Goal: Information Seeking & Learning: Learn about a topic

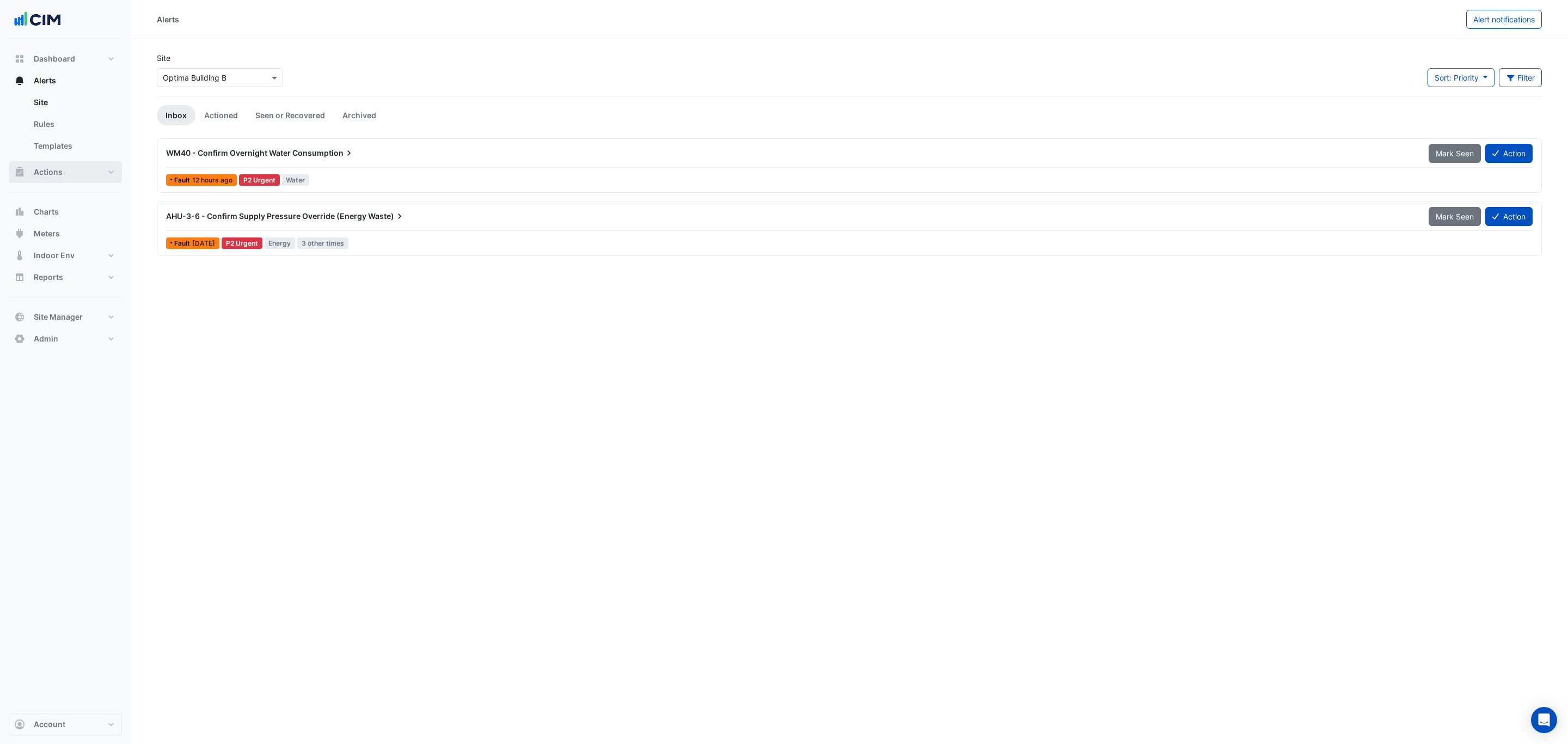
drag, startPoint x: 83, startPoint y: 169, endPoint x: 87, endPoint y: 177, distance: 8.9
click at [83, 169] on button "Actions" at bounding box center [65, 172] width 113 height 22
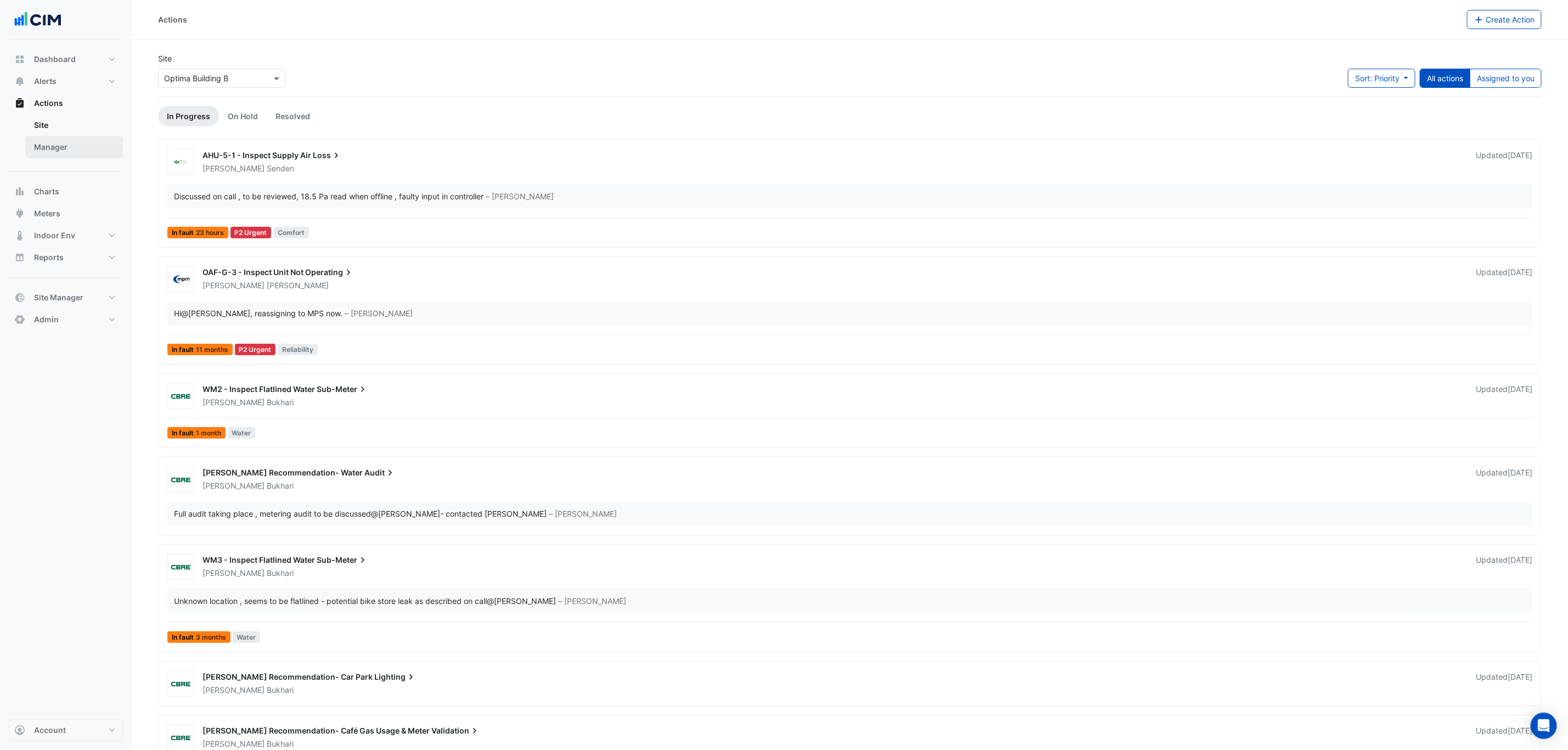
click at [75, 145] on link "Manager" at bounding box center [74, 147] width 98 height 22
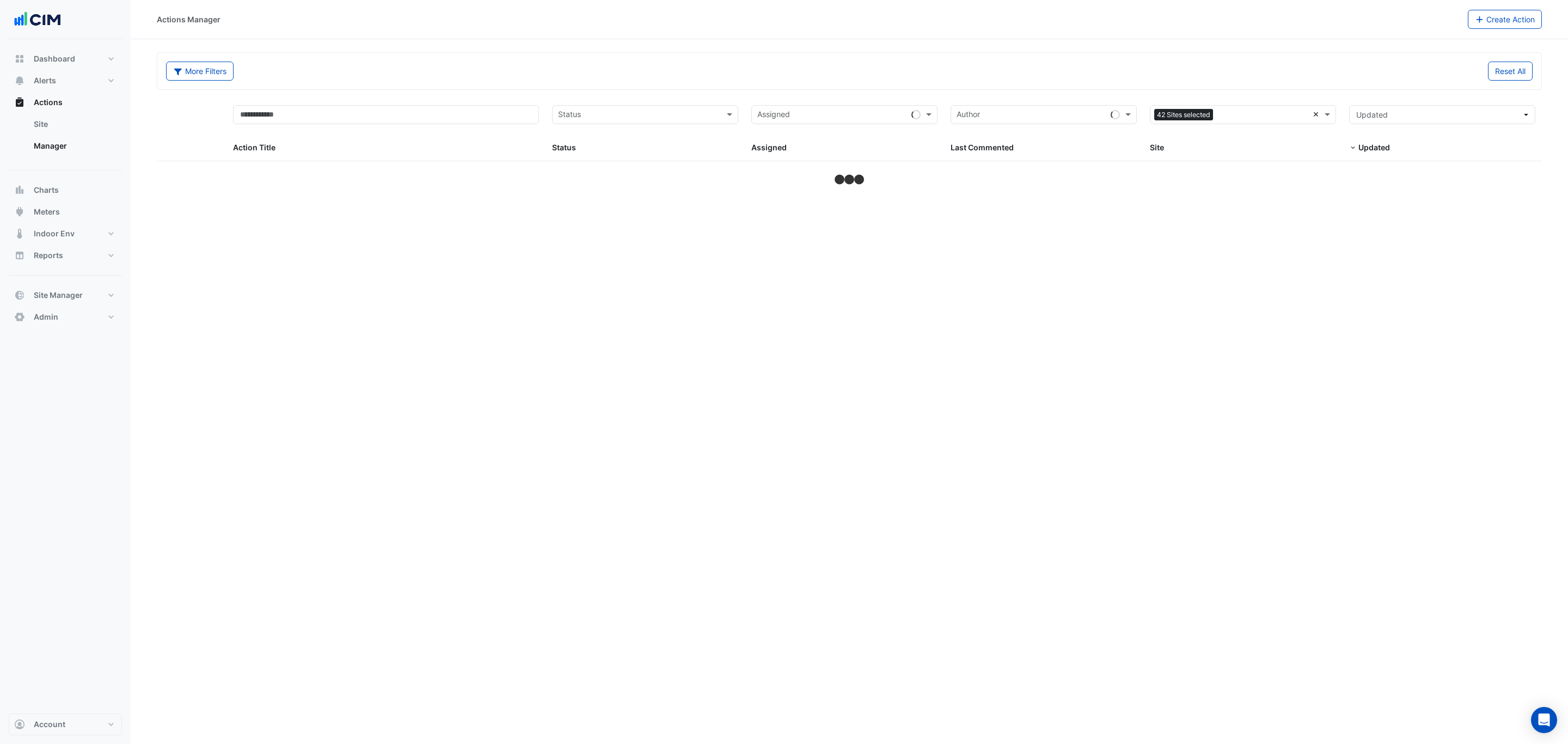
select select "***"
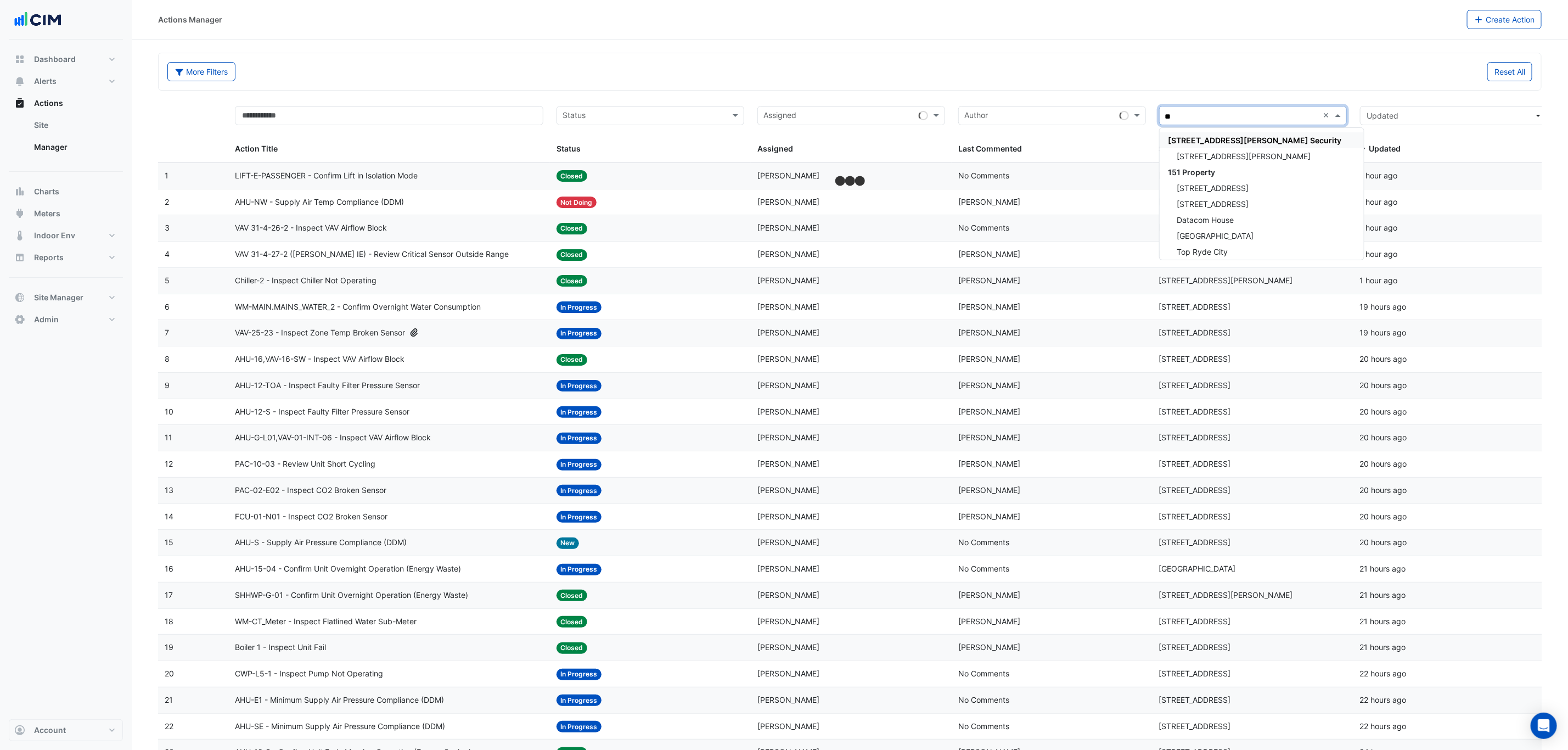
type input "***"
click at [1199, 157] on span "[STREET_ADDRESS]" at bounding box center [1213, 156] width 72 height 9
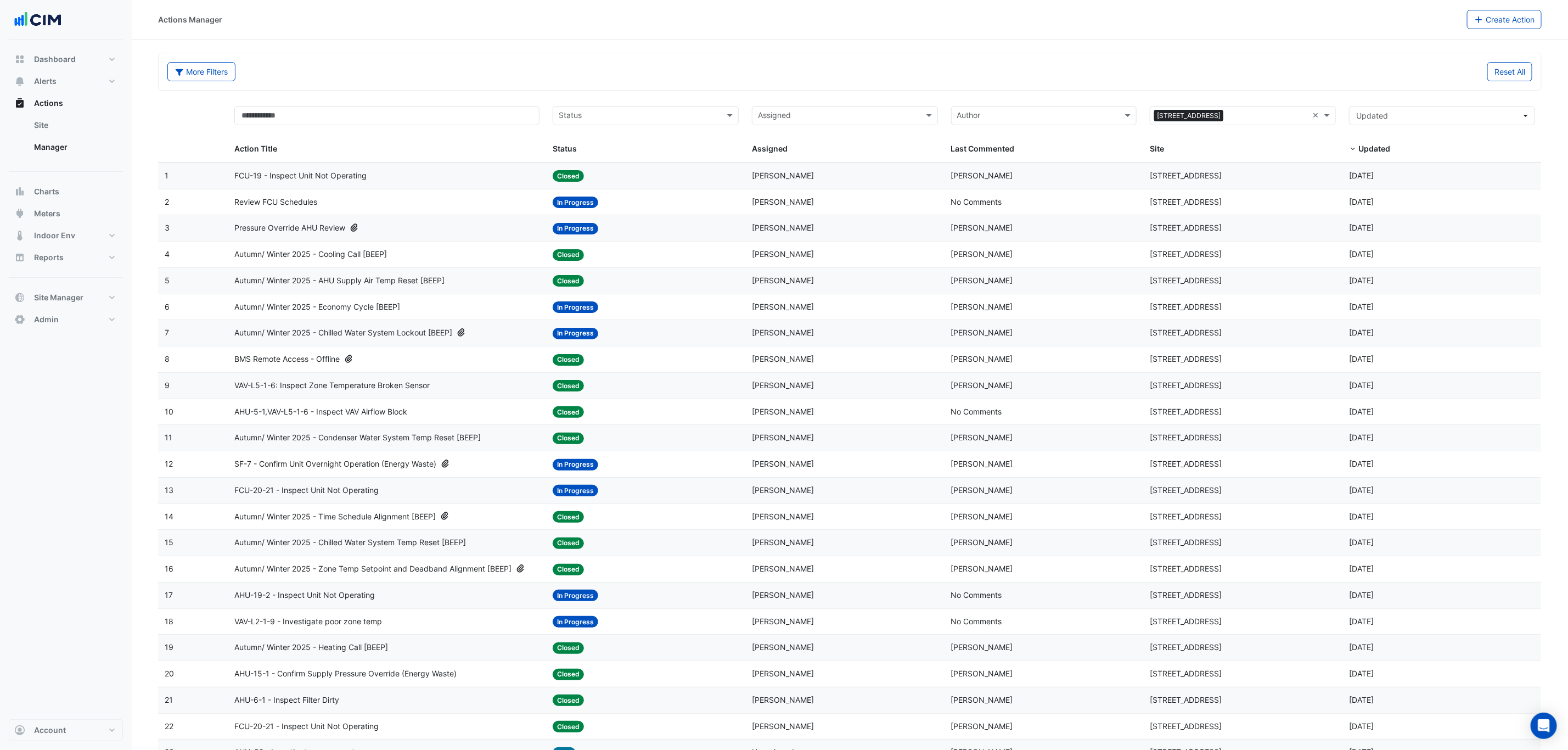
click at [429, 234] on div "Pressure Override AHU Review" at bounding box center [387, 228] width 305 height 13
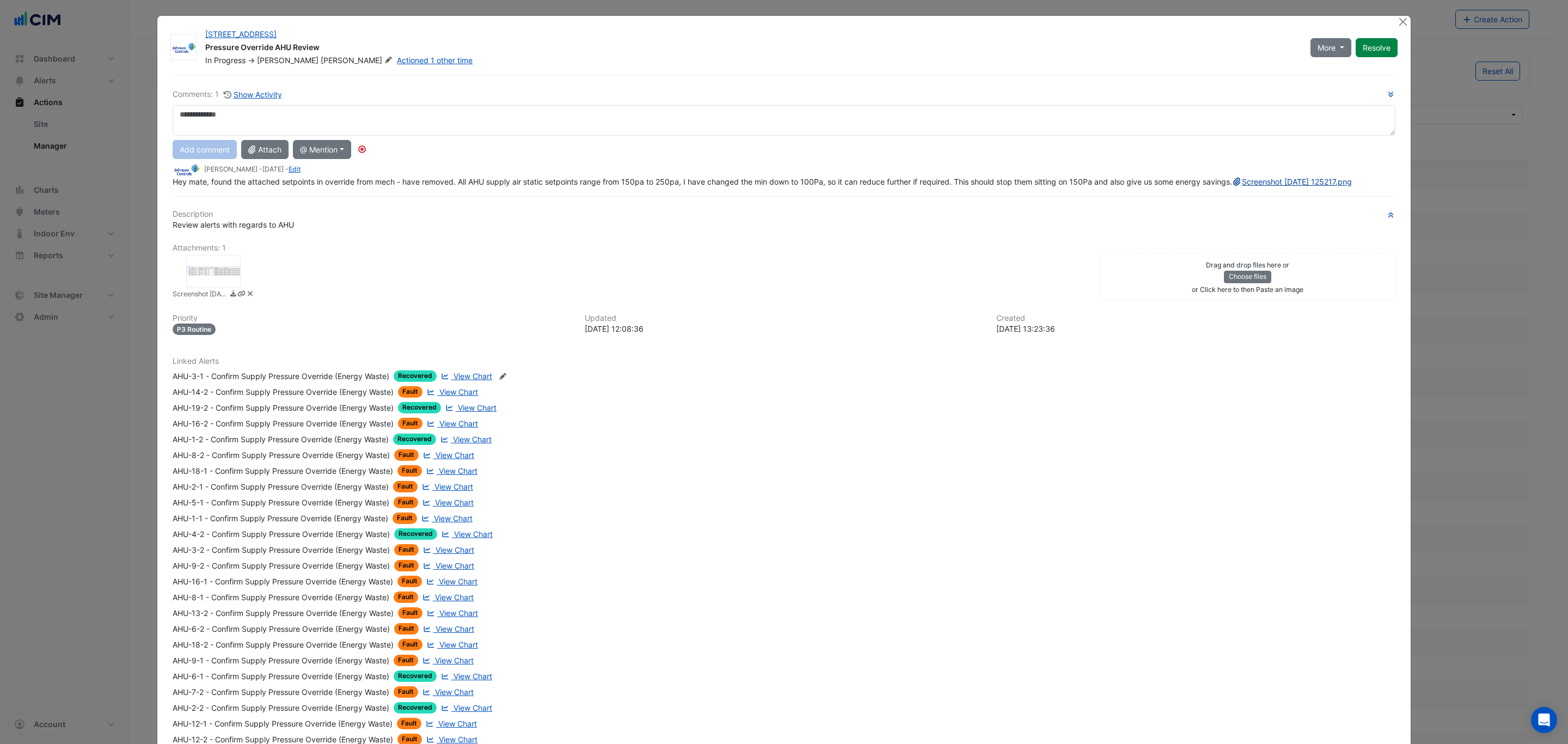
click at [1232, 186] on link "Screenshot [DATE] 125217.png" at bounding box center [1292, 181] width 120 height 9
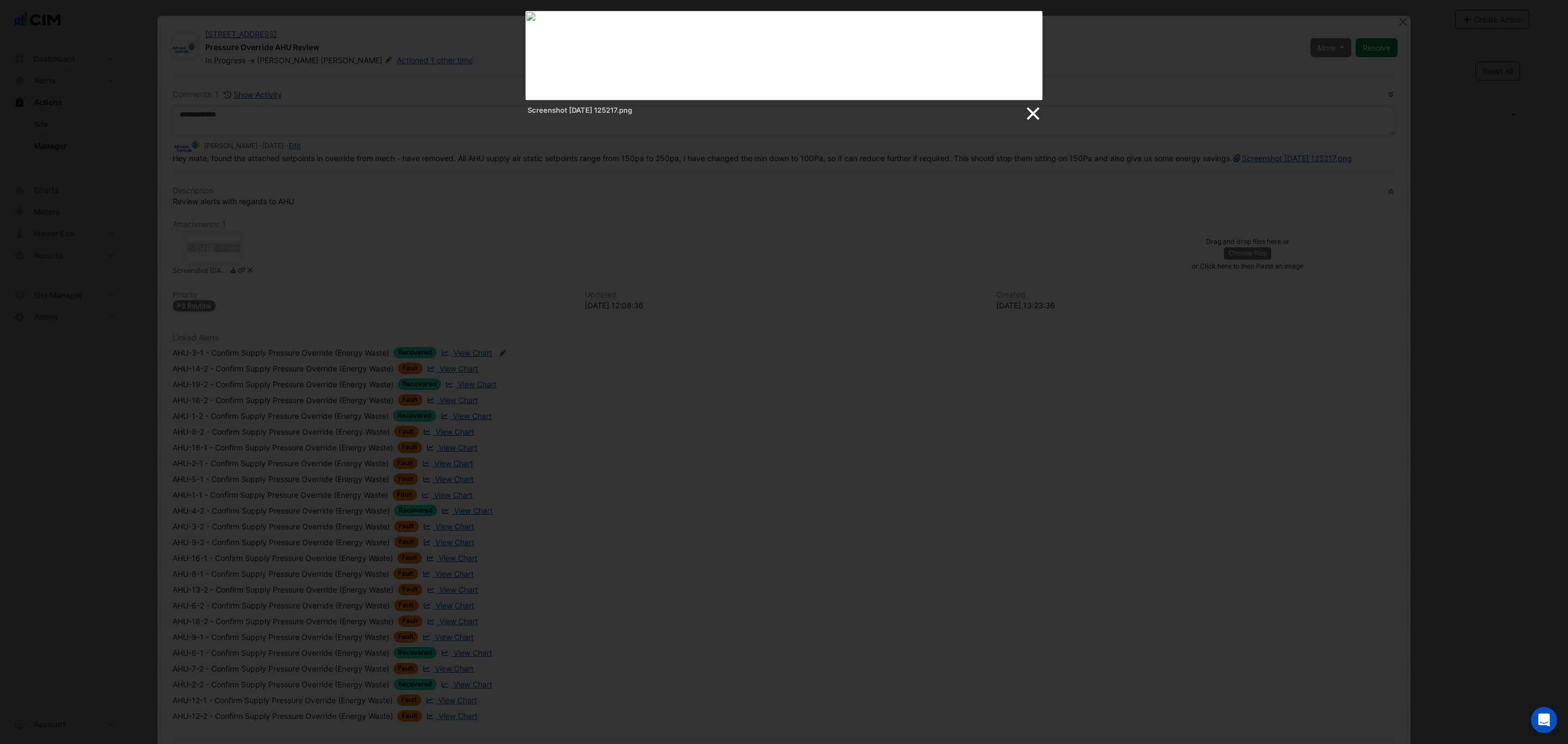
click at [1037, 106] on link at bounding box center [1032, 114] width 16 height 16
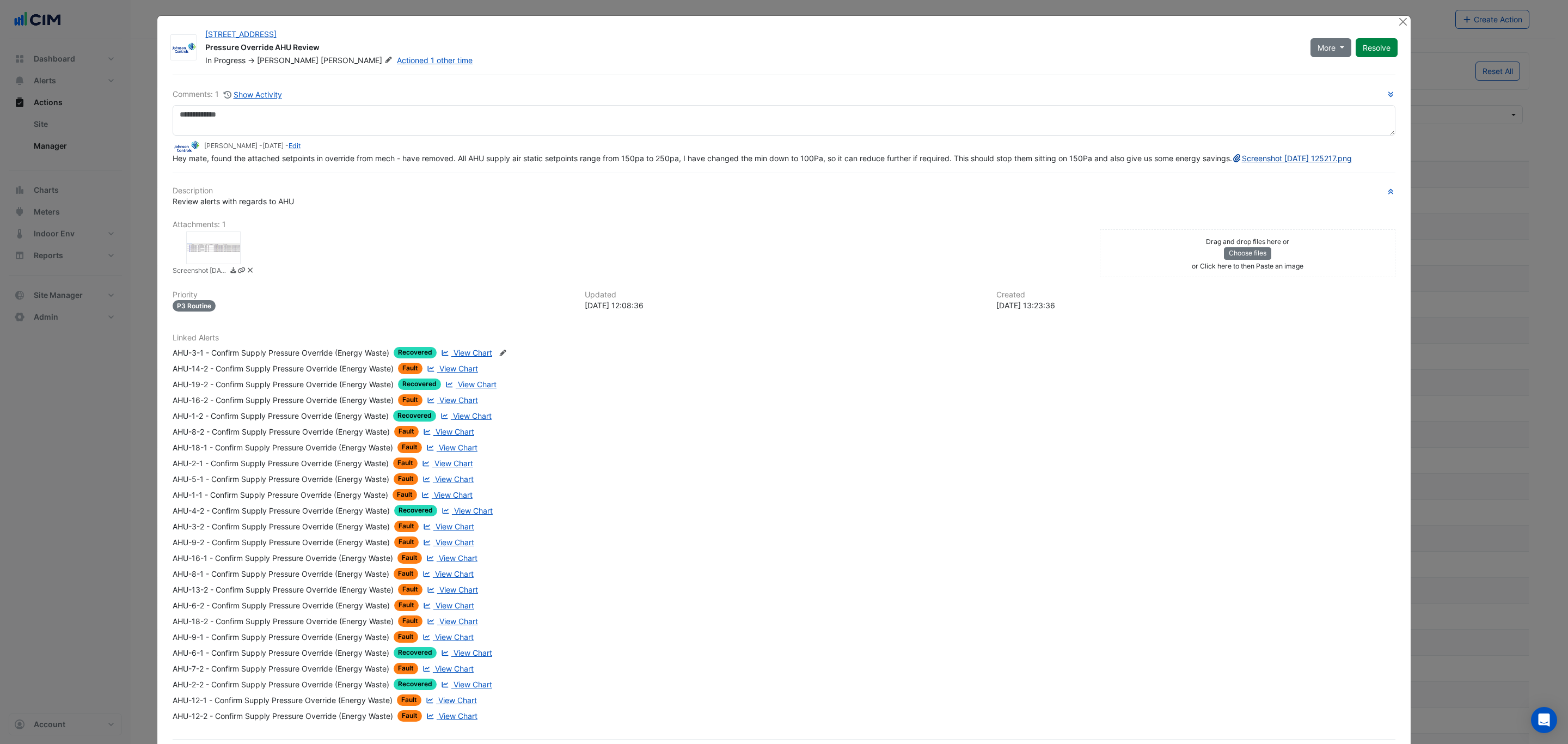
click at [1232, 163] on link "Screenshot [DATE] 125217.png" at bounding box center [1292, 158] width 120 height 9
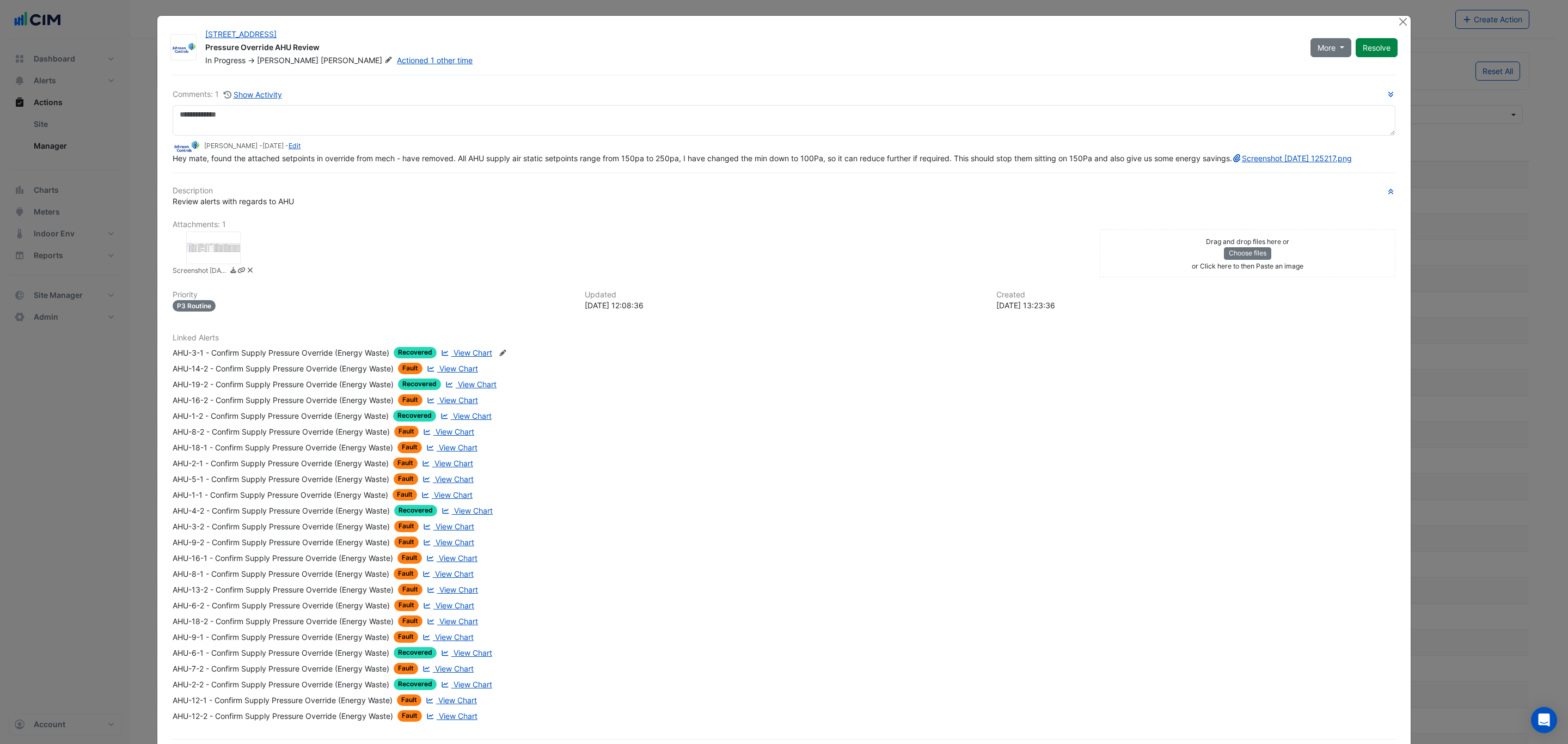
click at [461, 357] on span "View Chart" at bounding box center [473, 353] width 39 height 9
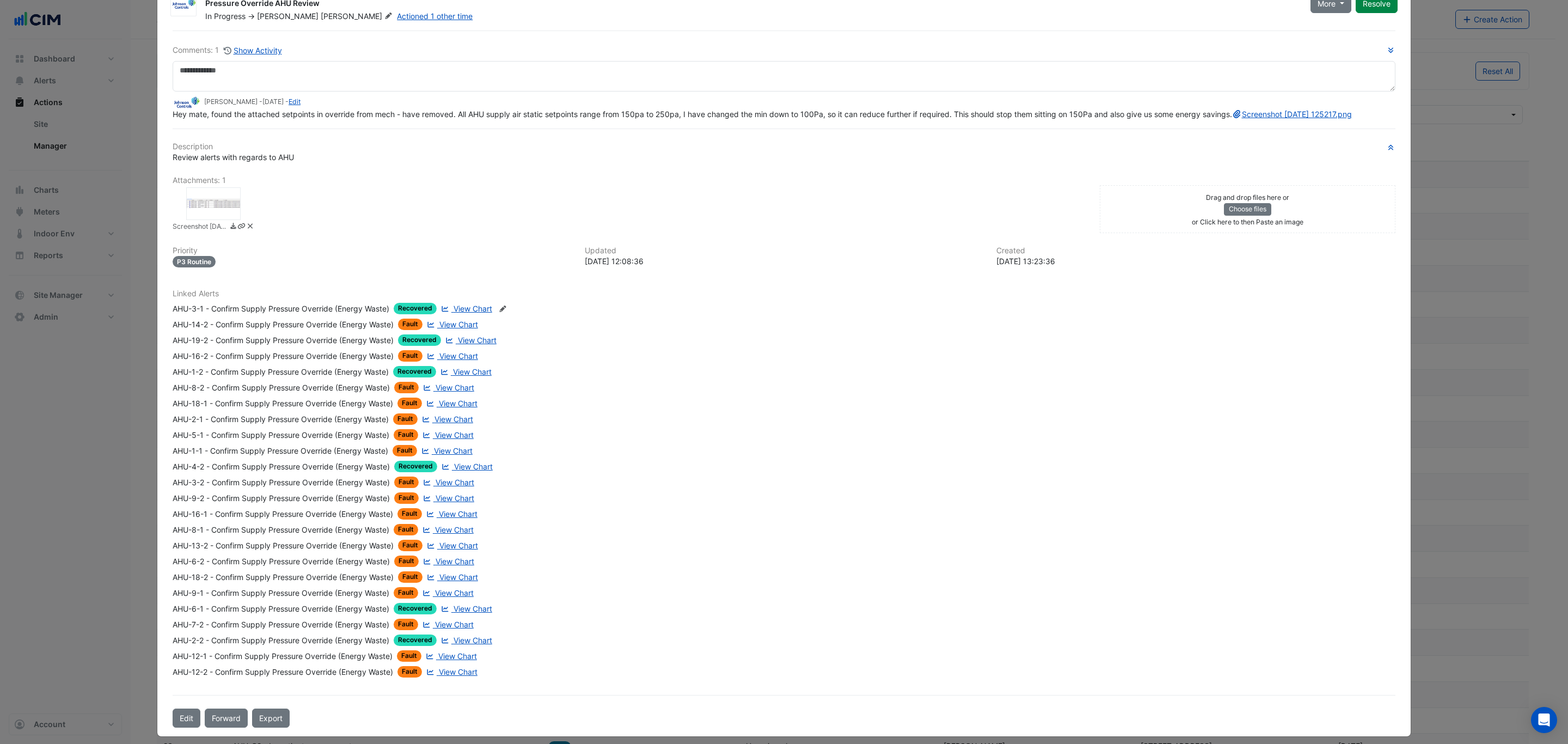
scroll to position [64, 0]
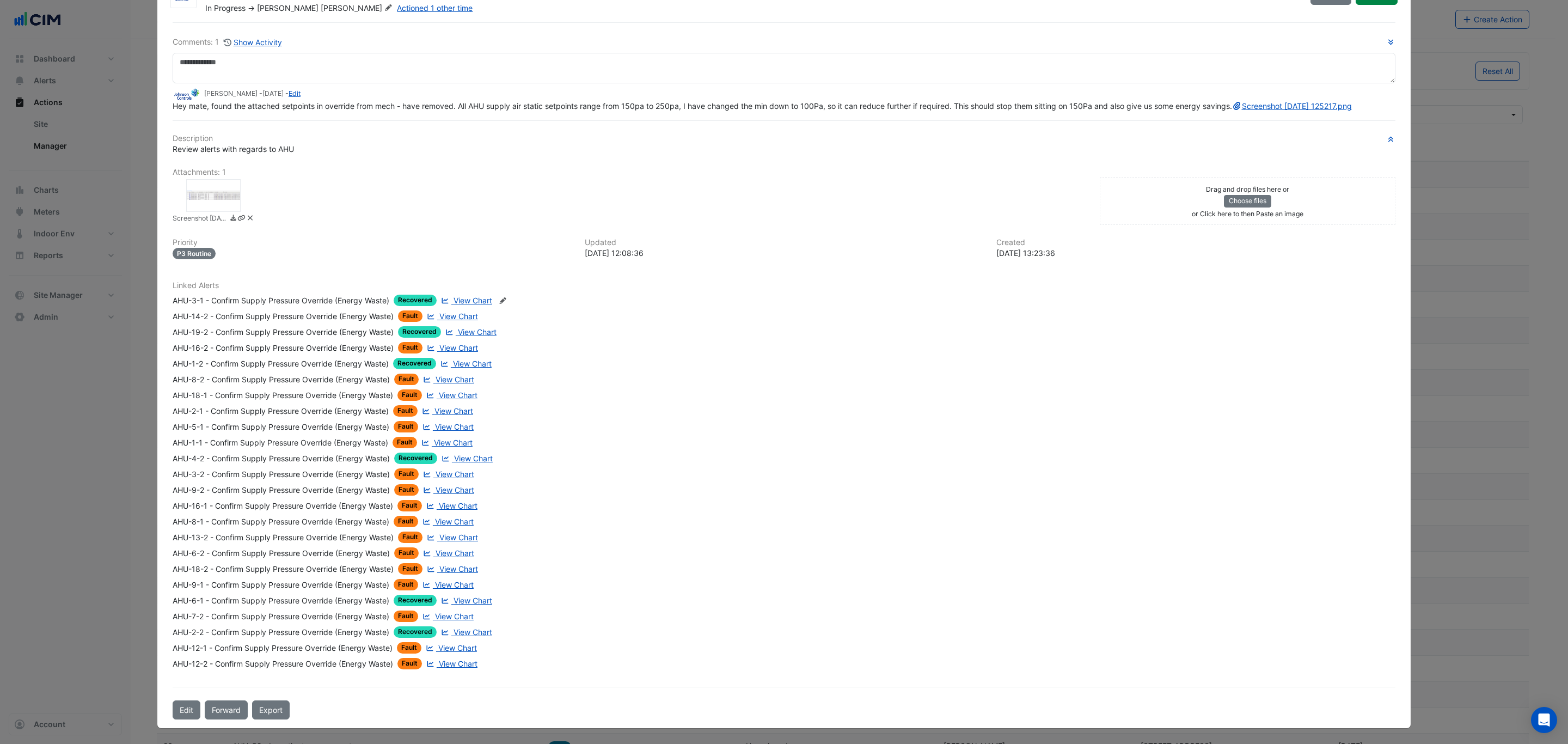
click at [451, 315] on span "View Chart" at bounding box center [459, 316] width 39 height 9
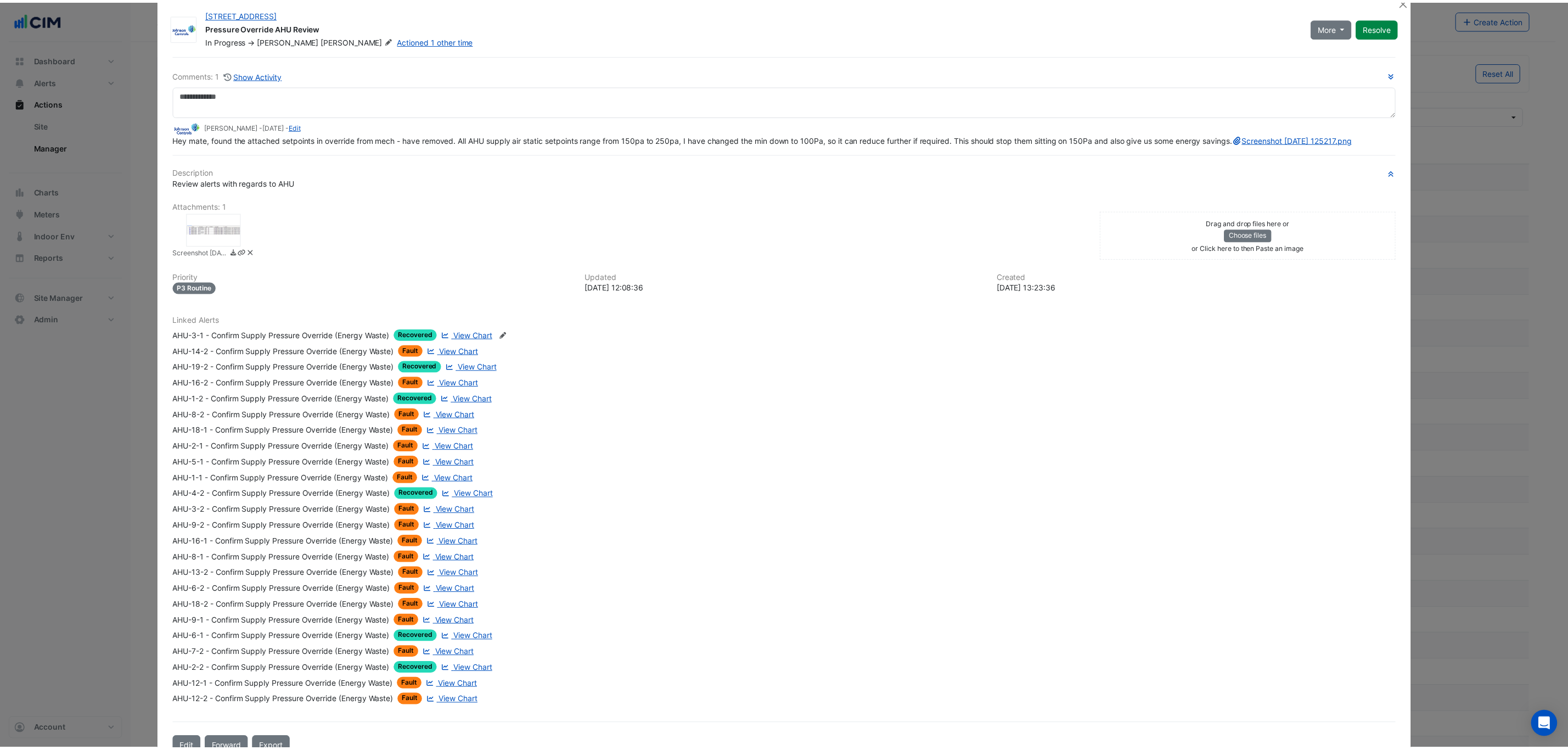
scroll to position [0, 0]
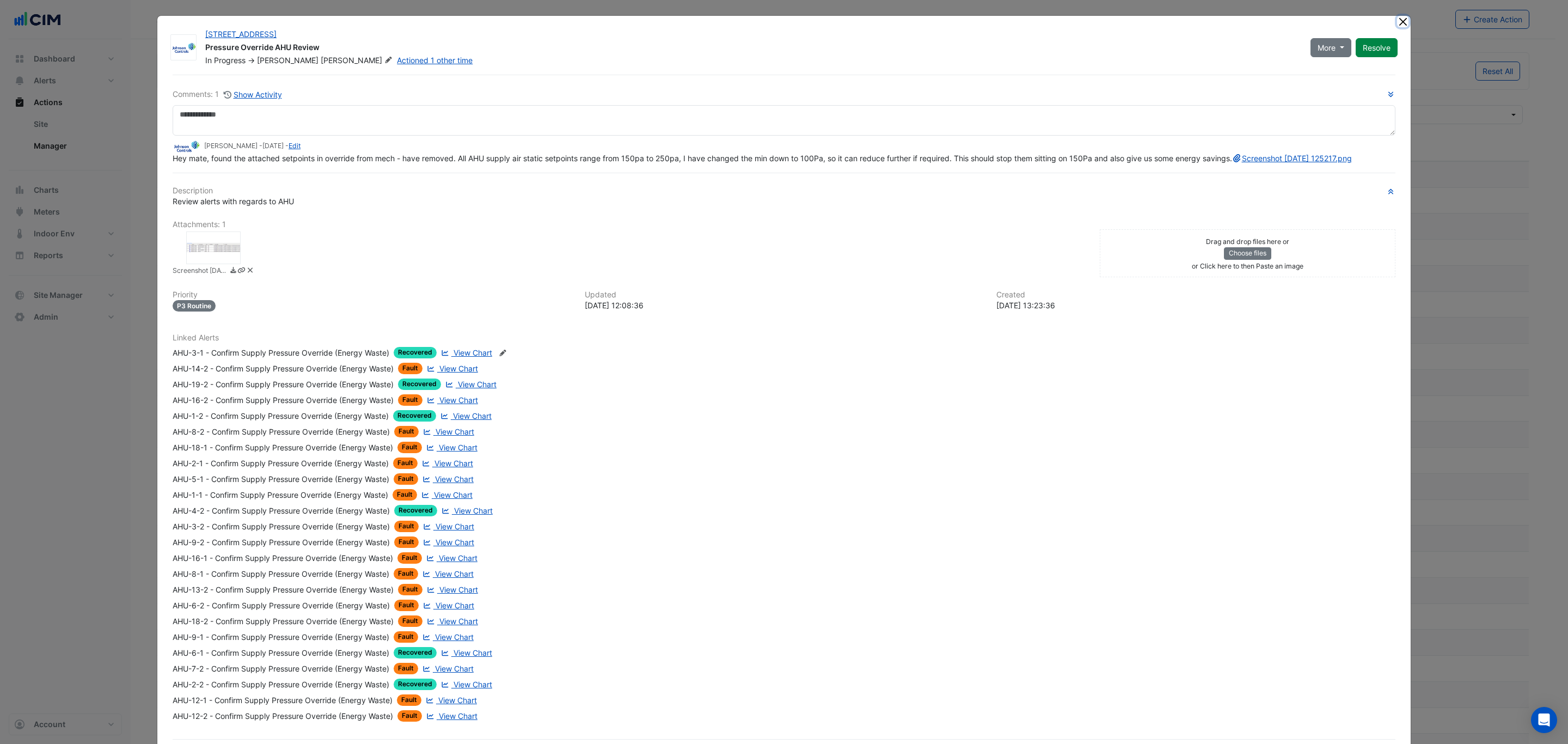
click at [1397, 22] on button "Close" at bounding box center [1402, 21] width 12 height 12
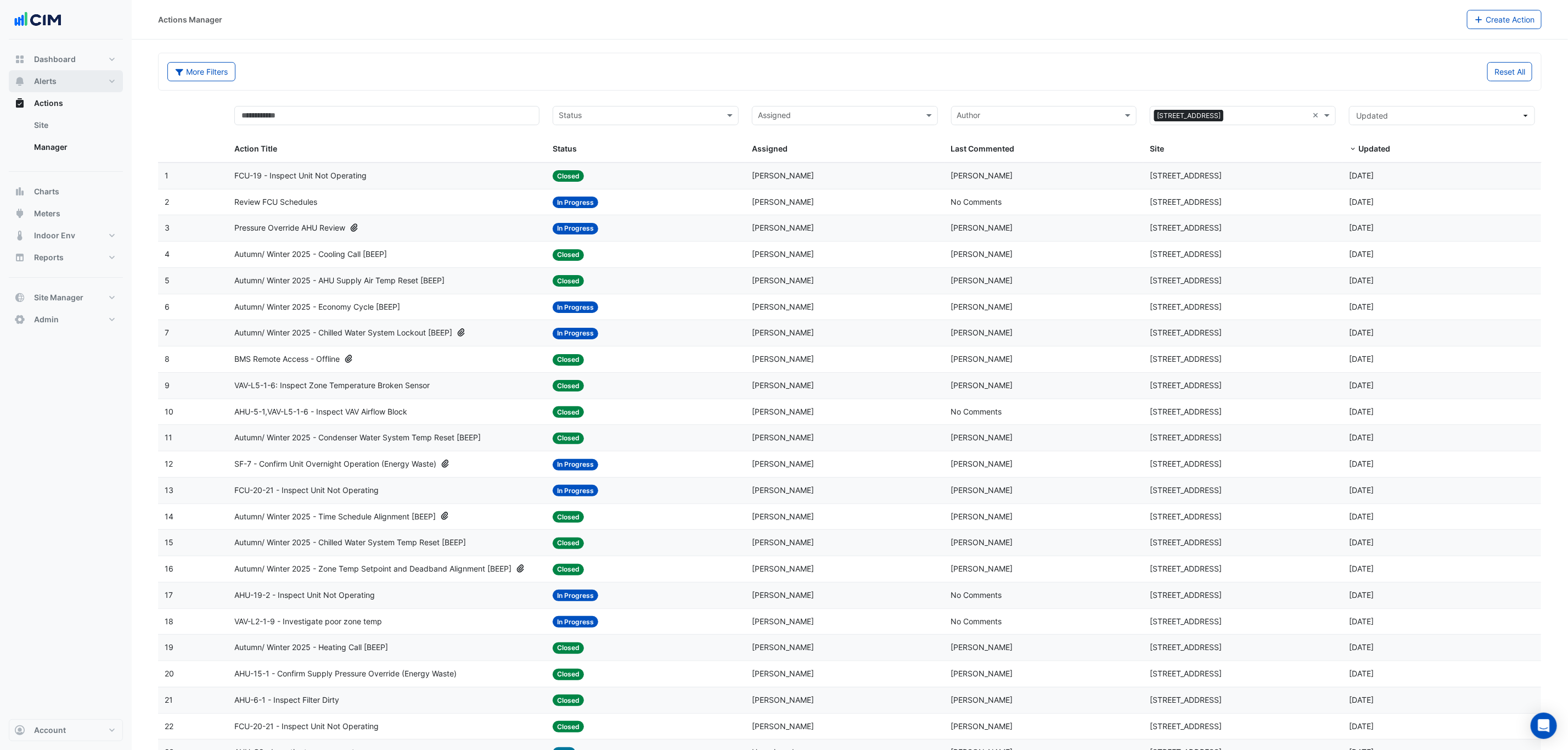
click at [70, 78] on button "Alerts" at bounding box center [66, 81] width 114 height 22
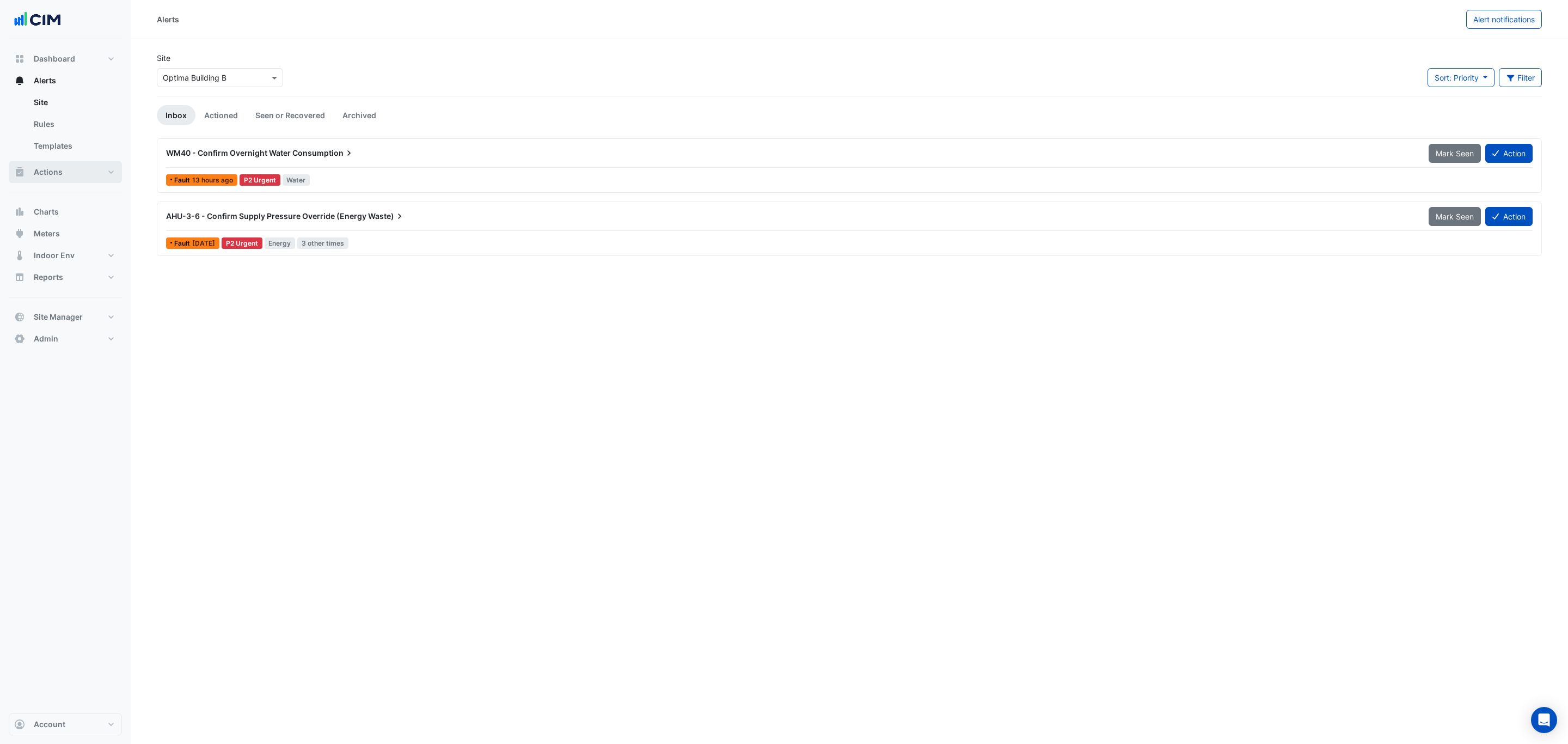
click at [85, 178] on button "Actions" at bounding box center [65, 172] width 113 height 22
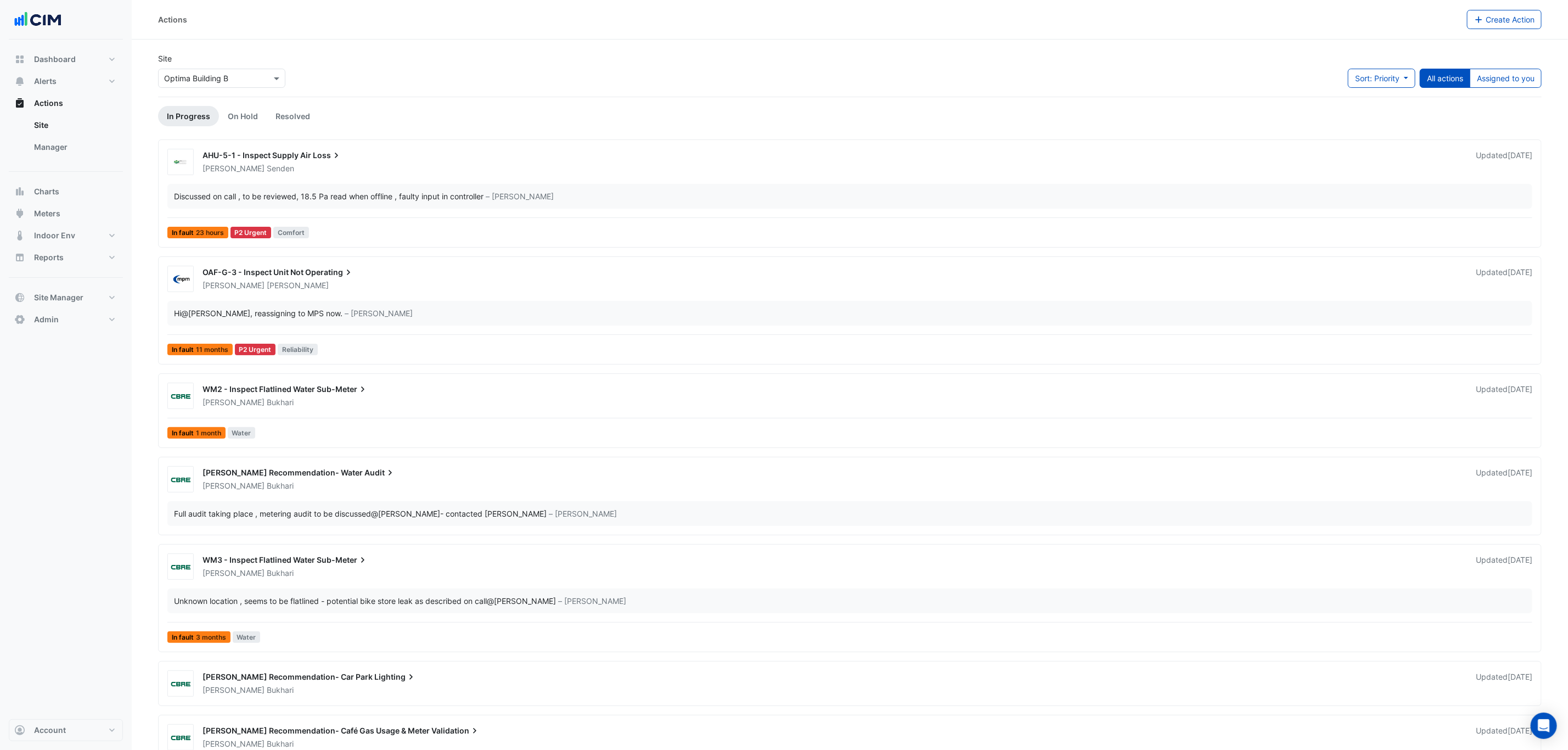
click at [85, 158] on ul "Site Manager" at bounding box center [66, 138] width 114 height 48
click at [86, 139] on link "Manager" at bounding box center [74, 147] width 98 height 22
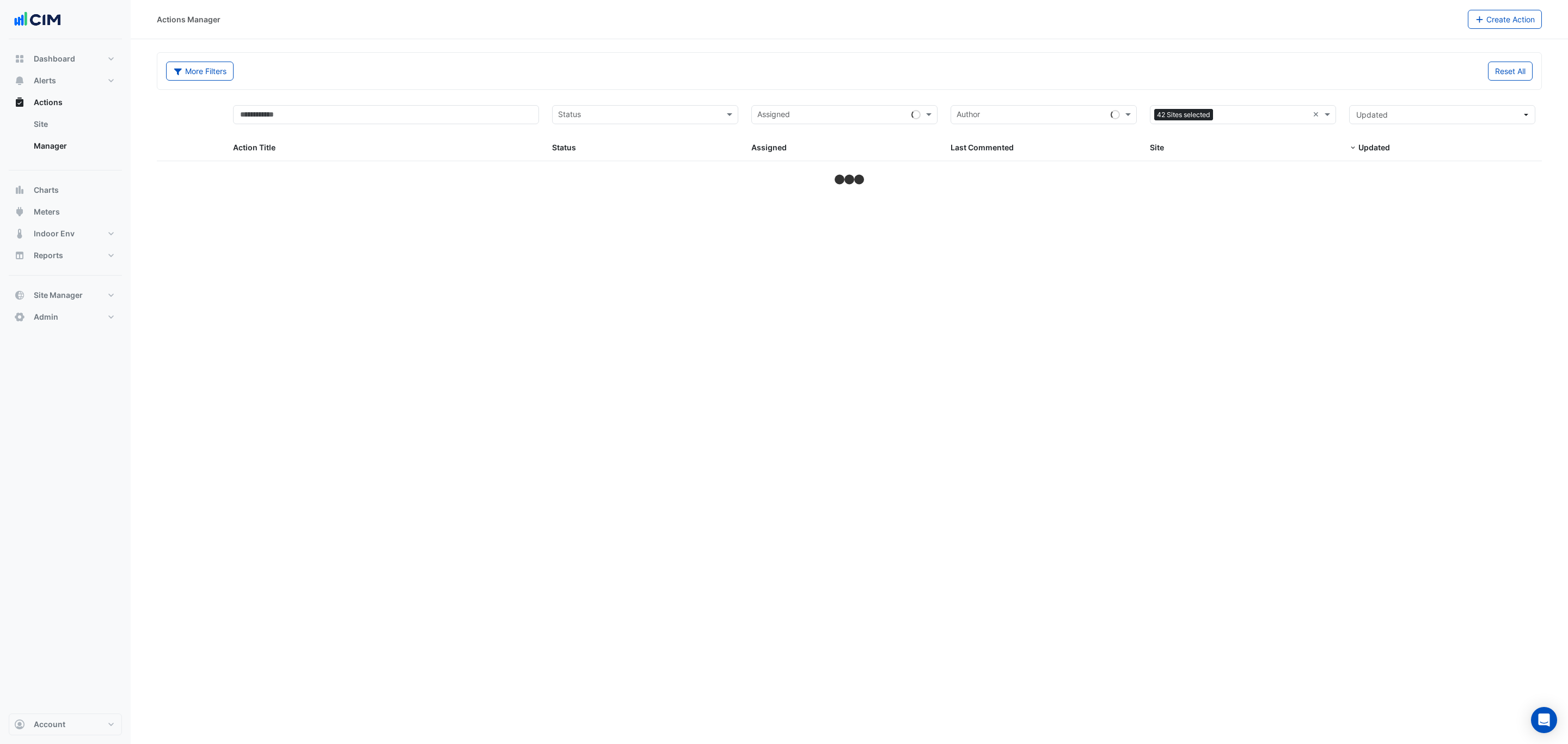
select select "***"
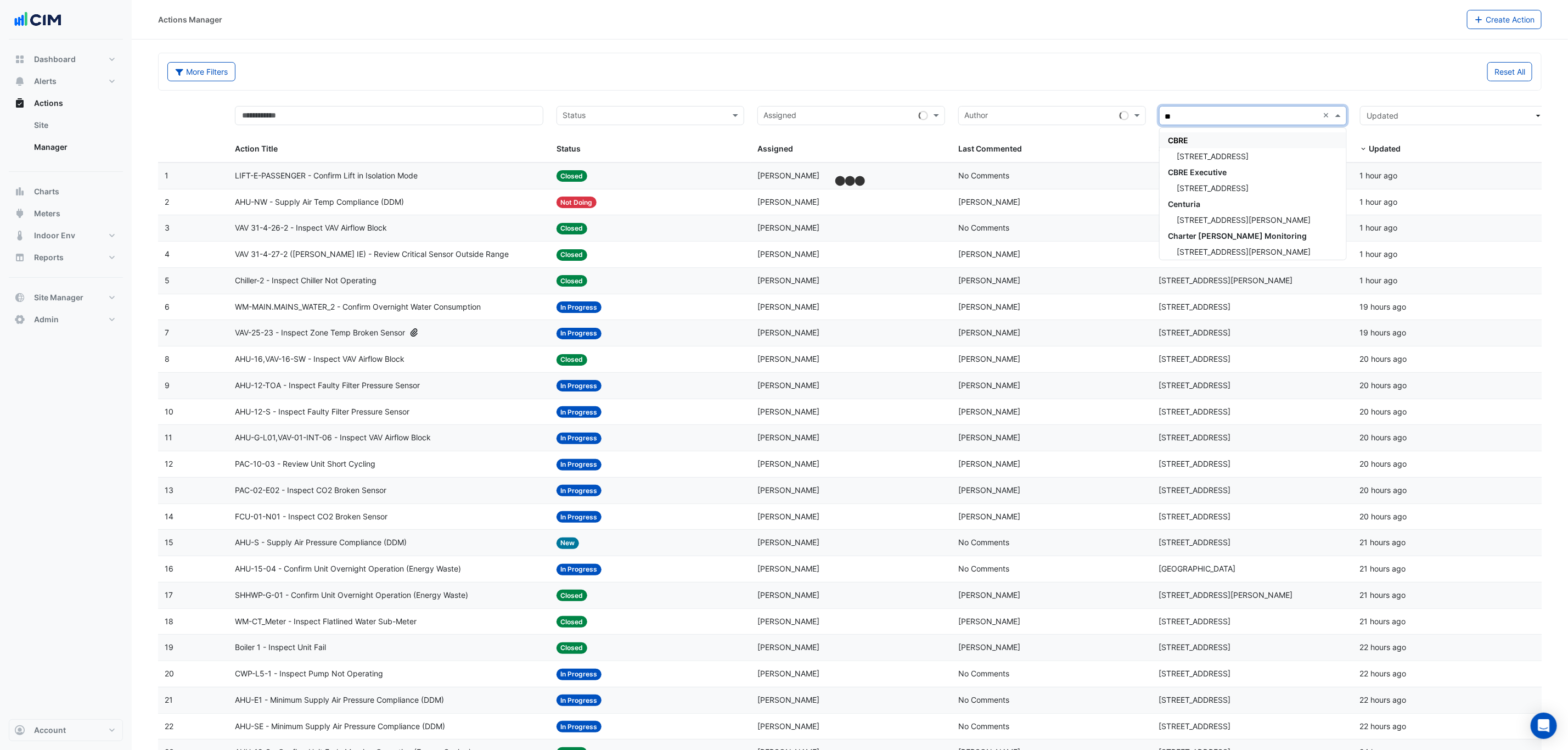
type input "***"
click at [1203, 150] on div "[STREET_ADDRESS]" at bounding box center [1253, 157] width 187 height 16
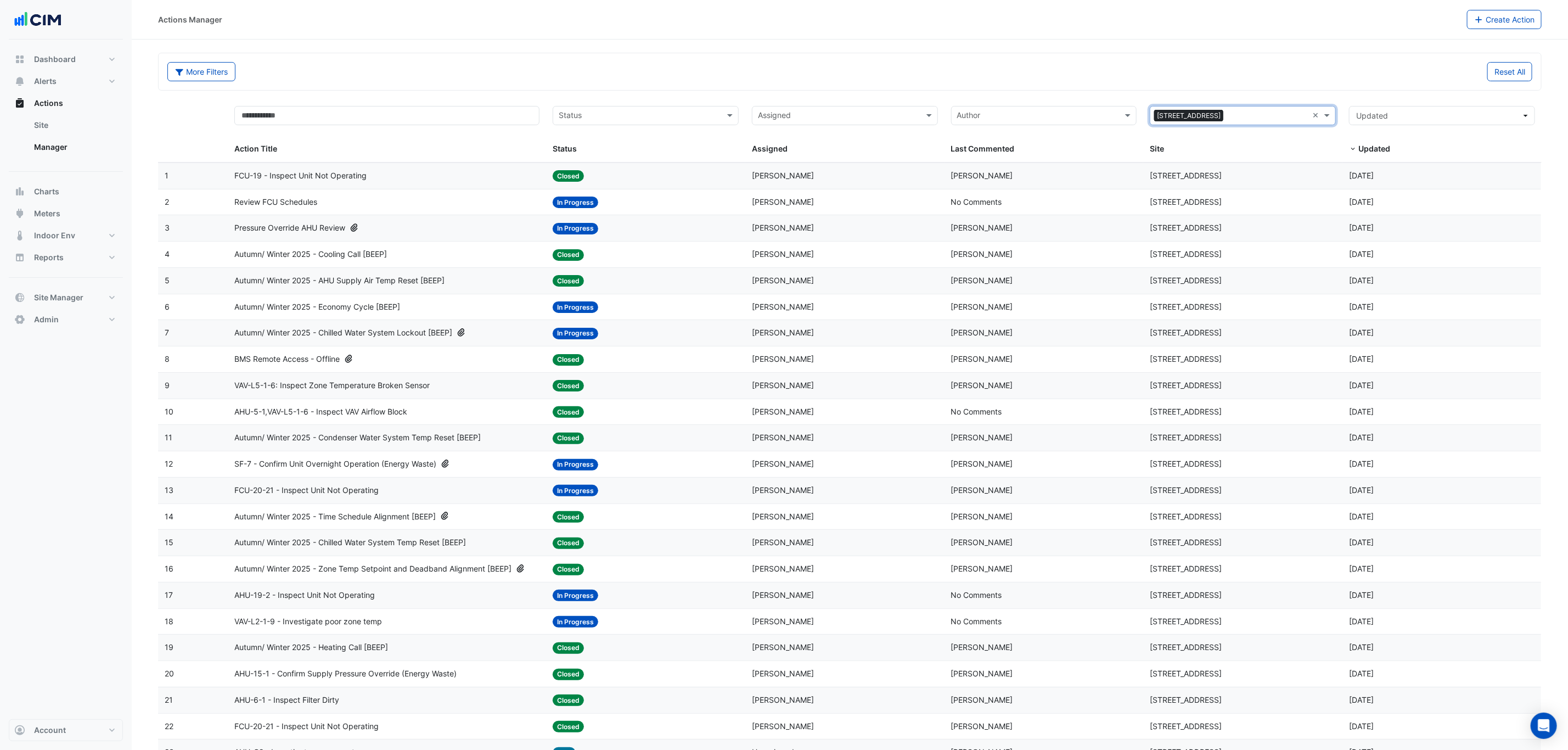
click at [990, 114] on input "text" at bounding box center [1038, 117] width 161 height 13
type input "****"
click at [1024, 157] on div "Steve Dawes" at bounding box center [1044, 157] width 185 height 16
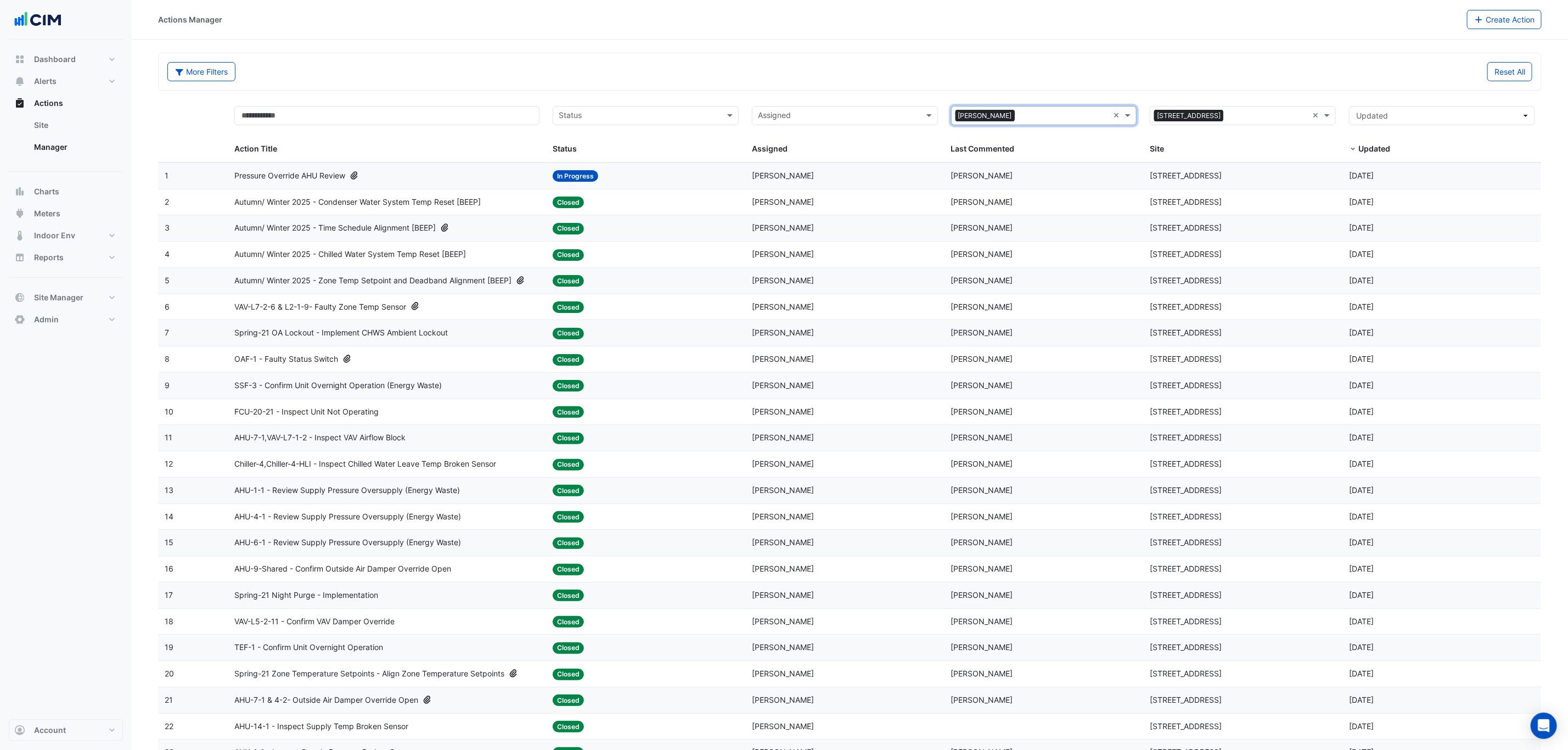
click at [919, 231] on div "Assigned: Steve Dawes" at bounding box center [844, 228] width 186 height 13
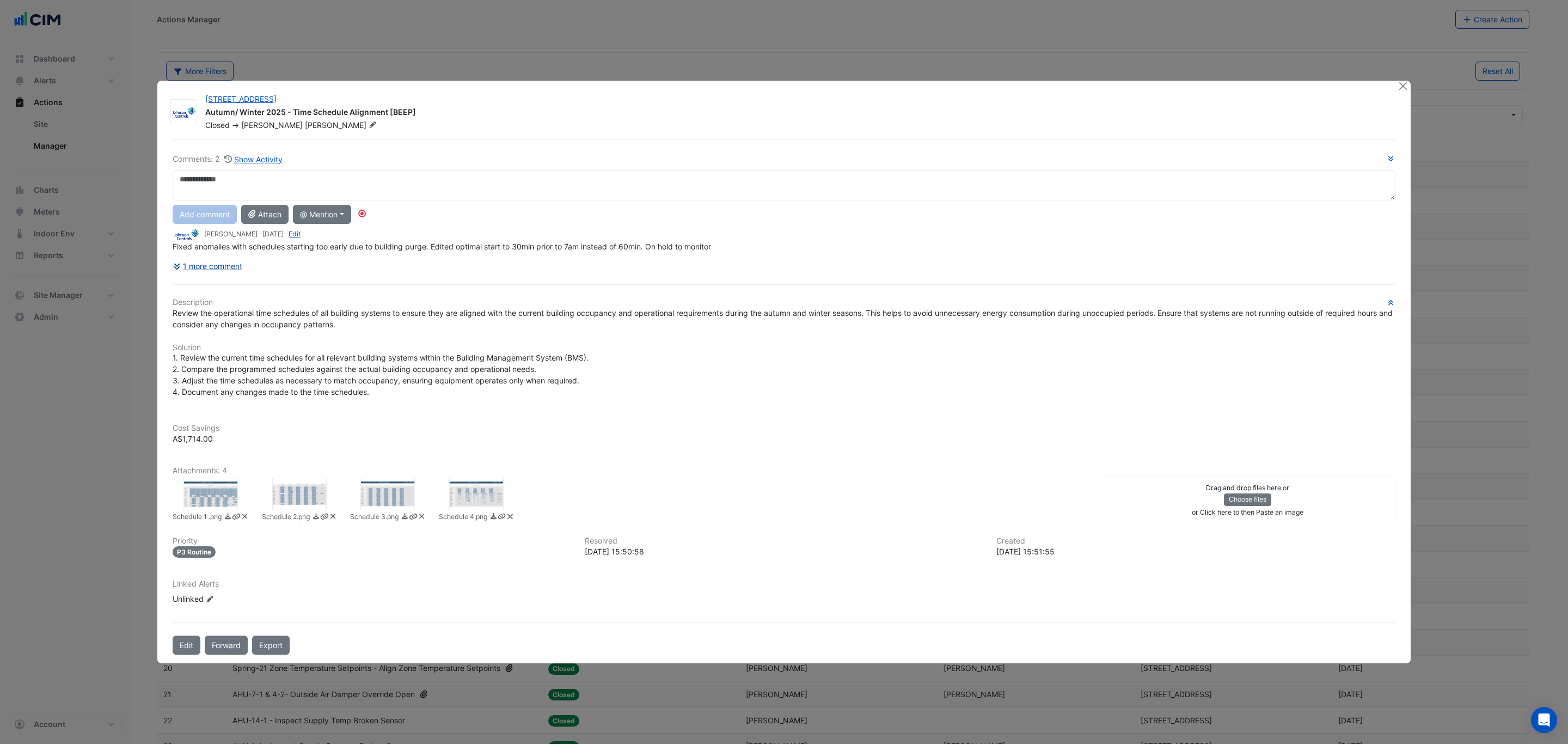
click at [218, 263] on button "1 more comment" at bounding box center [208, 265] width 70 height 19
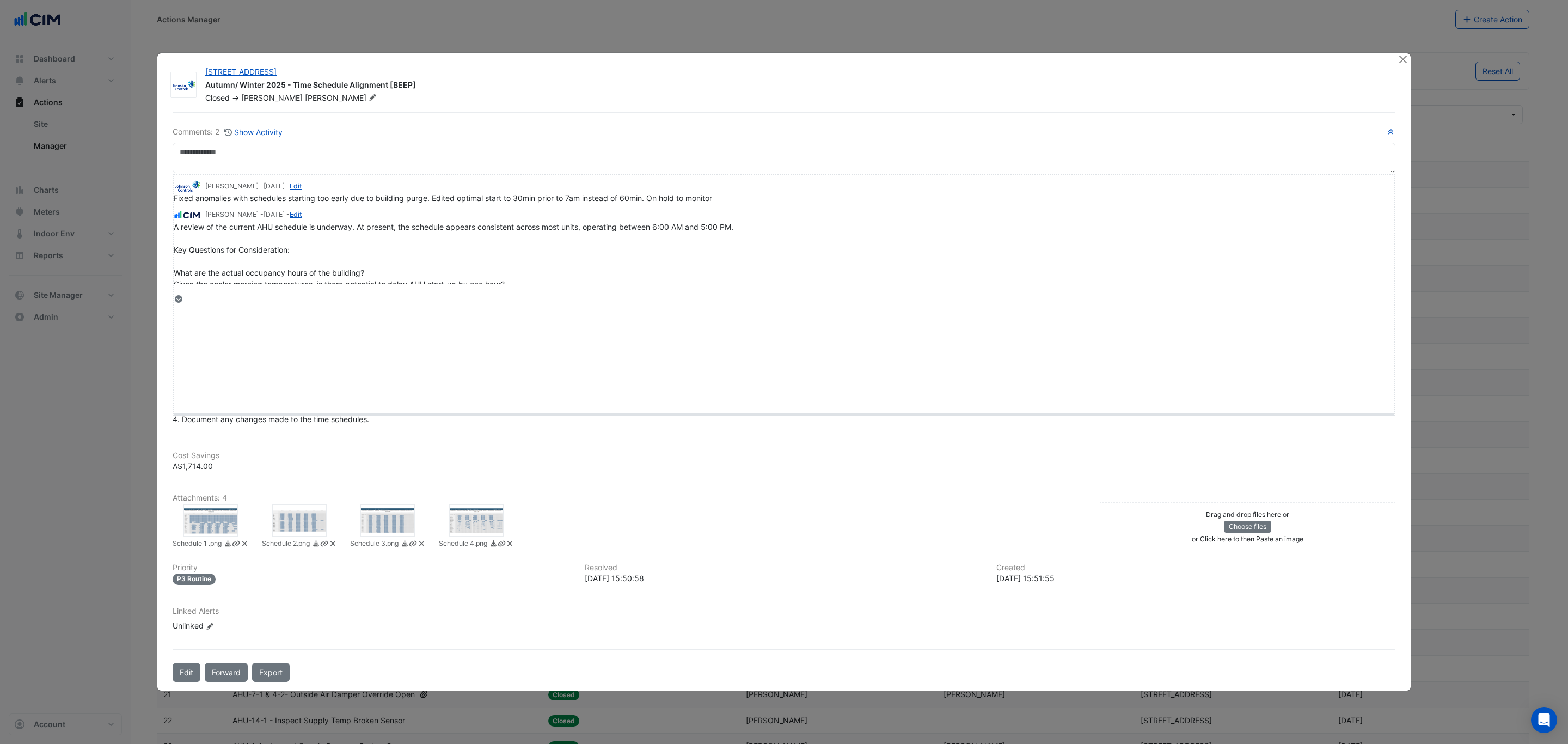
drag, startPoint x: 199, startPoint y: 298, endPoint x: 199, endPoint y: 410, distance: 112.0
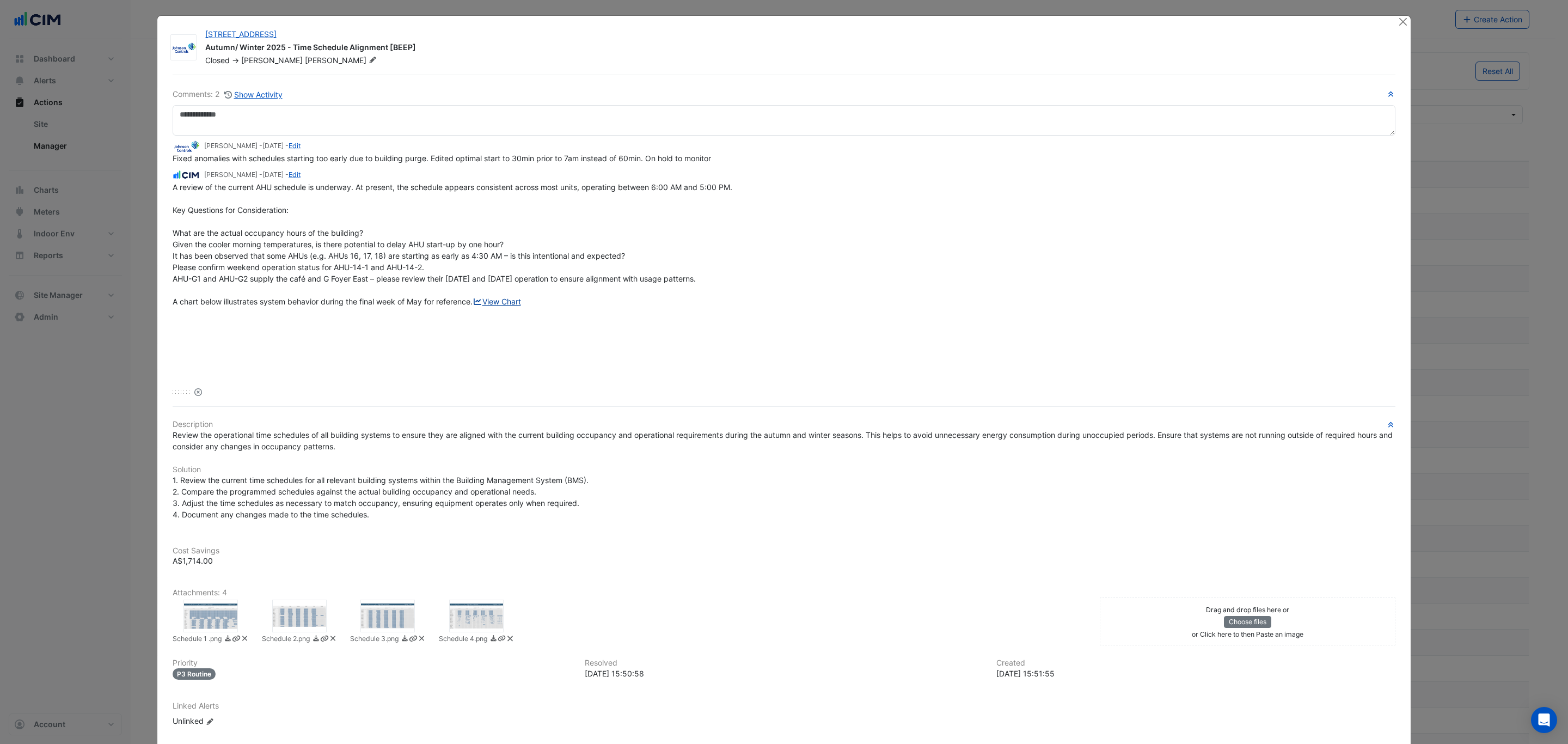
click at [472, 306] on link "View Chart" at bounding box center [497, 301] width 49 height 9
click at [1397, 22] on button "Close" at bounding box center [1402, 21] width 12 height 12
click at [1397, 20] on button "Close" at bounding box center [1402, 21] width 12 height 12
click at [62, 8] on ngb-modal-window "175 Eagle Street Autumn/ Winter 2025 - Time Schedule Alignment [BEEP] Closed ->…" at bounding box center [784, 372] width 1568 height 744
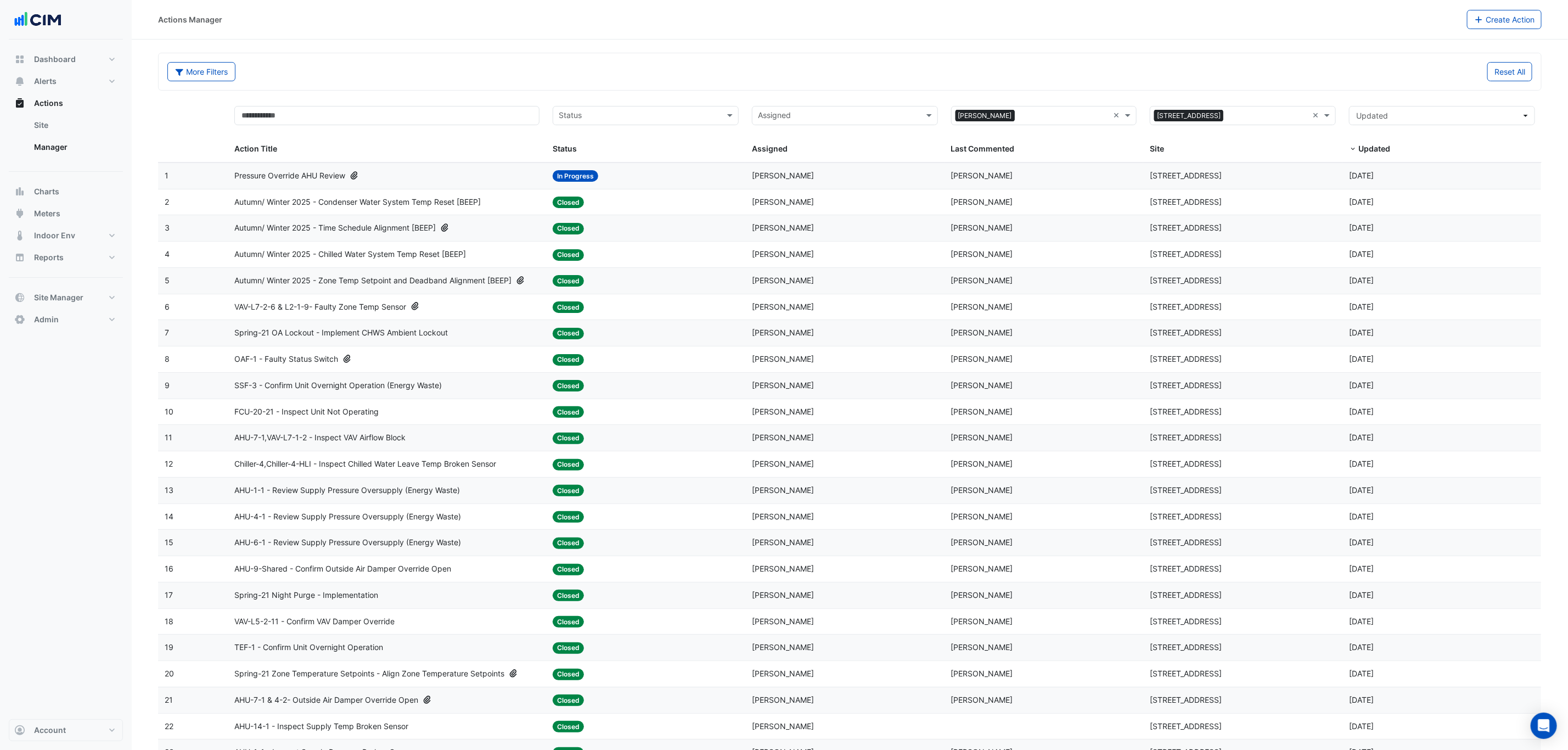
click at [943, 255] on datatable-body-cell "Assigned: Steve Dawes" at bounding box center [845, 255] width 199 height 26
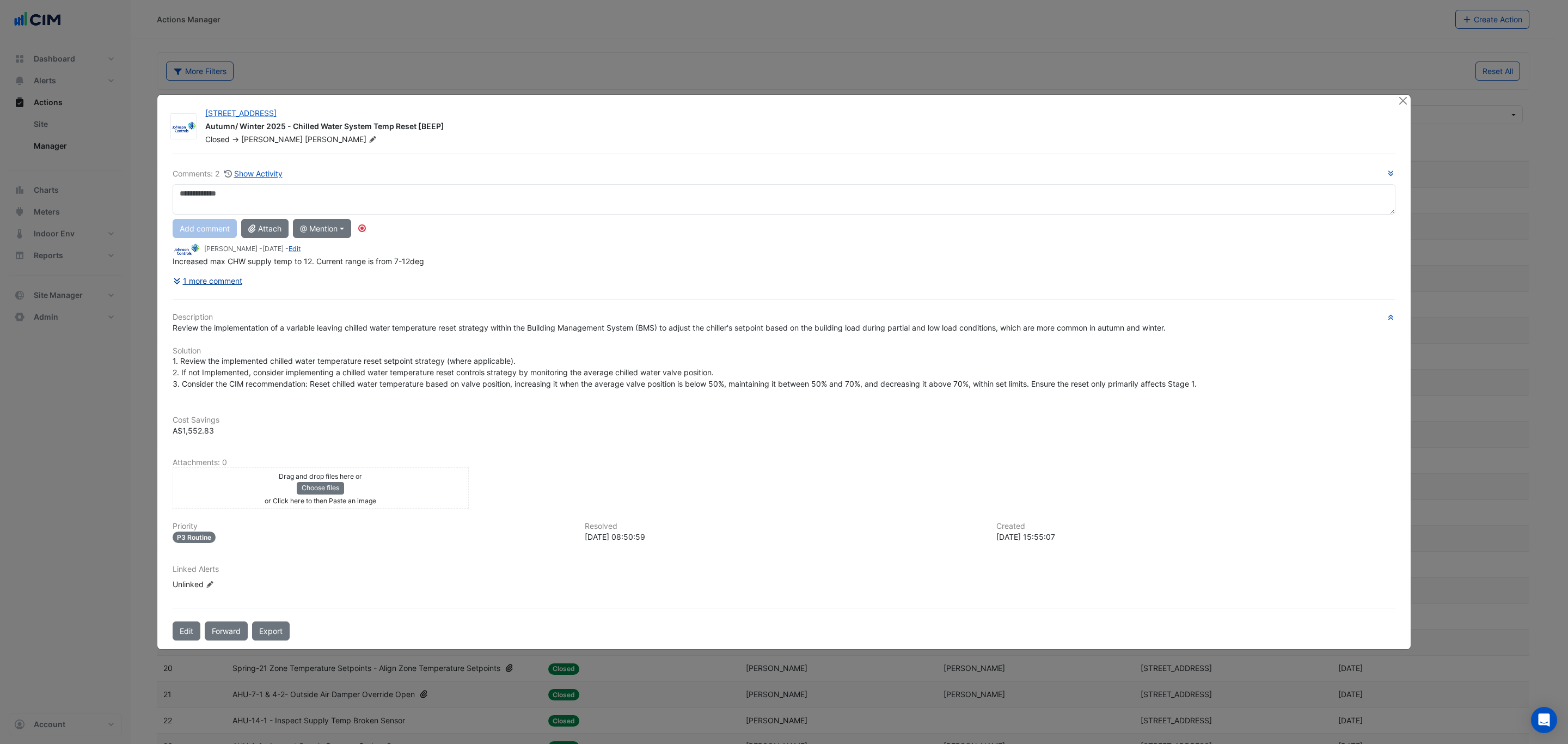
click at [240, 278] on button "1 more comment" at bounding box center [208, 280] width 70 height 19
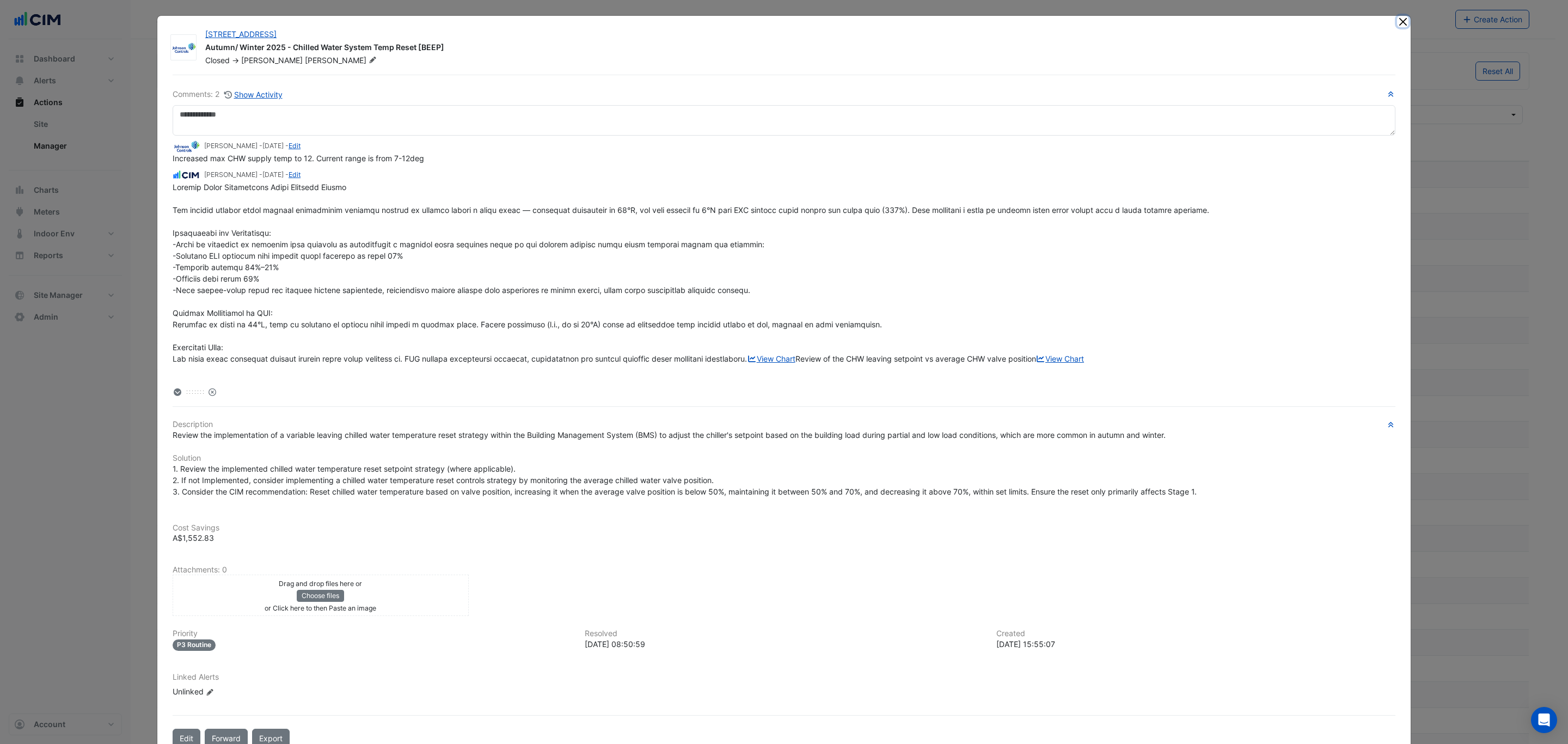
click at [1397, 21] on button "Close" at bounding box center [1402, 21] width 12 height 12
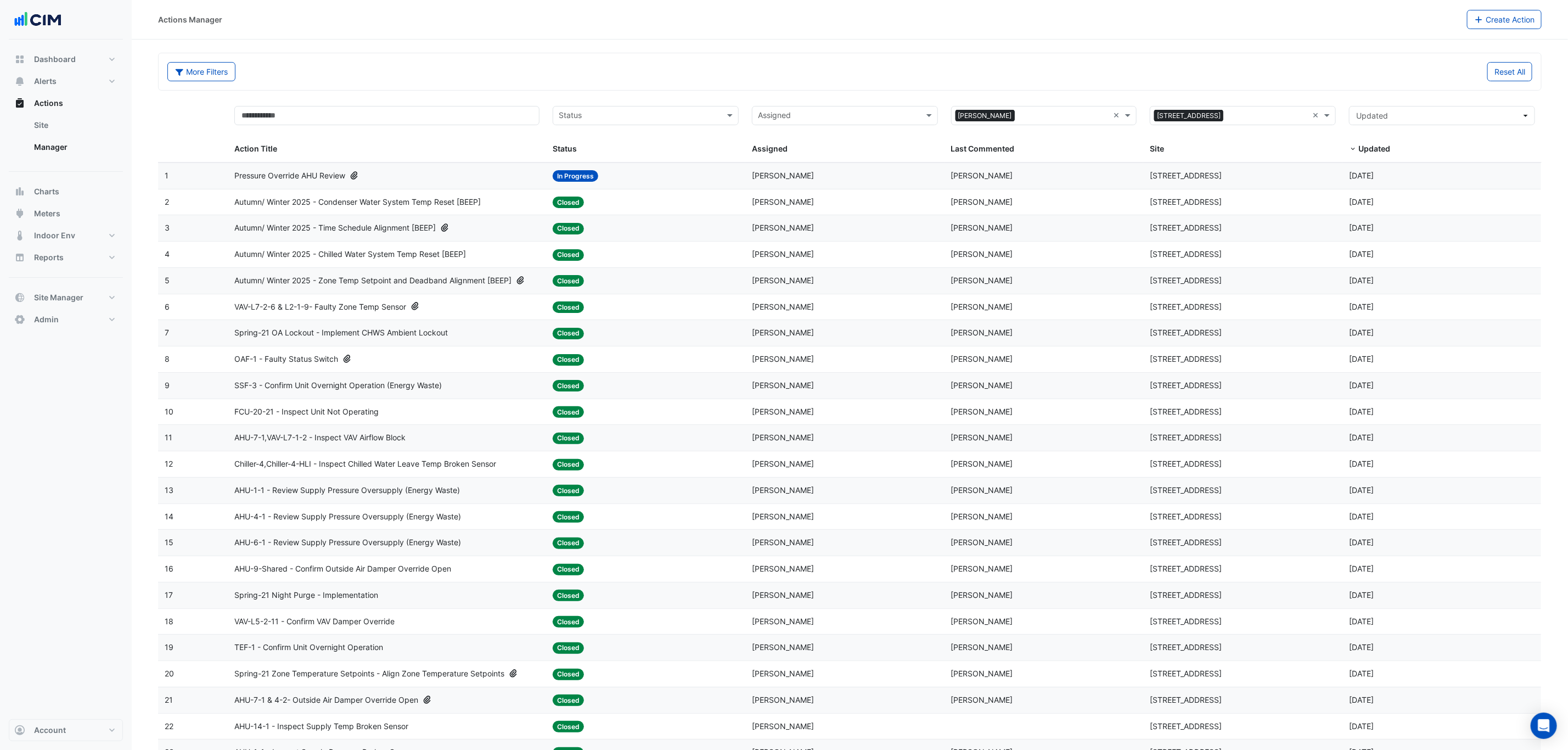
click at [651, 313] on div "Status: Closed" at bounding box center [646, 307] width 186 height 13
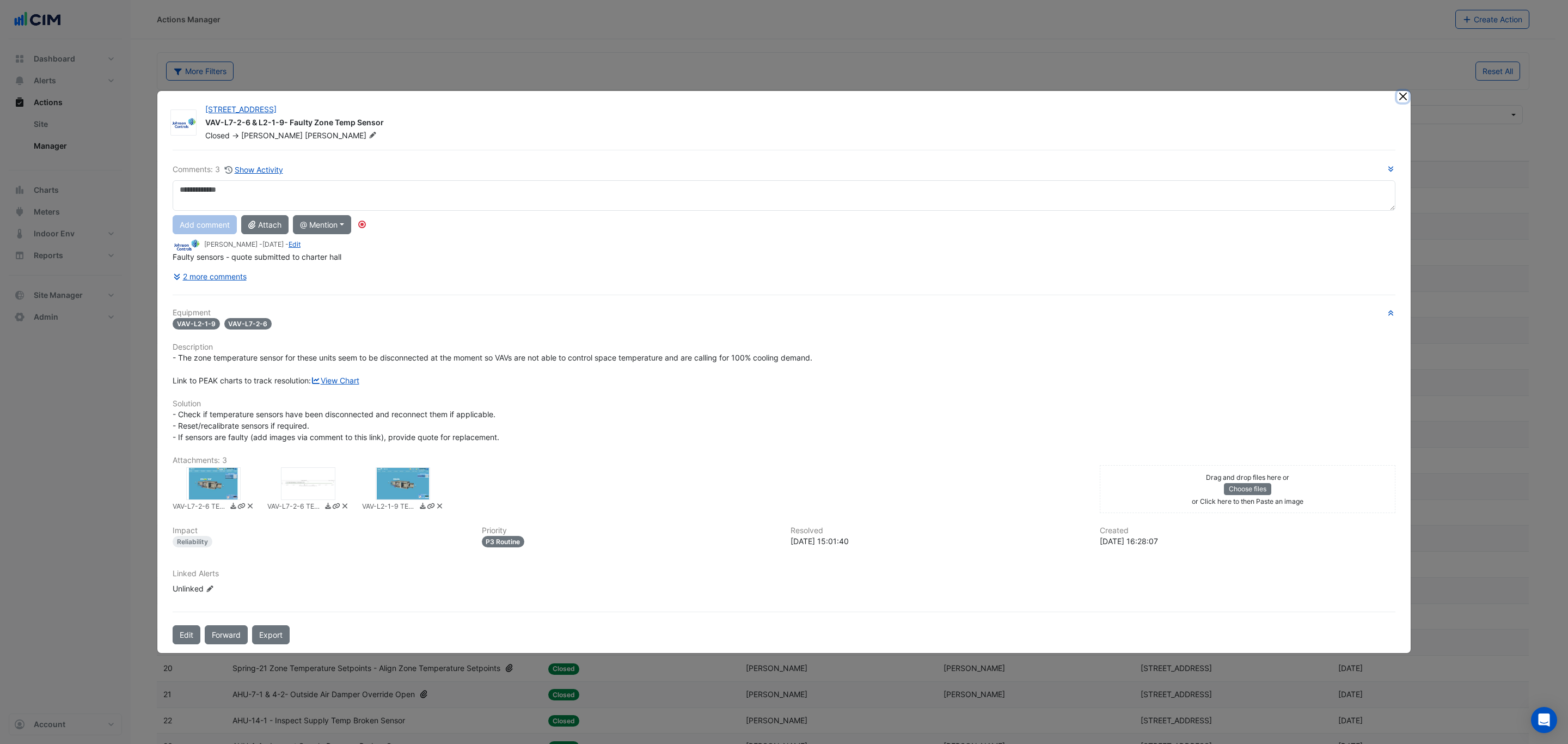
click at [1405, 91] on button "Close" at bounding box center [1402, 96] width 12 height 12
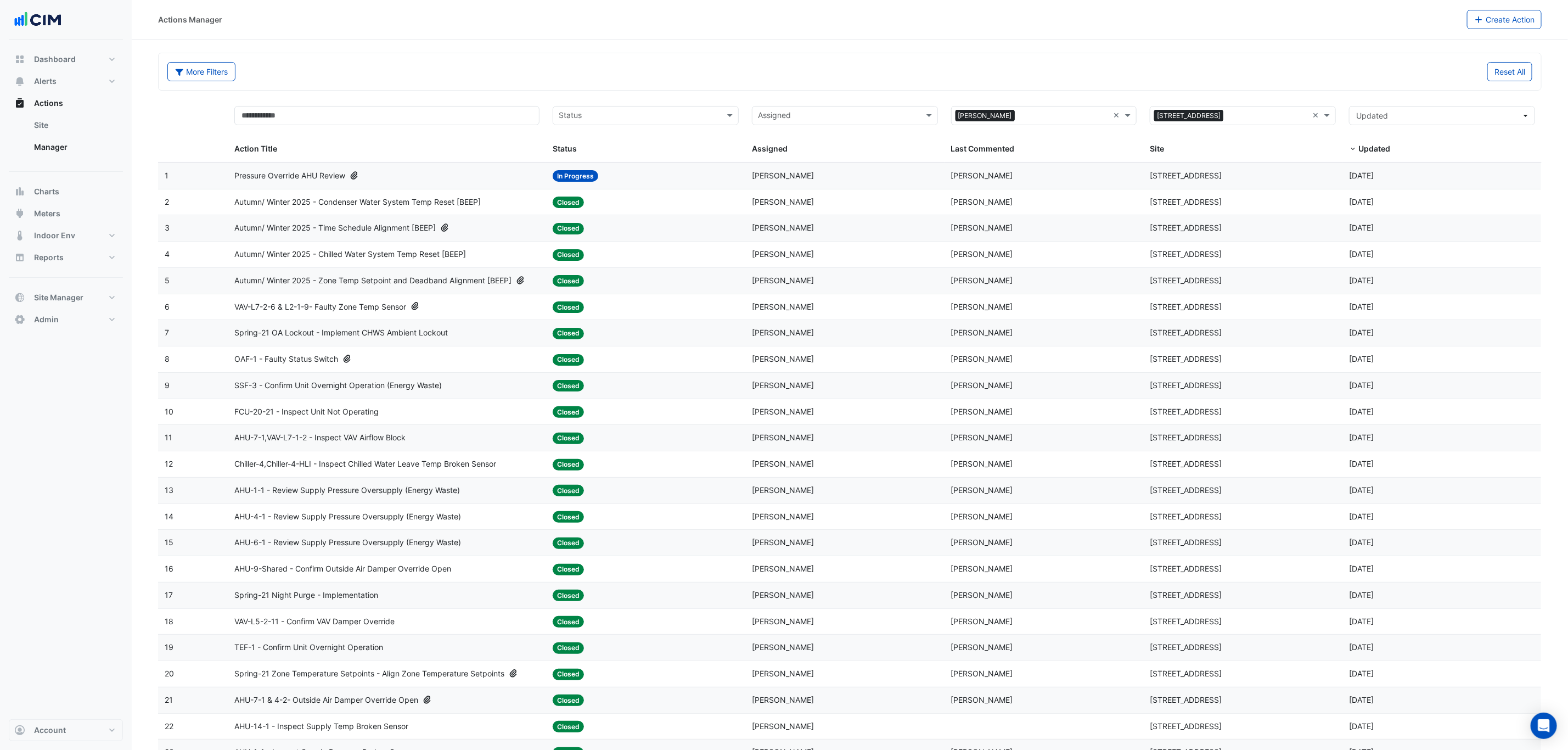
click at [632, 392] on div "Status: Closed" at bounding box center [646, 385] width 186 height 13
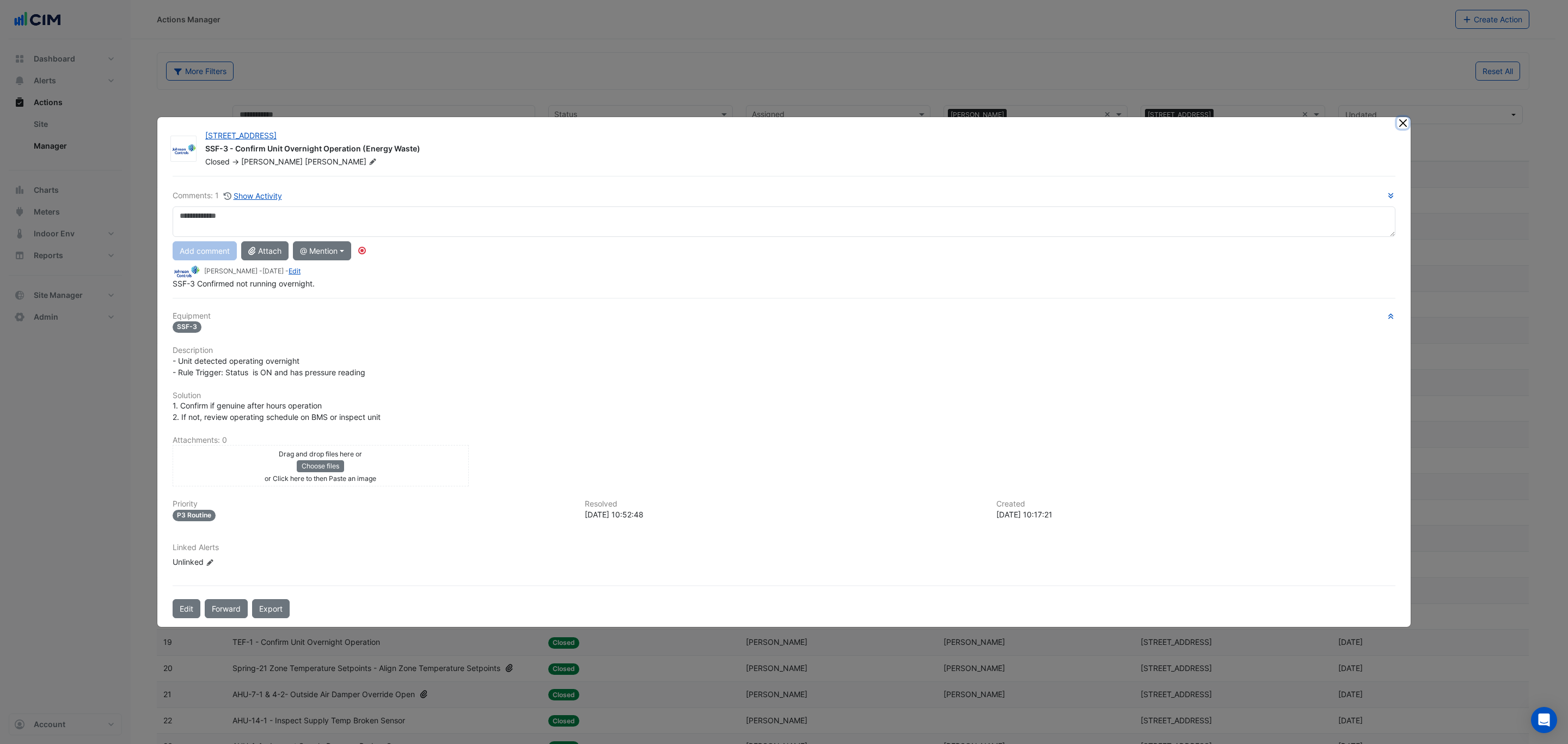
click at [1405, 121] on button "Close" at bounding box center [1402, 122] width 12 height 12
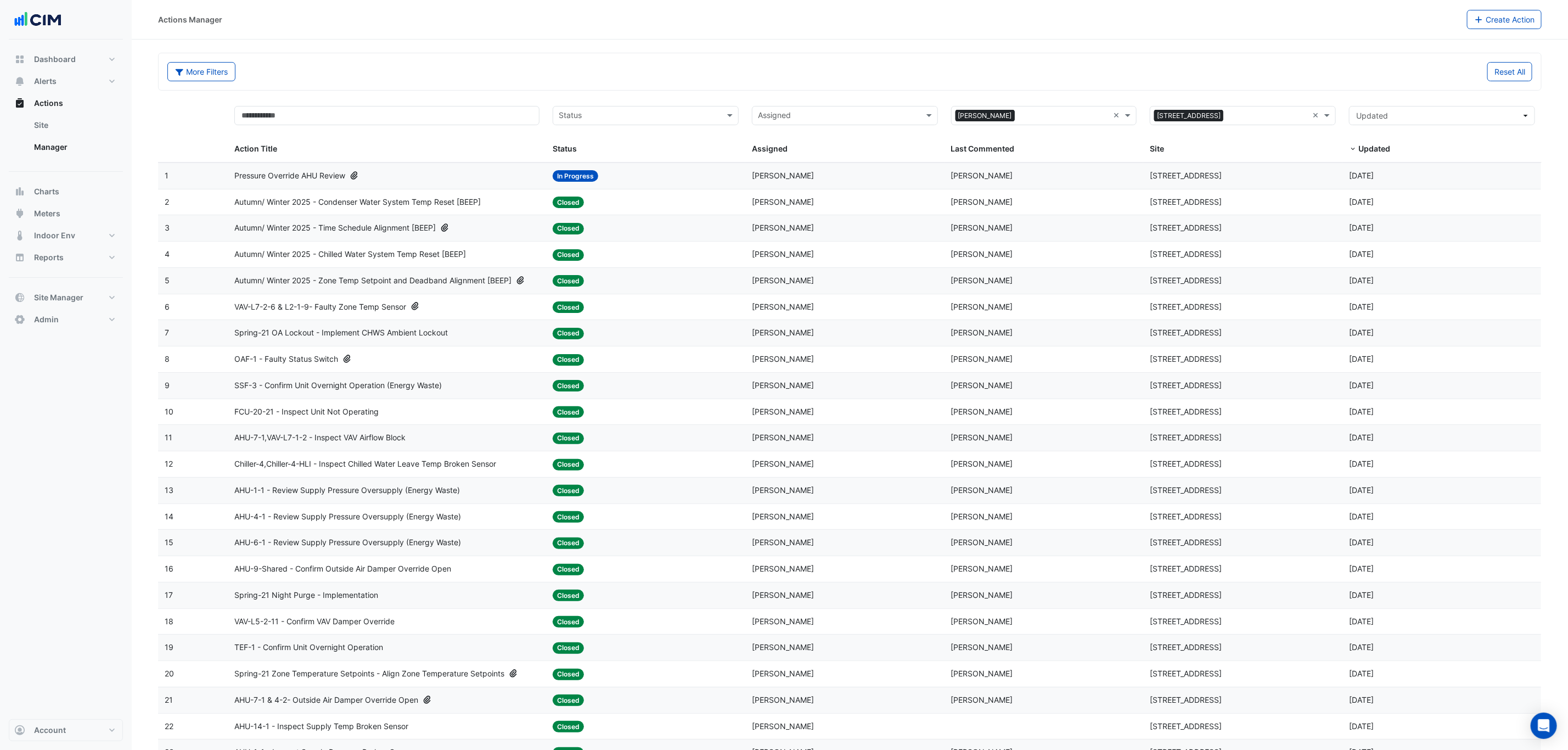
click at [1314, 361] on div "Site: 175 Eagle Street" at bounding box center [1243, 359] width 186 height 13
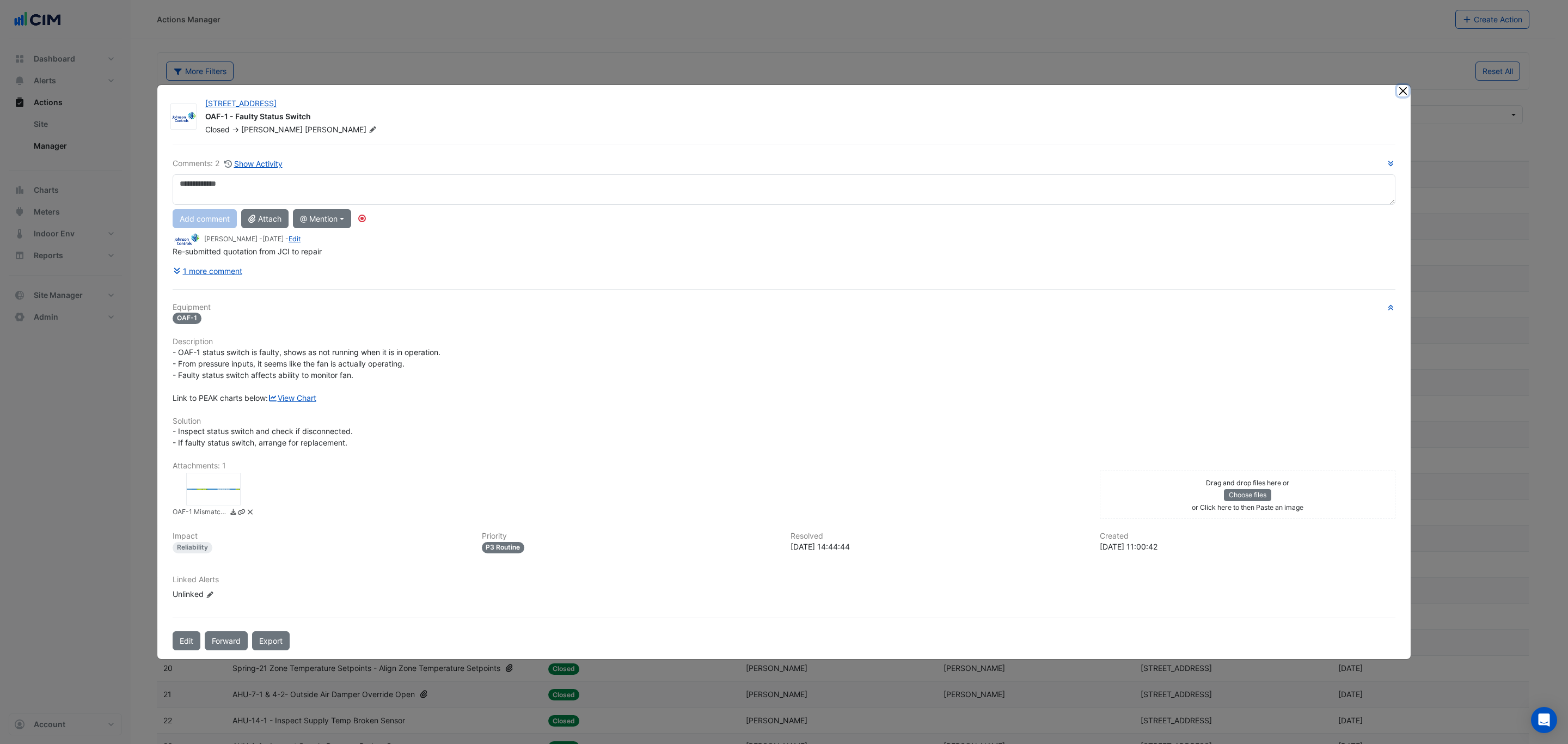
click at [1401, 85] on button "Close" at bounding box center [1402, 91] width 12 height 12
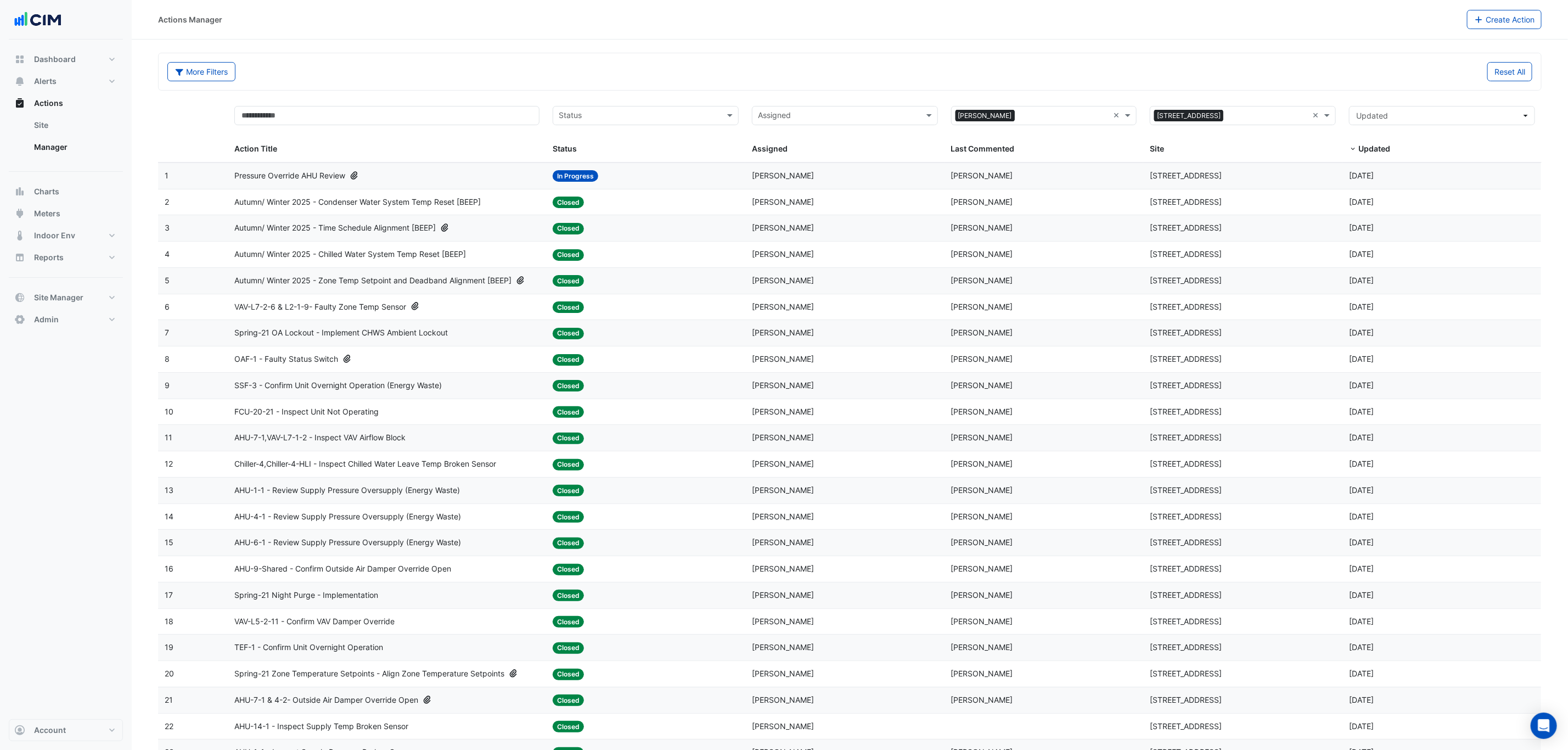
click at [1308, 338] on div "Site: 175 Eagle Street" at bounding box center [1243, 333] width 186 height 13
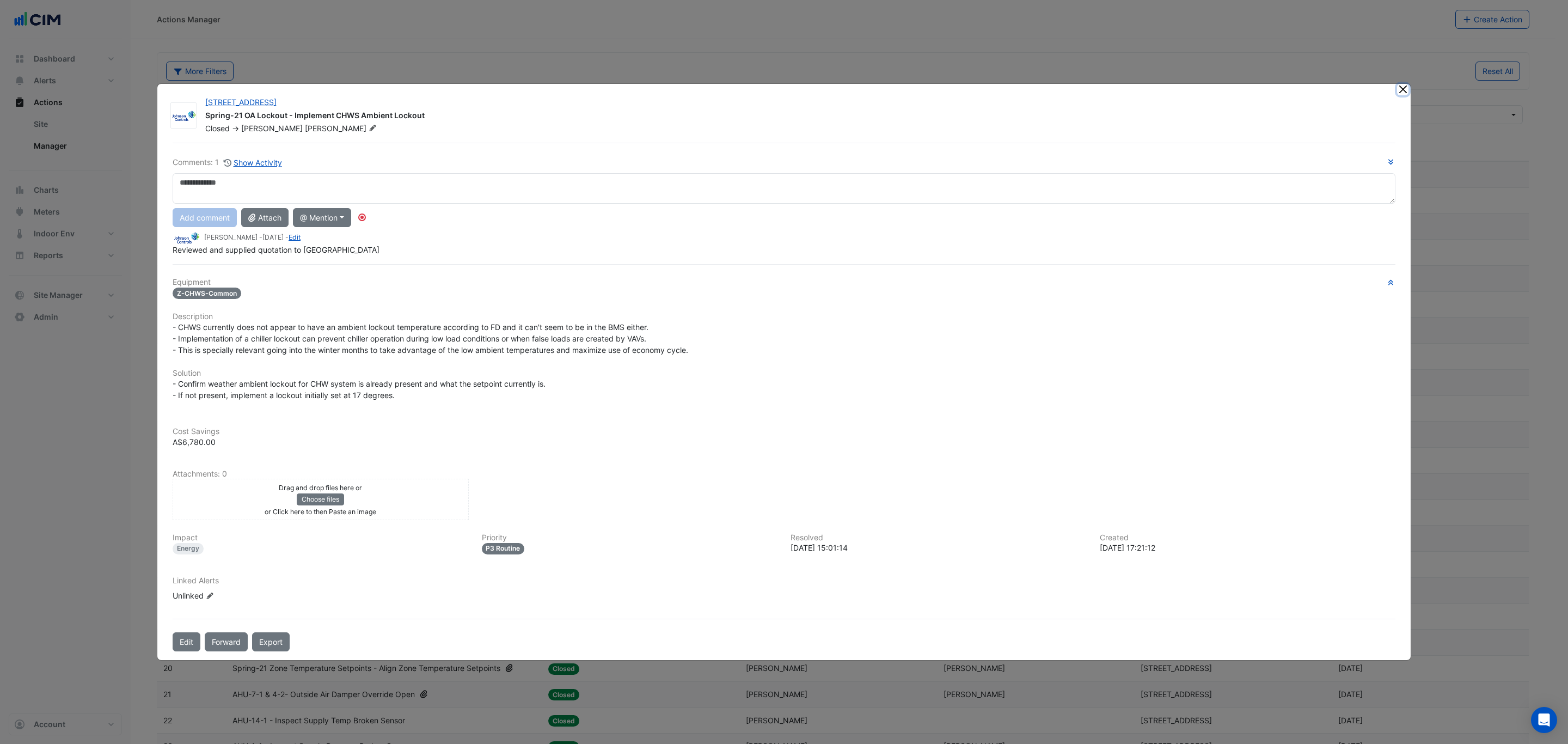
click at [1401, 87] on button "Close" at bounding box center [1402, 89] width 12 height 12
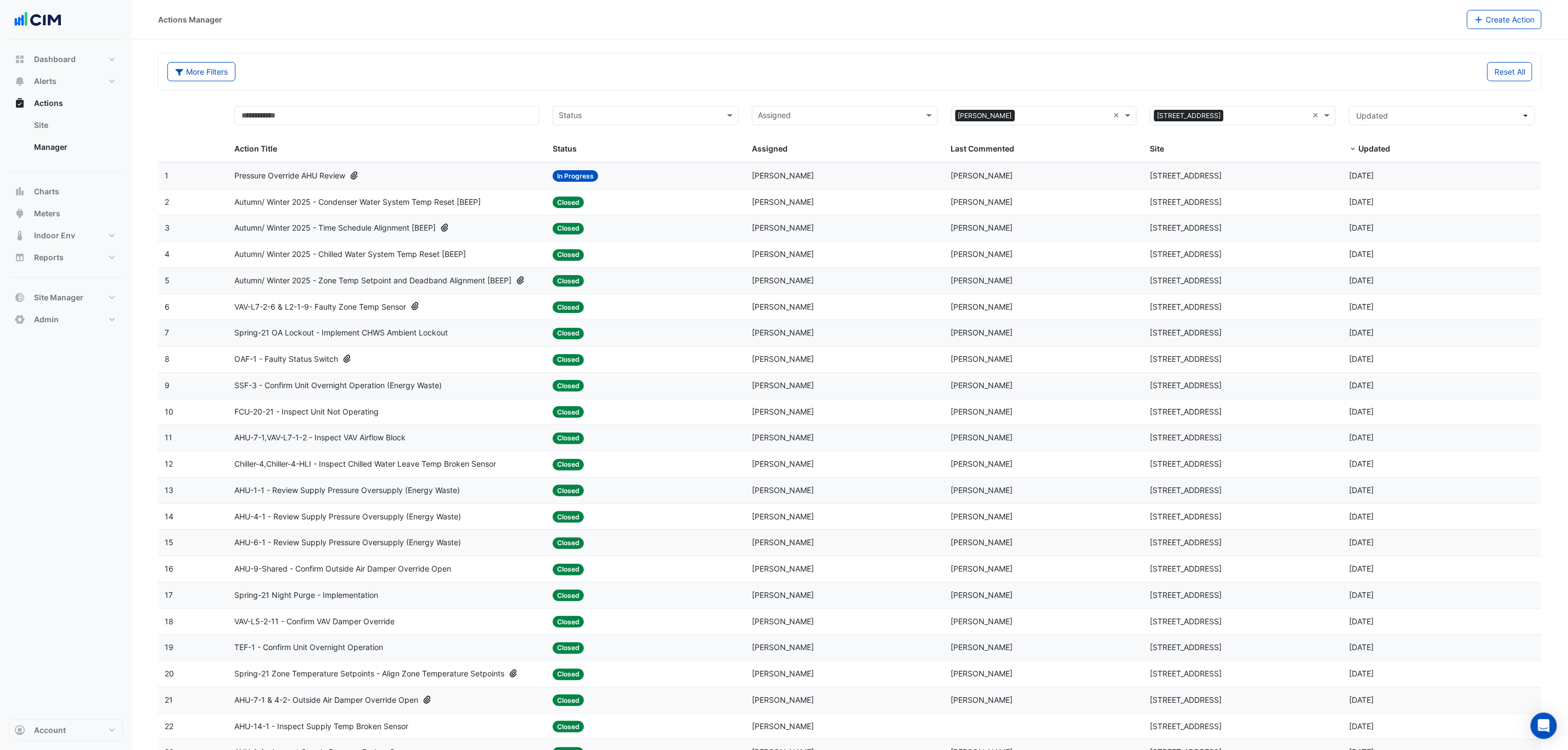
click at [1326, 312] on div "Site: 175 Eagle Street" at bounding box center [1243, 307] width 186 height 13
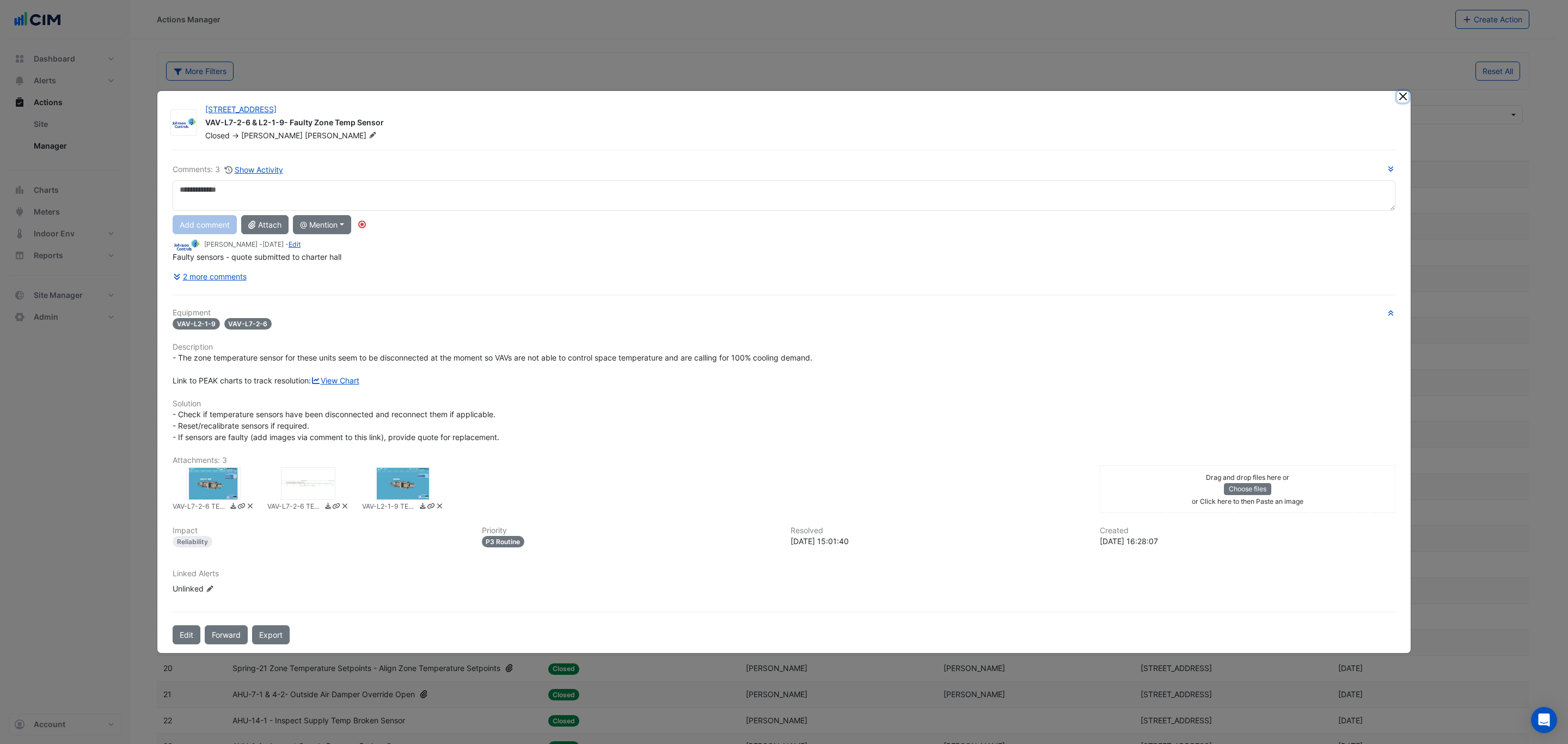
click at [1398, 93] on button "Close" at bounding box center [1402, 96] width 12 height 12
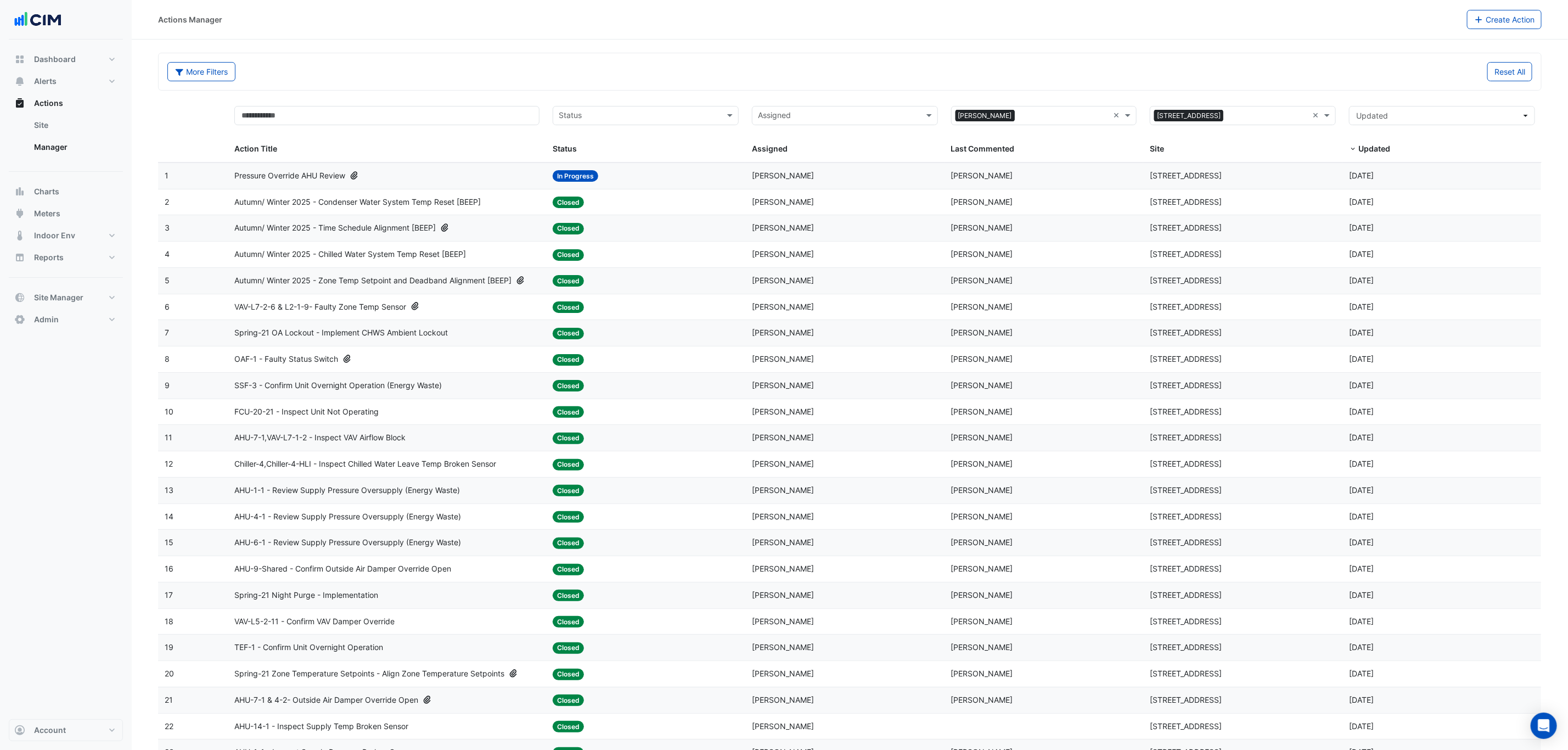
click at [1306, 277] on datatable-body-cell "Site: 175 Eagle Street" at bounding box center [1243, 280] width 199 height 26
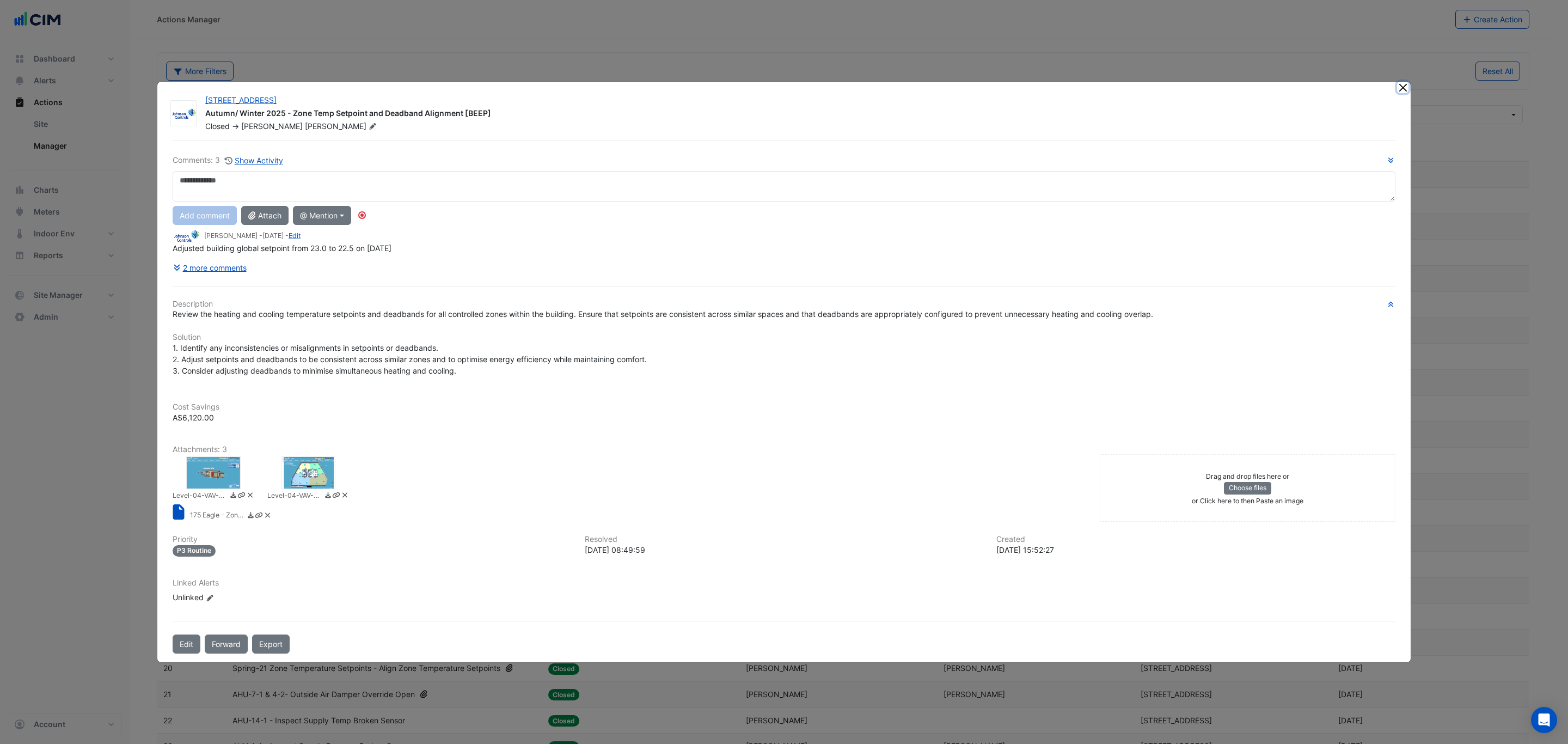
click at [1406, 87] on button "Close" at bounding box center [1402, 87] width 12 height 12
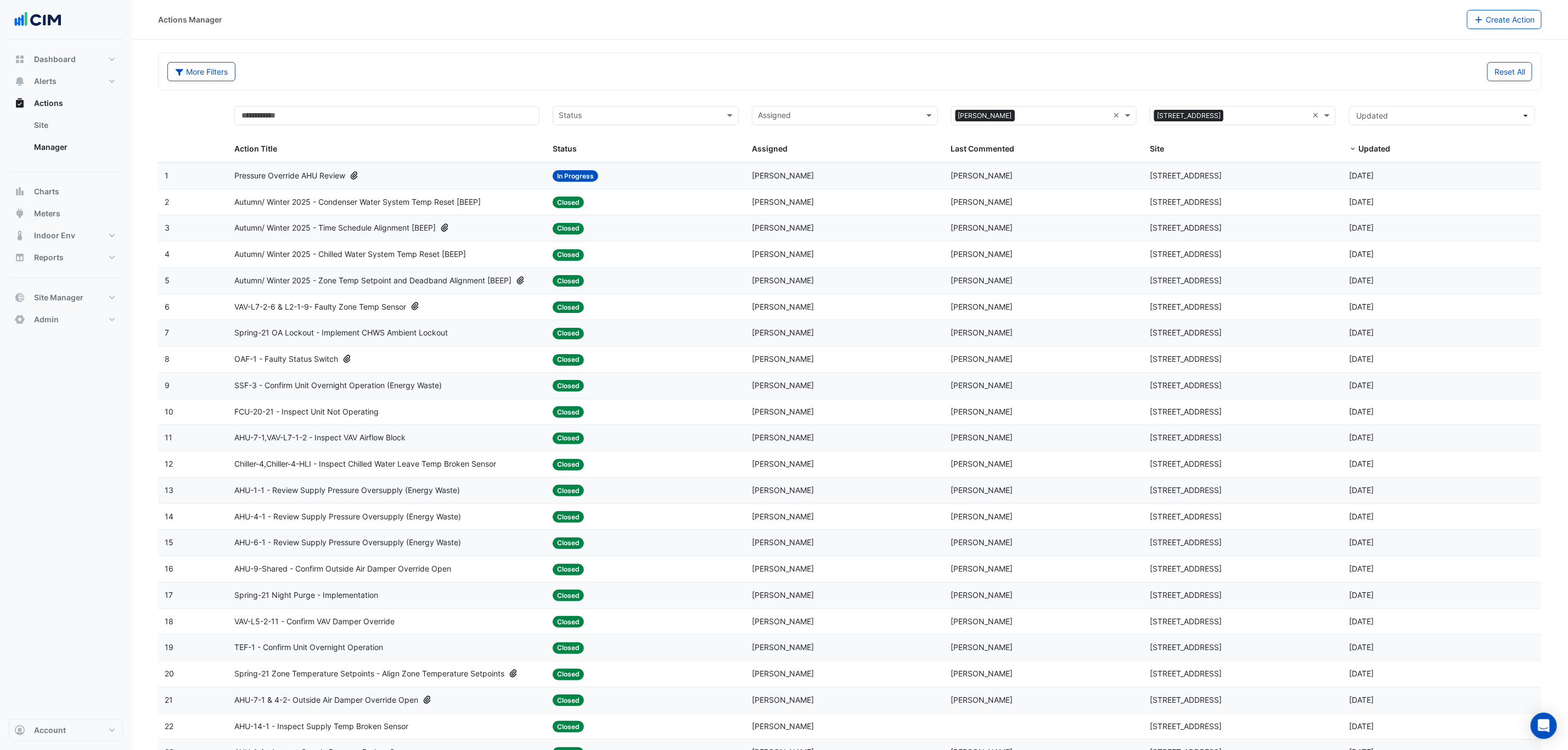
click at [1250, 284] on div "Site: 175 Eagle Street" at bounding box center [1243, 280] width 186 height 13
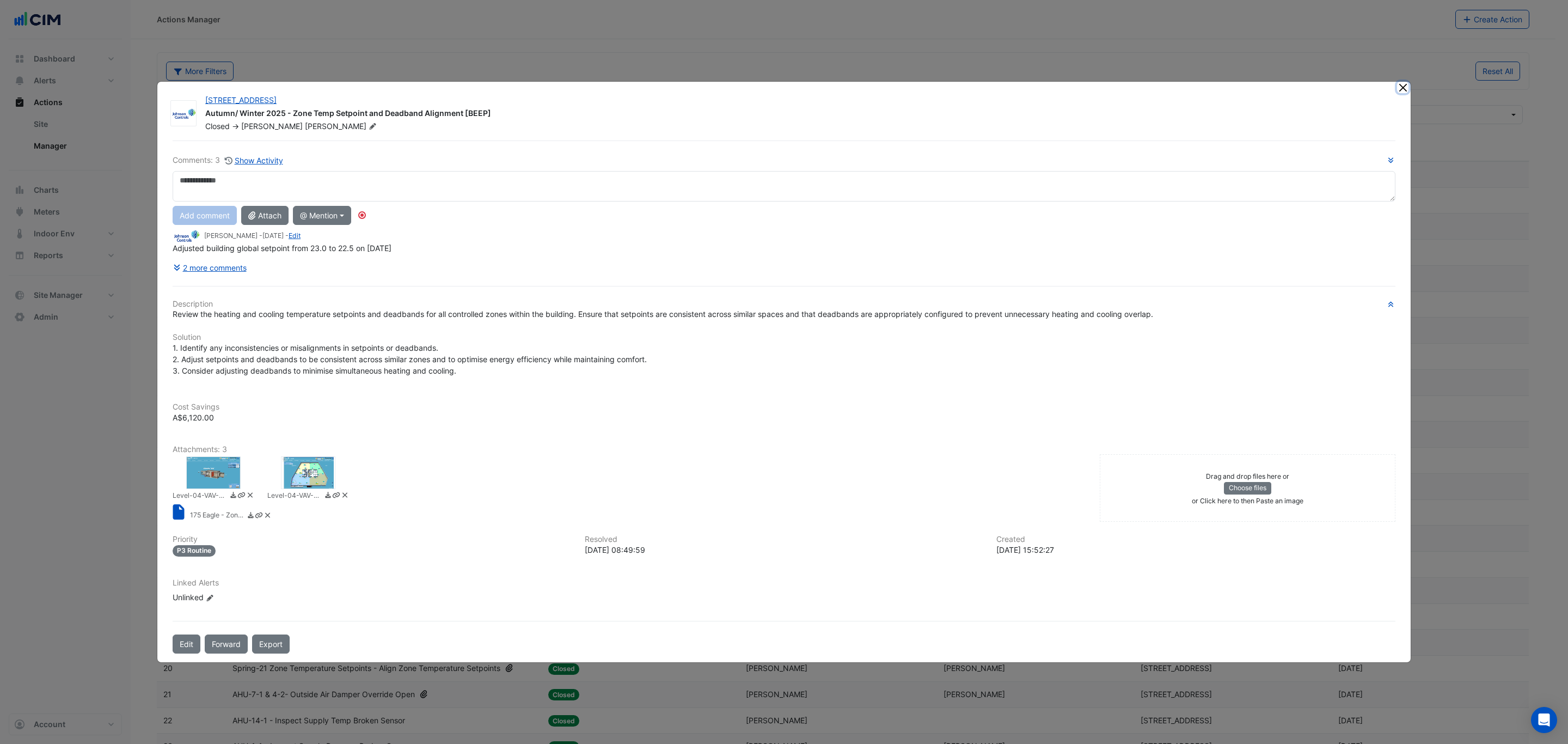
click at [1400, 87] on button "Close" at bounding box center [1402, 87] width 12 height 12
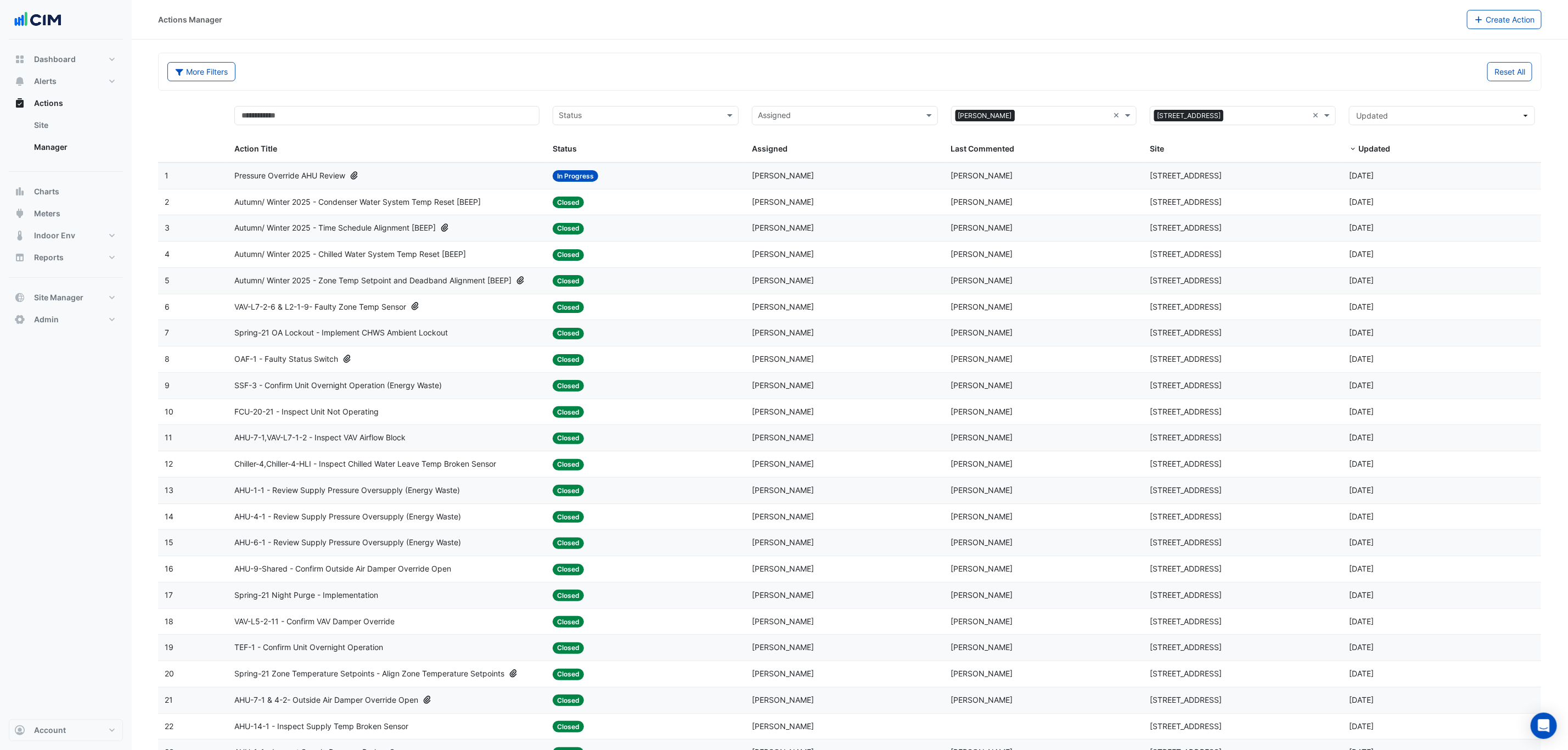
click at [1319, 249] on datatable-body-cell "Site: 175 Eagle Street" at bounding box center [1243, 255] width 199 height 26
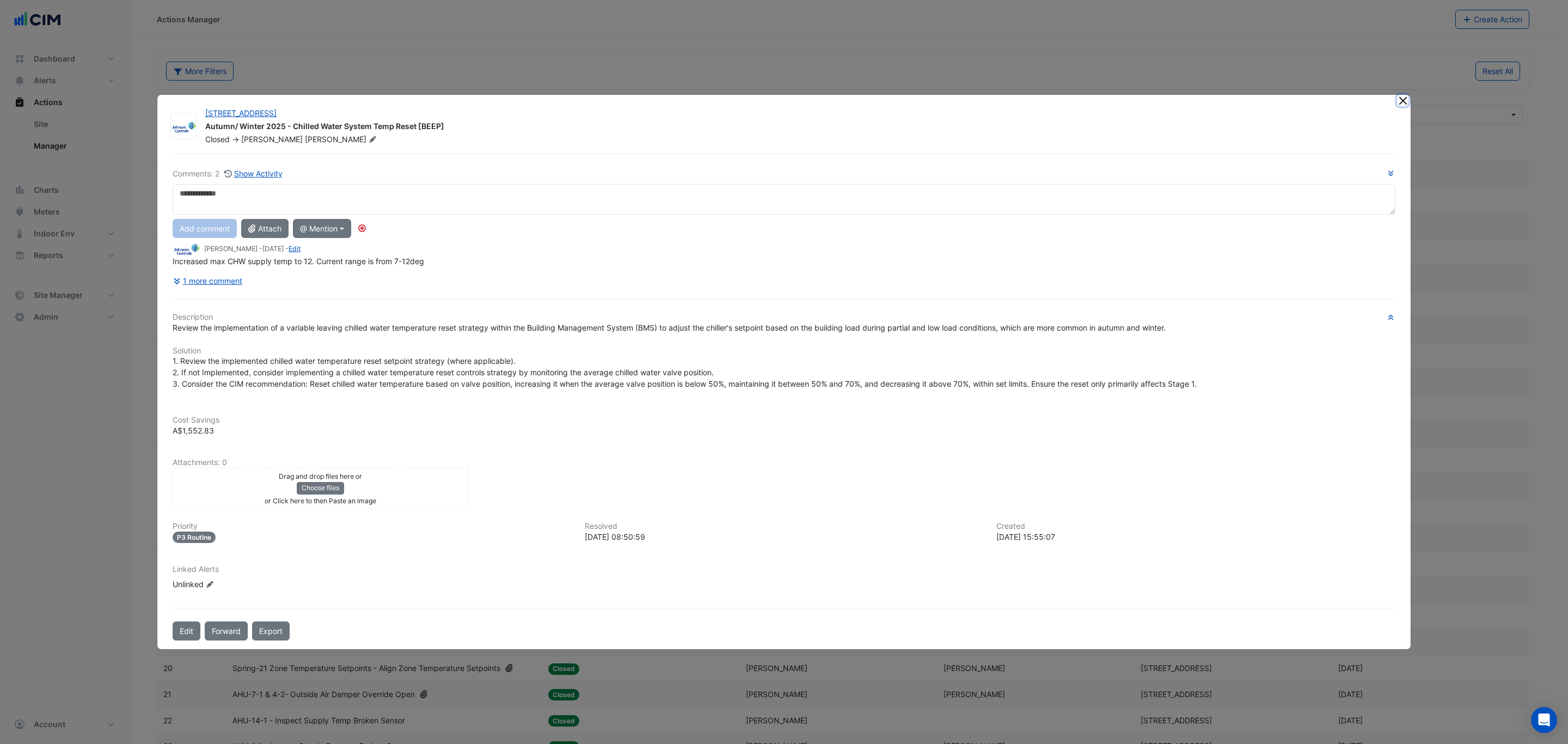
click at [1402, 97] on button "Close" at bounding box center [1402, 100] width 12 height 12
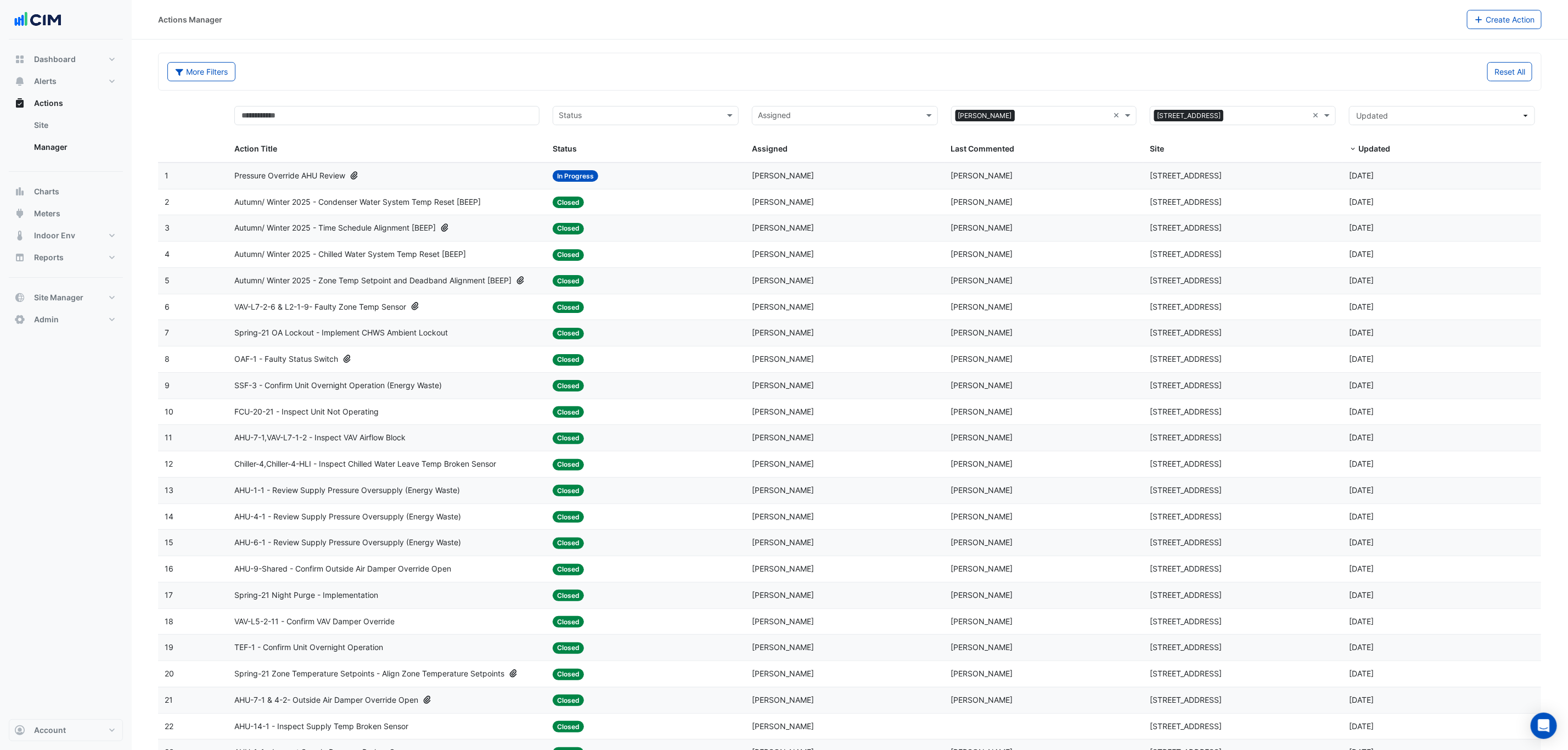
click at [894, 209] on div "Assigned: Steve Dawes" at bounding box center [844, 202] width 186 height 13
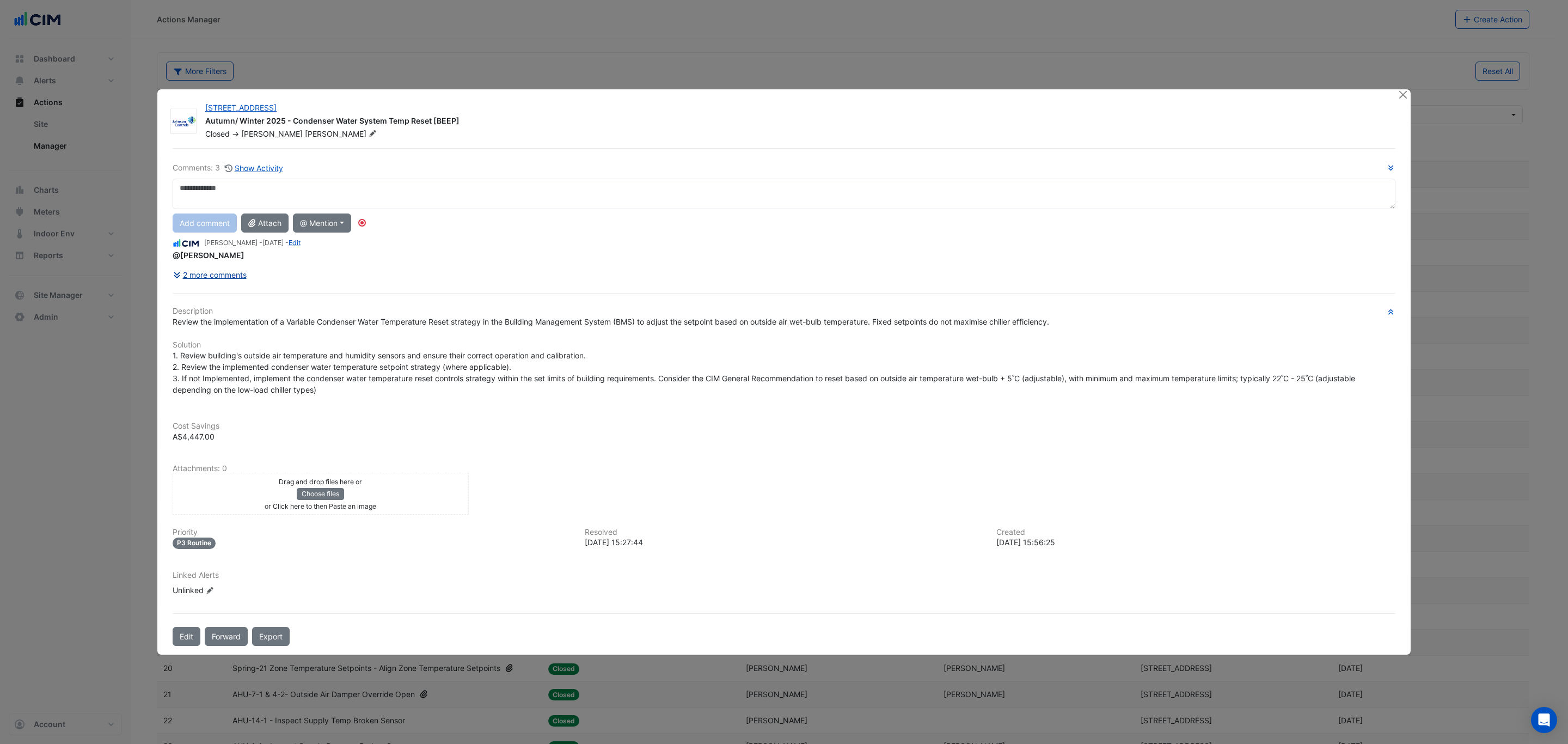
click at [232, 273] on button "2 more comments" at bounding box center [210, 275] width 75 height 19
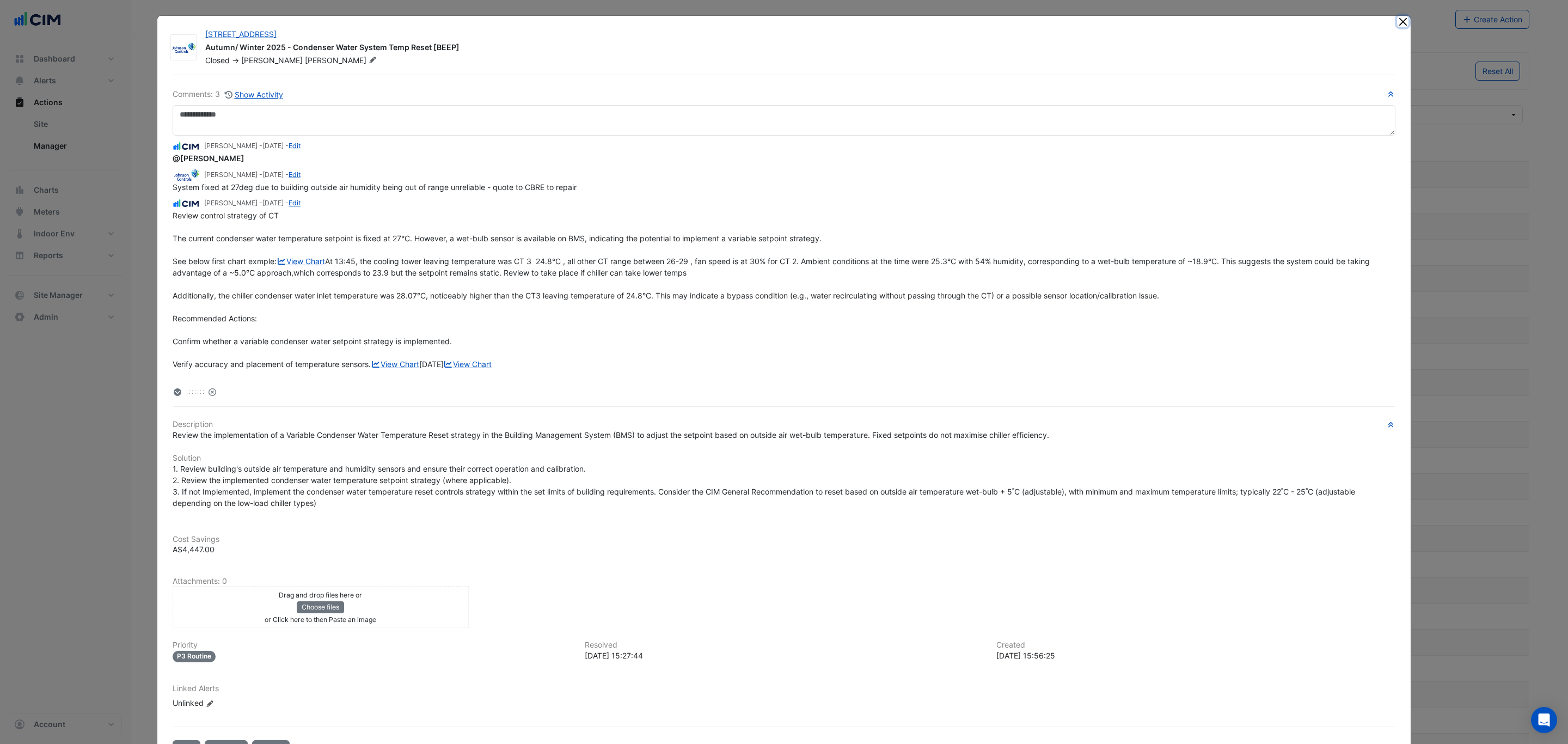
click at [1399, 23] on button "Close" at bounding box center [1402, 21] width 12 height 12
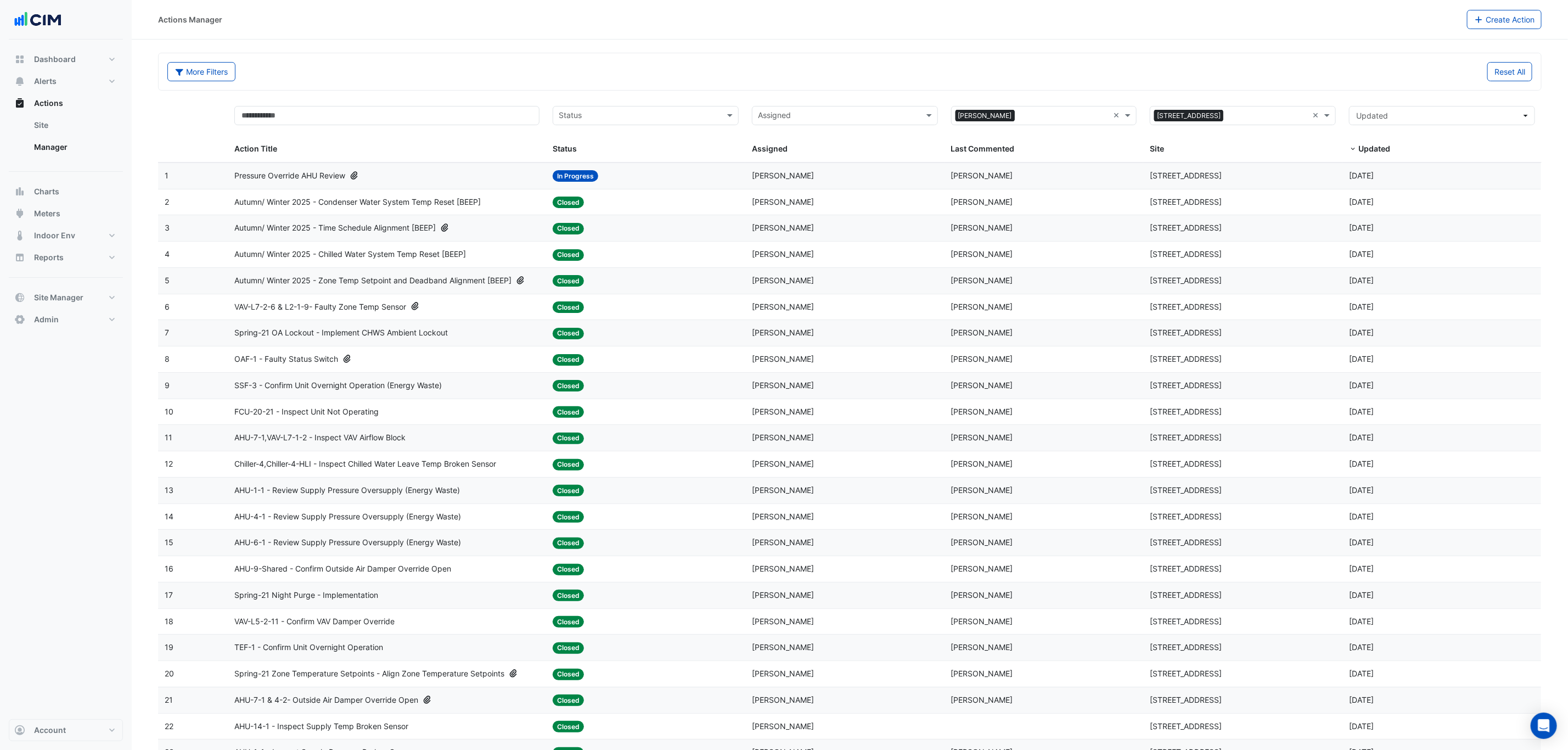
click at [512, 203] on div "Autumn/ Winter 2025 - Condenser Water System Temp Reset [BEEP]" at bounding box center [387, 202] width 305 height 13
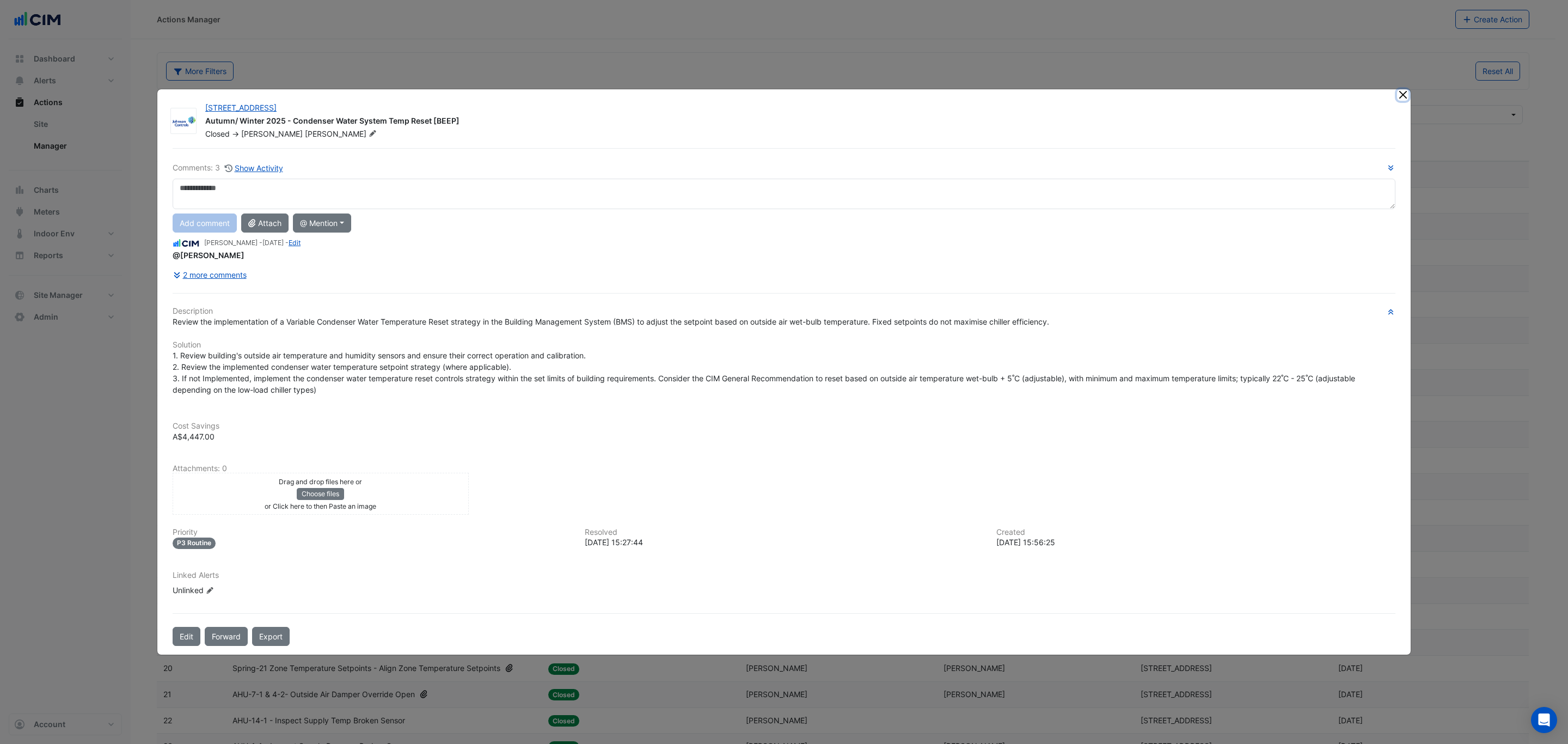
click at [1400, 94] on button "Close" at bounding box center [1402, 95] width 12 height 12
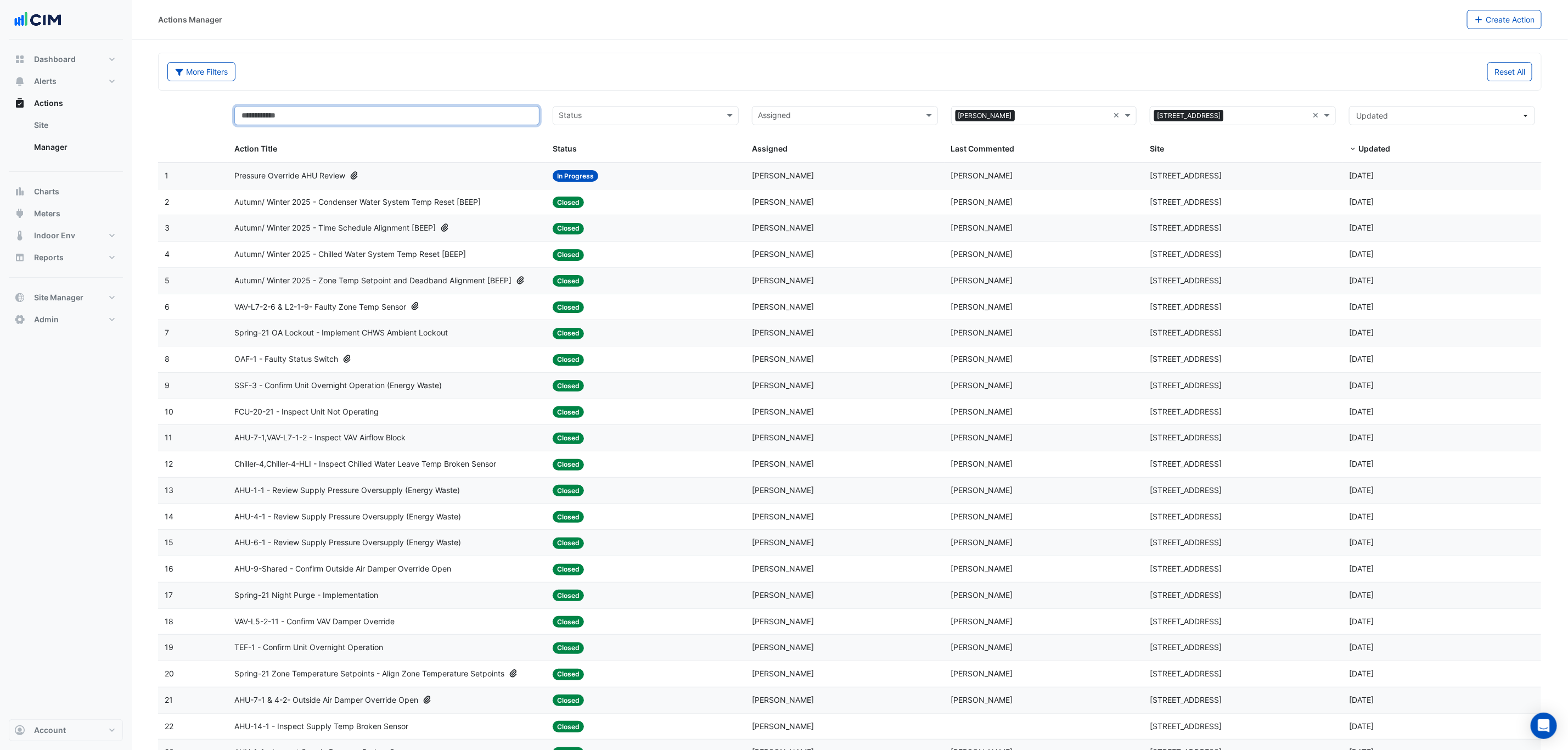
click at [454, 118] on input "text" at bounding box center [387, 115] width 305 height 19
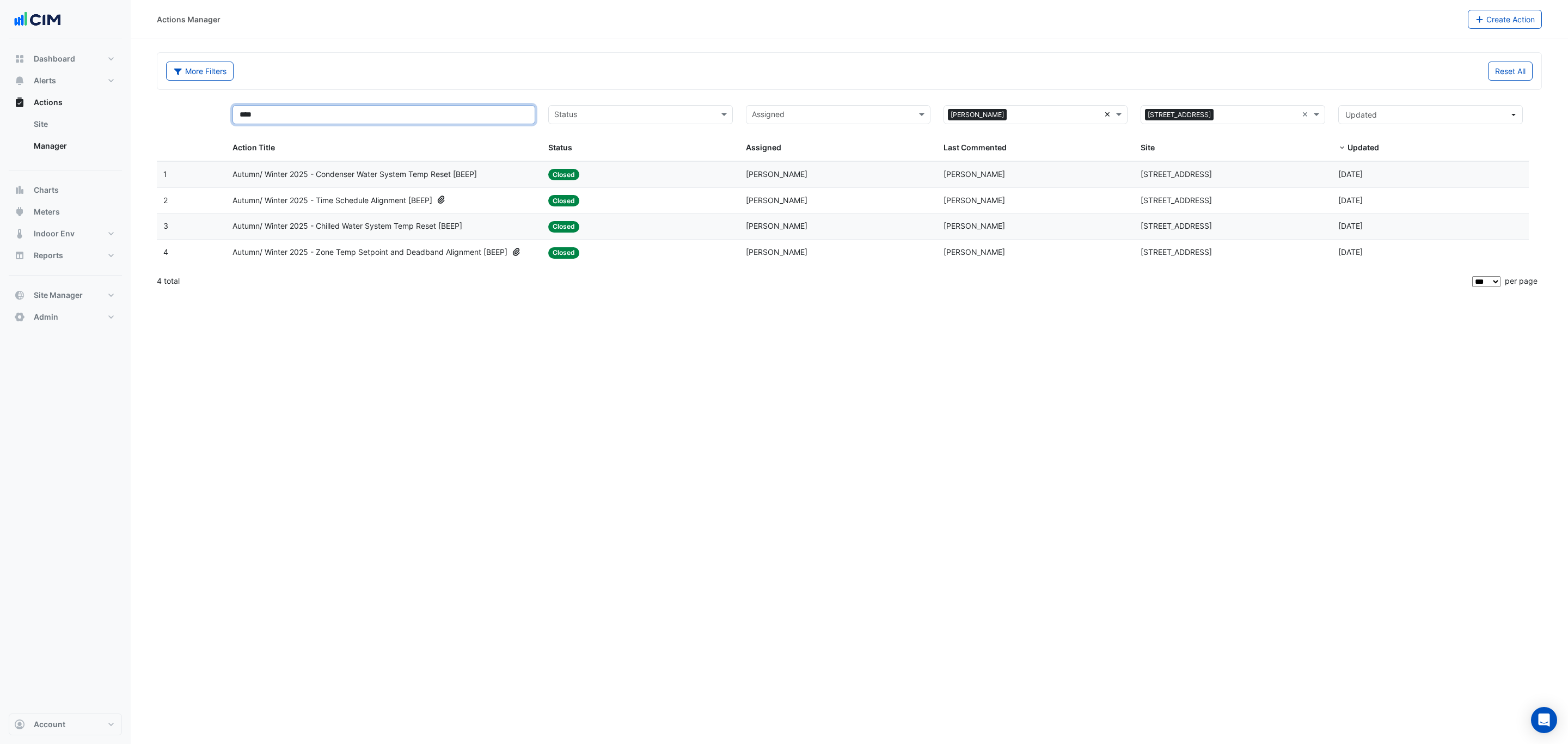
type input "****"
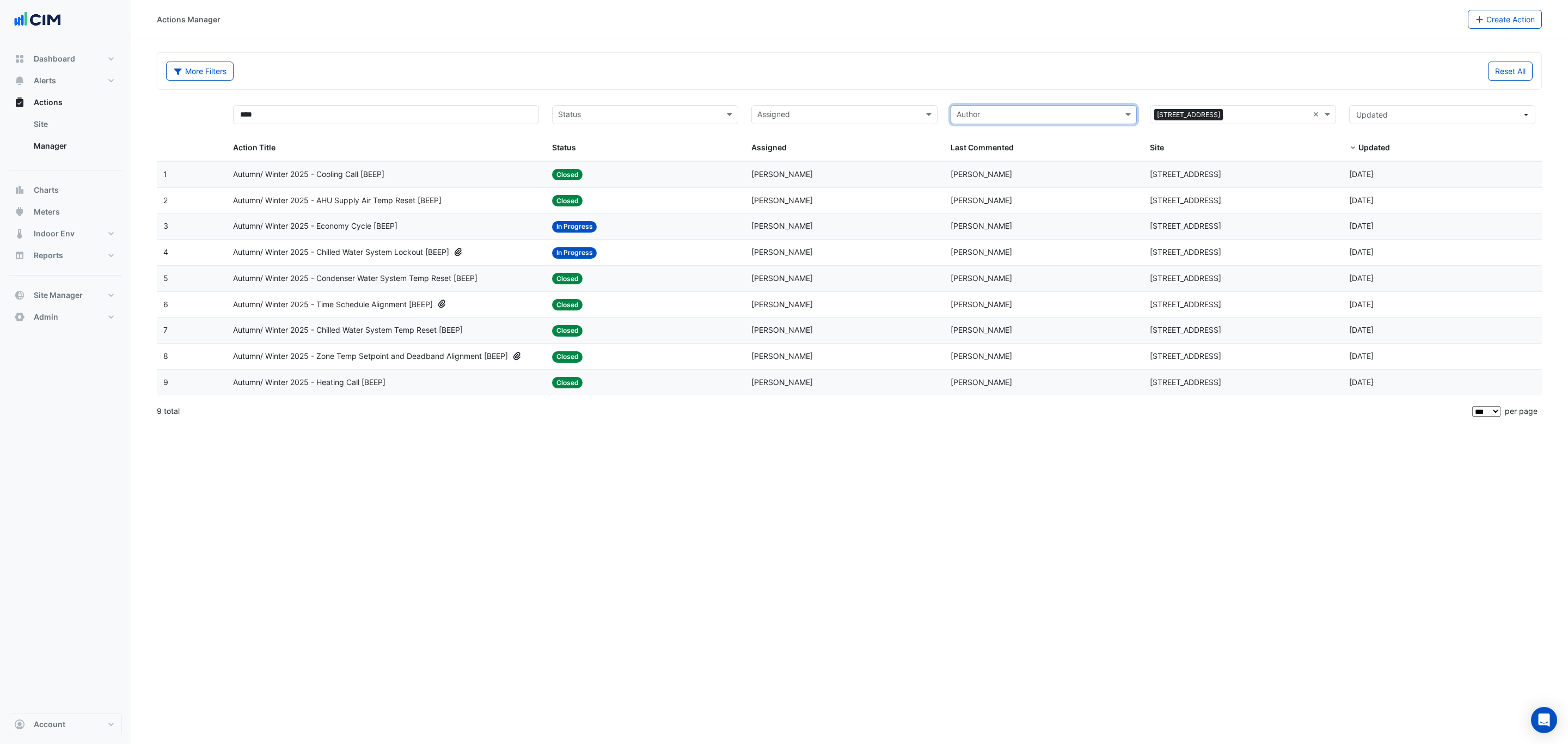
click at [402, 255] on span "Autumn/ Winter 2025 - Chilled Water System Lockout [BEEP]" at bounding box center [341, 252] width 216 height 13
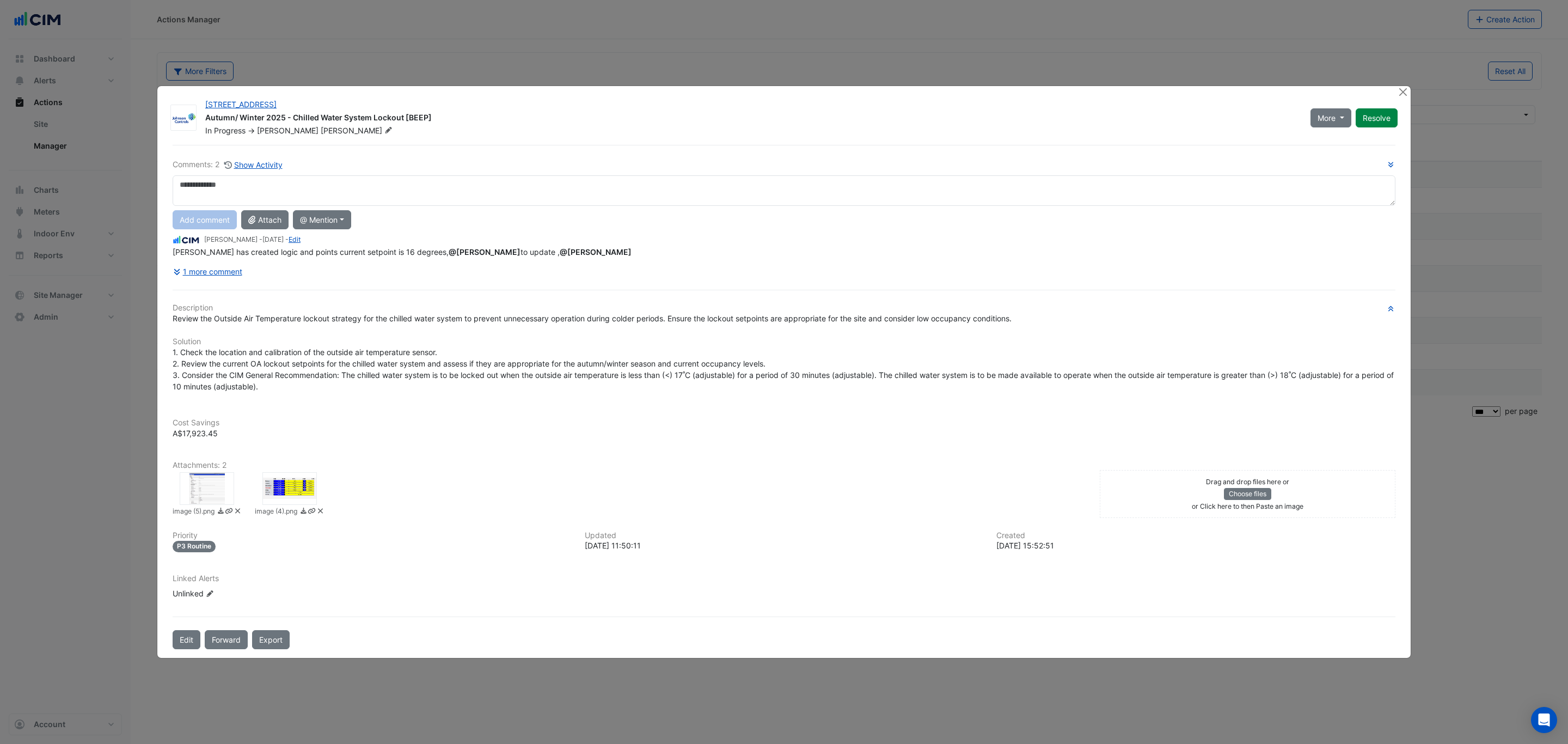
click at [290, 498] on div at bounding box center [289, 488] width 54 height 33
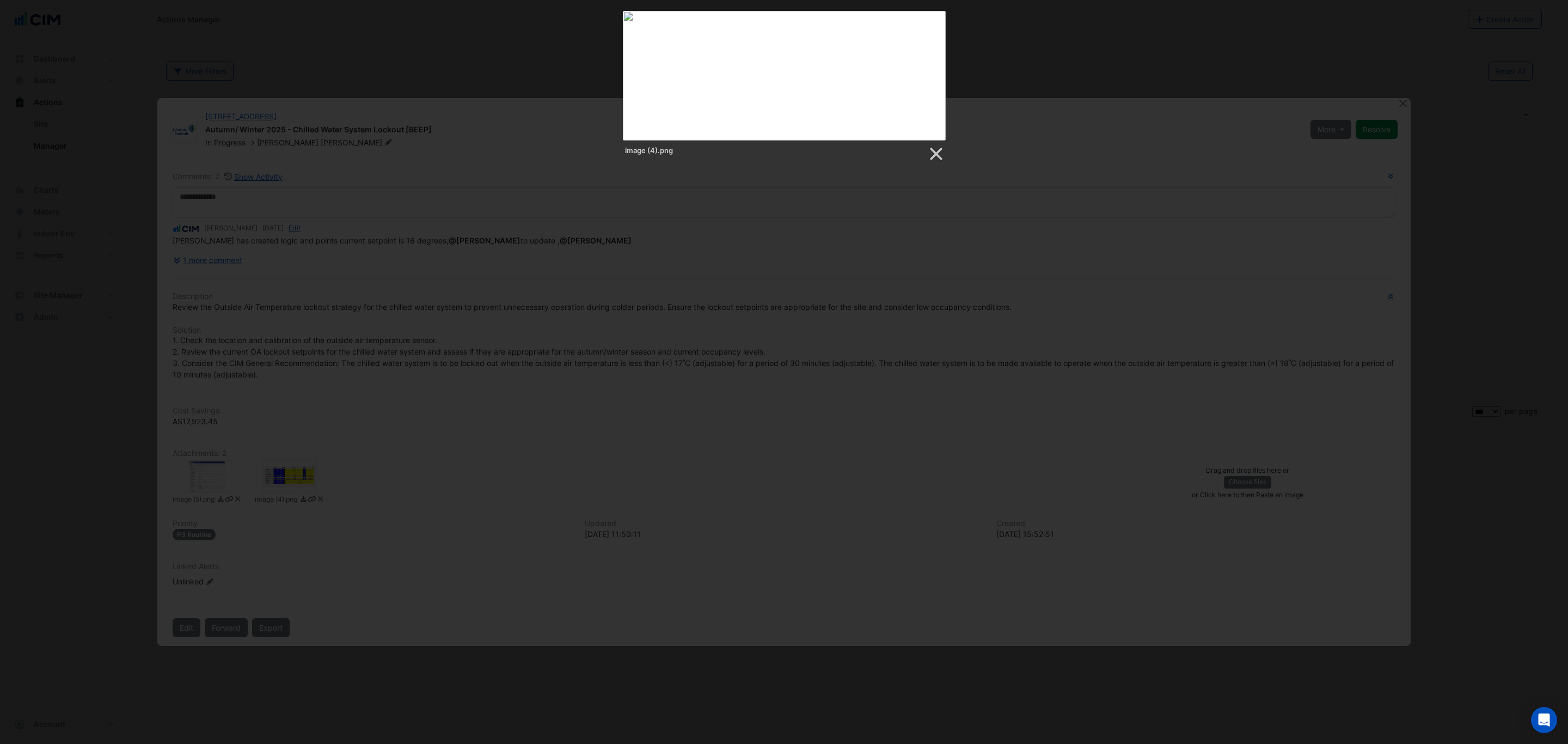
click at [265, 18] on div "image (4).png" at bounding box center [784, 86] width 1568 height 152
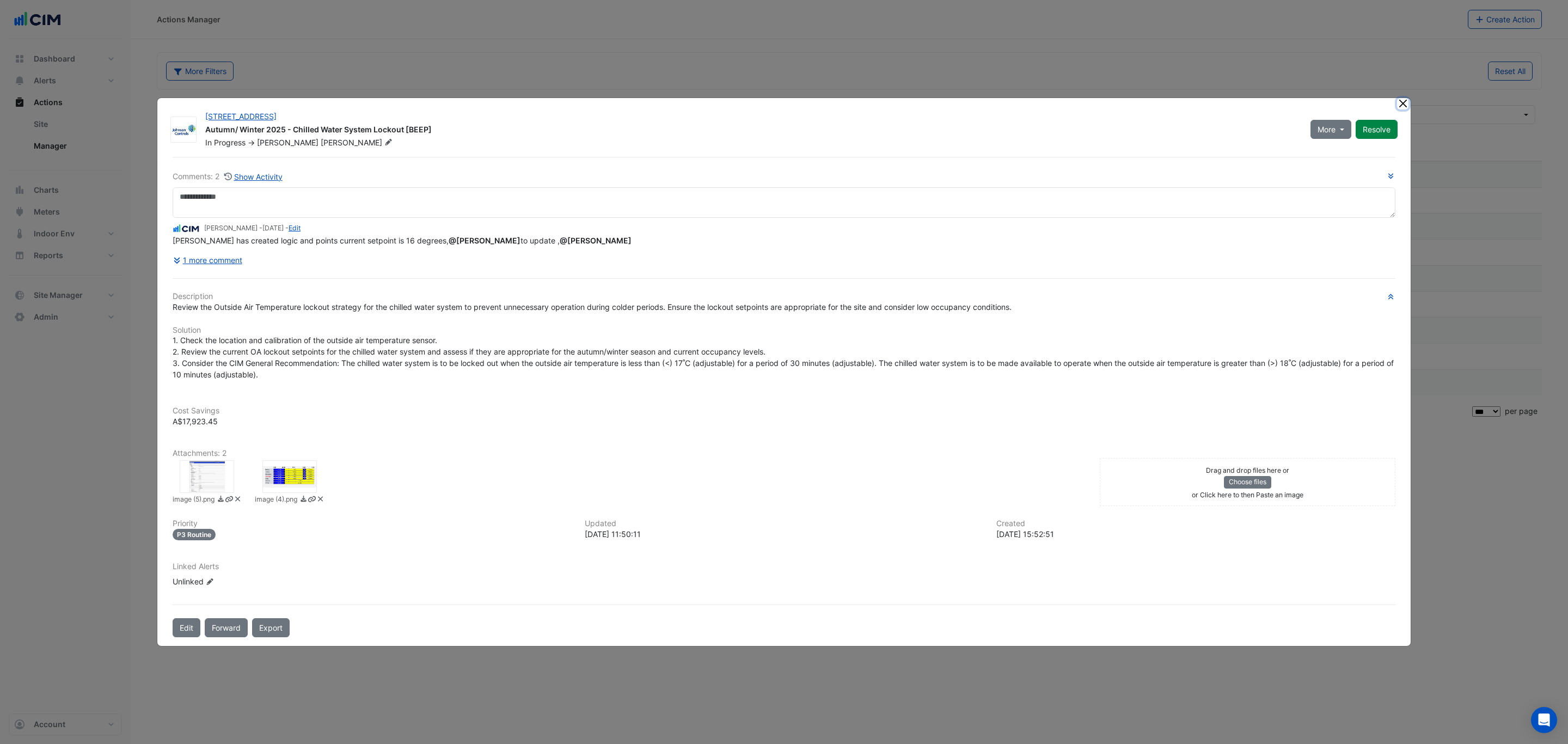
click at [1404, 100] on button "Close" at bounding box center [1402, 104] width 12 height 12
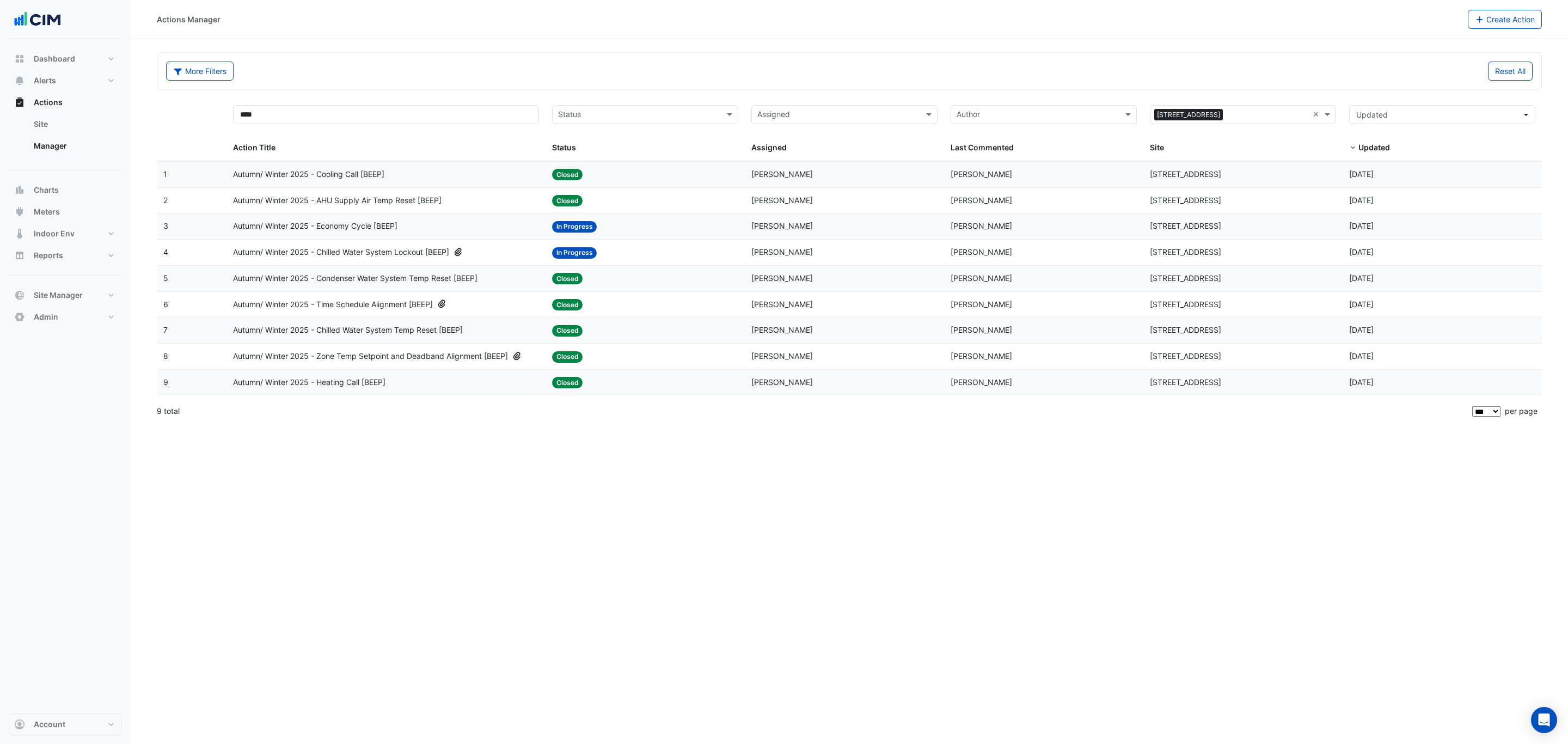
click at [390, 258] on span "Autumn/ Winter 2025 - Chilled Water System Lockout [BEEP]" at bounding box center [341, 252] width 216 height 13
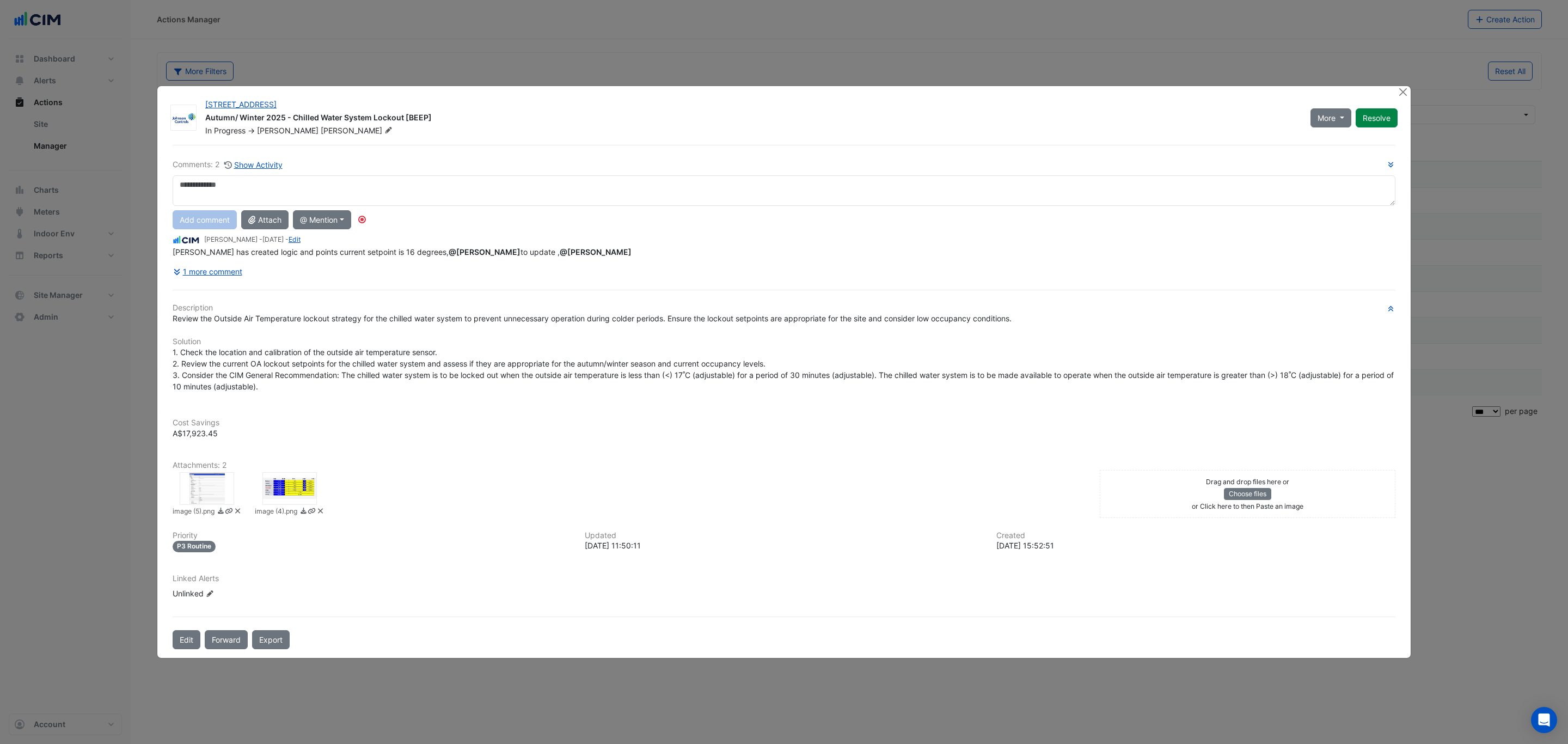
drag, startPoint x: 219, startPoint y: 433, endPoint x: 183, endPoint y: 433, distance: 36.0
click at [183, 433] on div "Cost Savings A$17,923.45" at bounding box center [784, 426] width 1236 height 43
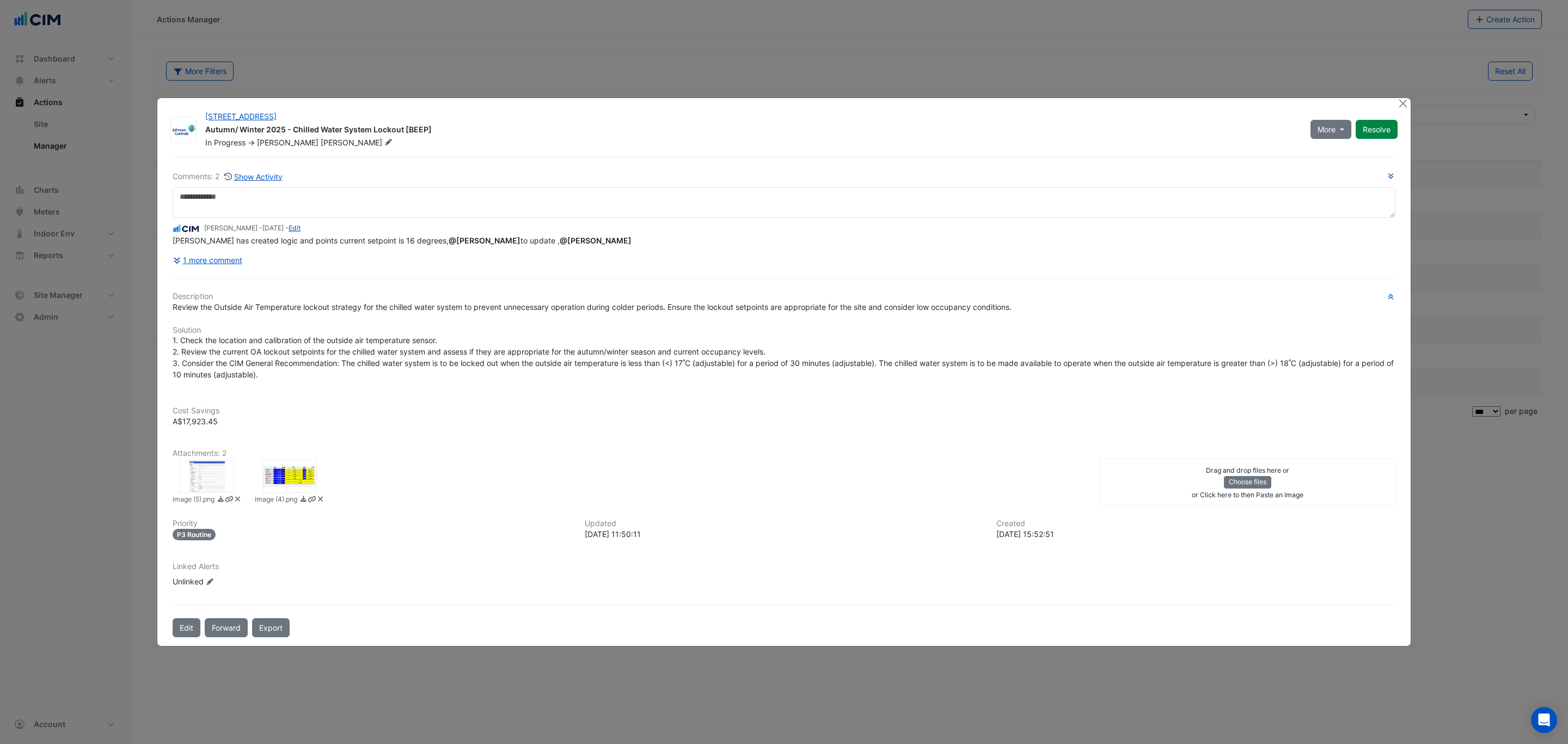
click at [294, 418] on div "Cost Savings A$17,923.45" at bounding box center [784, 410] width 1236 height 33
click at [1403, 102] on button "Close" at bounding box center [1402, 104] width 12 height 12
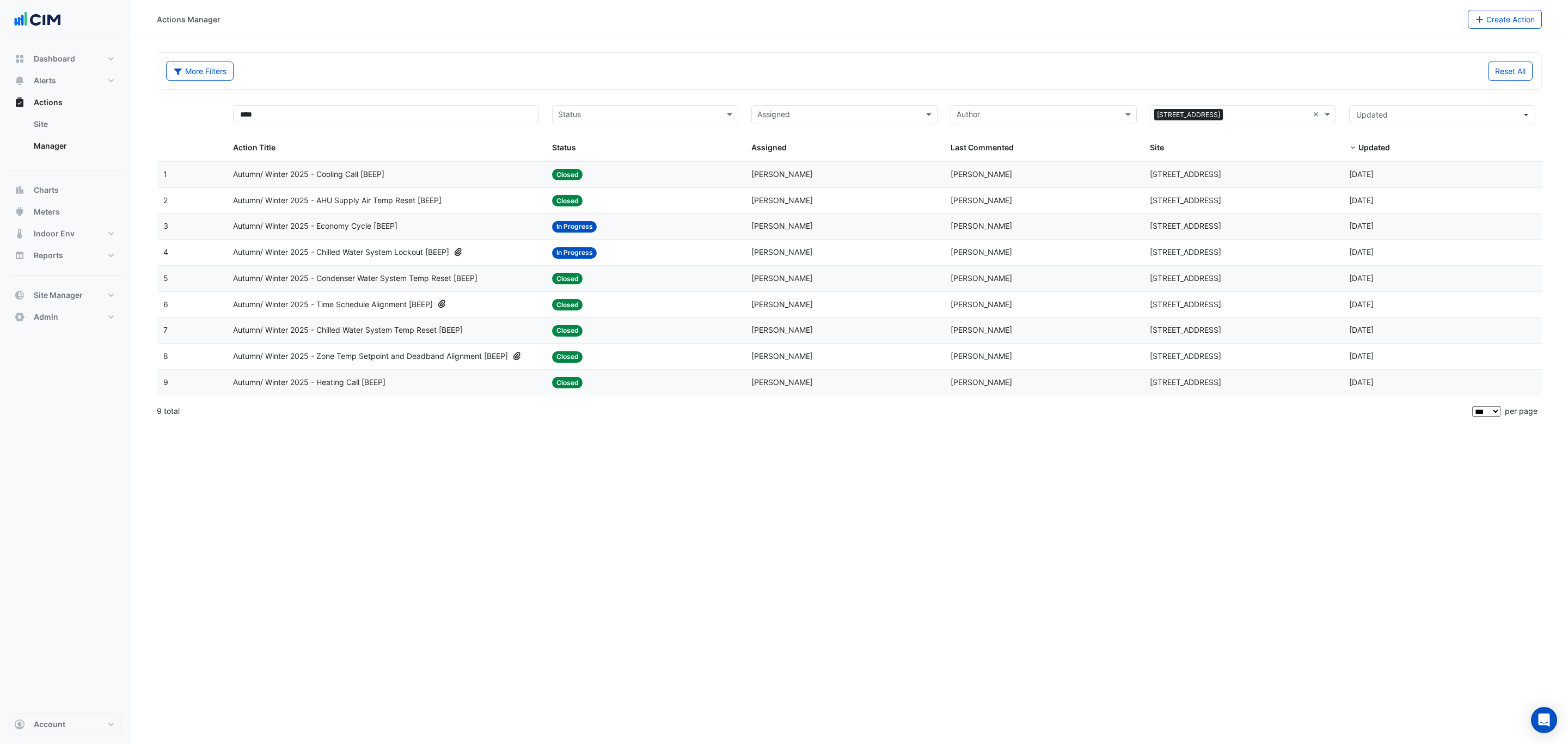
click at [457, 221] on datatable-body-cell "Action Title: Autumn/ Winter 2025 - Economy Cycle [BEEP]" at bounding box center [386, 226] width 319 height 26
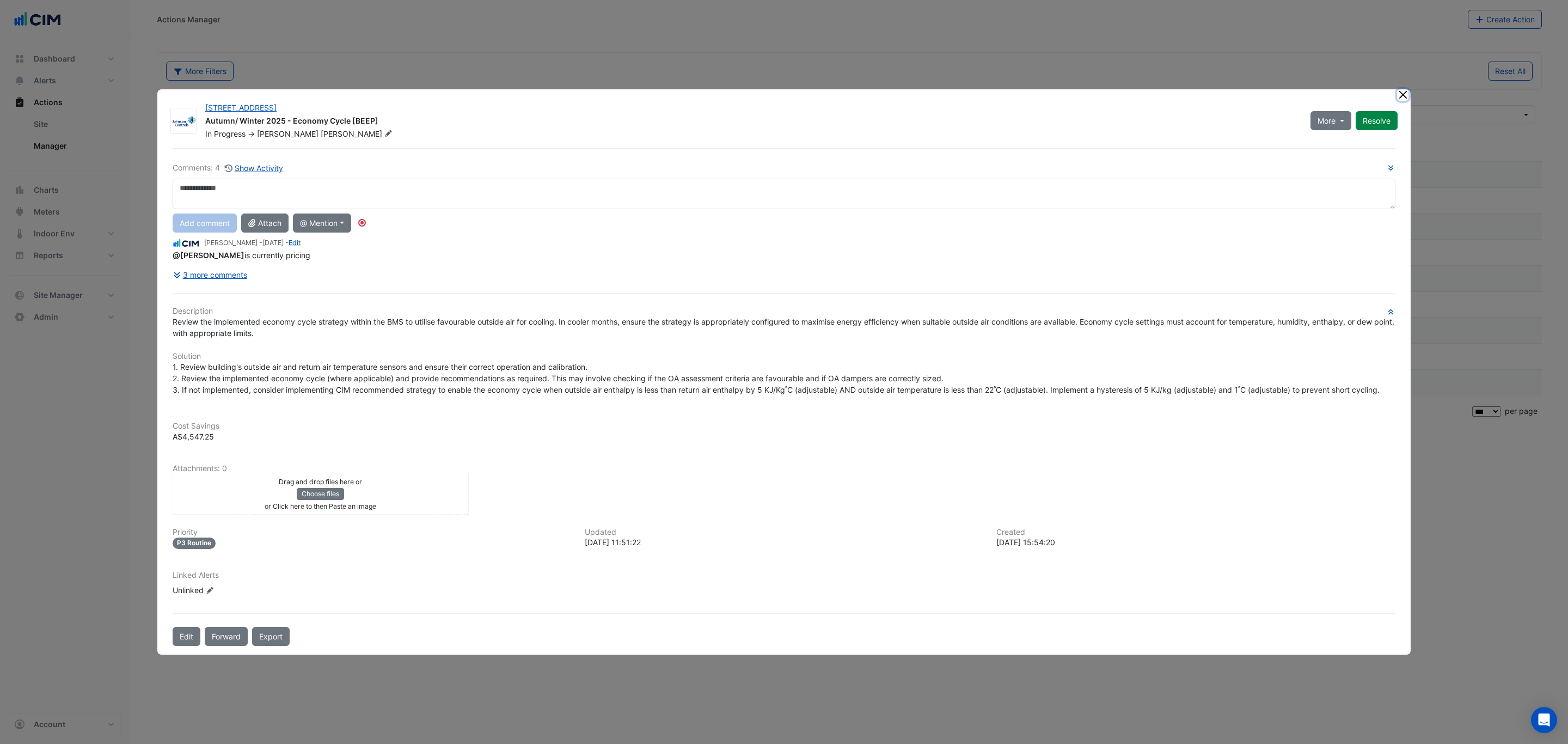
click at [1403, 93] on button "Close" at bounding box center [1402, 95] width 12 height 12
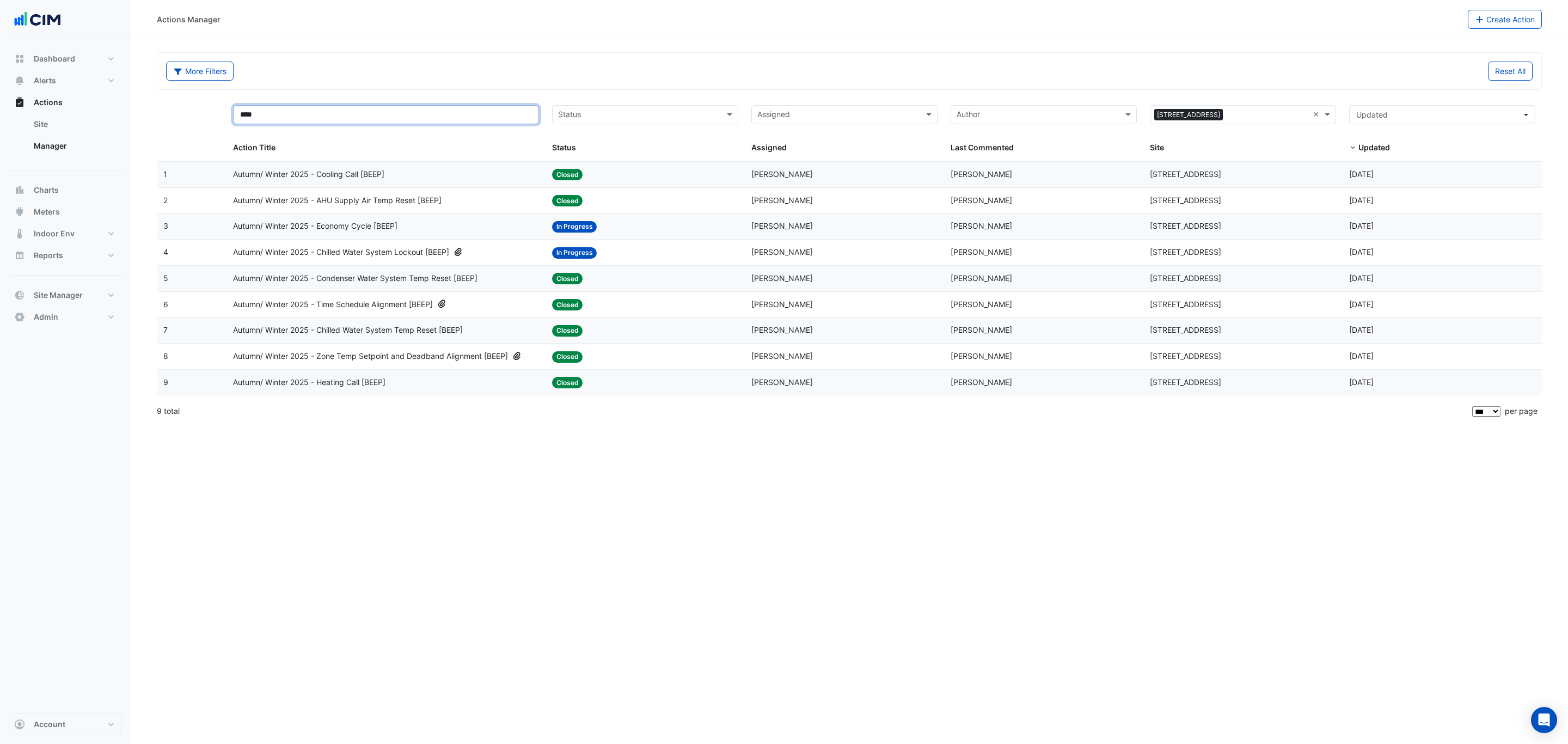
drag, startPoint x: 455, startPoint y: 115, endPoint x: 166, endPoint y: 115, distance: 289.0
click at [166, 115] on div "**** Action Title Status Status Assigned Assigned Author Last Commented × 175 E…" at bounding box center [849, 130] width 1385 height 63
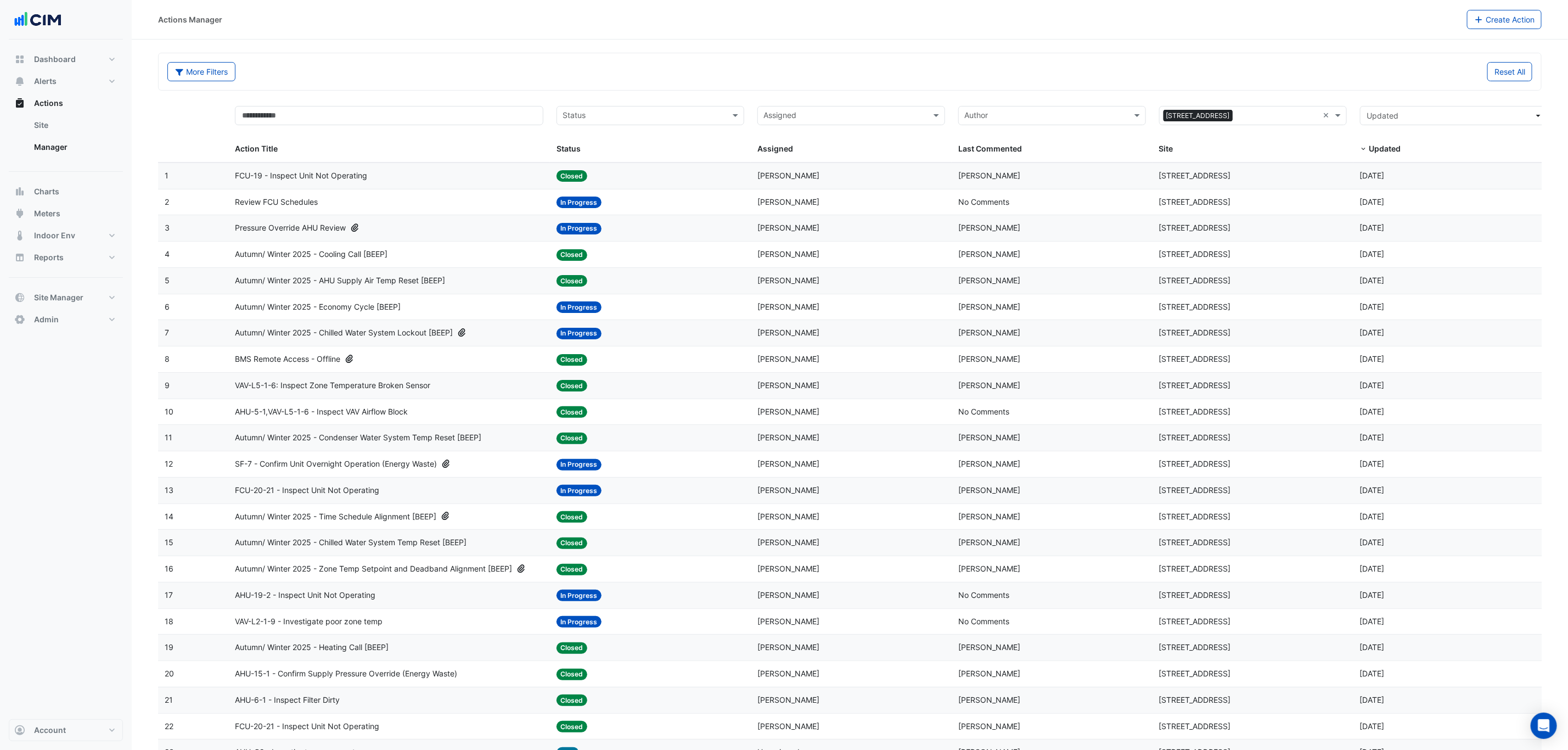
click at [504, 361] on div "BMS Remote Access - Offline" at bounding box center [389, 359] width 309 height 13
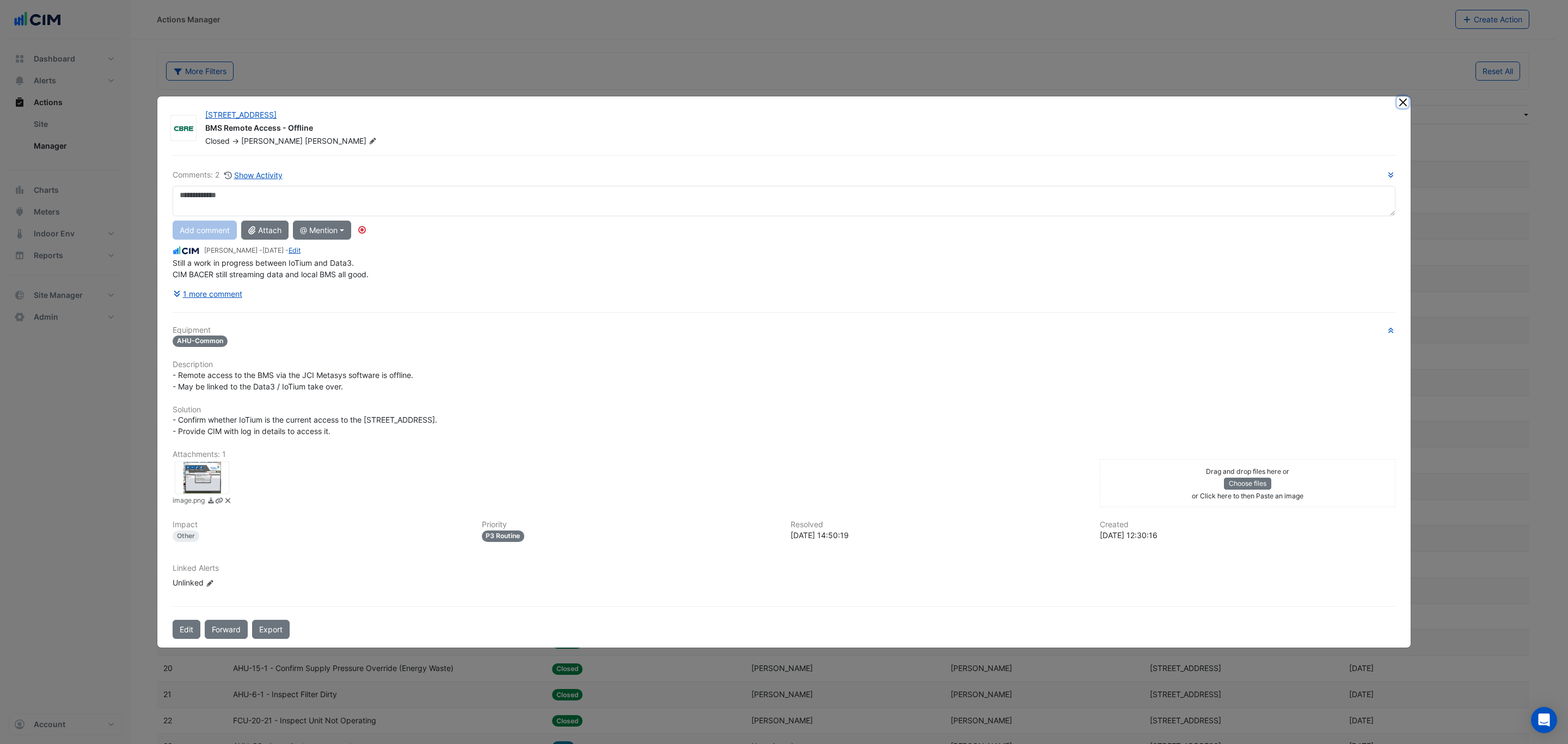
click at [1397, 105] on button "Close" at bounding box center [1402, 102] width 12 height 12
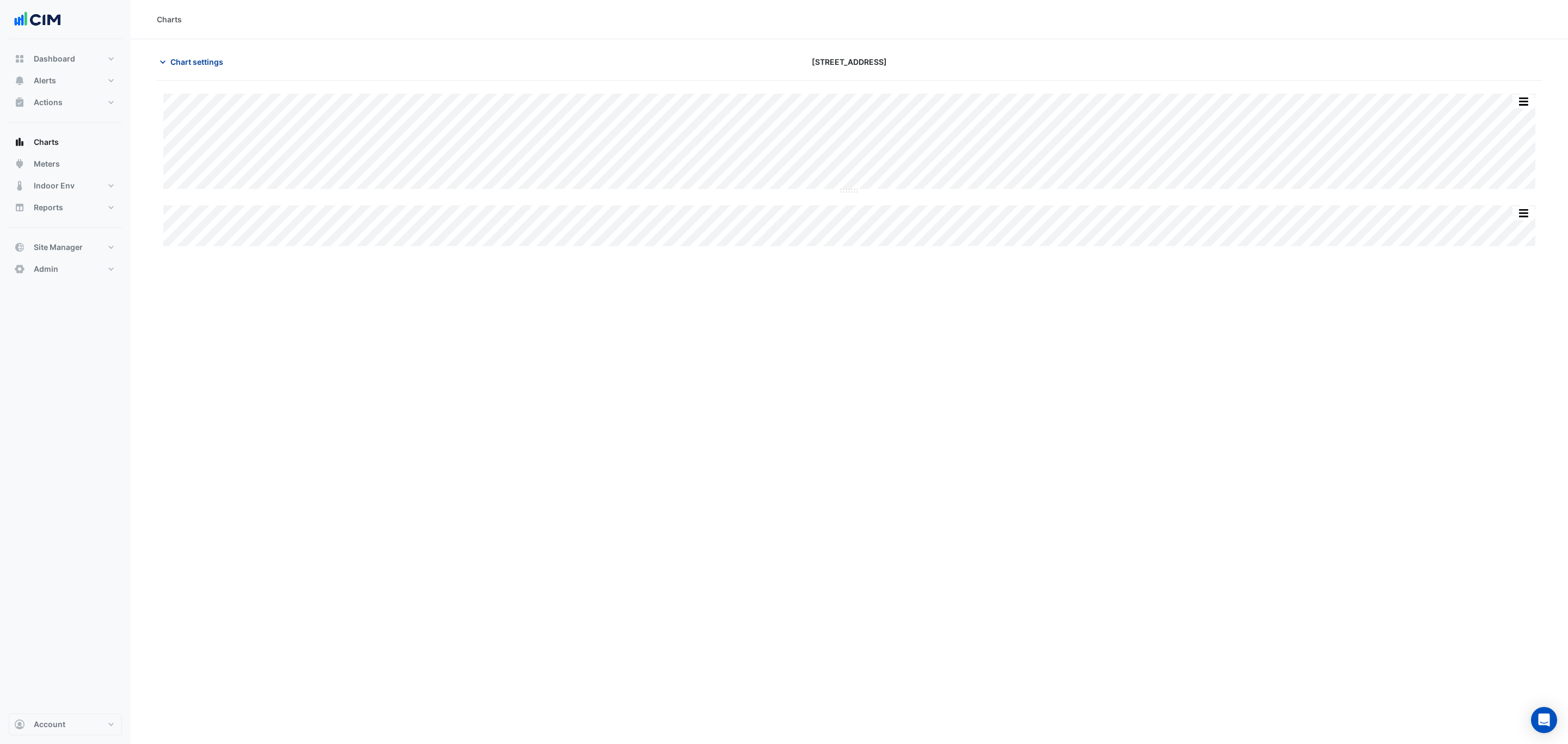
click at [205, 61] on span "Chart settings" at bounding box center [197, 61] width 53 height 12
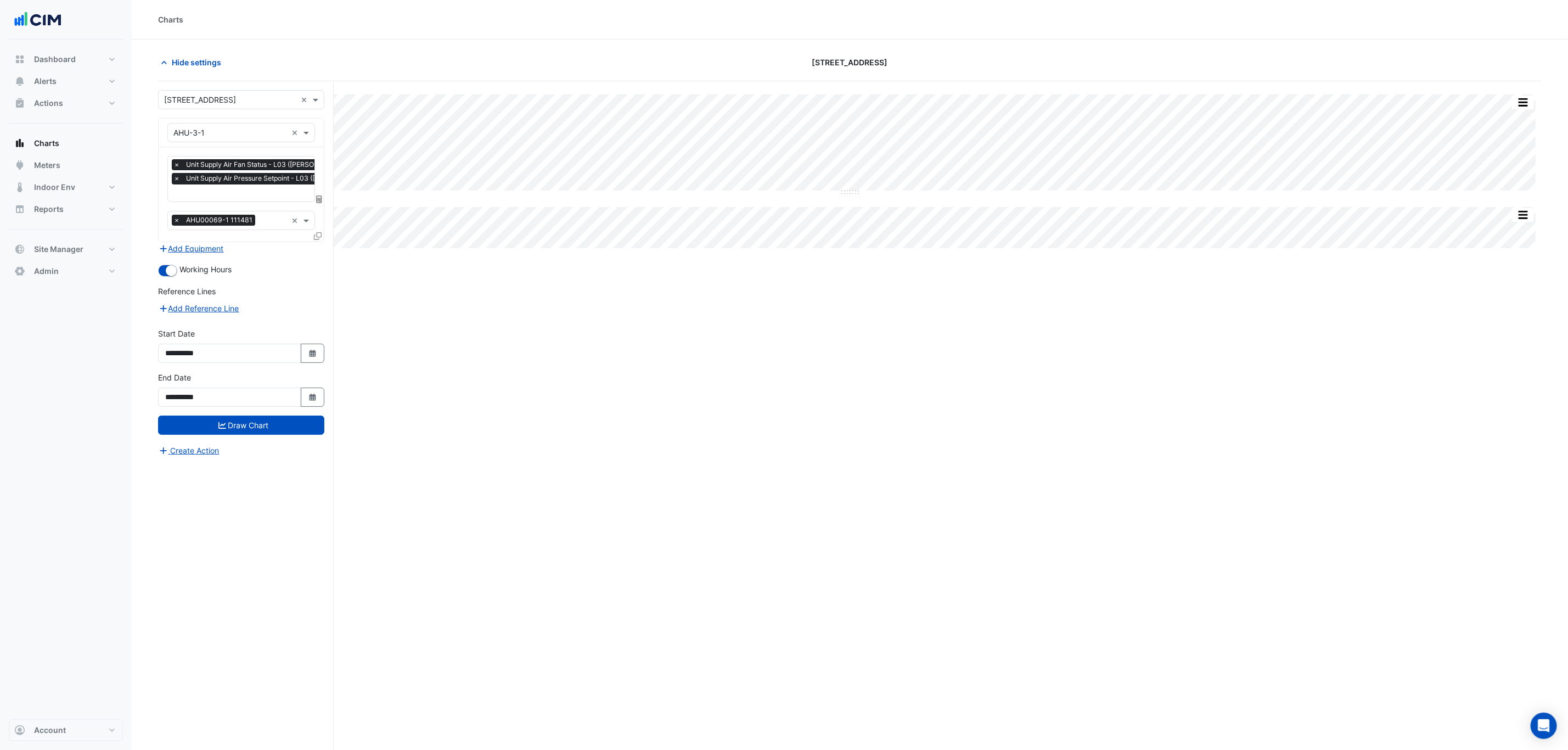
scroll to position [0, 6]
click at [229, 196] on input "text" at bounding box center [295, 194] width 243 height 12
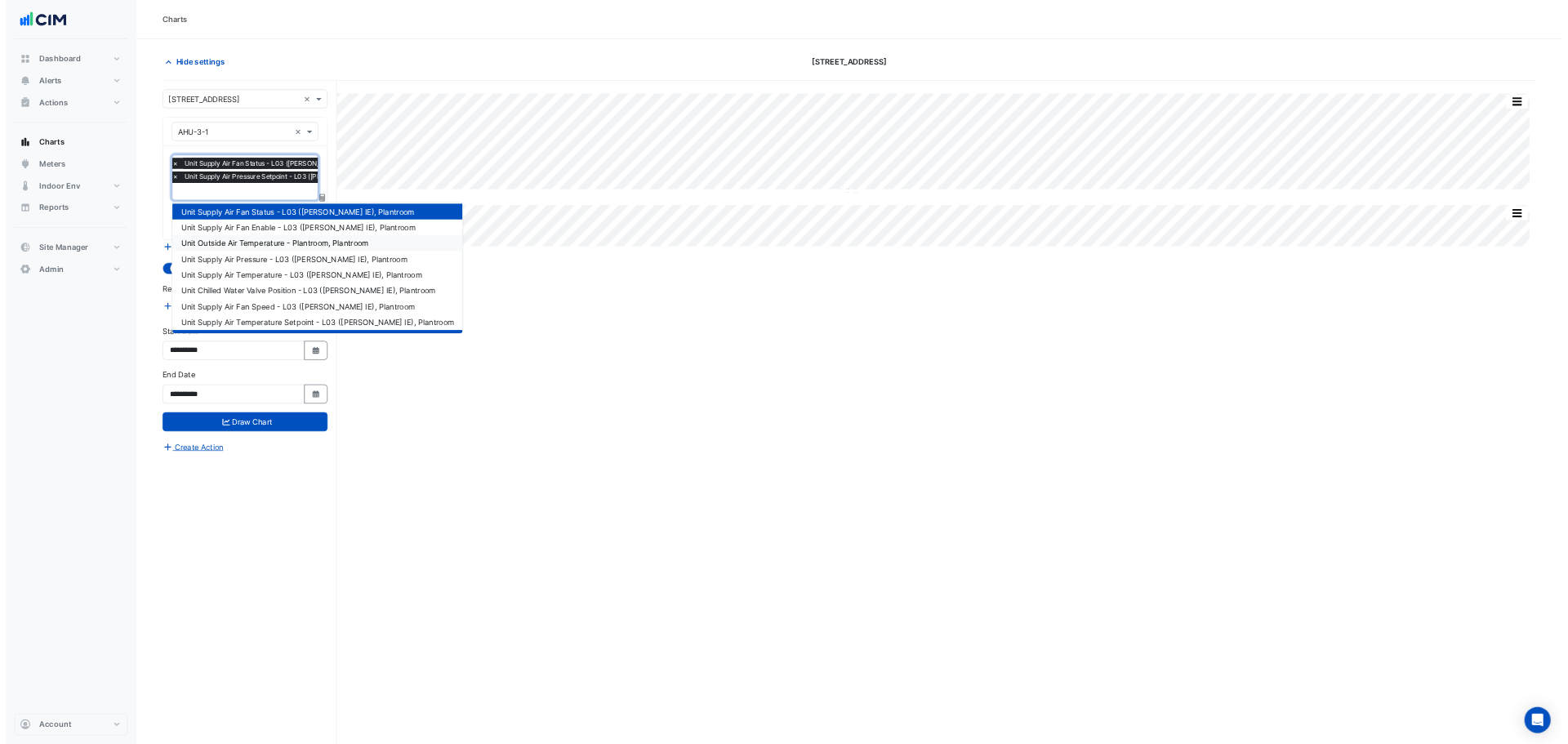
scroll to position [0, 0]
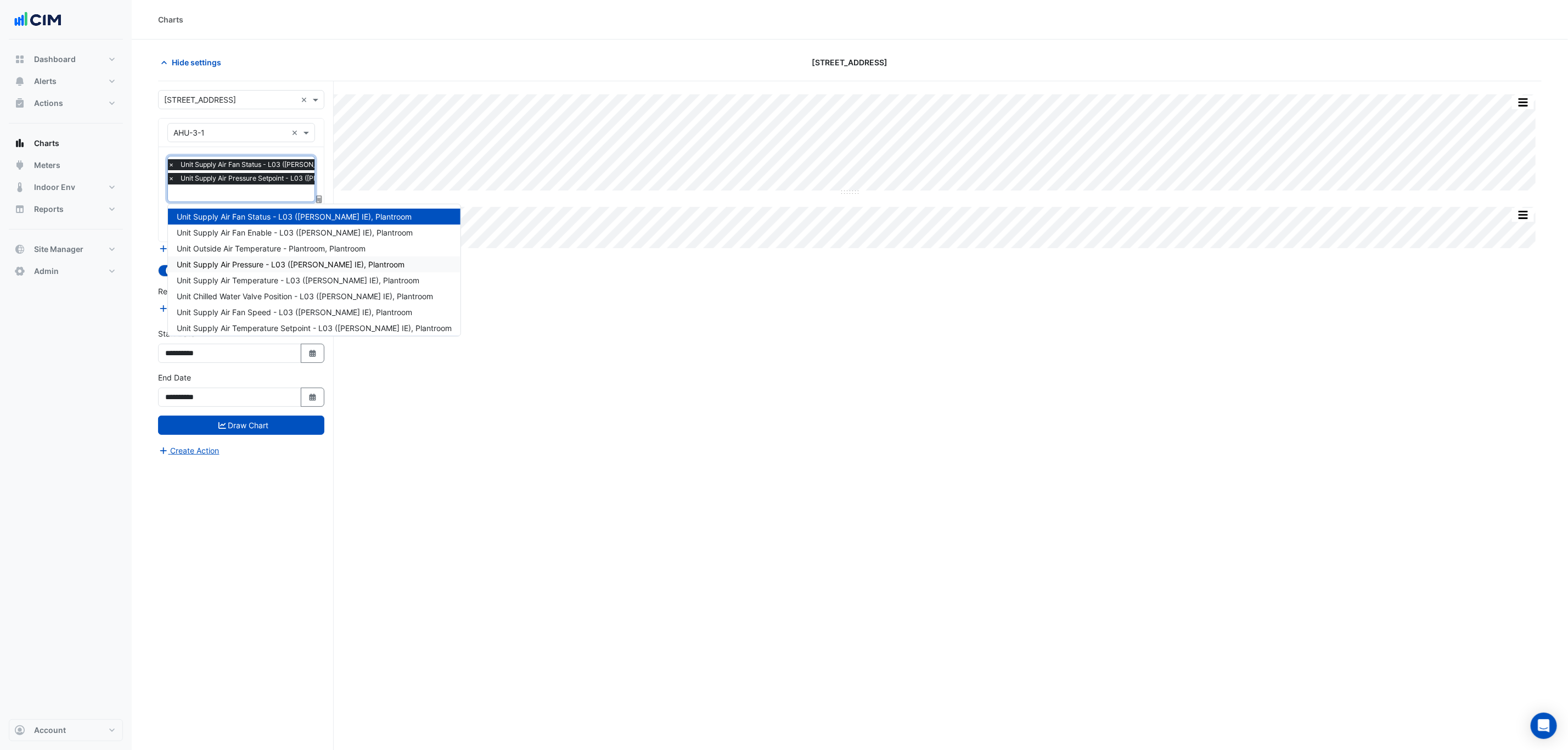
click at [260, 266] on span "Unit Supply Air Pressure - L03 (NABERS IE), Plantroom" at bounding box center [290, 264] width 228 height 9
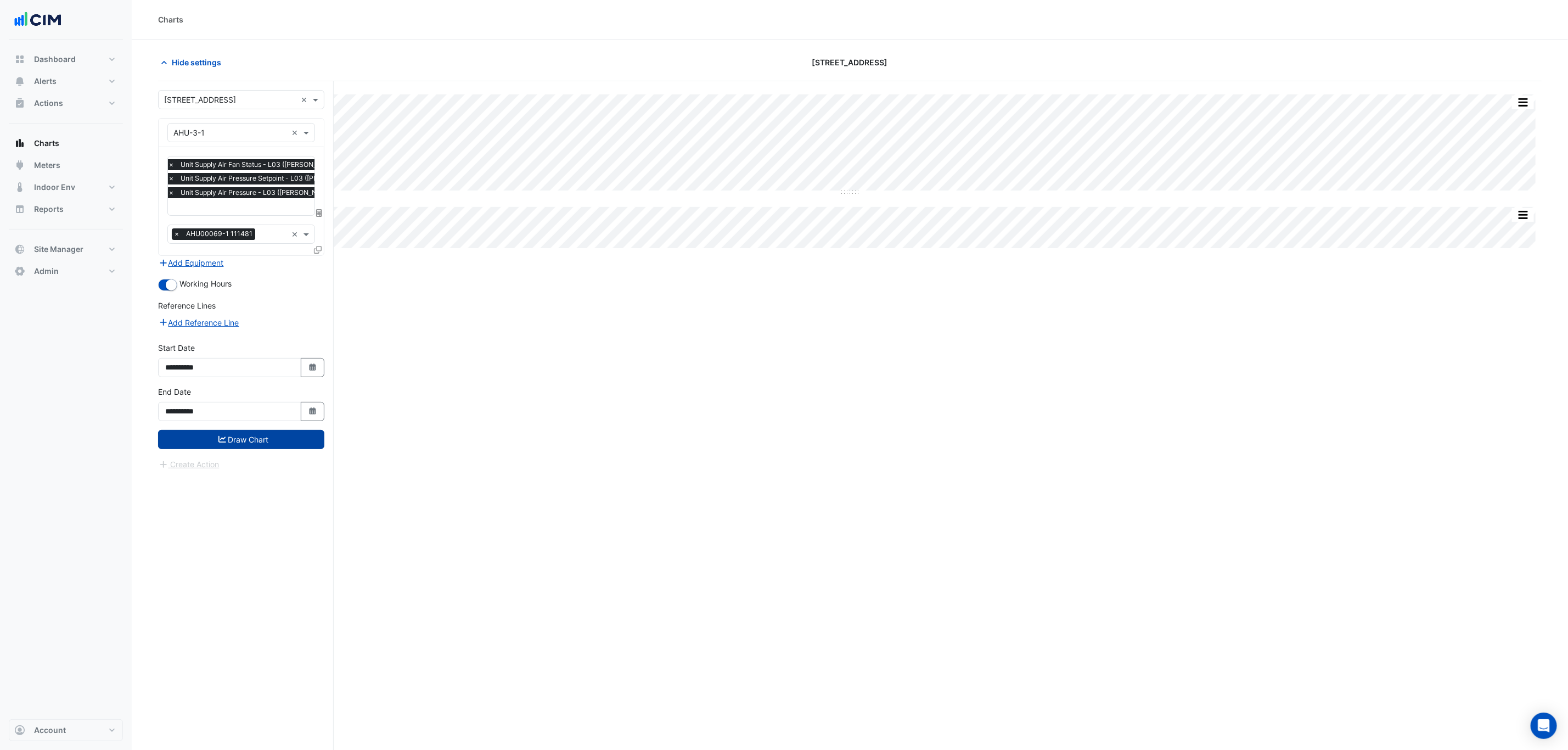
click at [254, 445] on button "Draw Chart" at bounding box center [241, 439] width 166 height 19
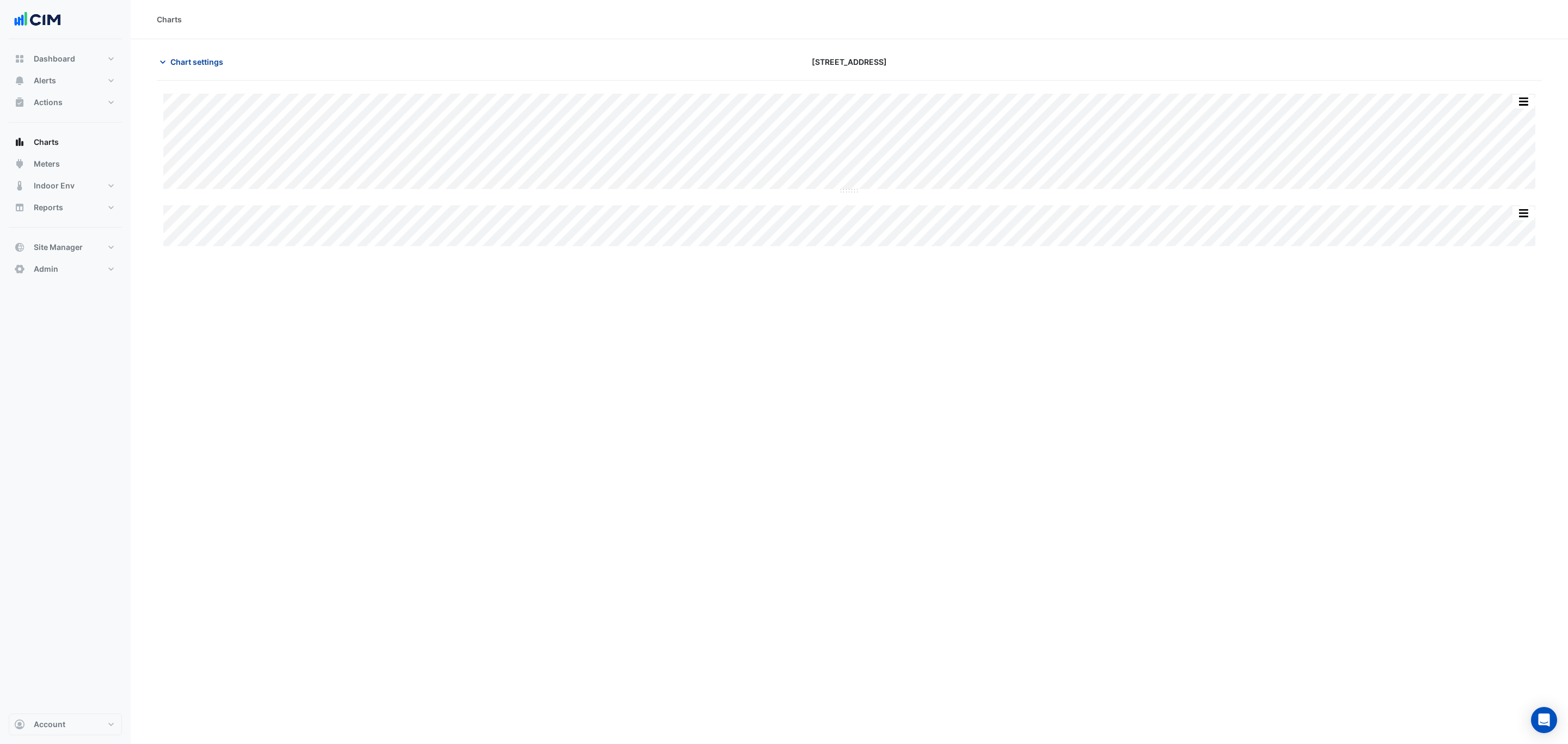
click at [190, 61] on span "Chart settings" at bounding box center [197, 61] width 53 height 12
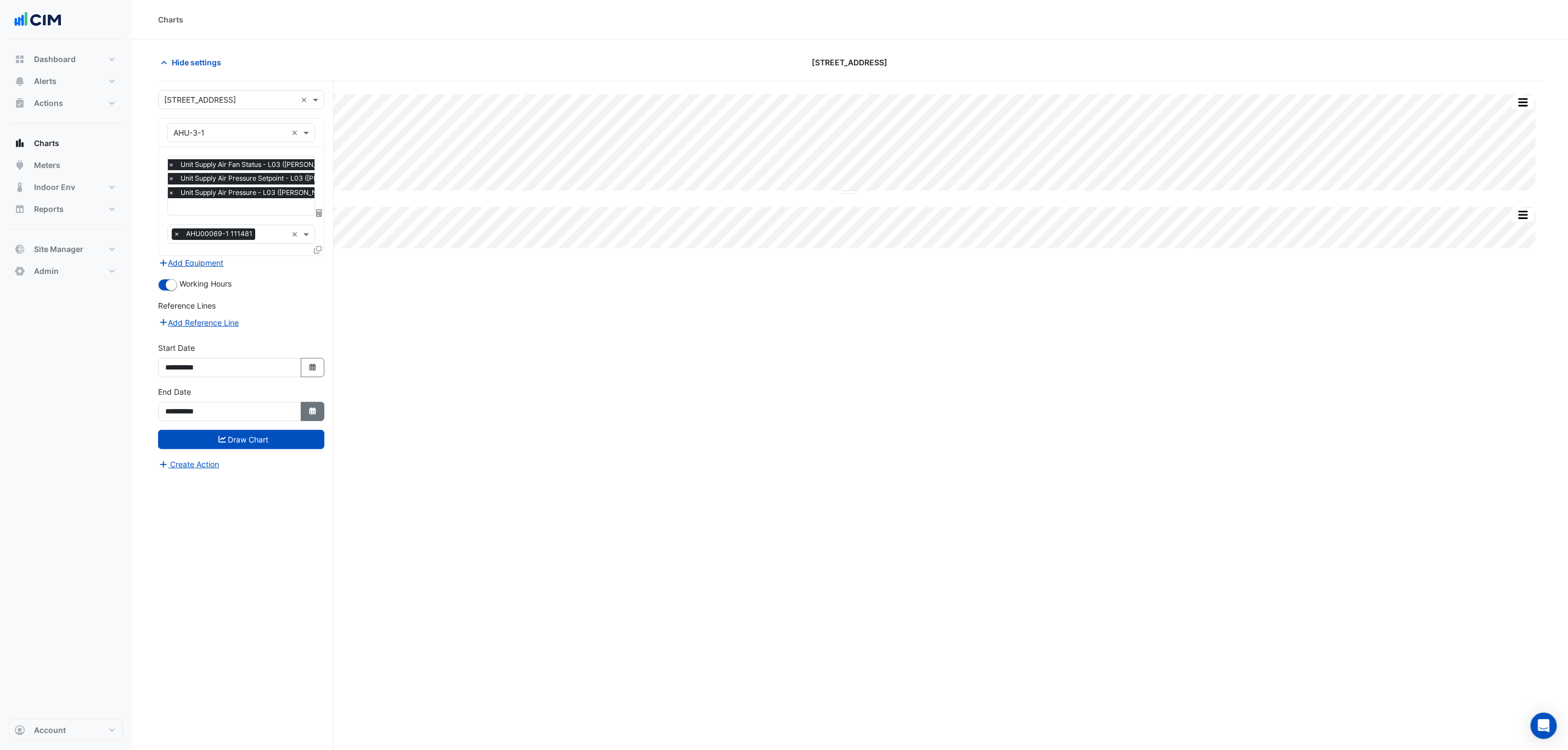
click at [316, 415] on icon "Select Date" at bounding box center [313, 411] width 10 height 8
click at [280, 267] on span "Next month" at bounding box center [281, 267] width 8 height 8
select select "*"
click at [239, 342] on div "19" at bounding box center [246, 338] width 18 height 18
type input "**********"
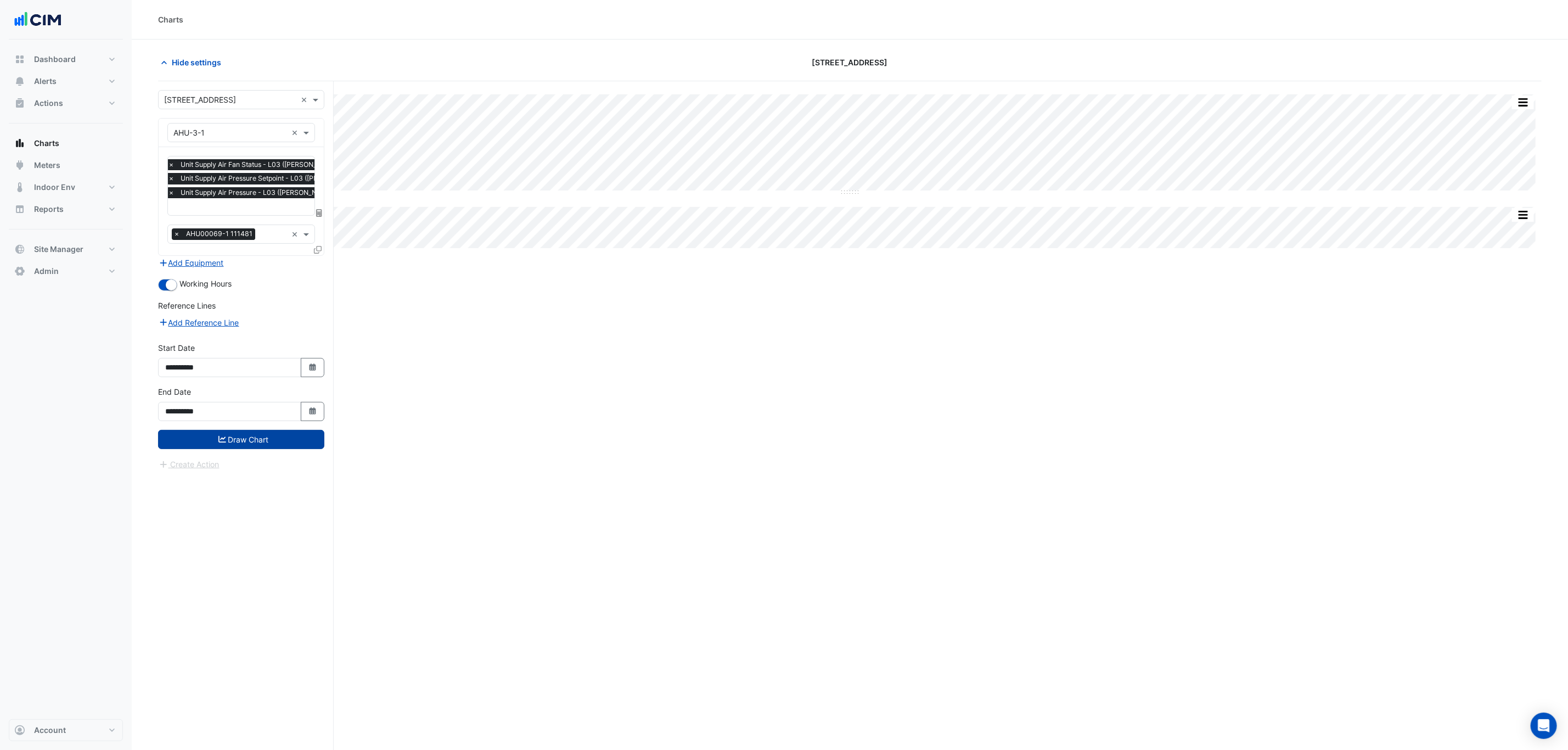
click at [269, 439] on button "Draw Chart" at bounding box center [241, 439] width 166 height 19
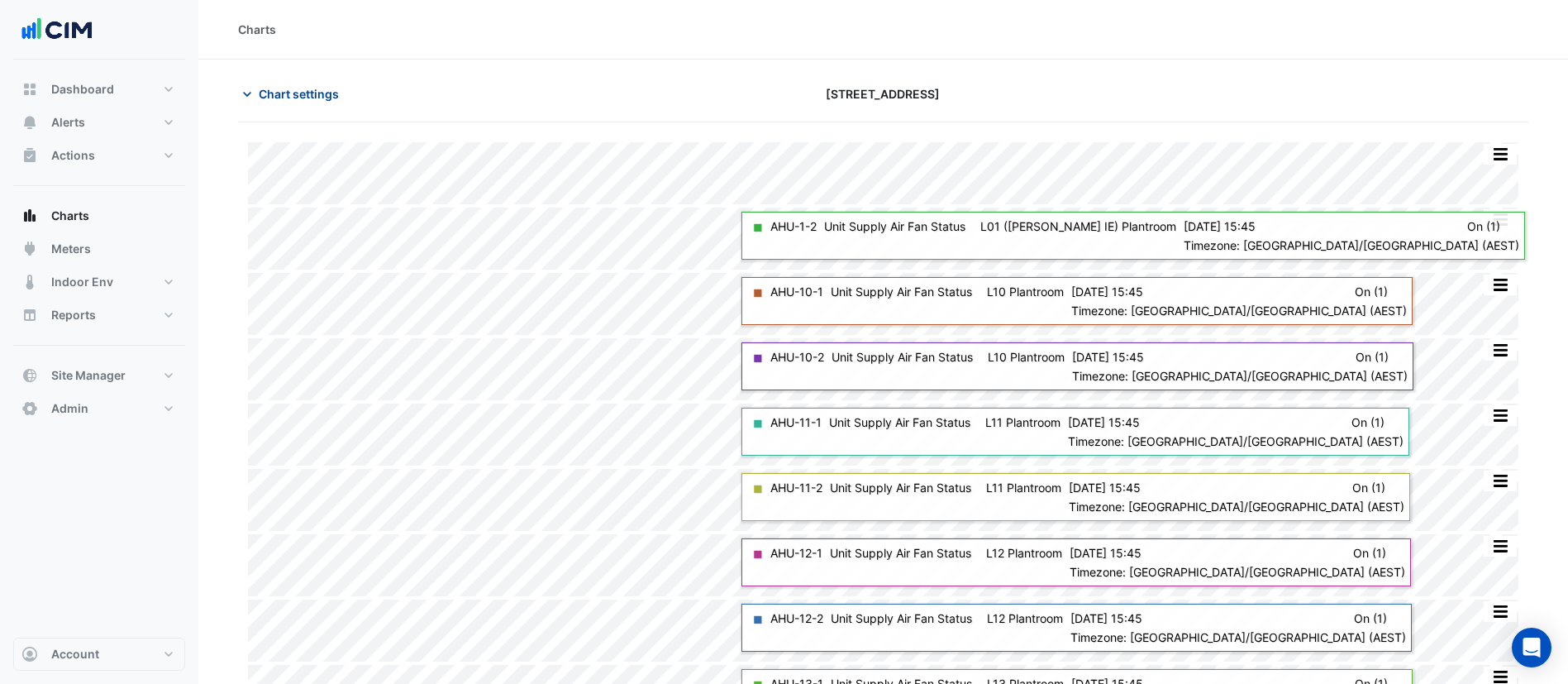
click at [309, 92] on span "Chart settings" at bounding box center [298, 93] width 80 height 18
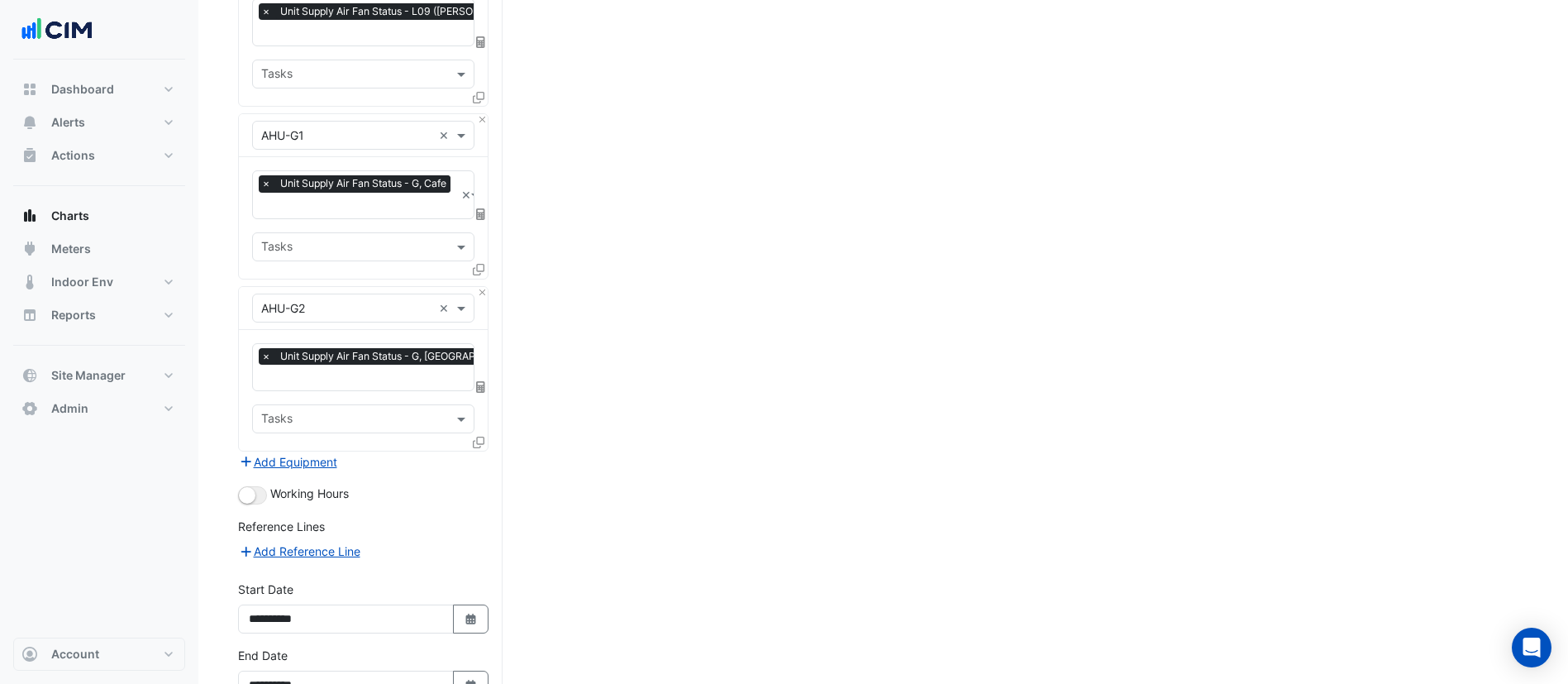
scroll to position [6649, 0]
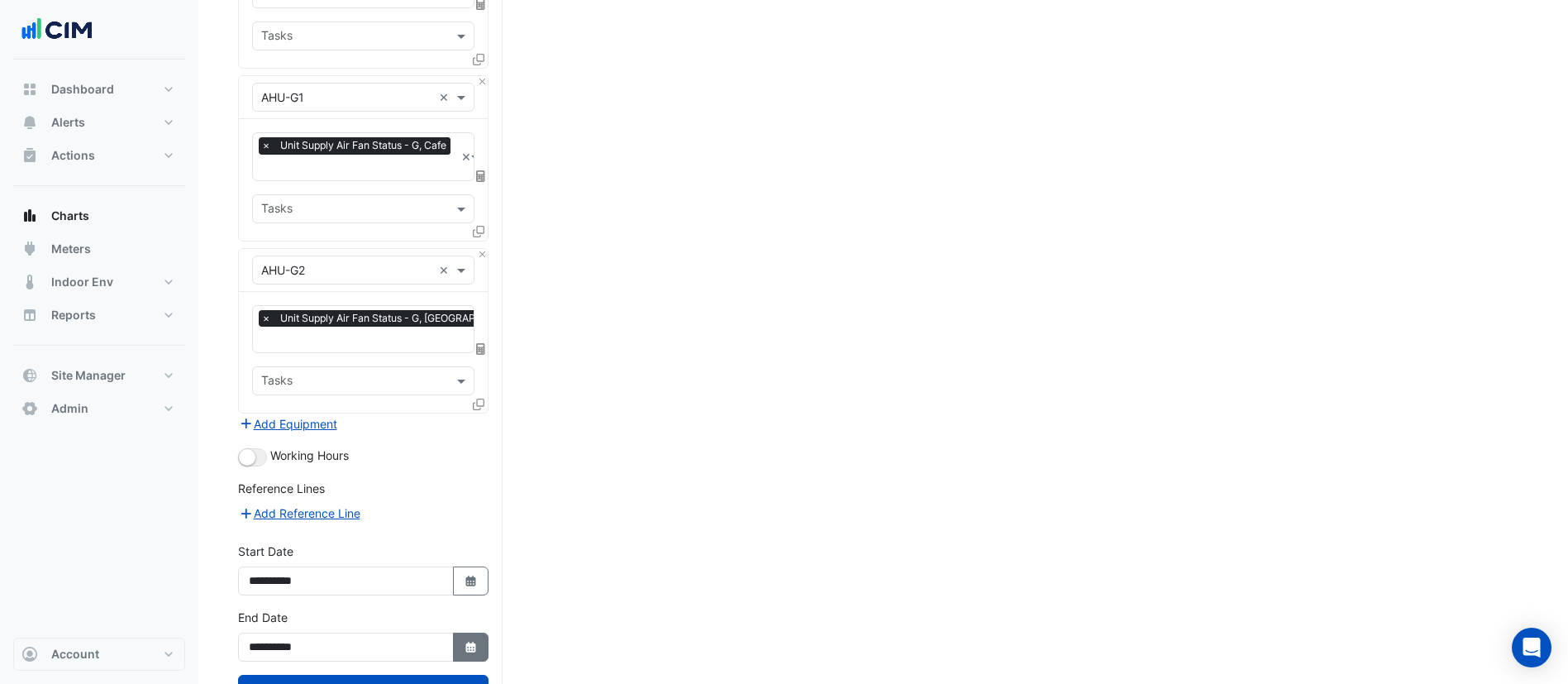
click at [481, 632] on button "Select Date" at bounding box center [470, 646] width 36 height 29
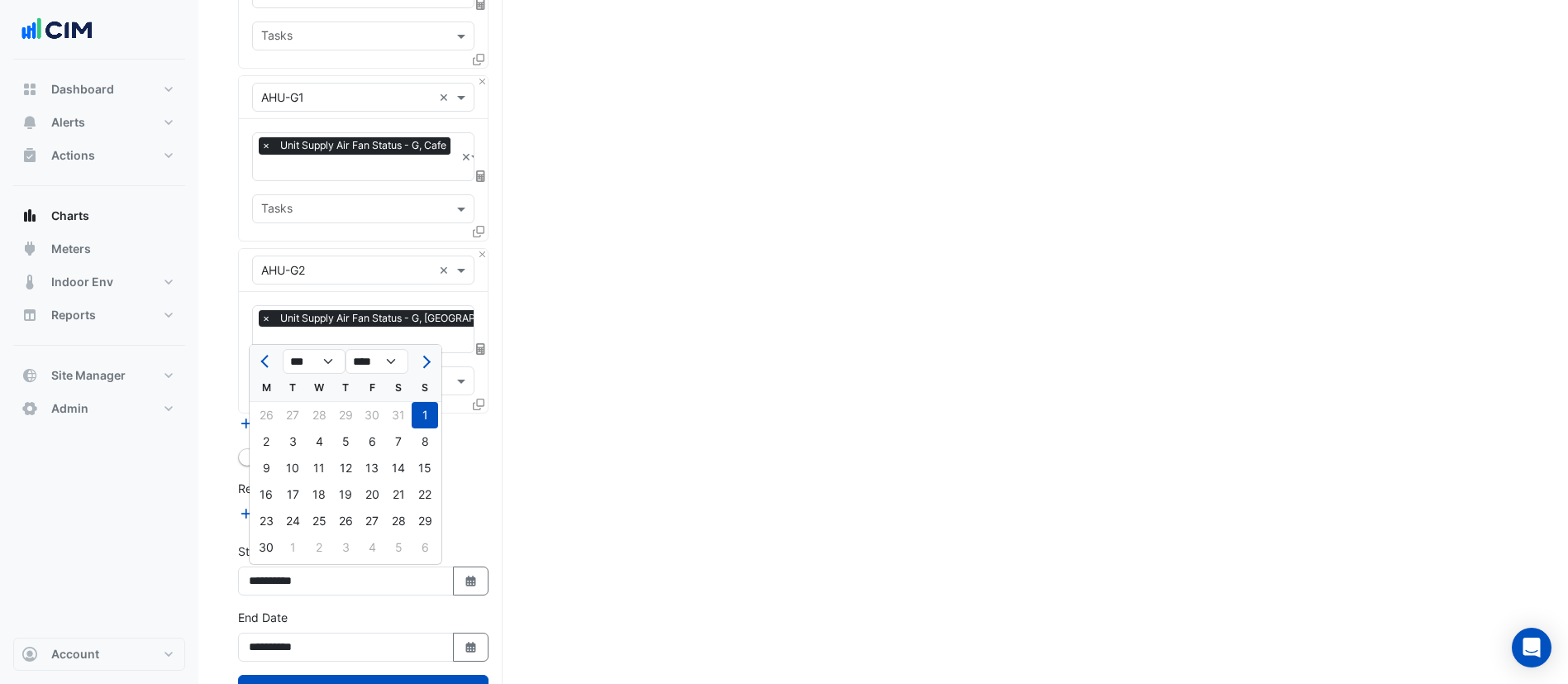
click at [329, 375] on div "W" at bounding box center [319, 387] width 27 height 27
click at [427, 368] on button "Next month" at bounding box center [424, 361] width 19 height 27
select select "*"
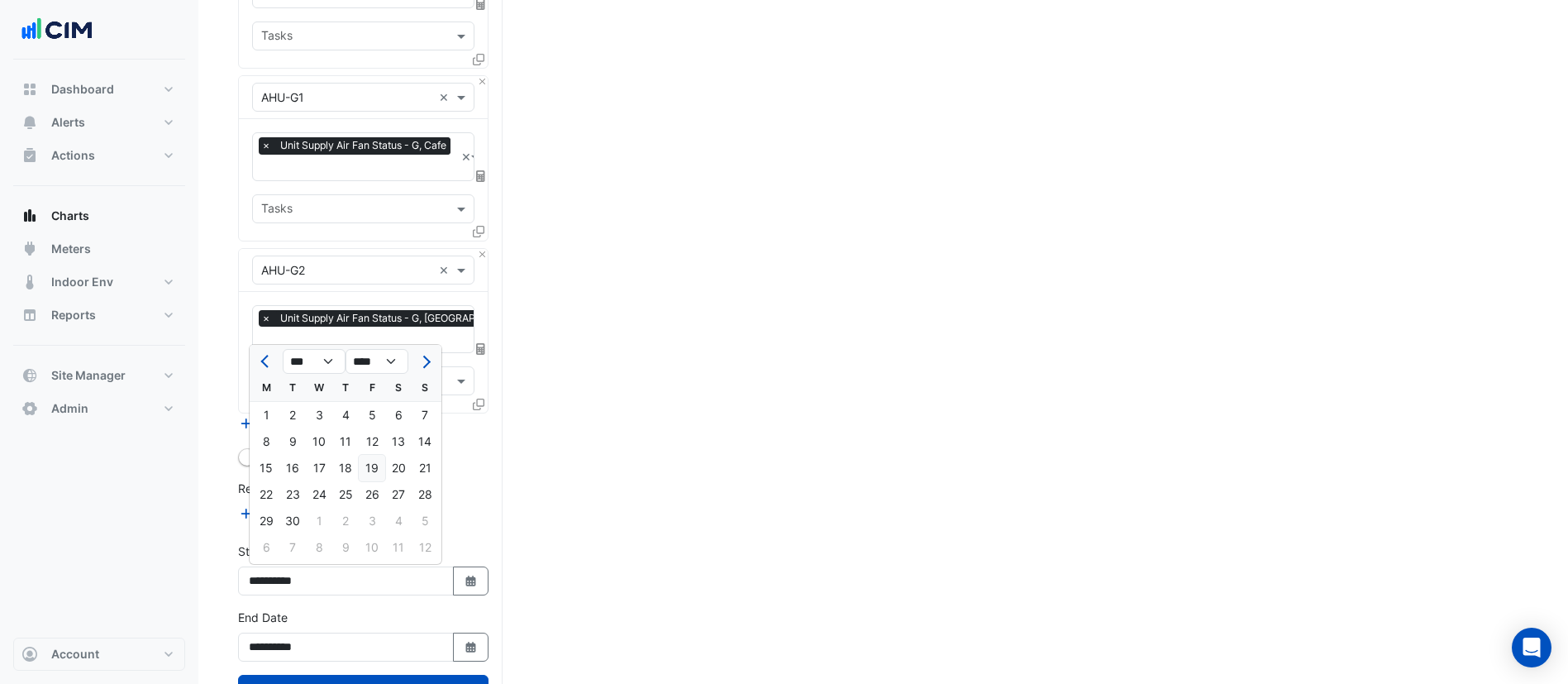
click at [363, 471] on div "19" at bounding box center [371, 468] width 27 height 27
type input "**********"
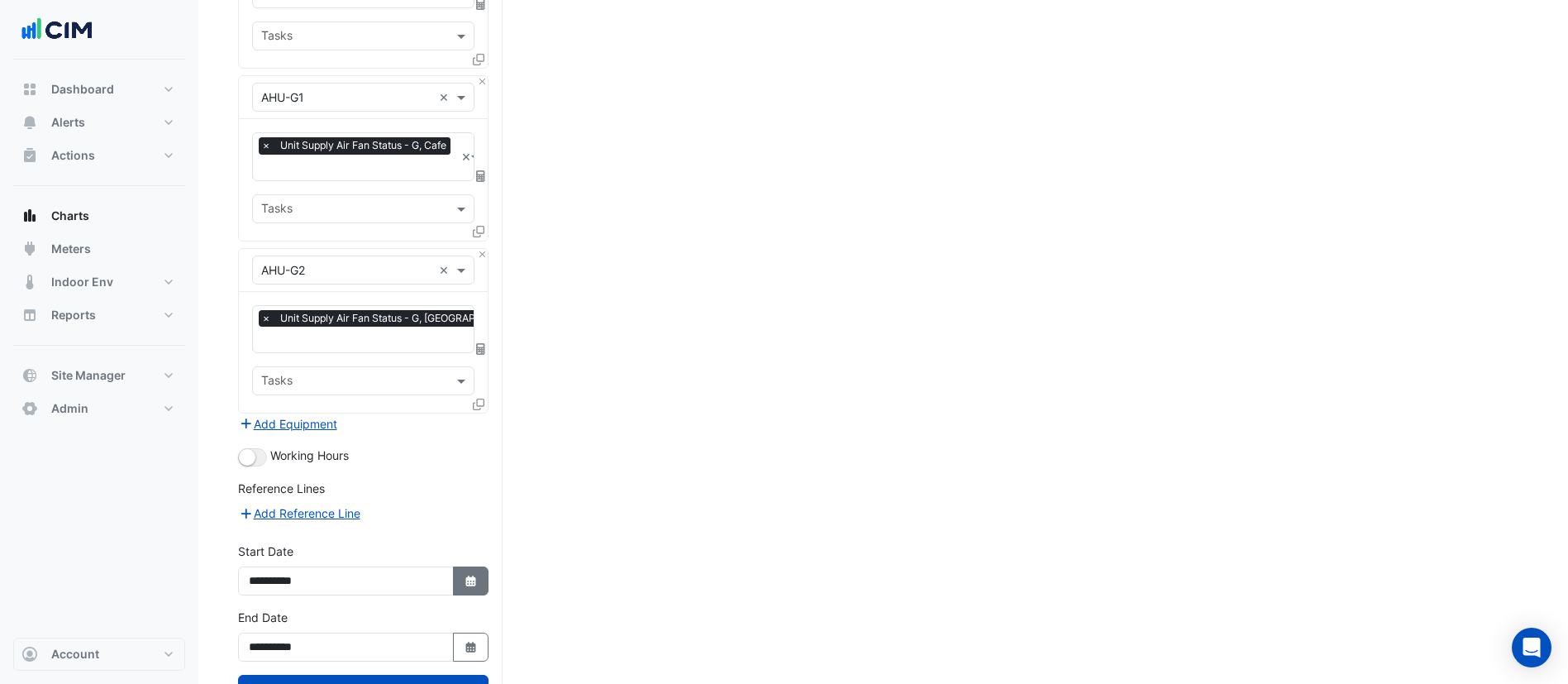
click at [464, 576] on icon "Select Date" at bounding box center [471, 581] width 15 height 12
select select "*"
select select "****"
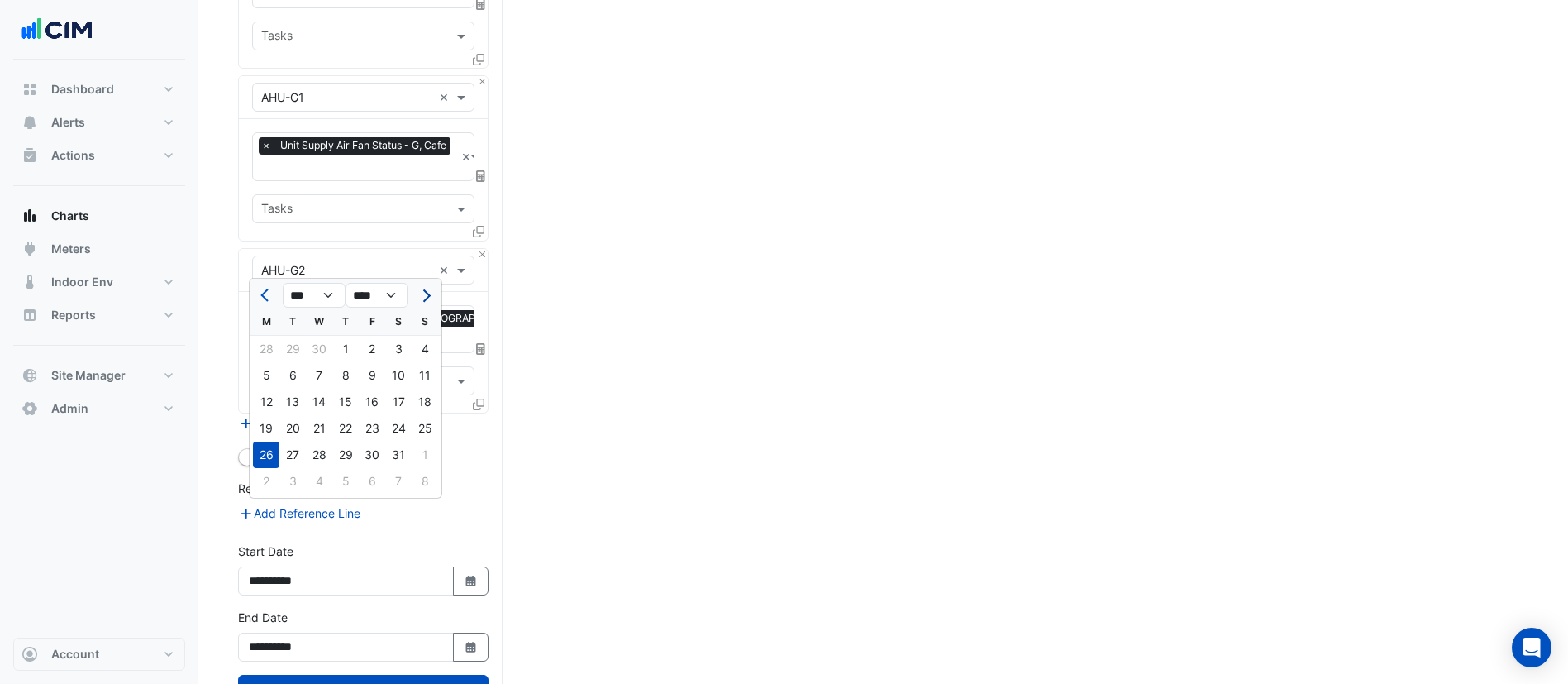
click at [424, 296] on span "Next month" at bounding box center [424, 295] width 12 height 12
select select "*"
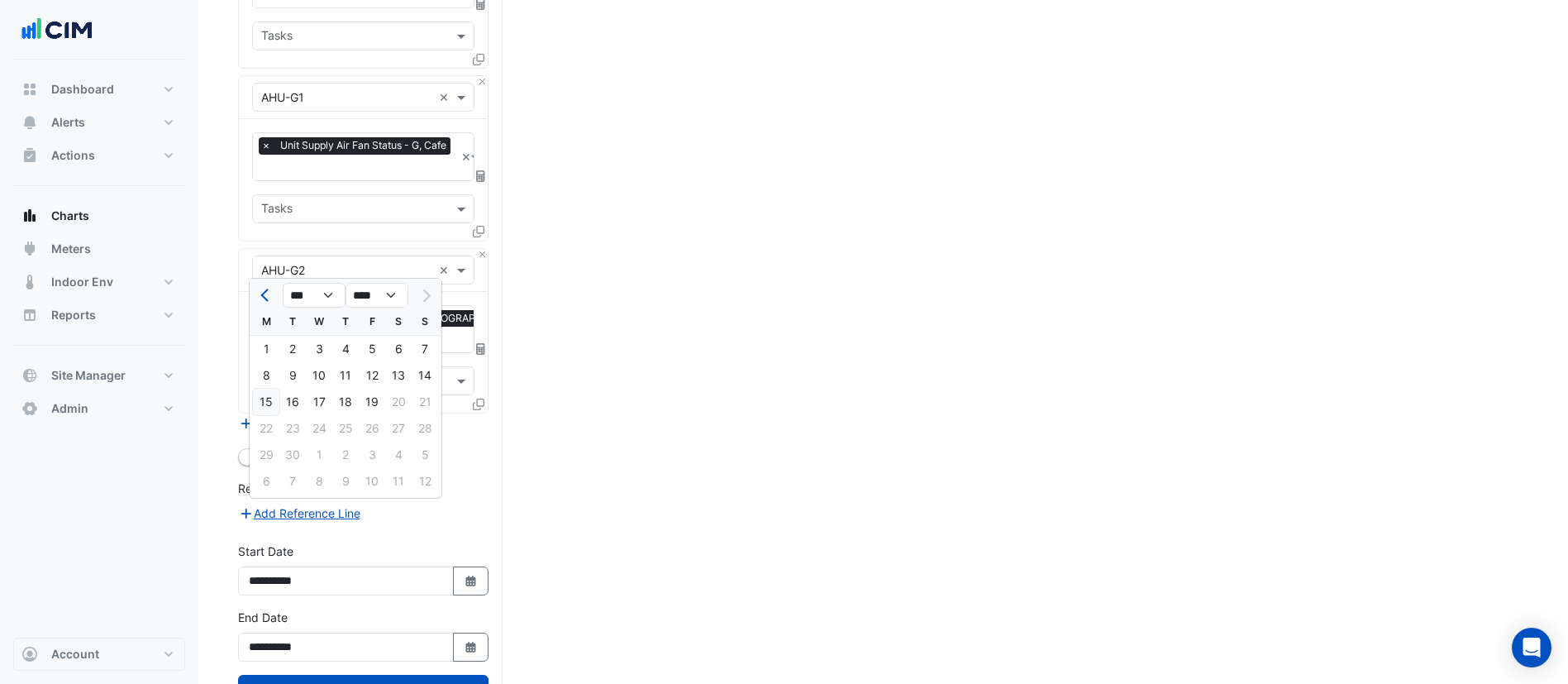
click at [262, 403] on div "15" at bounding box center [266, 401] width 27 height 27
type input "**********"
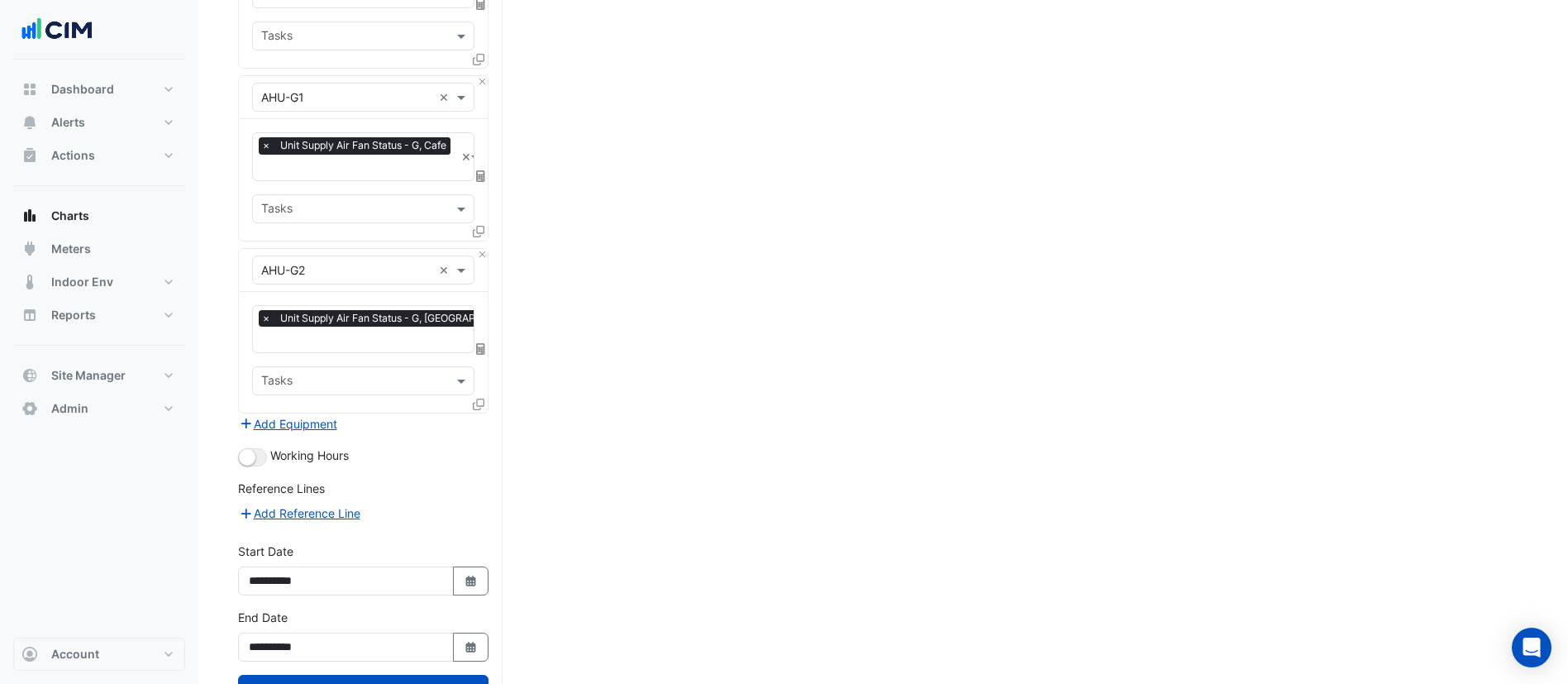
drag, startPoint x: 391, startPoint y: 630, endPoint x: 567, endPoint y: 680, distance: 183.0
click at [391, 675] on button "Draw Chart" at bounding box center [363, 689] width 250 height 29
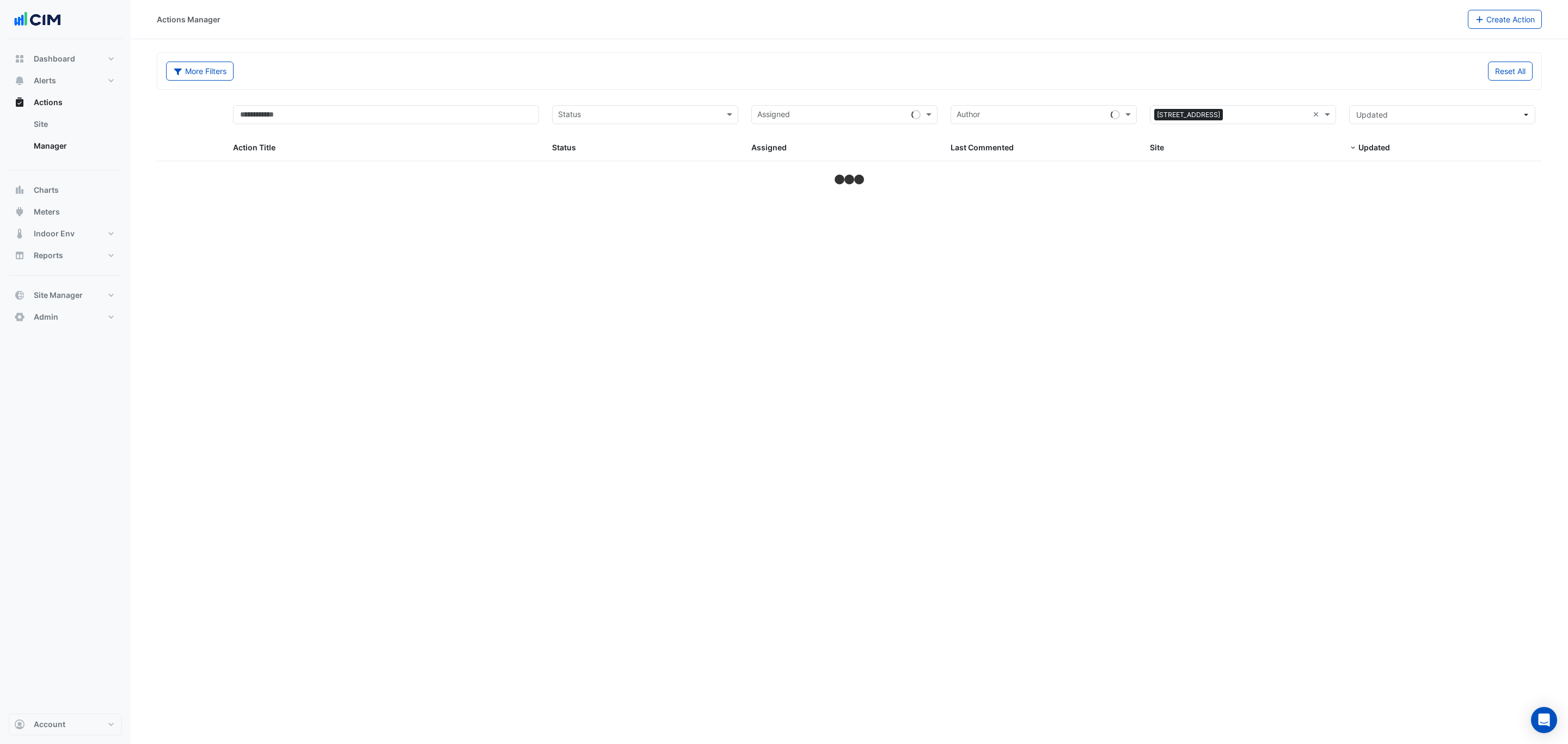
select select "***"
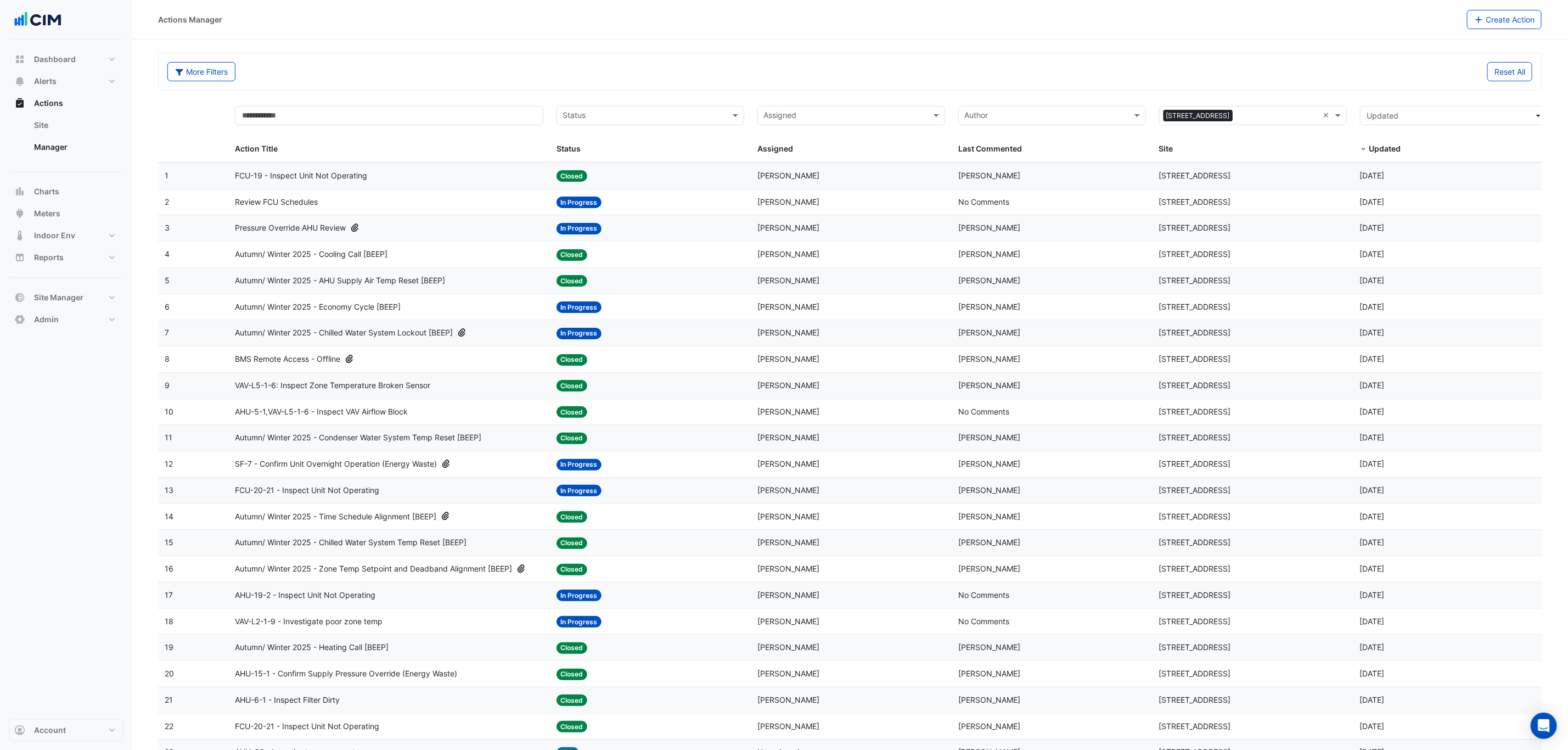
click at [371, 238] on datatable-body-cell "Action Title: Pressure Override AHU Review" at bounding box center [389, 228] width 322 height 26
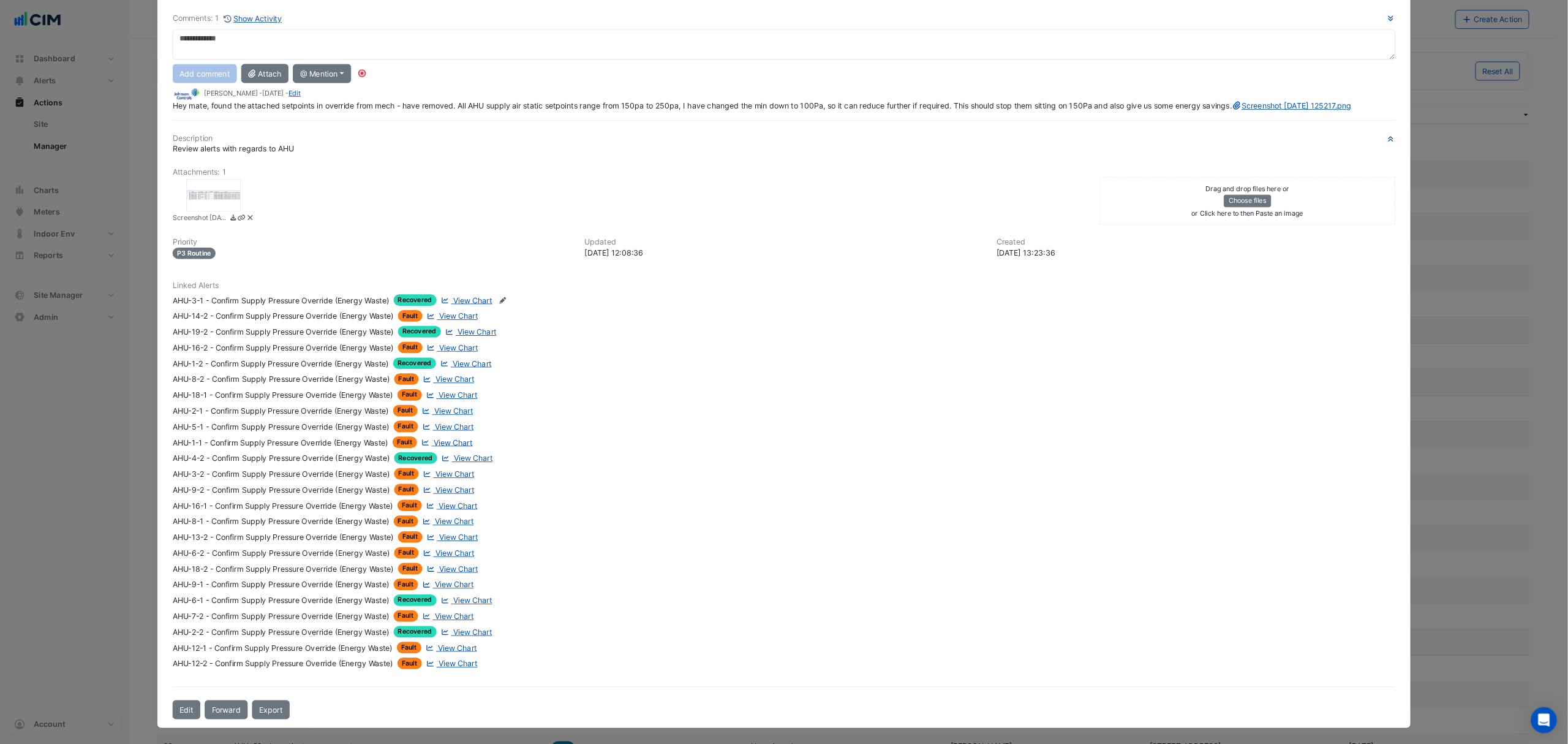
scroll to position [8, 0]
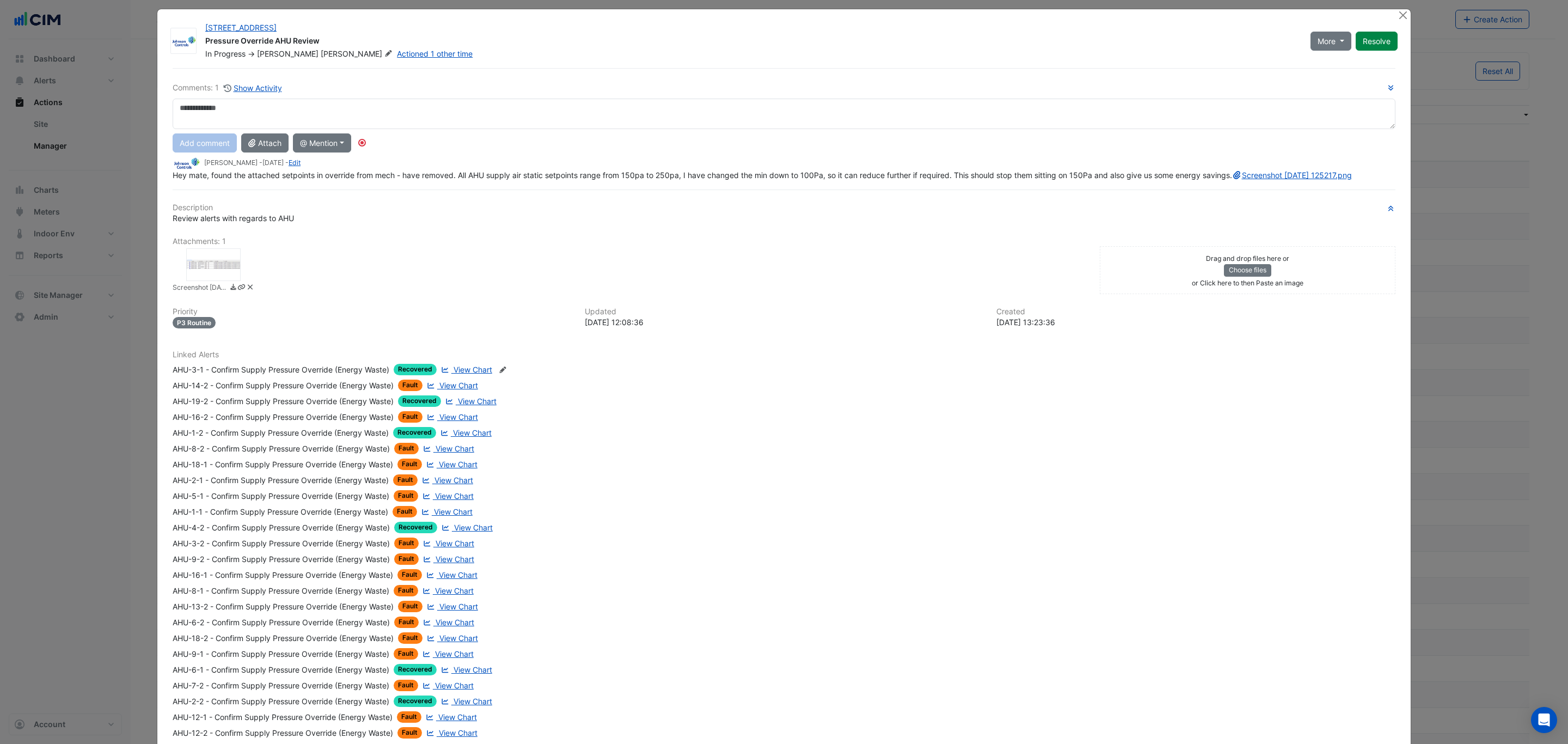
click at [446, 438] on link "View Chart" at bounding box center [465, 432] width 54 height 12
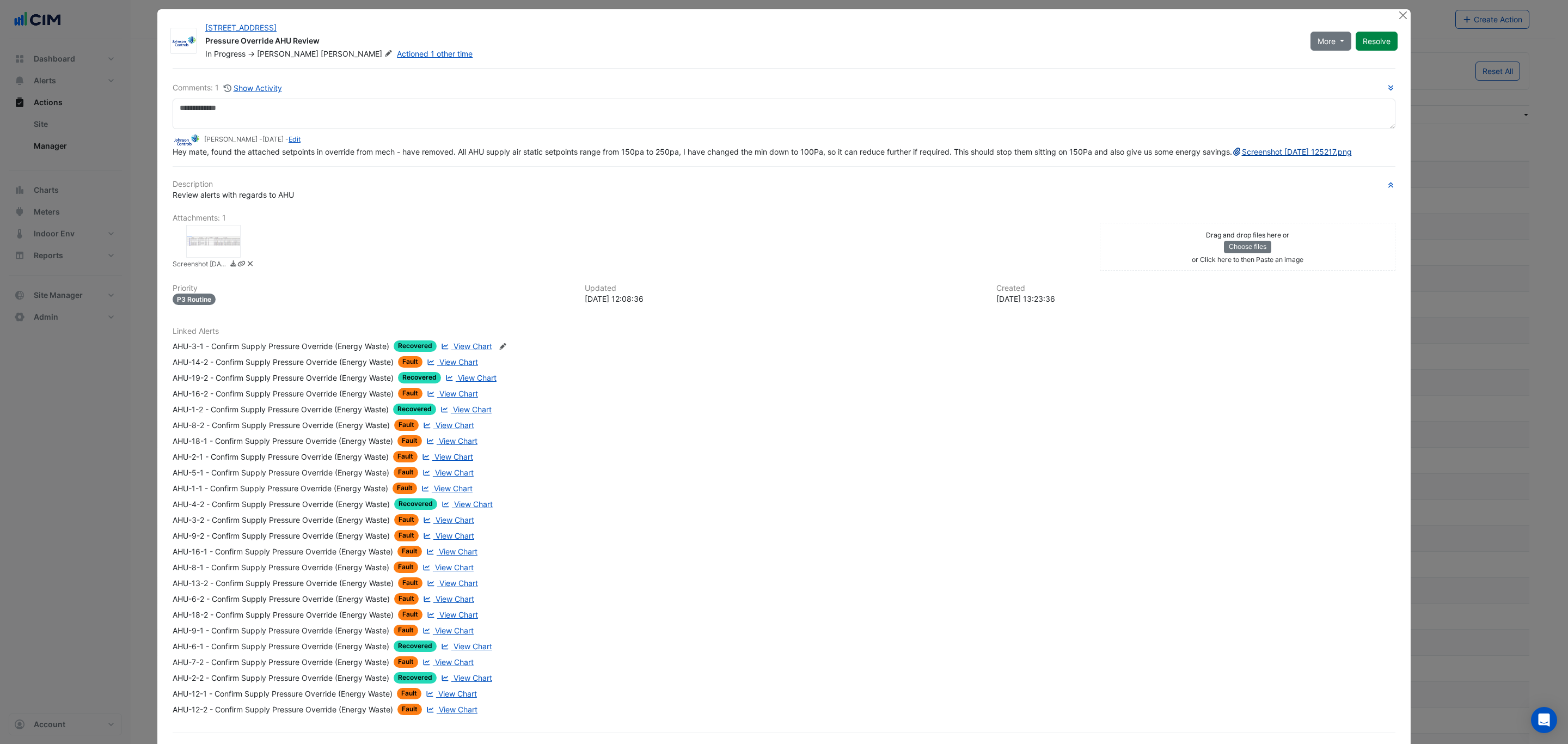
click at [1232, 156] on link "Screenshot 2025-08-21 125217.png" at bounding box center [1292, 152] width 120 height 9
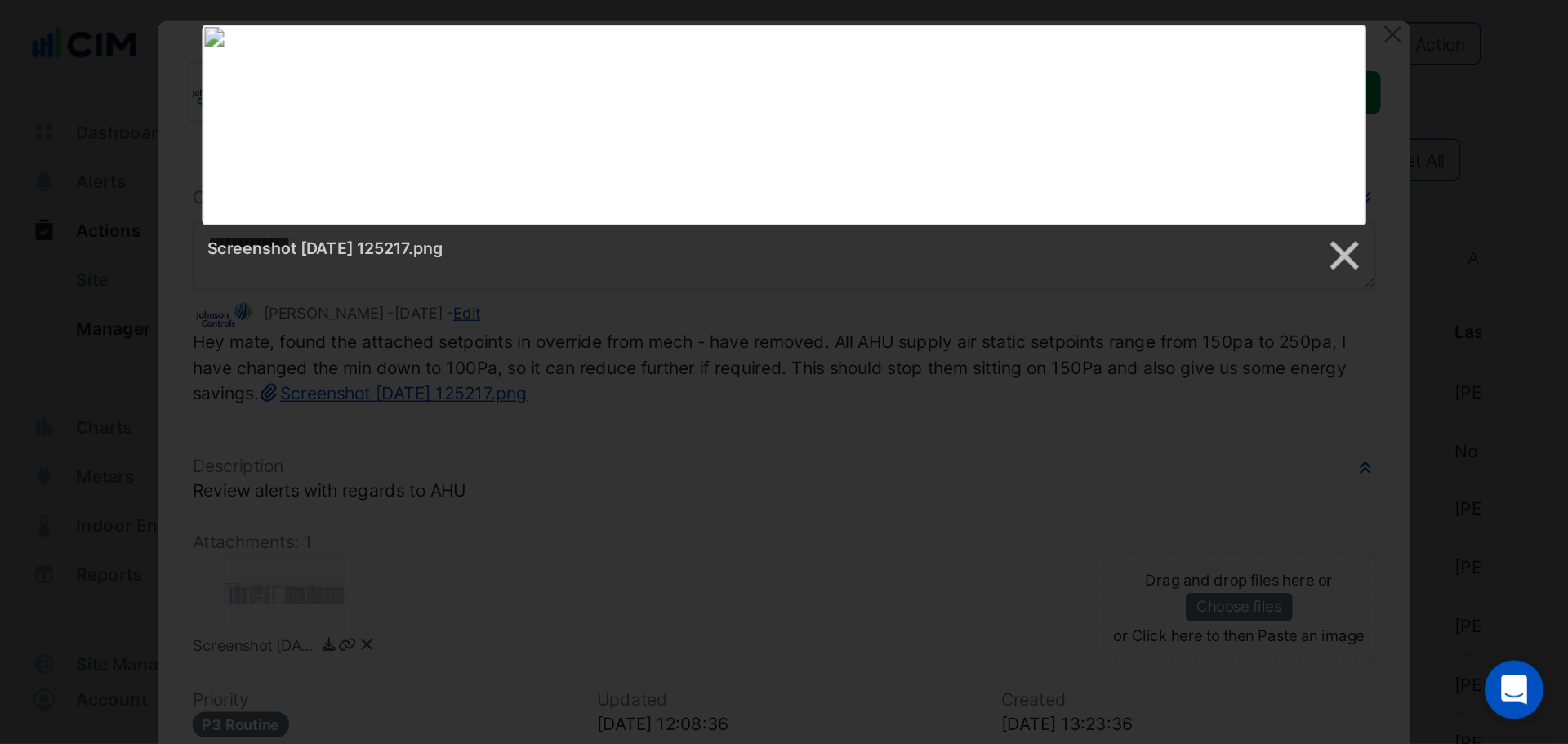
scroll to position [11, 0]
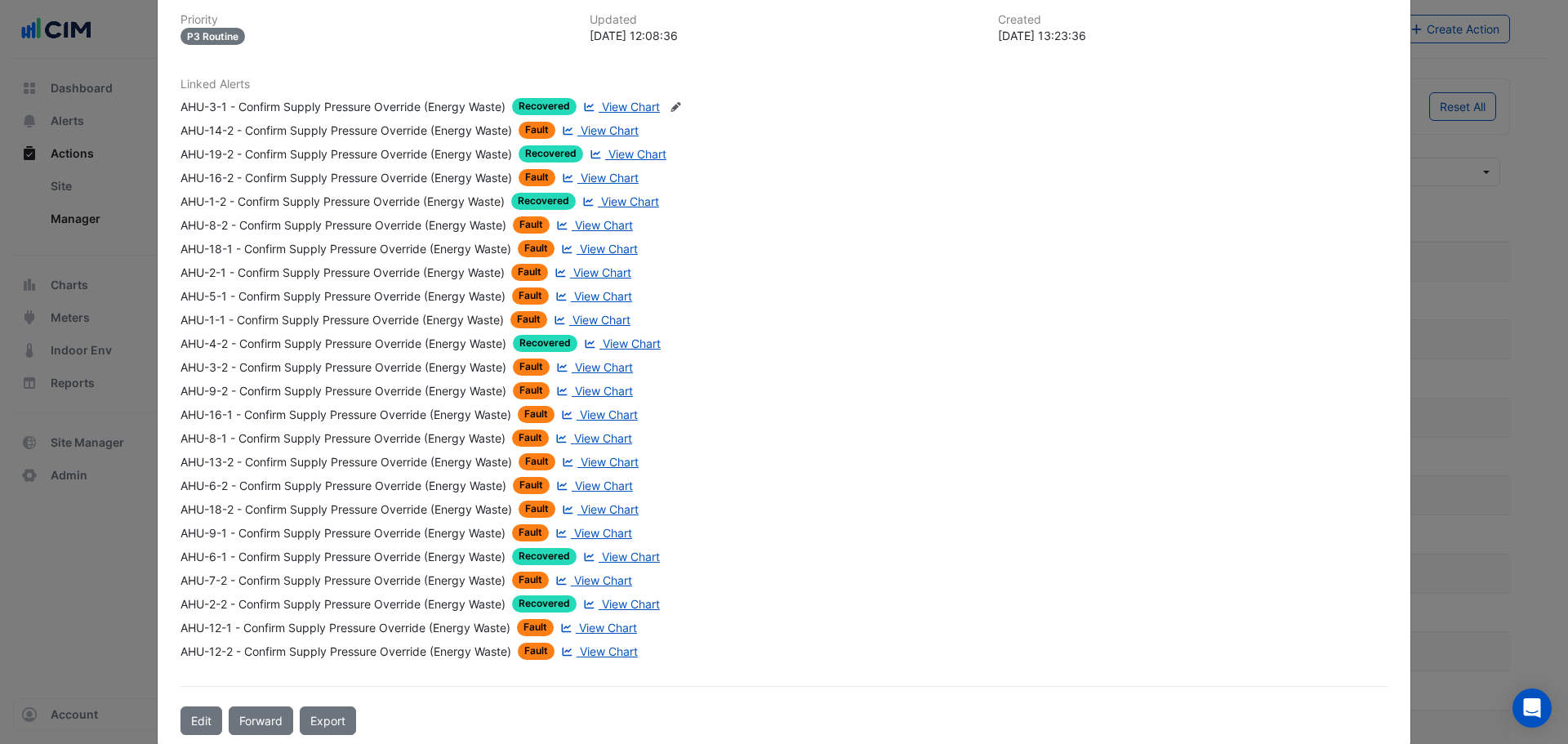
scroll to position [403, 0]
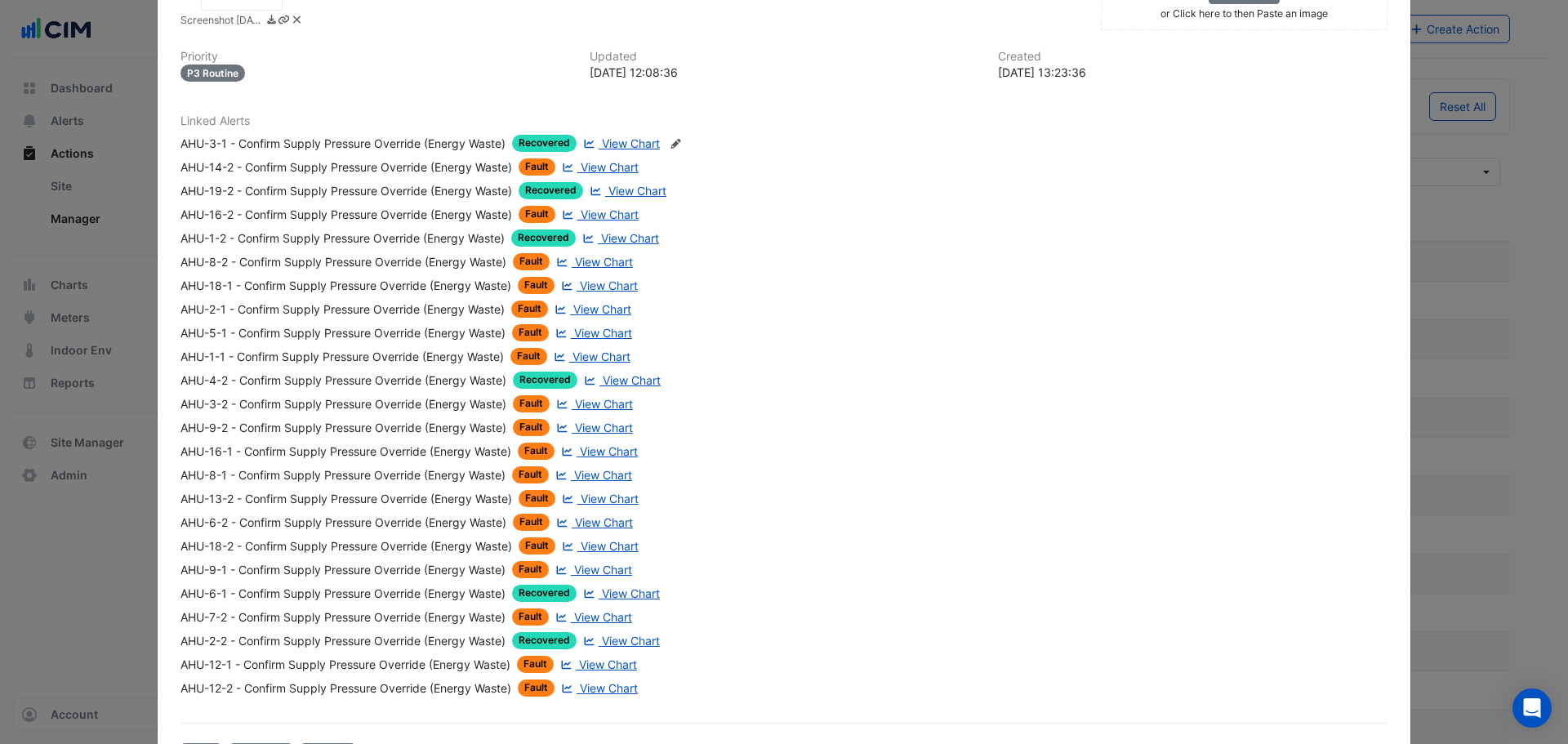
click at [593, 340] on span "View Chart" at bounding box center [604, 332] width 58 height 14
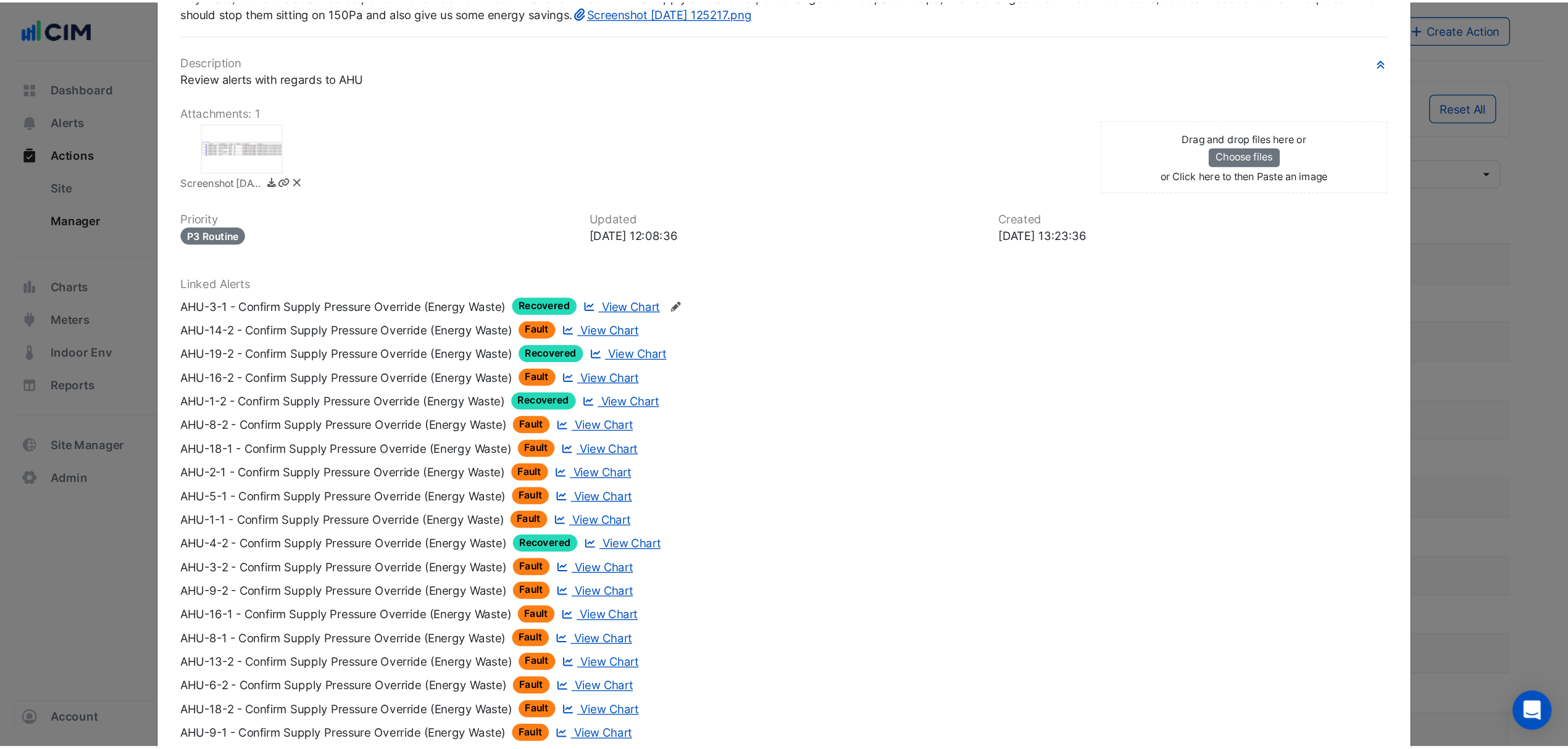
scroll to position [0, 0]
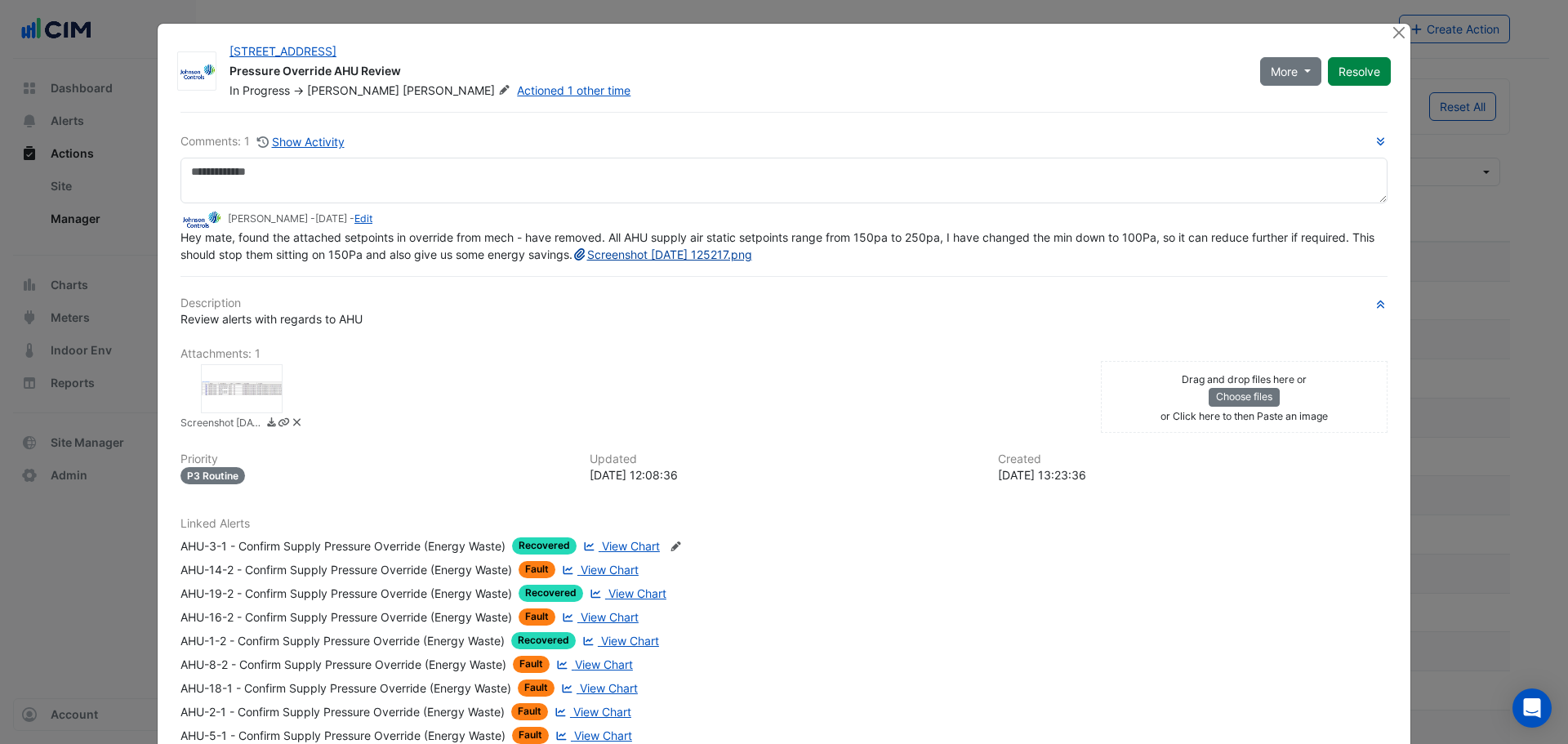
click at [573, 261] on link "Screenshot 2025-08-21 125217.png" at bounding box center [662, 254] width 180 height 14
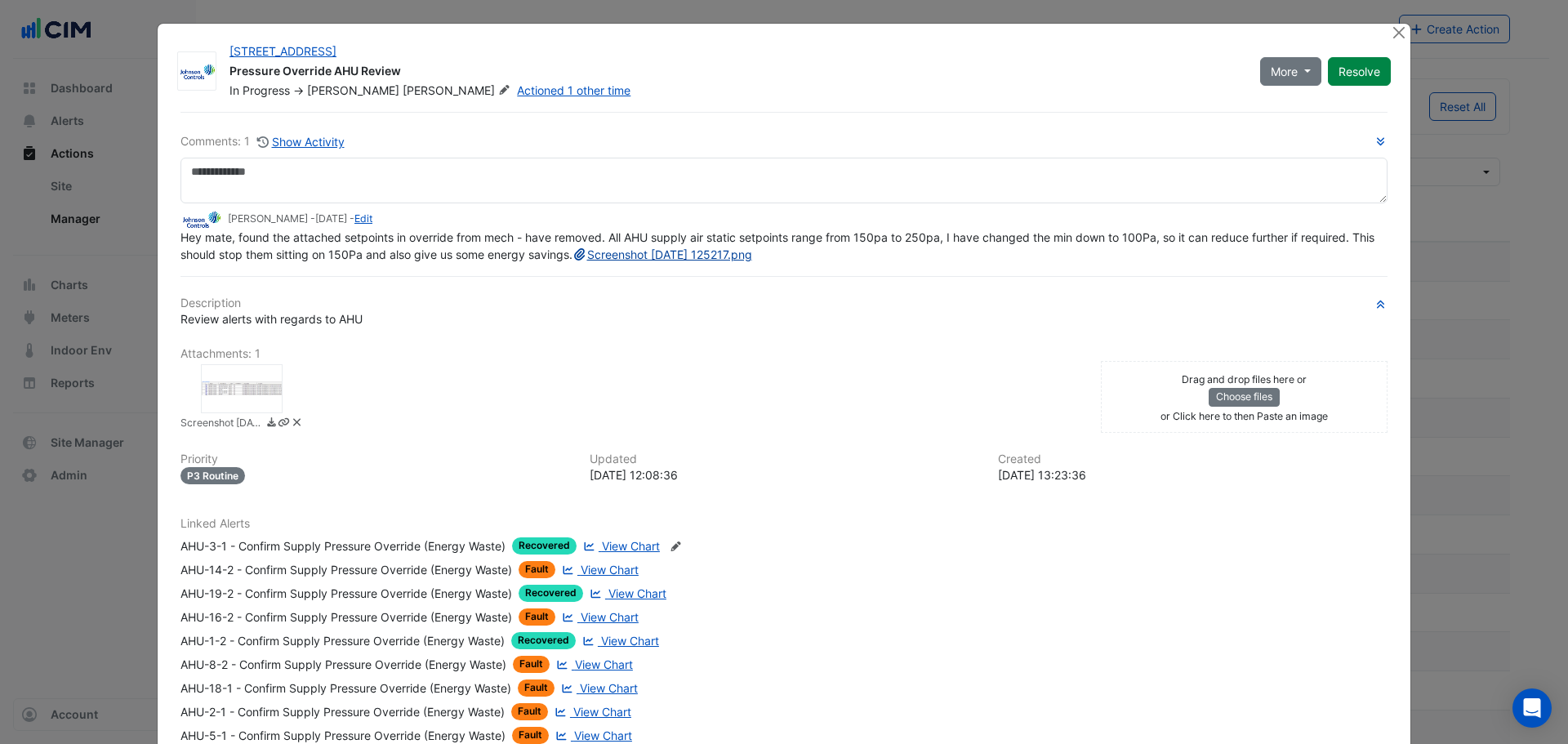
click at [573, 261] on link "Screenshot 2025-08-21 125217.png" at bounding box center [662, 254] width 180 height 14
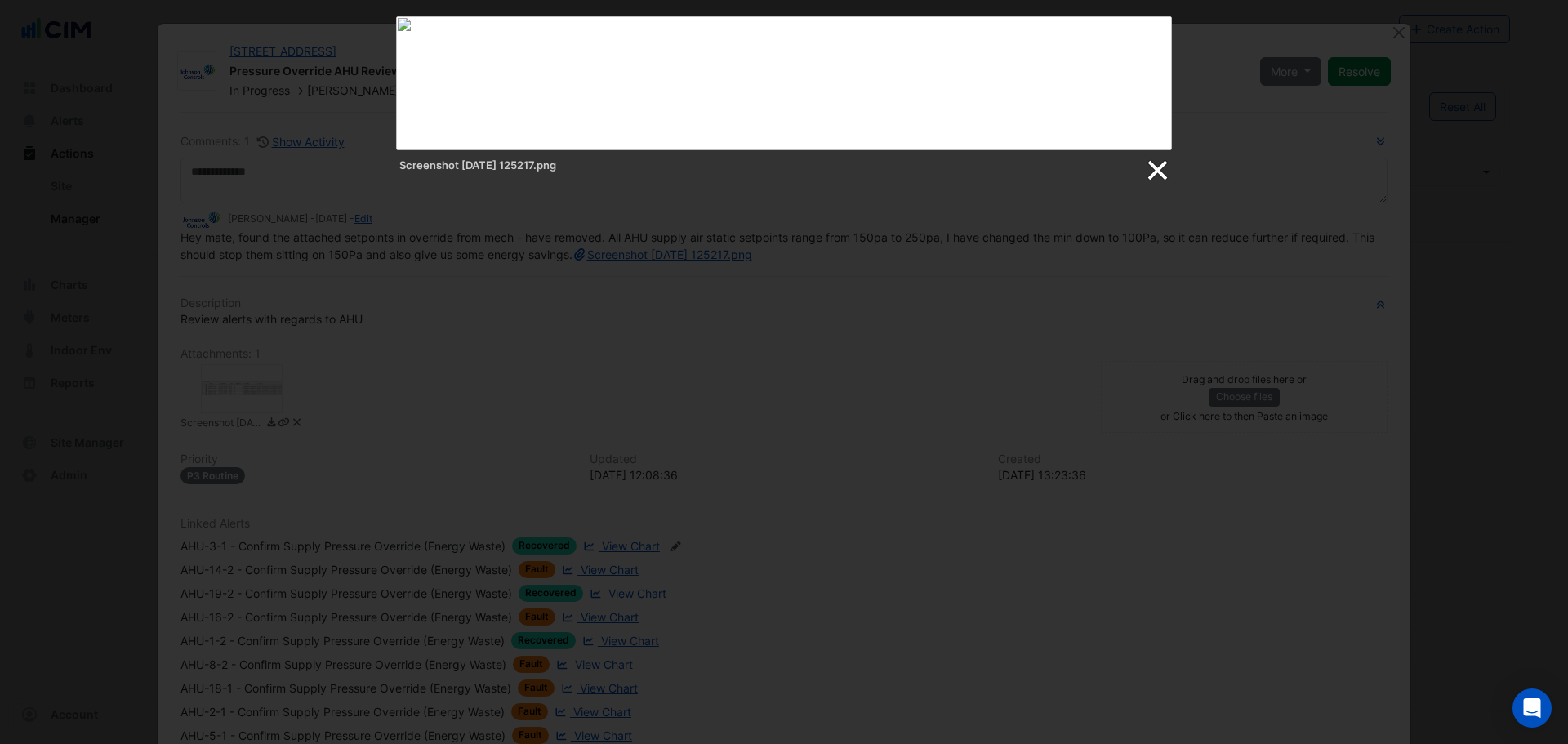
click at [1155, 166] on link at bounding box center [1156, 171] width 25 height 25
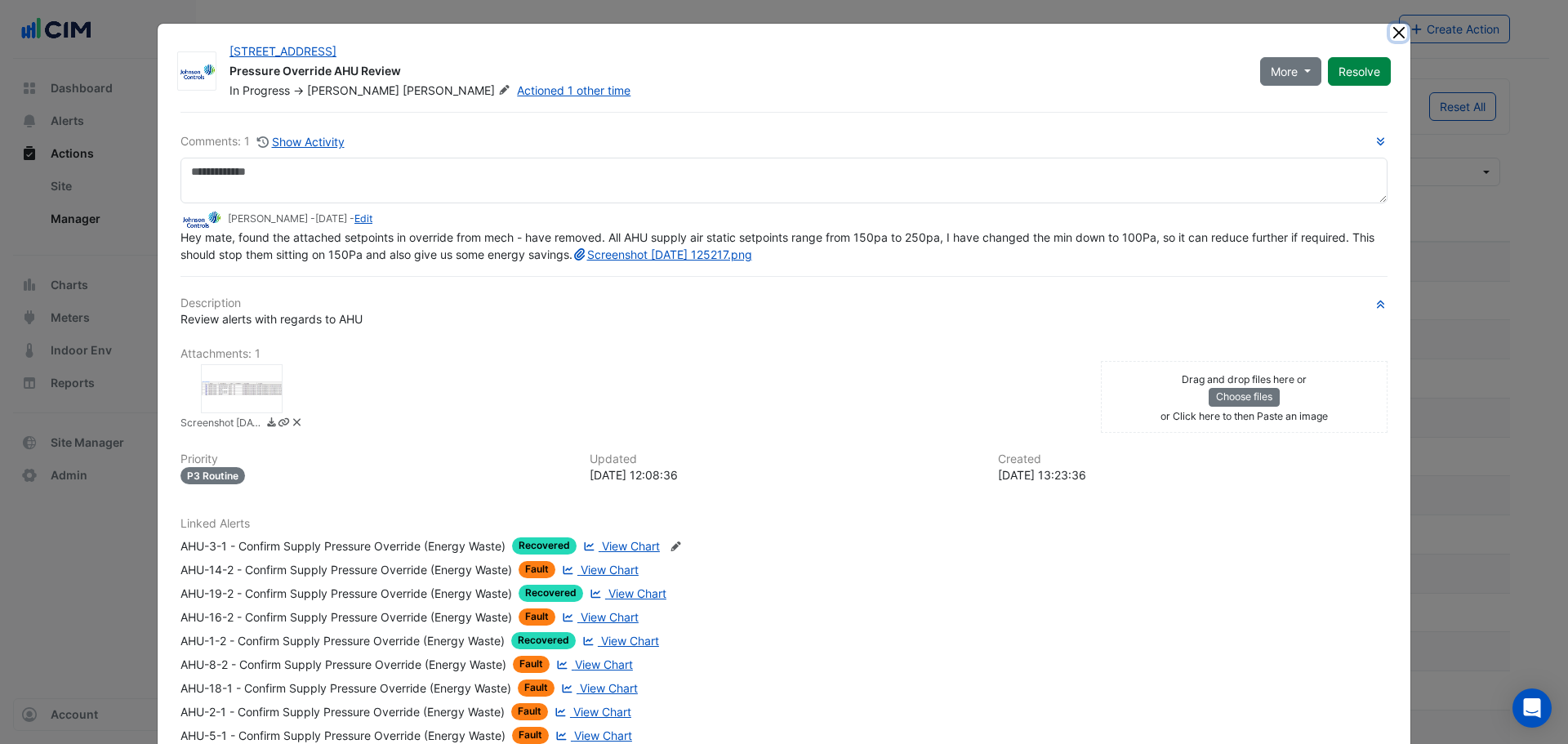
click at [1397, 26] on button "Close" at bounding box center [1398, 32] width 17 height 17
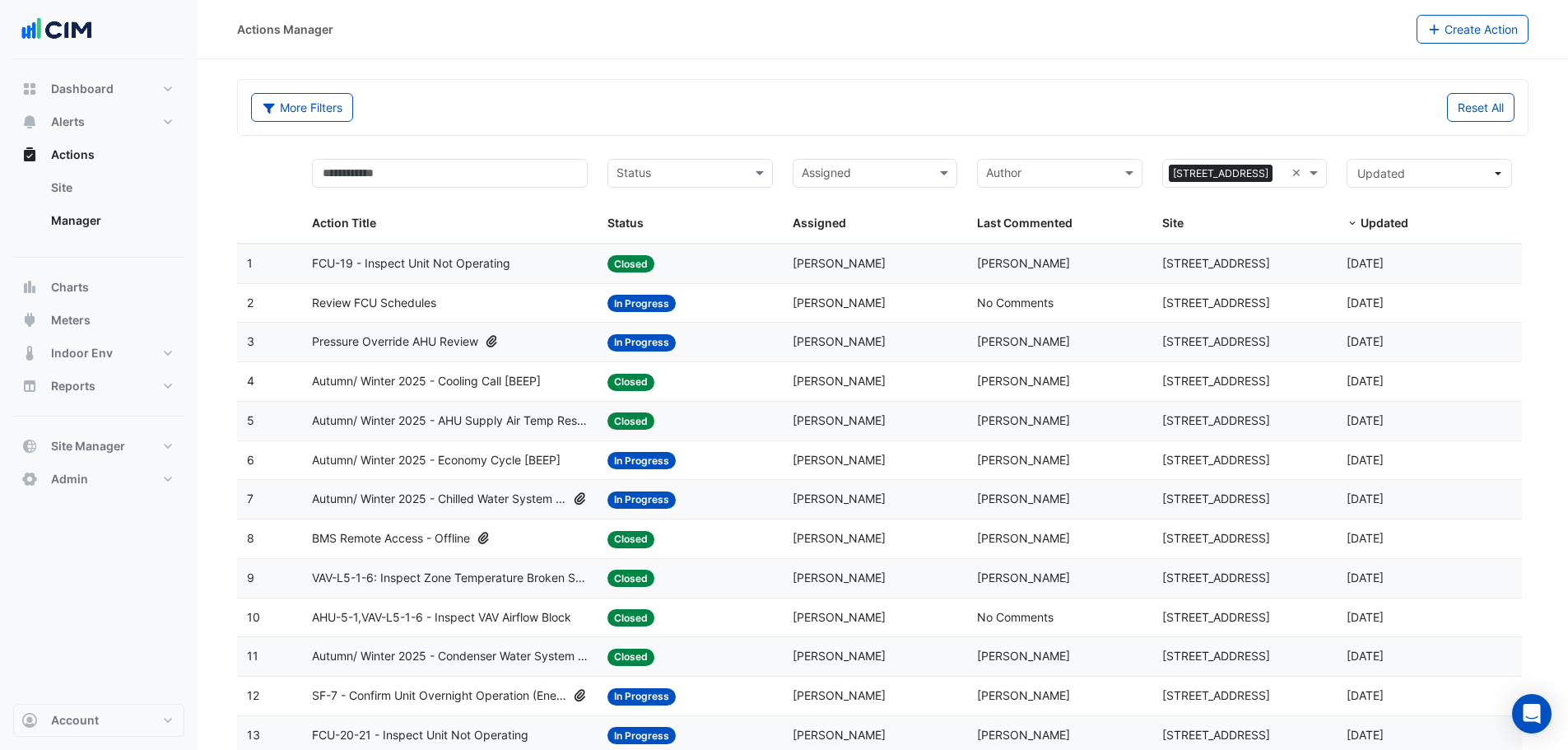
click at [457, 340] on span "Pressure Override AHU Review" at bounding box center [395, 341] width 167 height 19
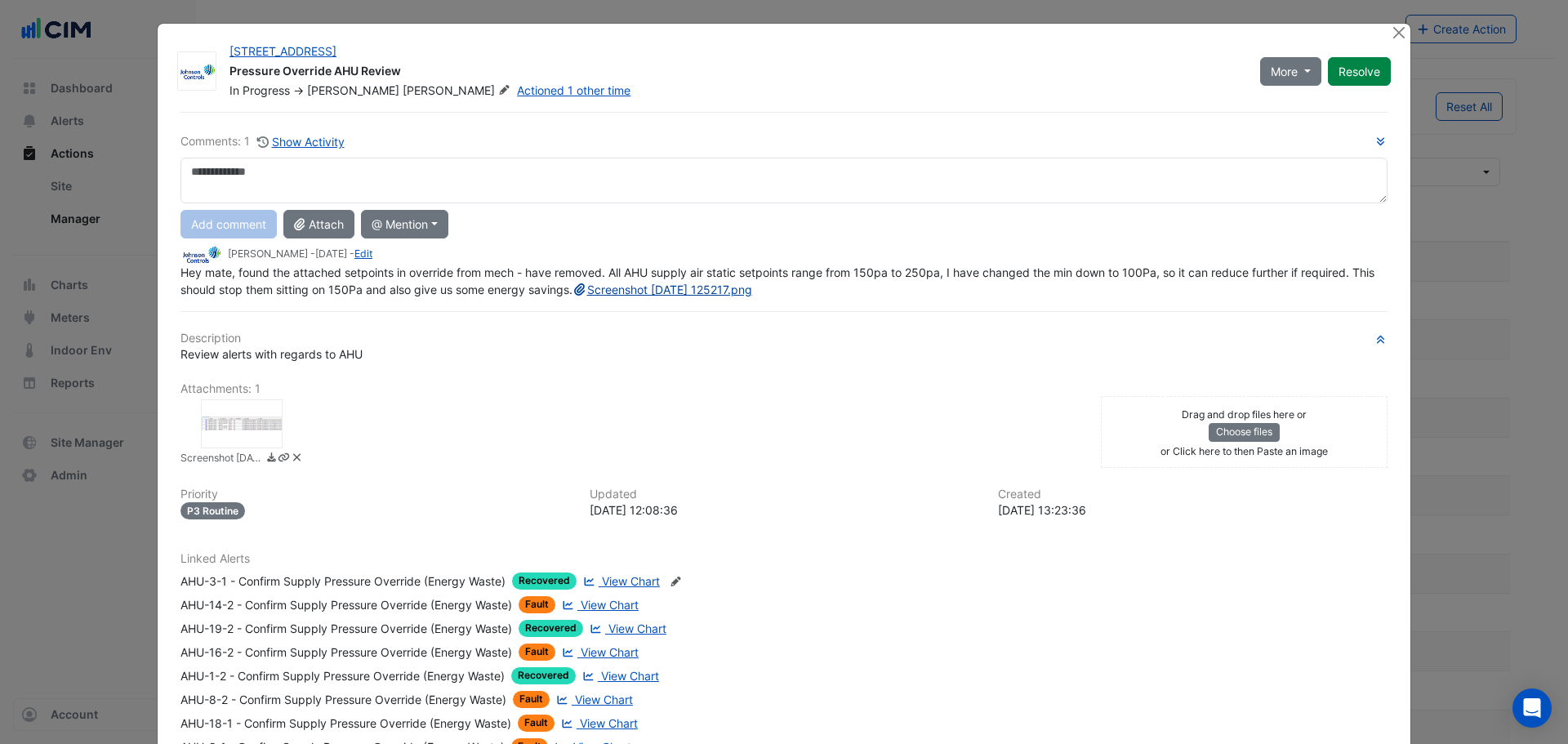
click at [573, 297] on link "Screenshot 2025-08-21 125217.png" at bounding box center [662, 288] width 180 height 14
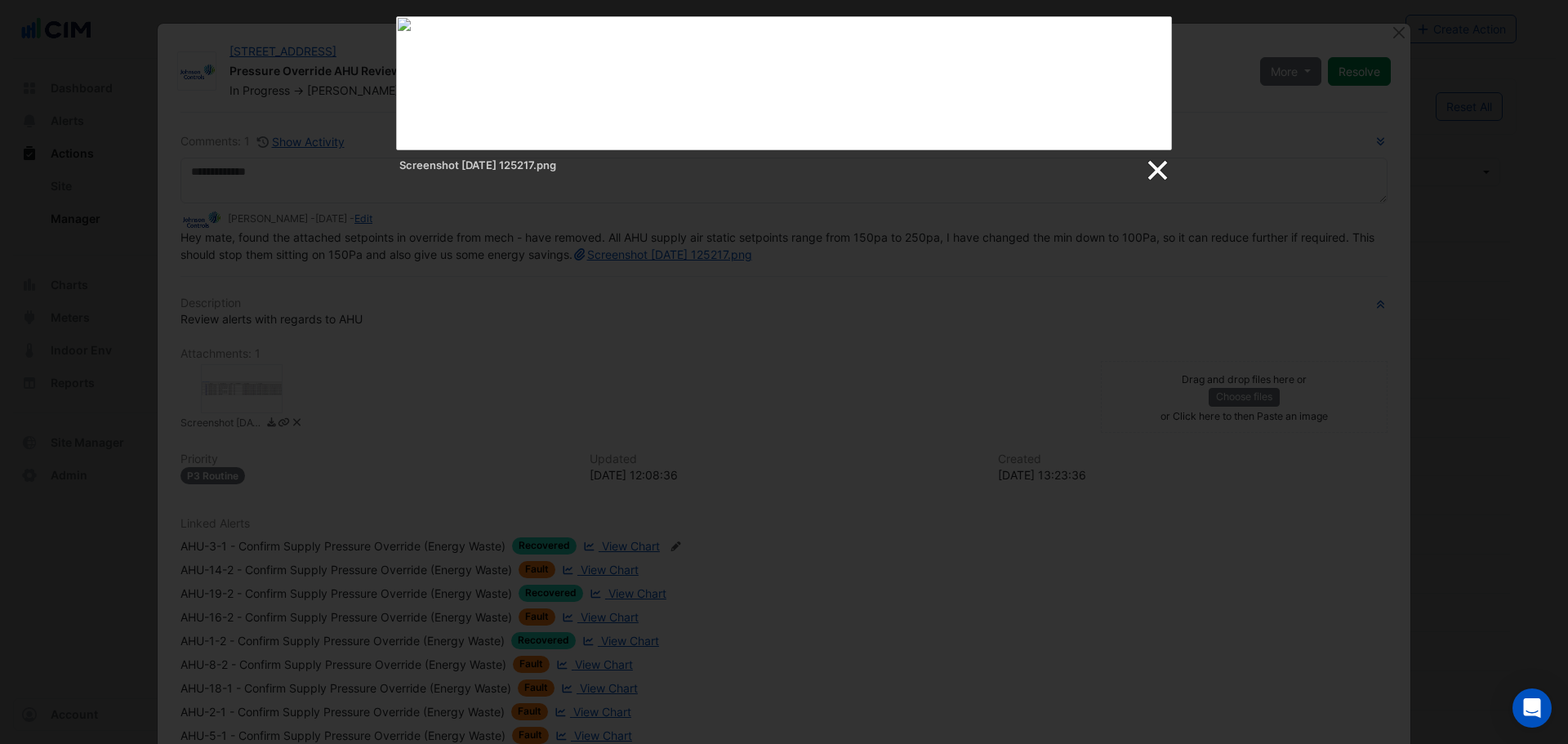
click at [1157, 171] on link at bounding box center [1156, 171] width 25 height 25
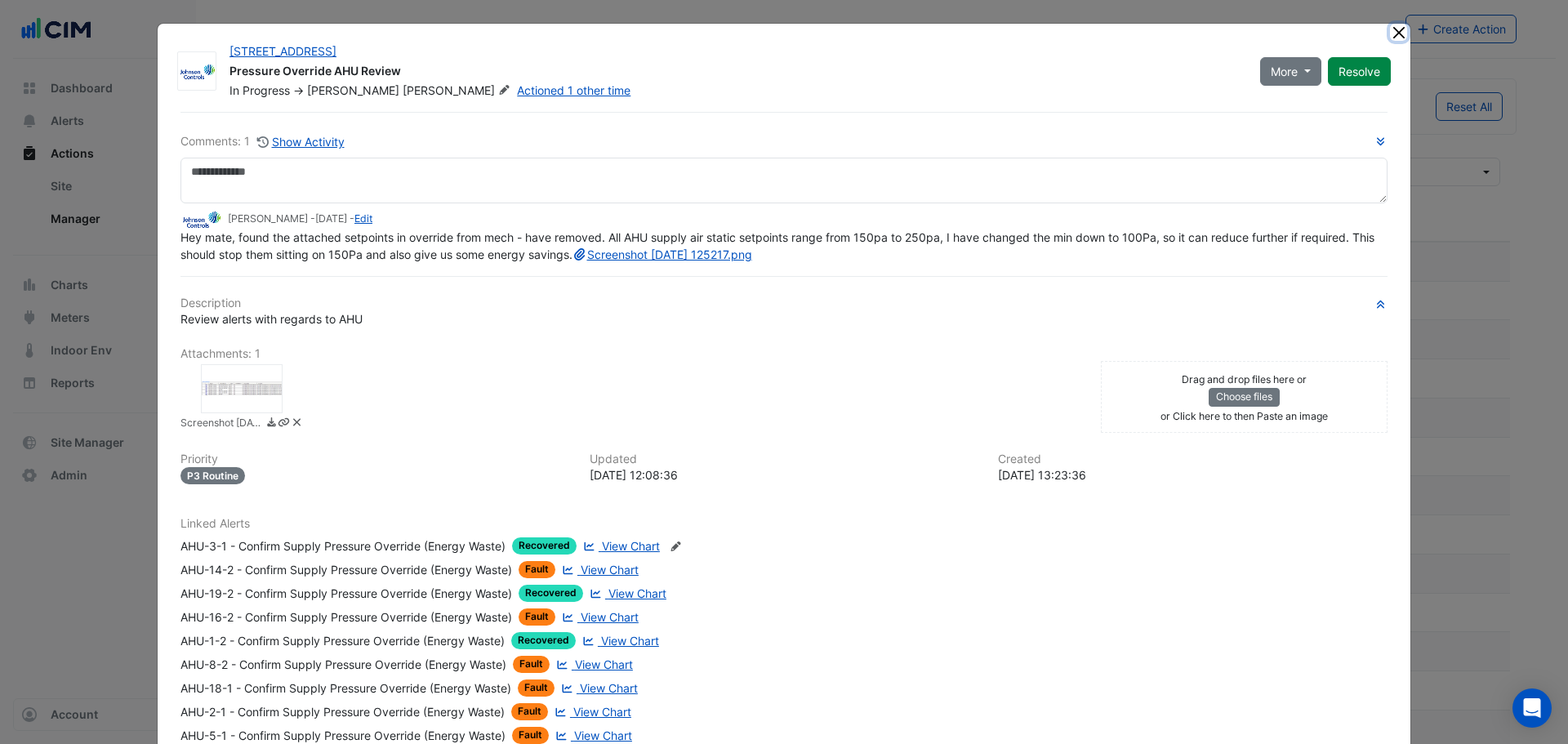
click at [1395, 26] on button "Close" at bounding box center [1398, 32] width 17 height 17
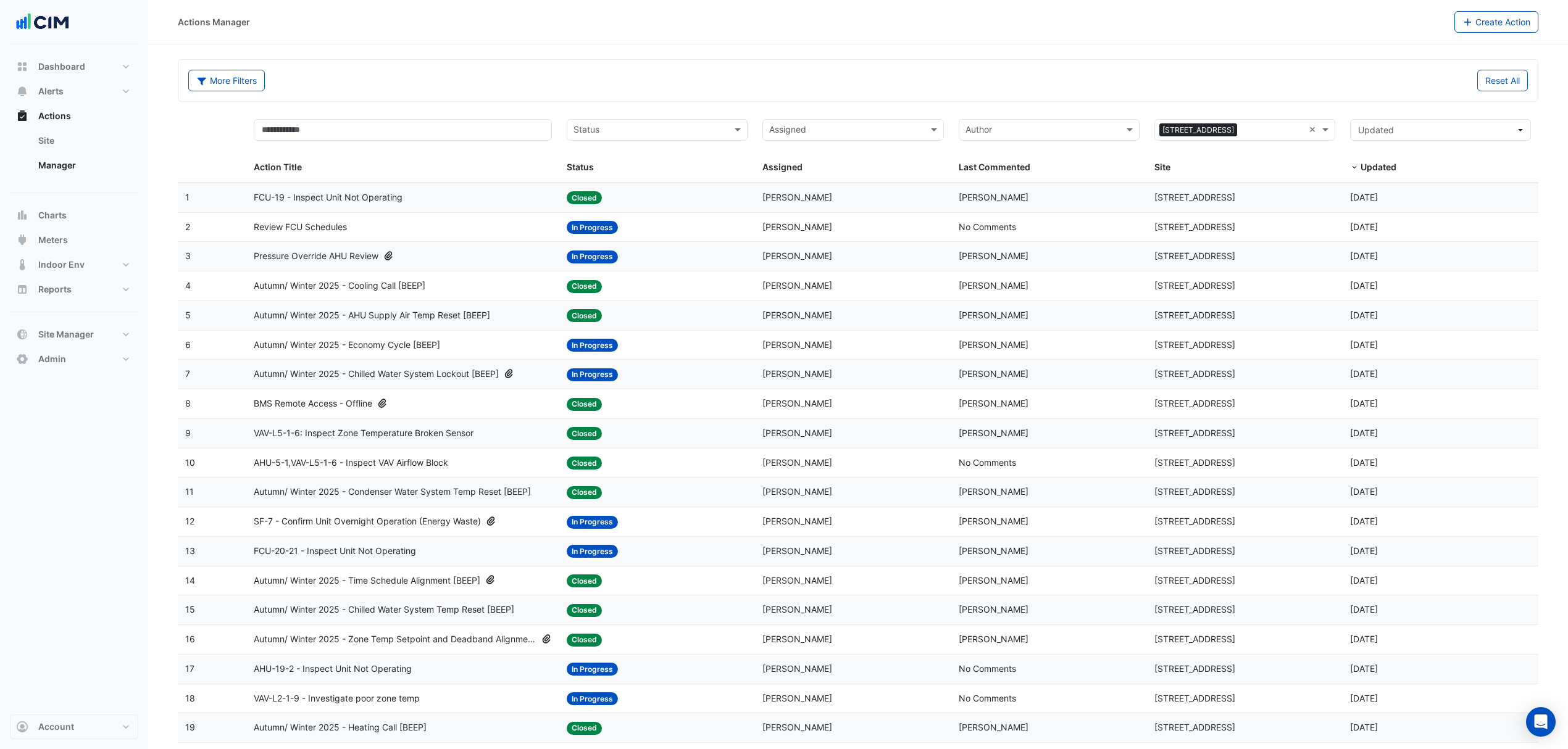
click at [512, 234] on div "Review FCU Schedules" at bounding box center [403, 227] width 298 height 14
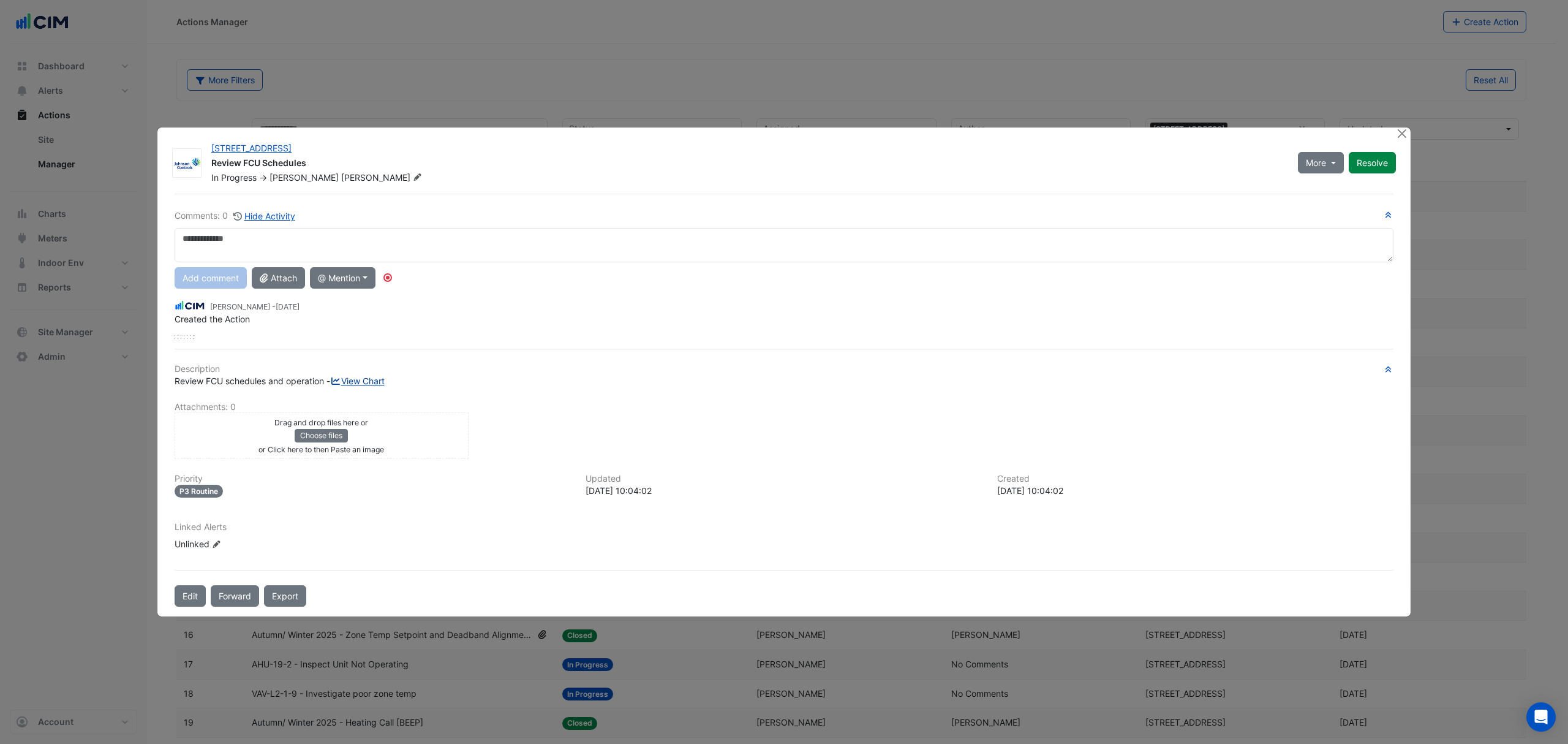
click at [371, 380] on link "View Chart" at bounding box center [357, 380] width 55 height 10
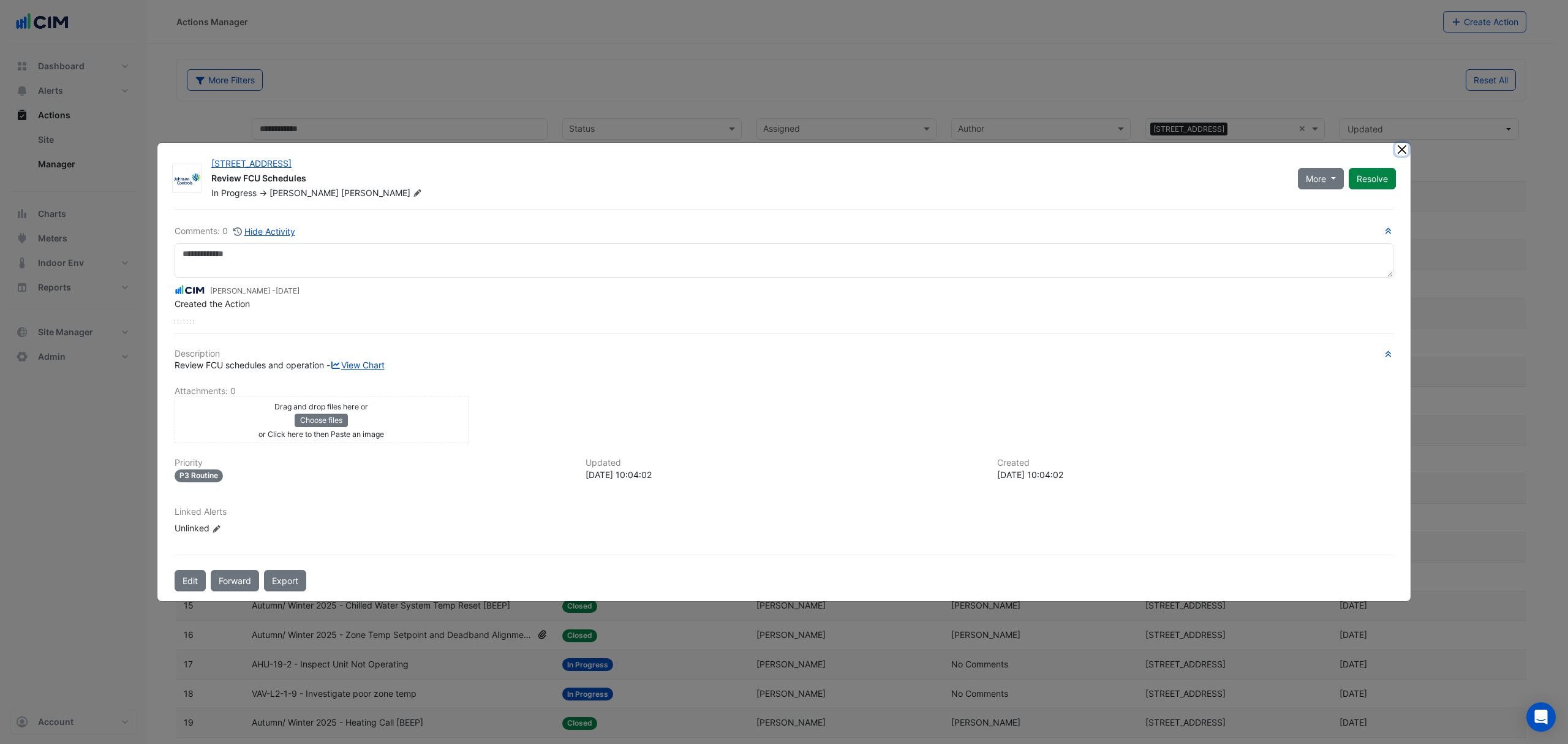
click at [1400, 148] on button "Close" at bounding box center [1402, 149] width 13 height 13
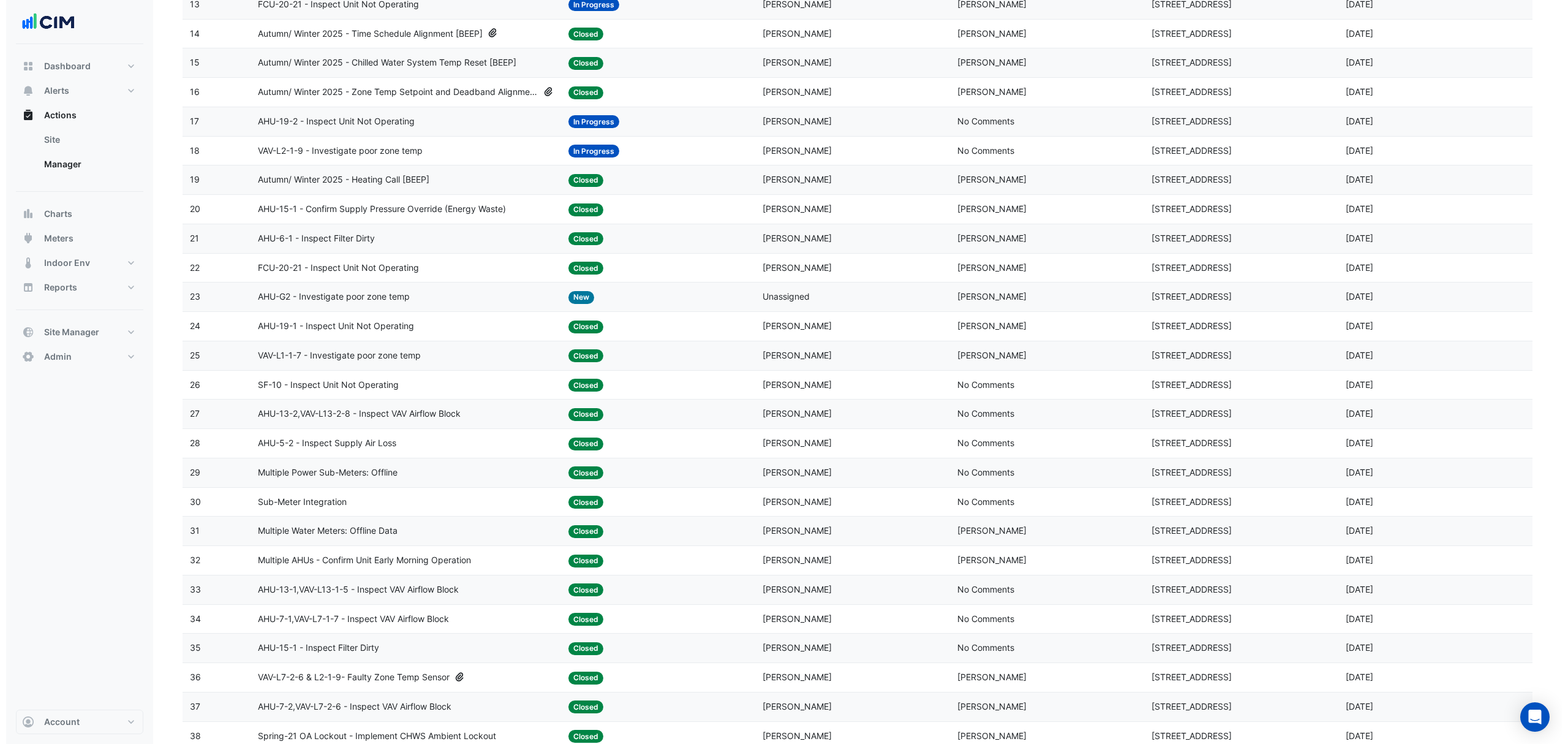
scroll to position [572, 0]
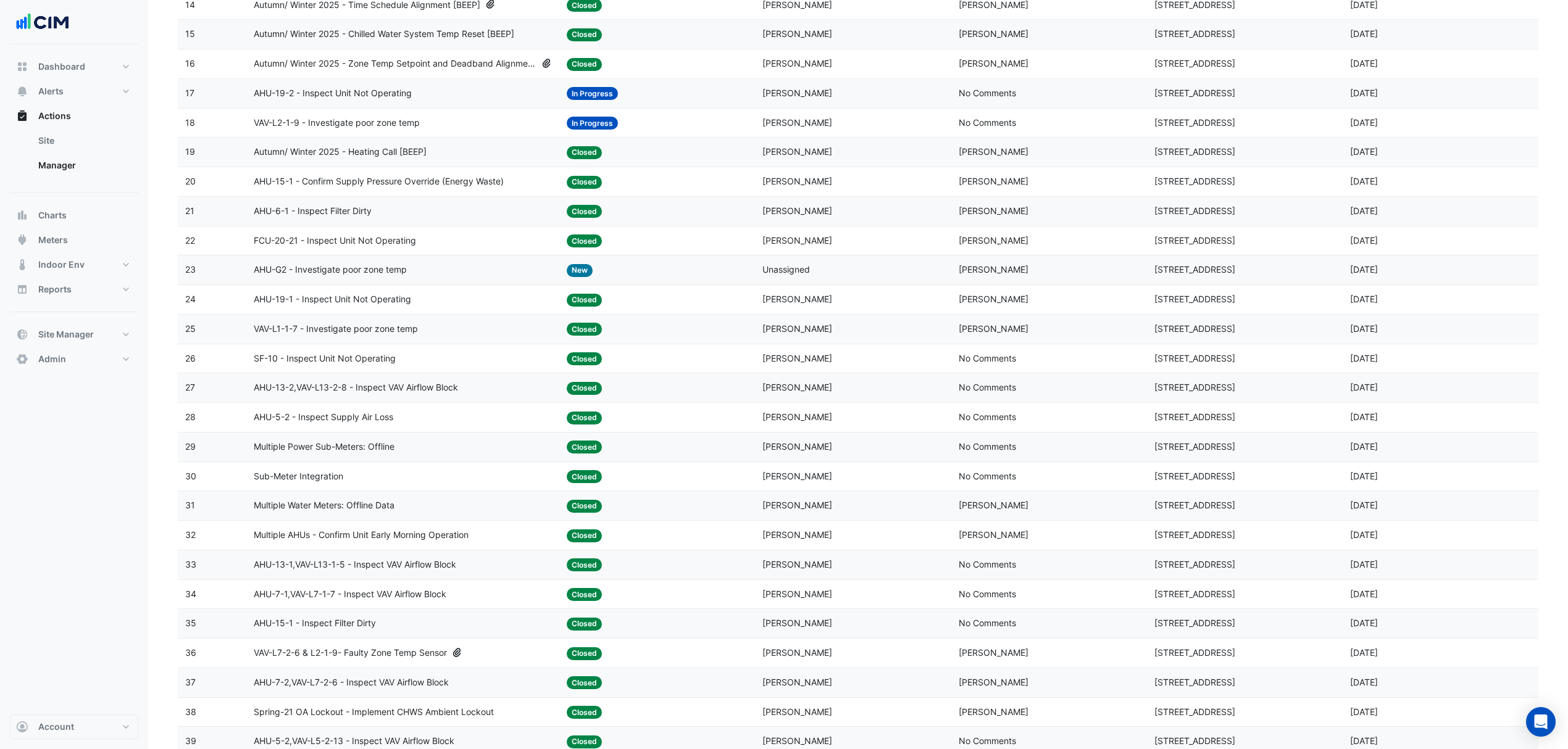
click at [906, 542] on div "Assigned: Steve Dawes" at bounding box center [853, 535] width 181 height 14
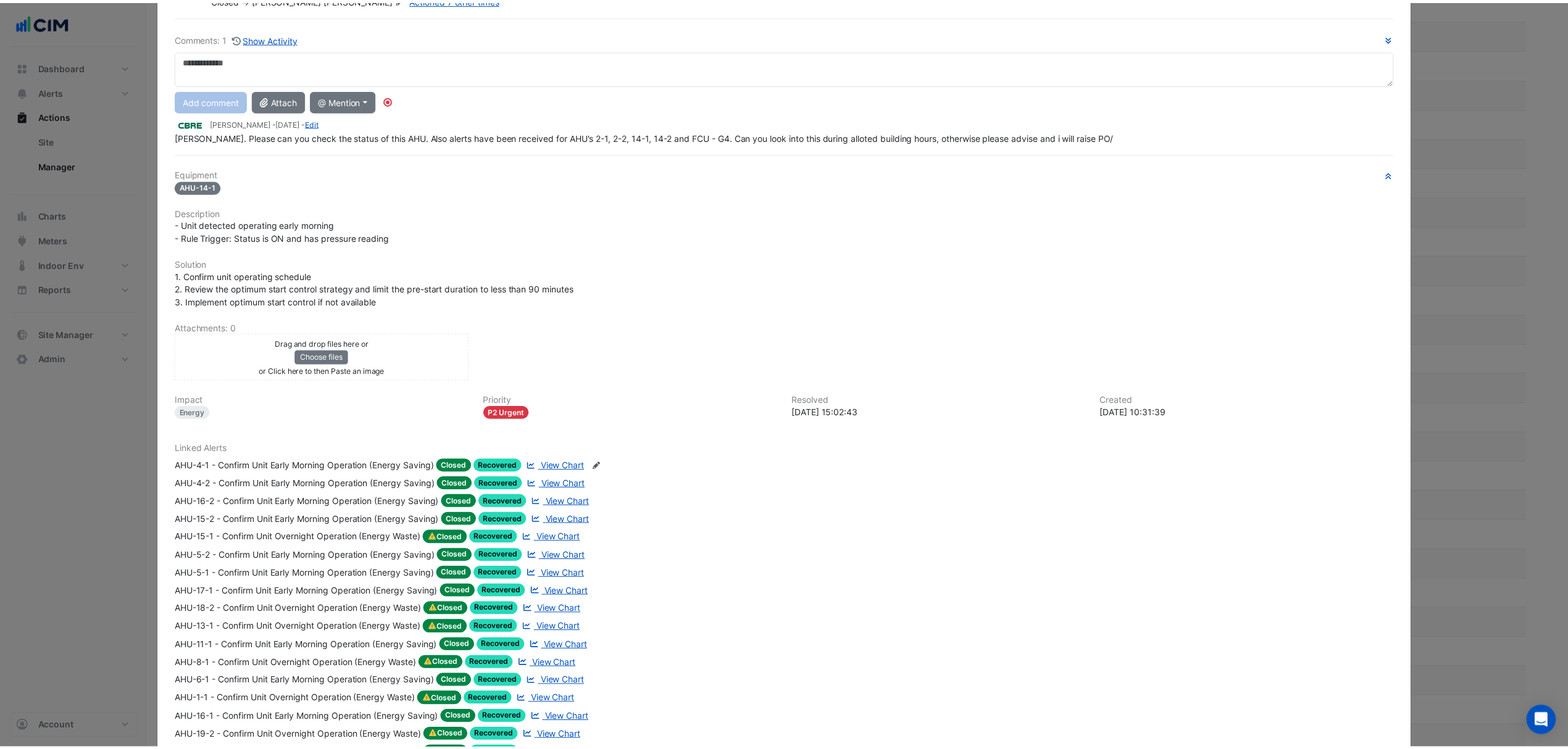
scroll to position [0, 0]
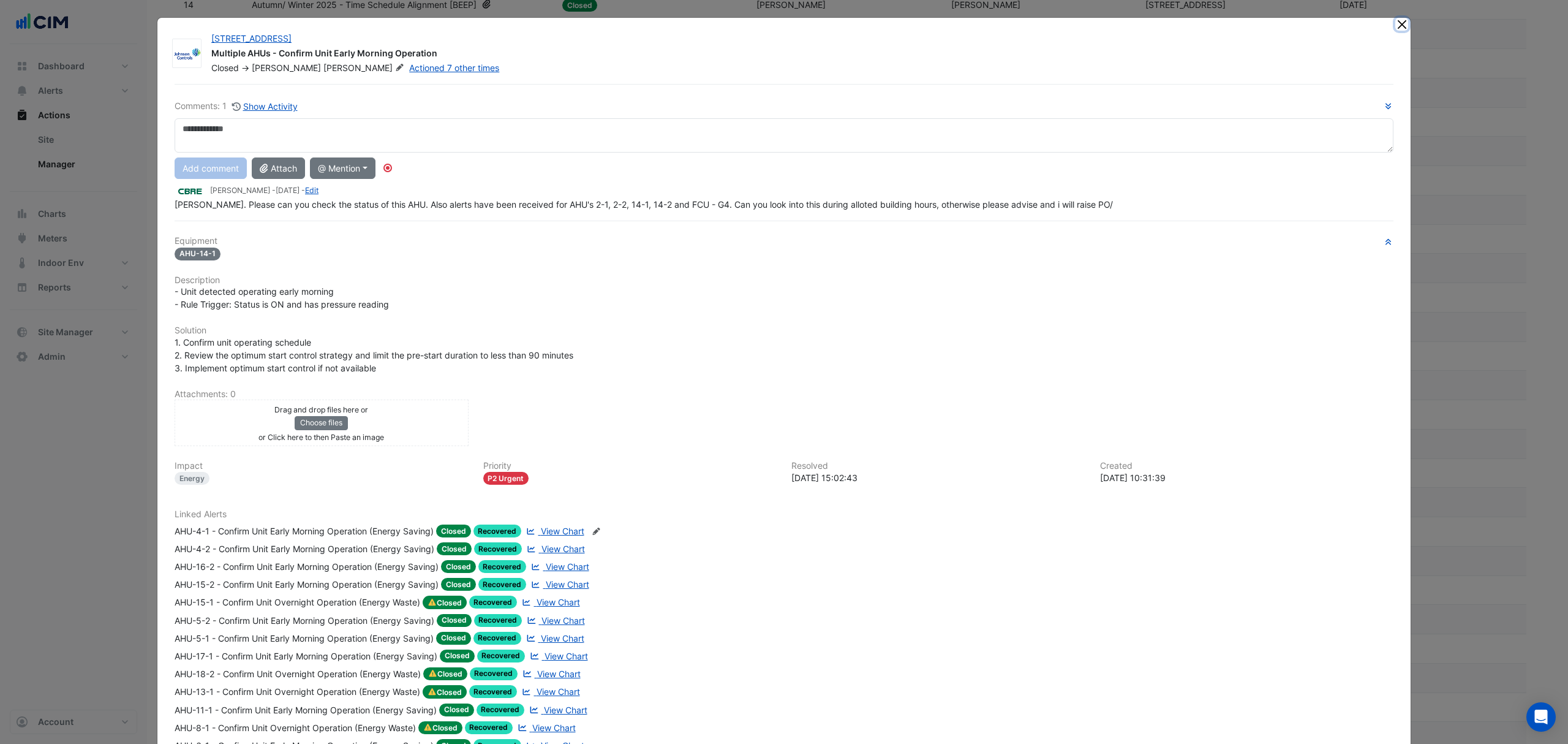
click at [1395, 26] on button "Close" at bounding box center [1402, 24] width 13 height 13
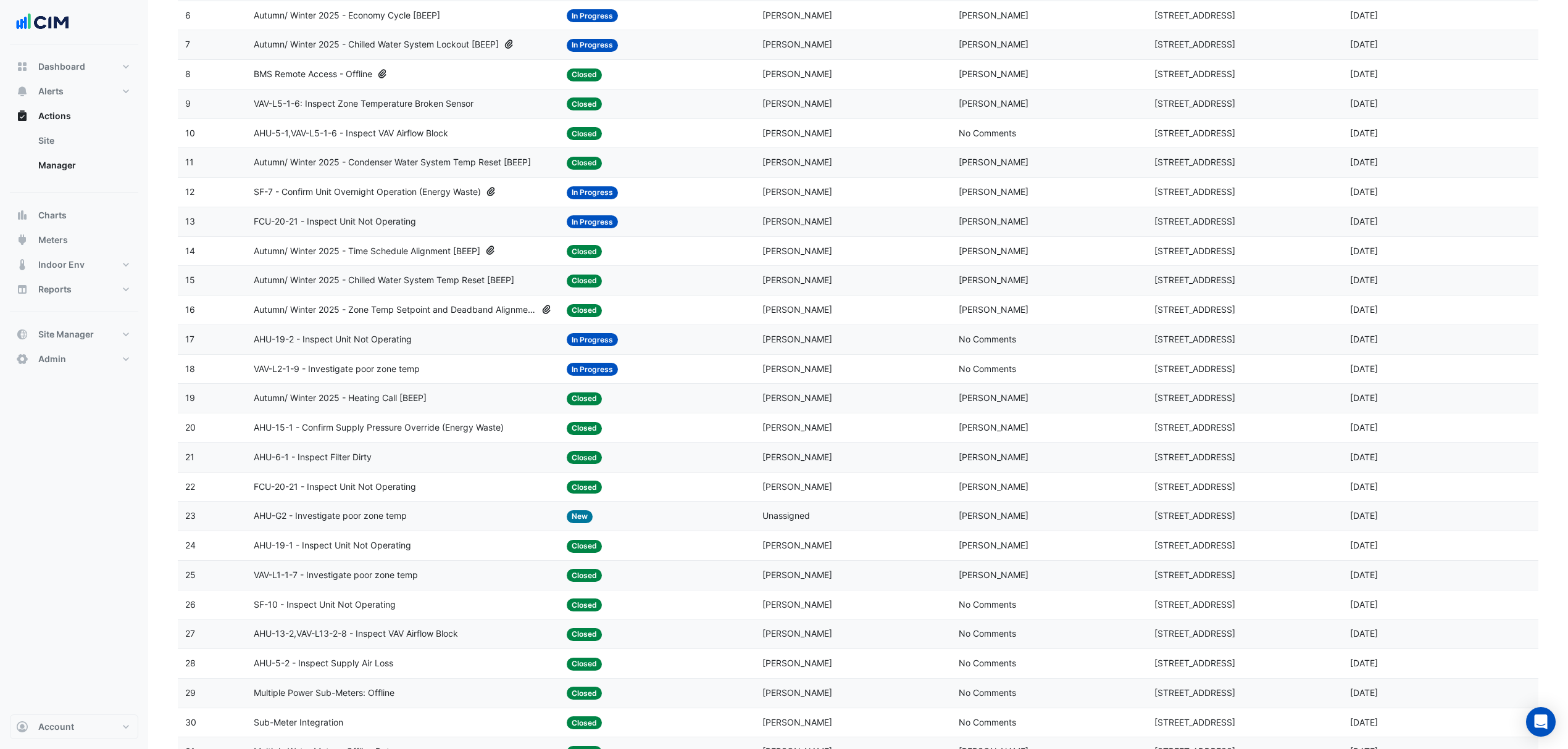
scroll to position [329, 0]
click at [65, 289] on span "Reports" at bounding box center [55, 290] width 33 height 12
select select "***"
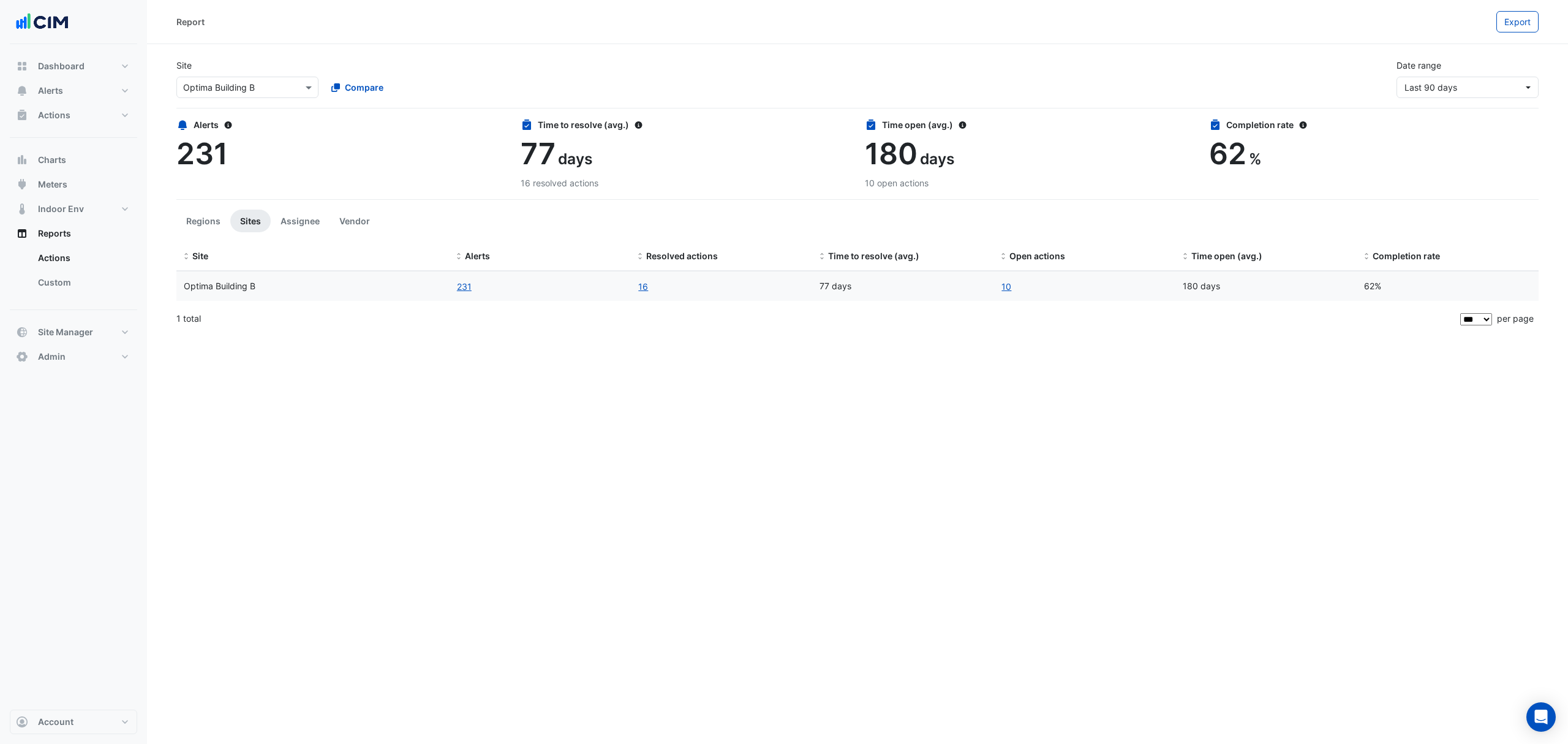
click at [229, 90] on input "text" at bounding box center [235, 88] width 104 height 13
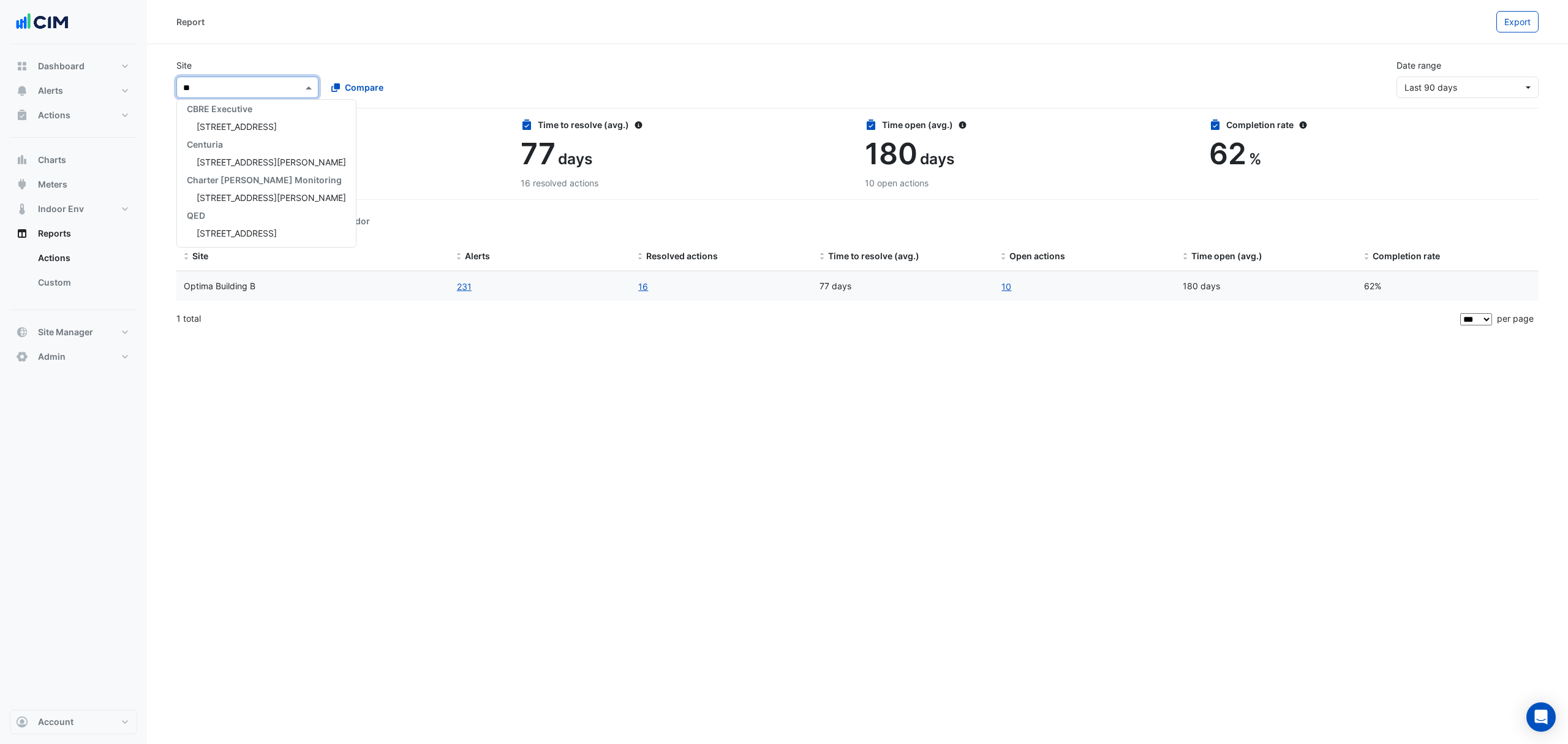
scroll to position [40, 0]
type input "***"
click at [241, 127] on span "[STREET_ADDRESS]" at bounding box center [236, 131] width 80 height 10
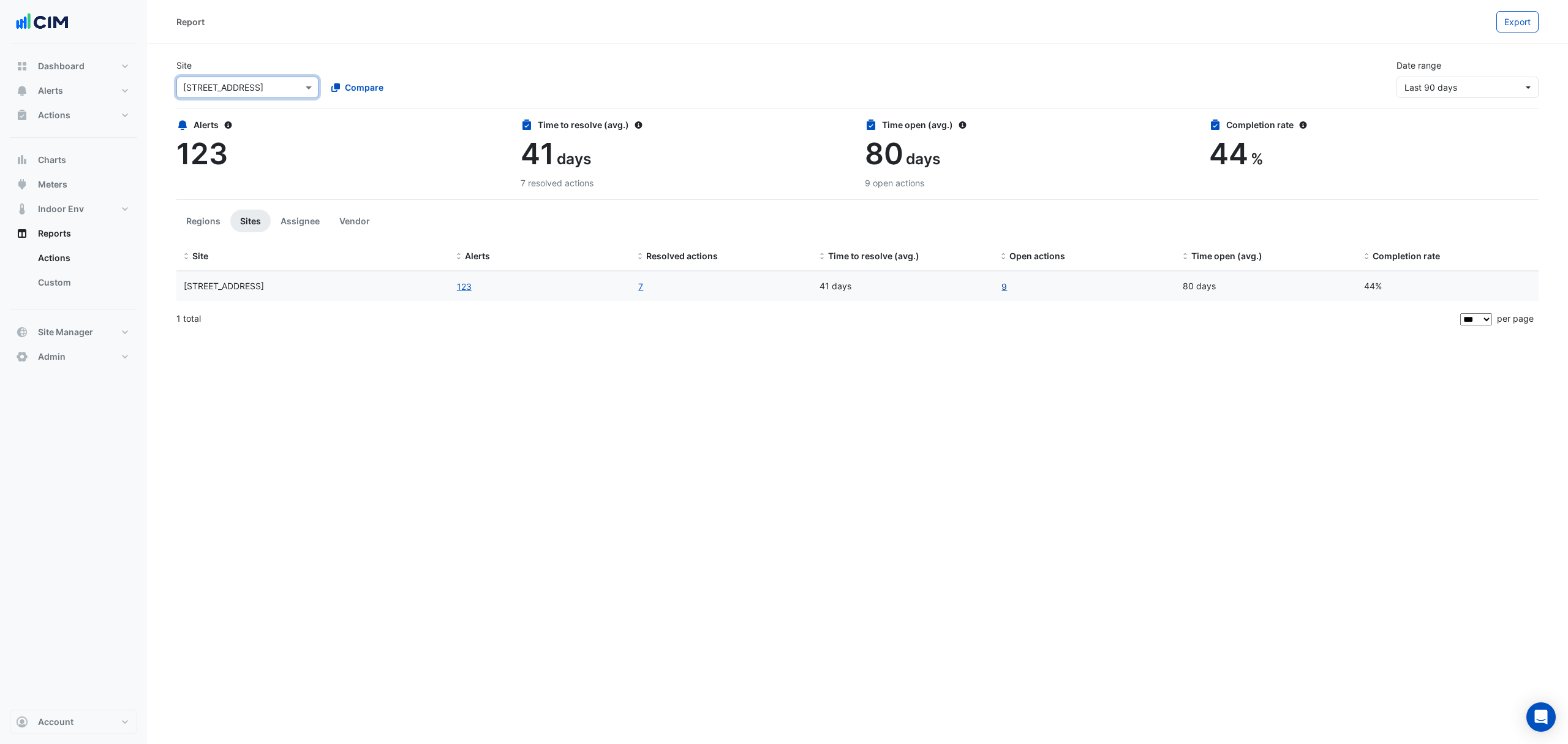
click at [1004, 288] on link "9" at bounding box center [1004, 286] width 7 height 14
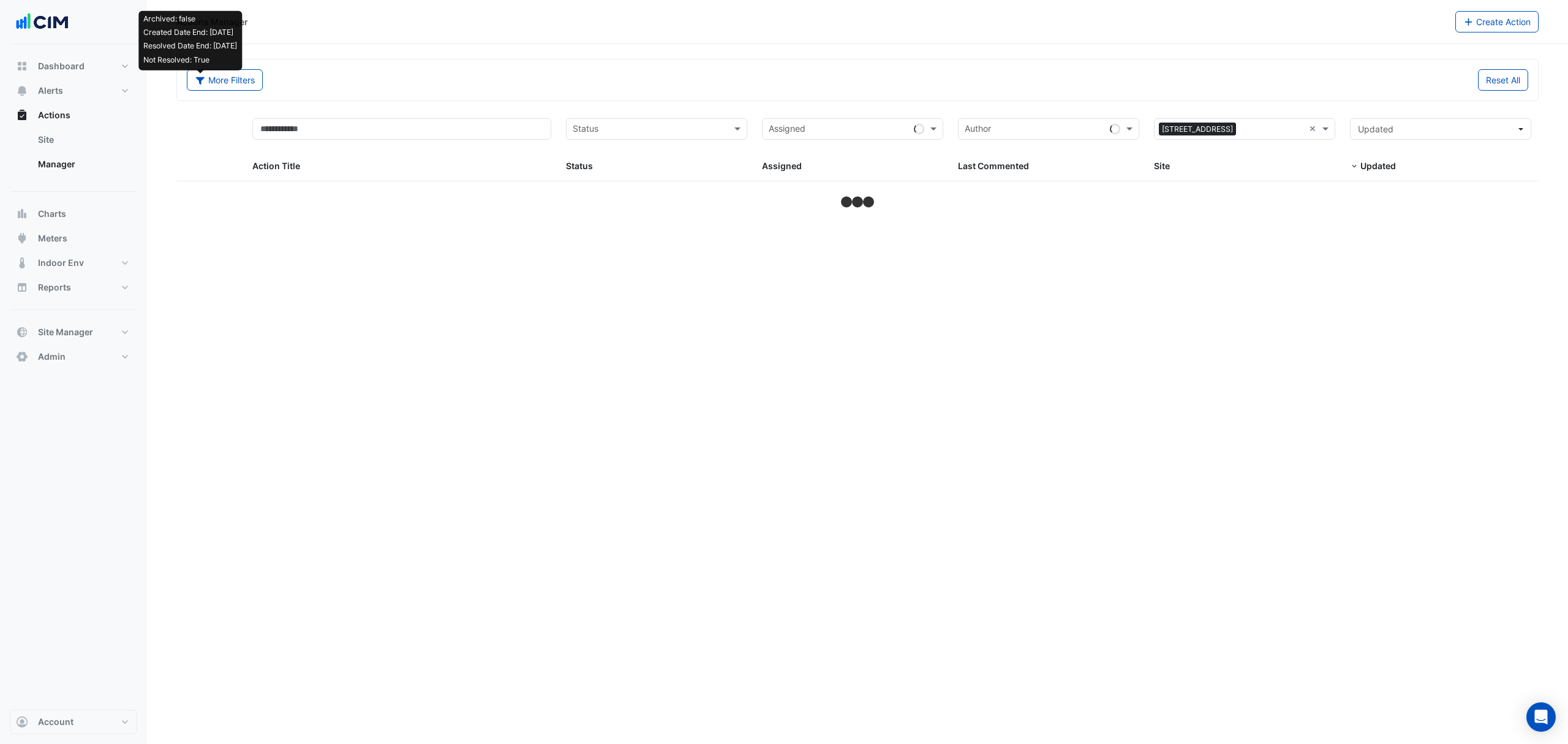
select select "***"
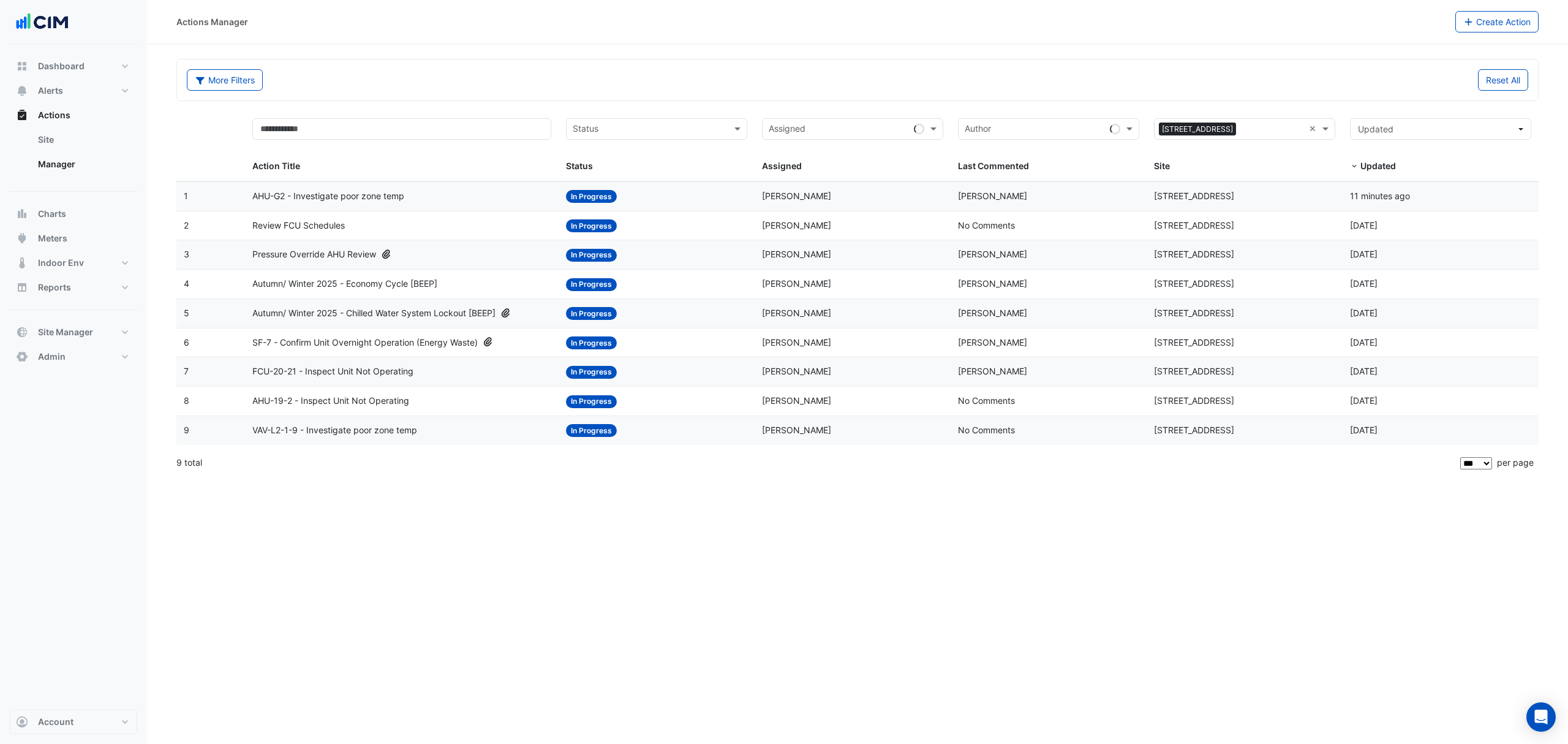
click at [696, 192] on div "Status: In Progress" at bounding box center [656, 196] width 181 height 14
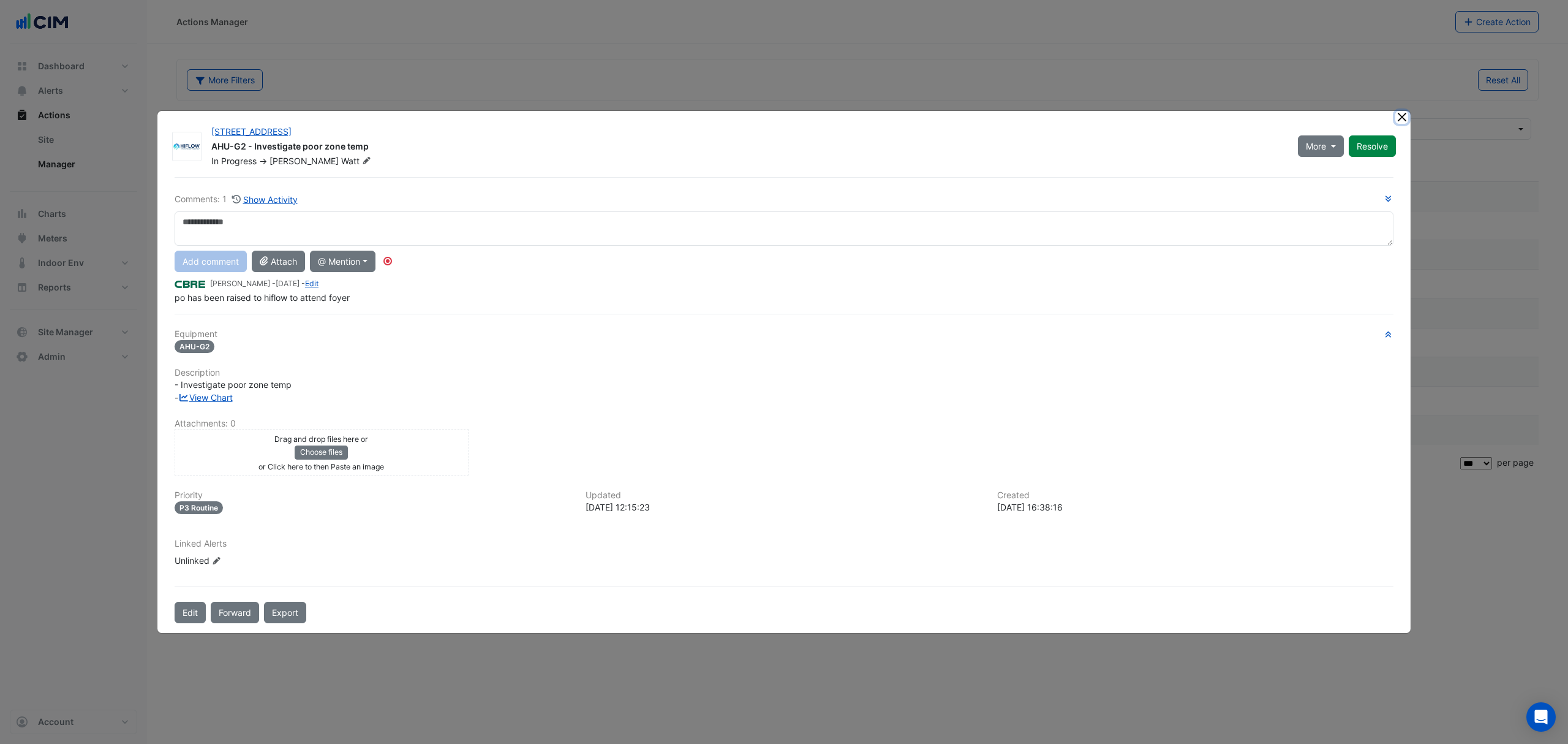
click at [1397, 116] on button "Close" at bounding box center [1402, 117] width 13 height 13
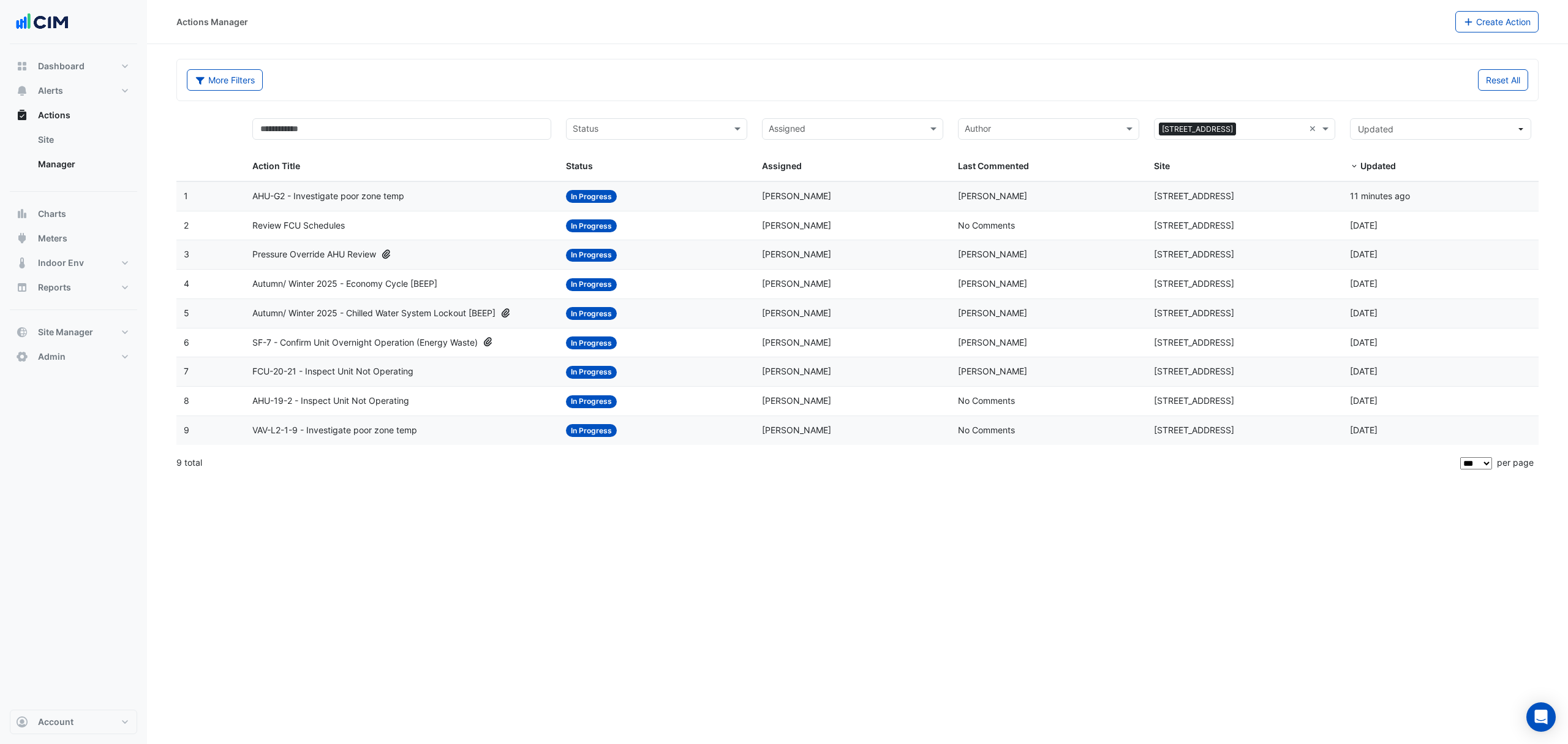
click at [898, 201] on div "Assigned: Shane Watt" at bounding box center [852, 196] width 181 height 14
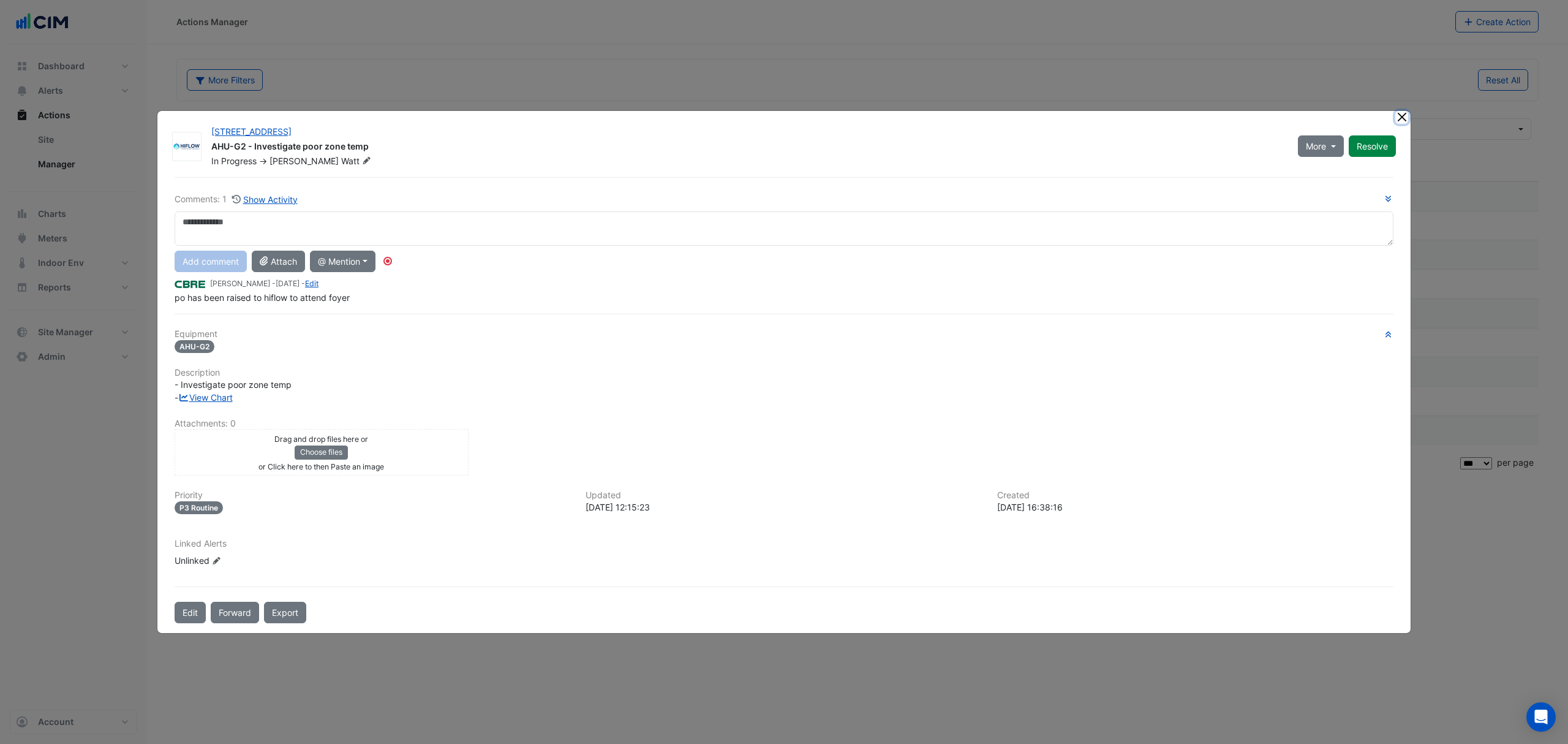
click at [1406, 118] on button "Close" at bounding box center [1402, 117] width 13 height 13
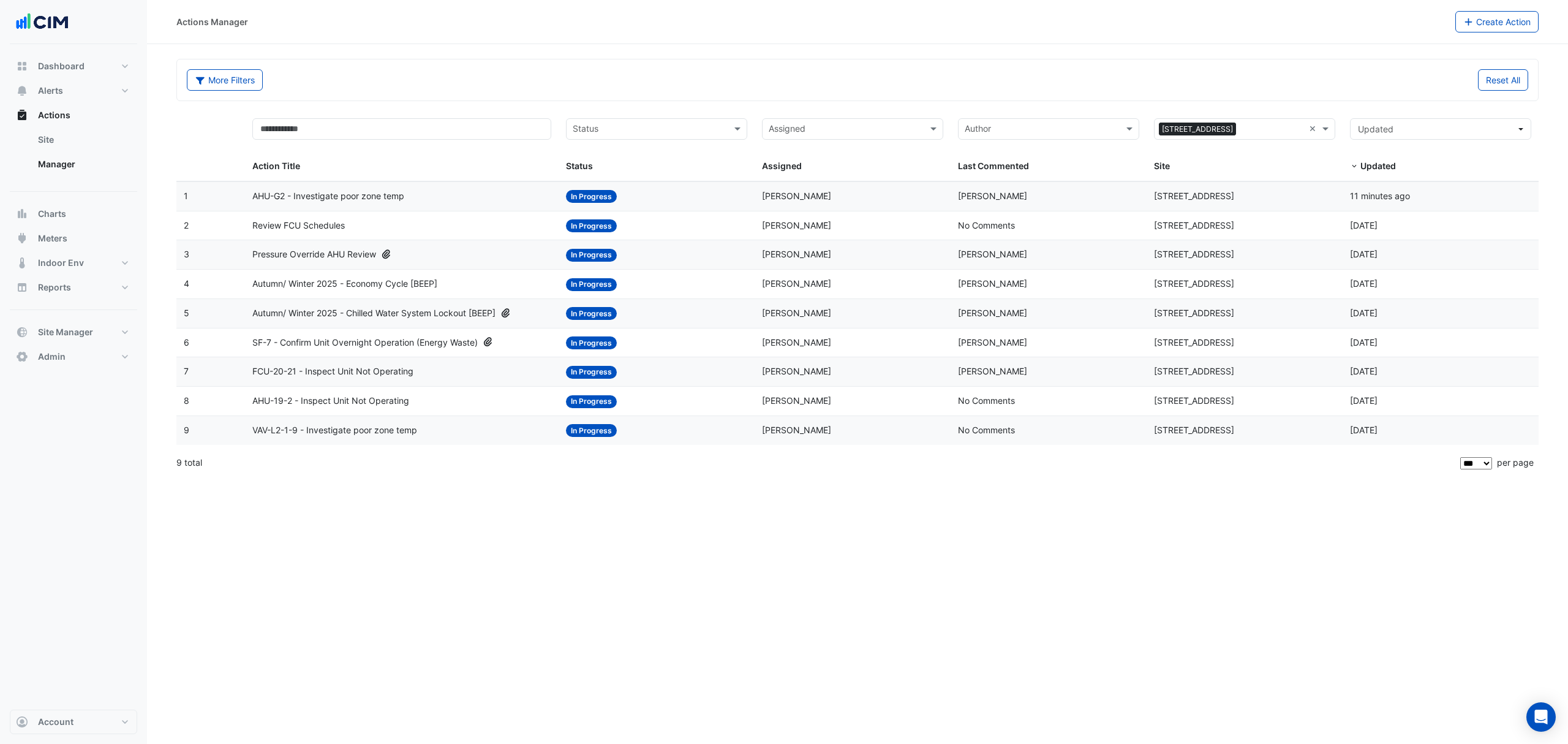
click at [473, 291] on div "Autumn/ Winter 2025 - Economy Cycle [BEEP]" at bounding box center [402, 284] width 299 height 14
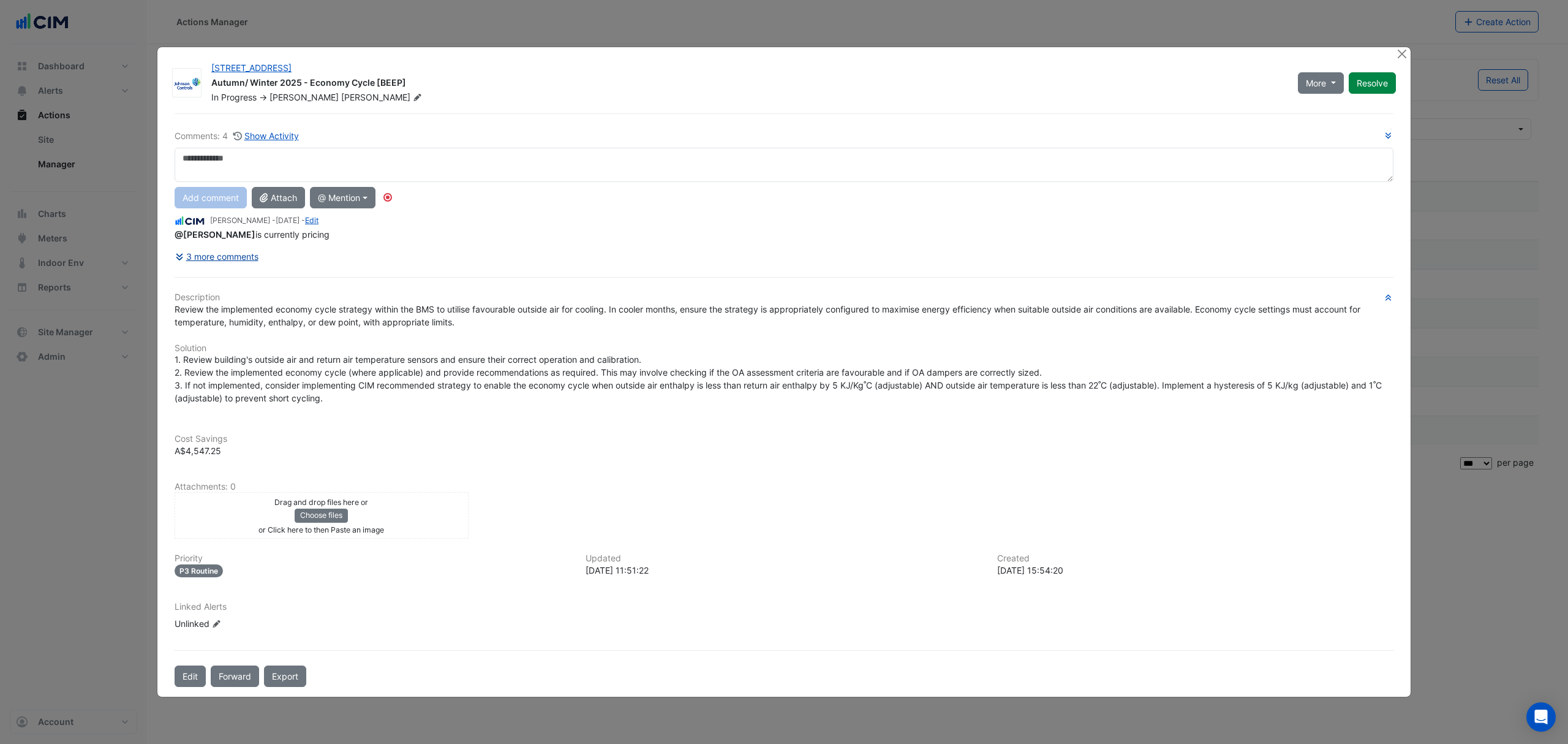
click at [246, 261] on button "3 more comments" at bounding box center [216, 256] width 84 height 21
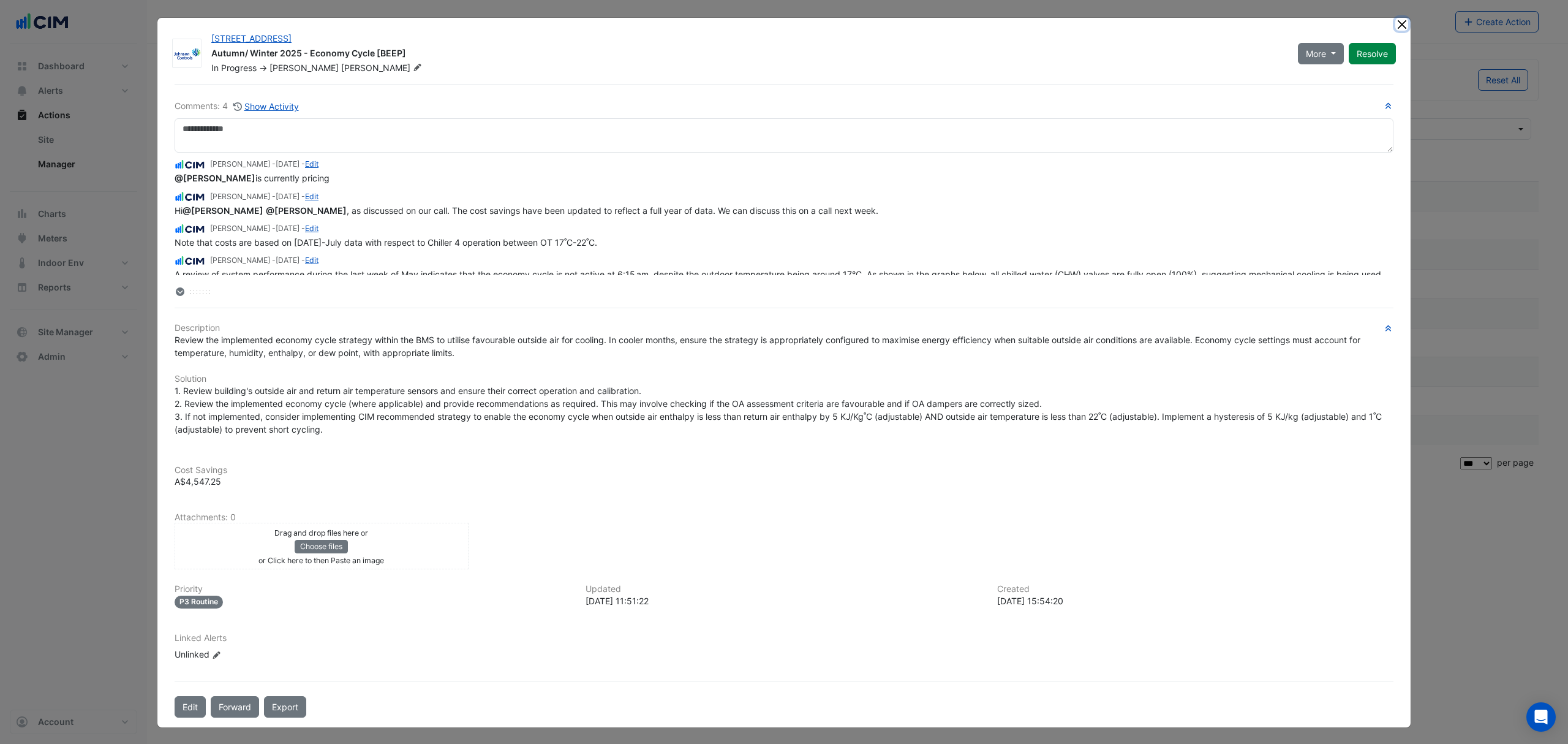
click at [1395, 25] on button "Close" at bounding box center [1402, 24] width 13 height 13
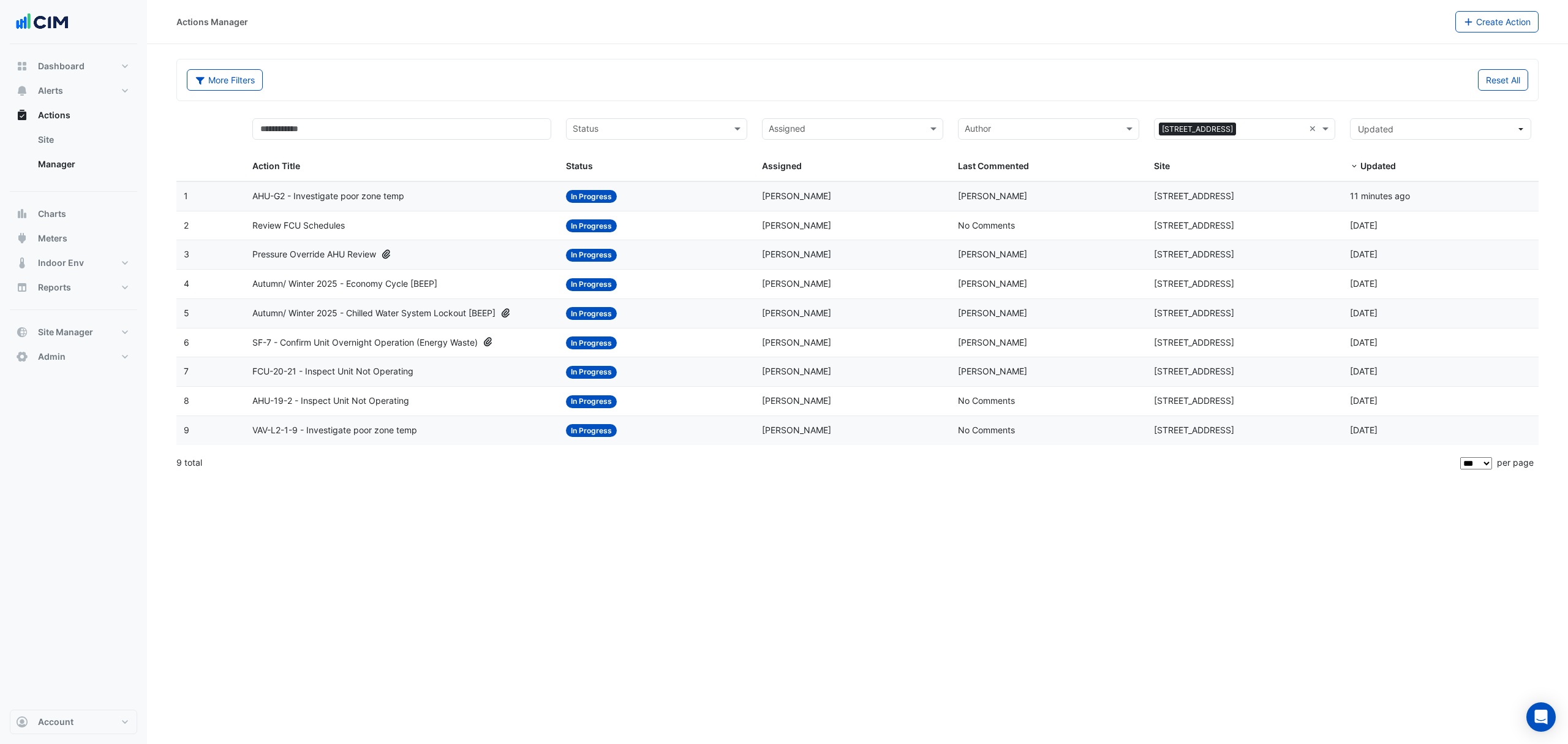
click at [441, 317] on span "Autumn/ Winter 2025 - Chilled Water System Lockout [BEEP]" at bounding box center [374, 313] width 243 height 14
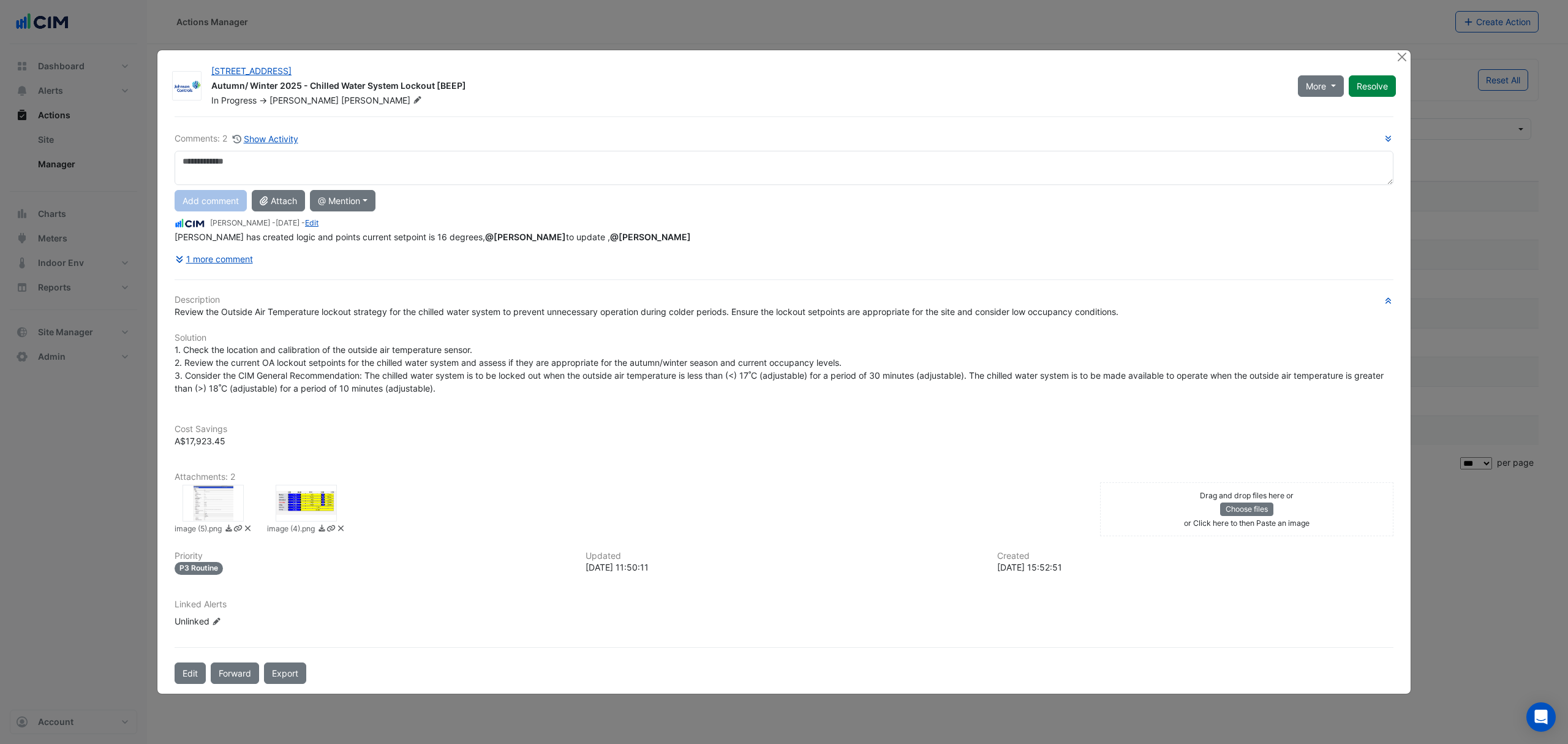
click at [298, 504] on div at bounding box center [305, 504] width 61 height 37
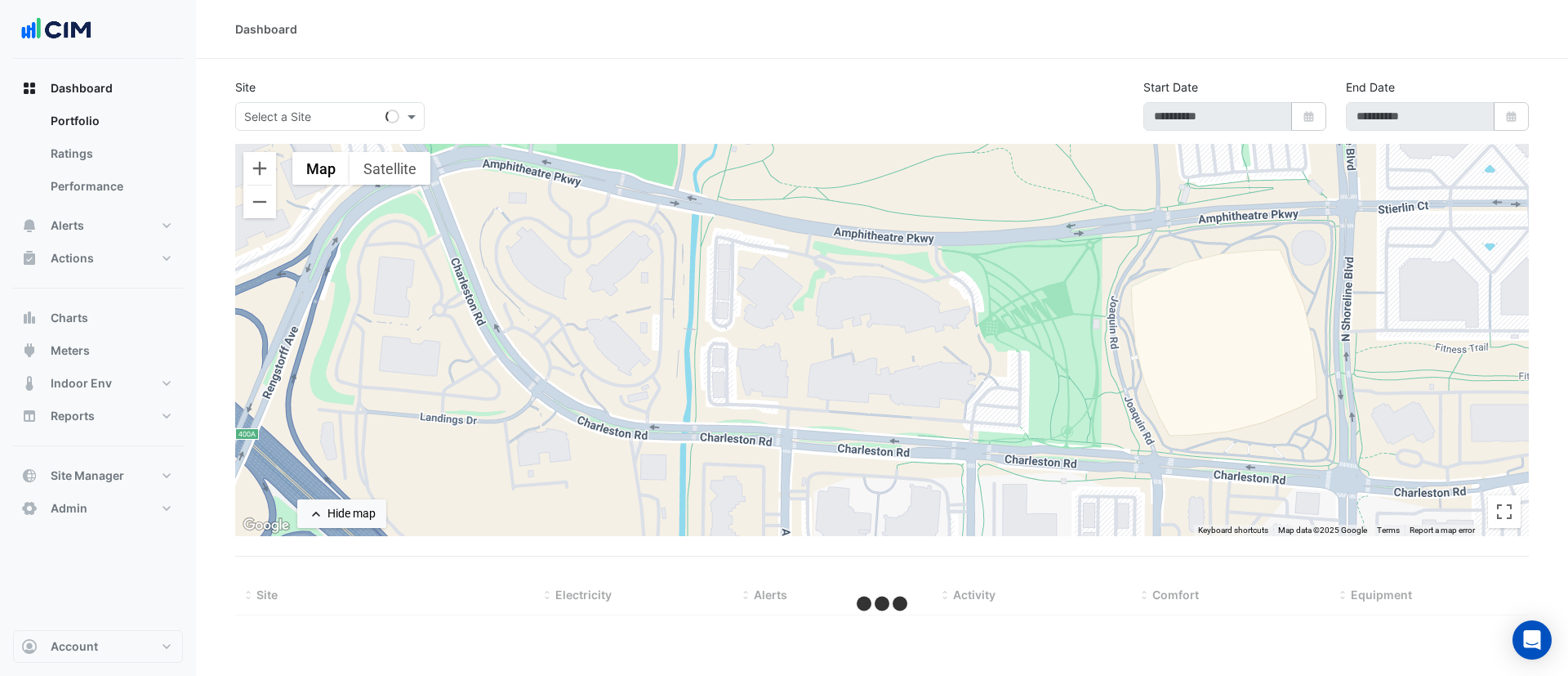
select select "***"
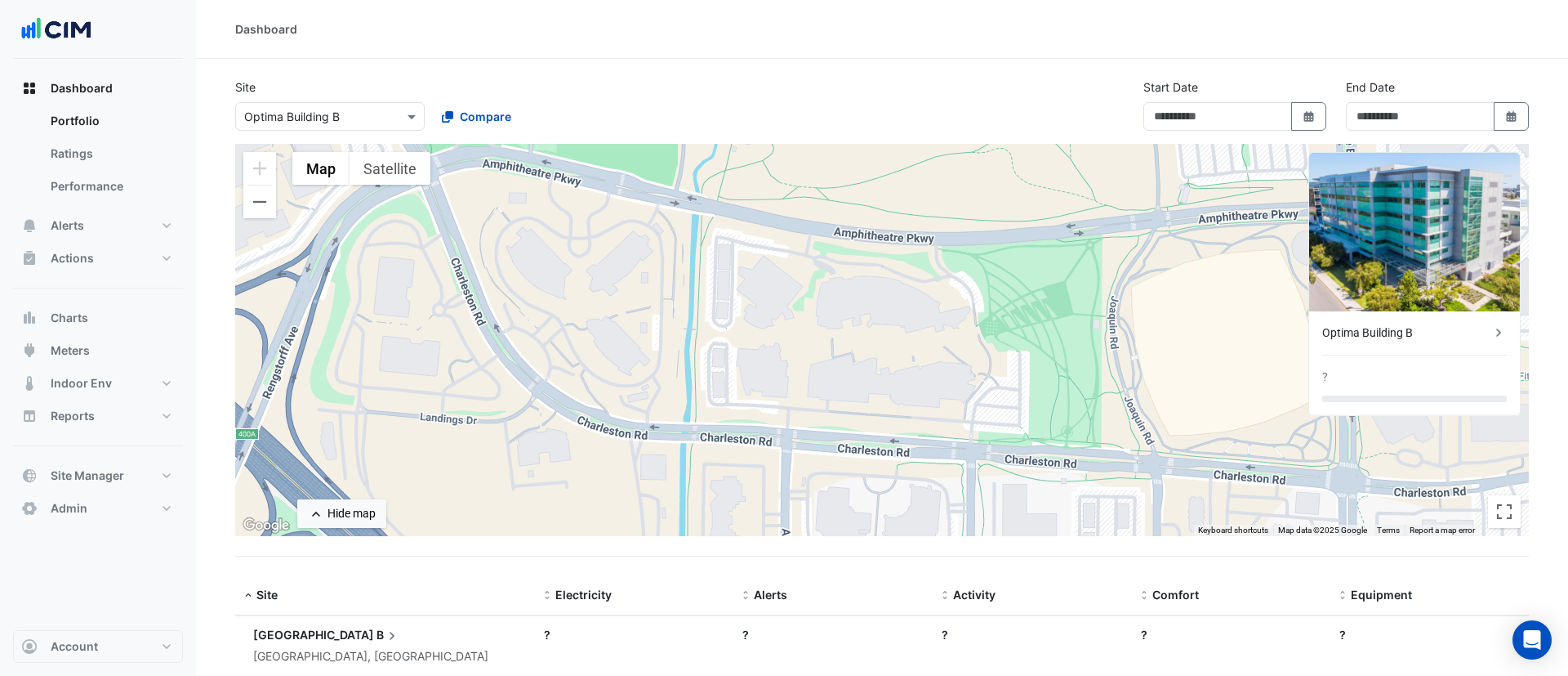
type input "**********"
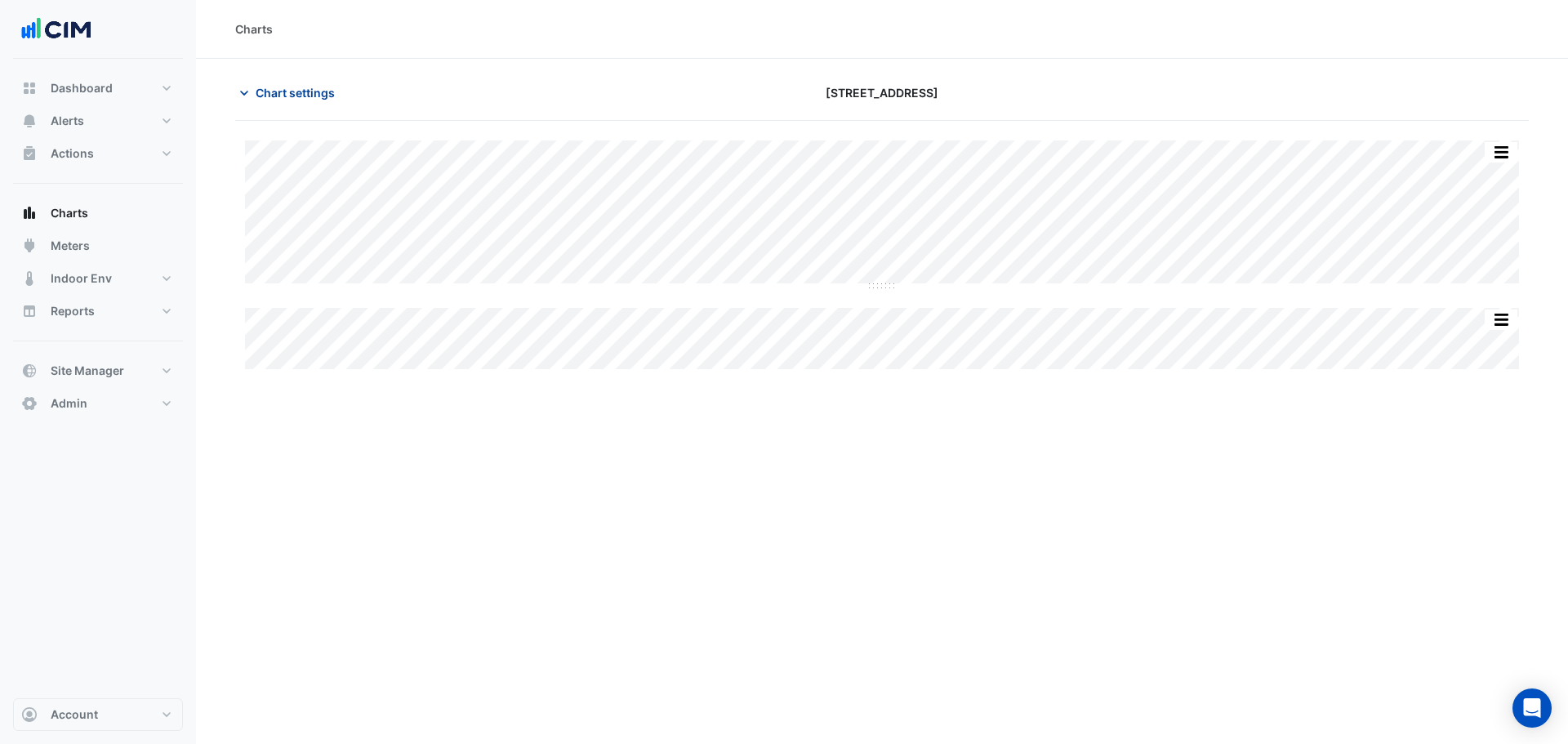
click at [303, 90] on span "Chart settings" at bounding box center [295, 92] width 79 height 17
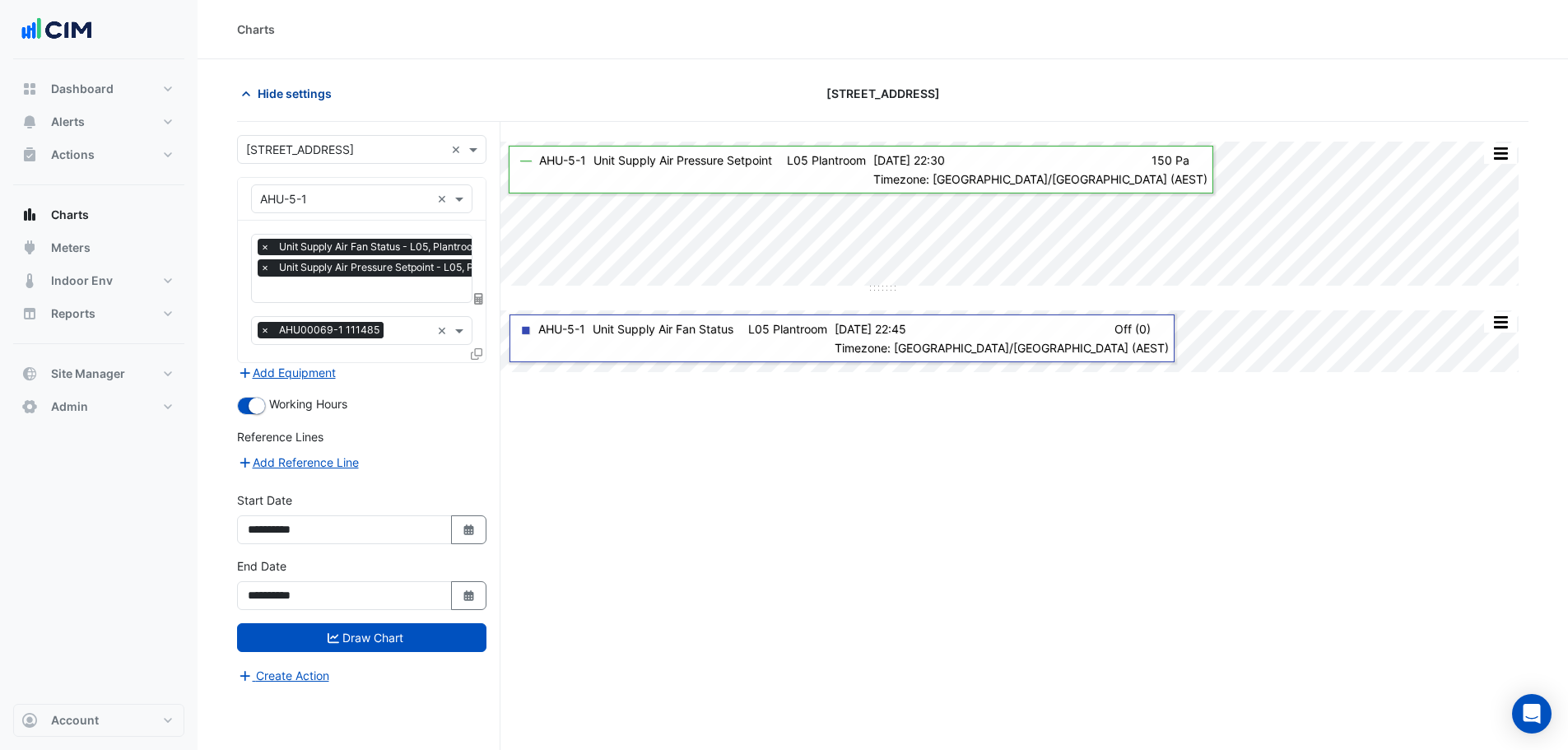
click at [310, 93] on span "Hide settings" at bounding box center [294, 93] width 74 height 17
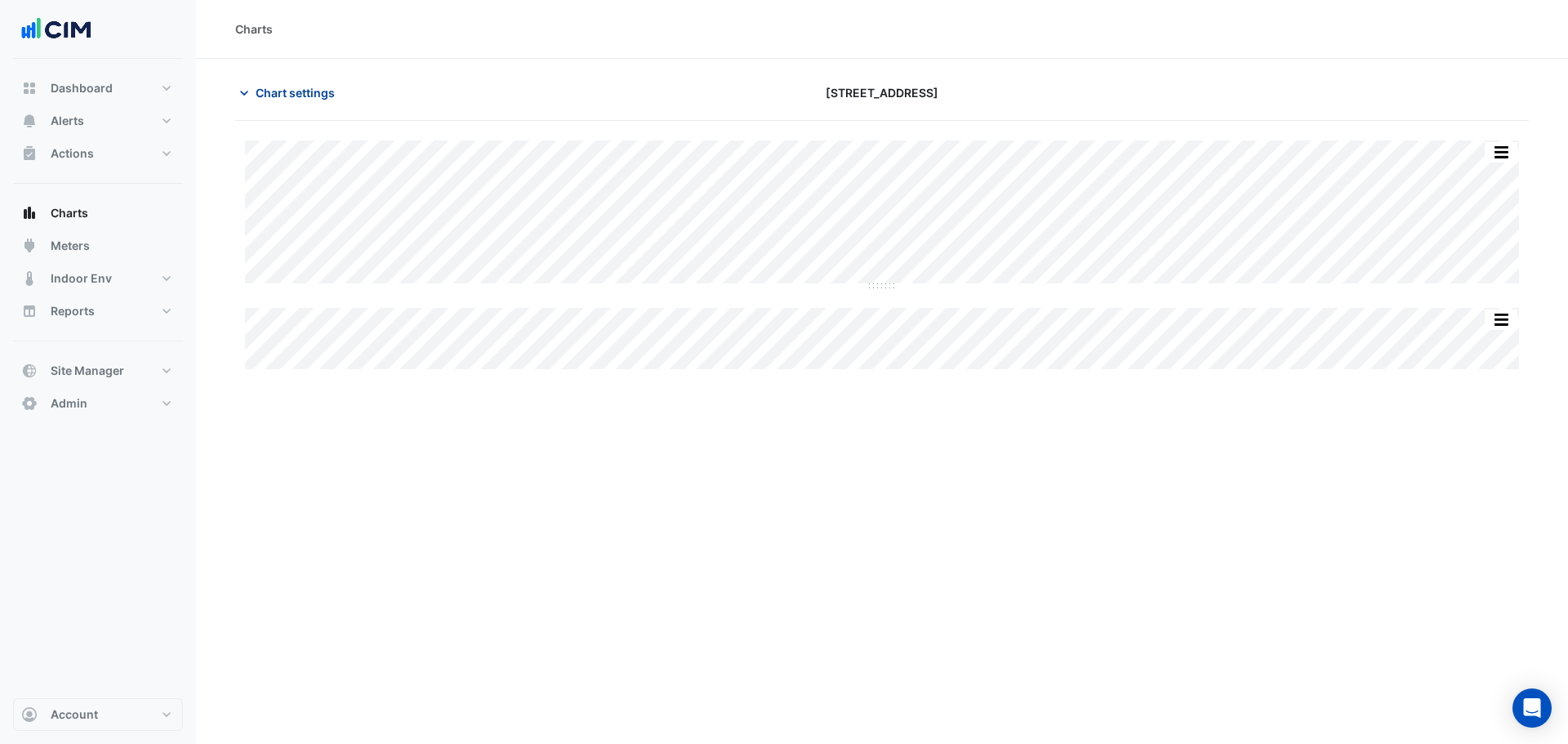
click at [296, 97] on span "Chart settings" at bounding box center [295, 92] width 79 height 17
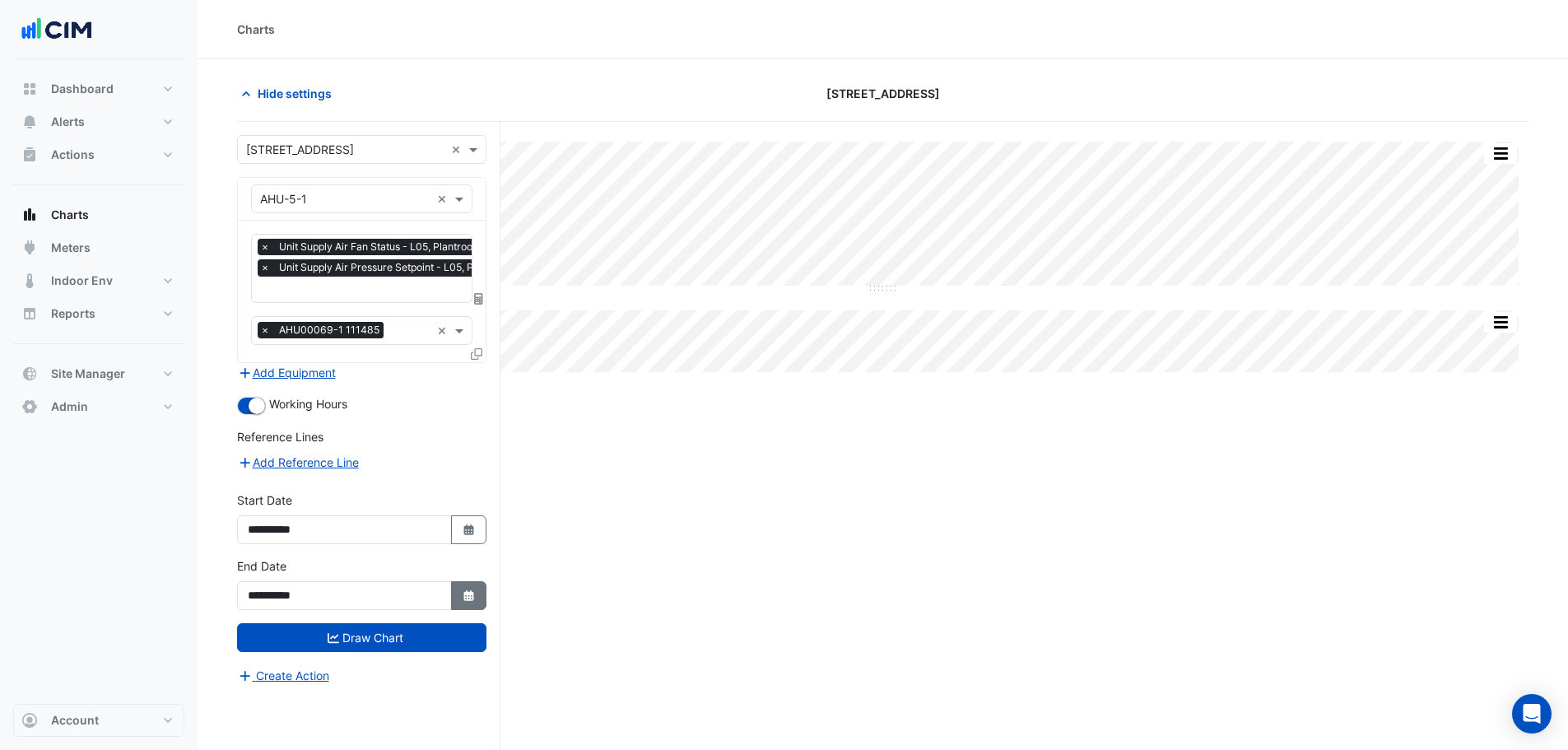
click at [469, 600] on fa-icon "Select Date" at bounding box center [469, 595] width 15 height 14
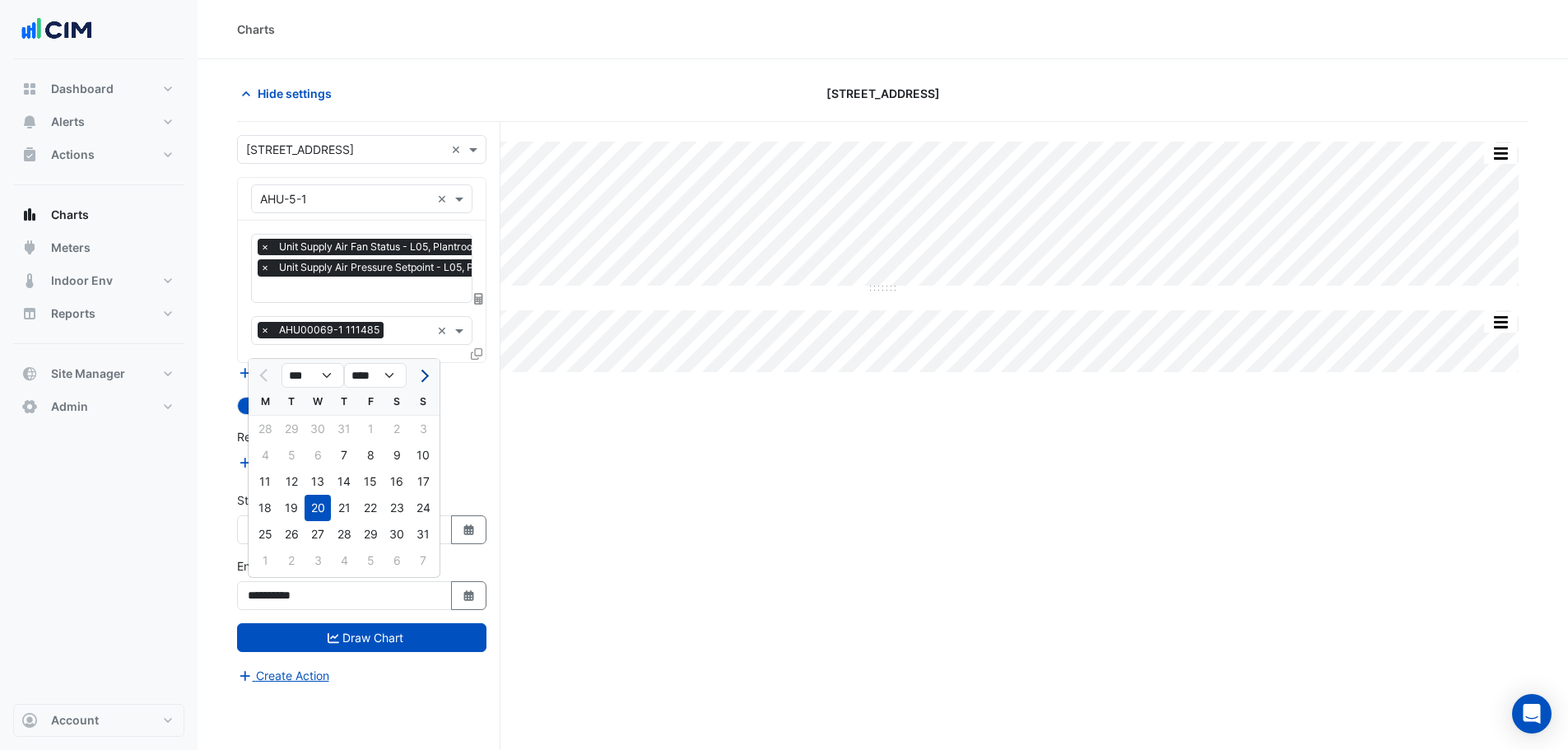
click at [424, 376] on span "Next month" at bounding box center [422, 375] width 12 height 12
select select "*"
click at [366, 486] on div "19" at bounding box center [370, 481] width 27 height 27
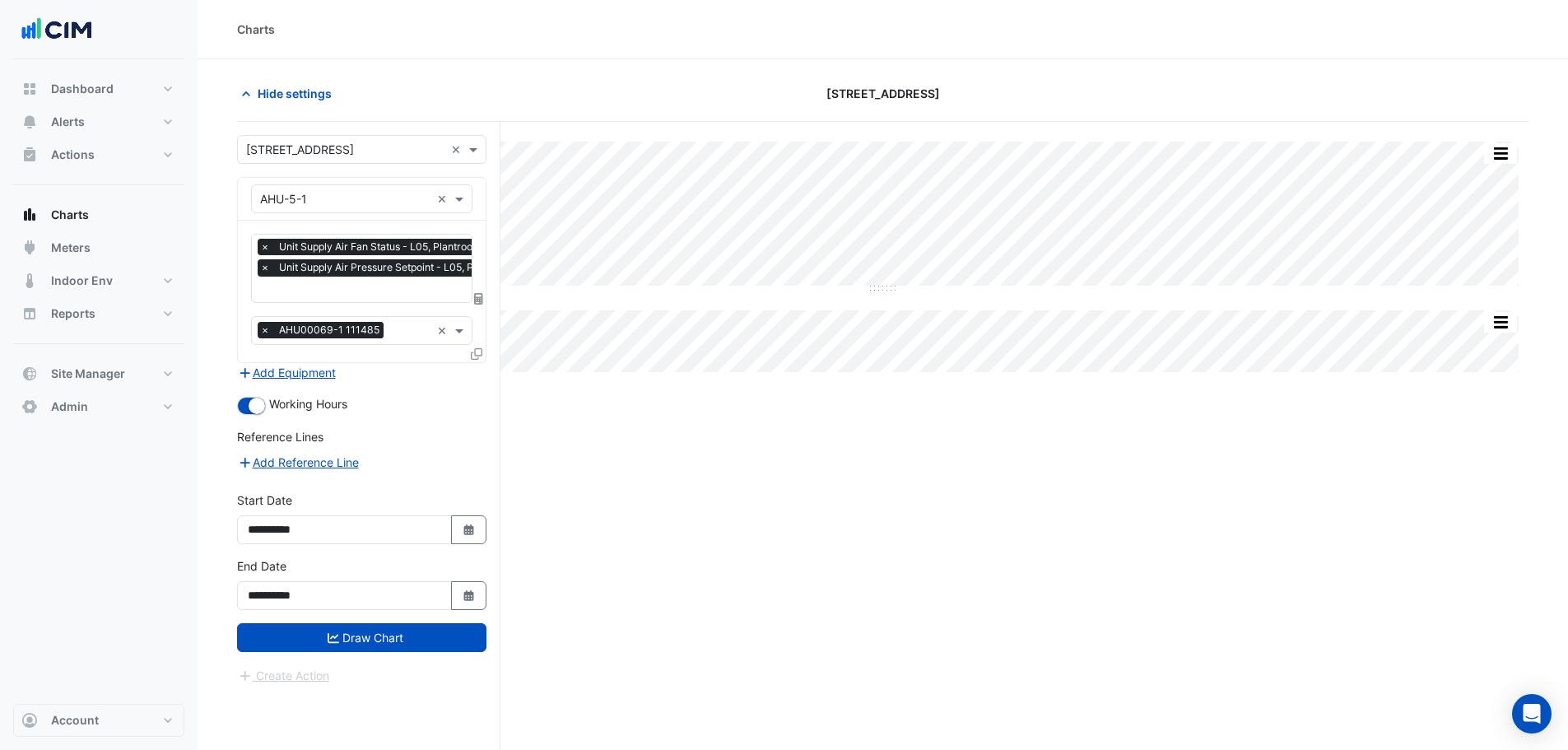
type input "**********"
click at [389, 643] on button "Draw Chart" at bounding box center [362, 637] width 249 height 29
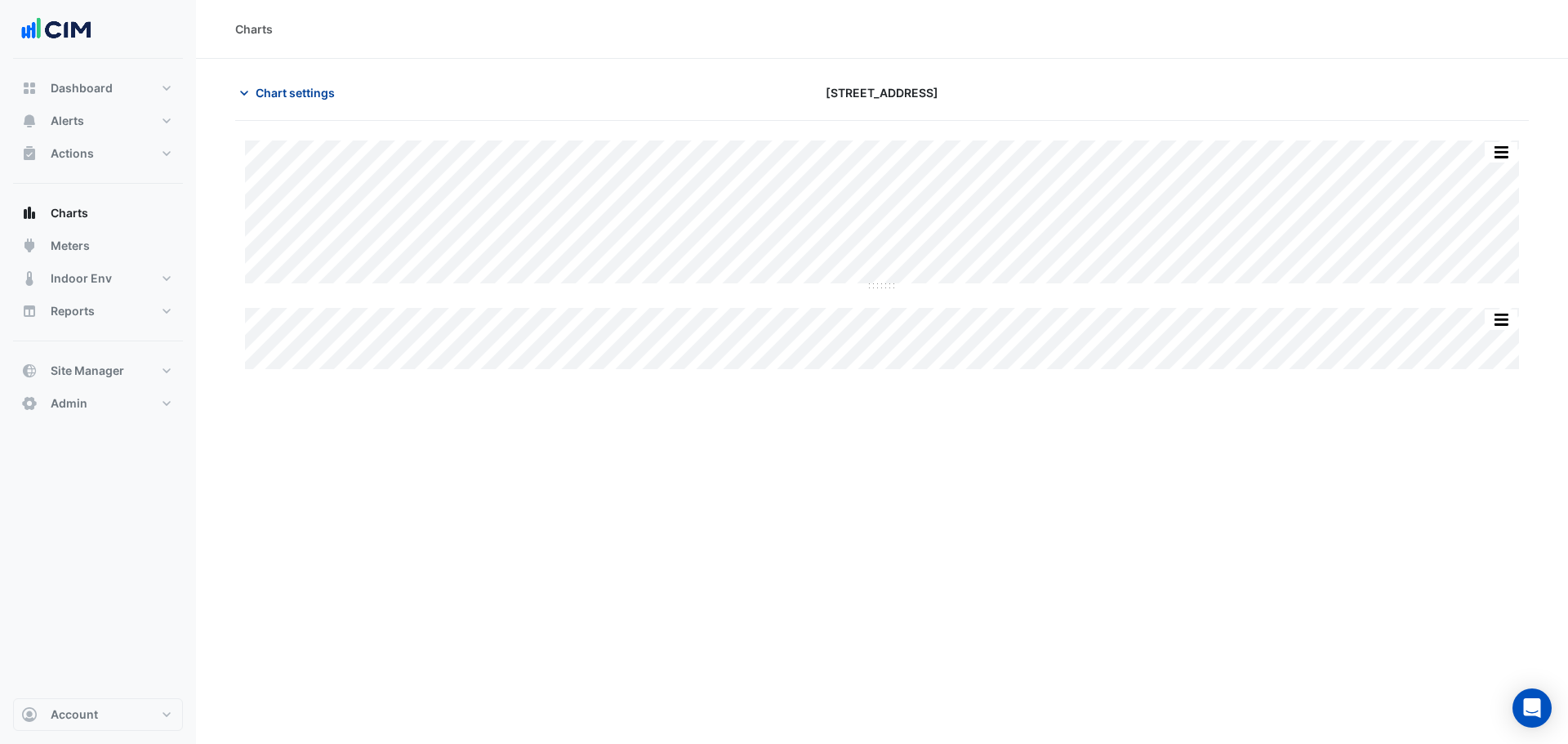
click at [305, 92] on span "Chart settings" at bounding box center [295, 92] width 79 height 17
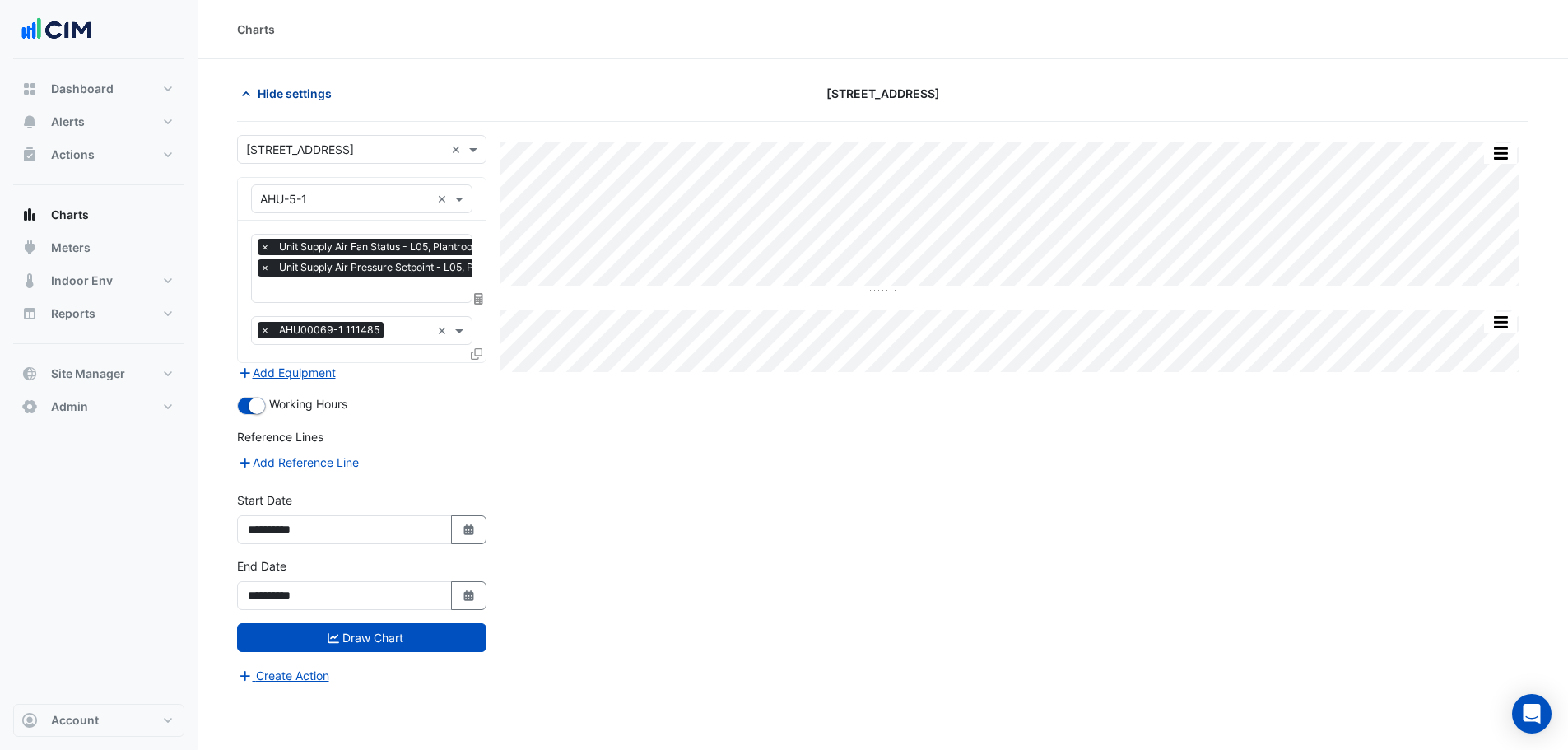
click at [300, 91] on span "Hide settings" at bounding box center [294, 93] width 74 height 17
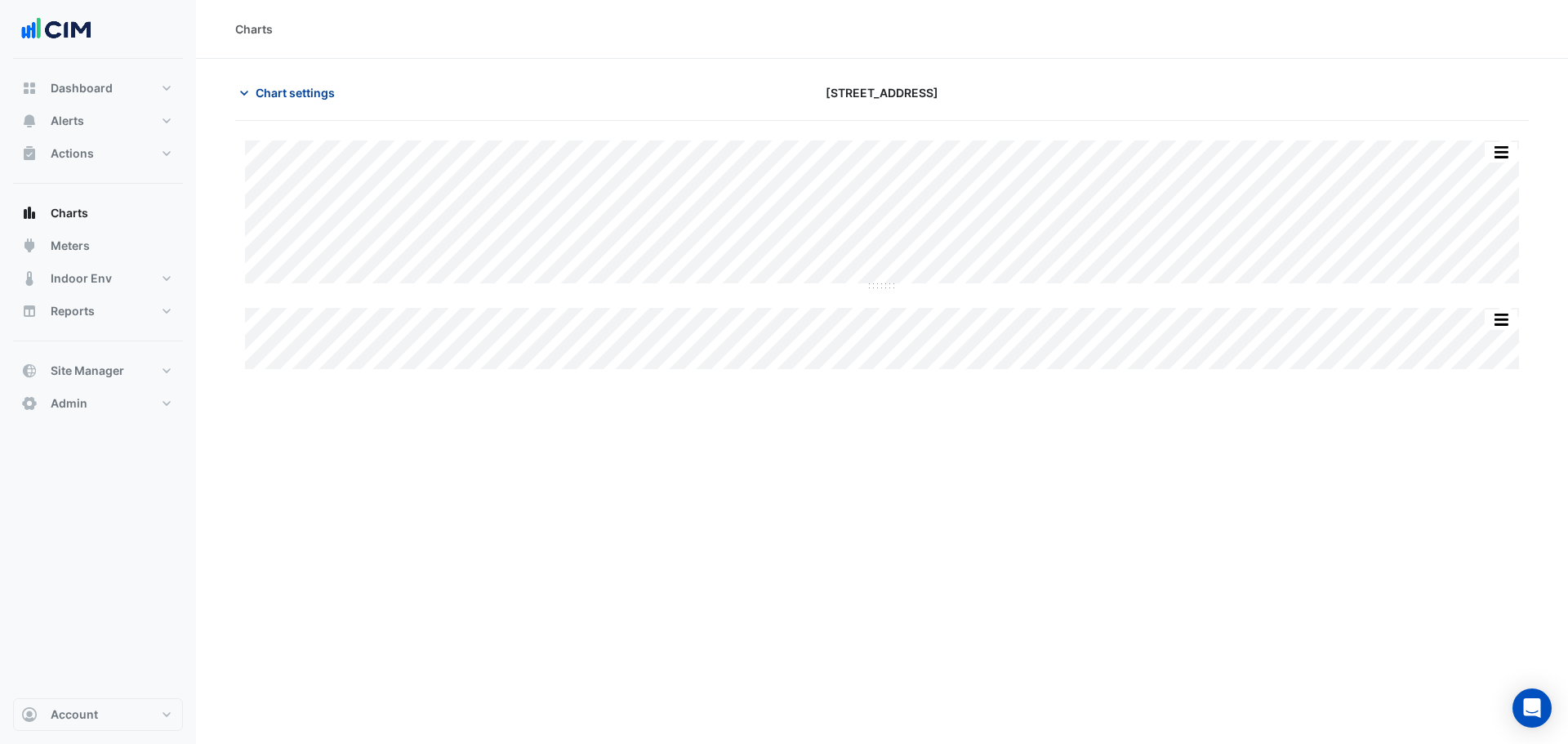
click at [298, 91] on span "Chart settings" at bounding box center [295, 92] width 79 height 17
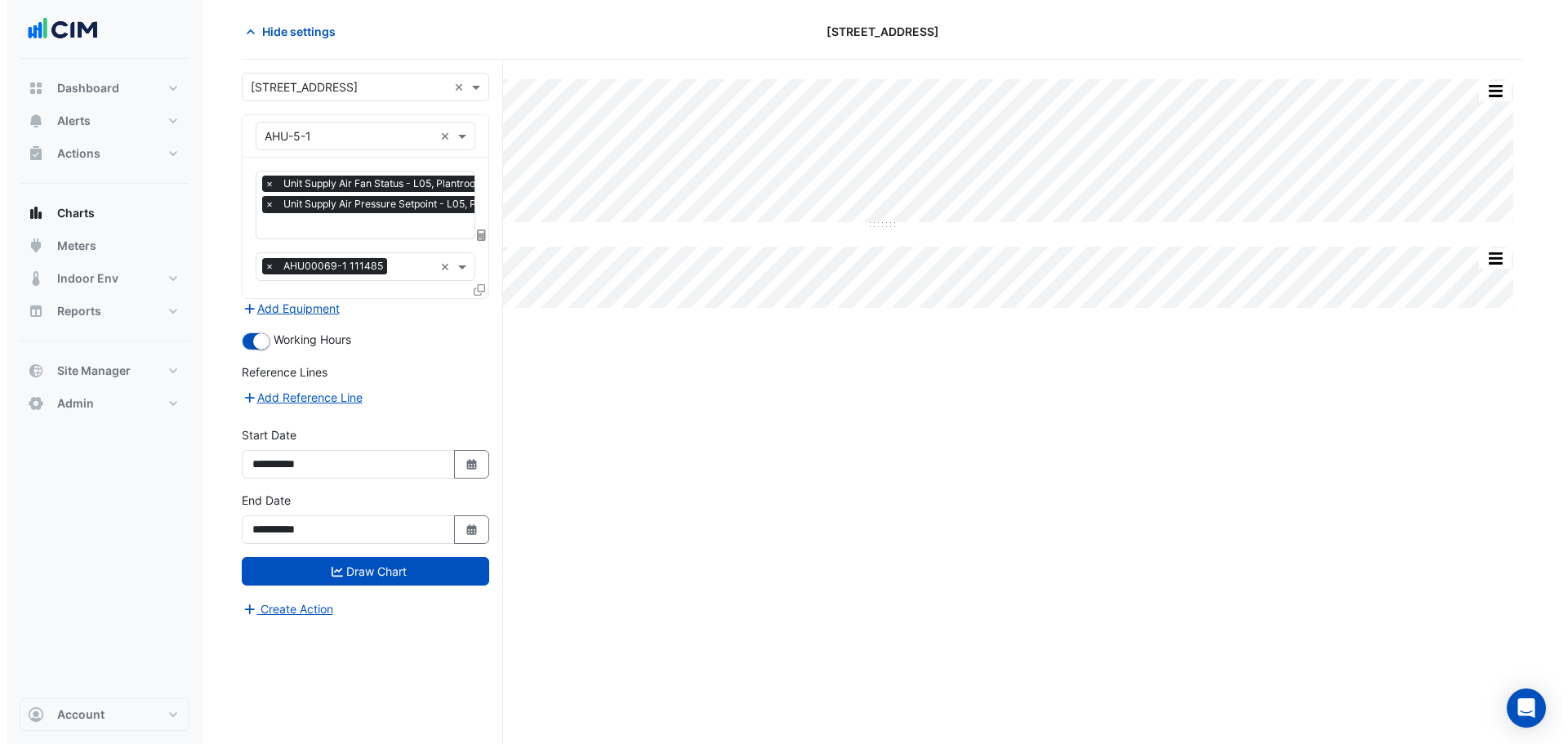
scroll to position [62, 0]
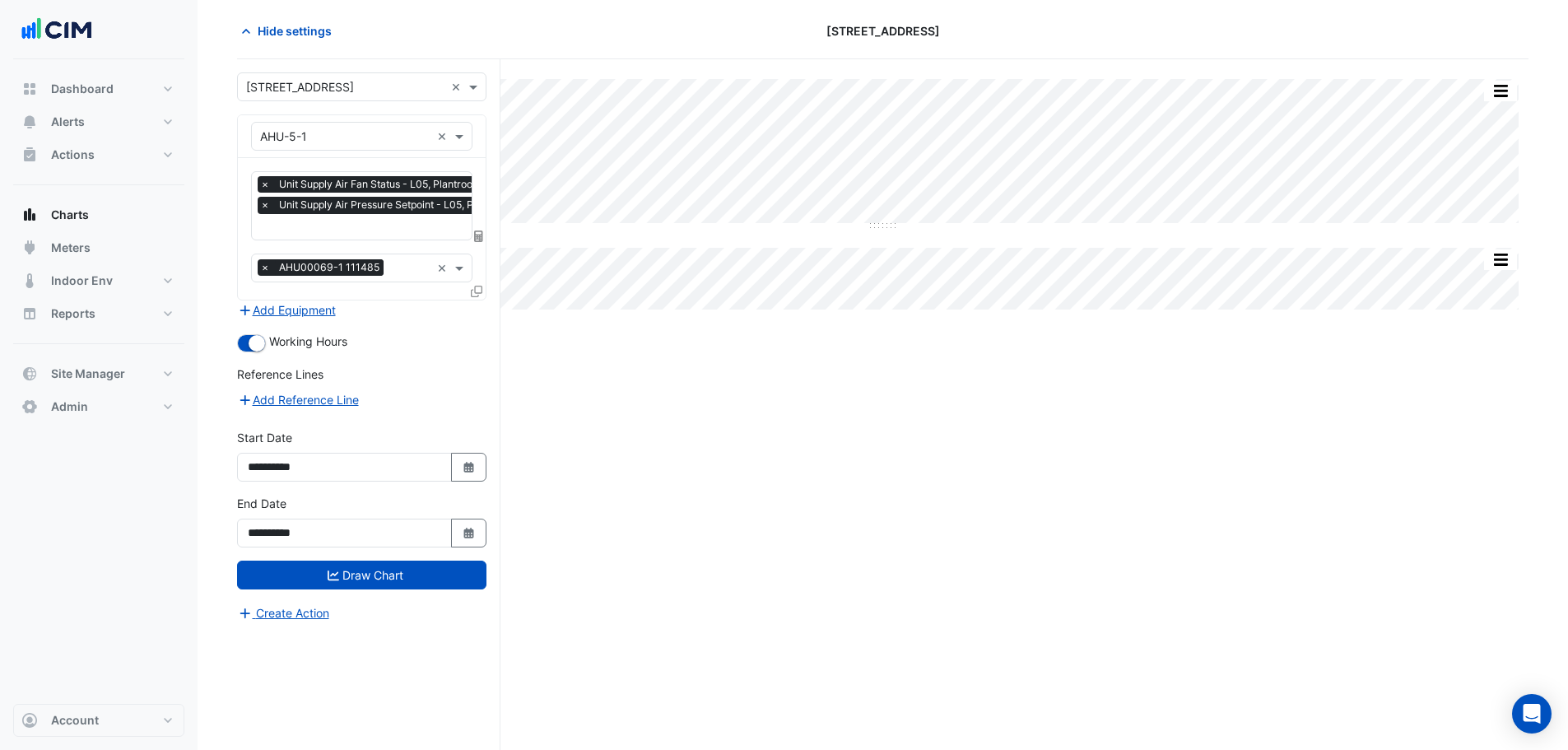
click at [477, 286] on icon at bounding box center [477, 291] width 12 height 12
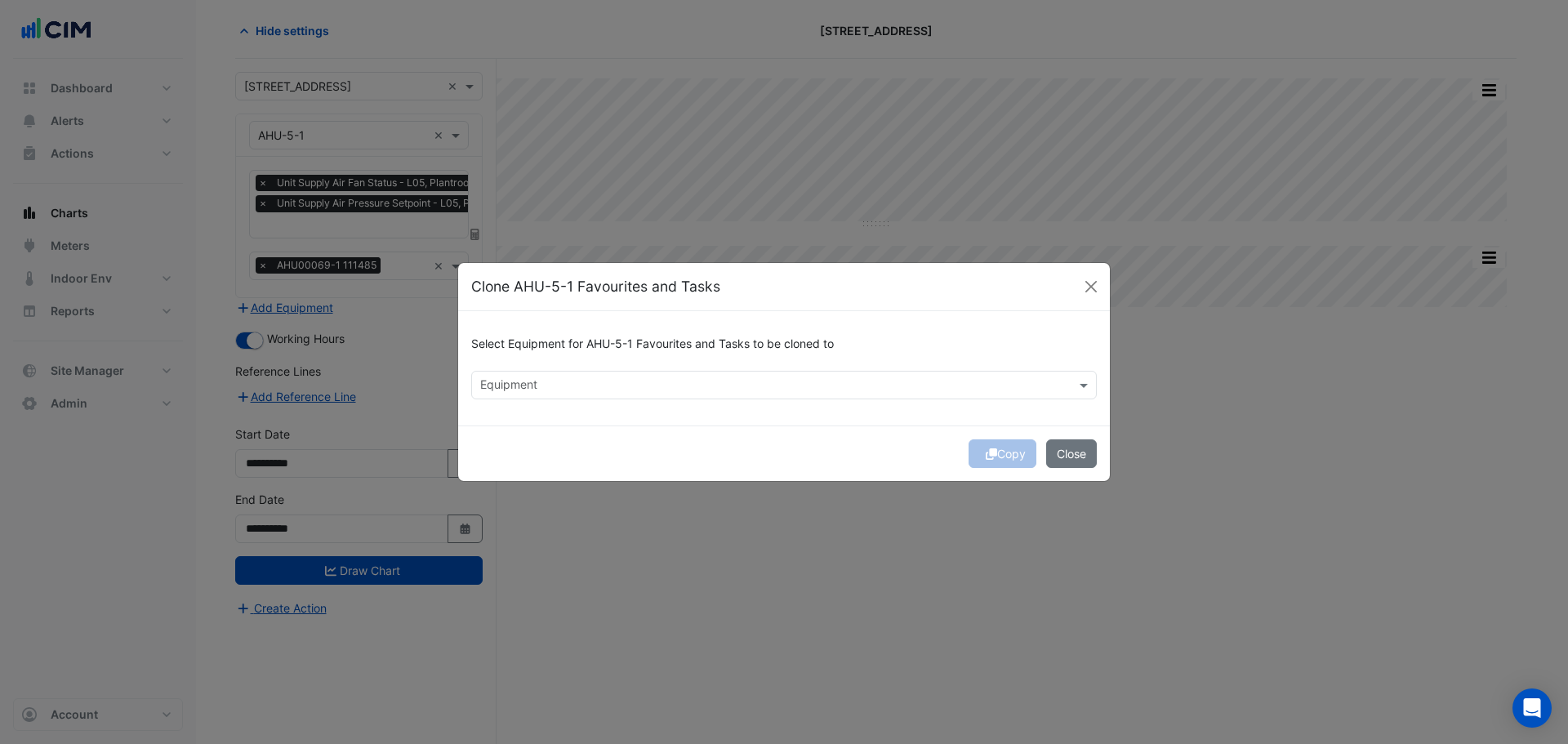
click at [529, 383] on input "text" at bounding box center [774, 386] width 589 height 17
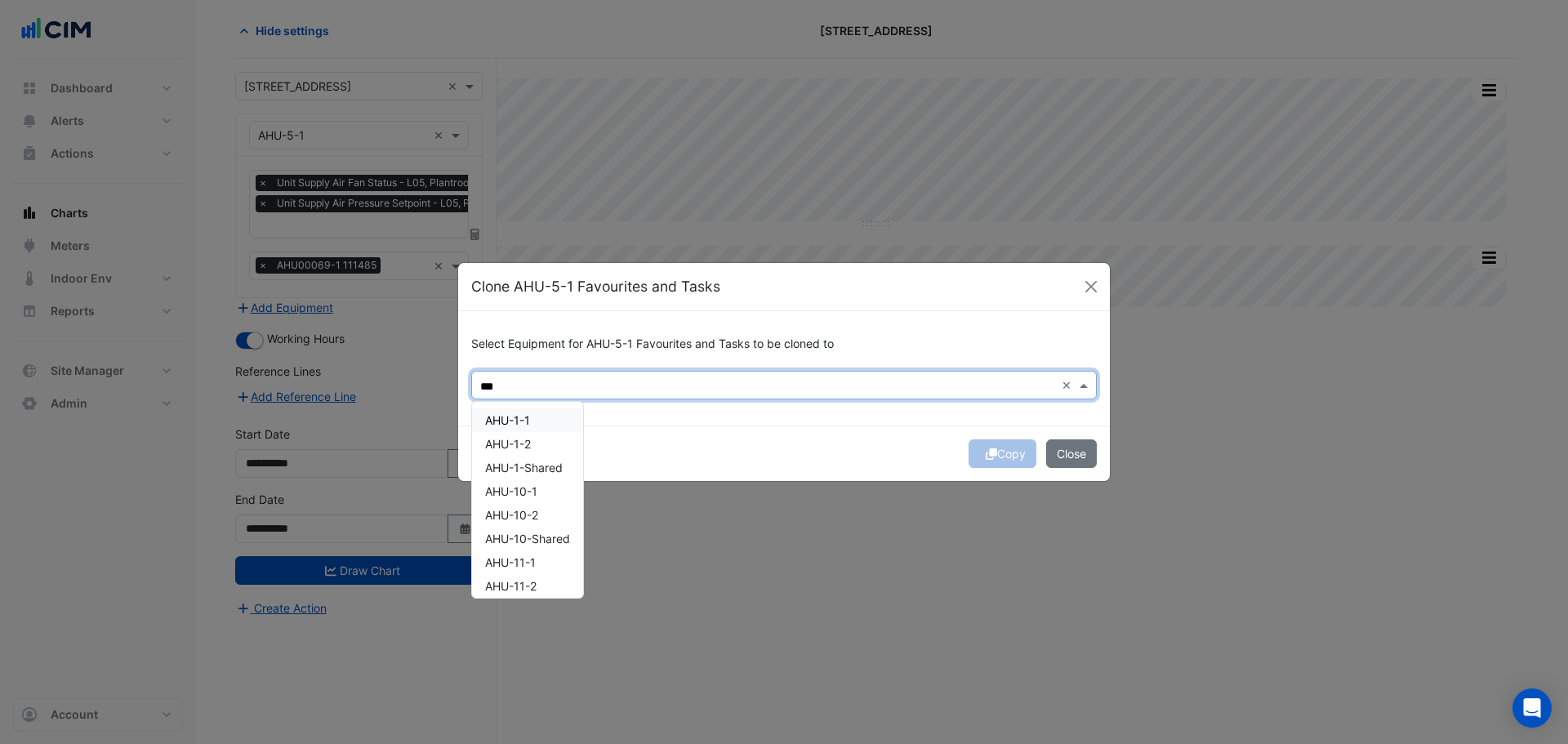
click at [554, 426] on div "AHU-1-1" at bounding box center [528, 420] width 111 height 24
click at [550, 437] on div "AHU-1-2" at bounding box center [528, 444] width 111 height 24
click at [550, 487] on div "AHU-10-1" at bounding box center [528, 491] width 111 height 24
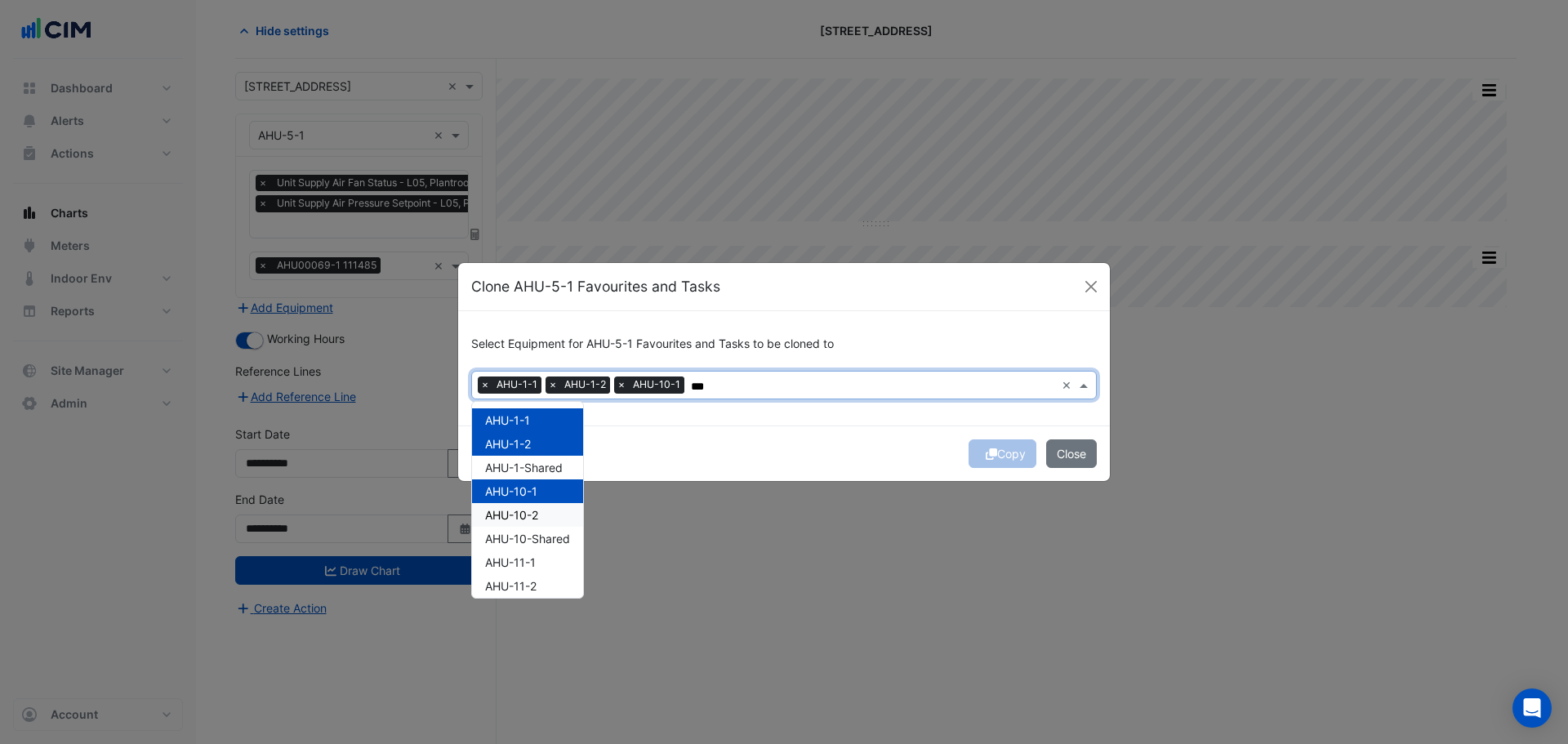
click at [547, 515] on div "AHU-10-2" at bounding box center [528, 515] width 111 height 24
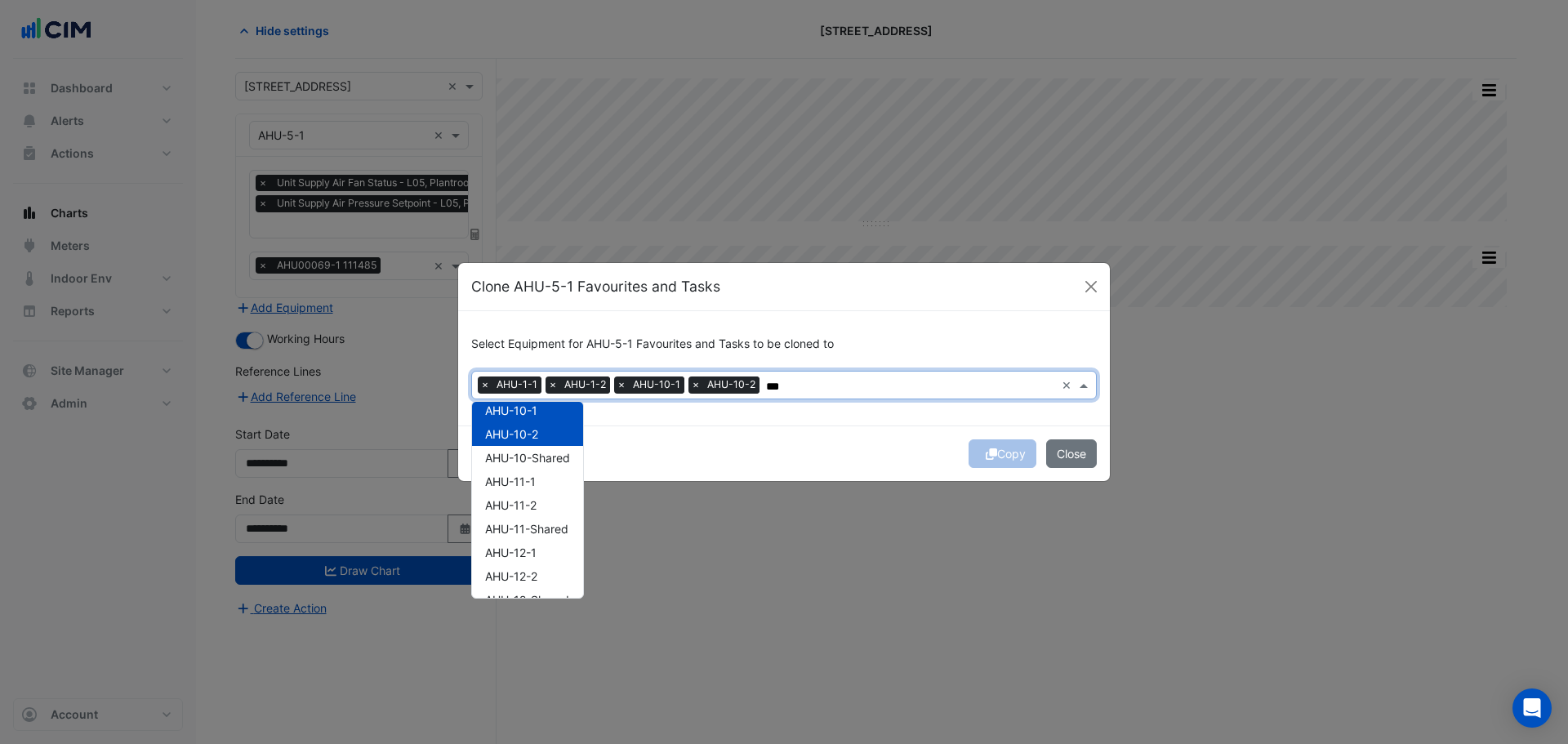
scroll to position [81, 0]
click at [545, 484] on div "AHU-11-1" at bounding box center [528, 480] width 111 height 24
click at [542, 508] on div "AHU-11-2" at bounding box center [528, 504] width 111 height 24
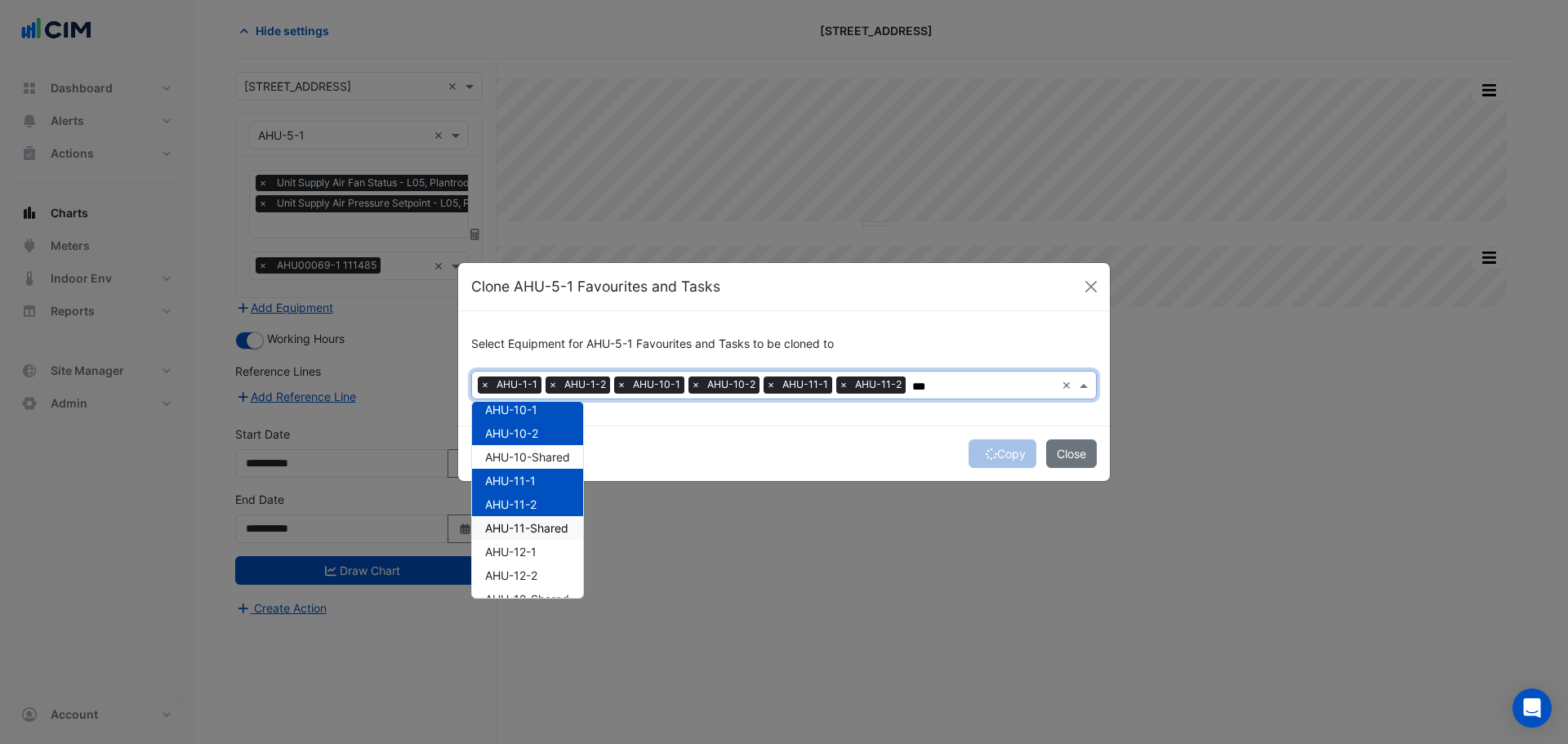
scroll to position [163, 0]
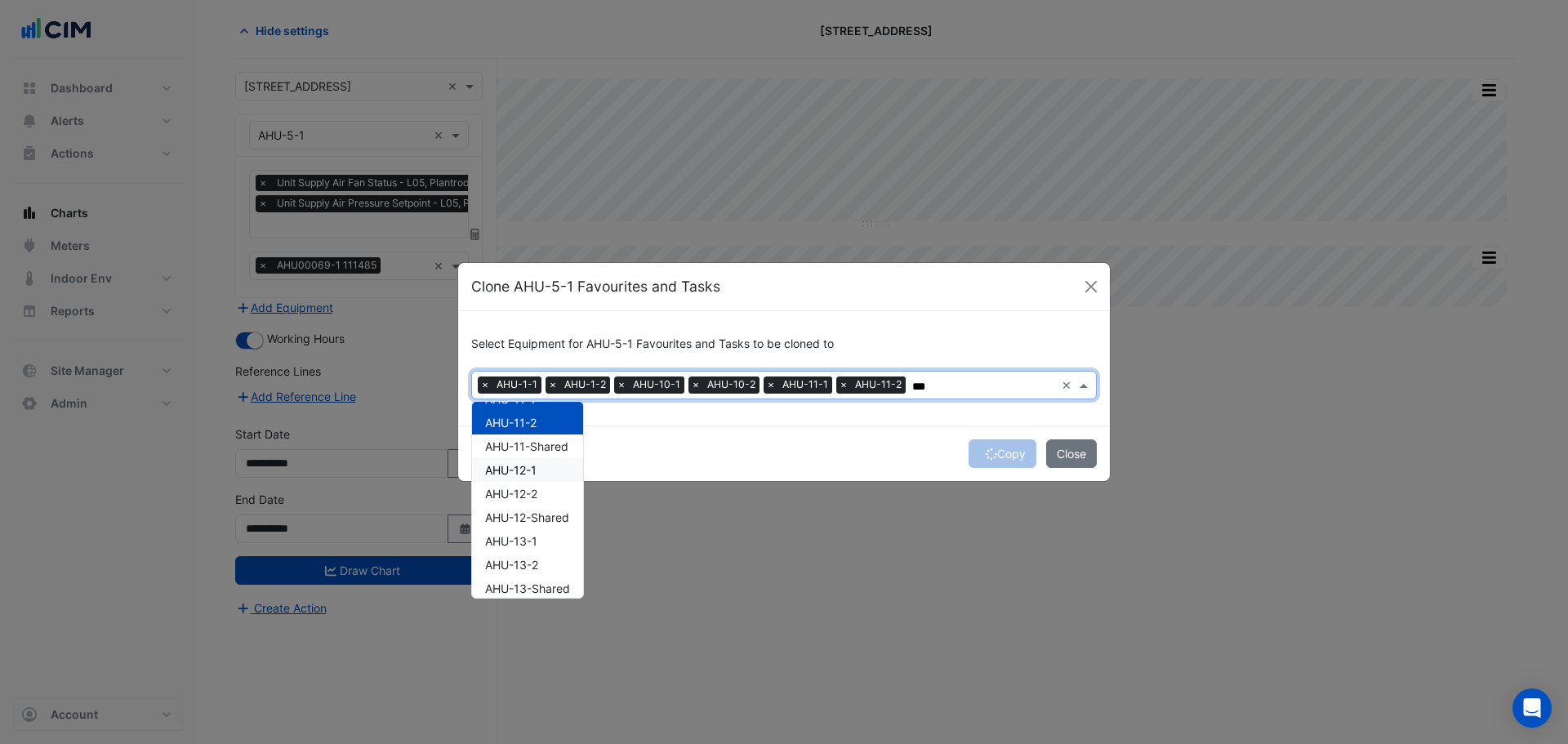
click at [540, 473] on div "AHU-12-1" at bounding box center [528, 470] width 111 height 24
click at [537, 492] on span "AHU-12-2" at bounding box center [510, 493] width 52 height 14
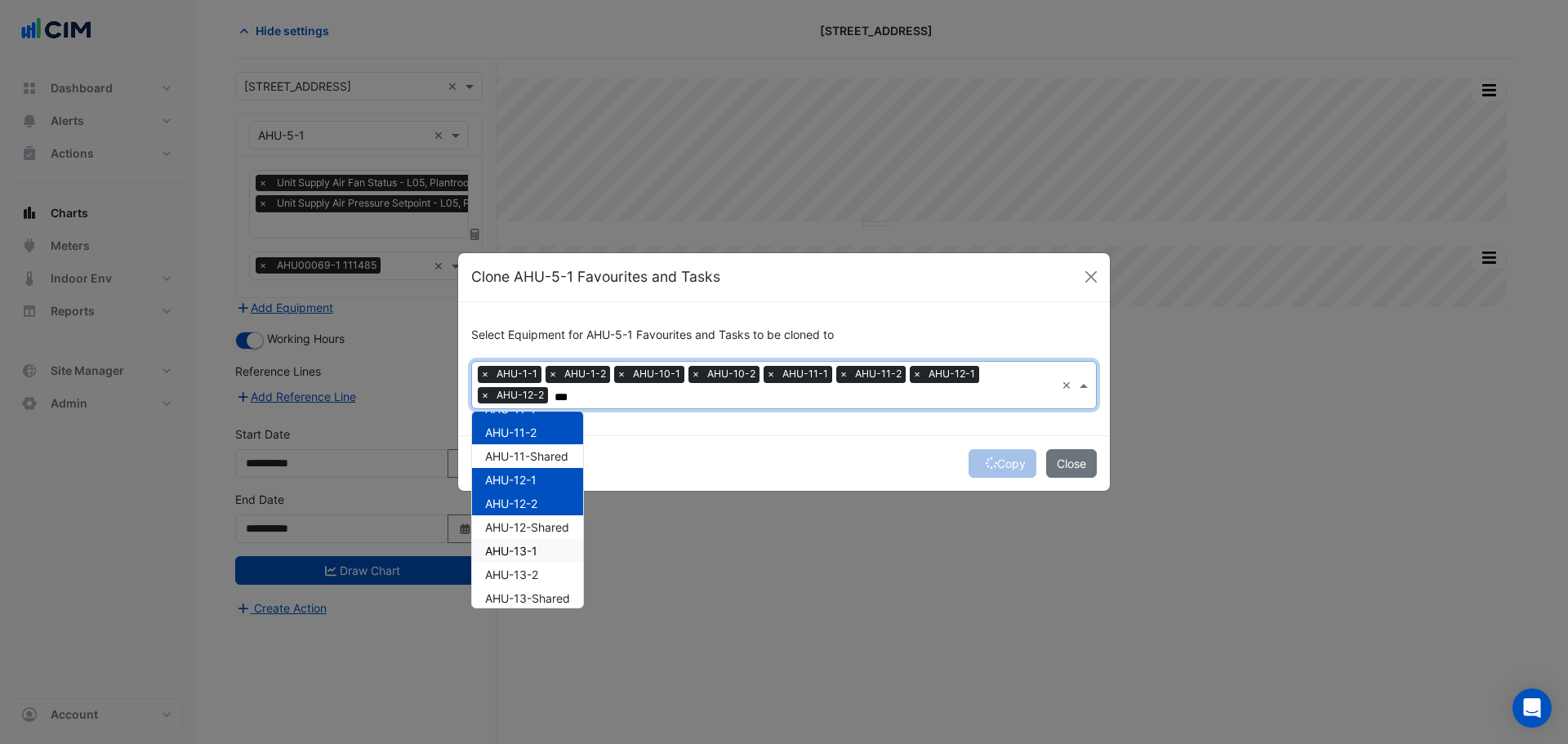
click at [531, 548] on span "AHU-13-1" at bounding box center [510, 550] width 52 height 14
click at [533, 573] on span "AHU-13-2" at bounding box center [511, 574] width 53 height 14
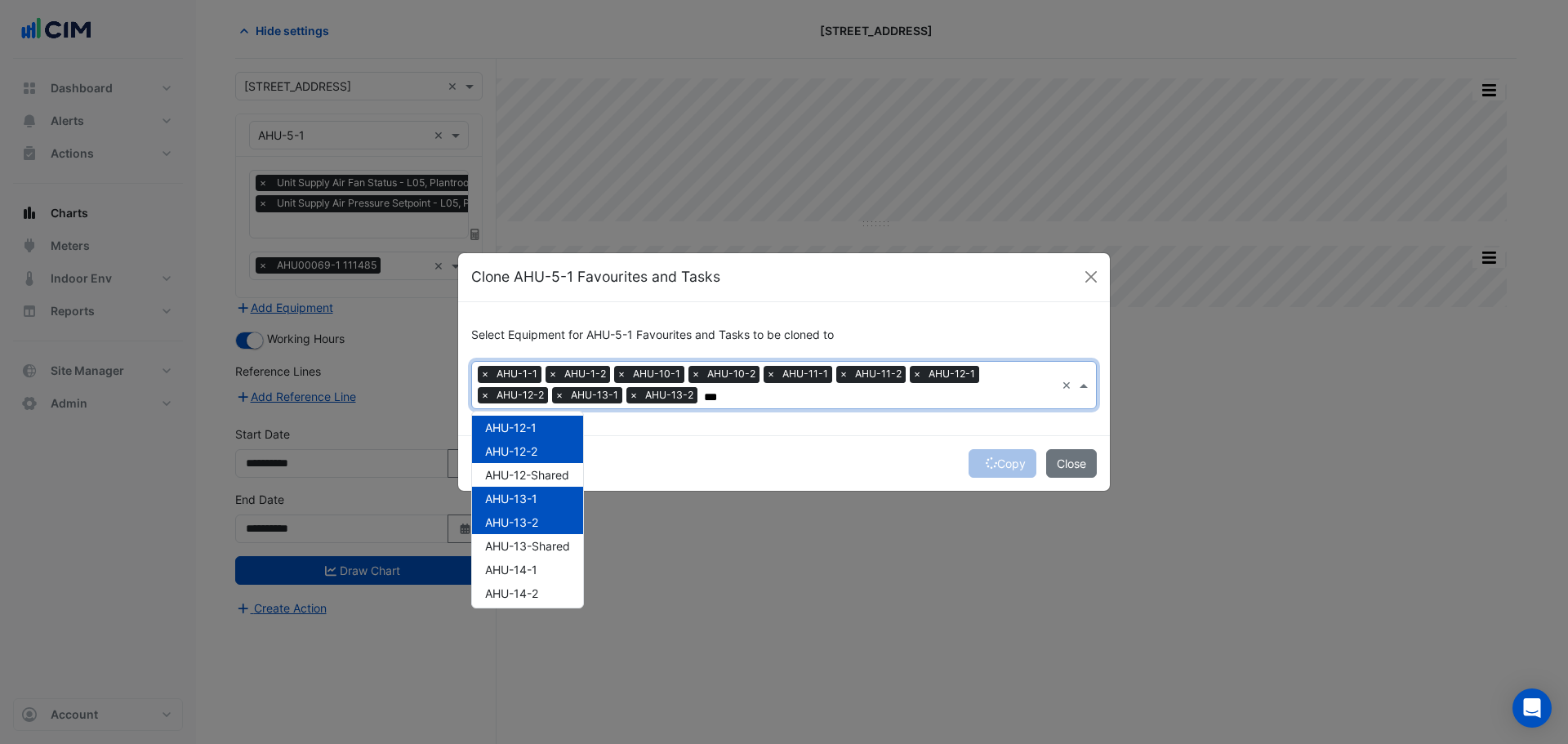
scroll to position [245, 0]
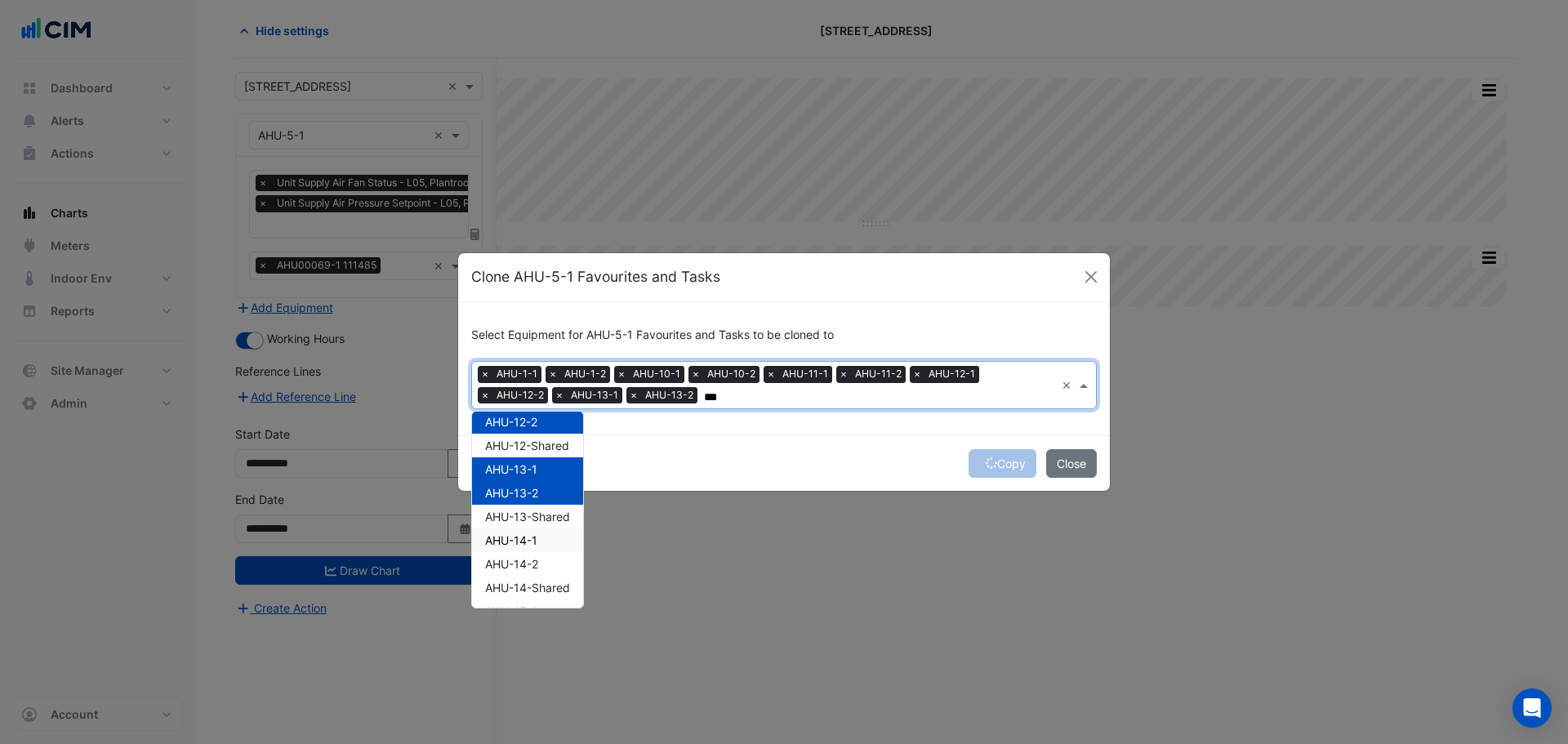
click at [534, 542] on span "AHU-14-1" at bounding box center [510, 540] width 52 height 14
click at [530, 561] on span "AHU-14-2" at bounding box center [511, 563] width 53 height 14
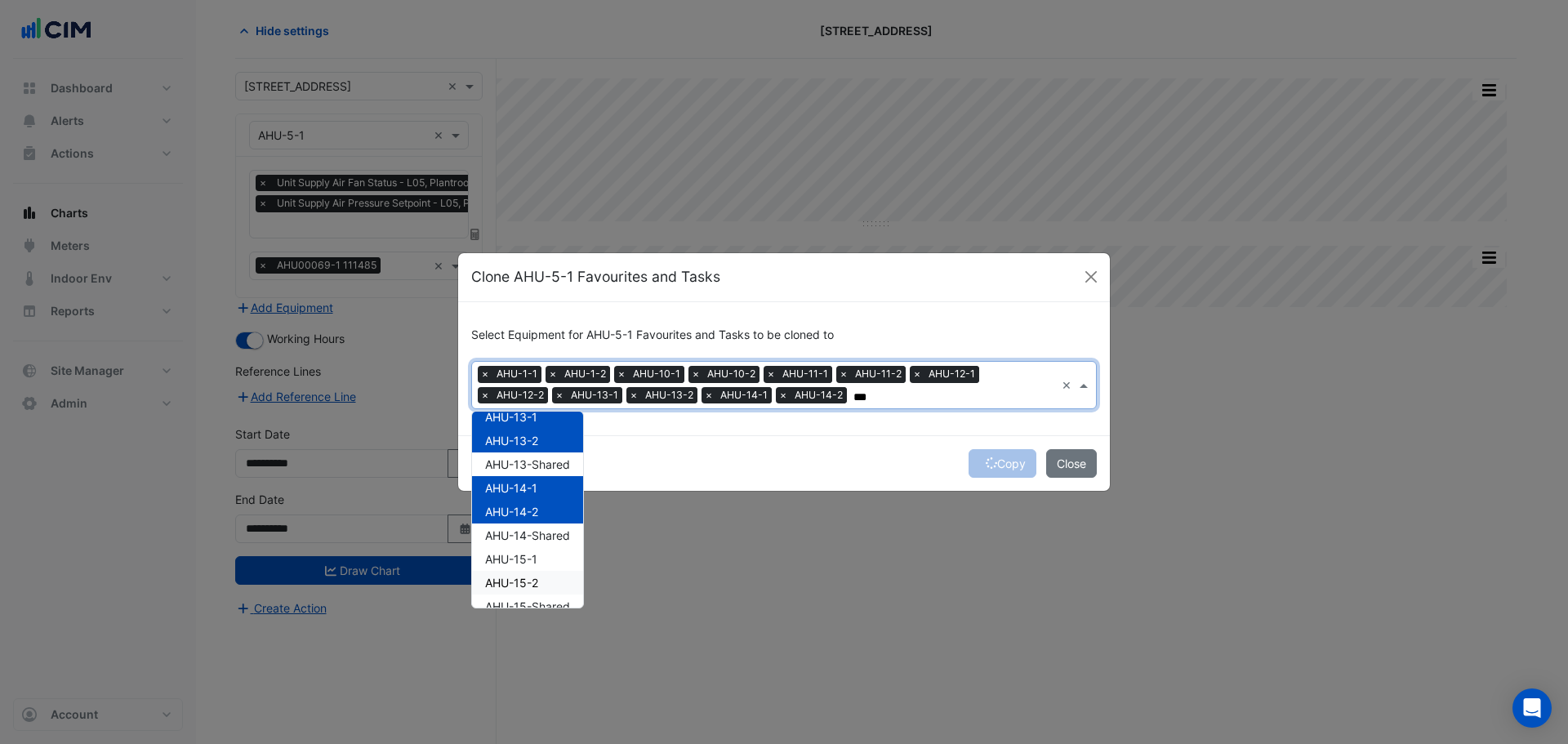
scroll to position [327, 0]
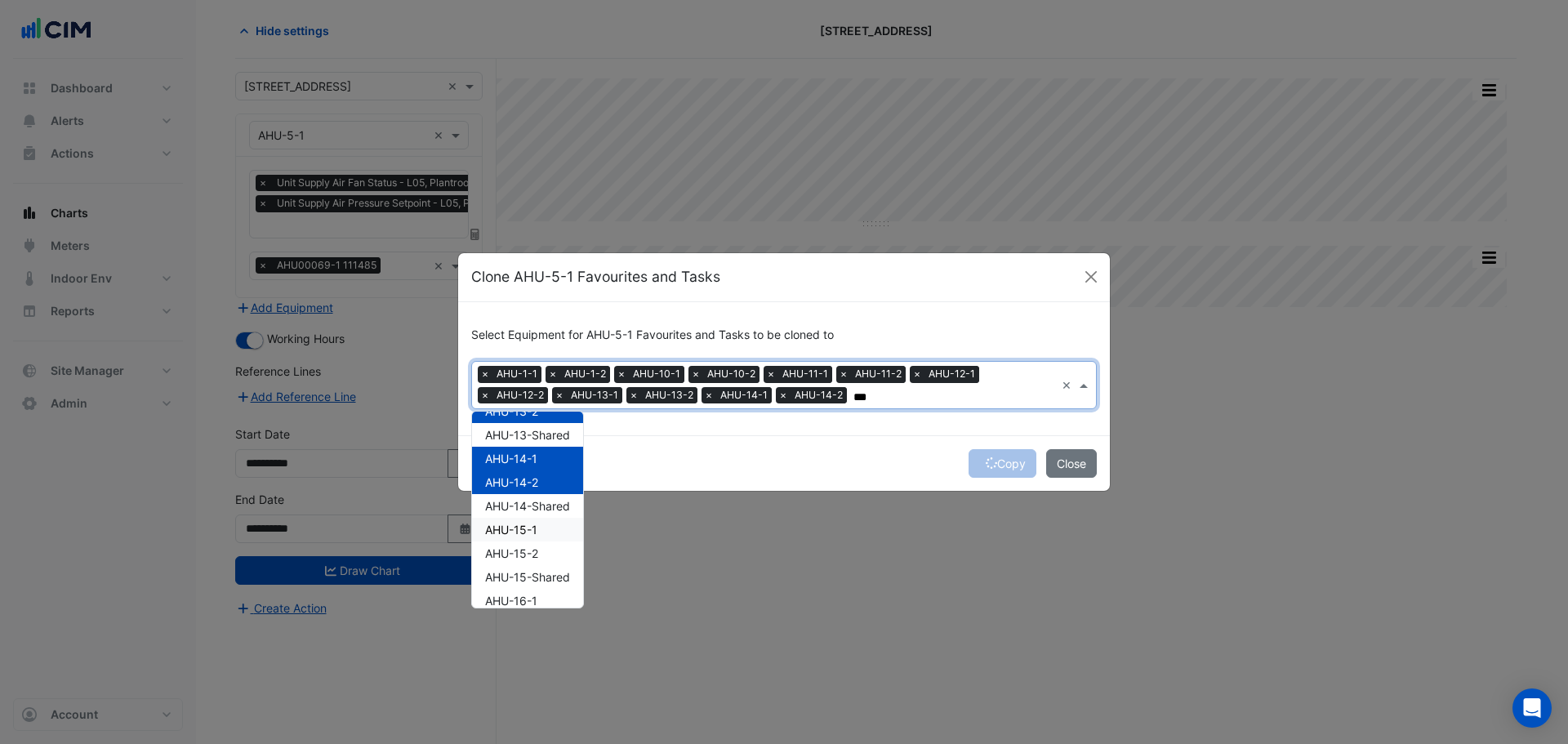
click at [531, 525] on span "AHU-15-1" at bounding box center [510, 529] width 52 height 14
click at [530, 542] on div "AHU-15-2" at bounding box center [528, 553] width 111 height 24
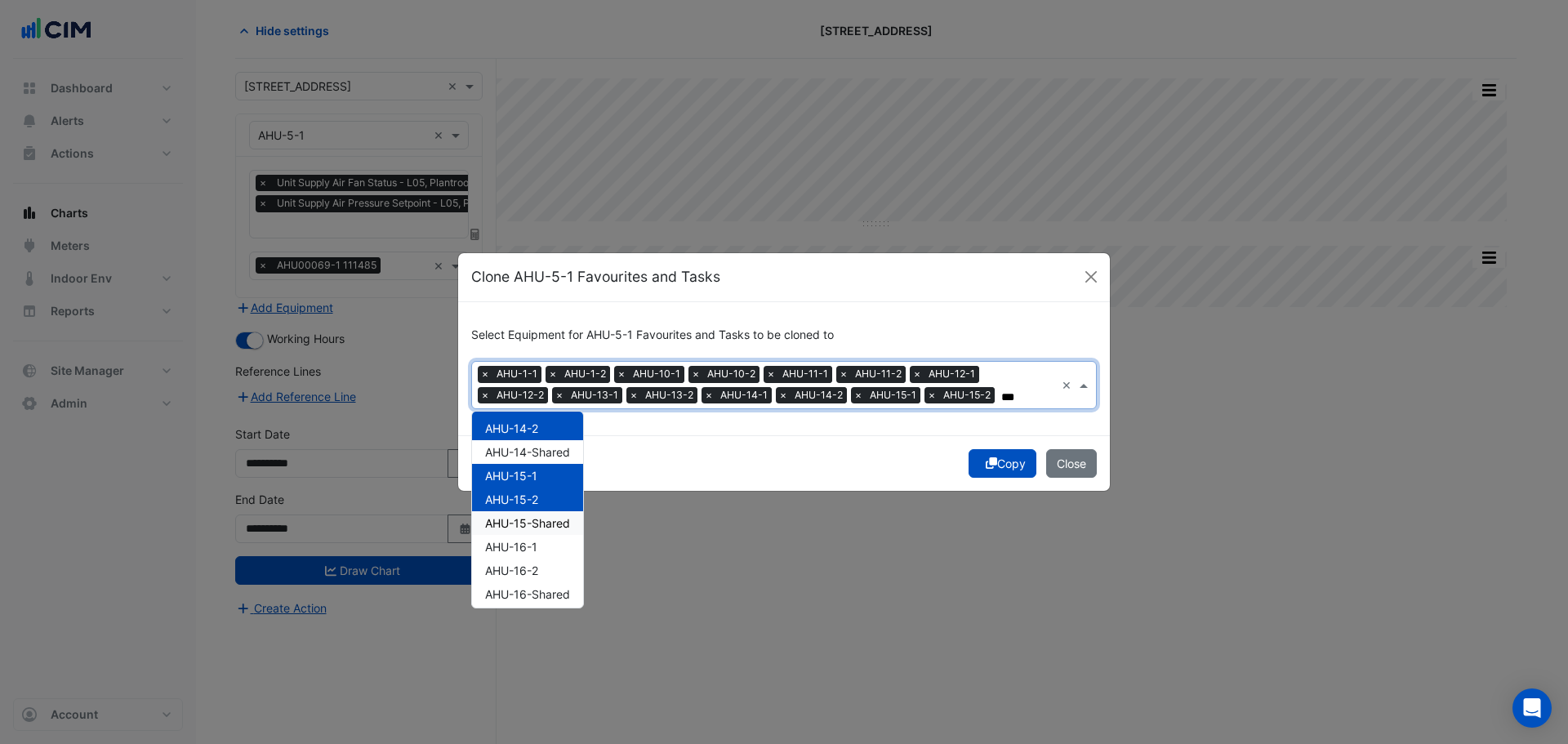
scroll to position [408, 0]
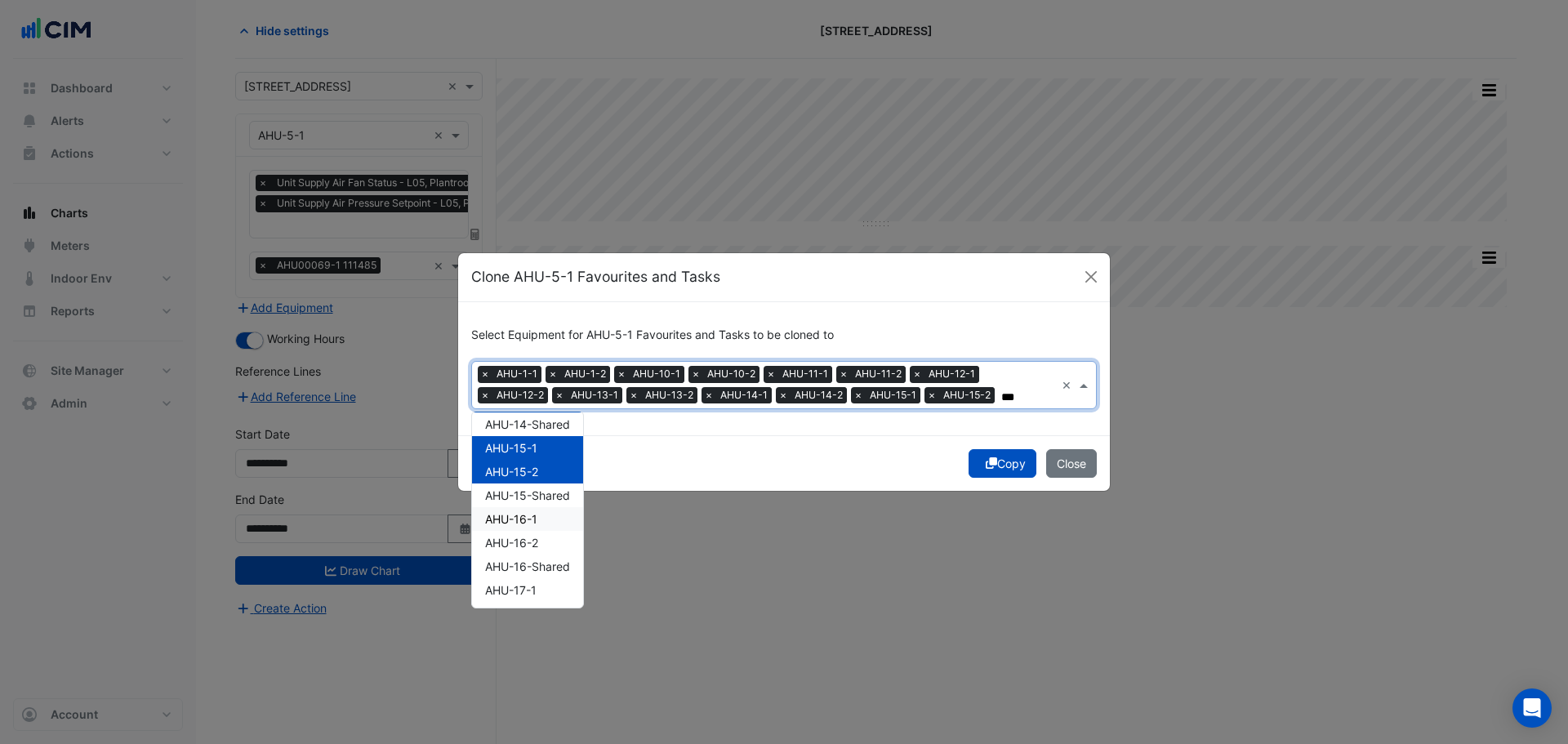
click at [540, 519] on div "AHU-16-1" at bounding box center [528, 519] width 111 height 24
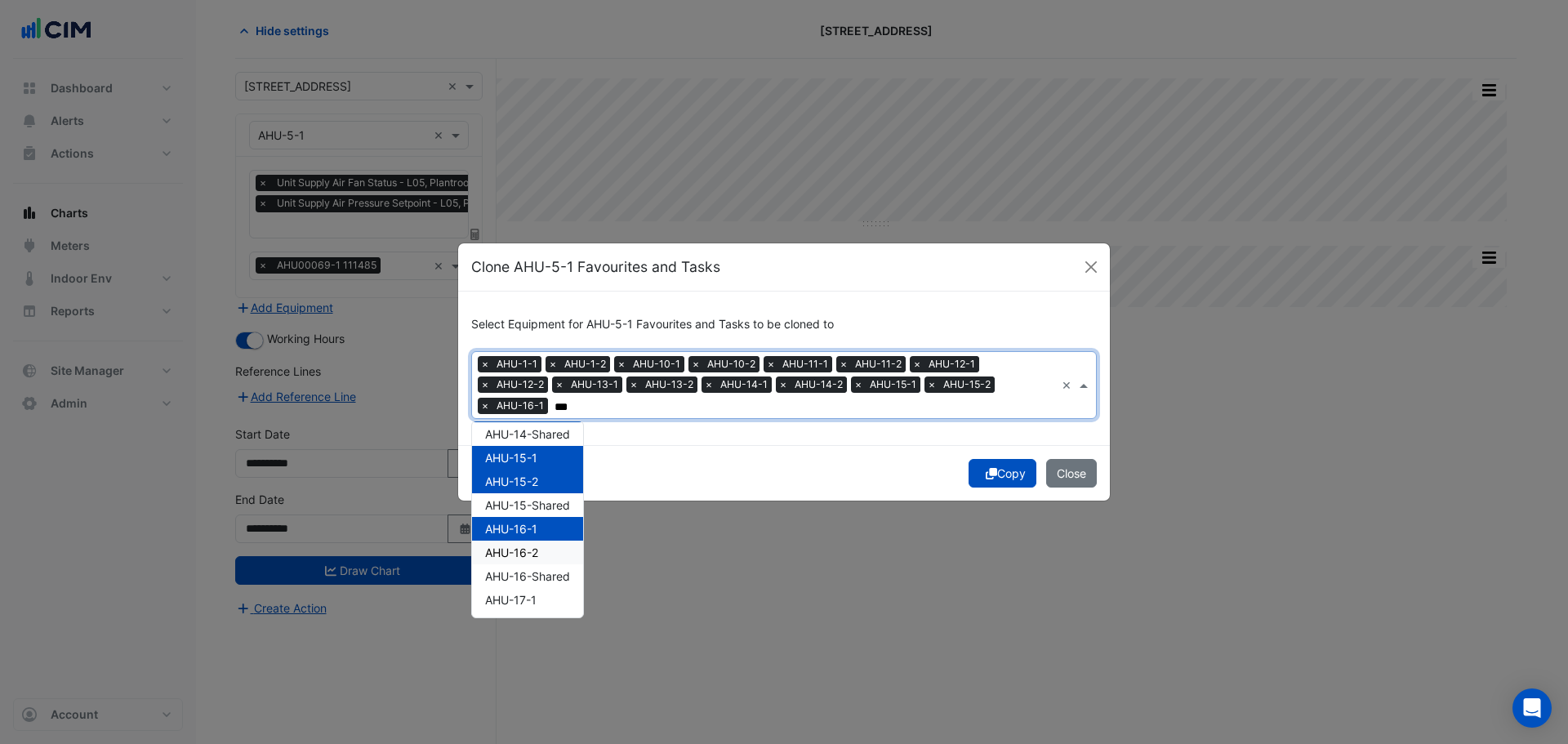
click at [539, 540] on div "AHU-16-2" at bounding box center [528, 552] width 111 height 24
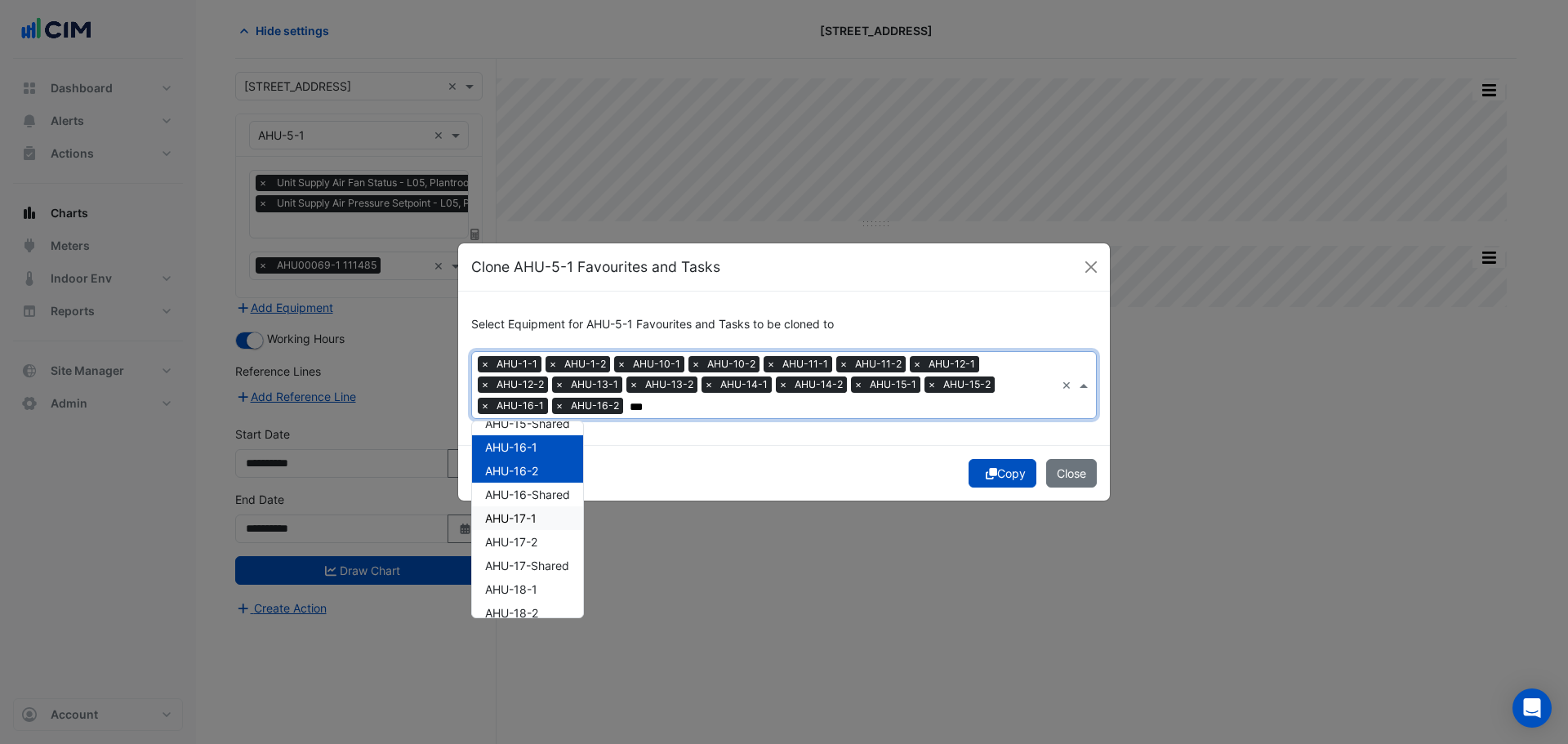
click at [538, 516] on div "AHU-17-1" at bounding box center [528, 519] width 111 height 24
click at [537, 538] on span "AHU-17-2" at bounding box center [510, 541] width 52 height 14
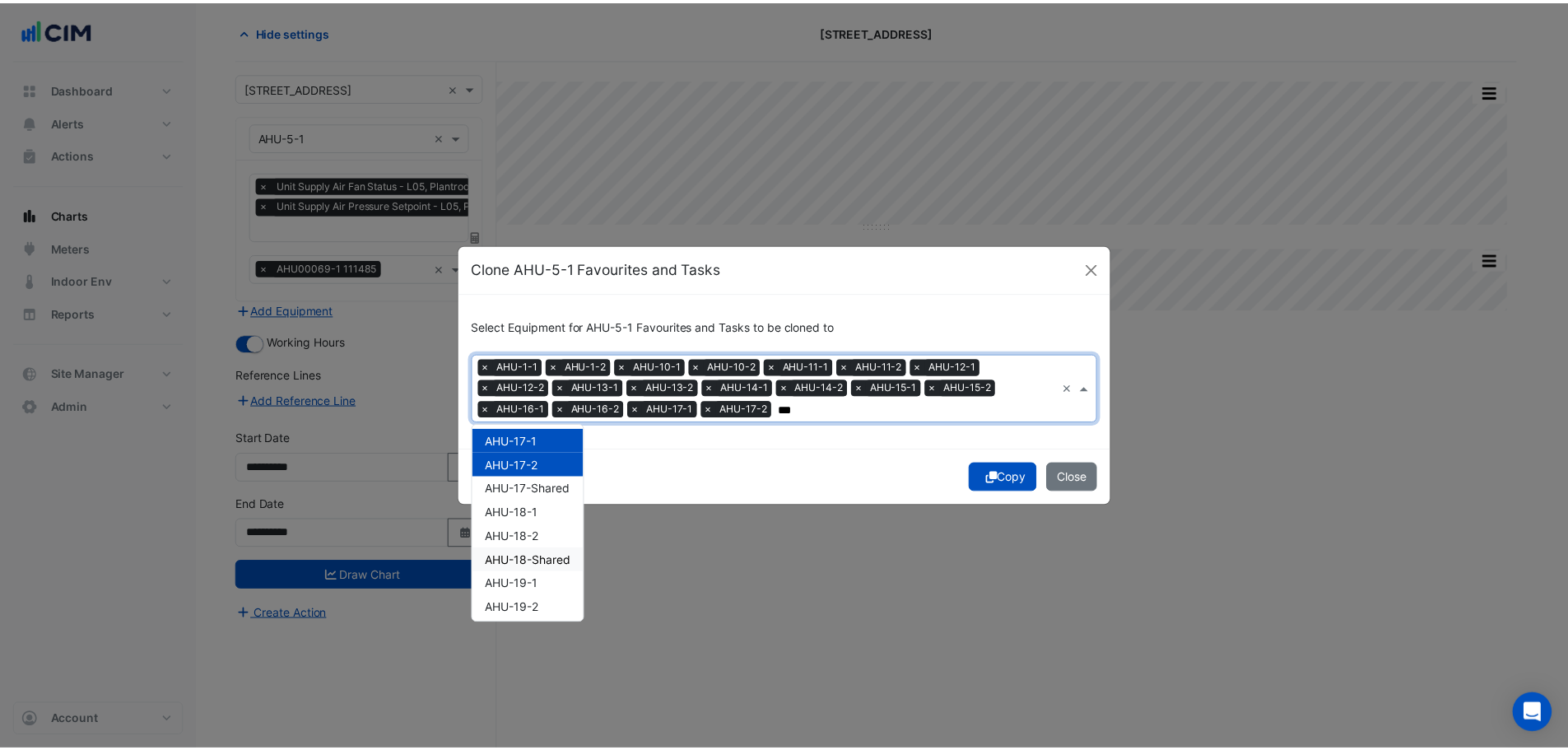
scroll to position [576, 0]
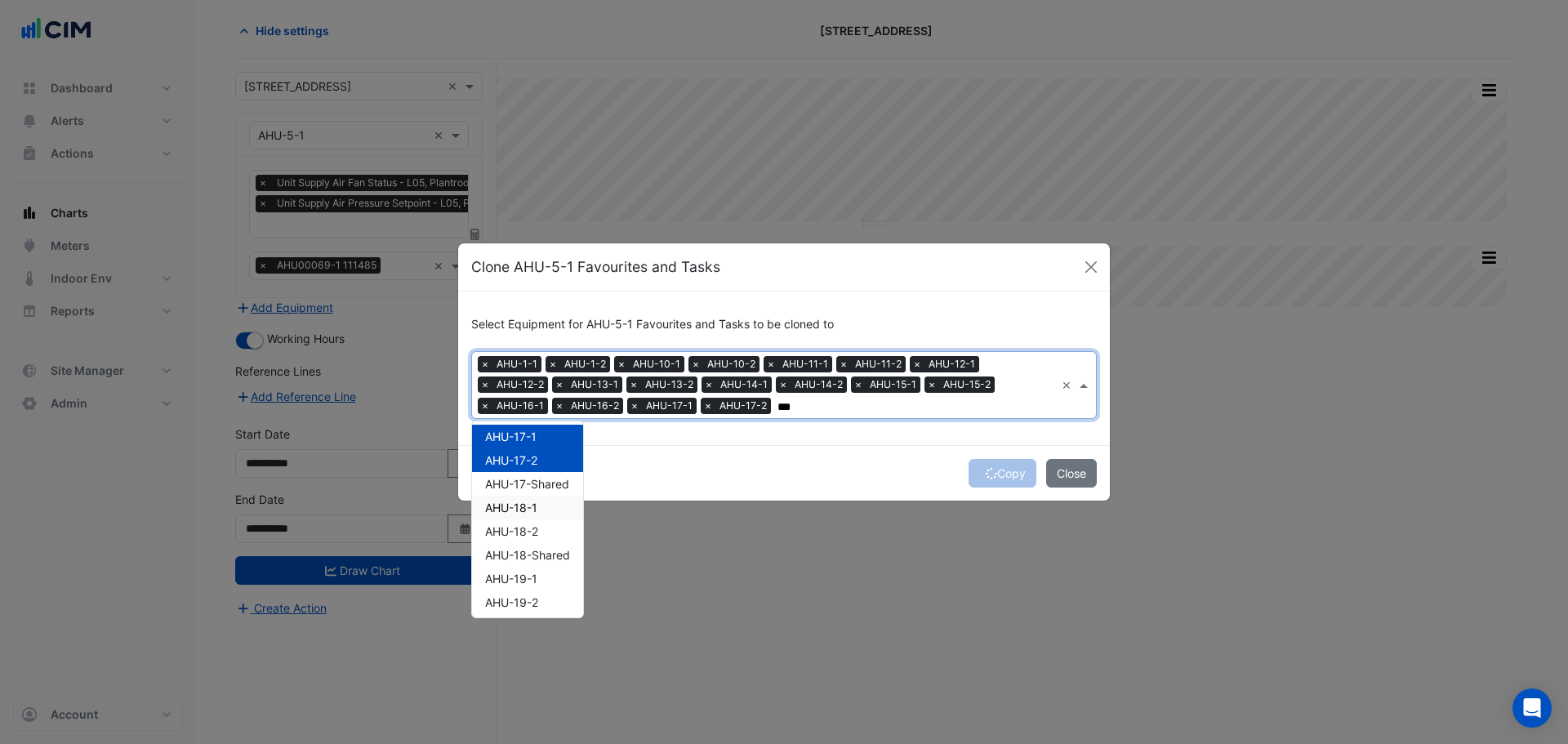
click at [539, 508] on div "AHU-18-1" at bounding box center [528, 508] width 111 height 24
click at [538, 525] on span "AHU-18-2" at bounding box center [511, 530] width 53 height 14
type input "***"
click at [702, 477] on div "Copy Close" at bounding box center [784, 472] width 652 height 56
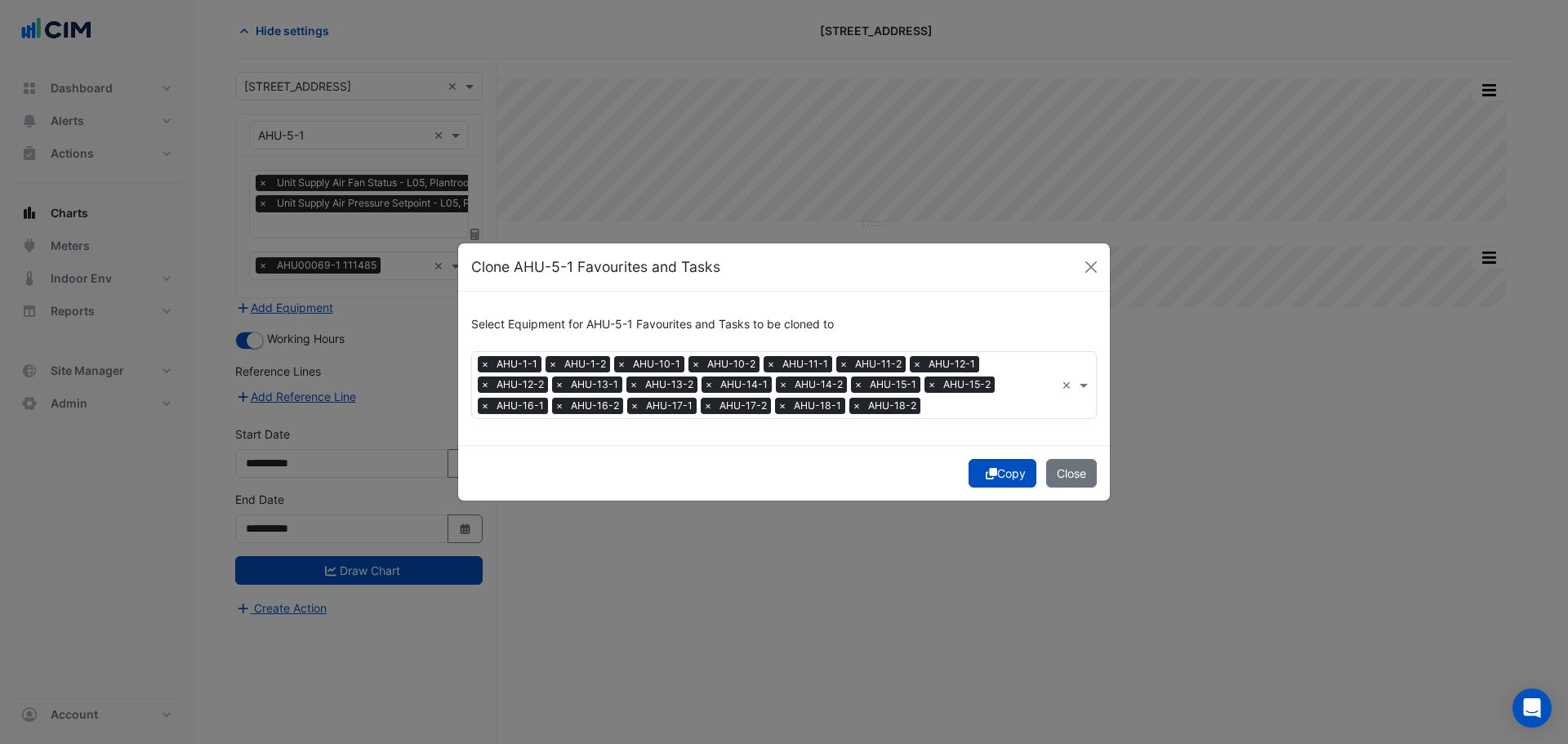
click at [994, 469] on button "Copy" at bounding box center [1003, 473] width 68 height 28
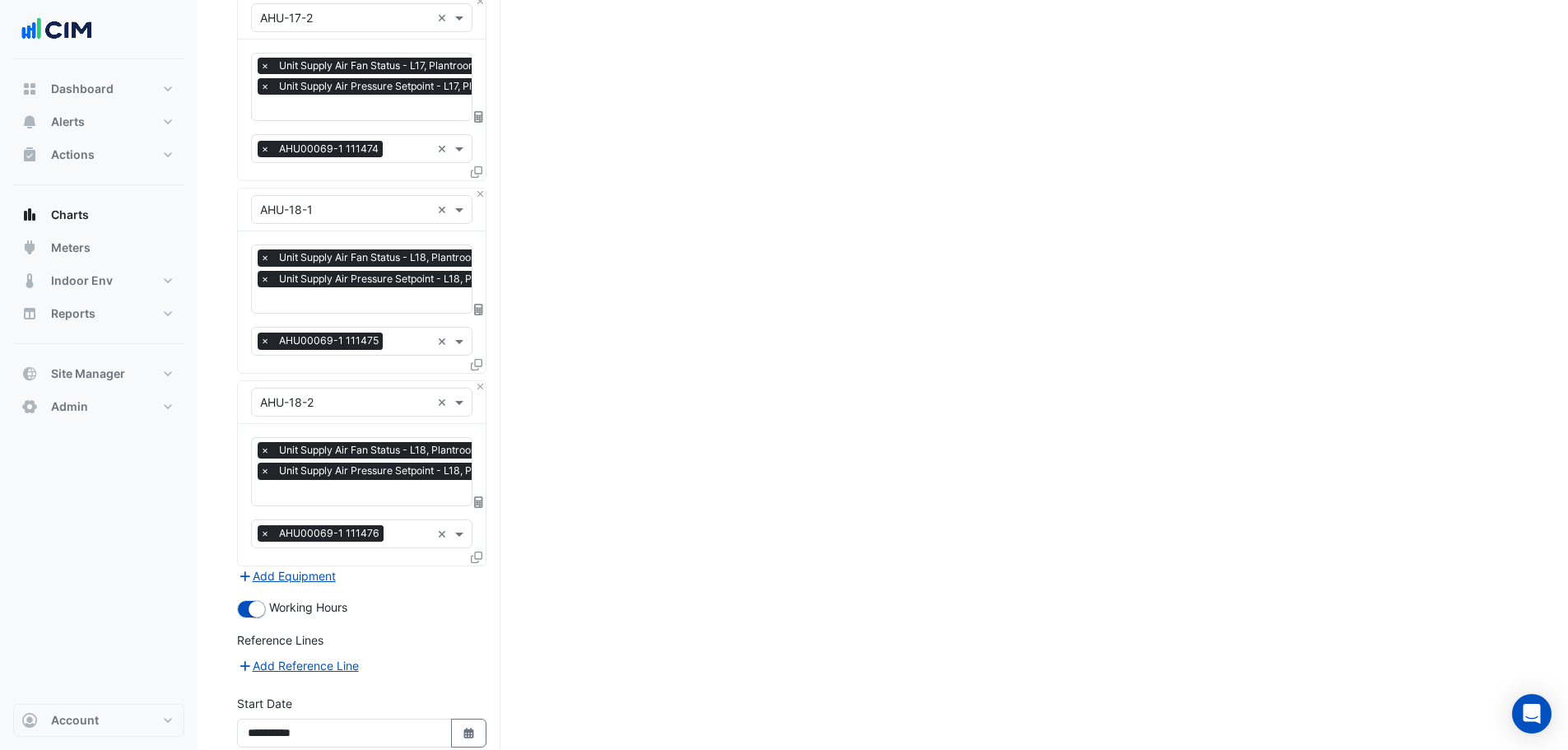
scroll to position [3762, 0]
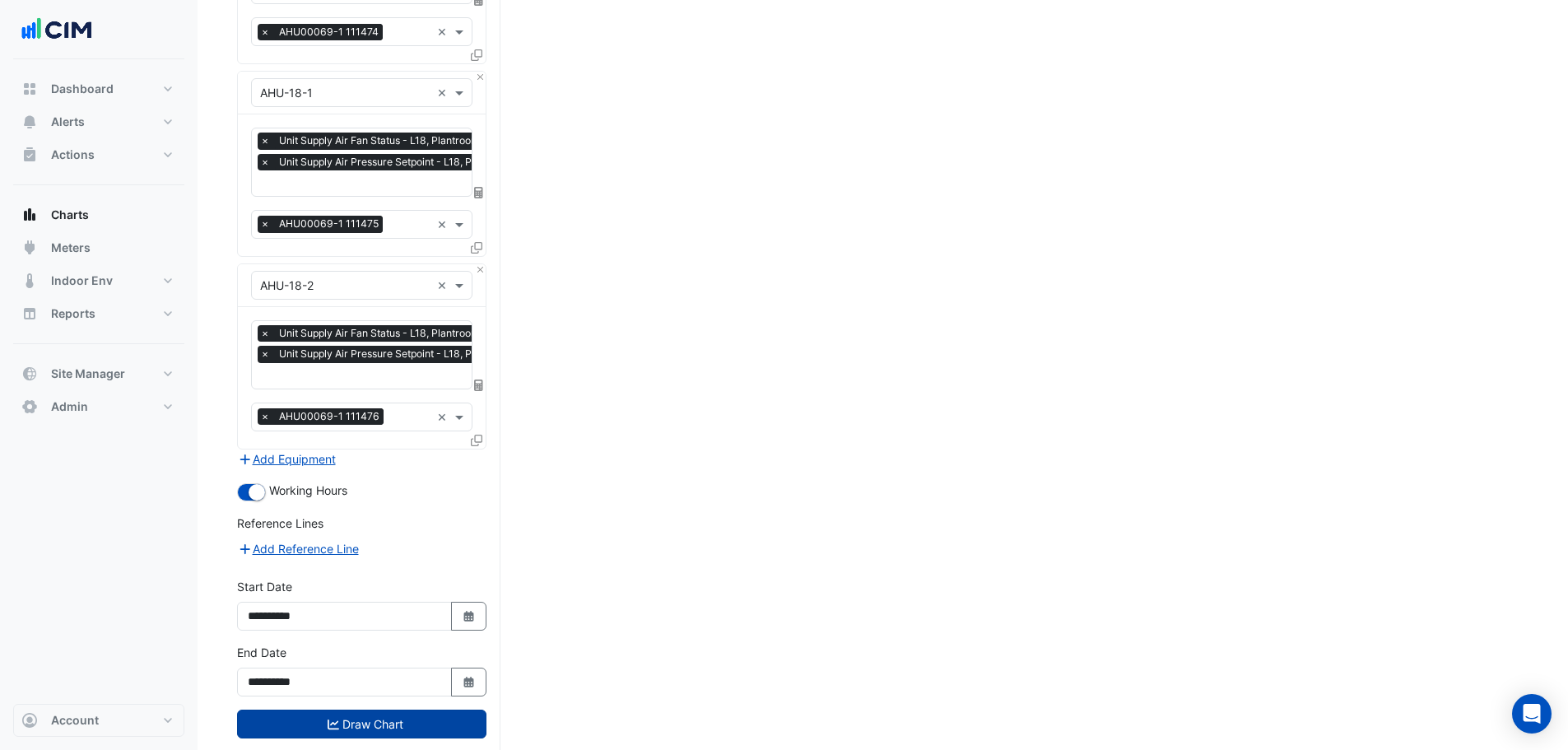
click at [381, 710] on button "Draw Chart" at bounding box center [362, 723] width 249 height 29
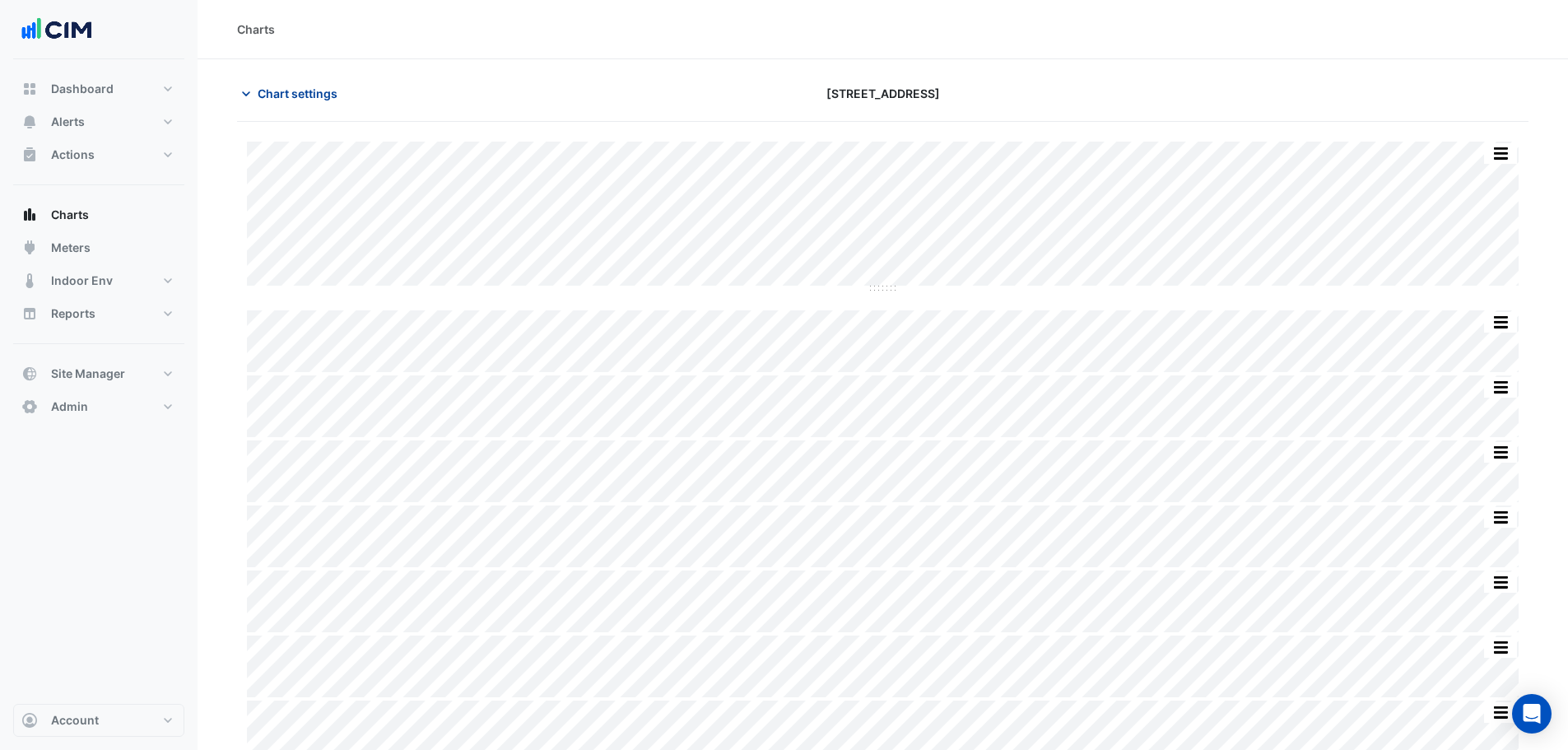
click at [298, 98] on span "Chart settings" at bounding box center [297, 93] width 80 height 17
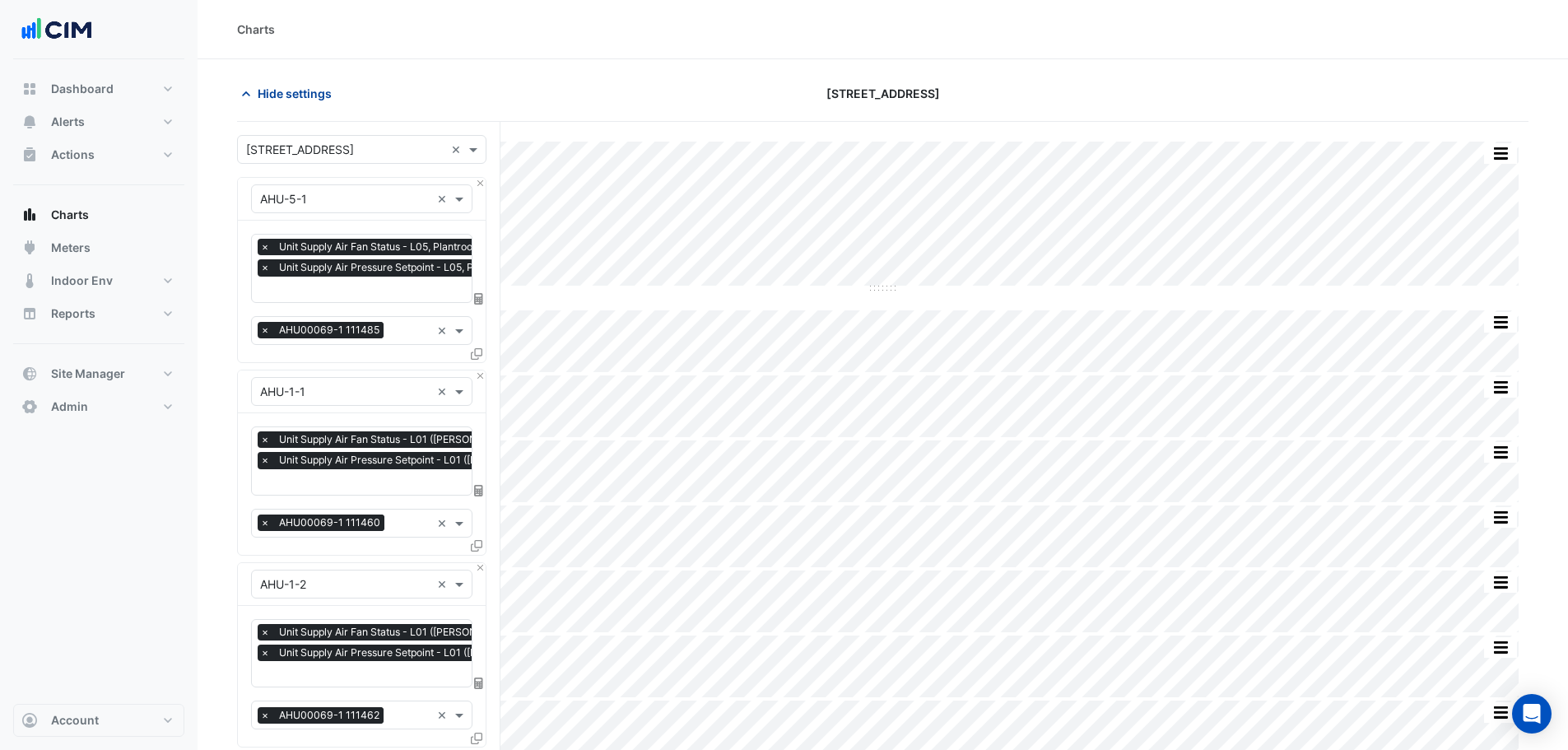
click at [306, 98] on span "Hide settings" at bounding box center [294, 93] width 74 height 17
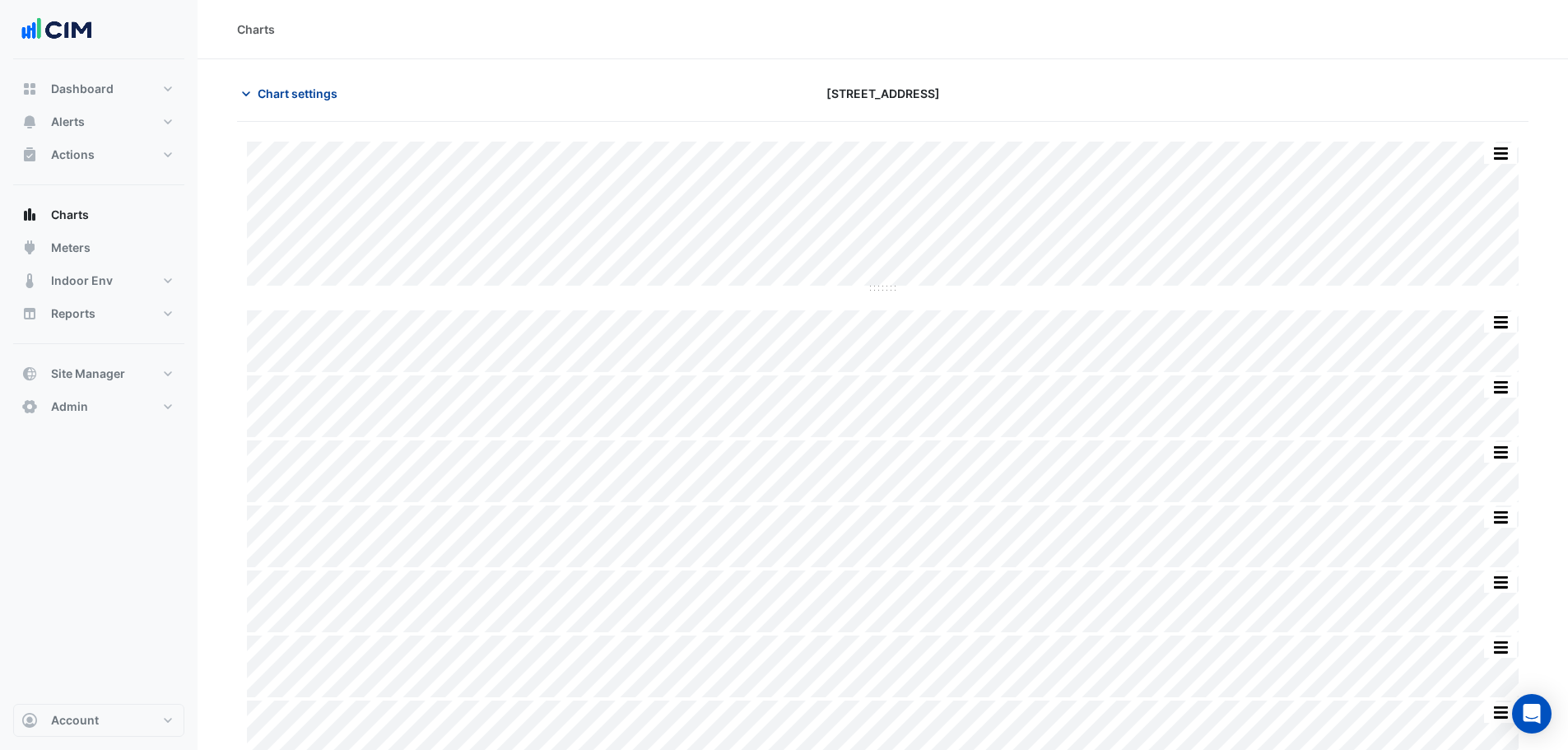
click at [299, 93] on span "Chart settings" at bounding box center [297, 93] width 80 height 17
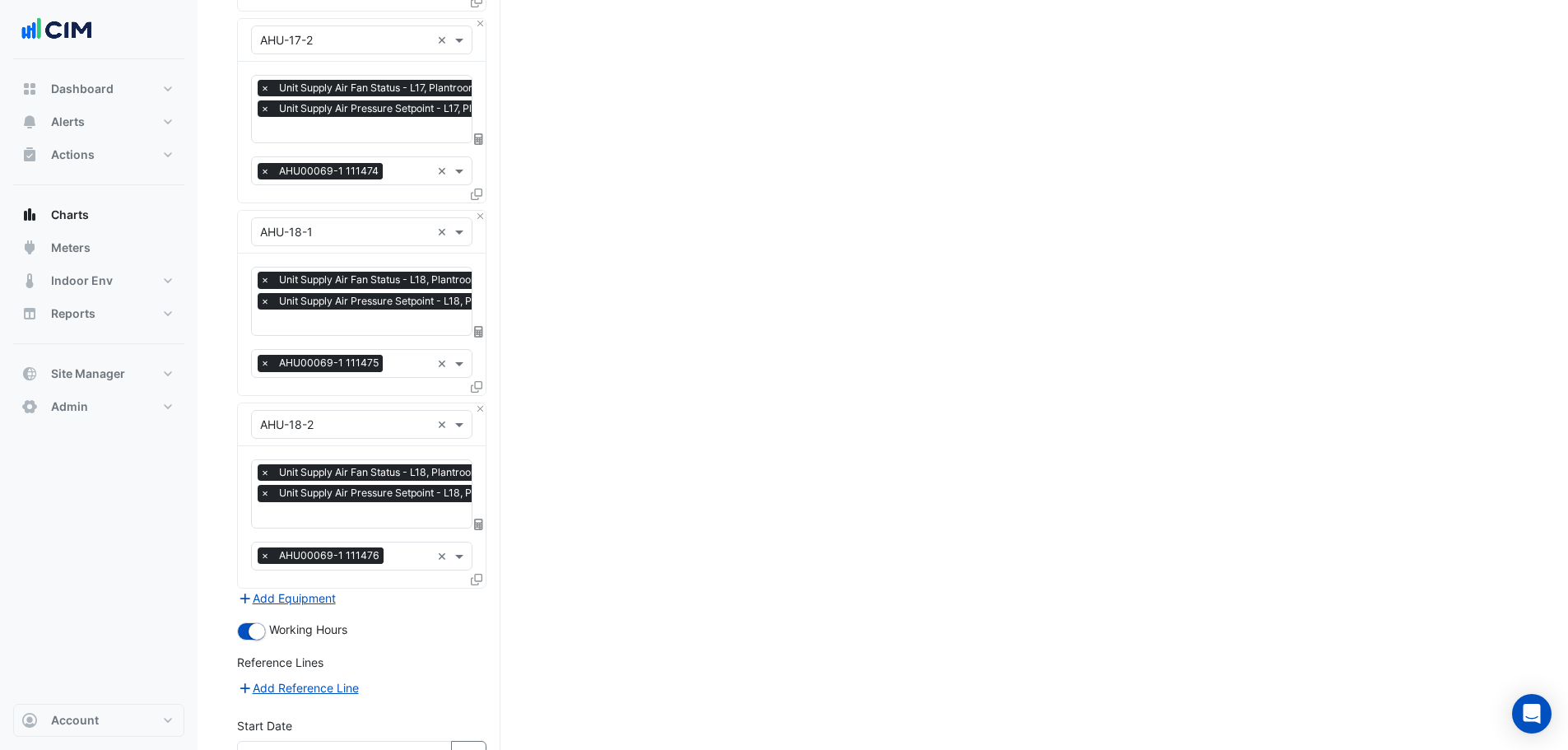
scroll to position [3762, 0]
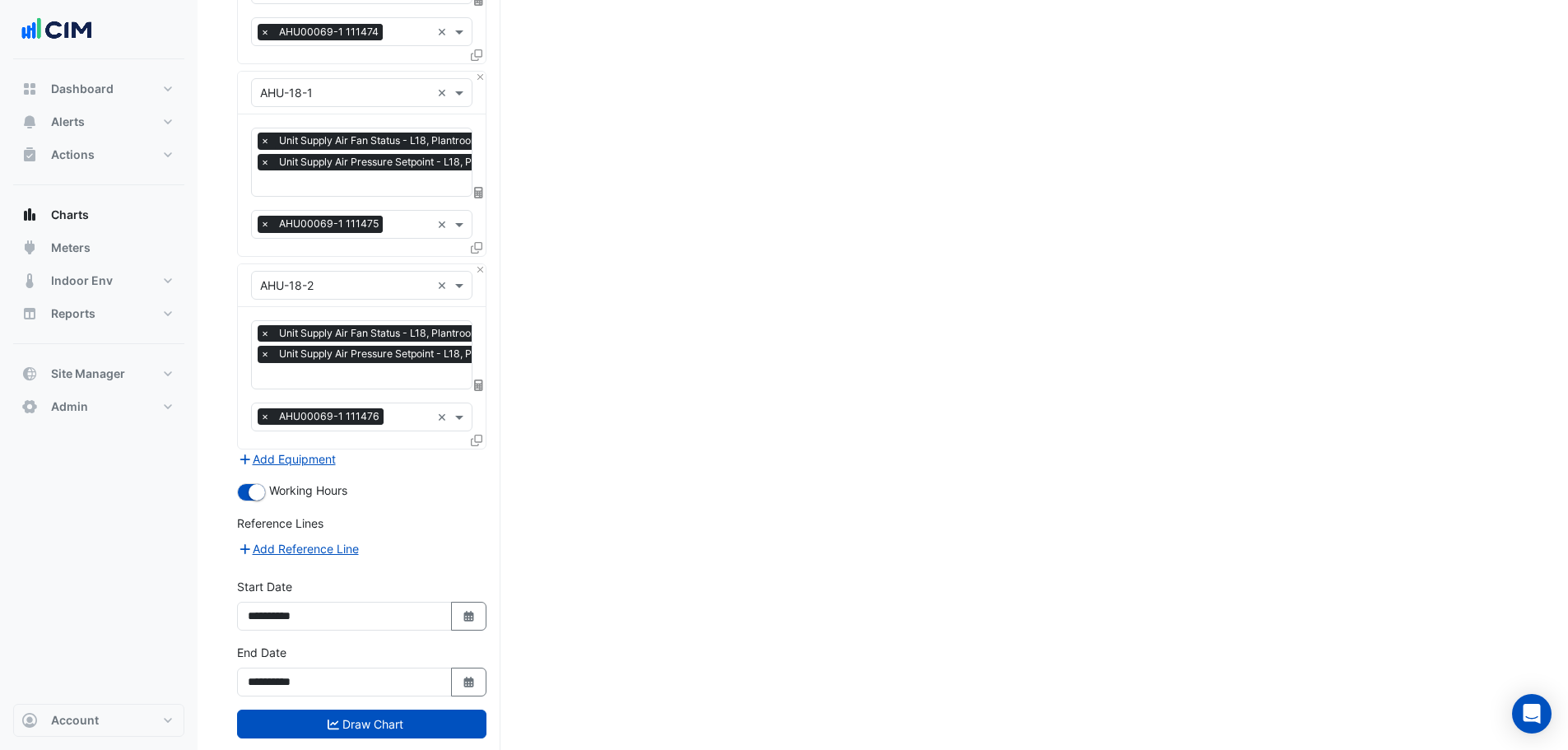
click at [264, 409] on span "×" at bounding box center [265, 417] width 15 height 17
click at [262, 215] on span "×" at bounding box center [265, 224] width 15 height 17
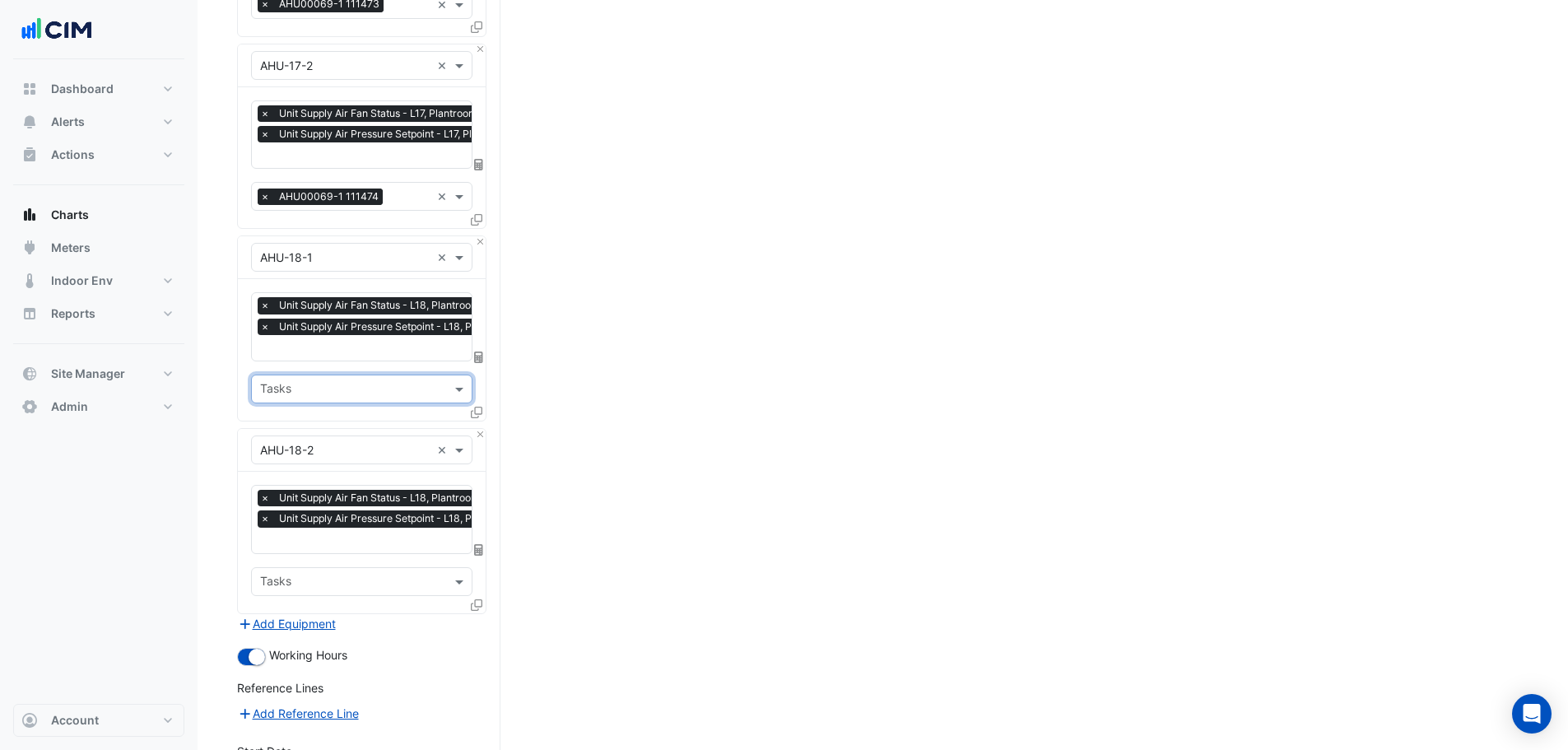
click at [259, 189] on span "×" at bounding box center [265, 197] width 15 height 17
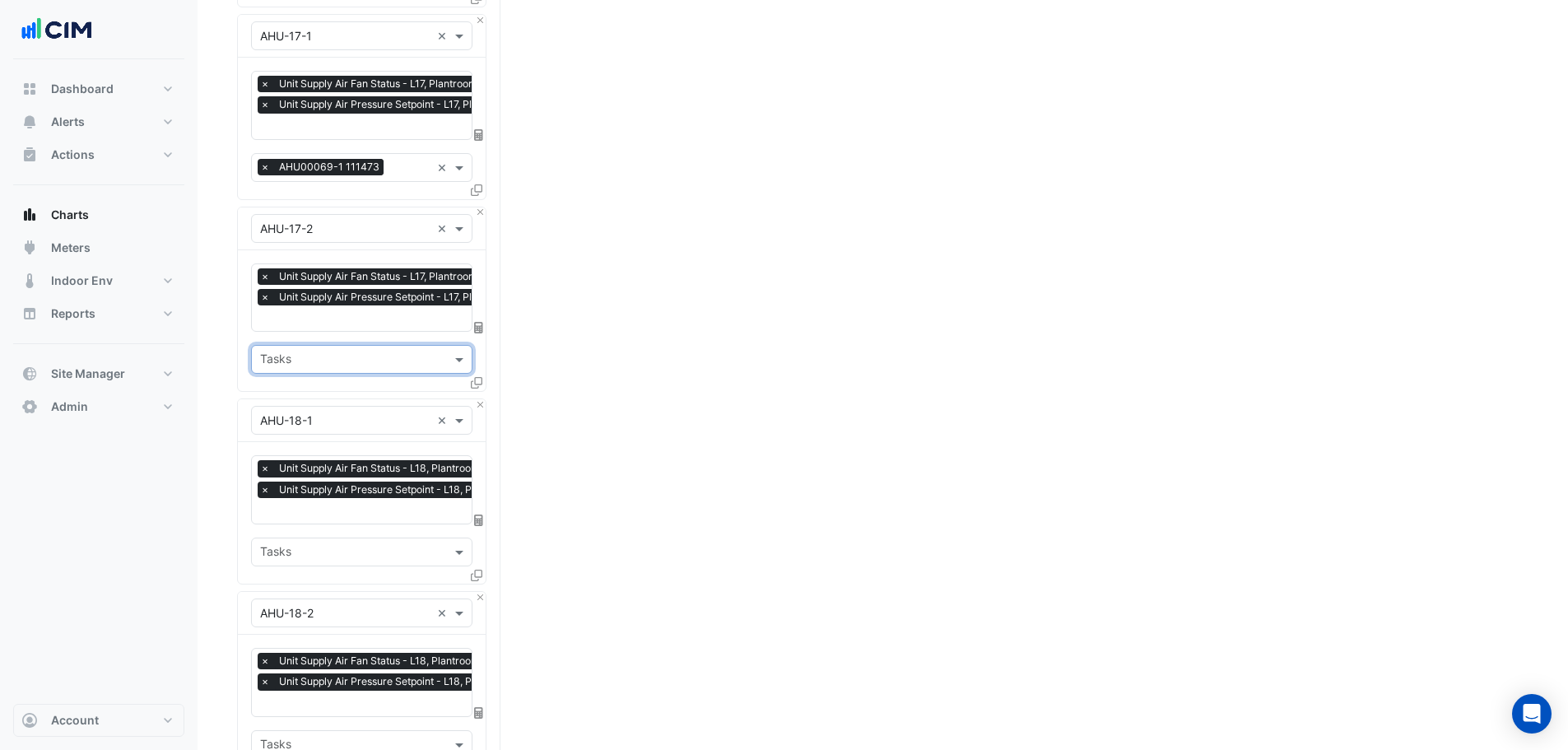
scroll to position [3433, 0]
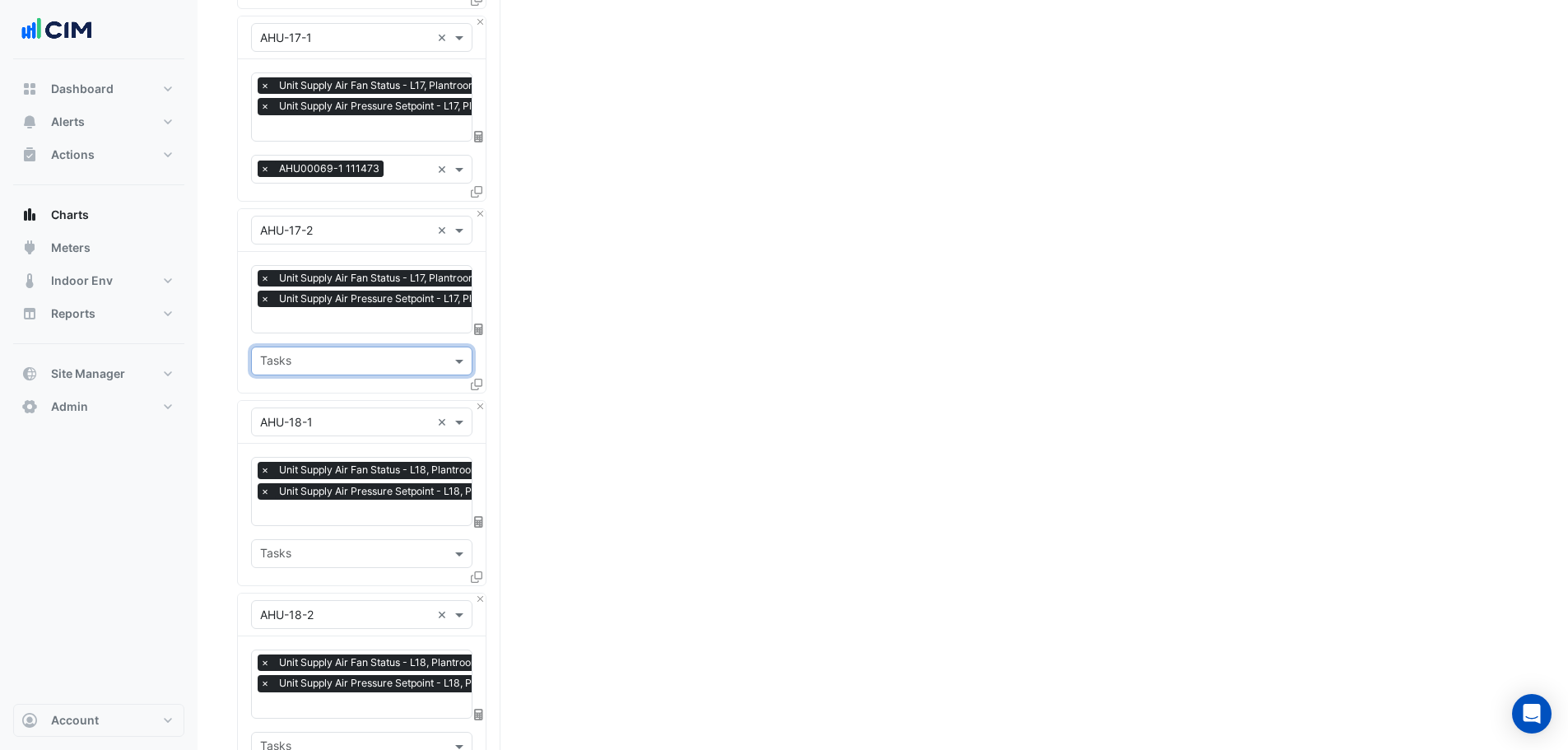
click at [261, 160] on span "×" at bounding box center [265, 168] width 15 height 17
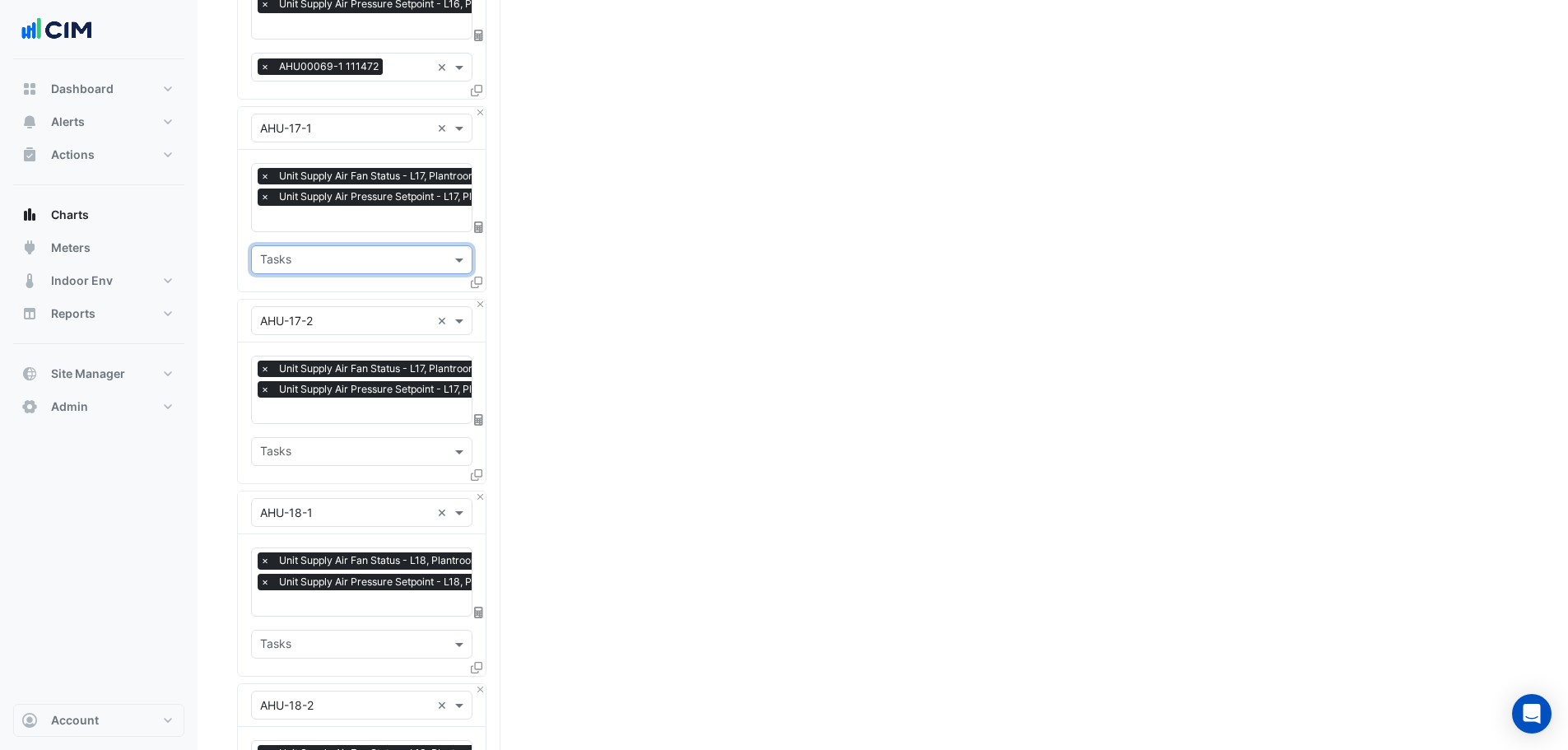
scroll to position [3268, 0]
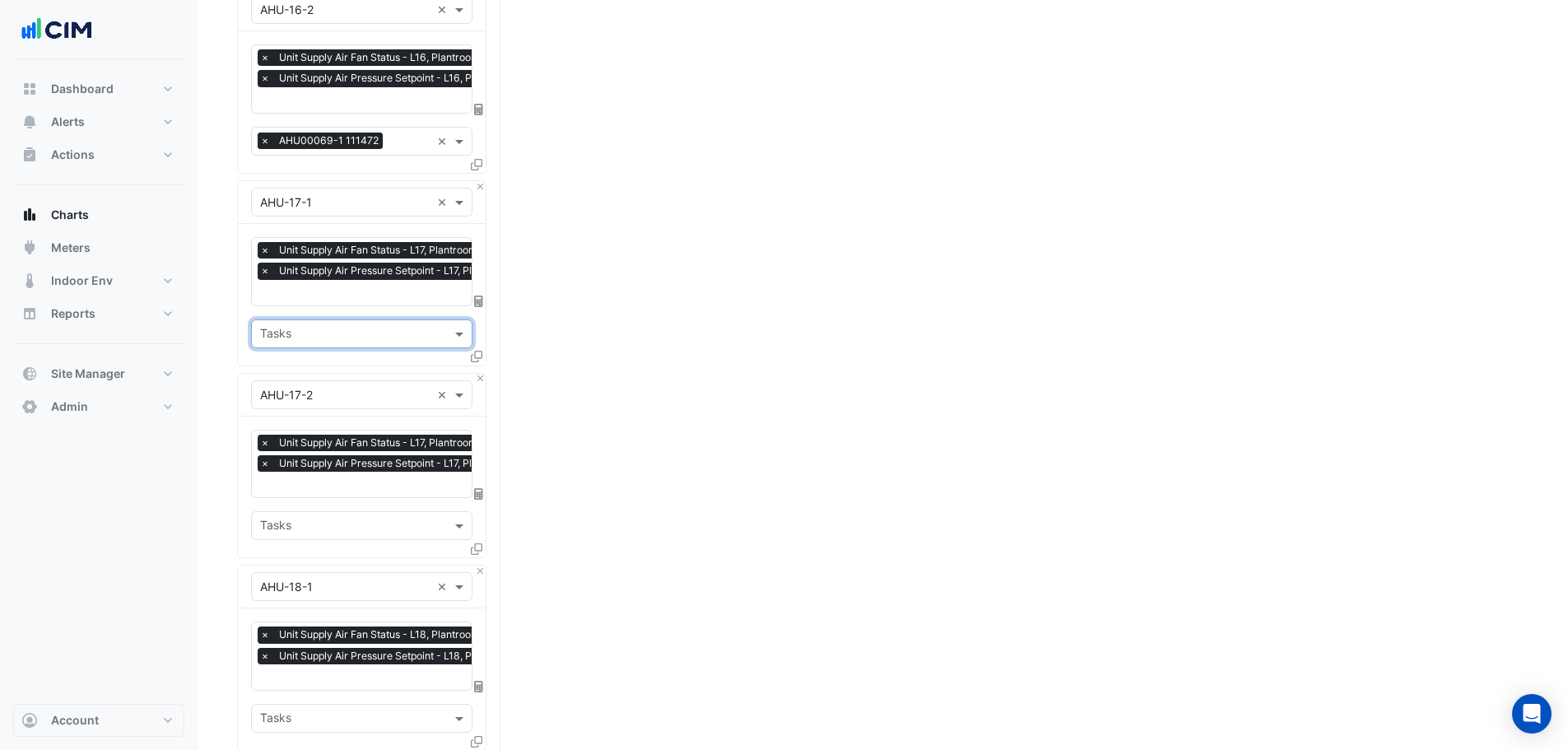
click at [263, 133] on span "×" at bounding box center [265, 141] width 15 height 17
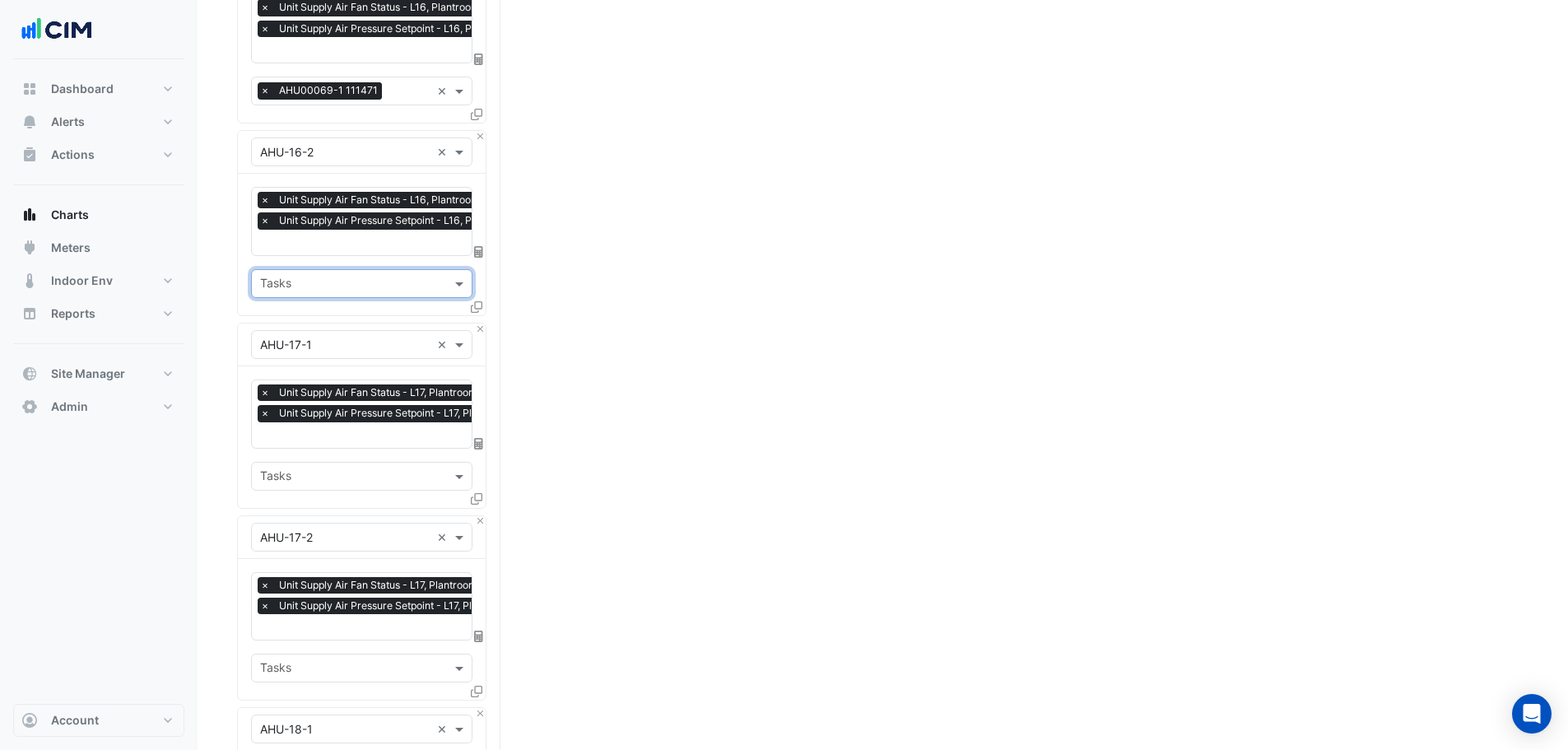
scroll to position [2938, 0]
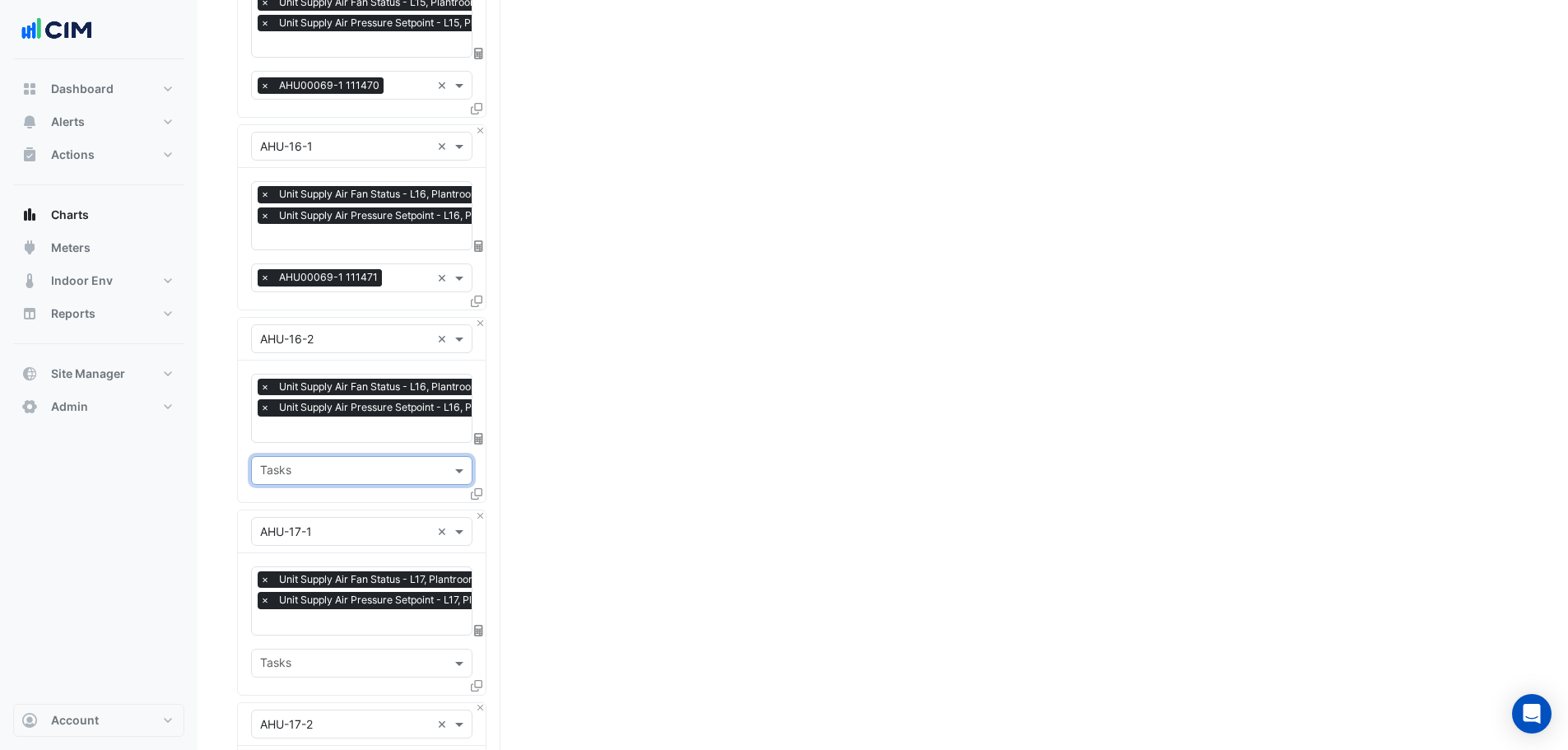
click at [264, 269] on span "×" at bounding box center [265, 277] width 15 height 17
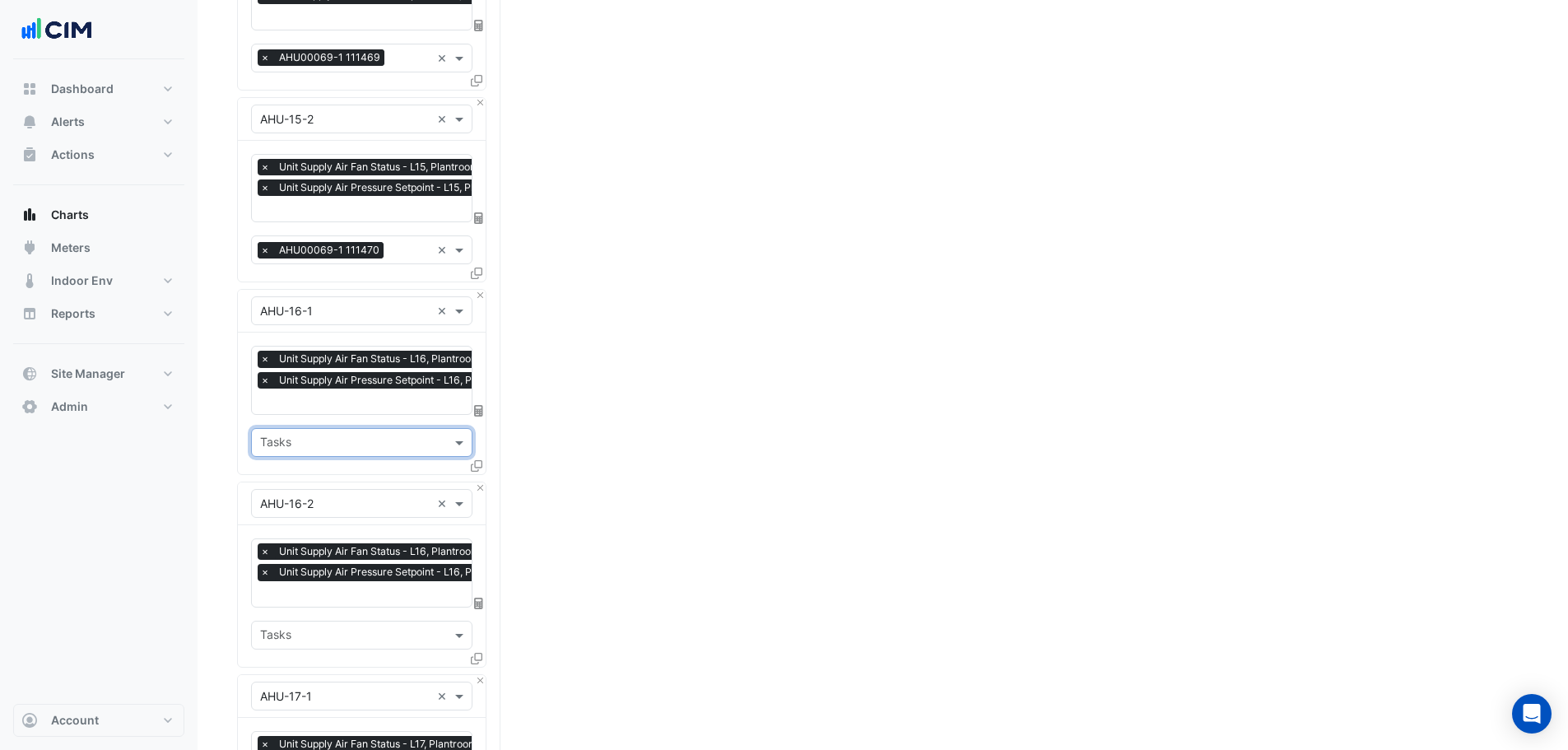
click at [261, 242] on span "×" at bounding box center [265, 250] width 15 height 17
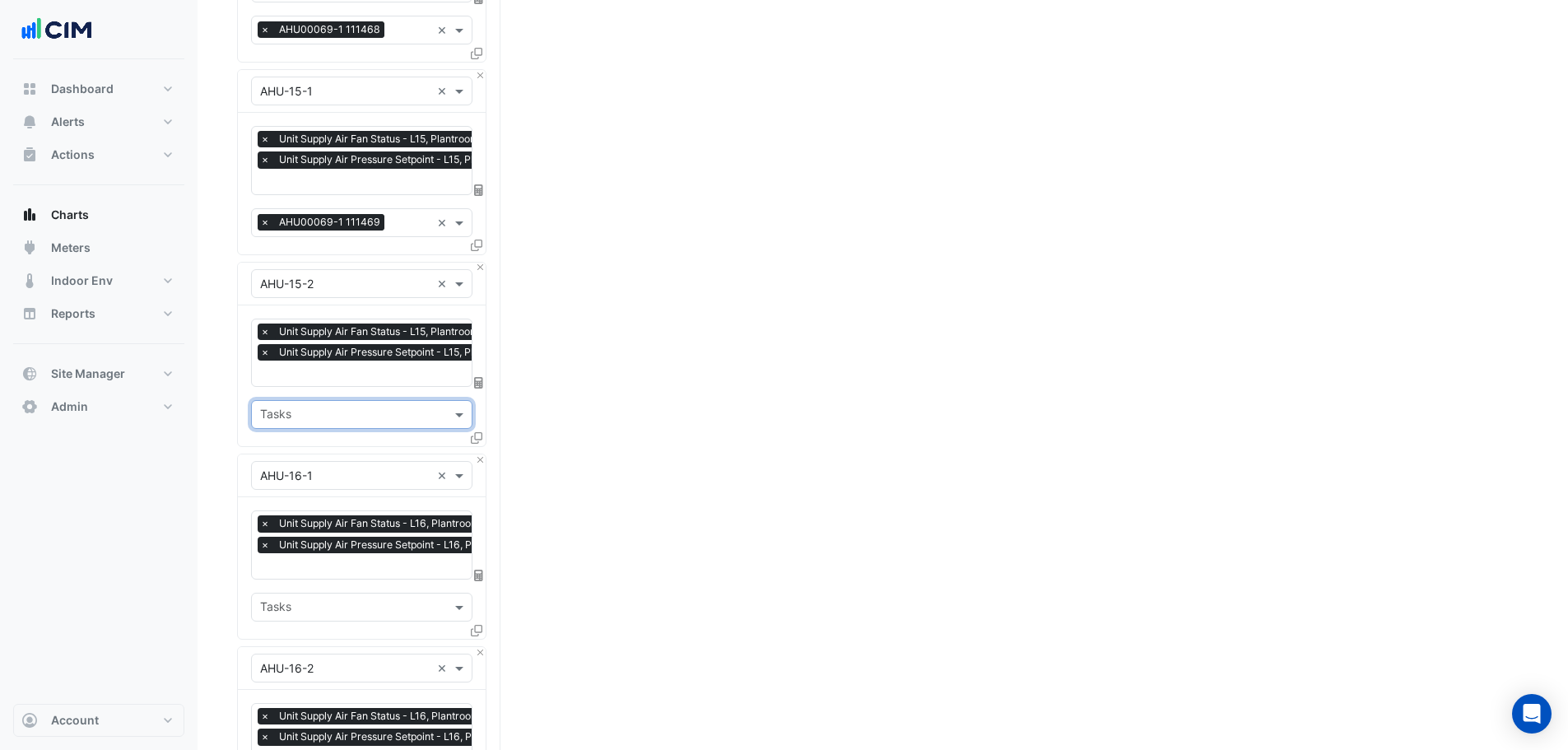
click at [263, 214] on span "×" at bounding box center [265, 223] width 15 height 17
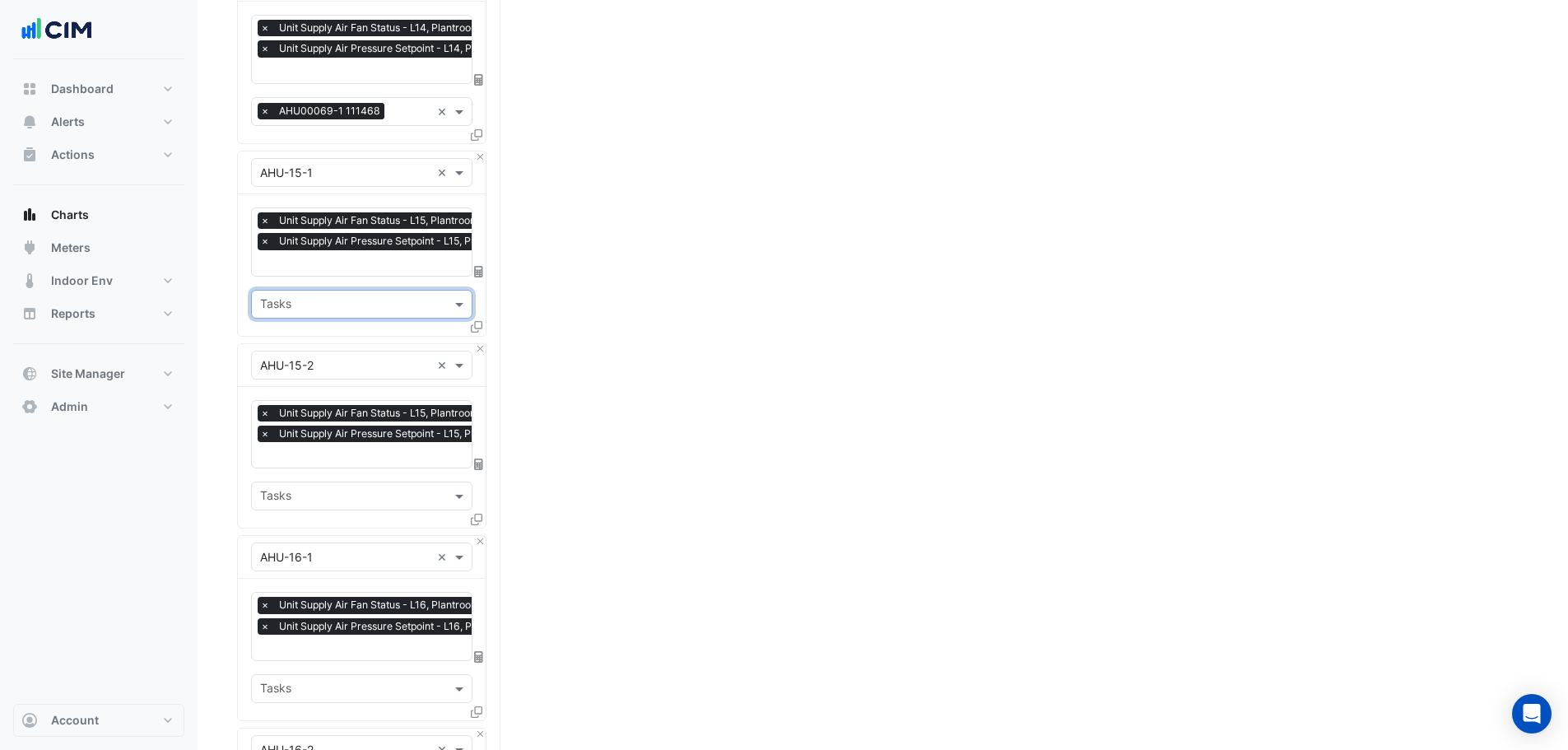
scroll to position [2362, 0]
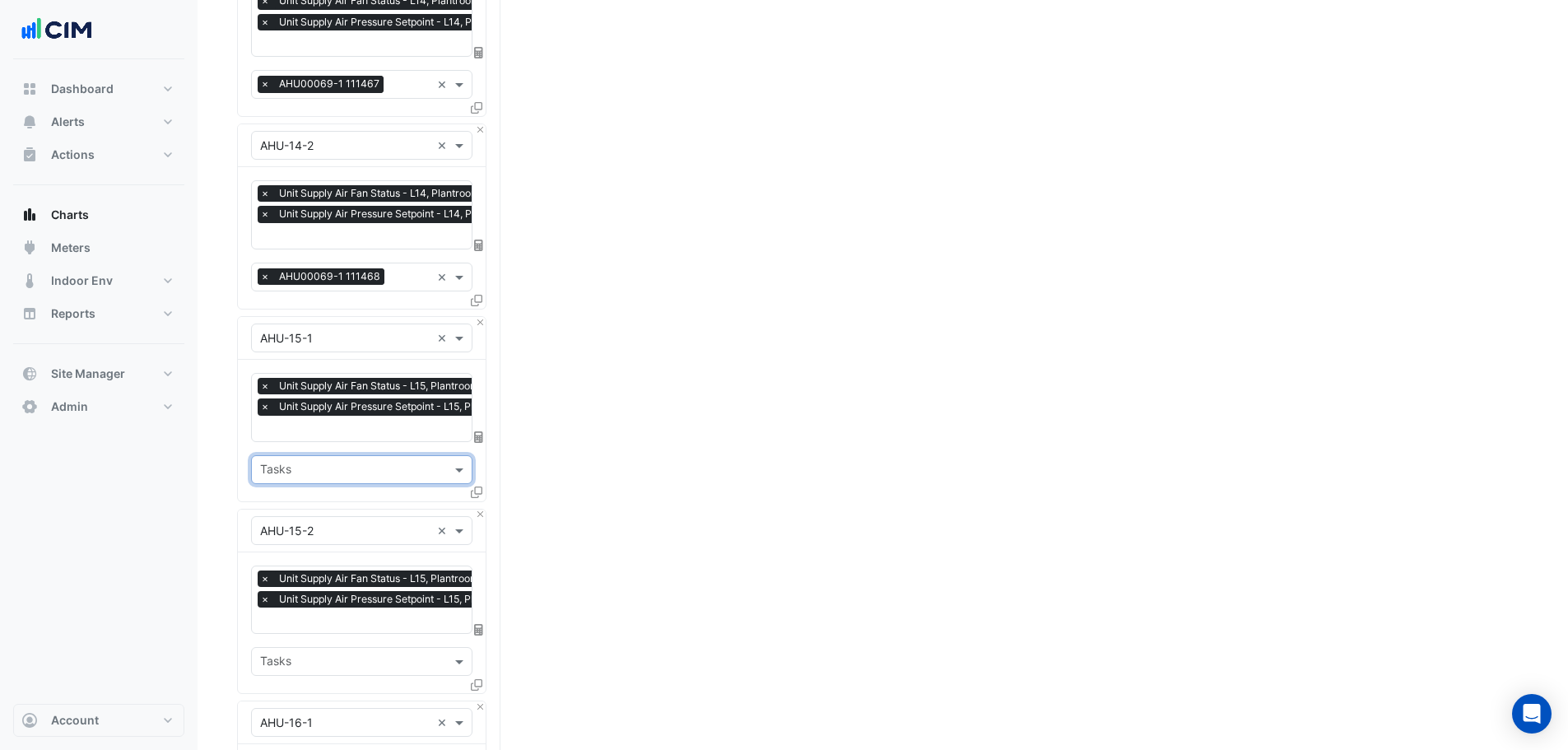
click at [263, 269] on span "×" at bounding box center [265, 277] width 15 height 17
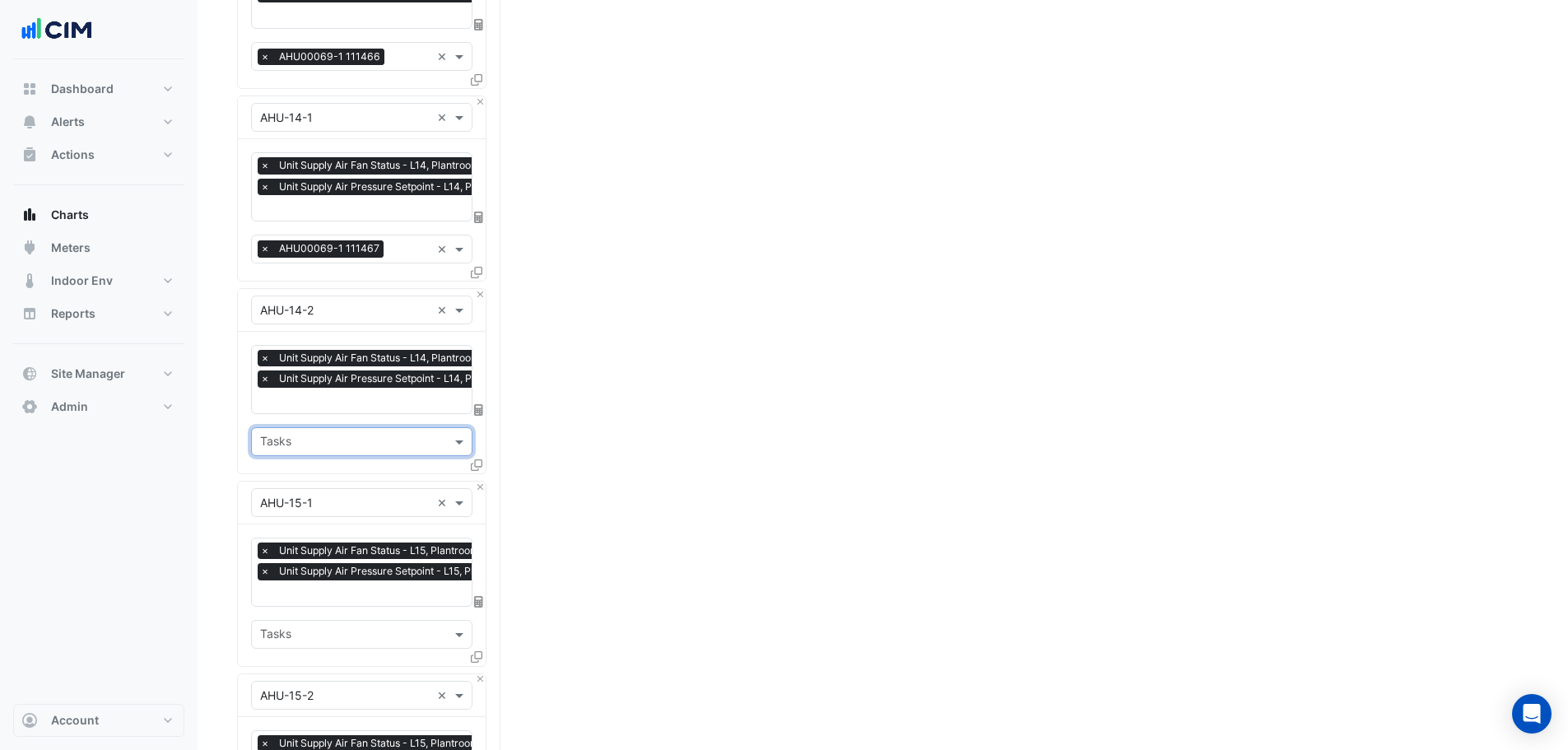
click at [265, 240] on span "×" at bounding box center [265, 248] width 15 height 17
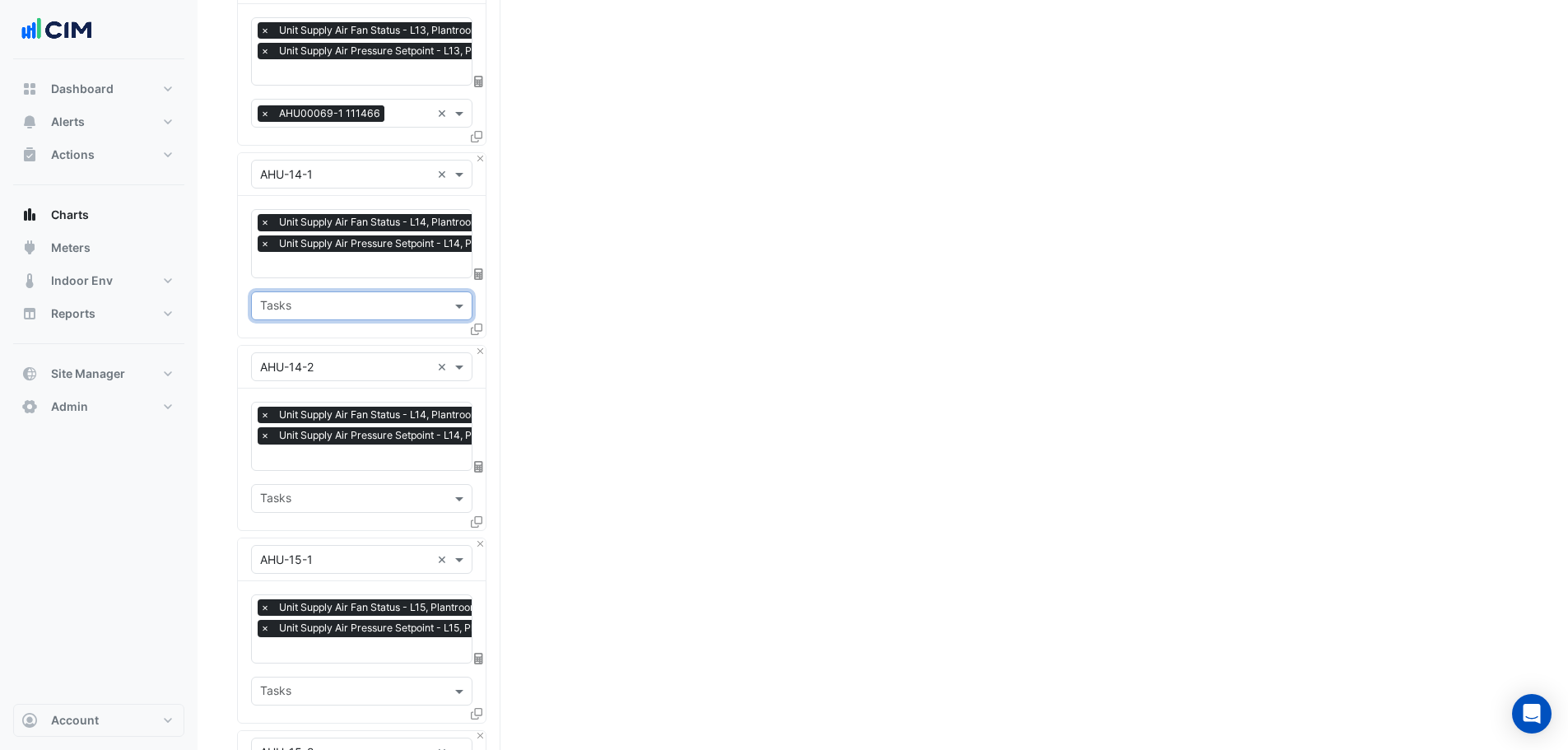
scroll to position [1951, 0]
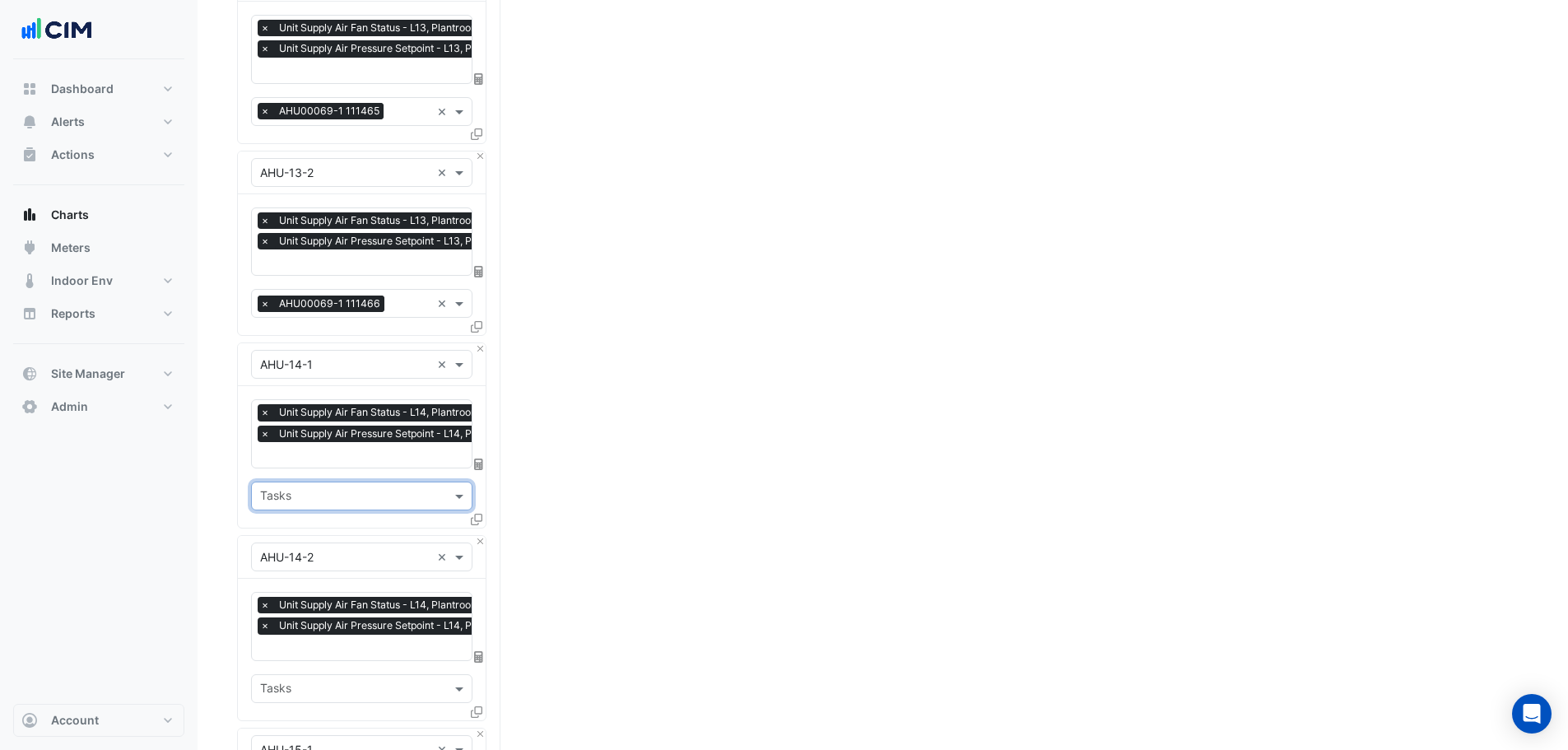
click at [263, 295] on span "×" at bounding box center [265, 304] width 15 height 17
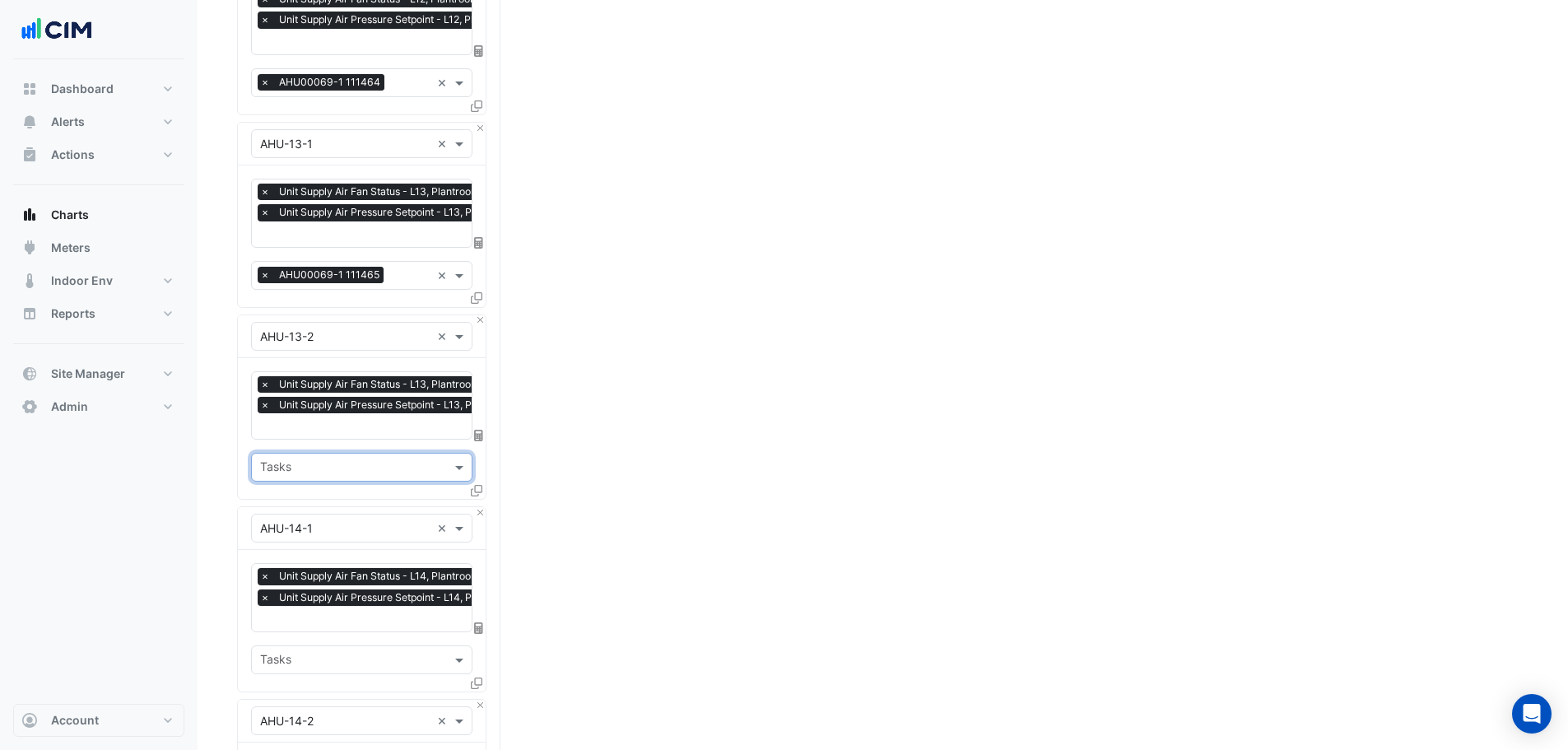
scroll to position [1786, 0]
click at [262, 268] on span "×" at bounding box center [265, 276] width 15 height 17
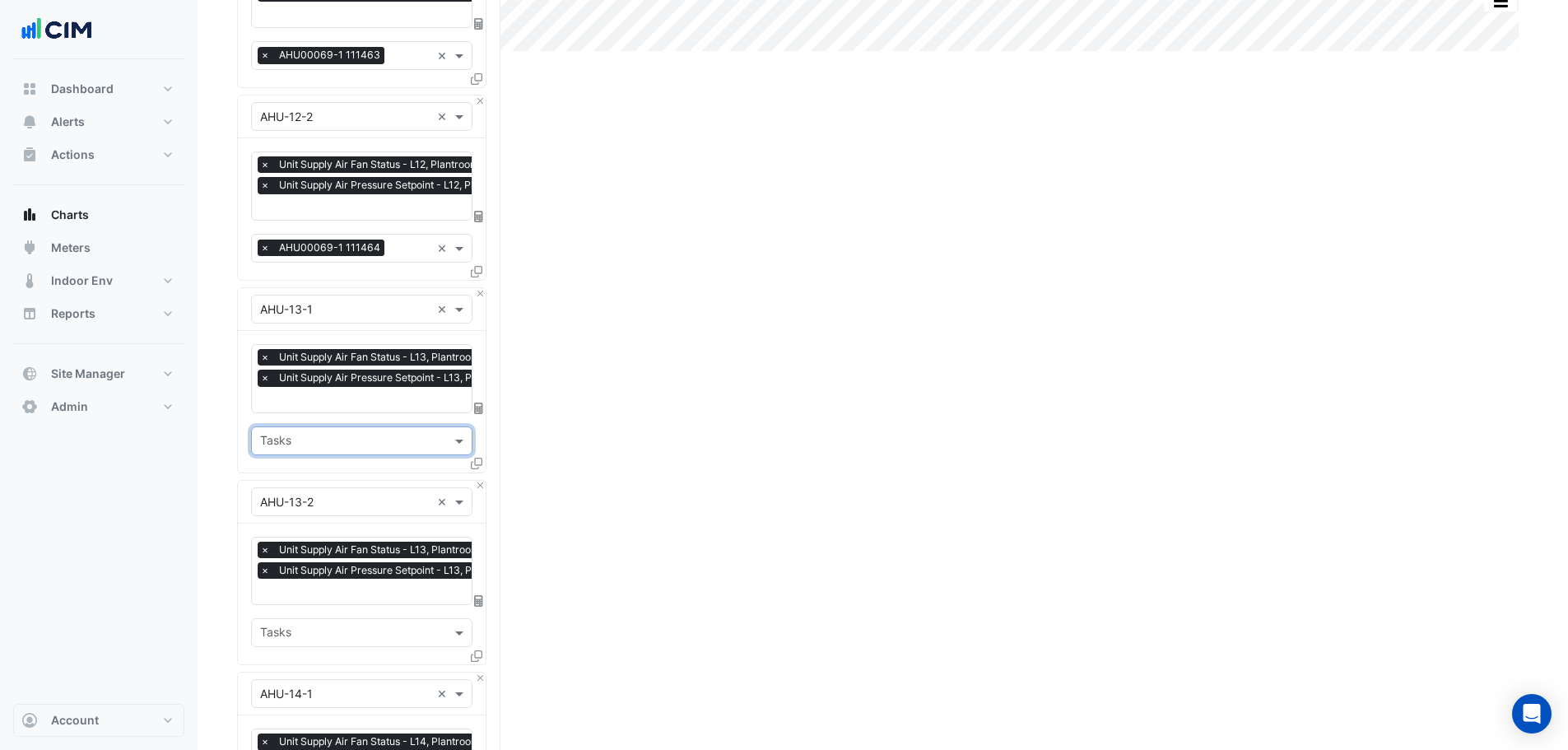
click at [262, 239] on span "×" at bounding box center [265, 248] width 15 height 17
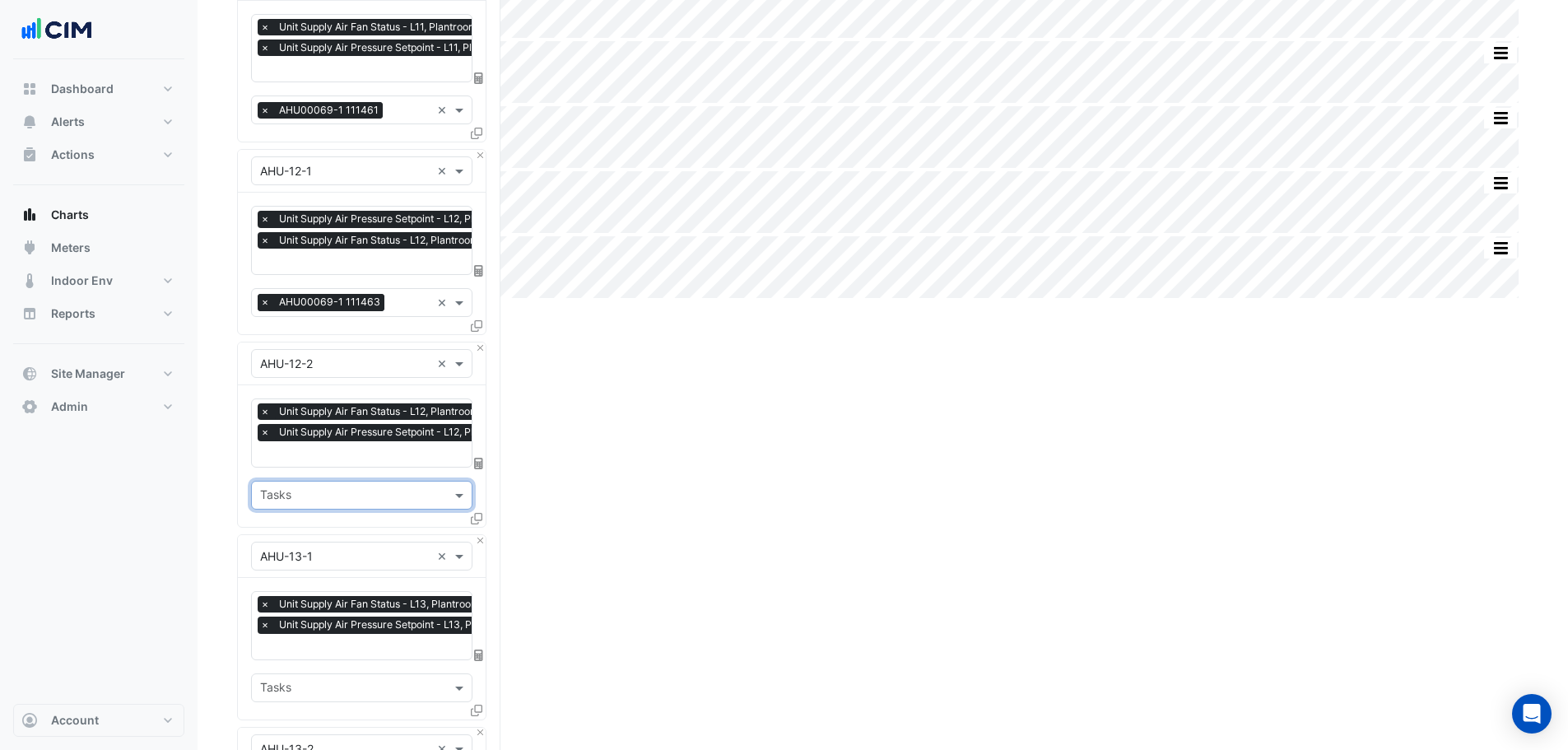
click at [264, 294] on span "×" at bounding box center [265, 302] width 15 height 17
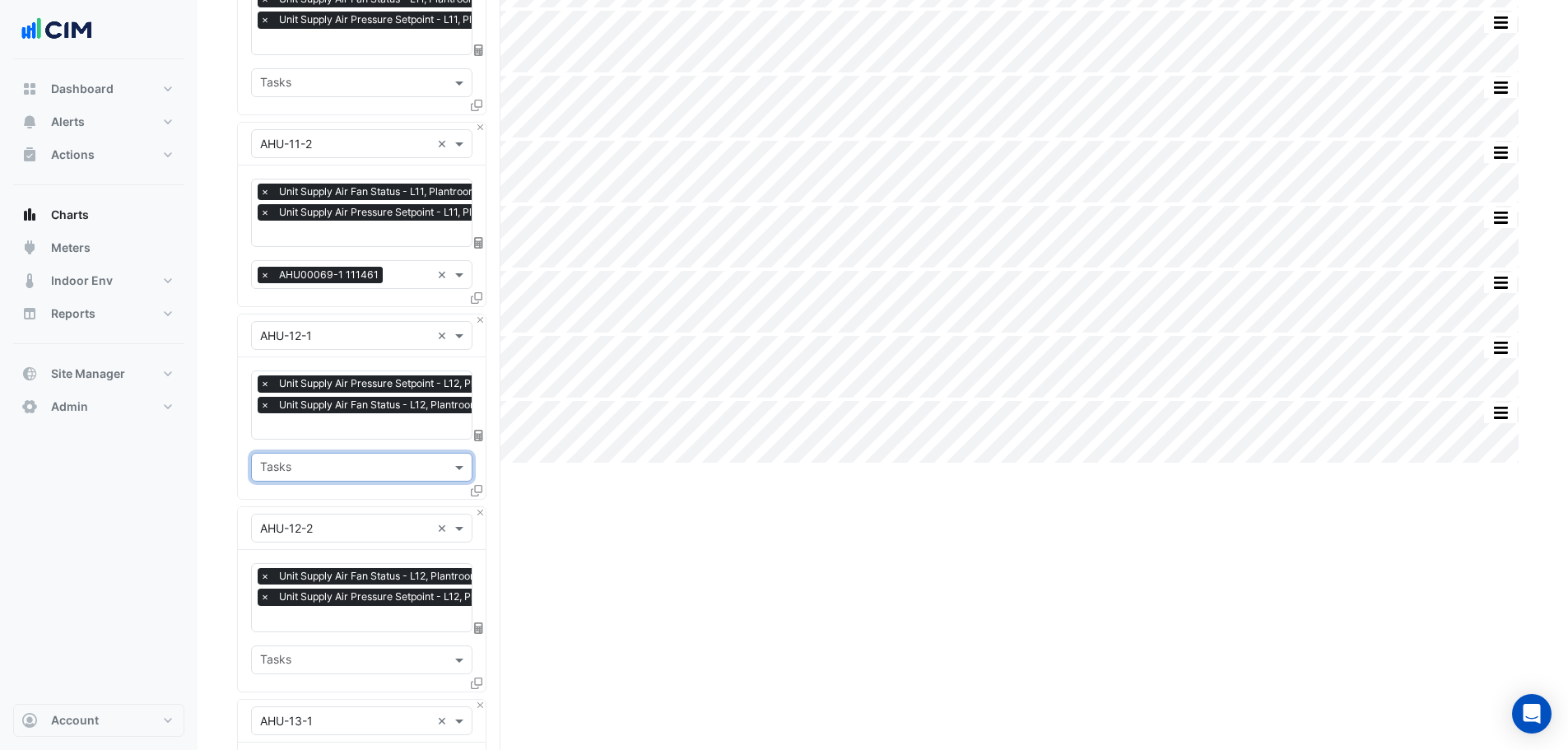
click at [263, 267] on span "×" at bounding box center [265, 275] width 15 height 17
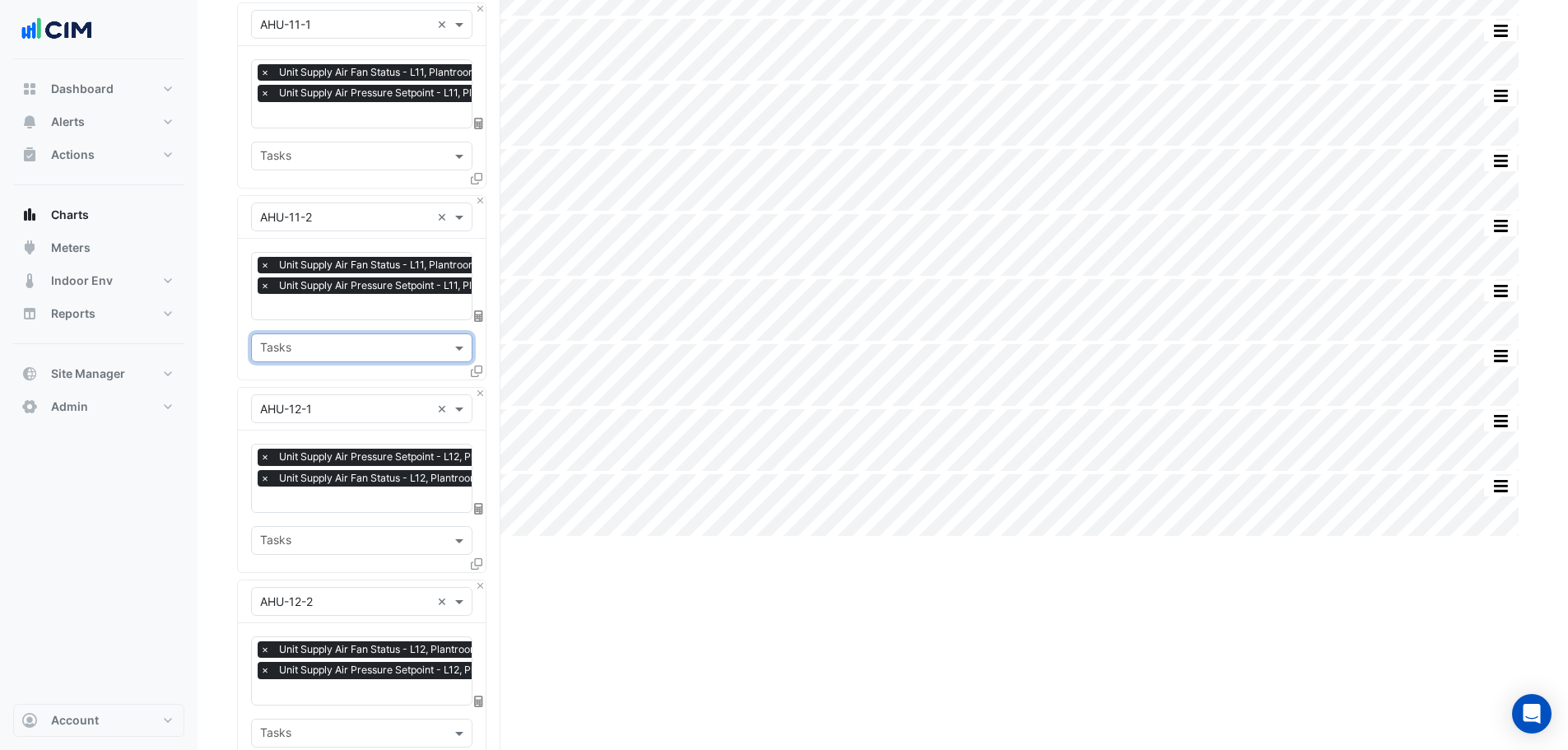
scroll to position [1045, 0]
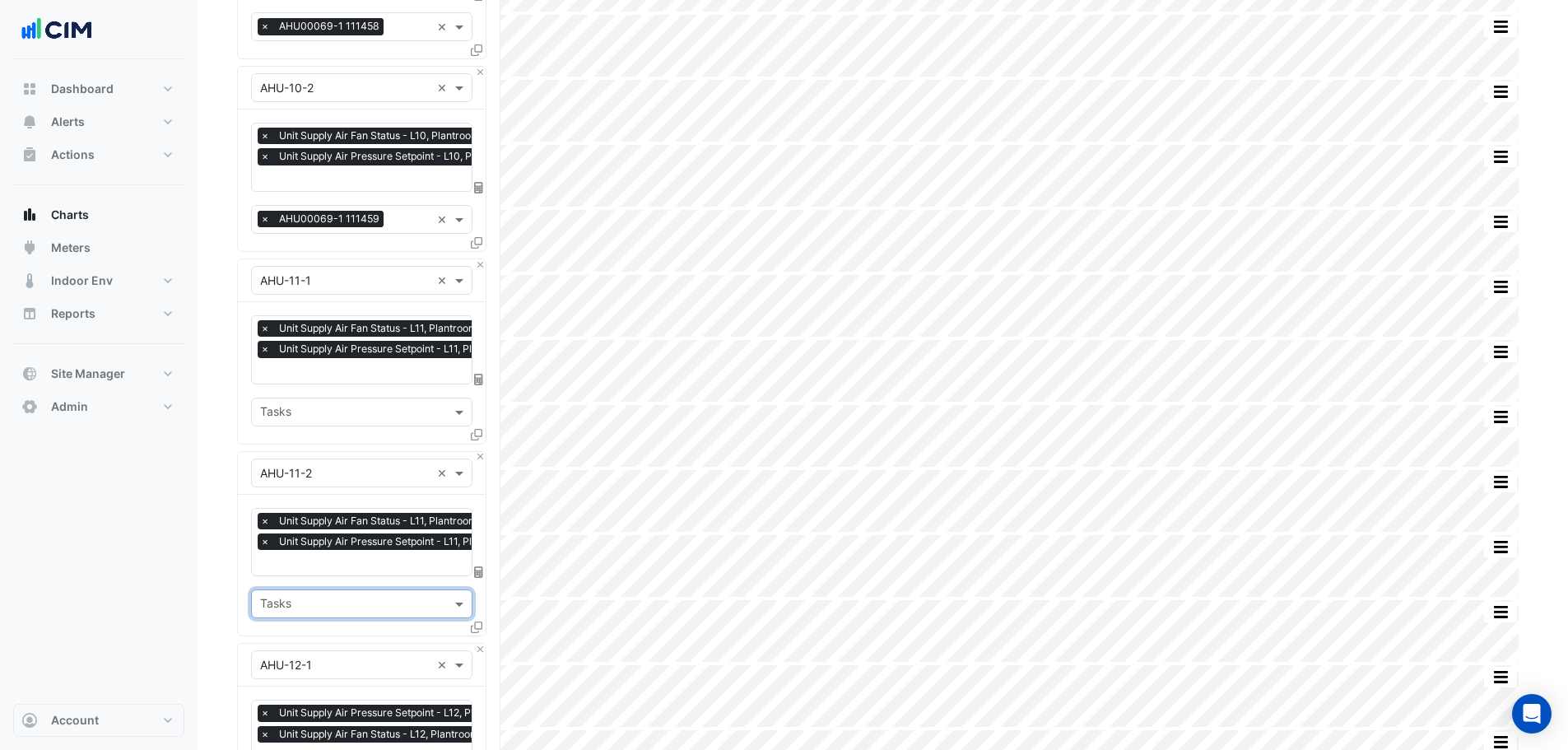
click at [264, 211] on span "×" at bounding box center [265, 219] width 15 height 17
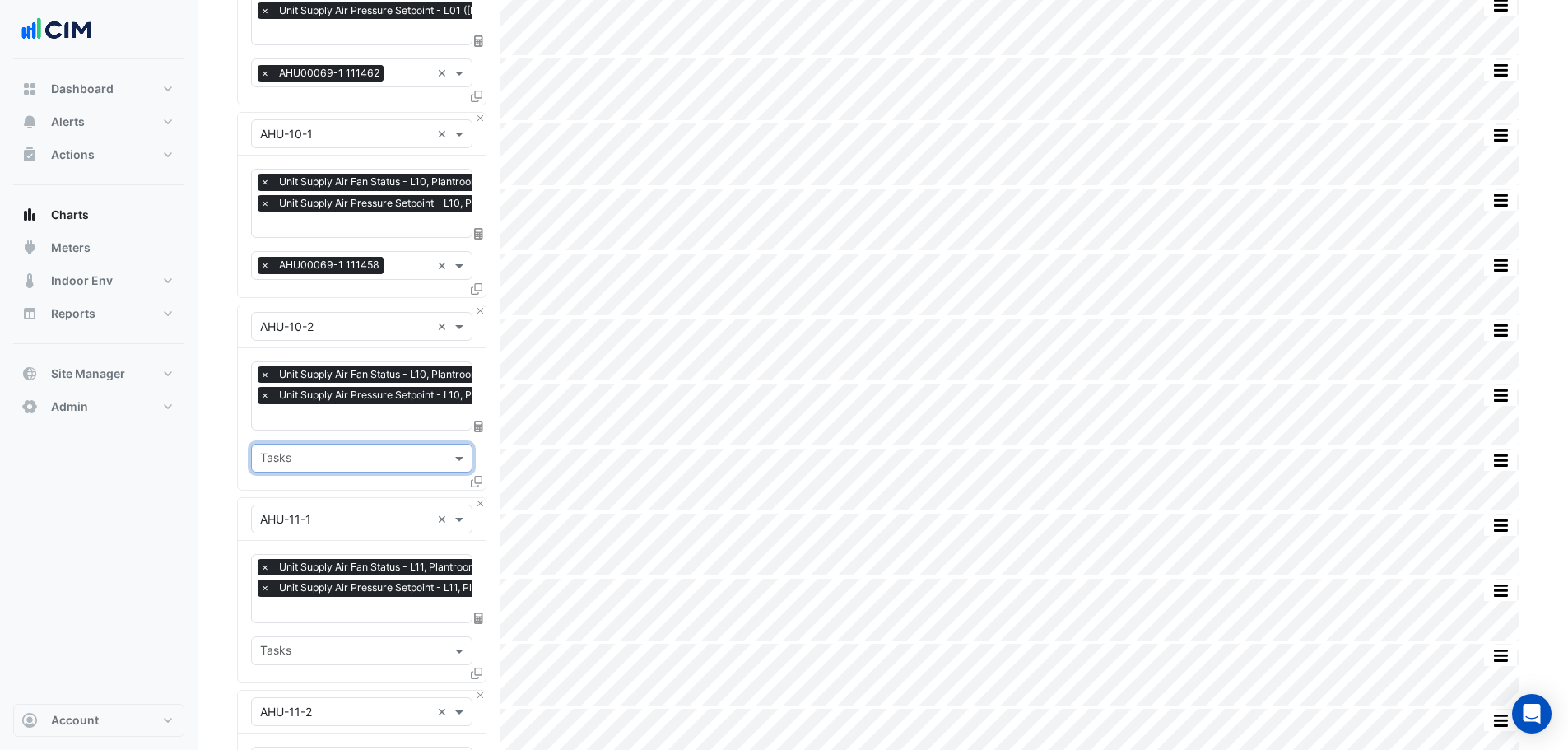
scroll to position [634, 0]
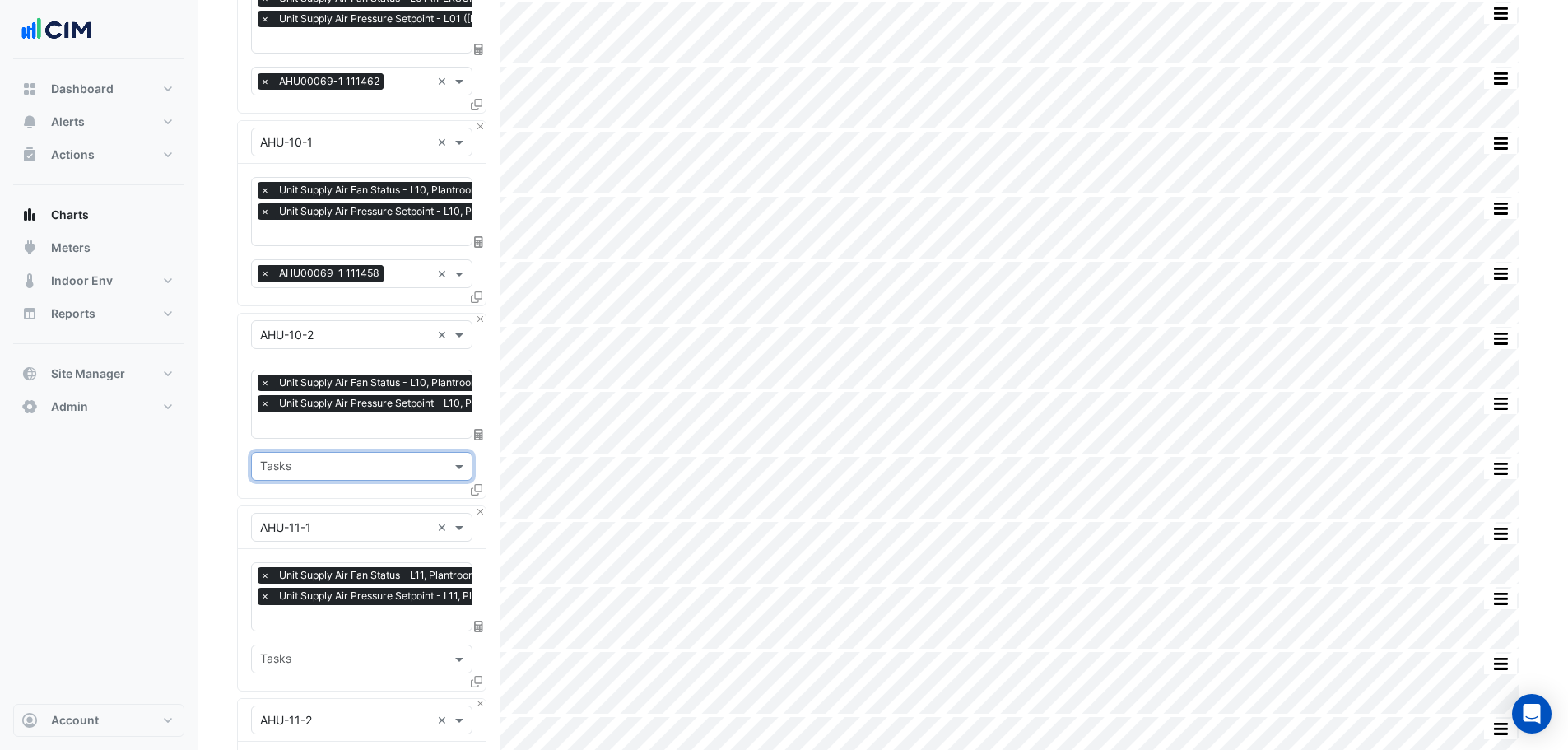
click at [263, 268] on span "×" at bounding box center [265, 273] width 15 height 17
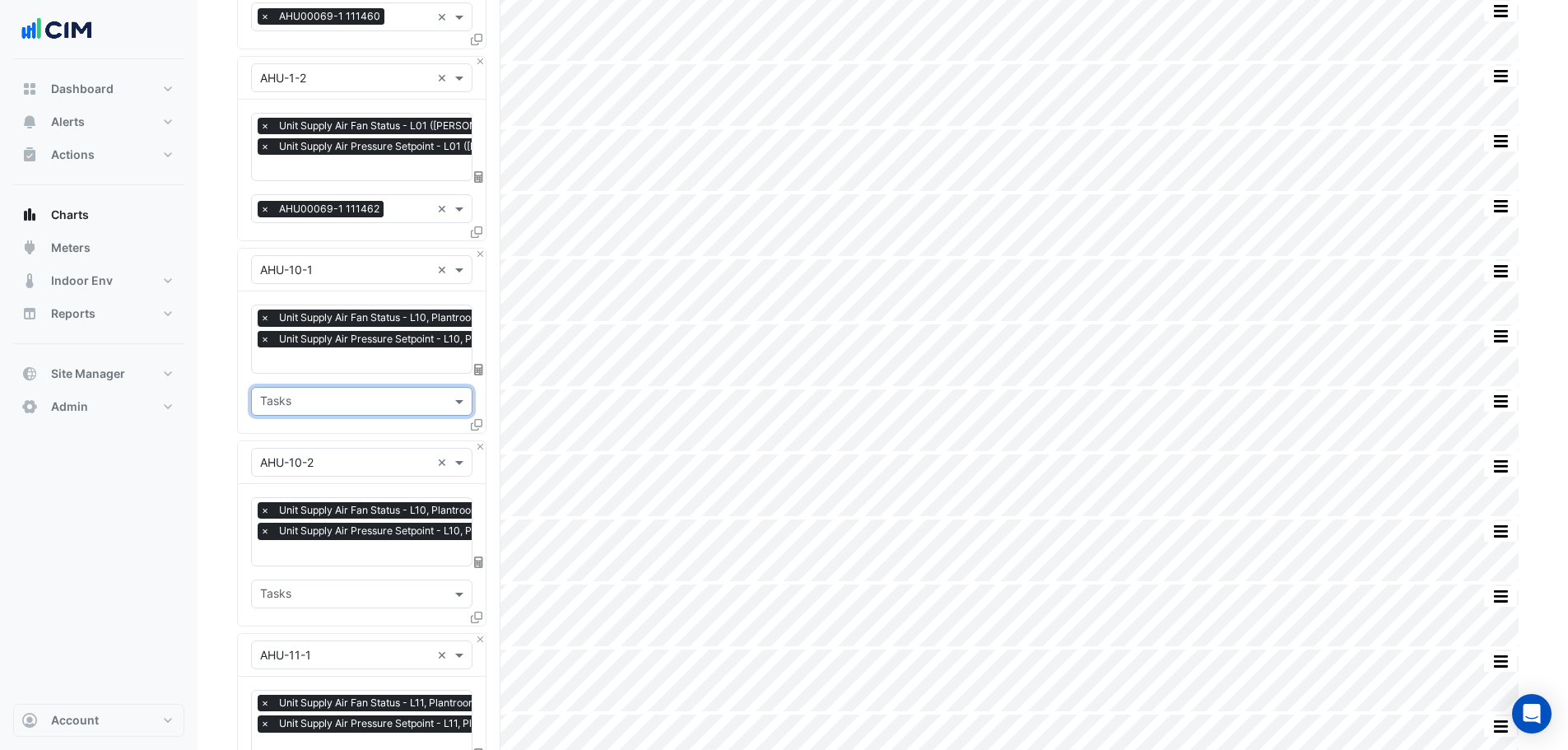
scroll to position [469, 0]
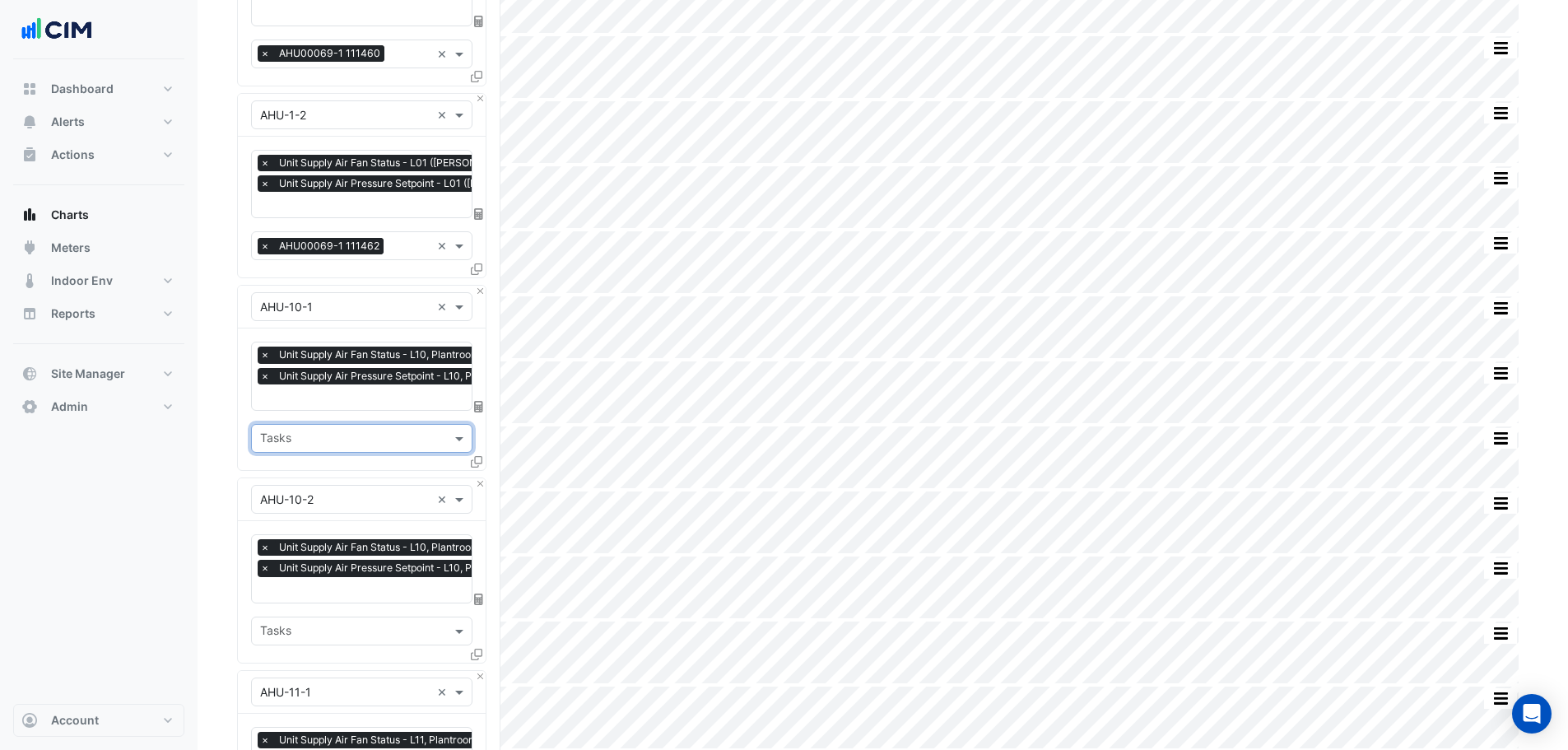
click at [264, 237] on span "×" at bounding box center [265, 246] width 15 height 17
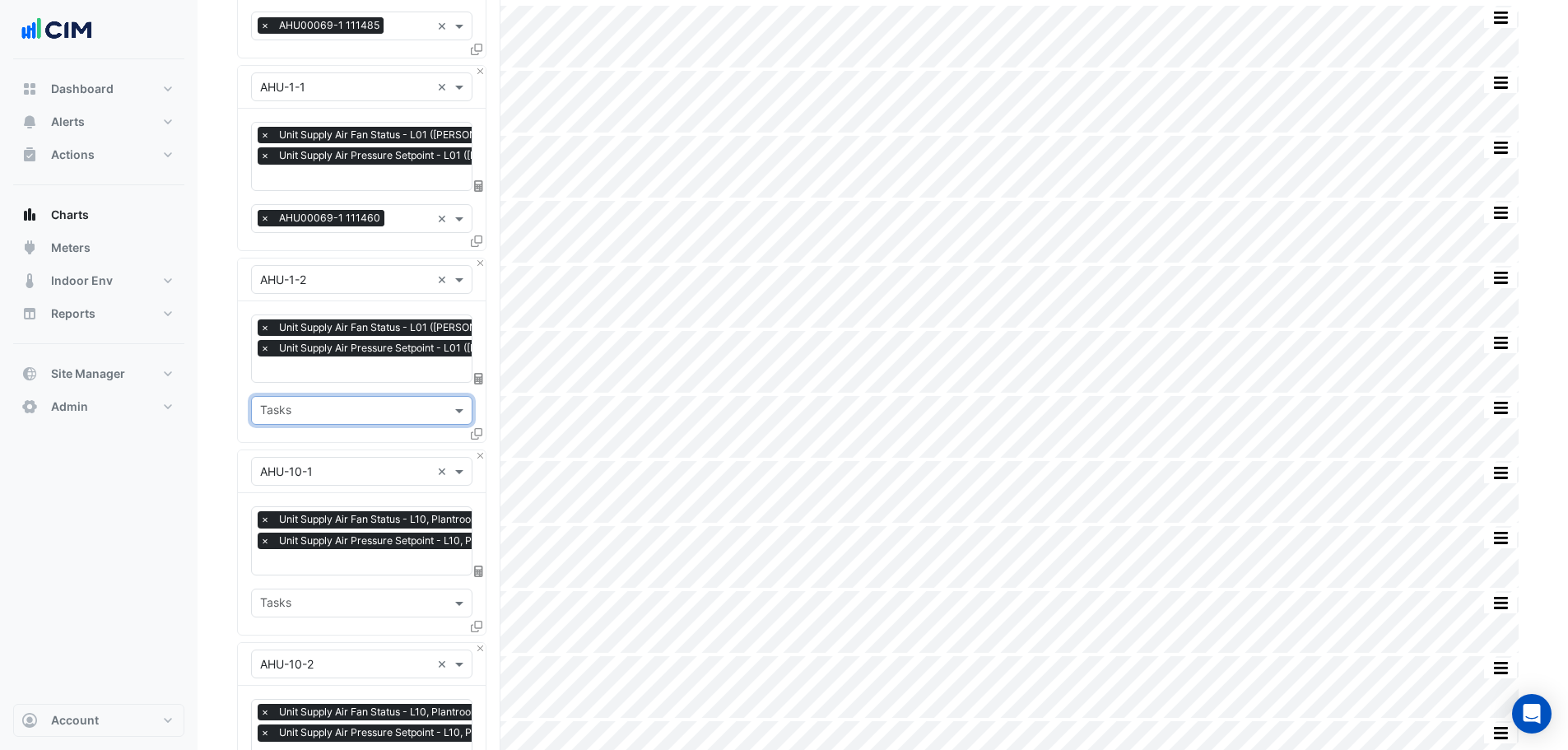
click at [261, 213] on span "×" at bounding box center [265, 218] width 15 height 17
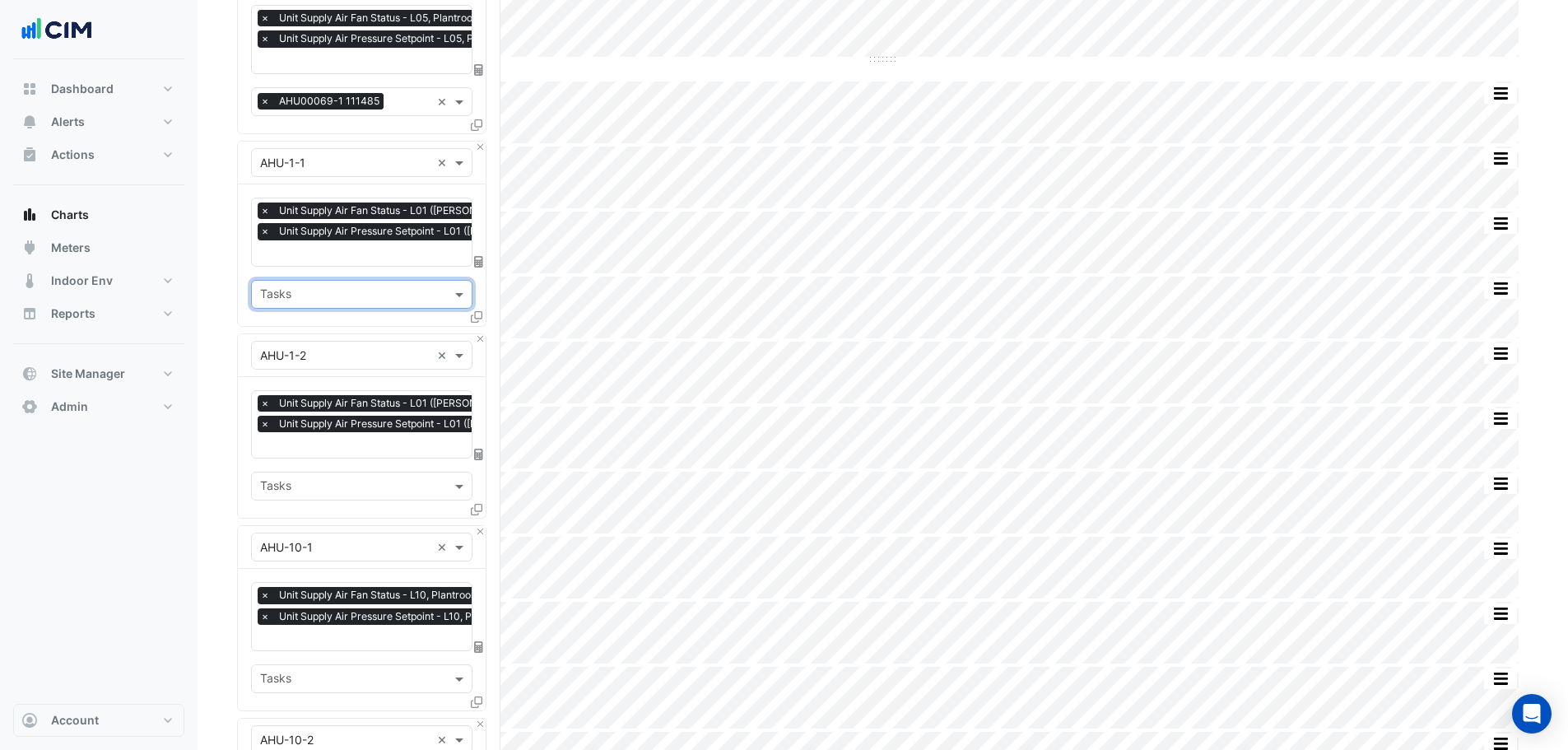
scroll to position [140, 0]
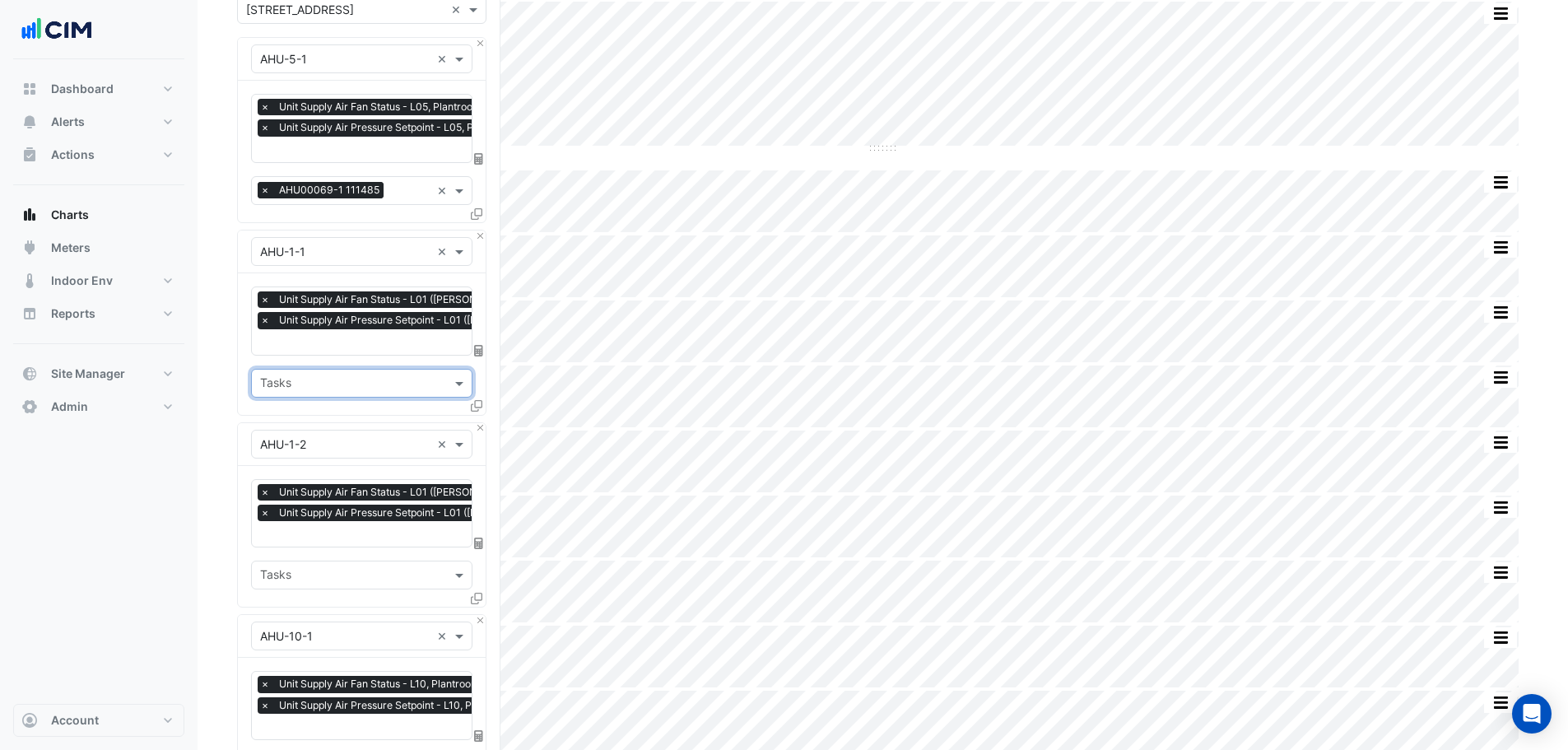
click at [261, 186] on span "×" at bounding box center [265, 190] width 15 height 17
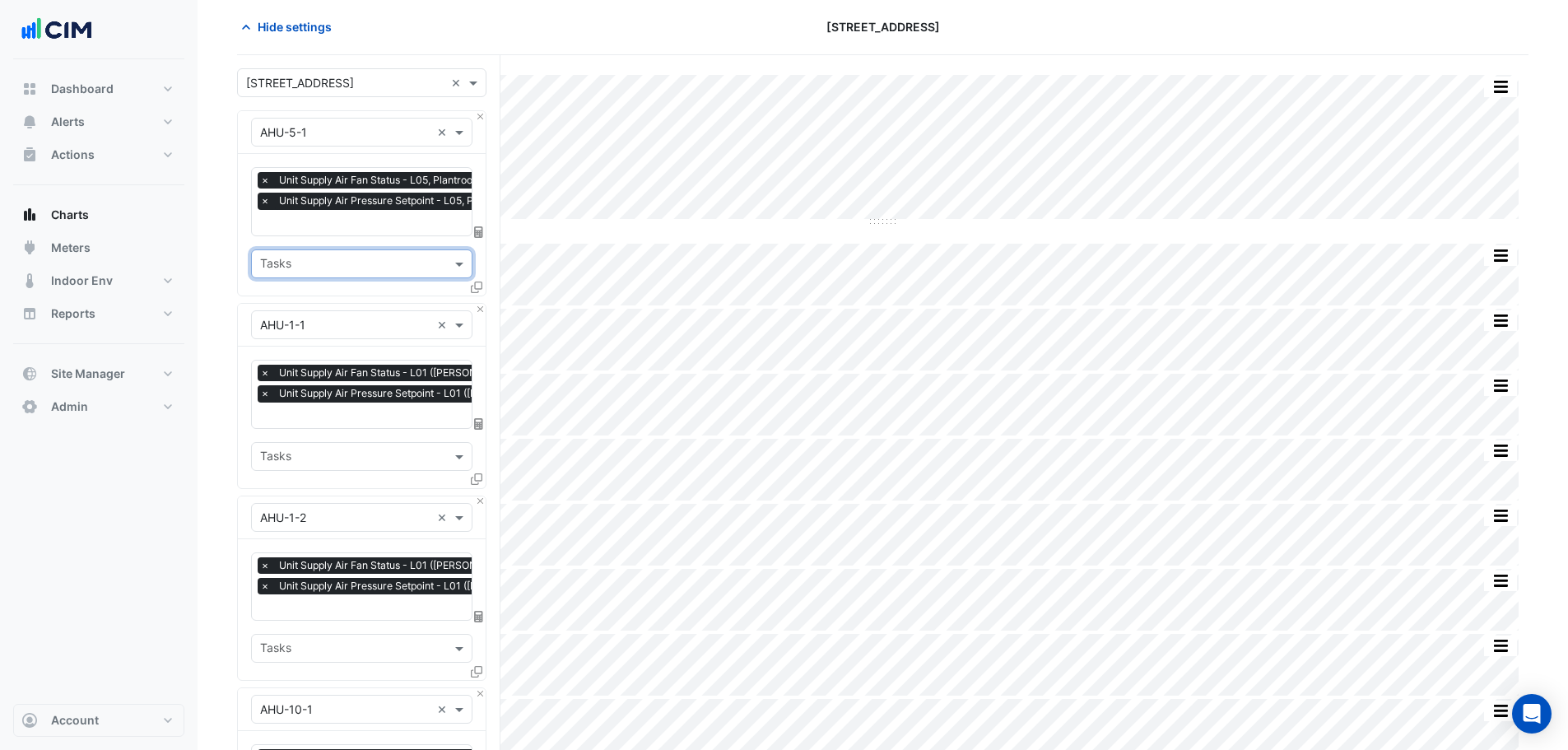
scroll to position [0, 0]
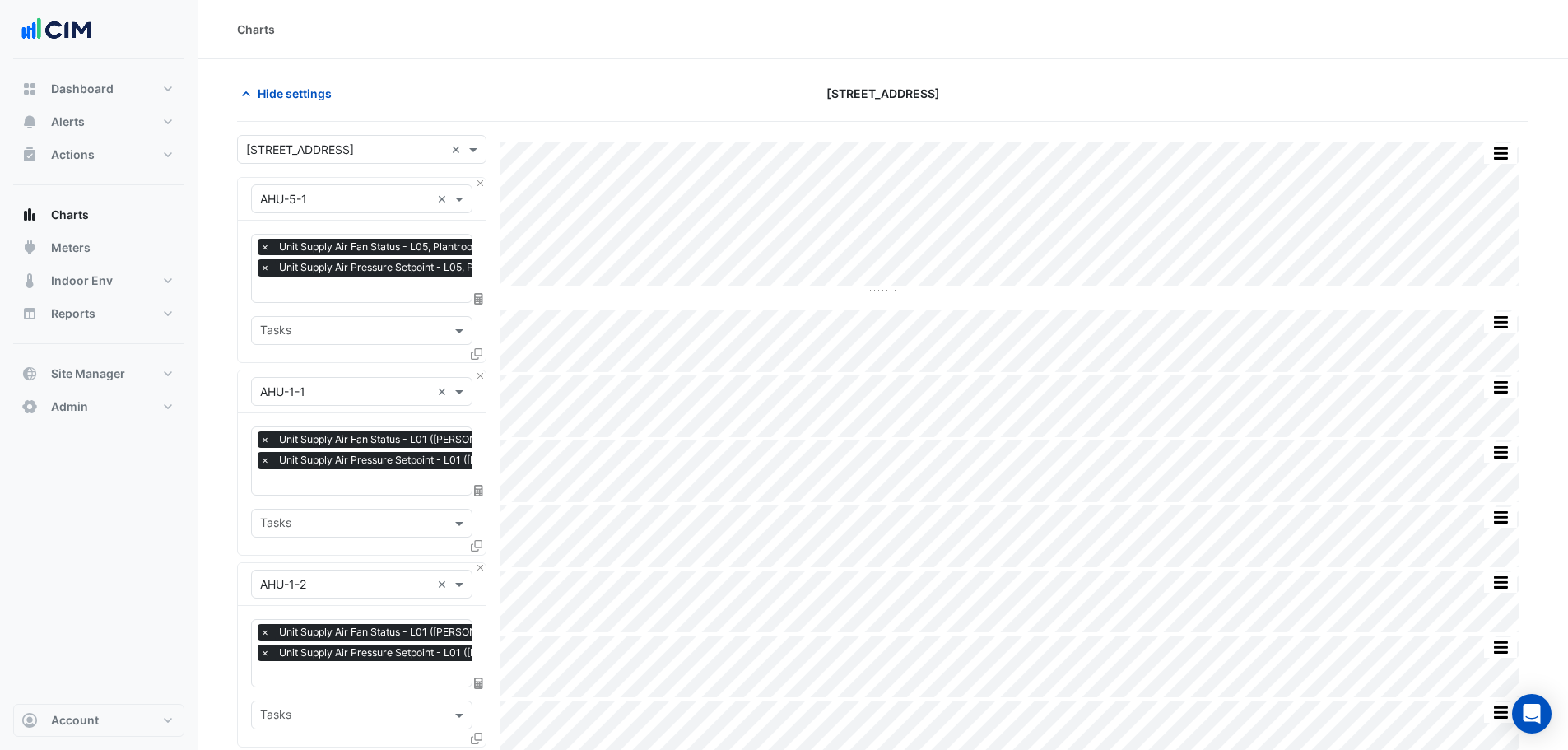
click at [416, 85] on div "Hide settings" at bounding box center [445, 93] width 437 height 29
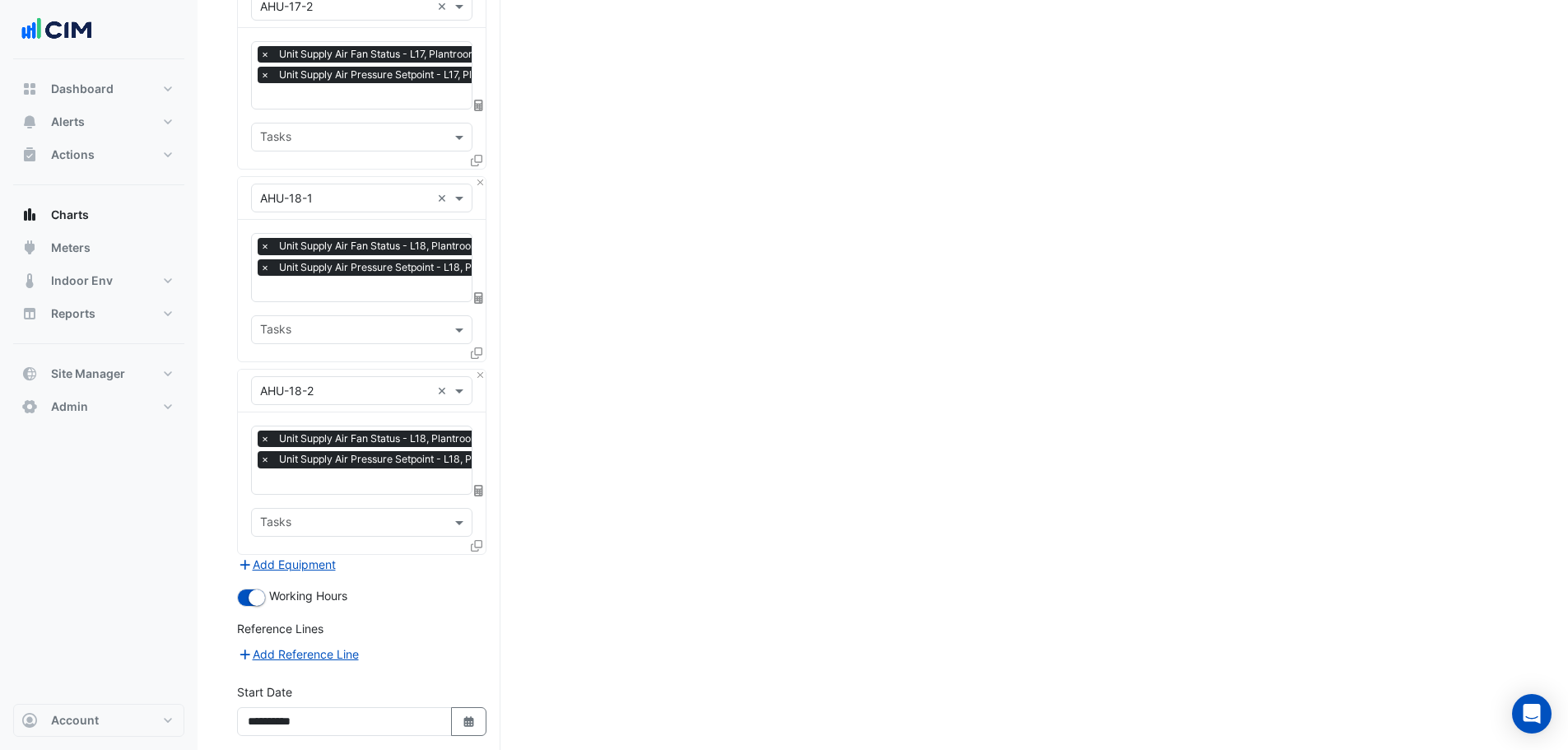
scroll to position [3762, 0]
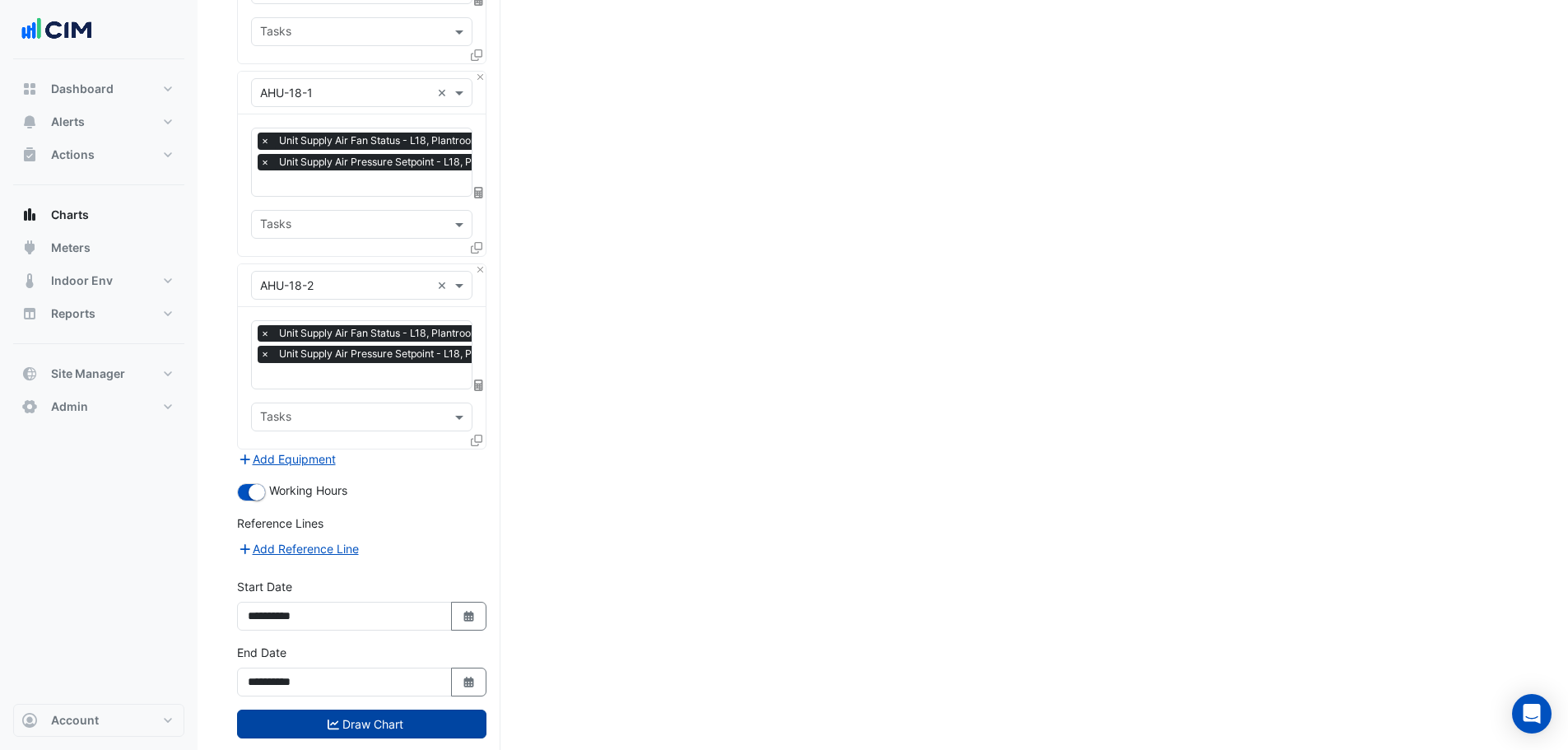
click at [352, 710] on button "Draw Chart" at bounding box center [362, 723] width 249 height 29
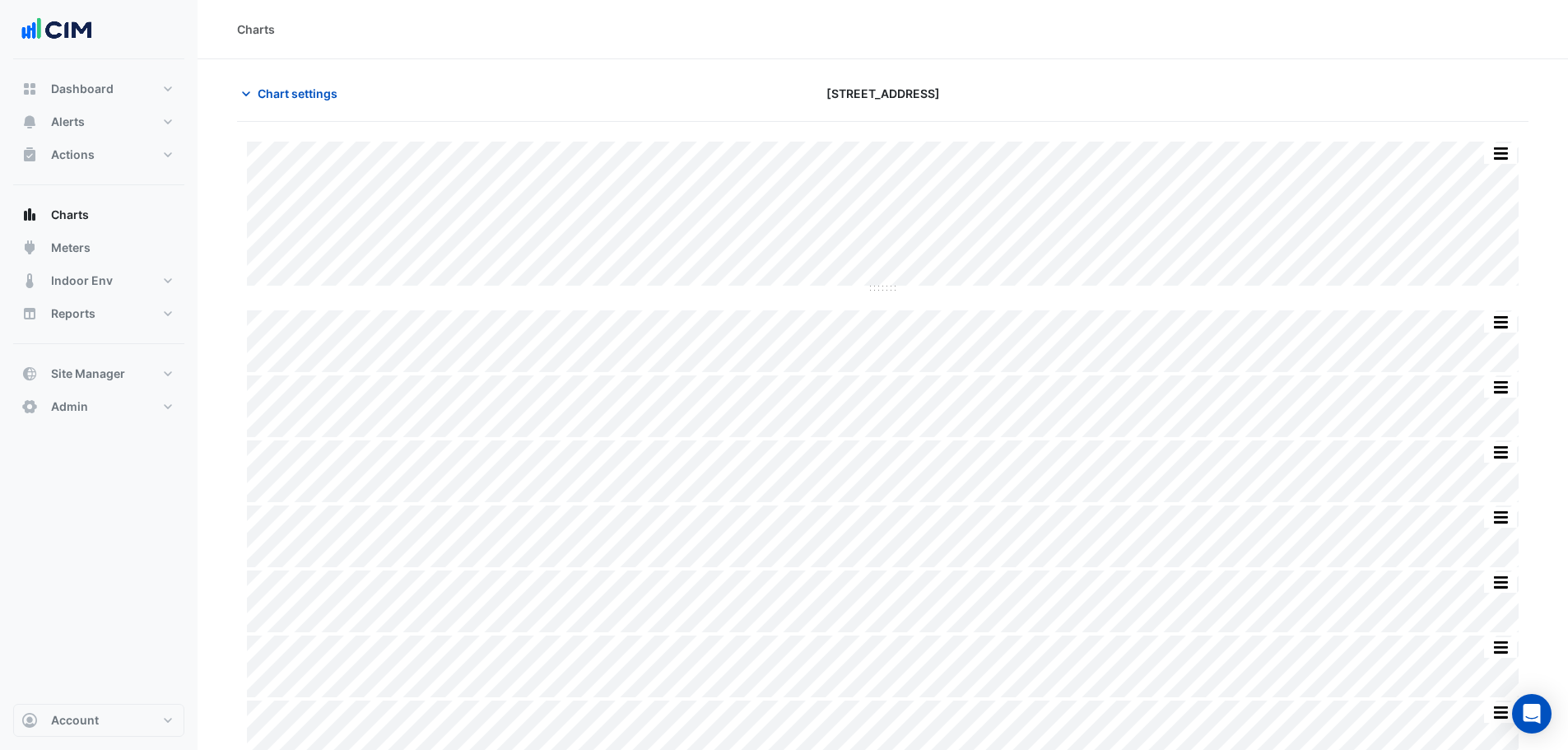
drag, startPoint x: 1507, startPoint y: 143, endPoint x: 1505, endPoint y: 153, distance: 10.2
click at [1506, 144] on div "Split by Equip Split All Split None Print Save as JPEG Save as PNG Pivot Data T…" at bounding box center [1501, 154] width 35 height 22
click at [1505, 153] on button "button" at bounding box center [1501, 154] width 33 height 20
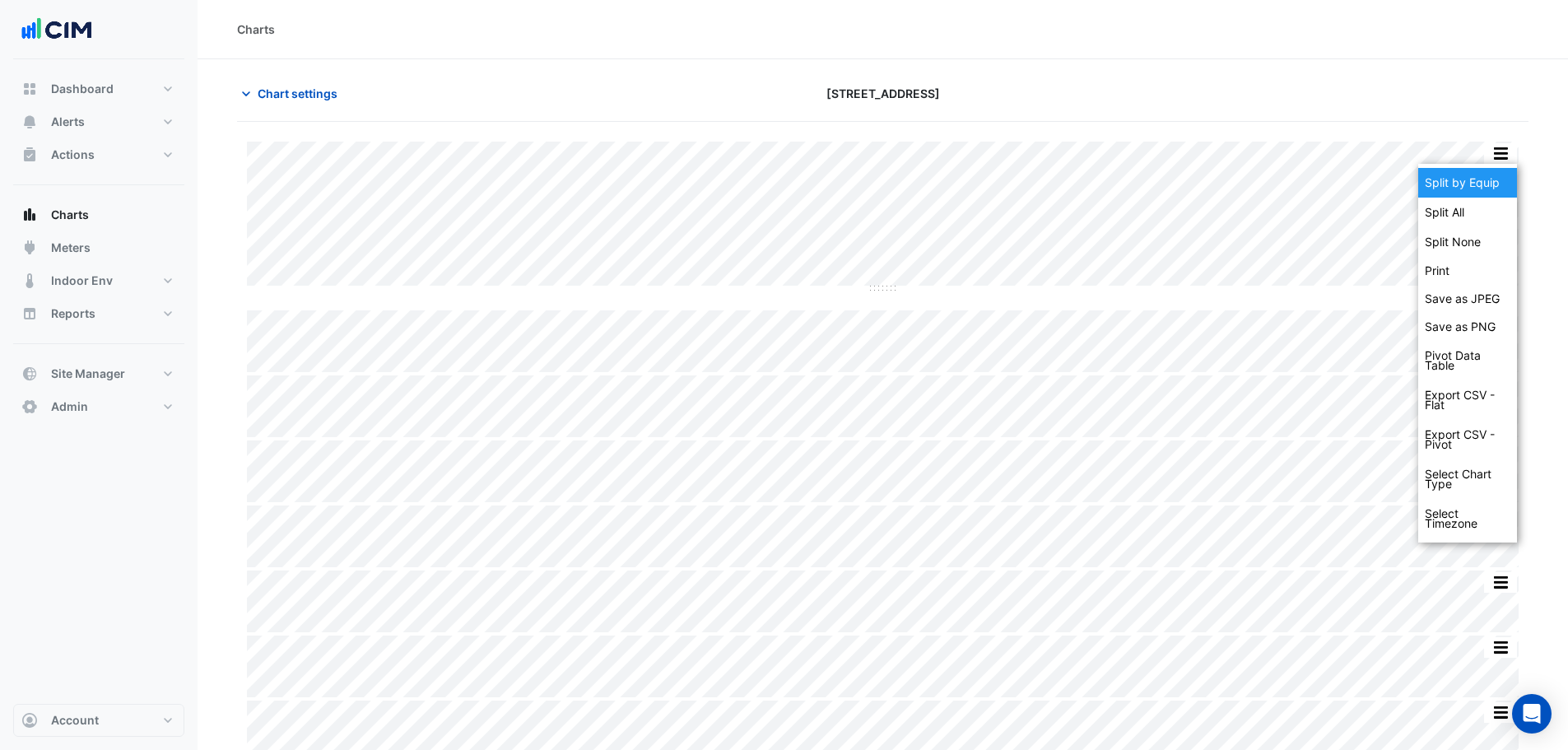
click at [1494, 185] on div "Split by Equip" at bounding box center [1467, 182] width 98 height 29
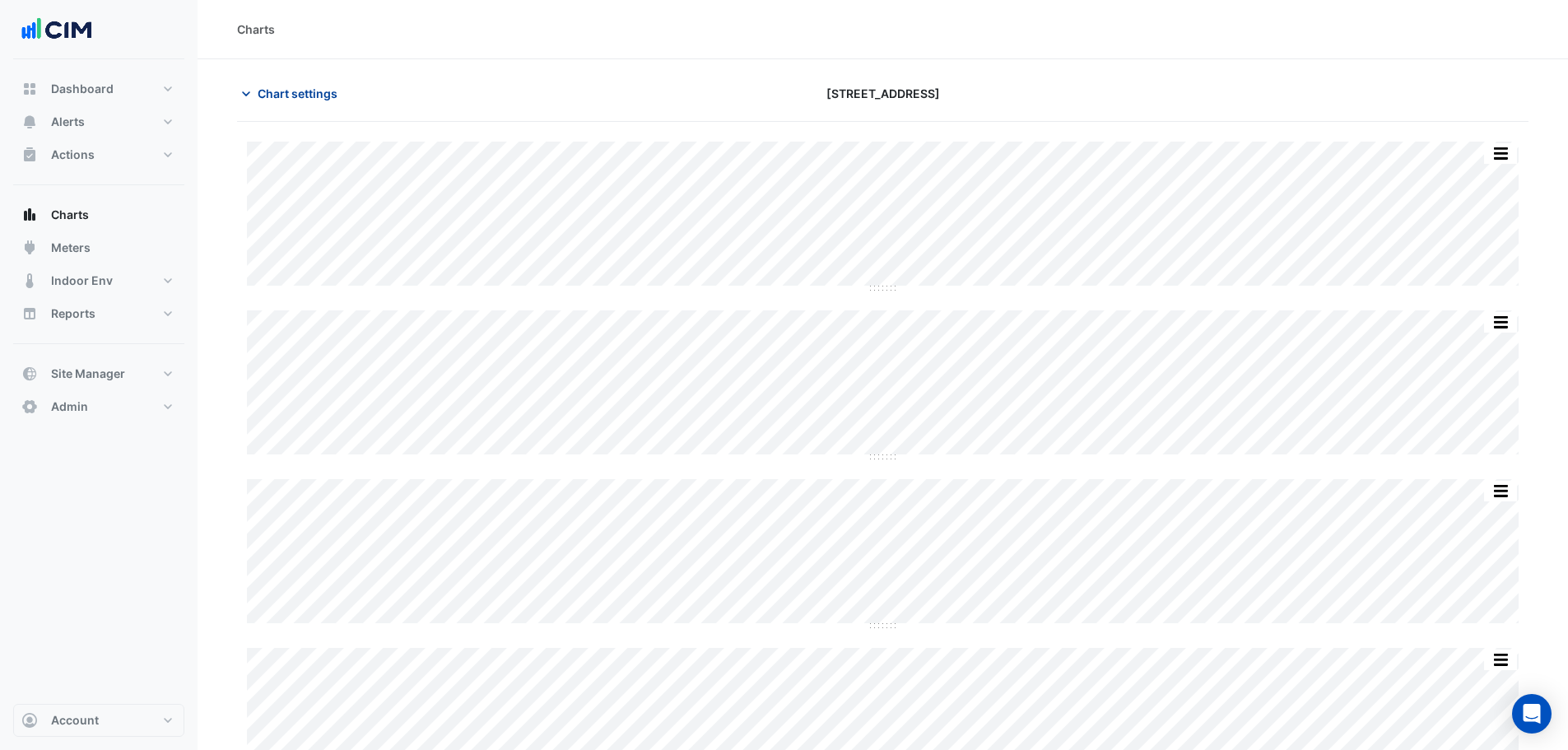
click at [276, 98] on span "Chart settings" at bounding box center [297, 93] width 80 height 17
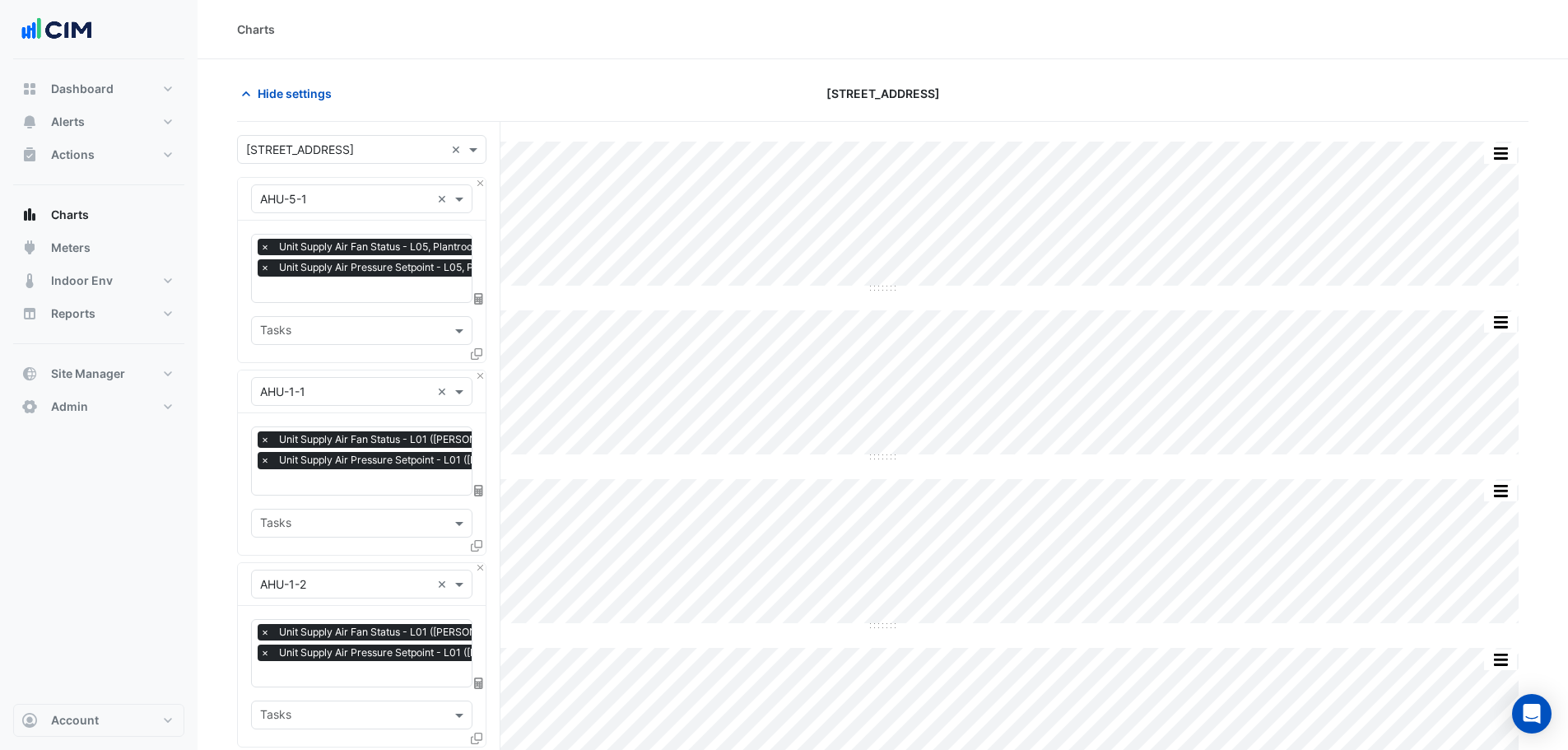
click at [337, 284] on input "text" at bounding box center [392, 291] width 263 height 17
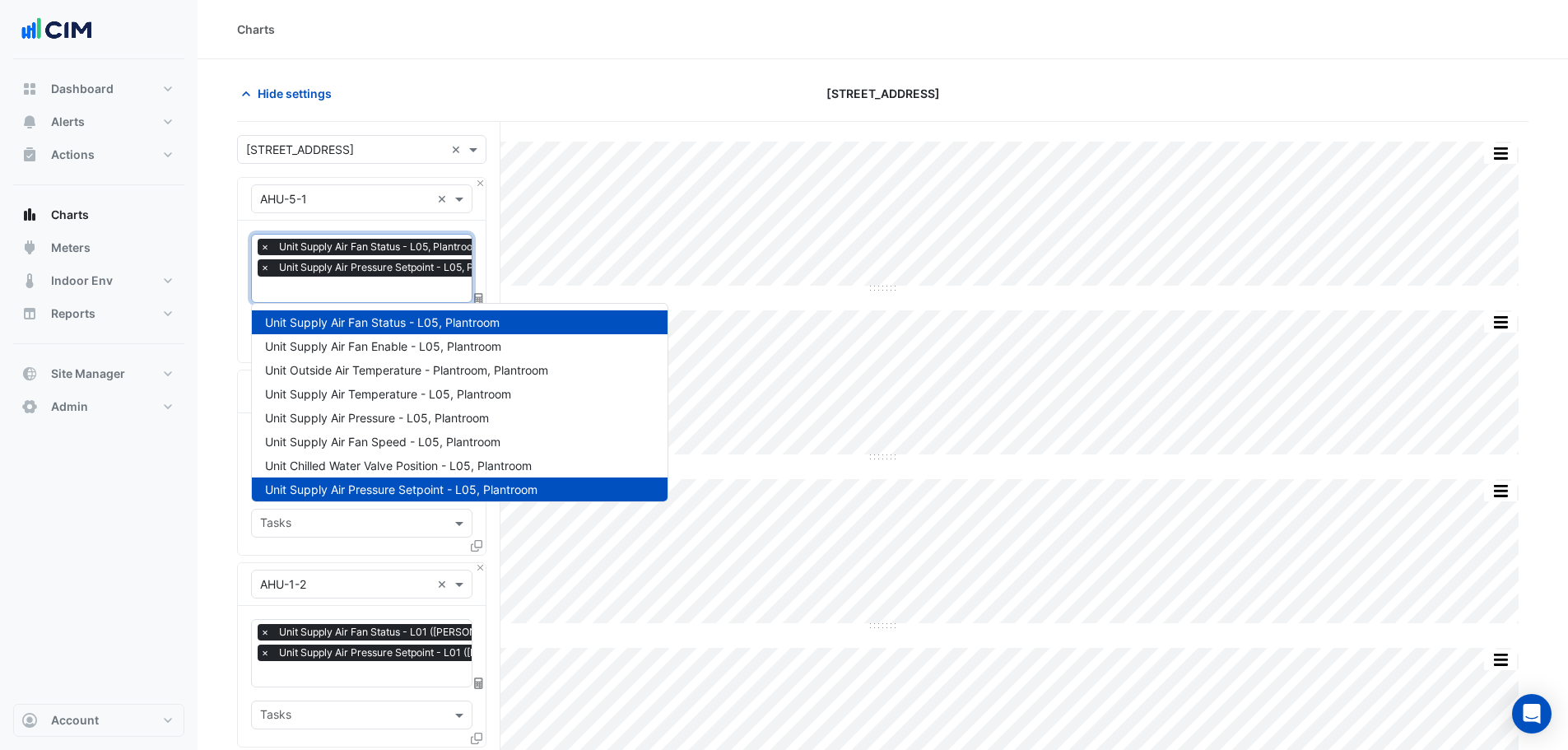
scroll to position [0, 8]
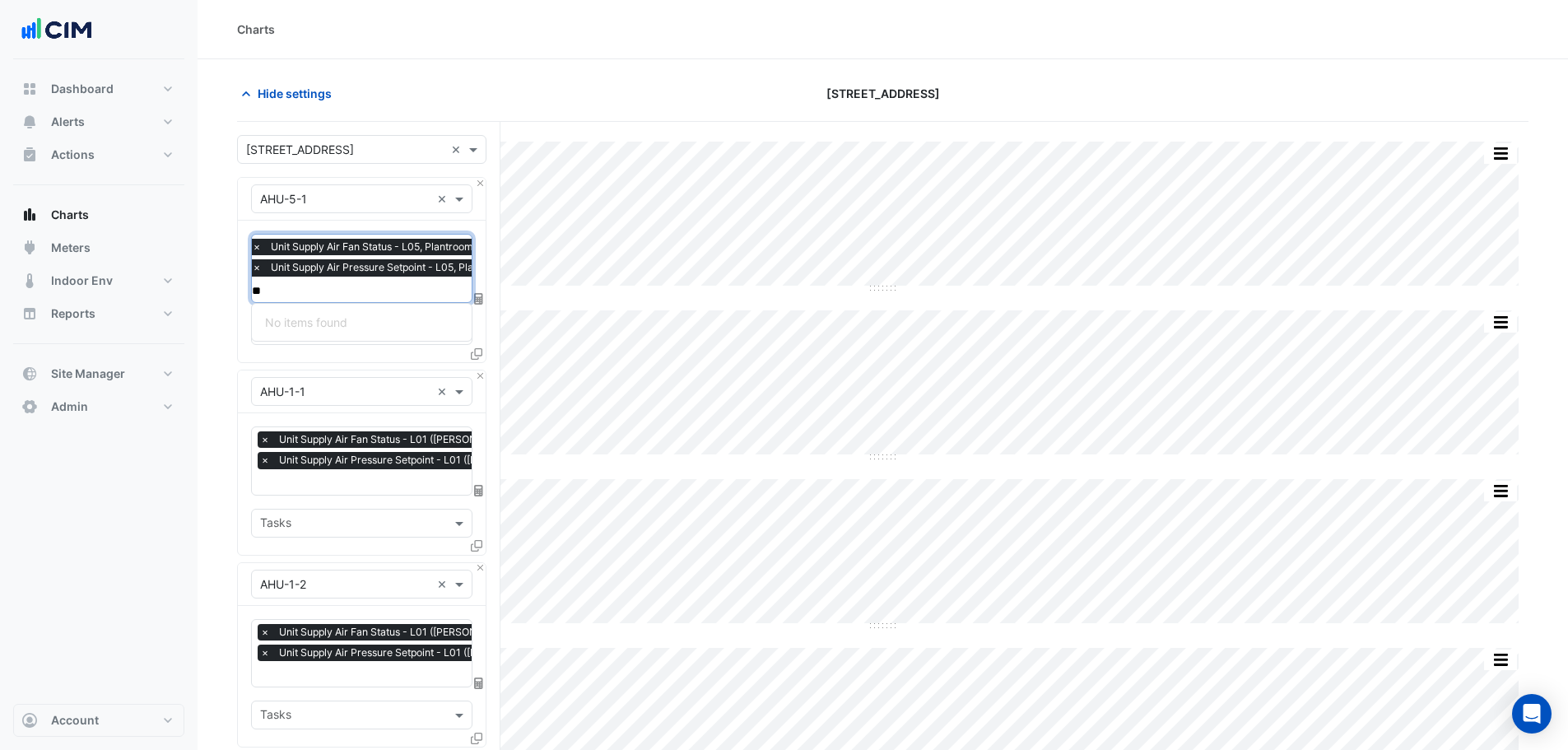
type input "*"
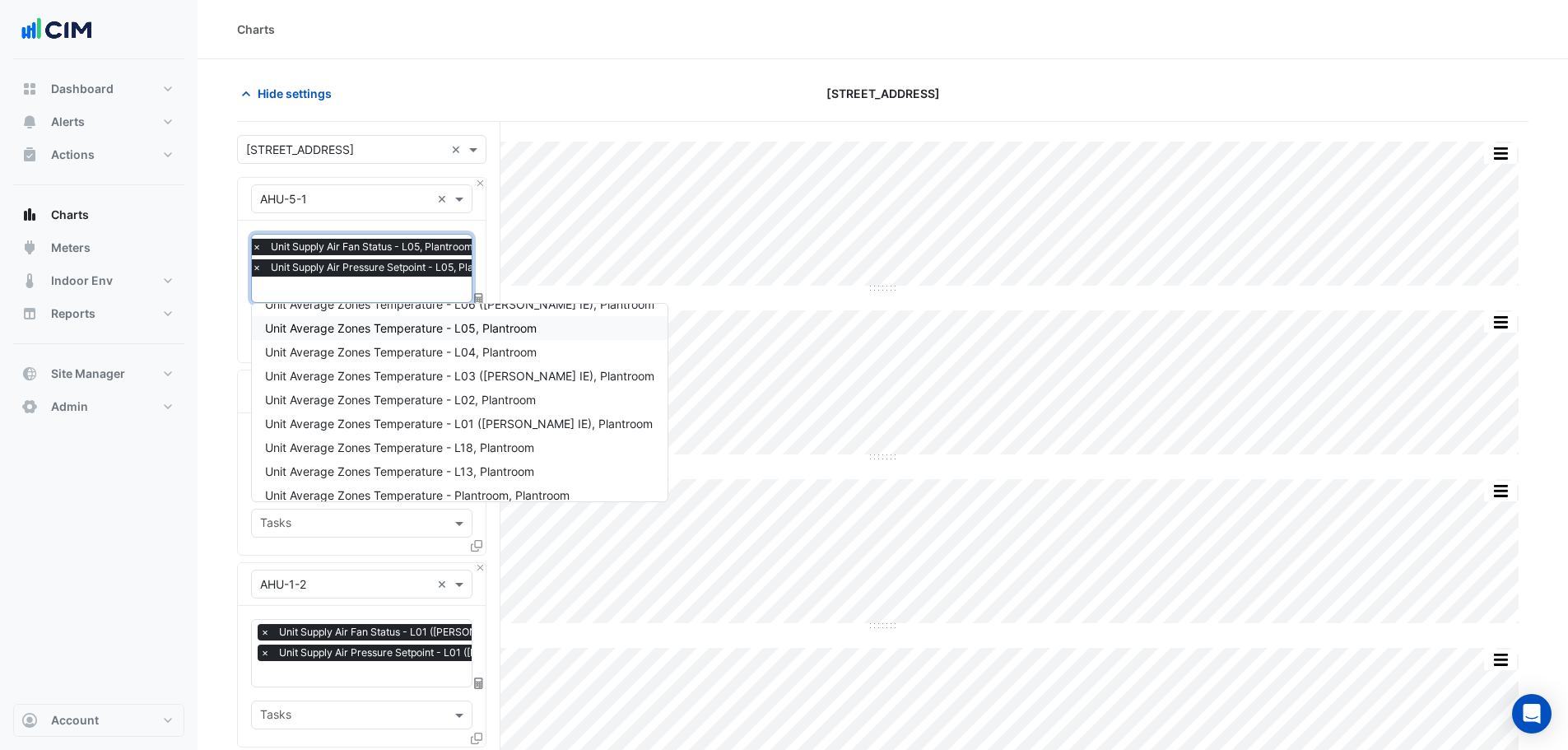
scroll to position [364, 0]
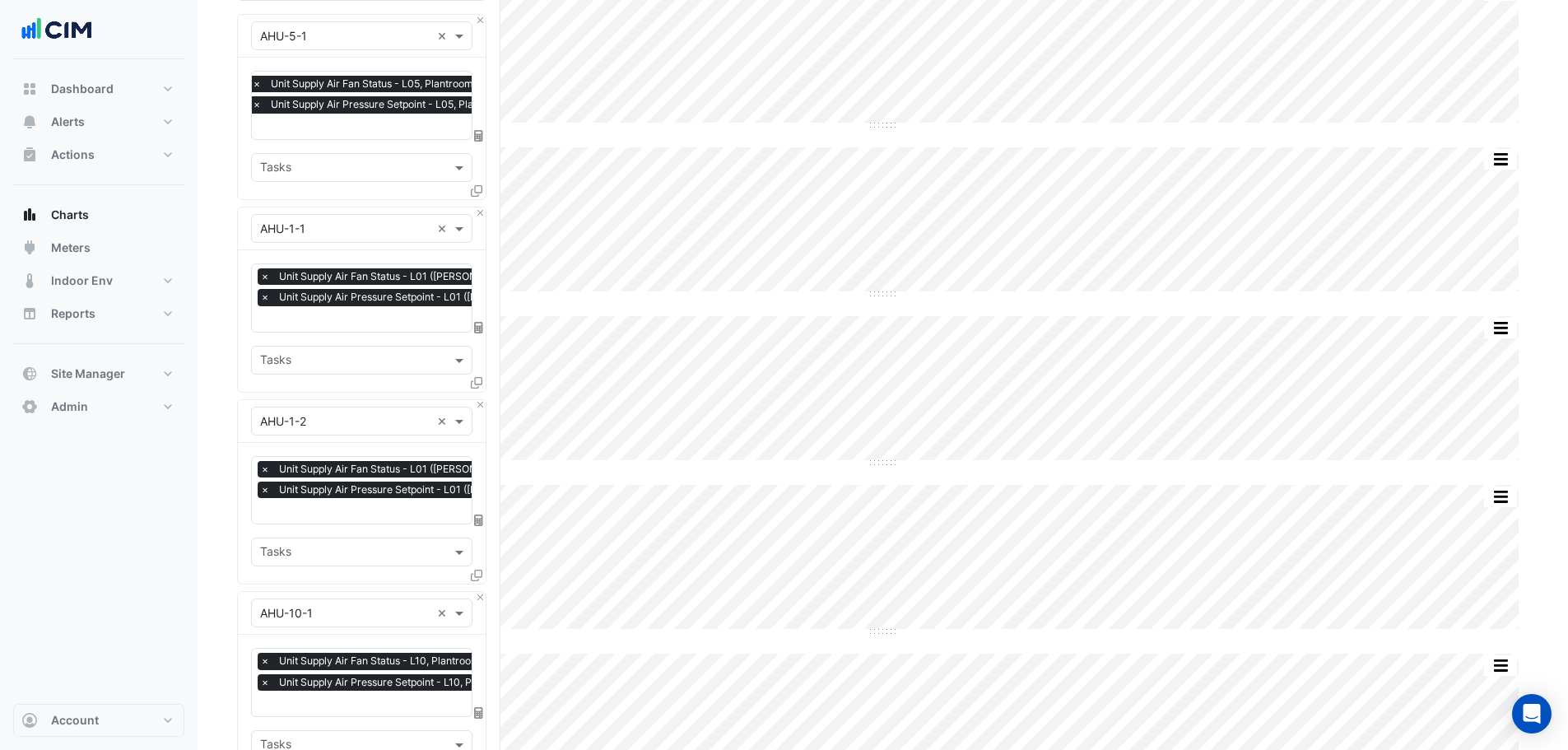
scroll to position [165, 0]
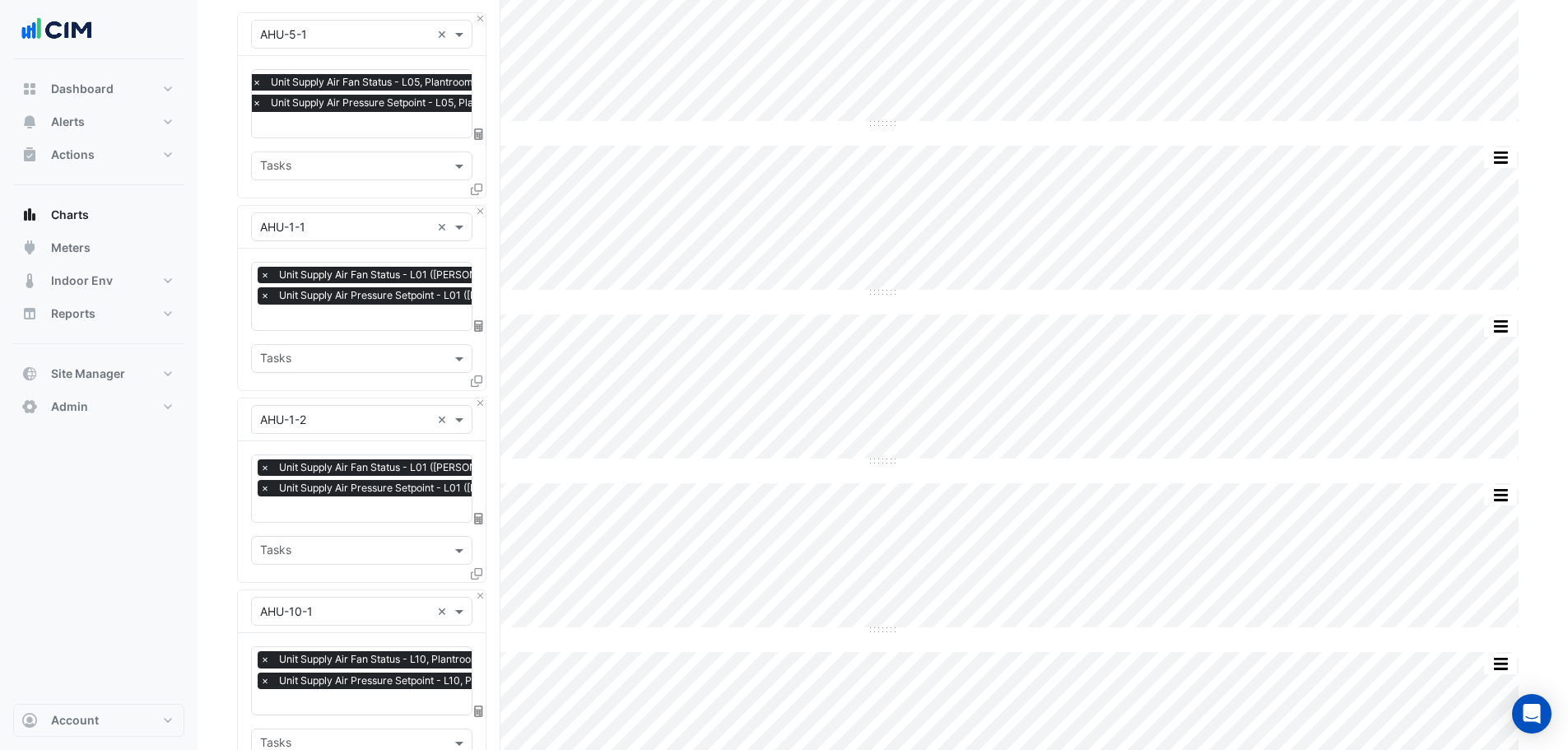
click at [306, 314] on input "text" at bounding box center [442, 318] width 363 height 17
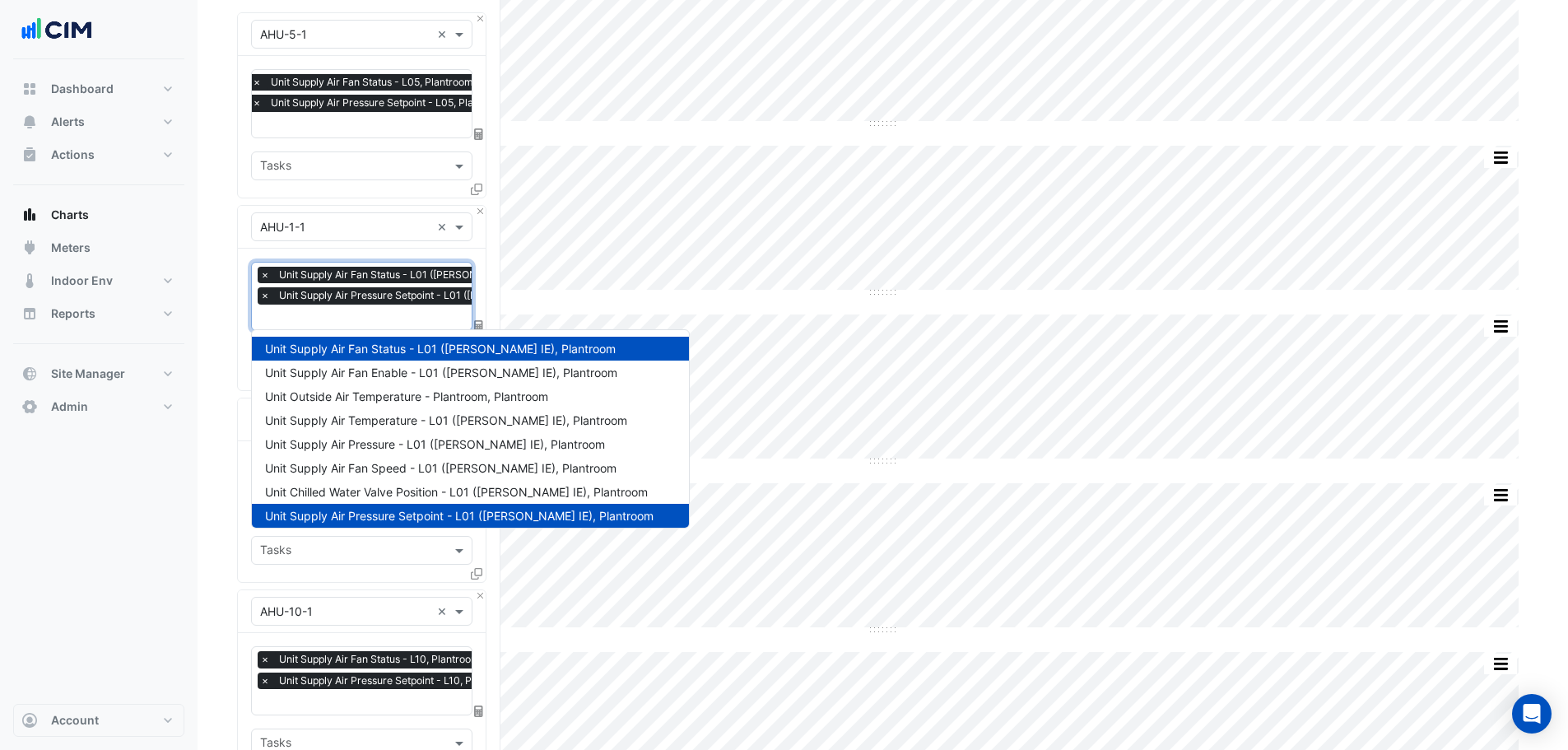
scroll to position [0, 8]
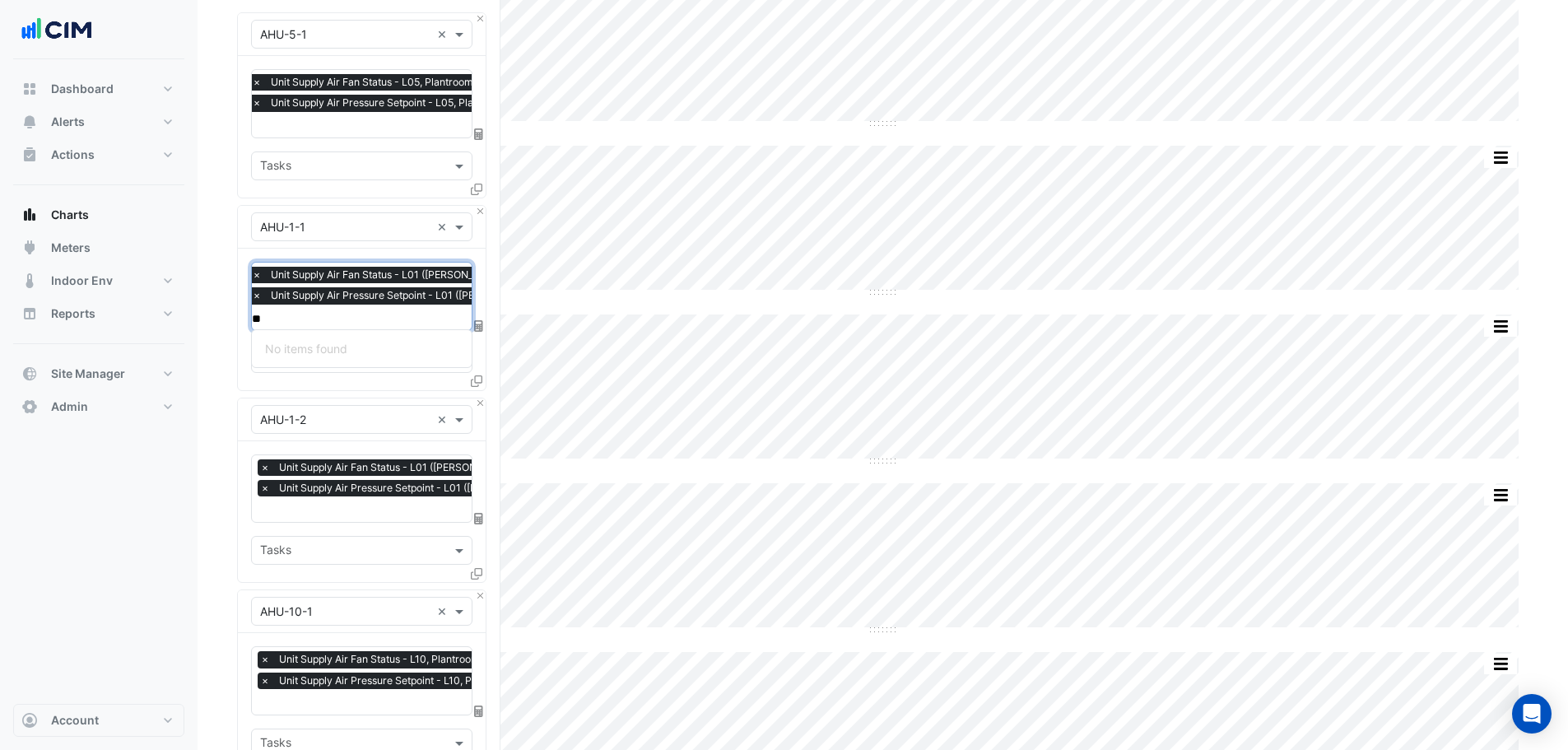
type input "*"
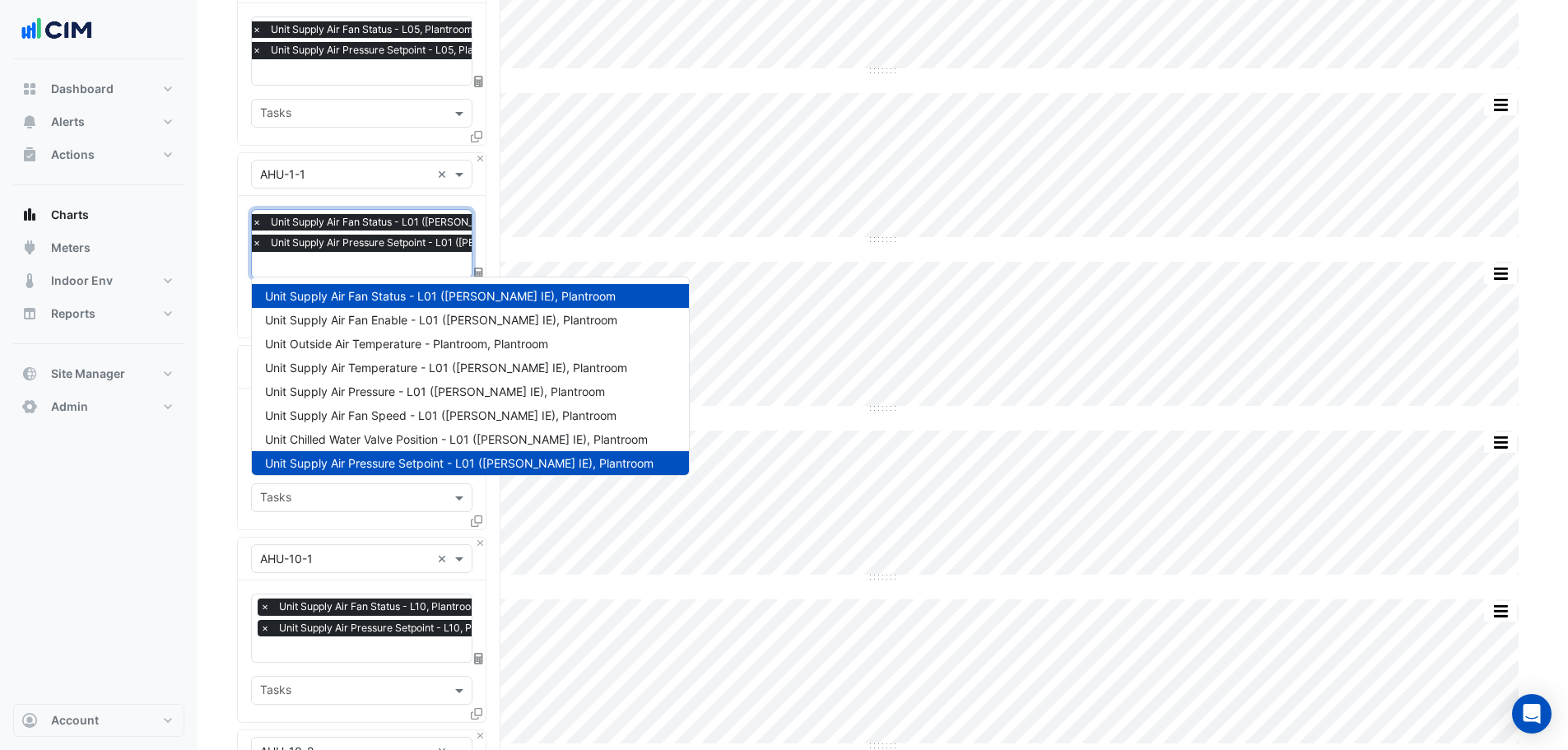
scroll to position [247, 0]
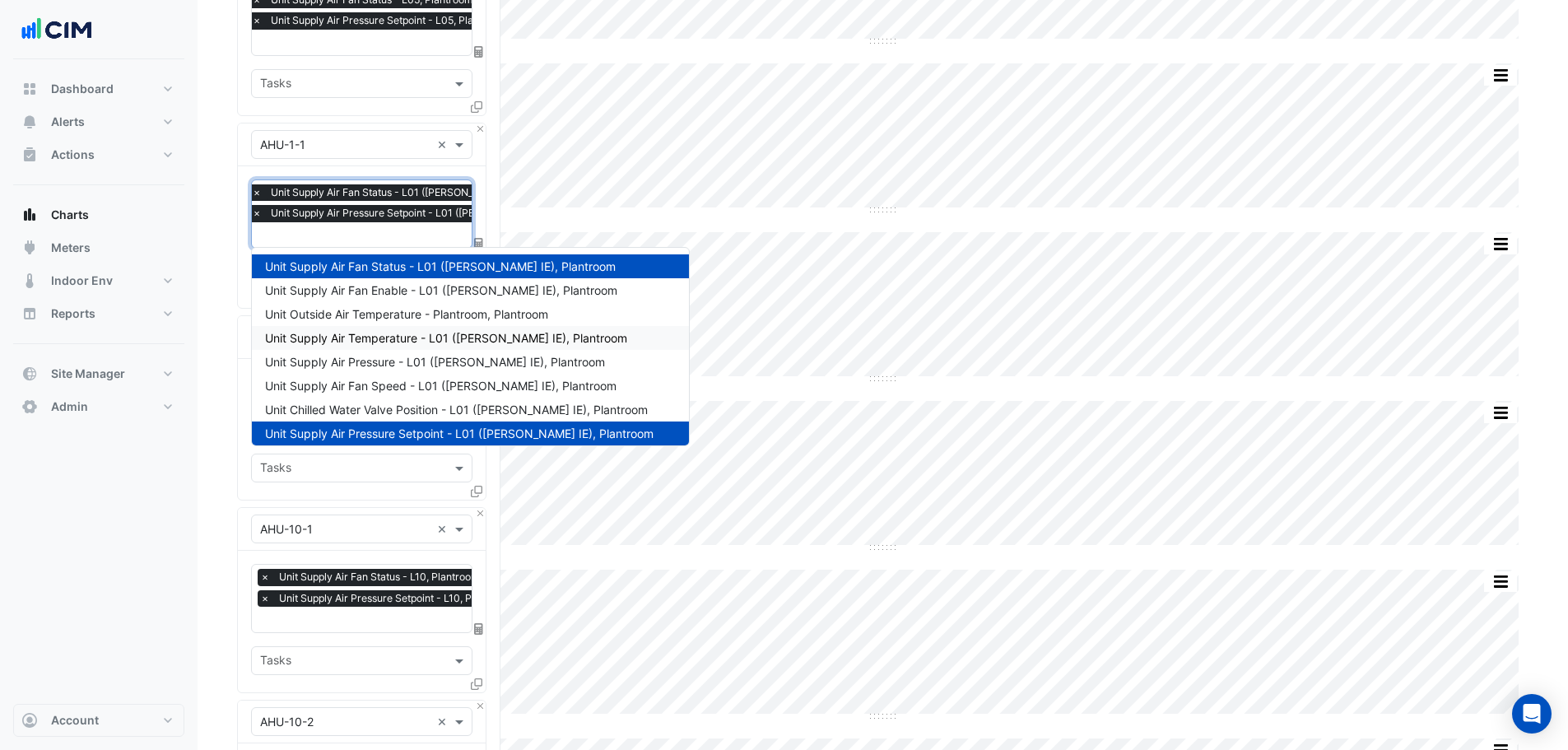
click at [237, 325] on div "× AHU-1-2 × × Unit Supply Air Fan Status - L01 (NABERS IE), Plantroom × Unit Su…" at bounding box center [362, 409] width 249 height 186
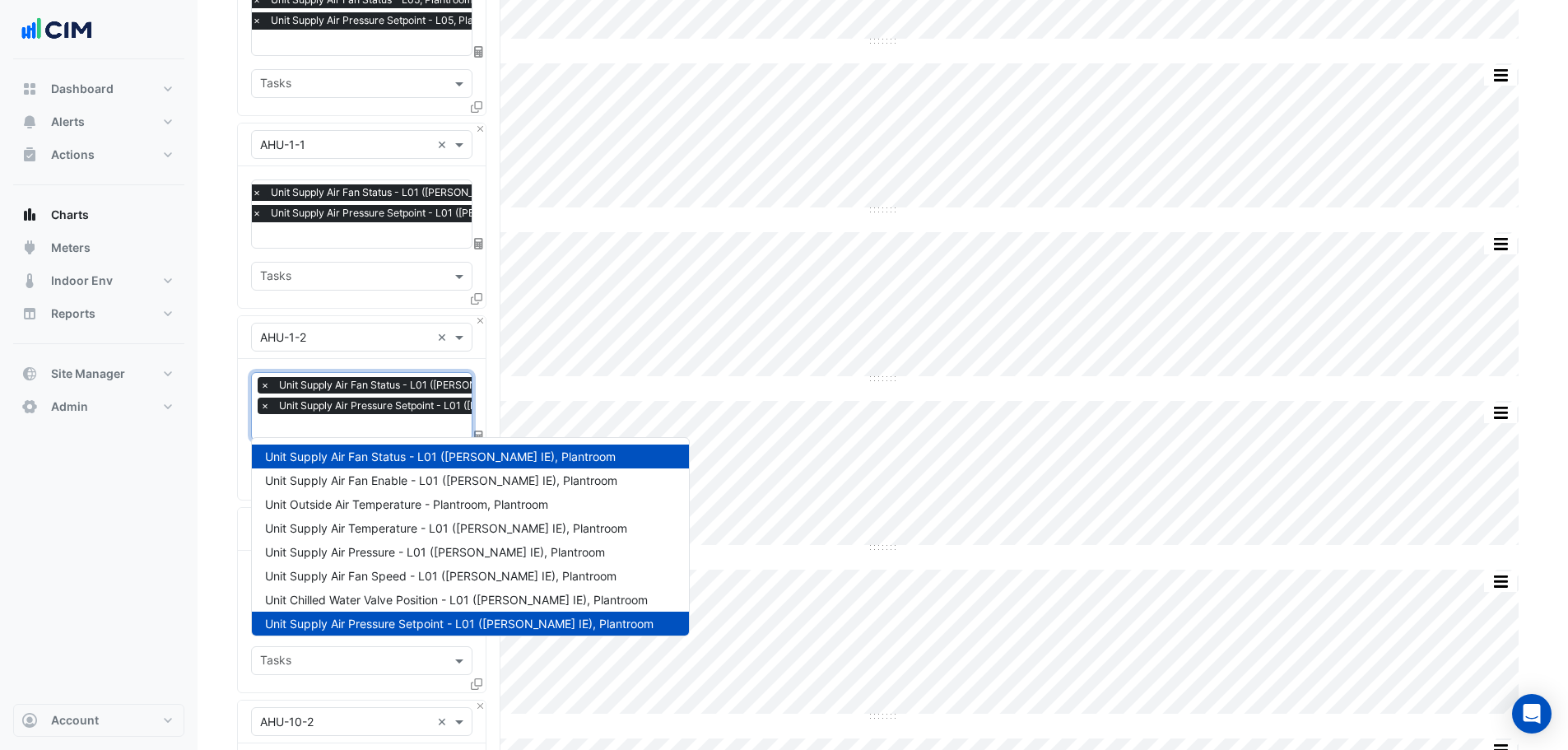
click at [304, 420] on input "text" at bounding box center [442, 428] width 363 height 17
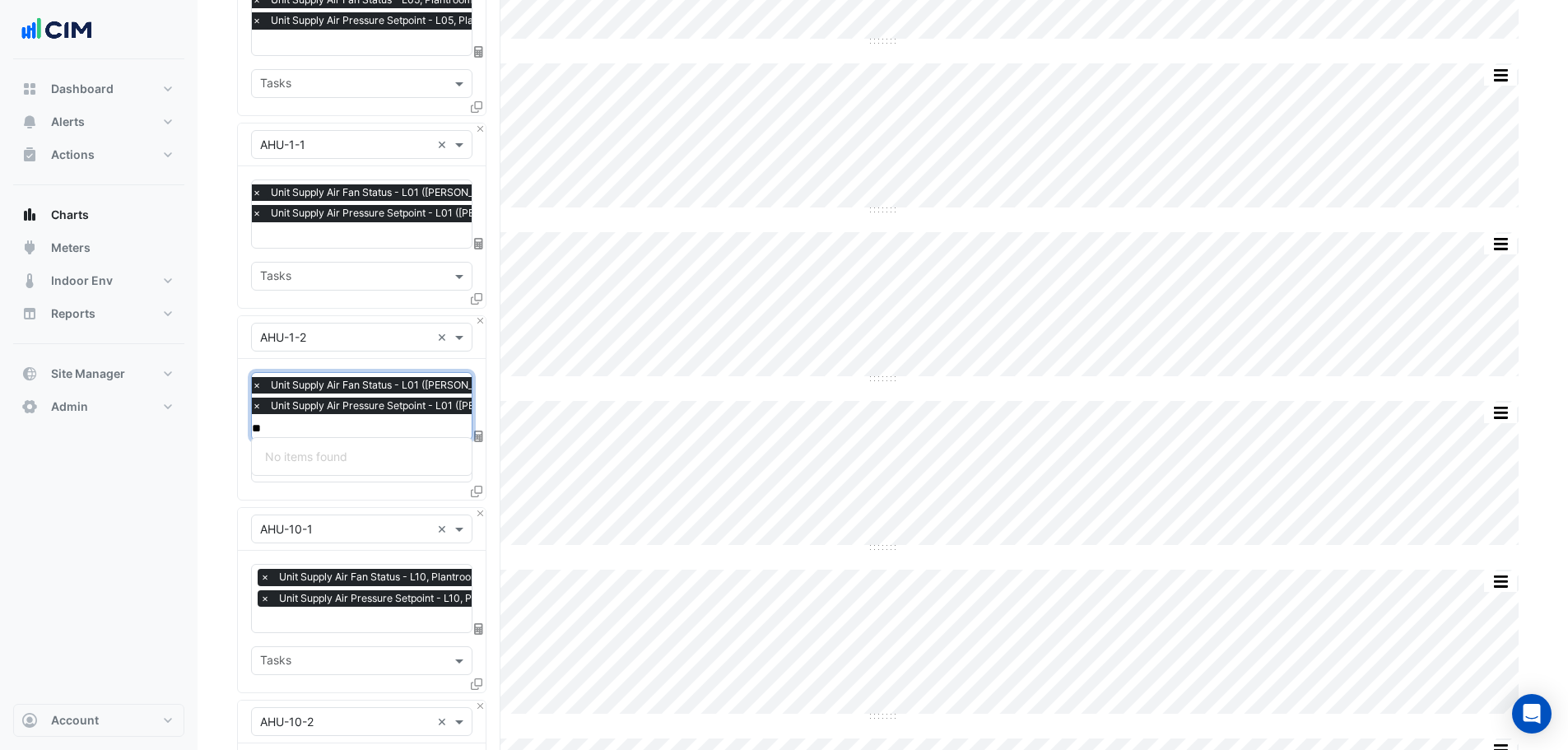
type input "*"
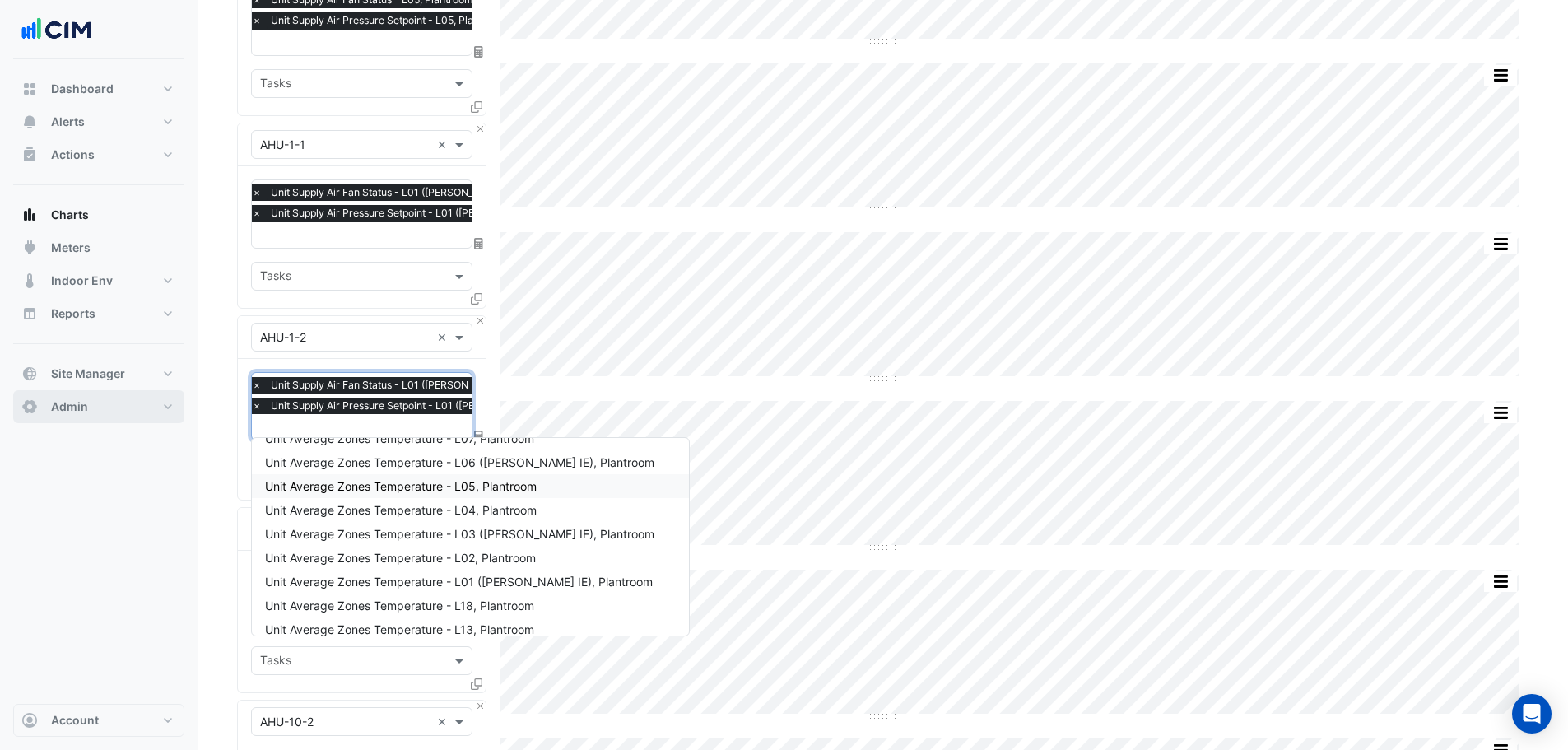
scroll to position [329, 0]
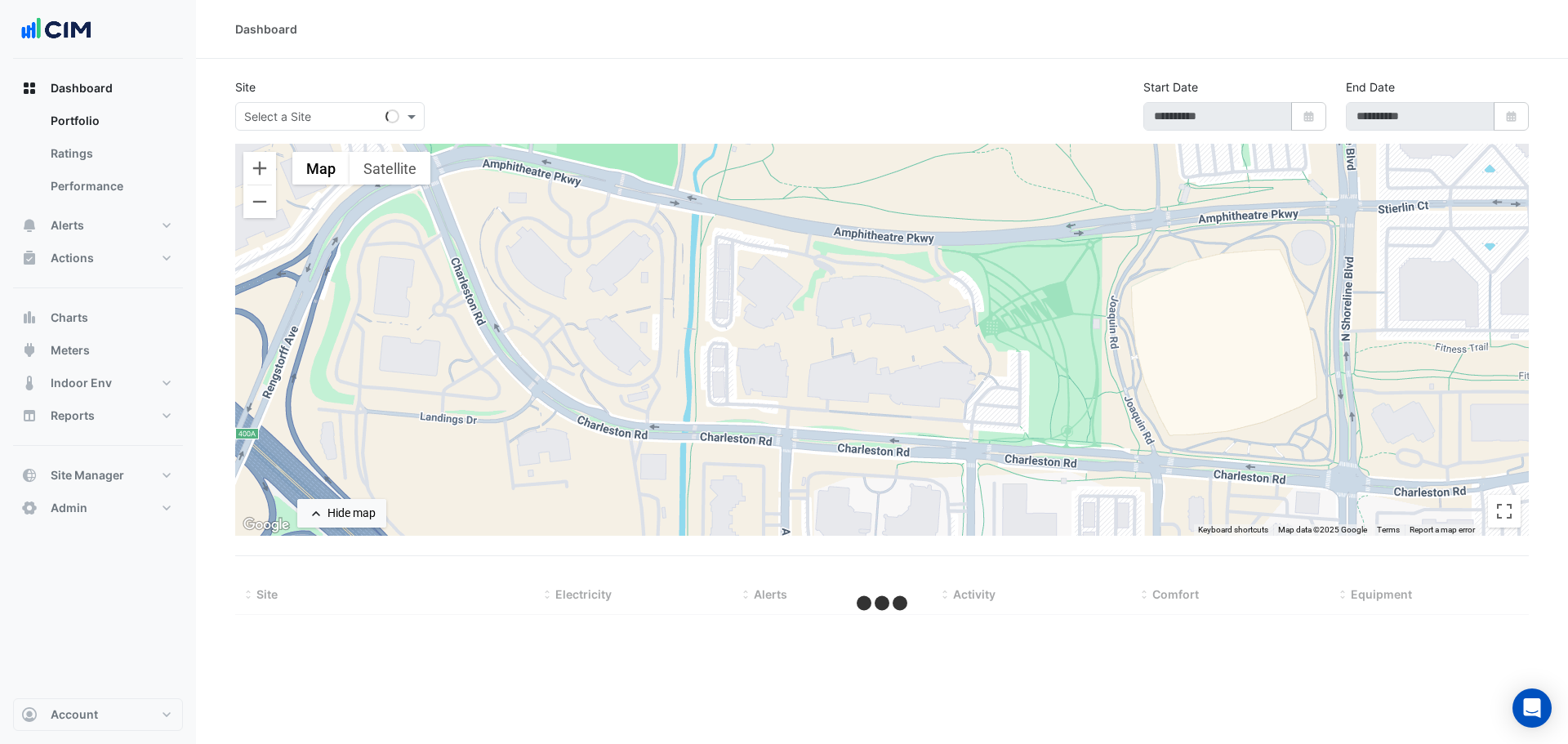
select select "***"
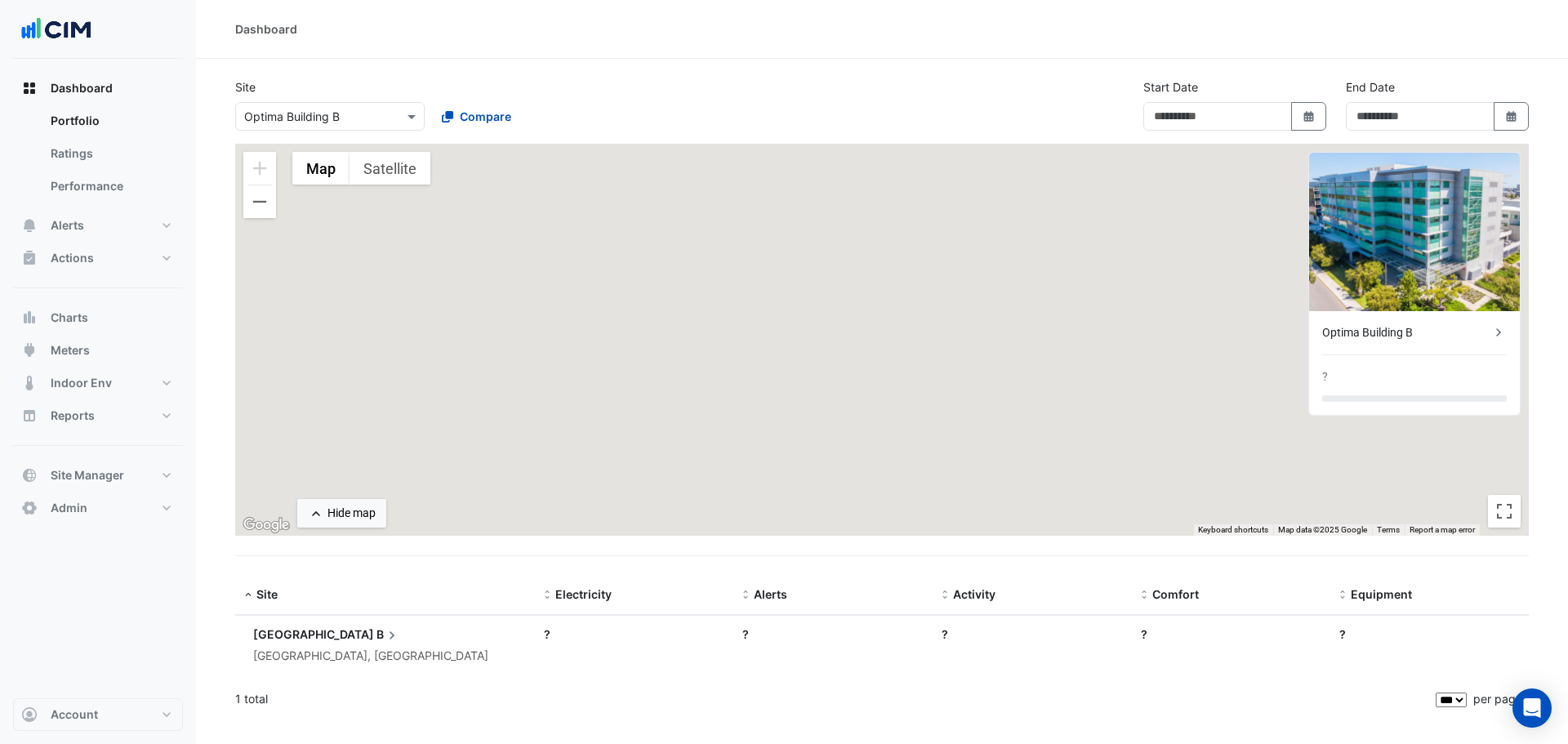
type input "**********"
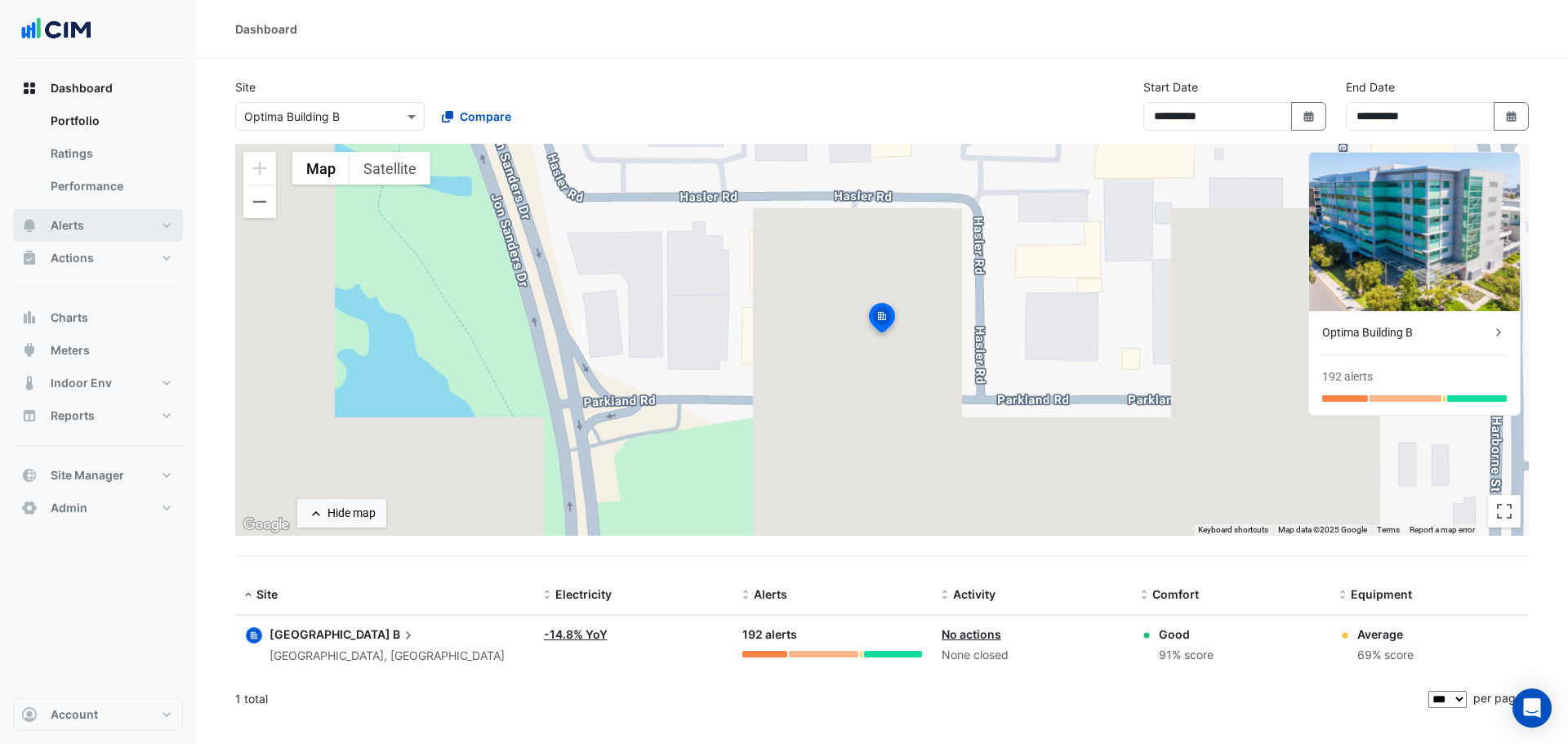
drag, startPoint x: 102, startPoint y: 225, endPoint x: 155, endPoint y: 218, distance: 53.5
click at [102, 225] on button "Alerts" at bounding box center [98, 225] width 170 height 33
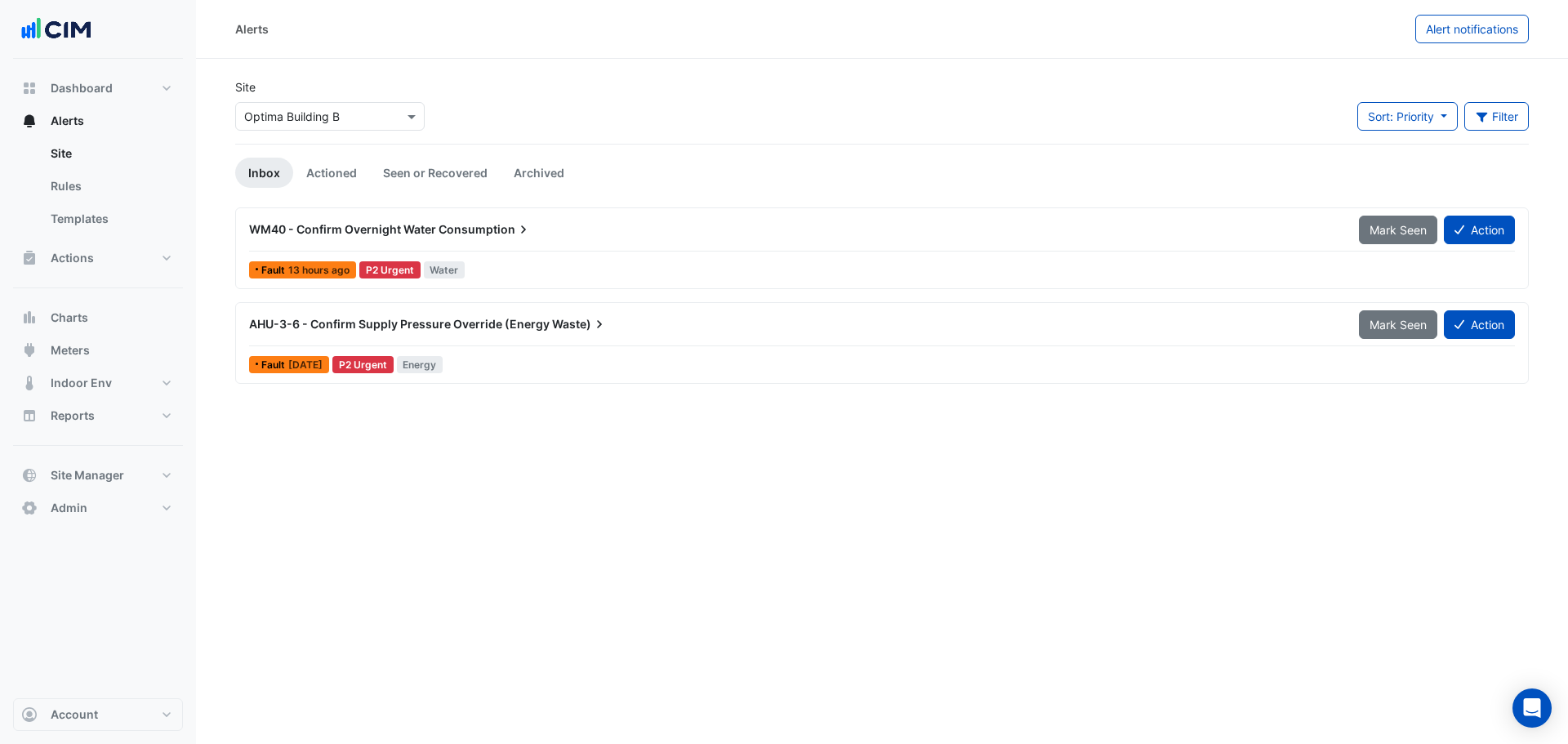
click at [359, 126] on div "× Optima Building B" at bounding box center [331, 116] width 190 height 28
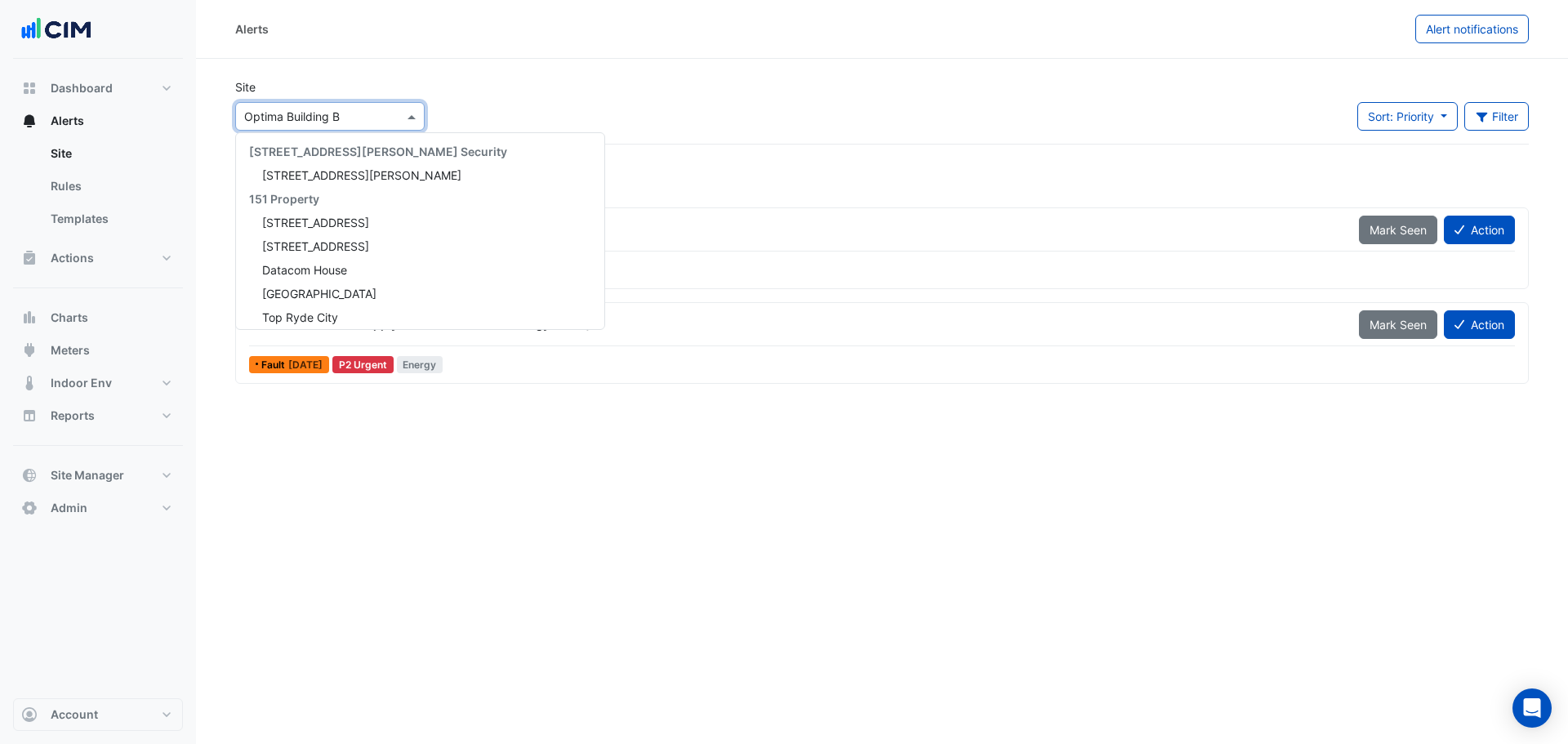
scroll to position [4600, 0]
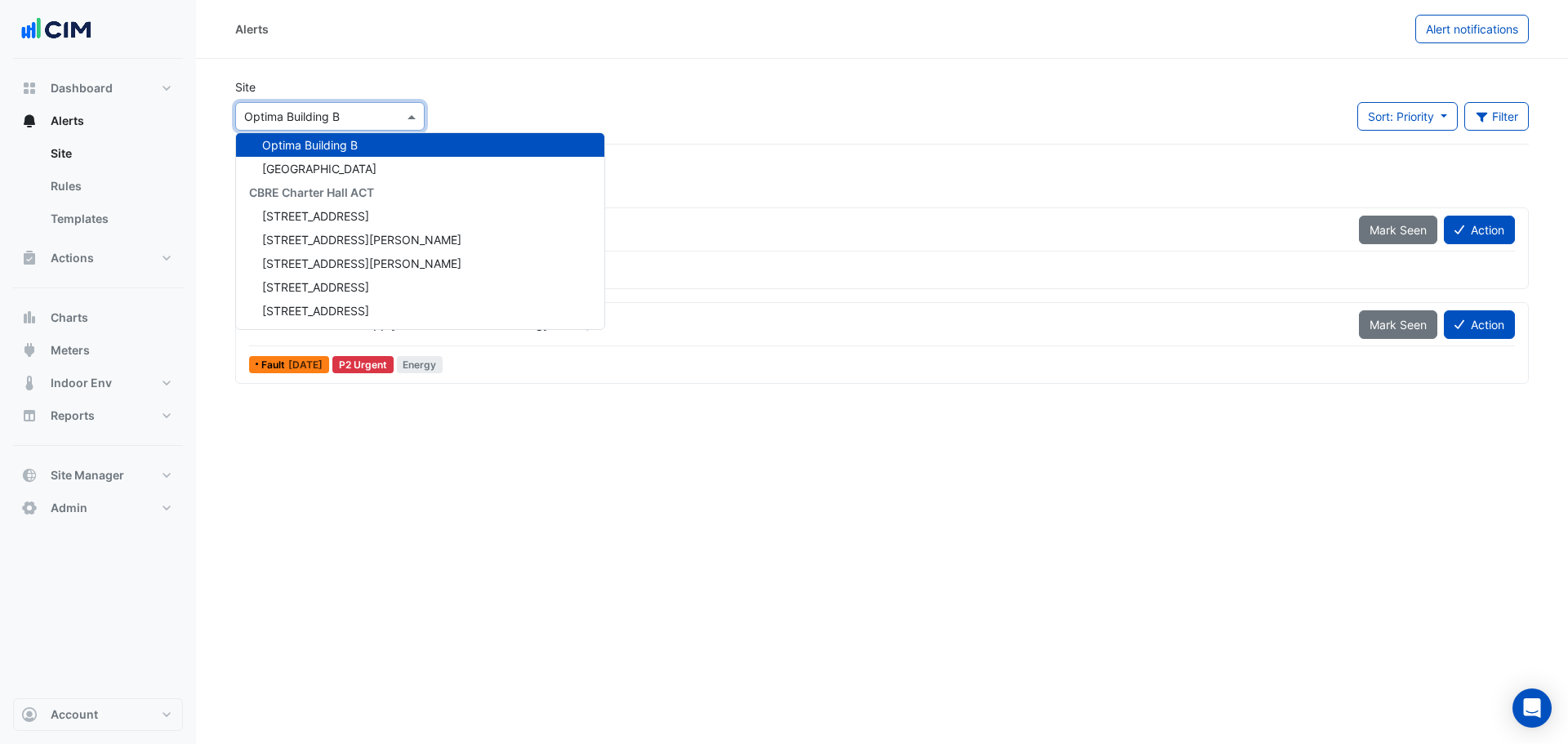
click at [355, 111] on input "text" at bounding box center [313, 117] width 139 height 17
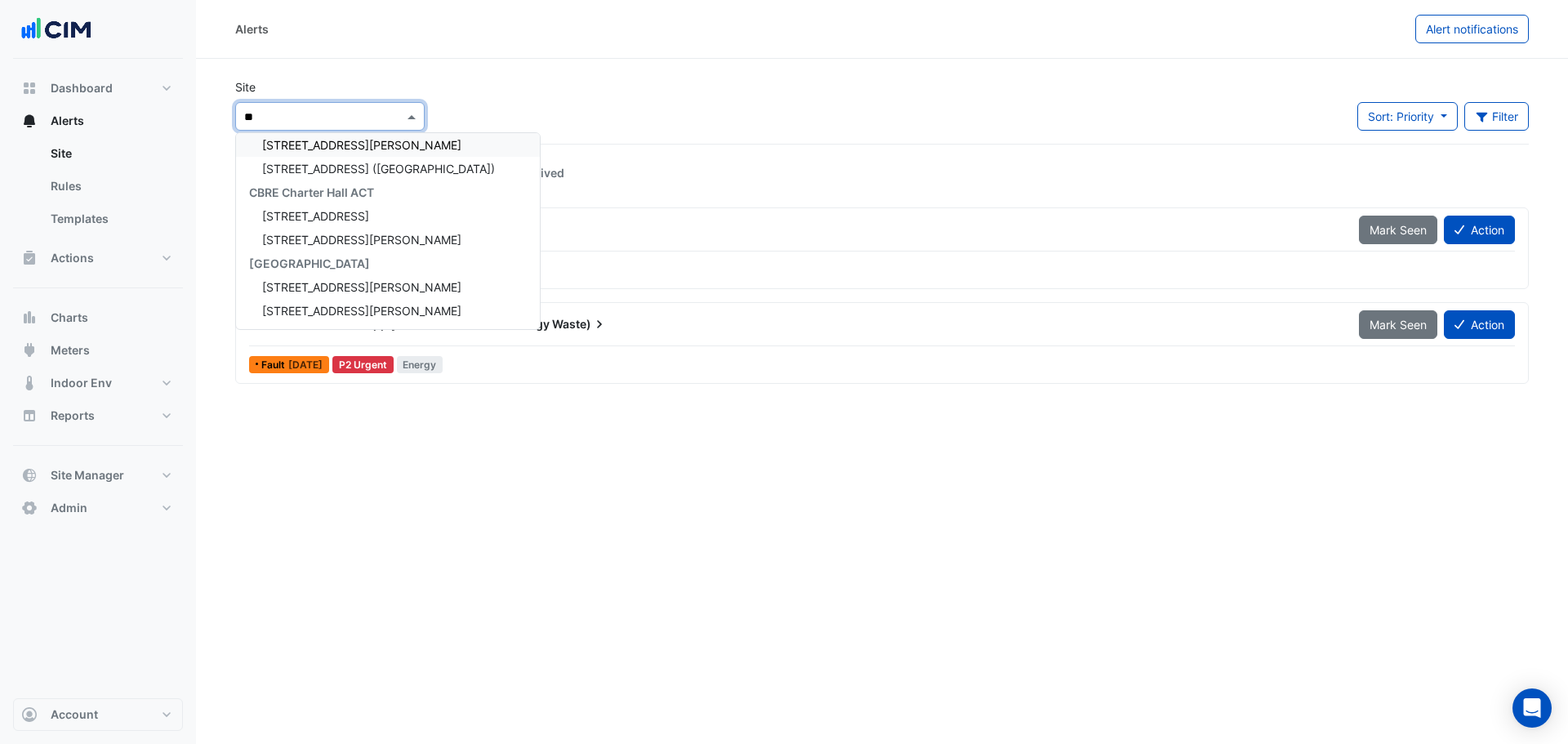
scroll to position [54, 0]
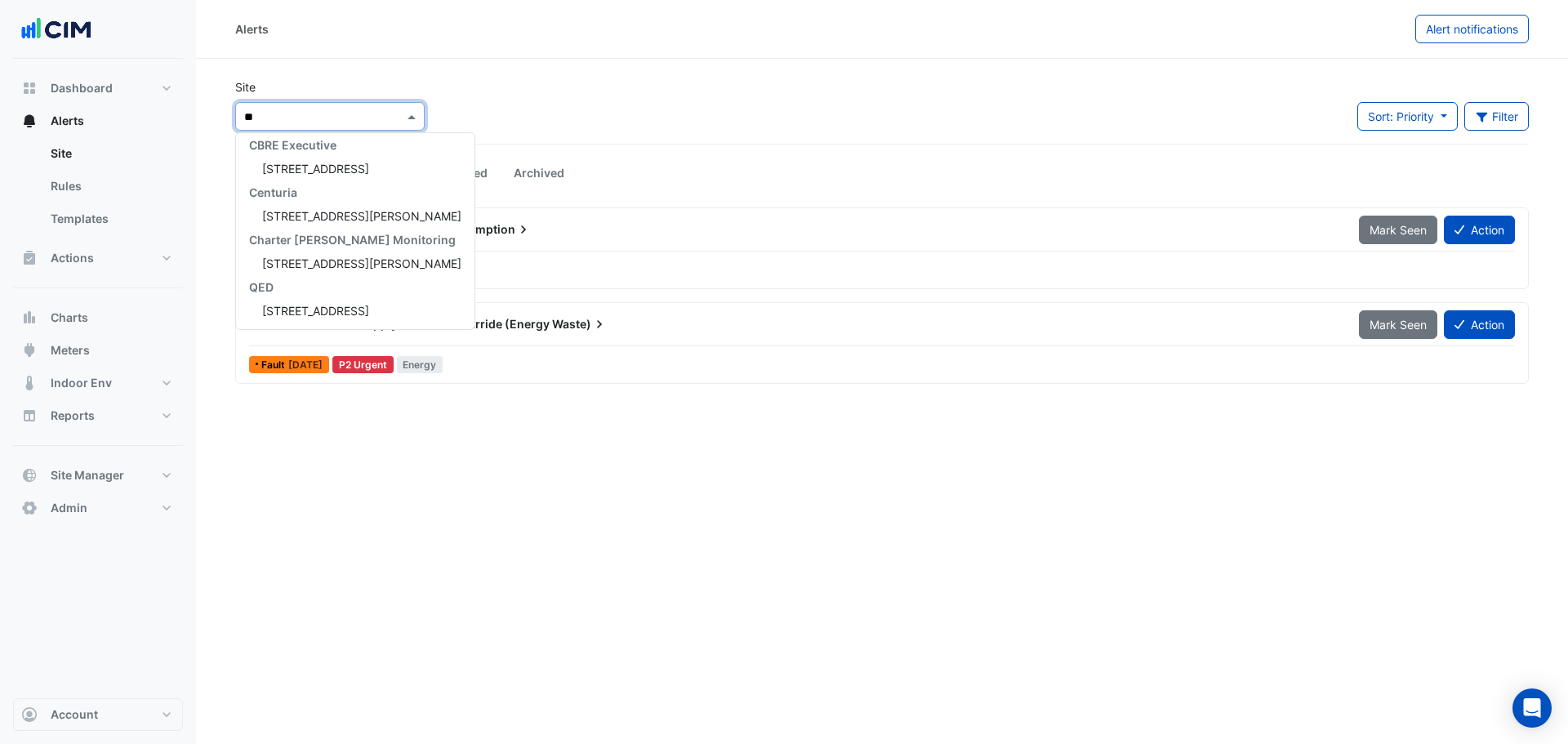
type input "***"
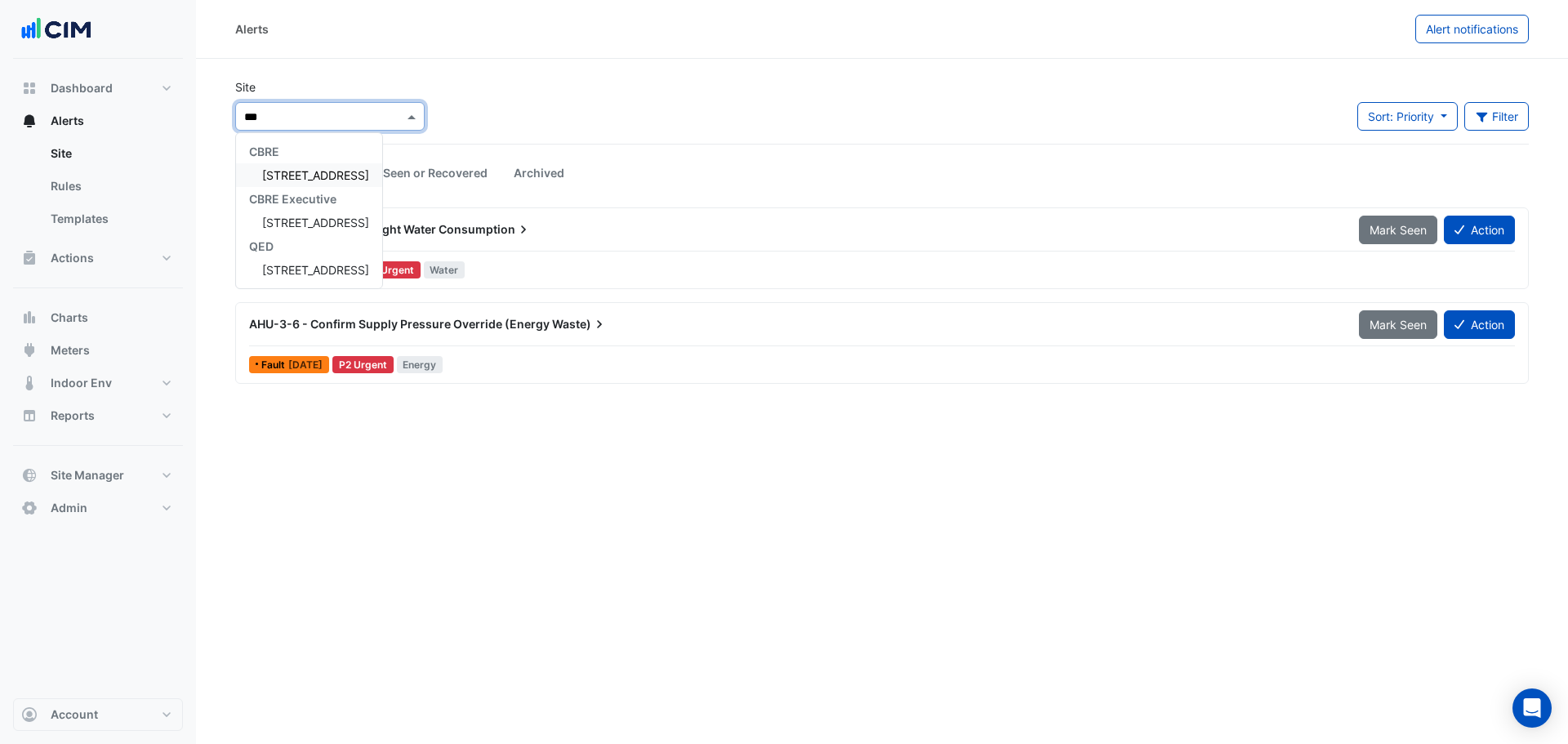
click at [324, 173] on span "[STREET_ADDRESS]" at bounding box center [315, 174] width 107 height 14
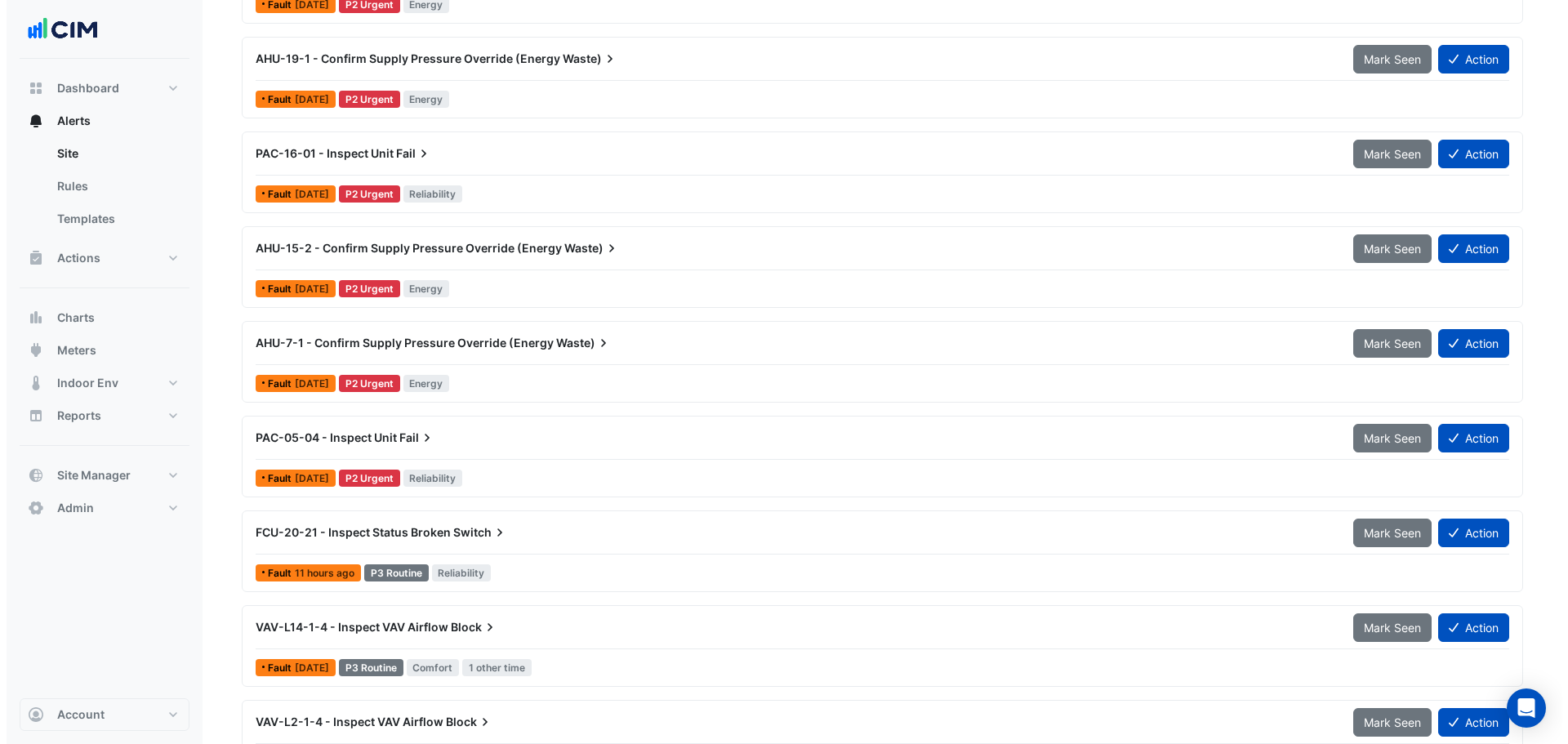
scroll to position [450, 0]
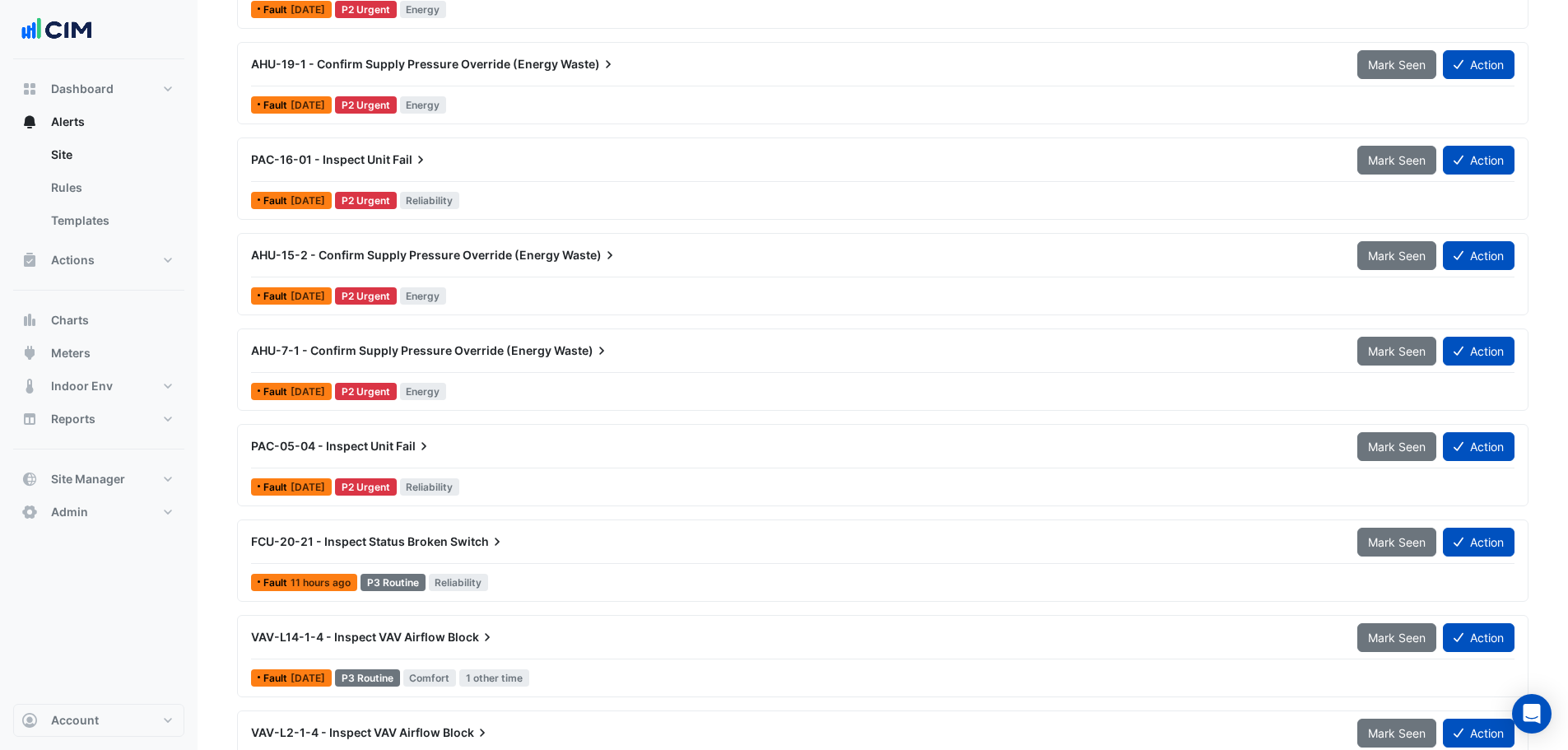
click at [506, 339] on div "AHU-7-1 - Confirm Supply Pressure Override (Energy Waste)" at bounding box center [794, 351] width 1106 height 29
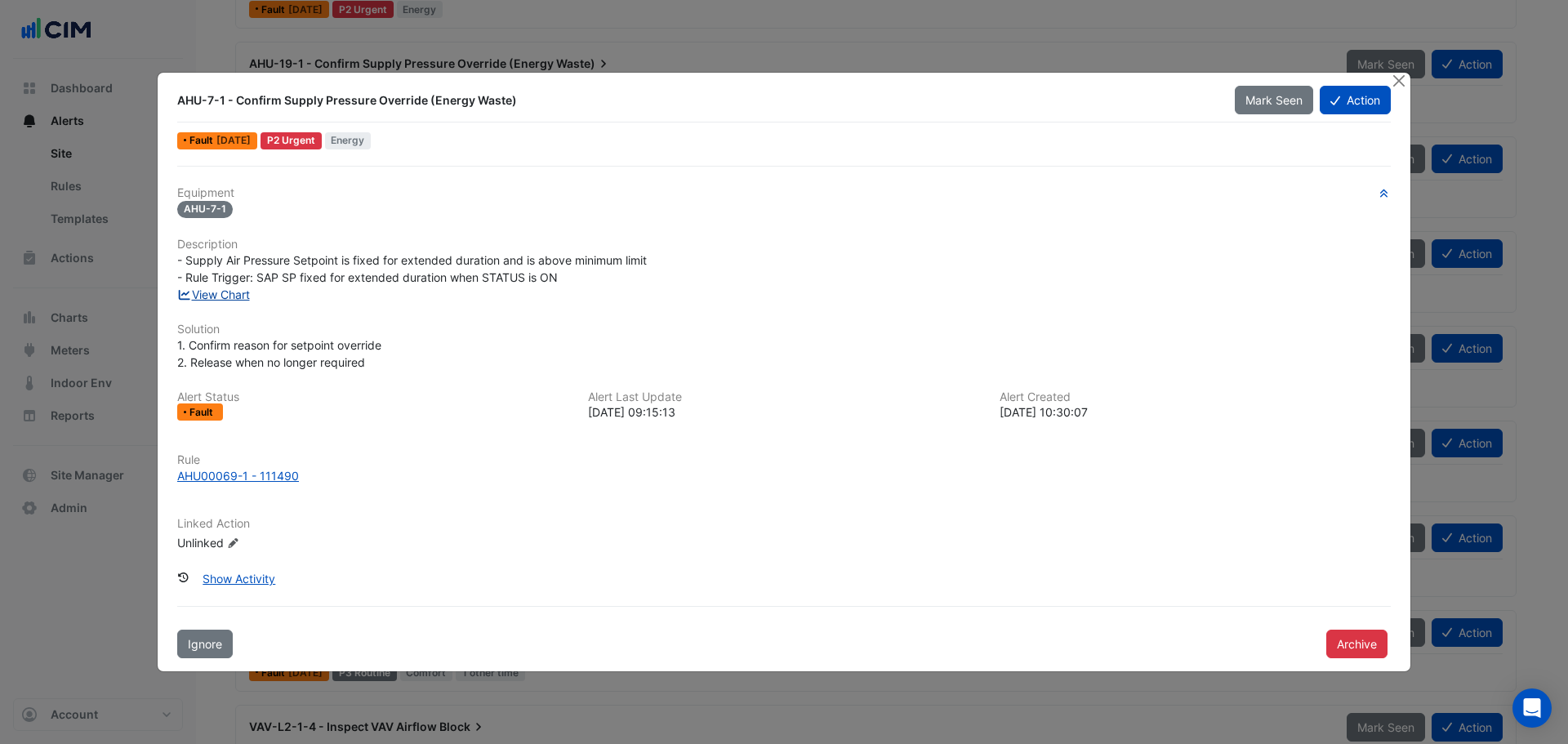
click at [217, 292] on link "View Chart" at bounding box center [214, 294] width 73 height 14
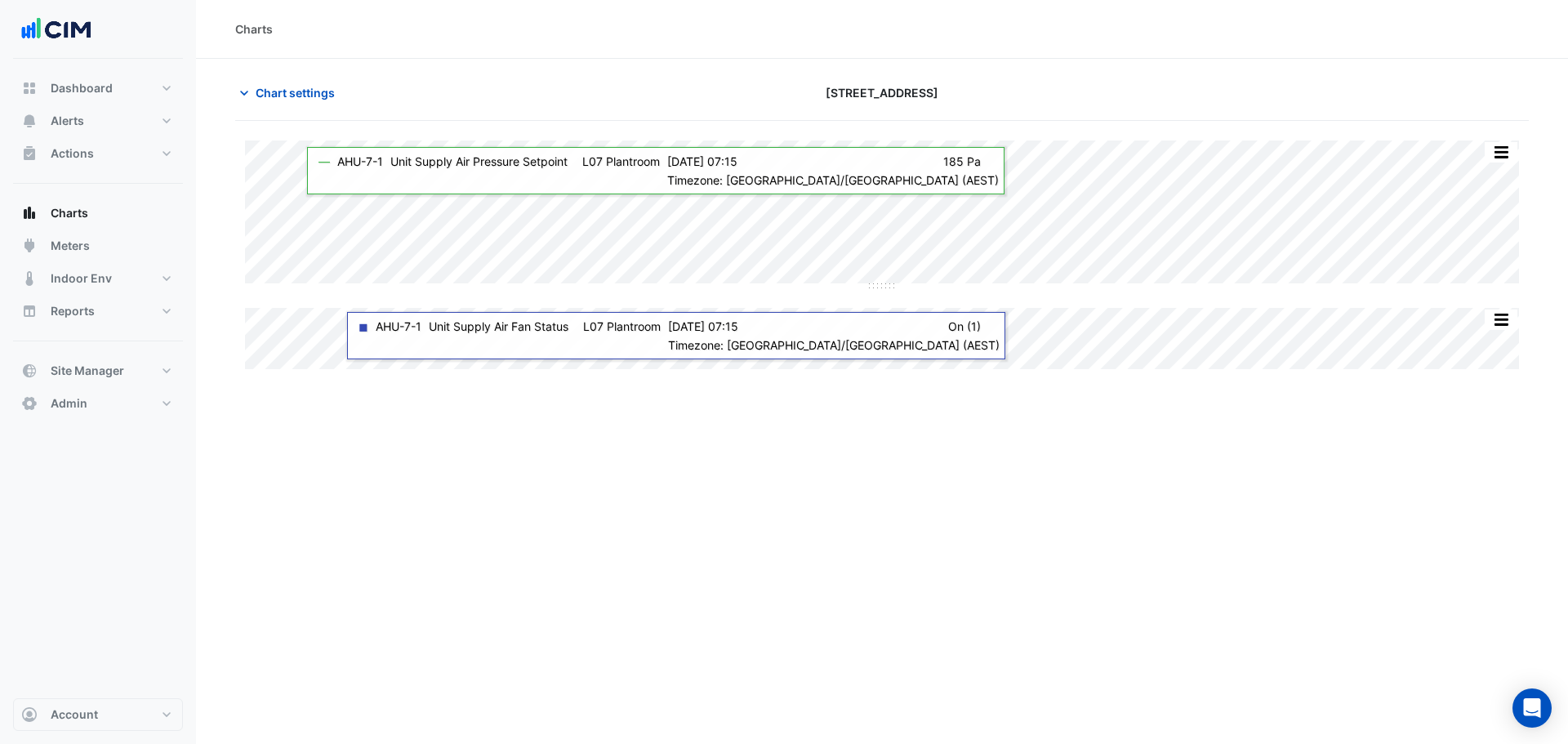
type input "**********"
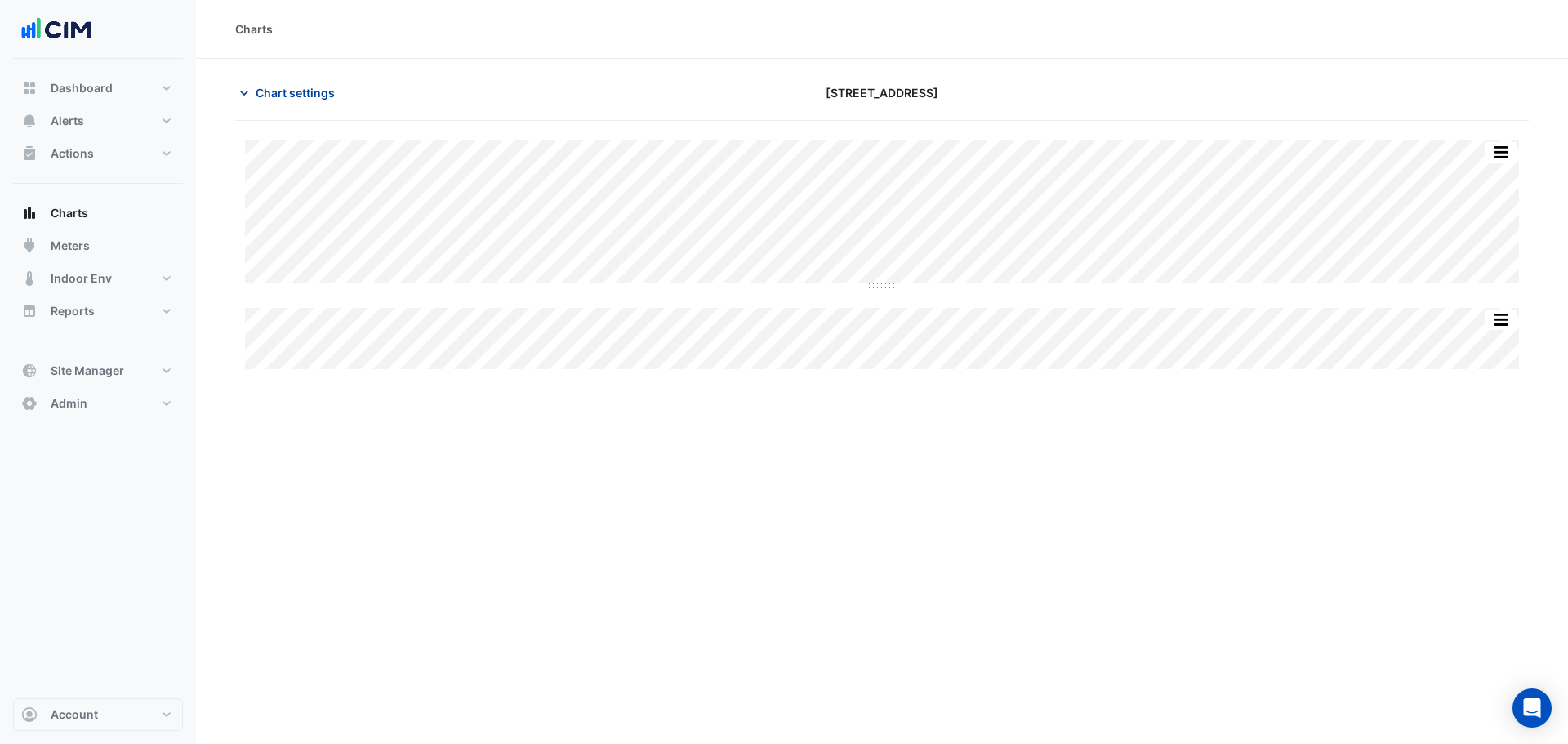
click at [267, 92] on span "Chart settings" at bounding box center [295, 92] width 79 height 17
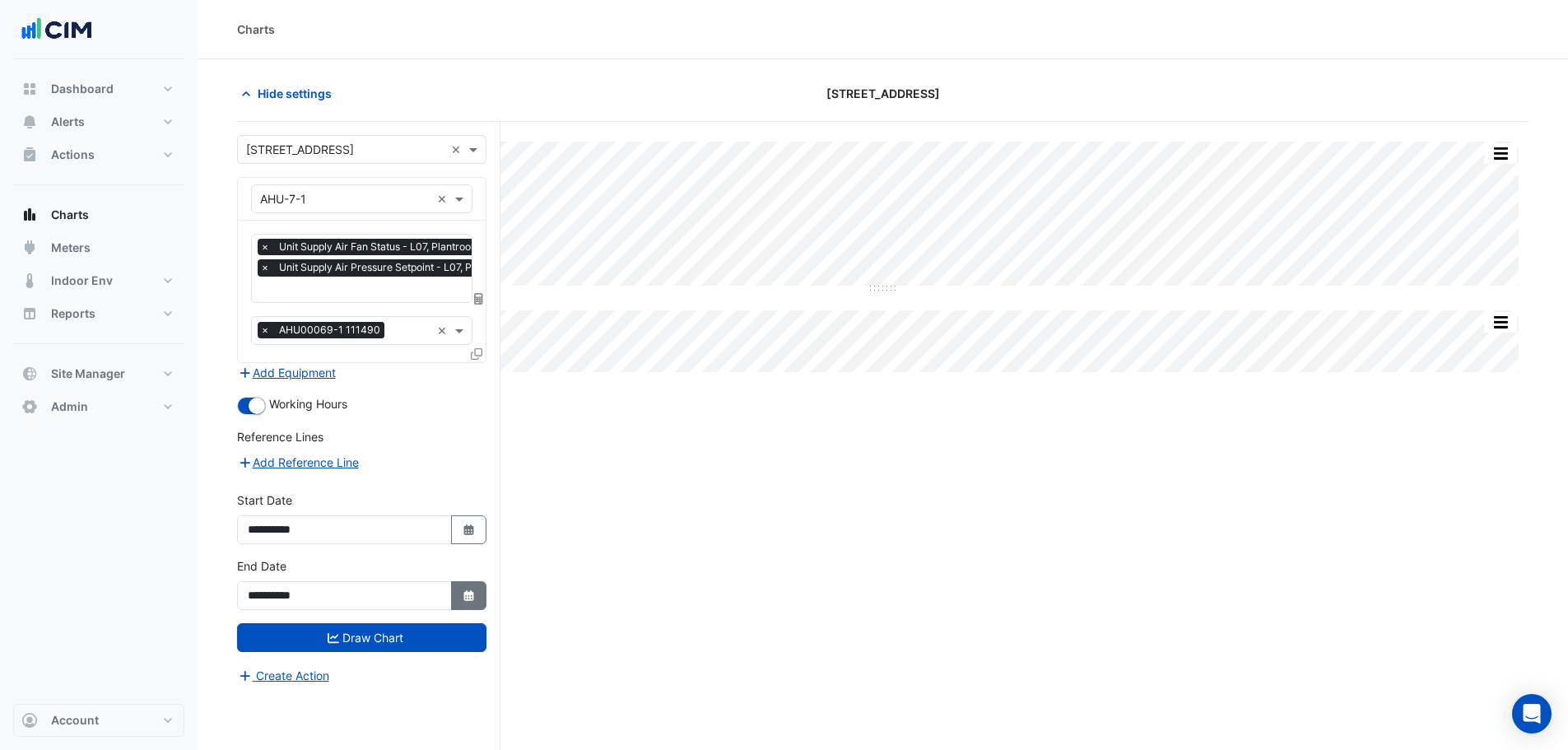
click at [469, 591] on icon "button" at bounding box center [468, 595] width 10 height 11
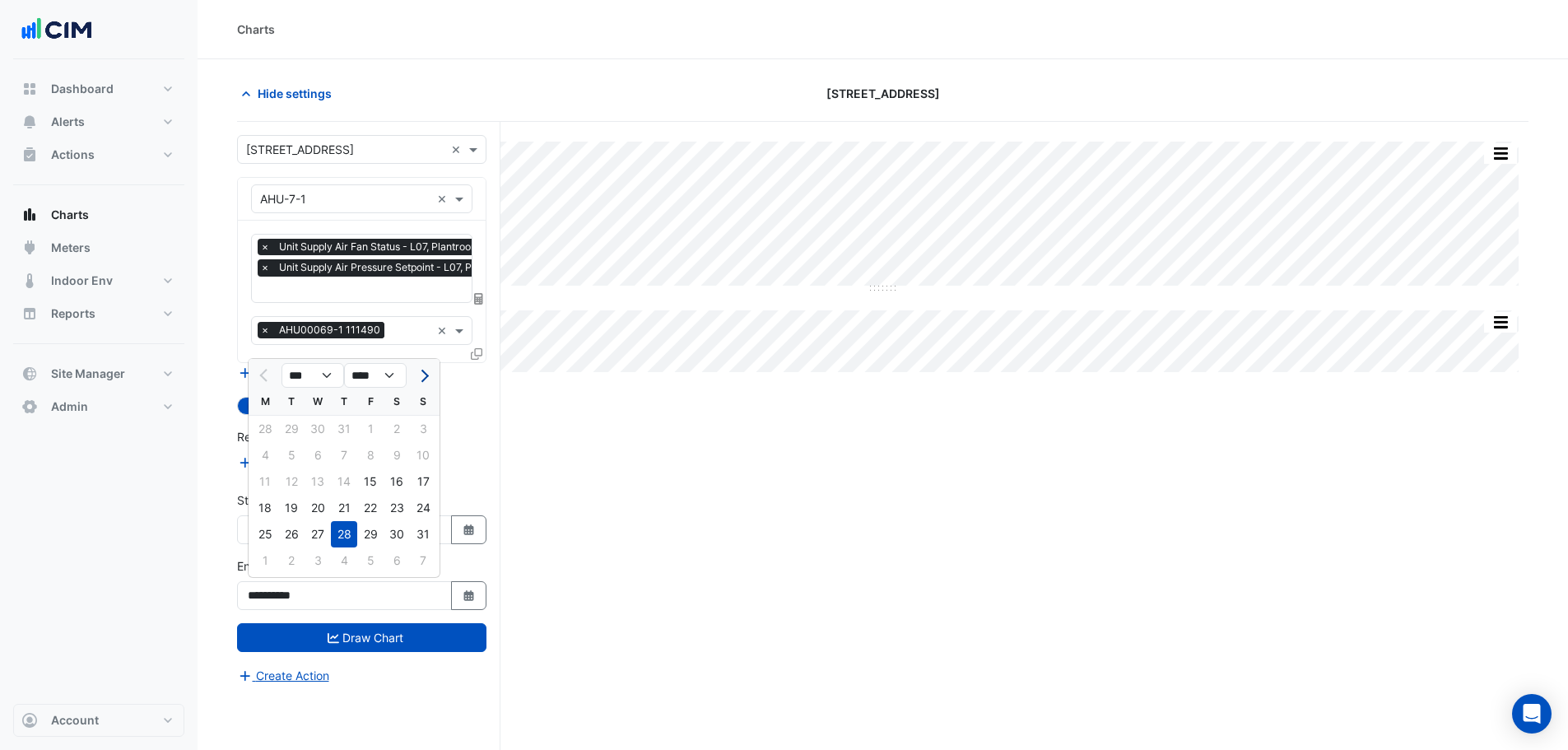
click at [425, 379] on button "Next month" at bounding box center [422, 375] width 19 height 27
select select "*"
click at [366, 485] on div "19" at bounding box center [370, 481] width 27 height 27
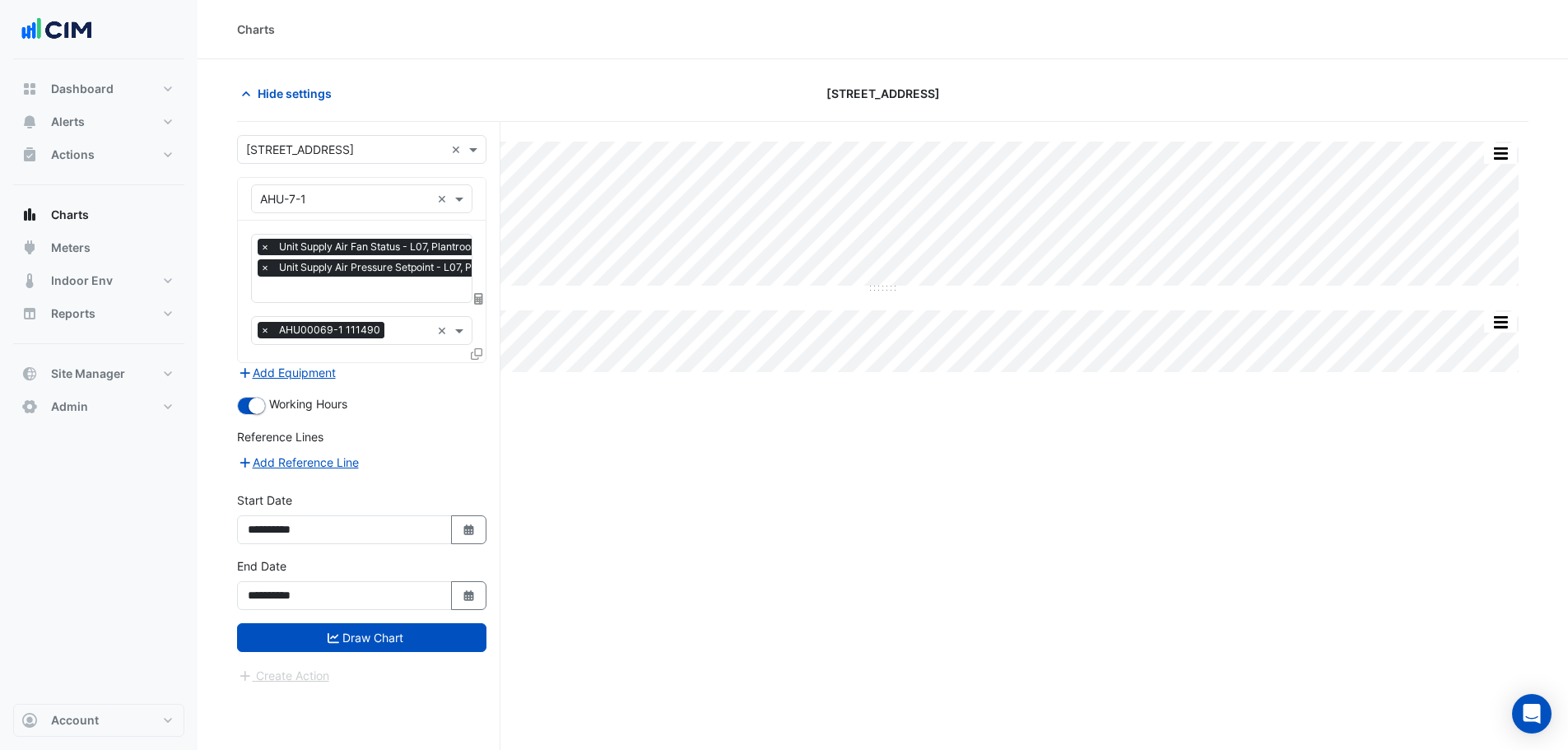
type input "**********"
click at [394, 639] on button "Draw Chart" at bounding box center [362, 637] width 249 height 29
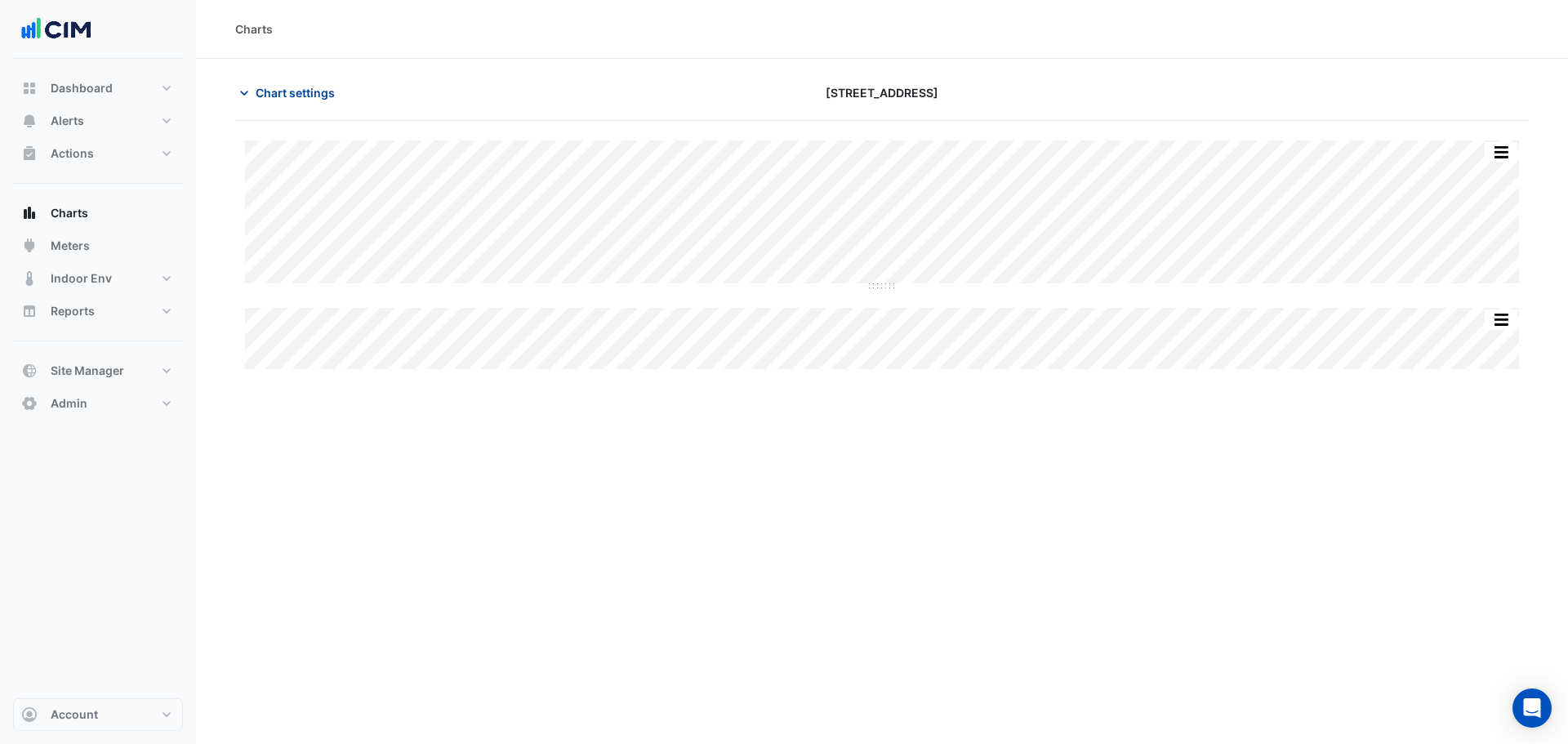
click at [292, 89] on span "Chart settings" at bounding box center [295, 92] width 79 height 17
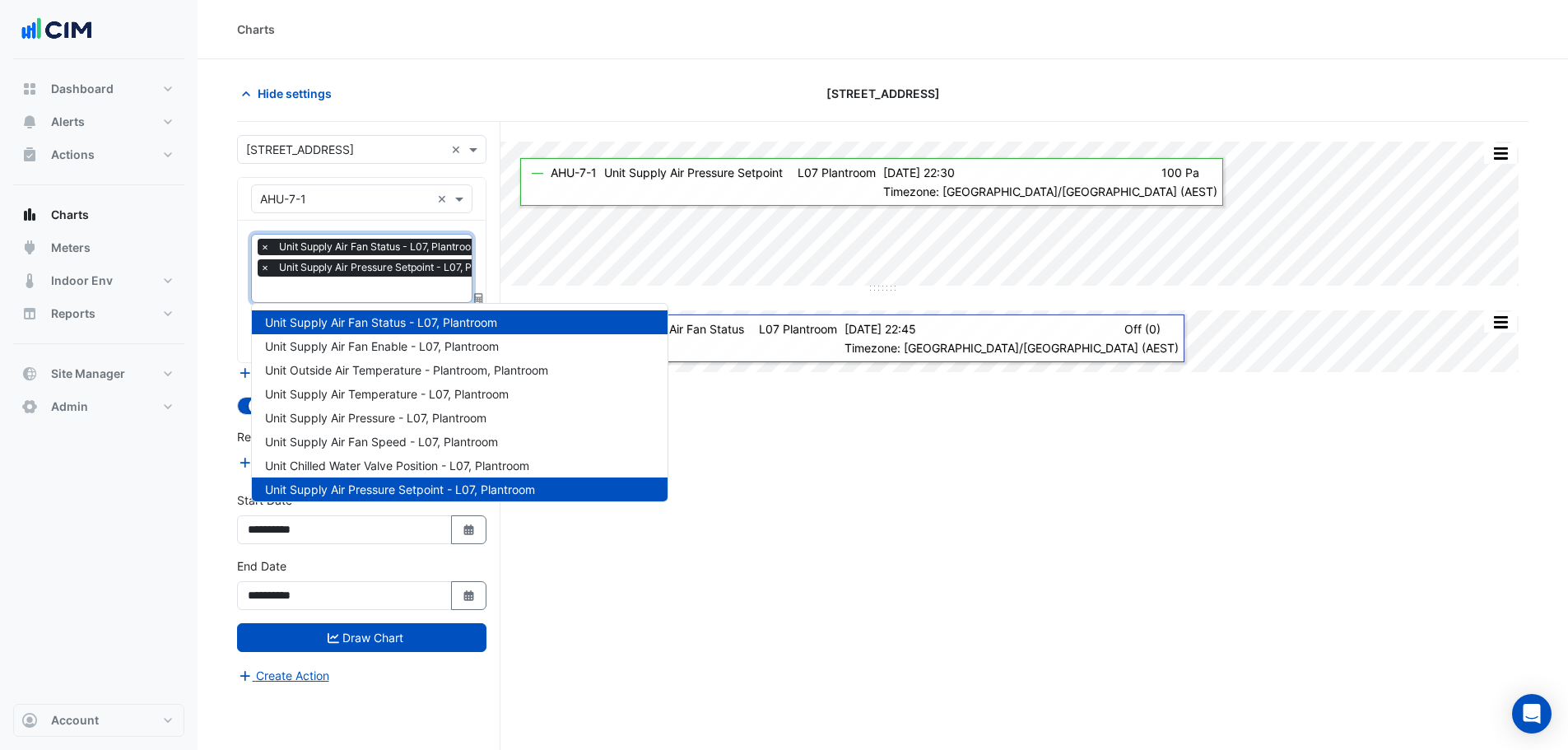
click at [310, 285] on input "text" at bounding box center [391, 291] width 261 height 17
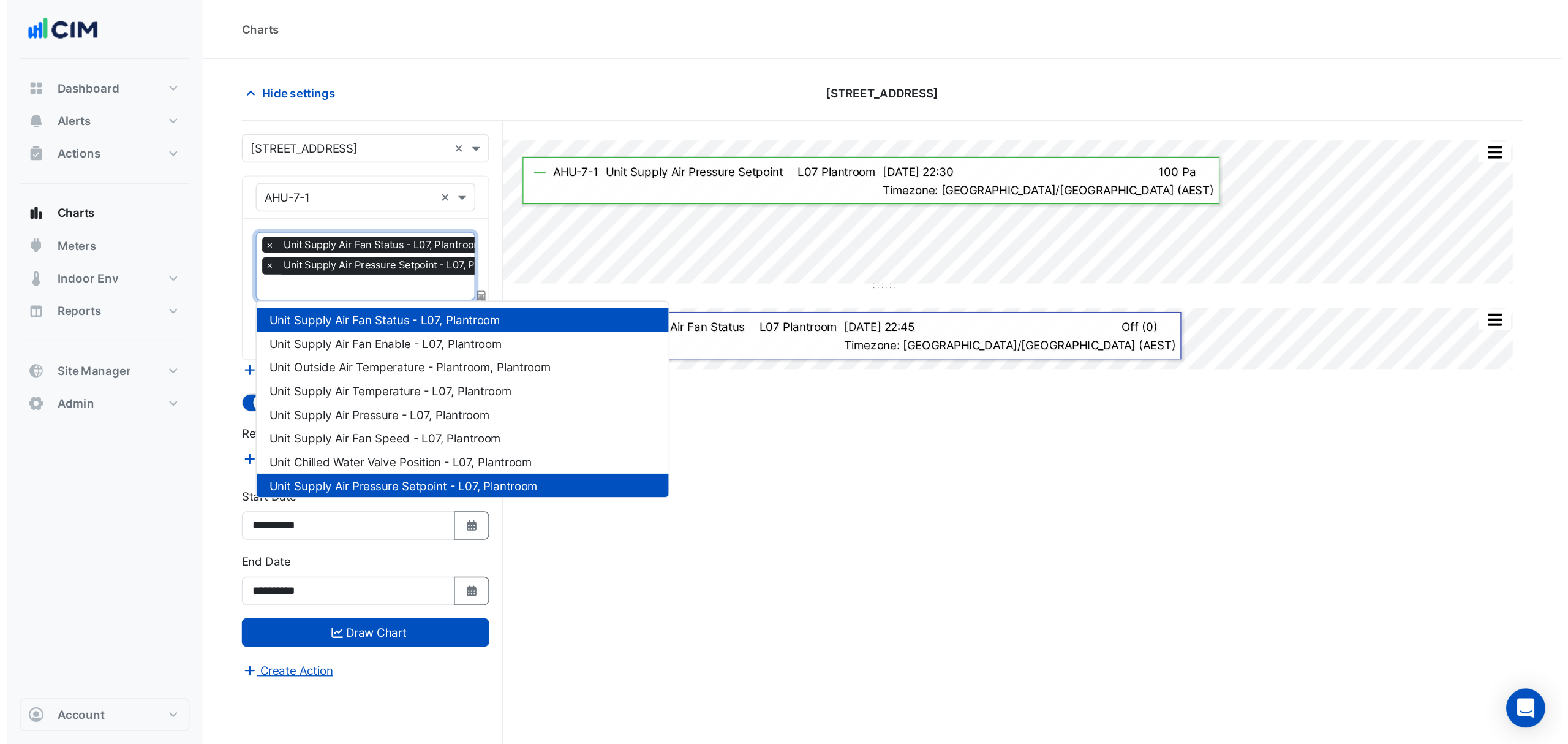
scroll to position [0, 6]
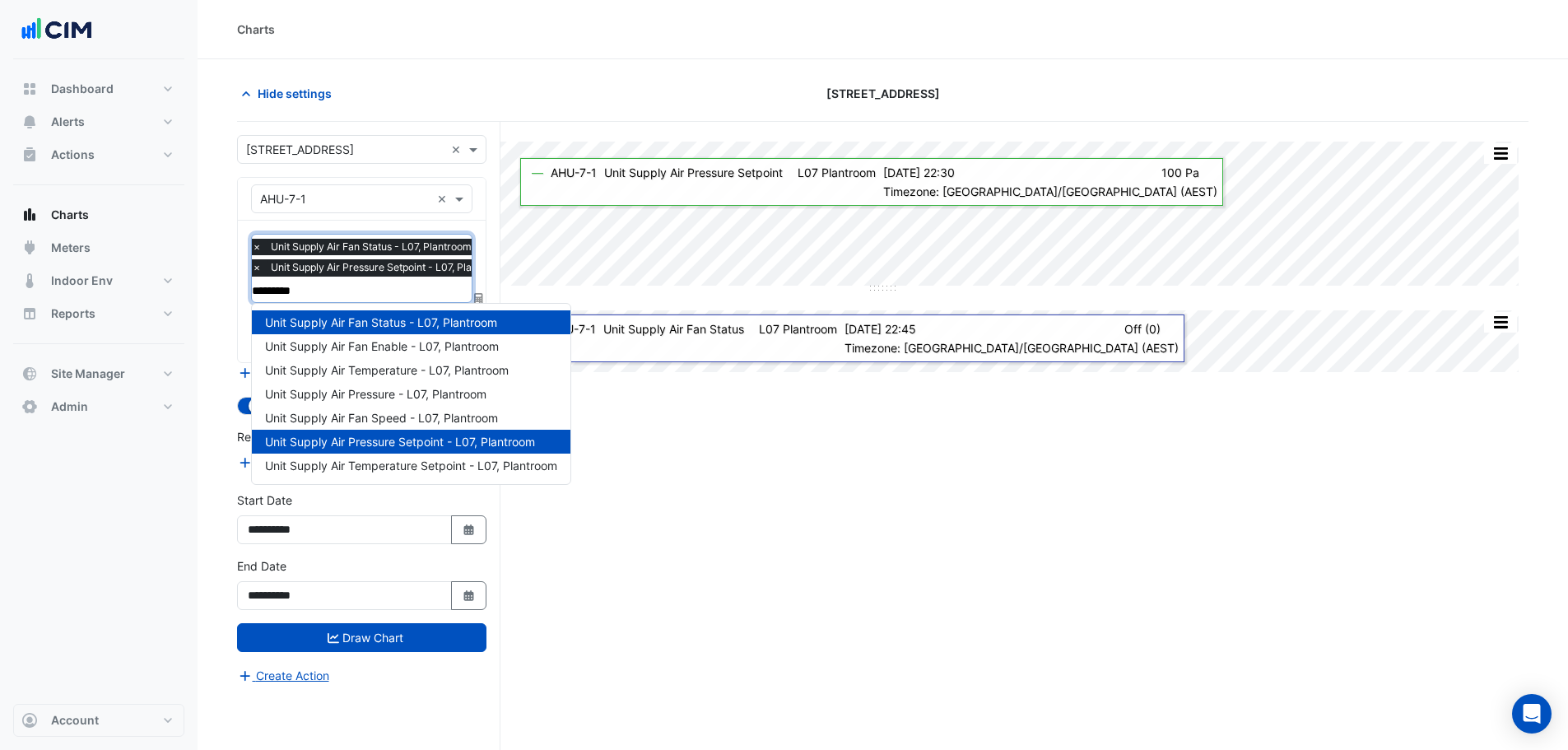
type input "**********"
click at [384, 394] on span "Unit Supply Air Pressure - L07, Plantroom" at bounding box center [375, 393] width 222 height 14
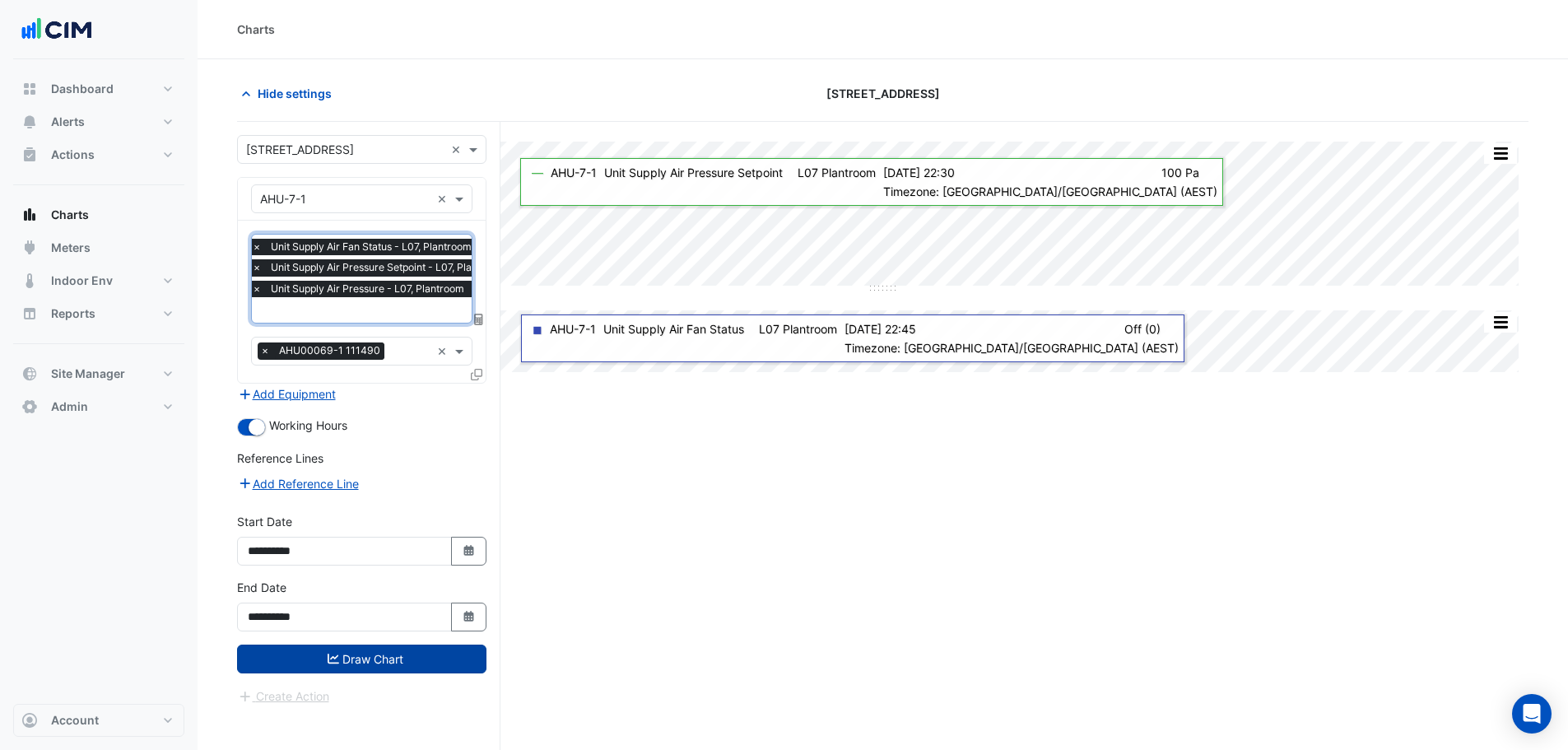
click at [389, 656] on button "Draw Chart" at bounding box center [362, 658] width 249 height 29
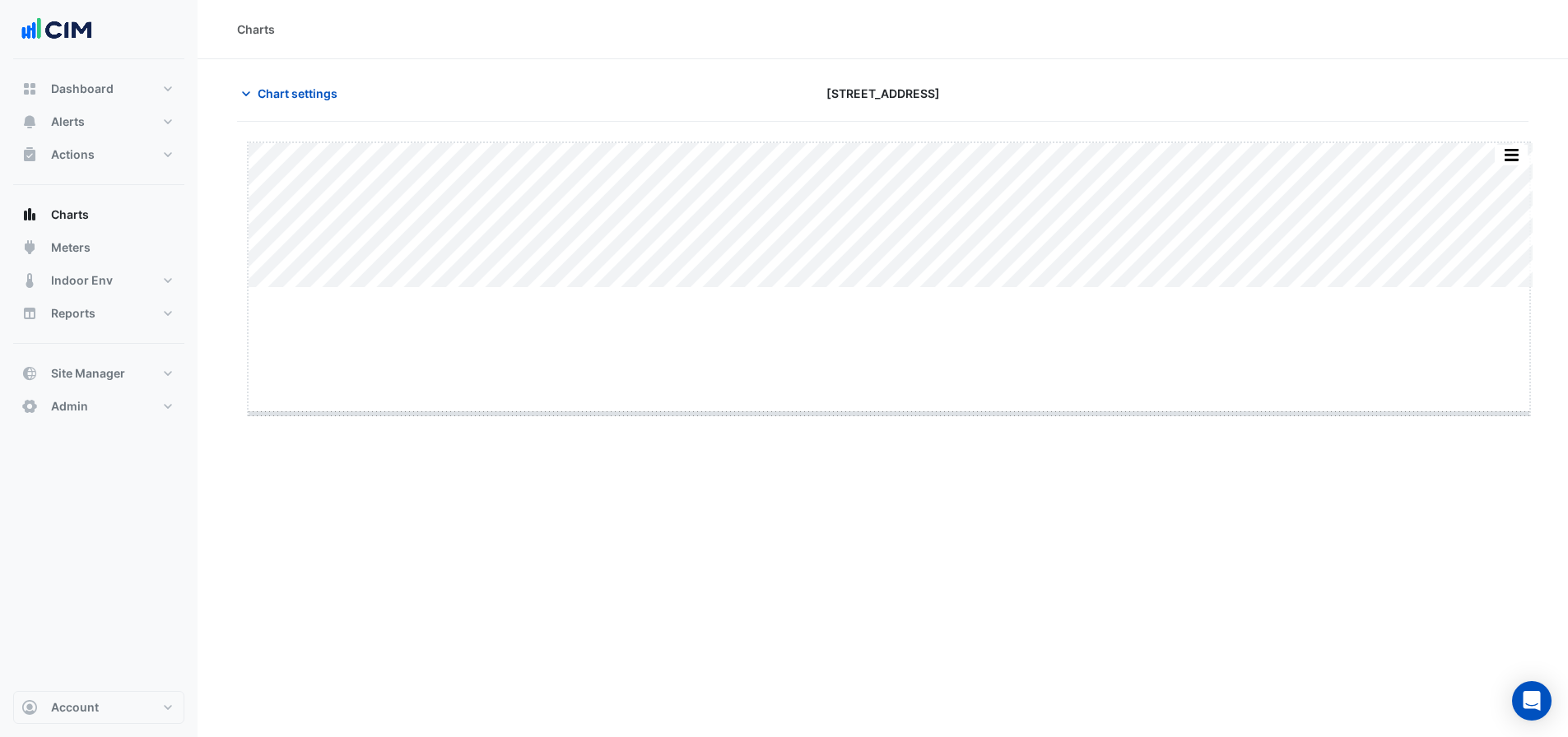
drag, startPoint x: 891, startPoint y: 285, endPoint x: 893, endPoint y: 411, distance: 126.0
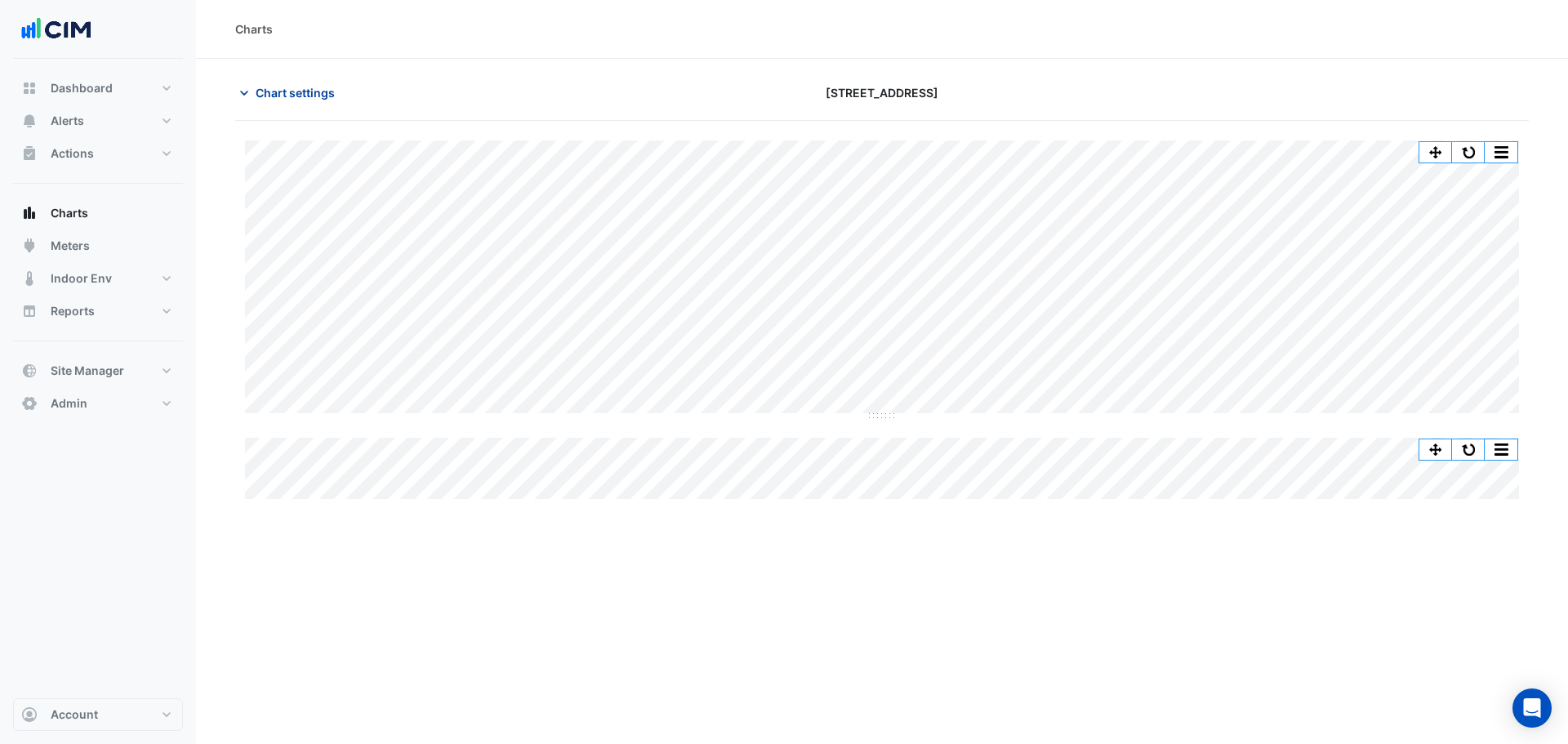
click at [275, 89] on span "Chart settings" at bounding box center [295, 92] width 79 height 17
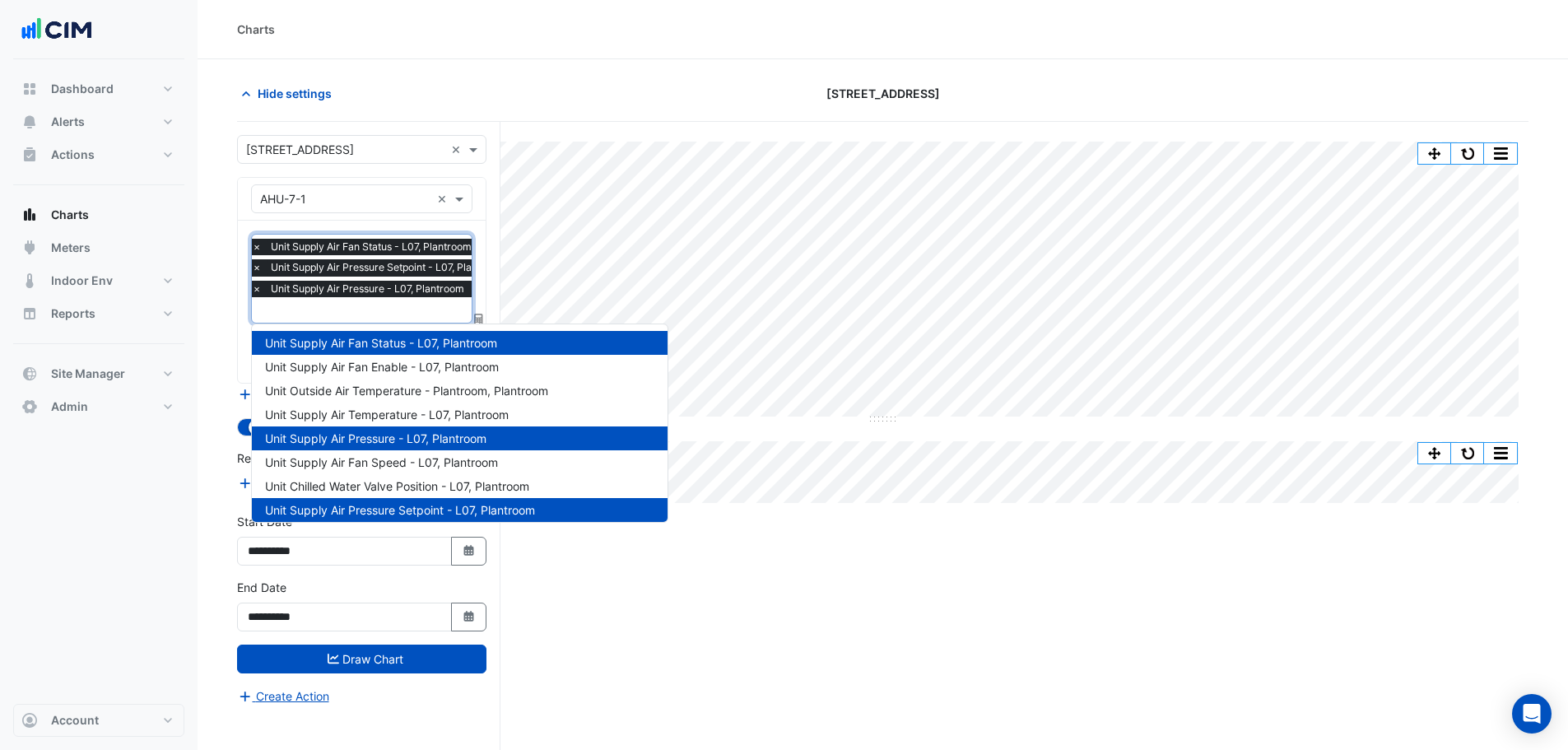
click at [330, 314] on input "text" at bounding box center [383, 311] width 261 height 17
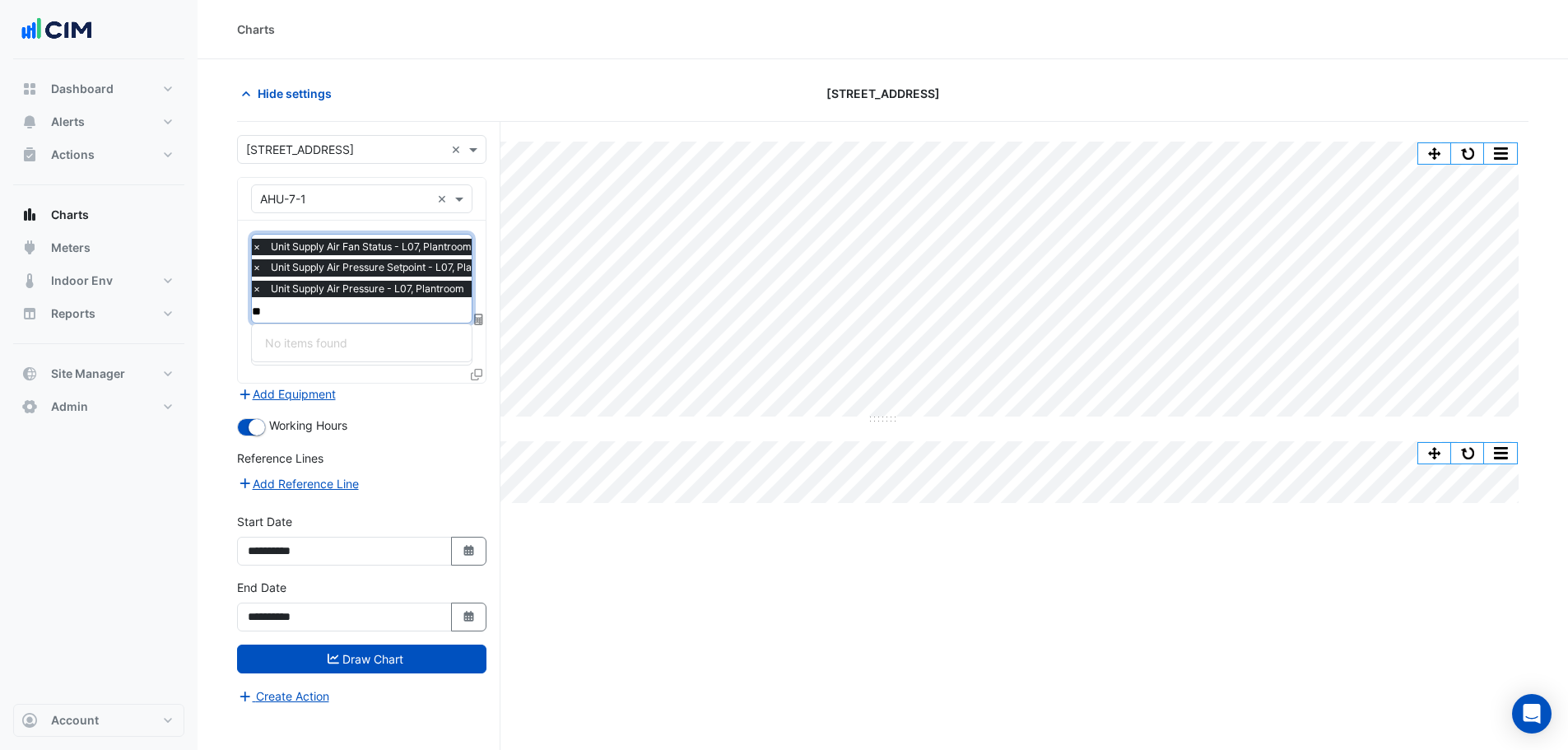
type input "*"
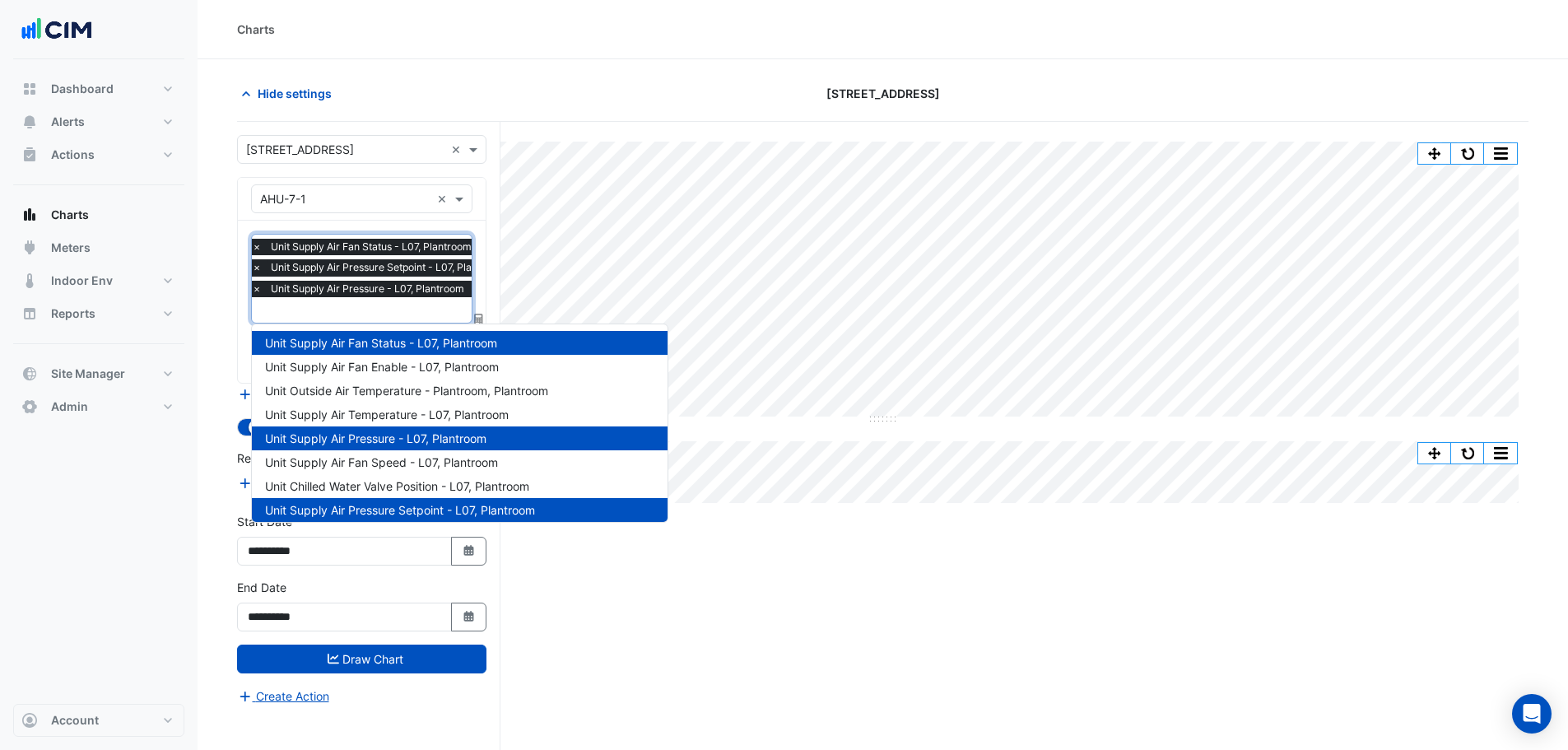
click at [224, 219] on section "Hide settings [STREET_ADDRESS] Split All Split None Print Save as JPEG Save as …" at bounding box center [882, 435] width 1370 height 753
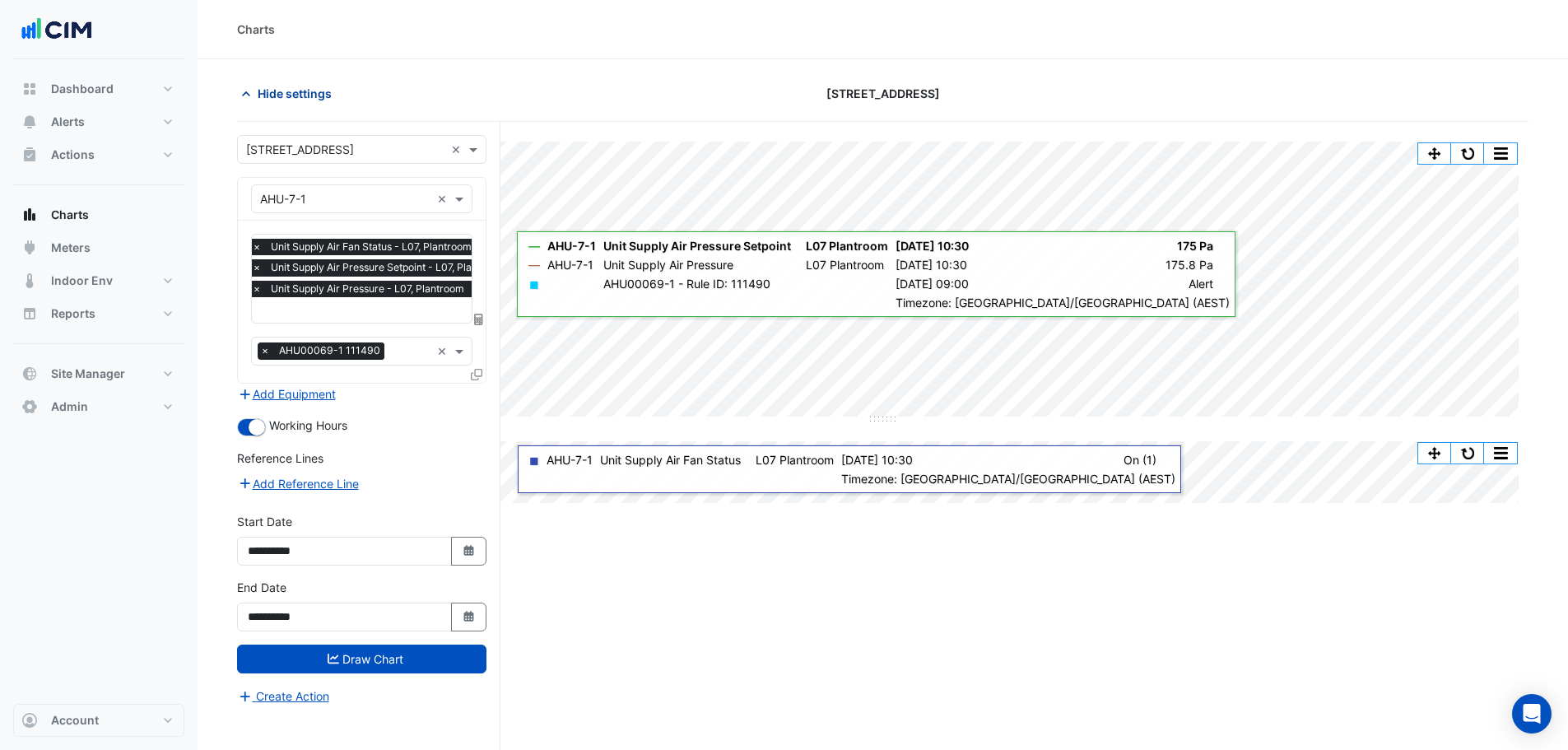
drag, startPoint x: 308, startPoint y: 91, endPoint x: 317, endPoint y: 90, distance: 9.1
click at [308, 90] on span "Hide settings" at bounding box center [294, 93] width 74 height 17
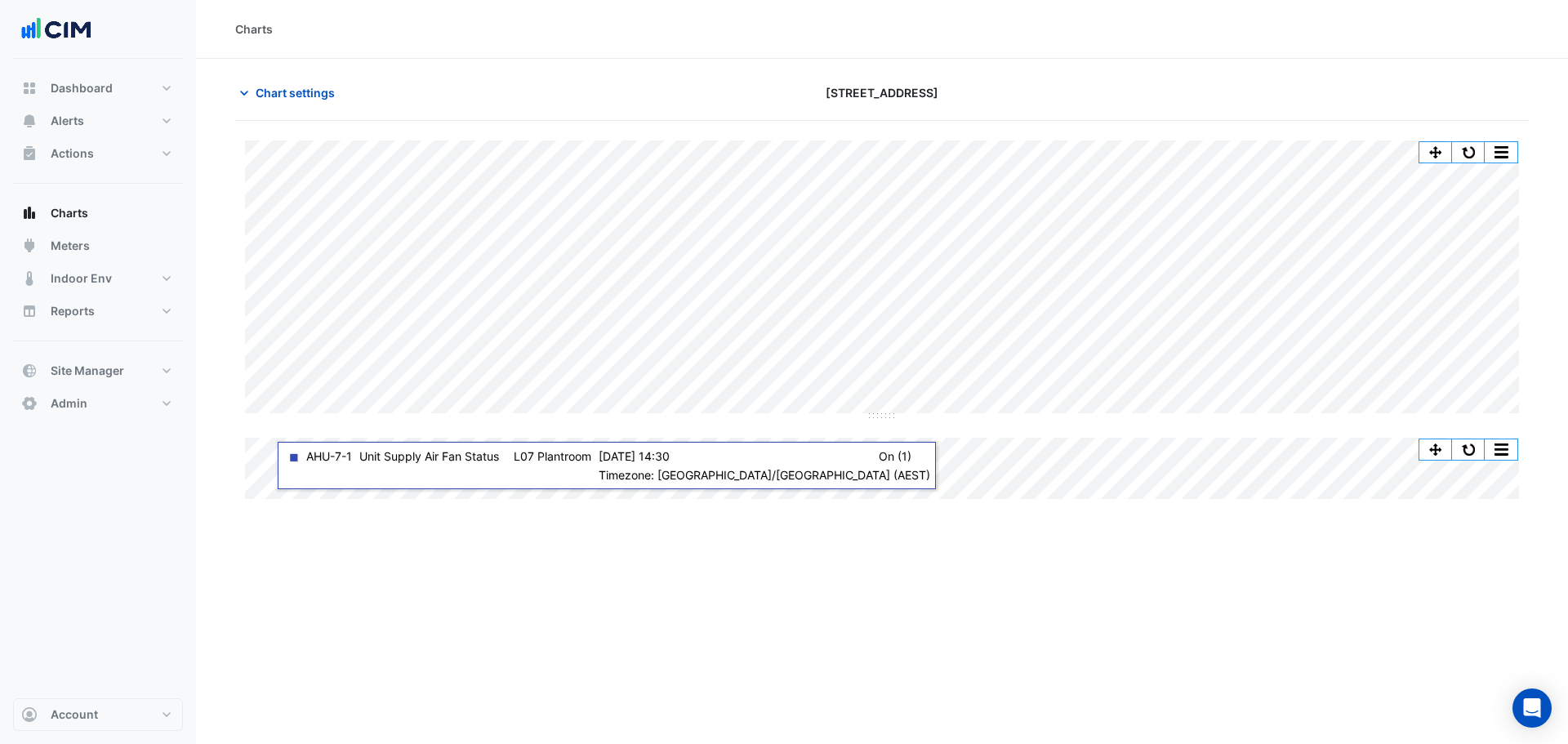
drag, startPoint x: 928, startPoint y: 113, endPoint x: 774, endPoint y: 96, distance: 154.9
click at [772, 97] on div "[STREET_ADDRESS]" at bounding box center [881, 92] width 437 height 28
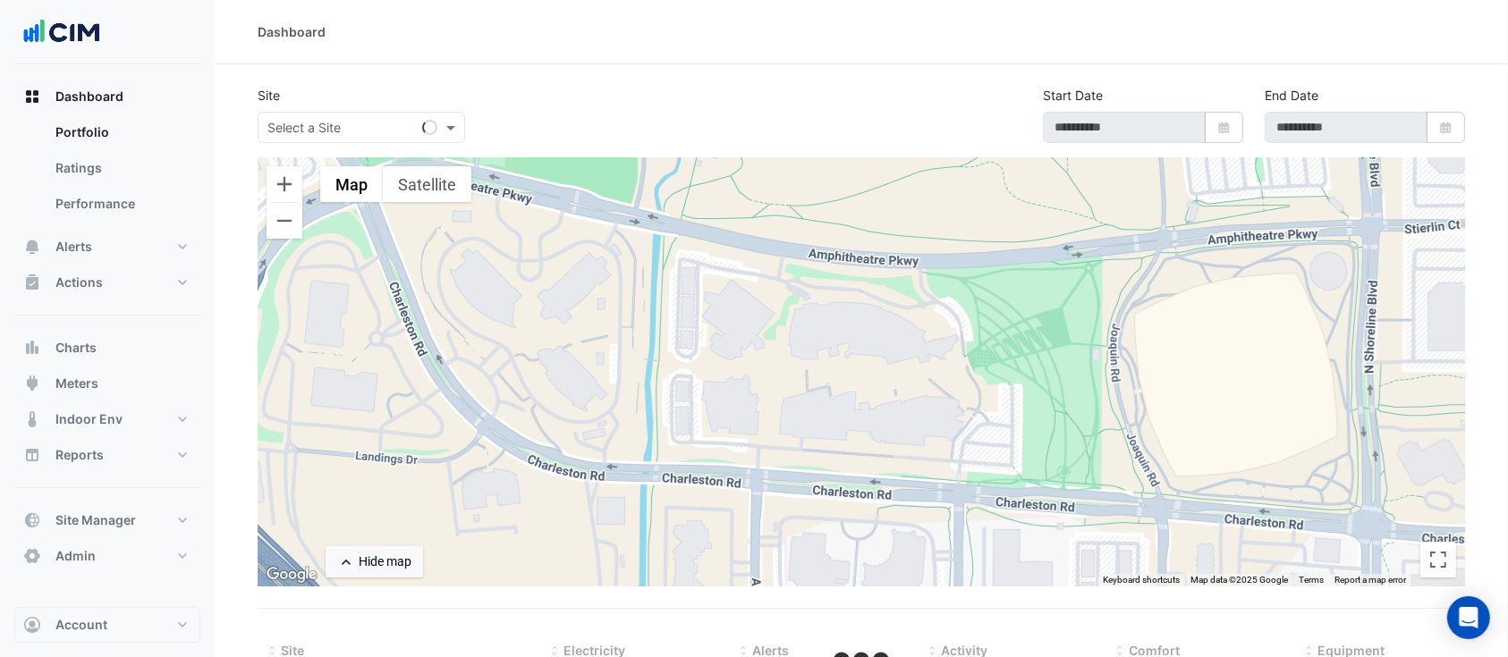
type input "**********"
select select "***"
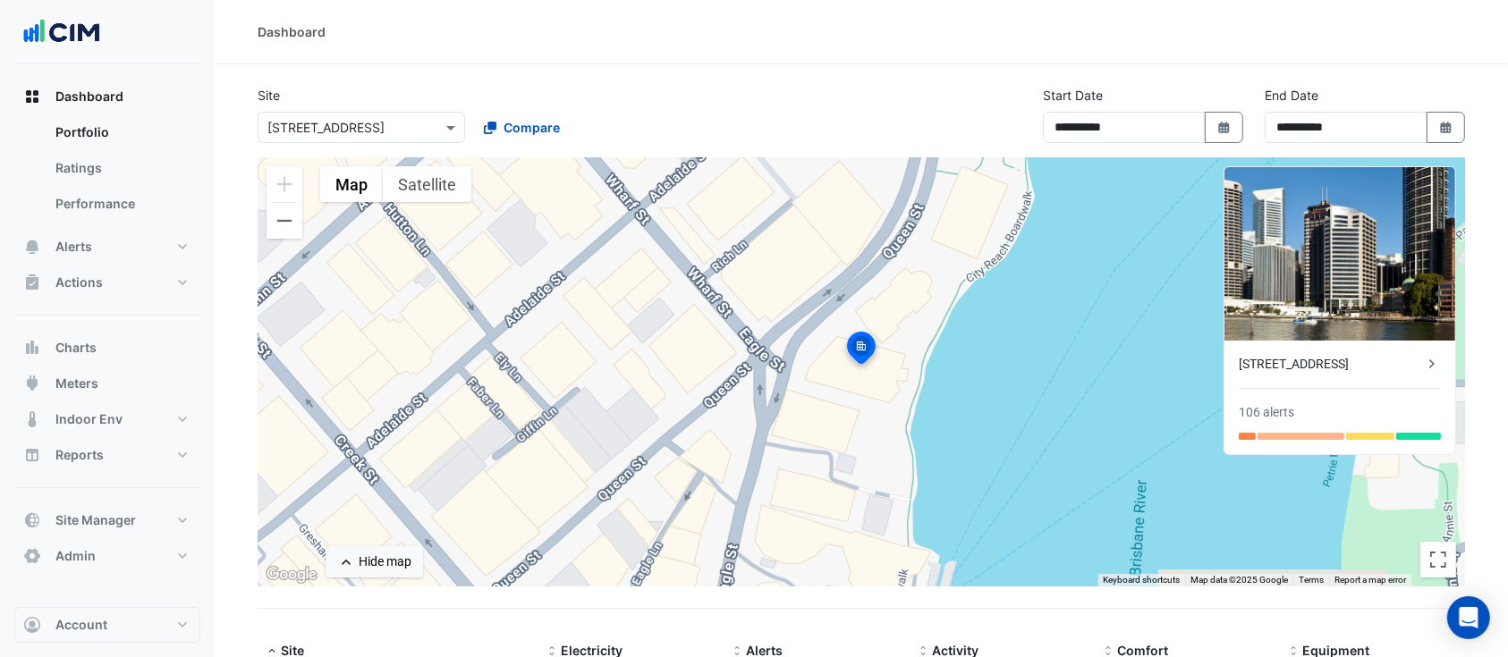
click at [352, 133] on input "text" at bounding box center [343, 128] width 152 height 19
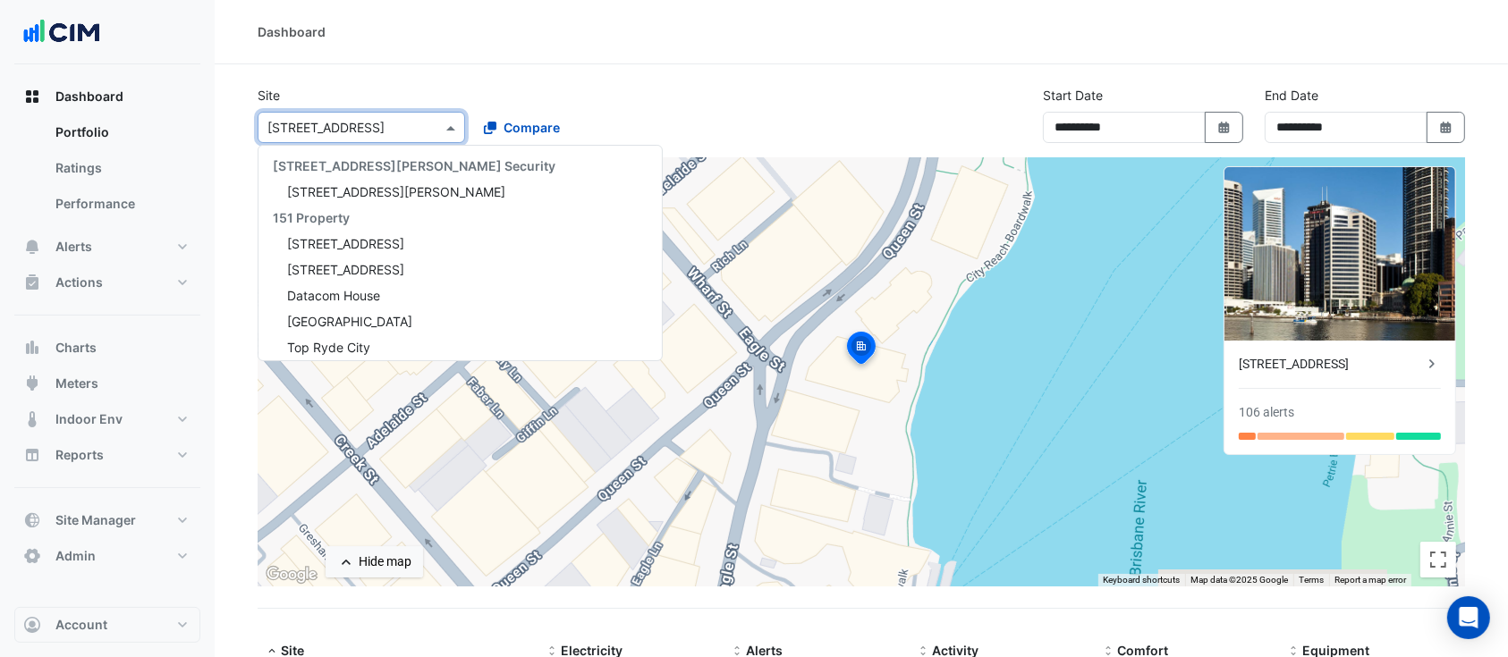
scroll to position [3146, 0]
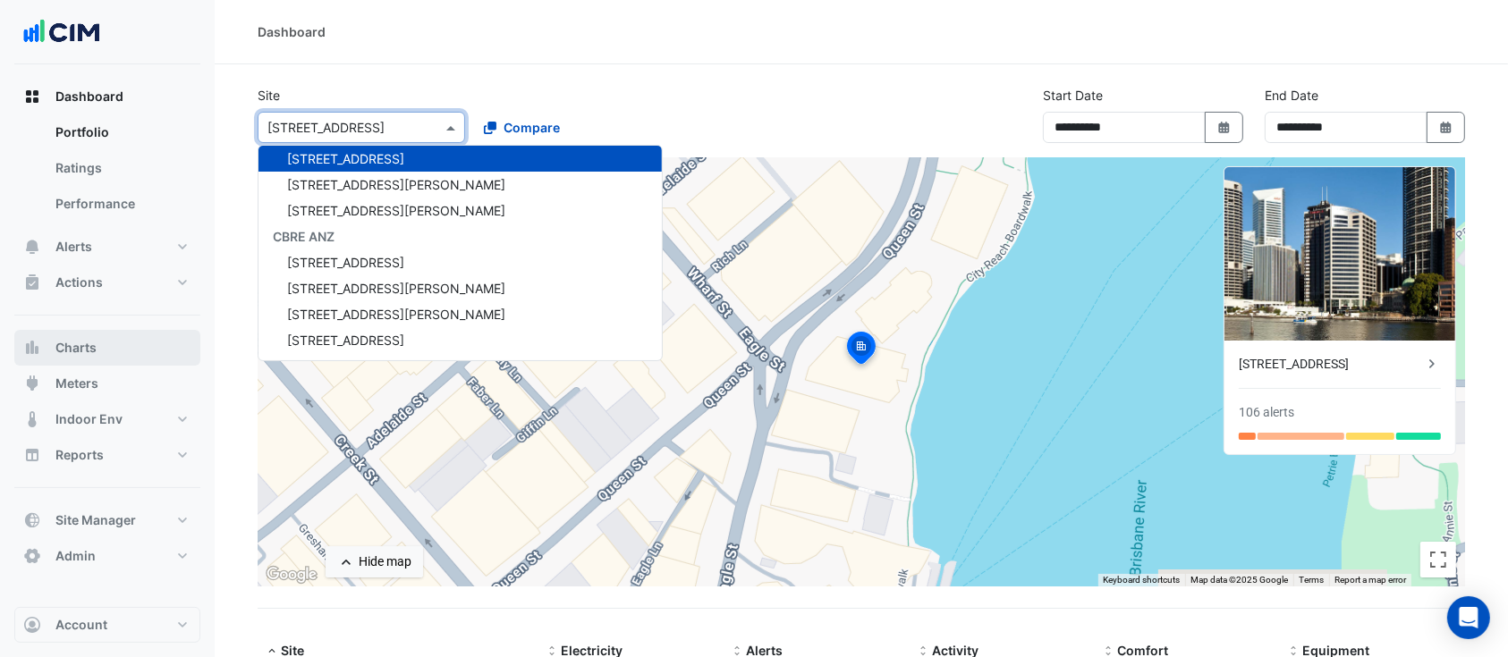
click at [114, 348] on button "Charts" at bounding box center [107, 348] width 186 height 36
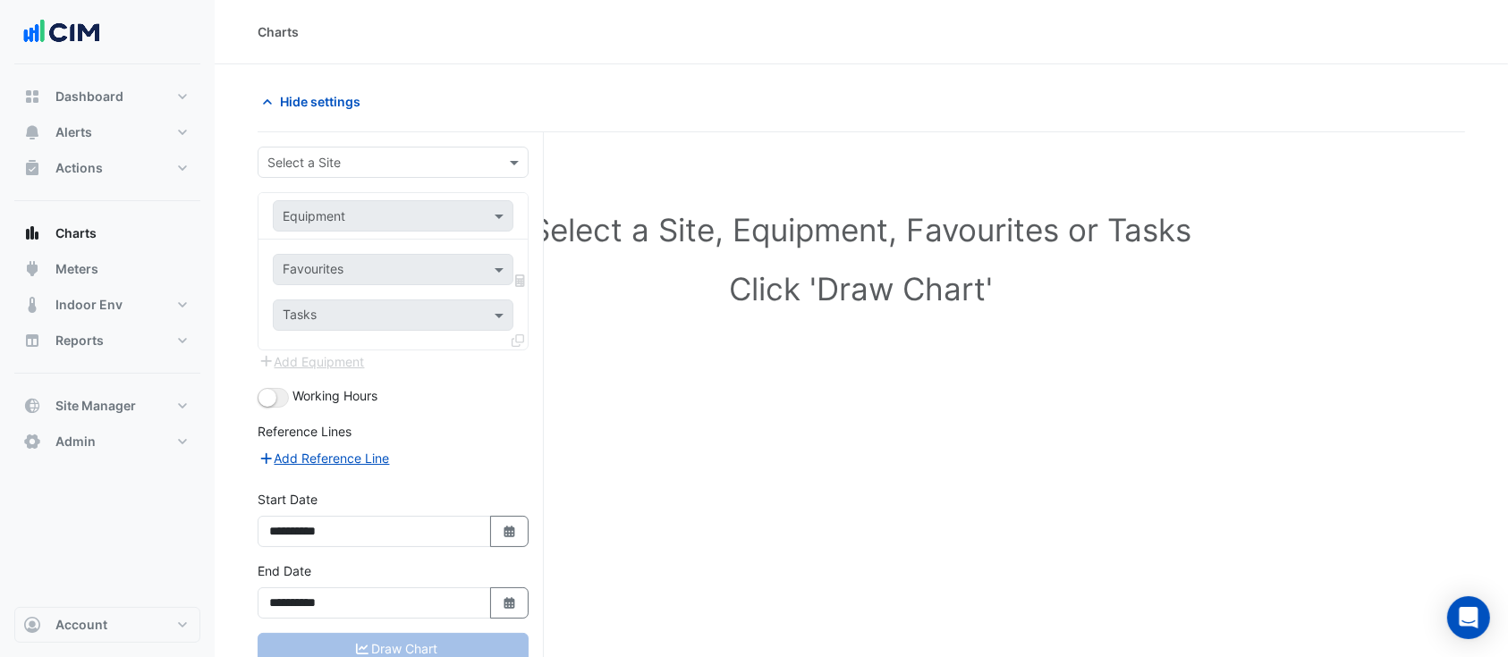
click at [370, 163] on input "text" at bounding box center [375, 163] width 216 height 19
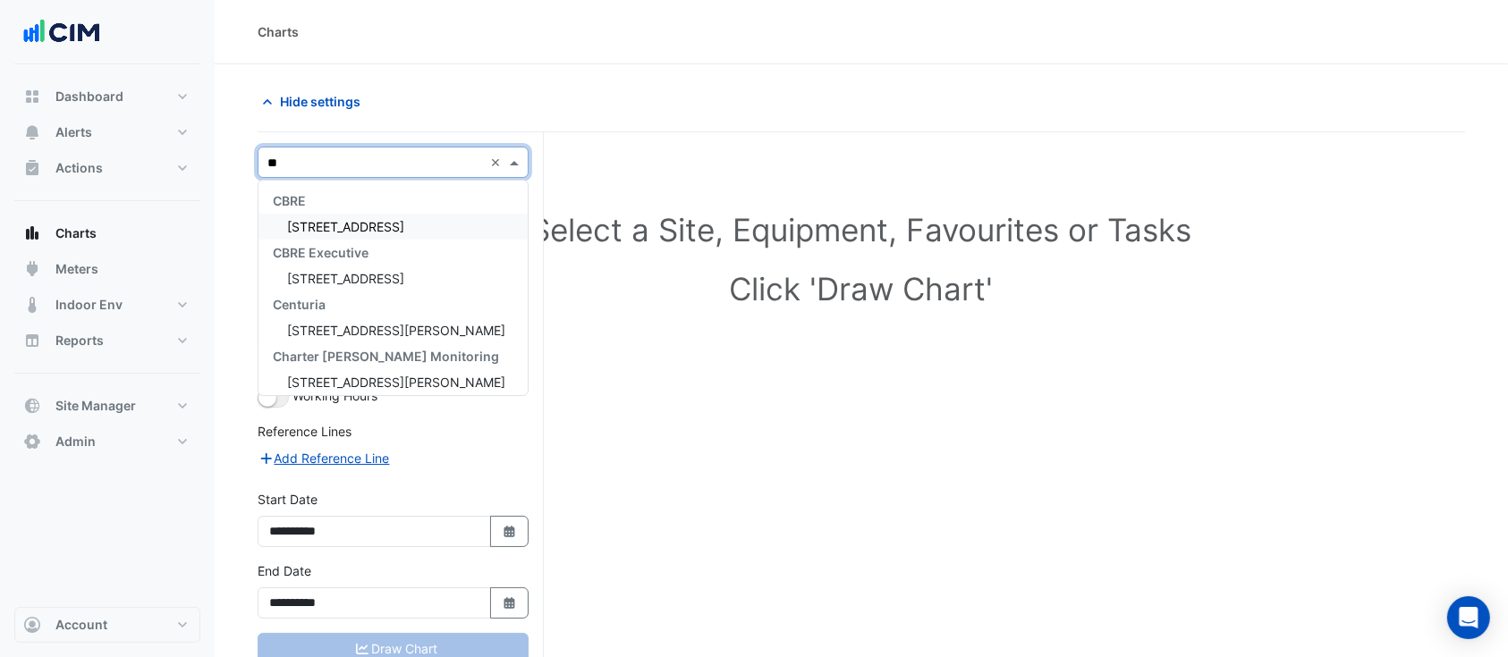
type input "***"
click at [382, 225] on span "[STREET_ADDRESS]" at bounding box center [345, 226] width 117 height 15
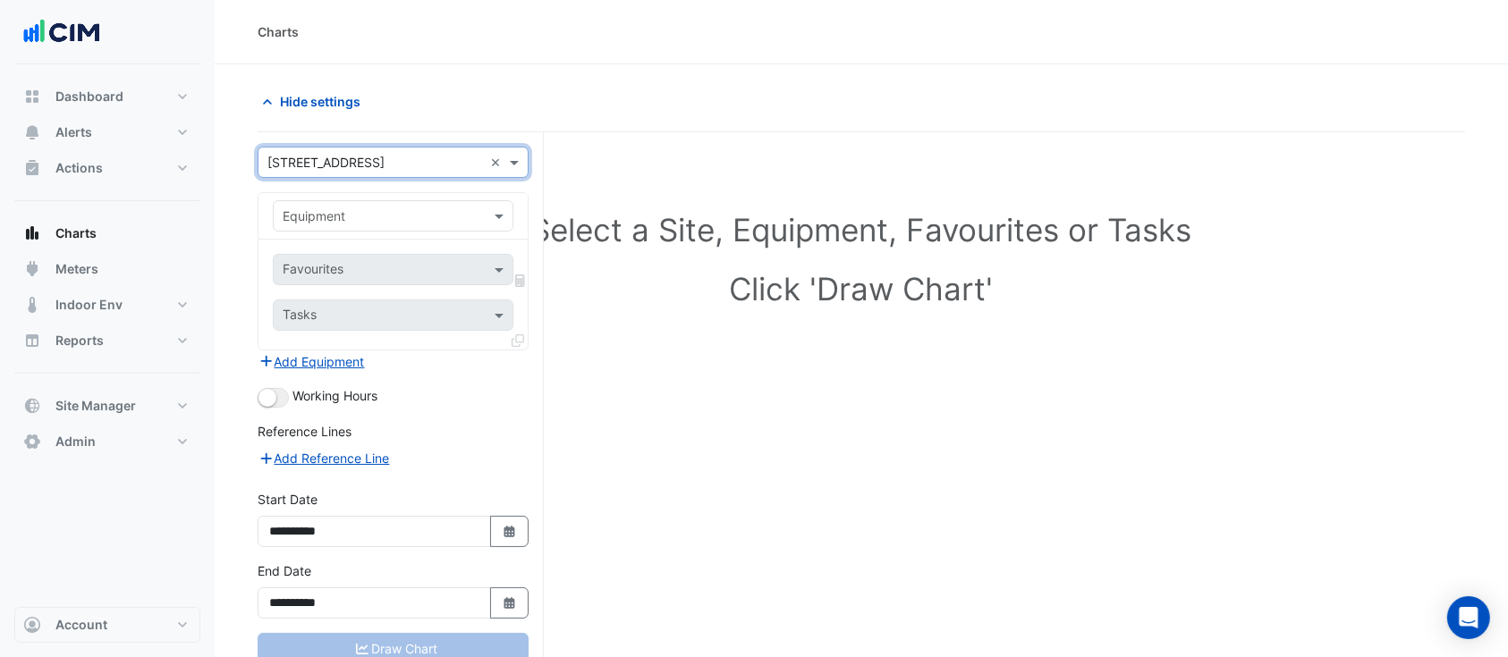
click at [390, 219] on input "text" at bounding box center [375, 217] width 185 height 19
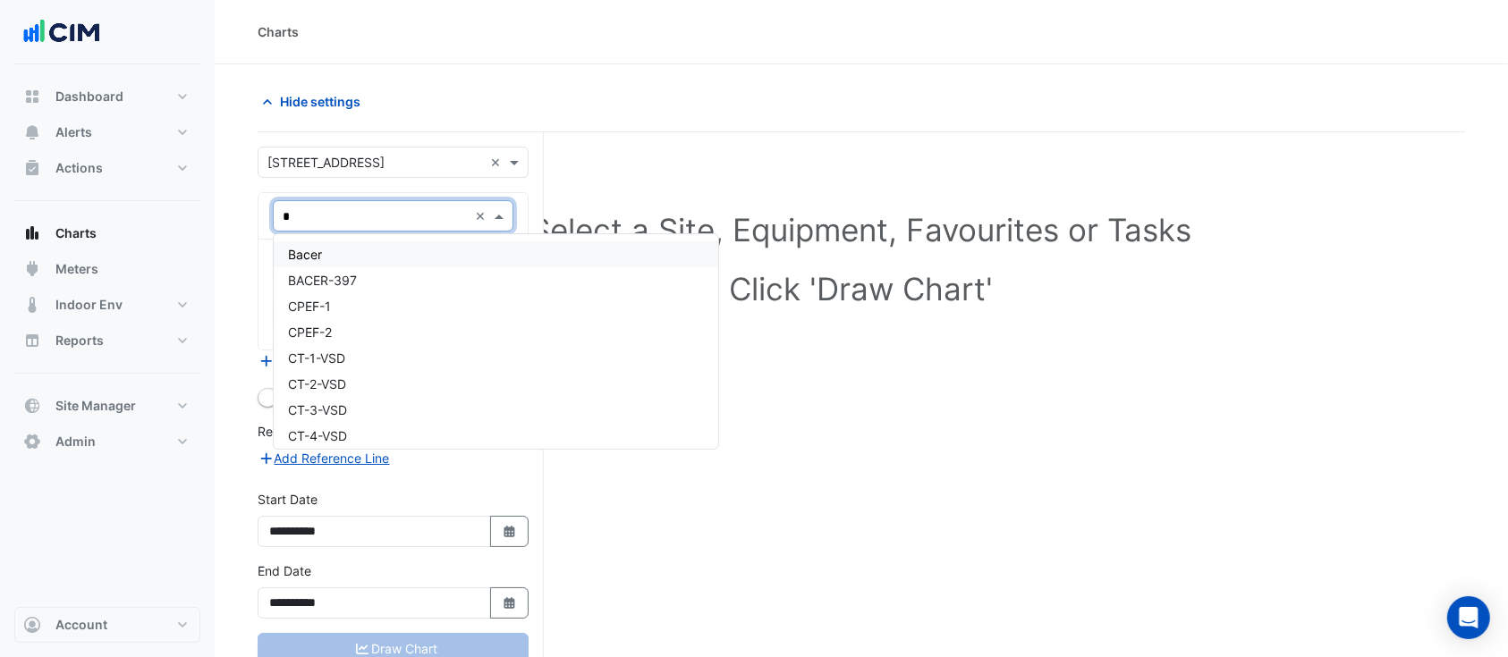
type input "**"
click at [383, 275] on div "New-CH-1" at bounding box center [453, 280] width 358 height 26
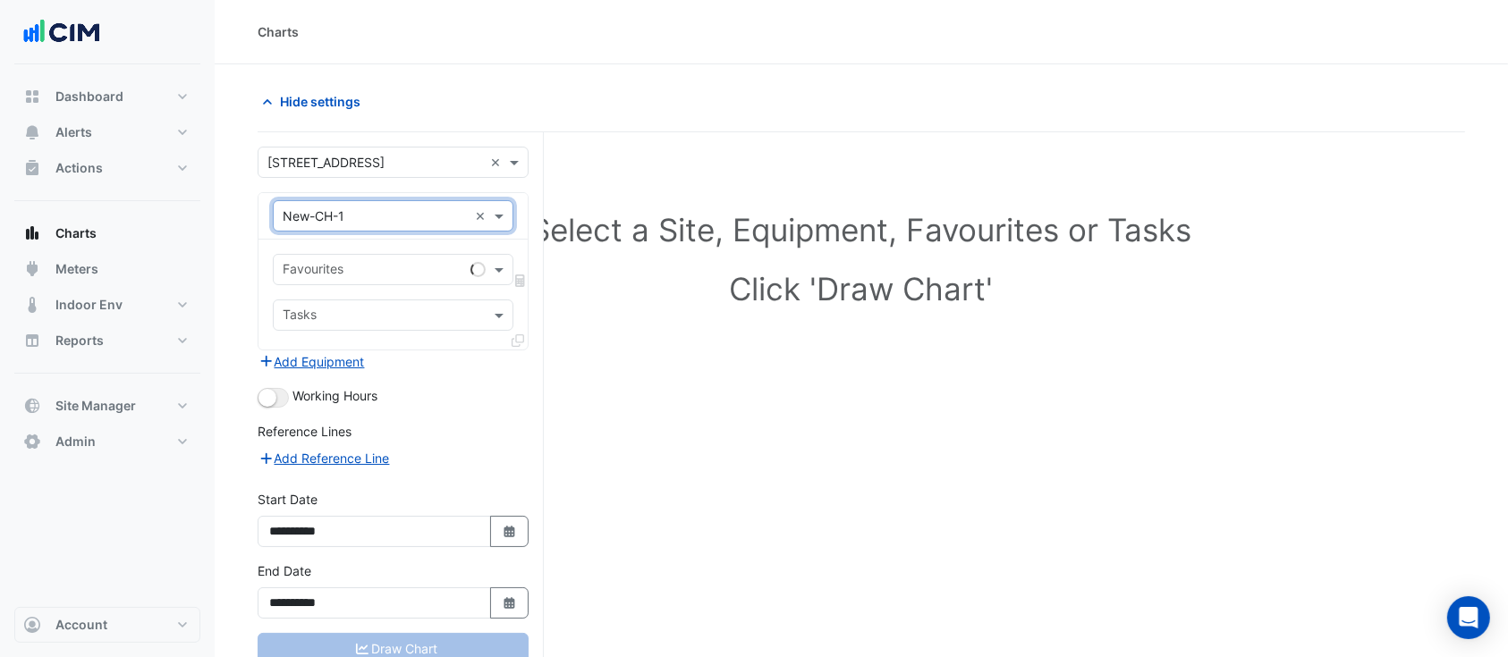
click at [377, 269] on input "text" at bounding box center [373, 271] width 181 height 19
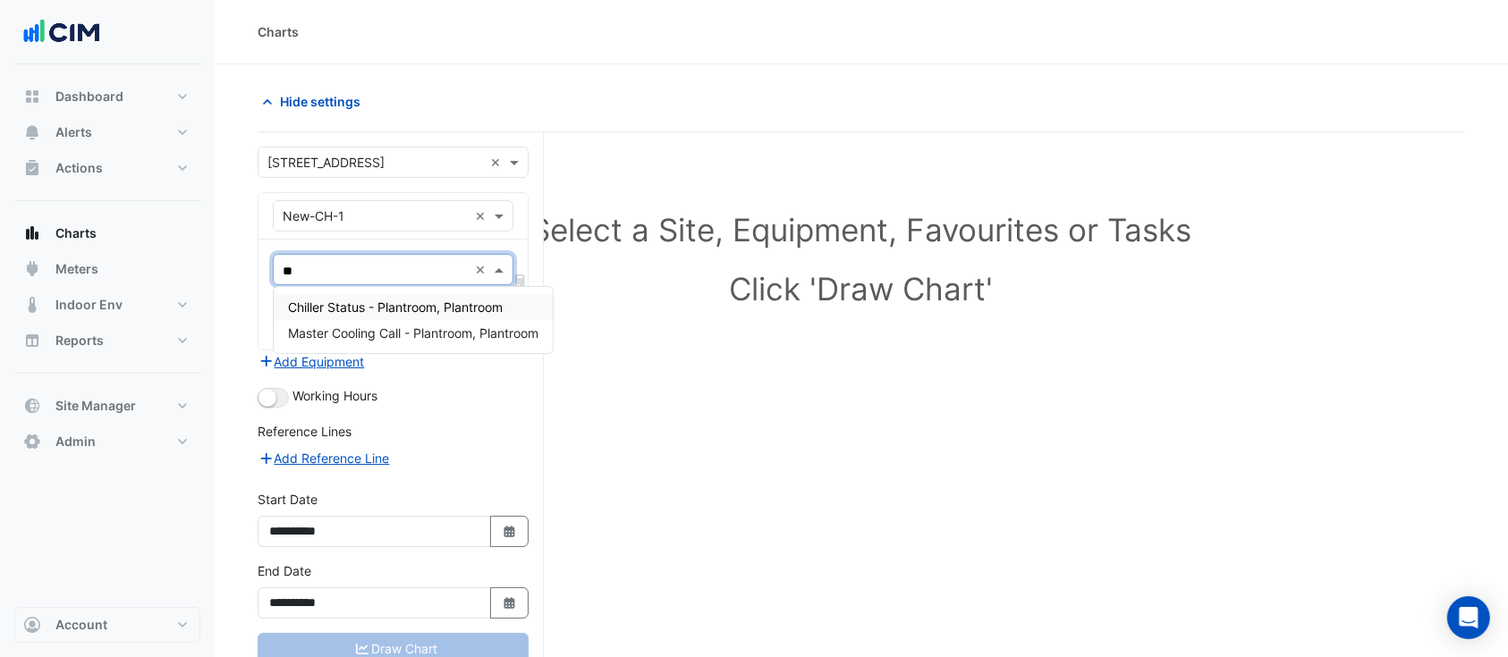
type input "***"
click at [382, 311] on span "Chiller Status - Plantroom, Plantroom" at bounding box center [395, 307] width 215 height 15
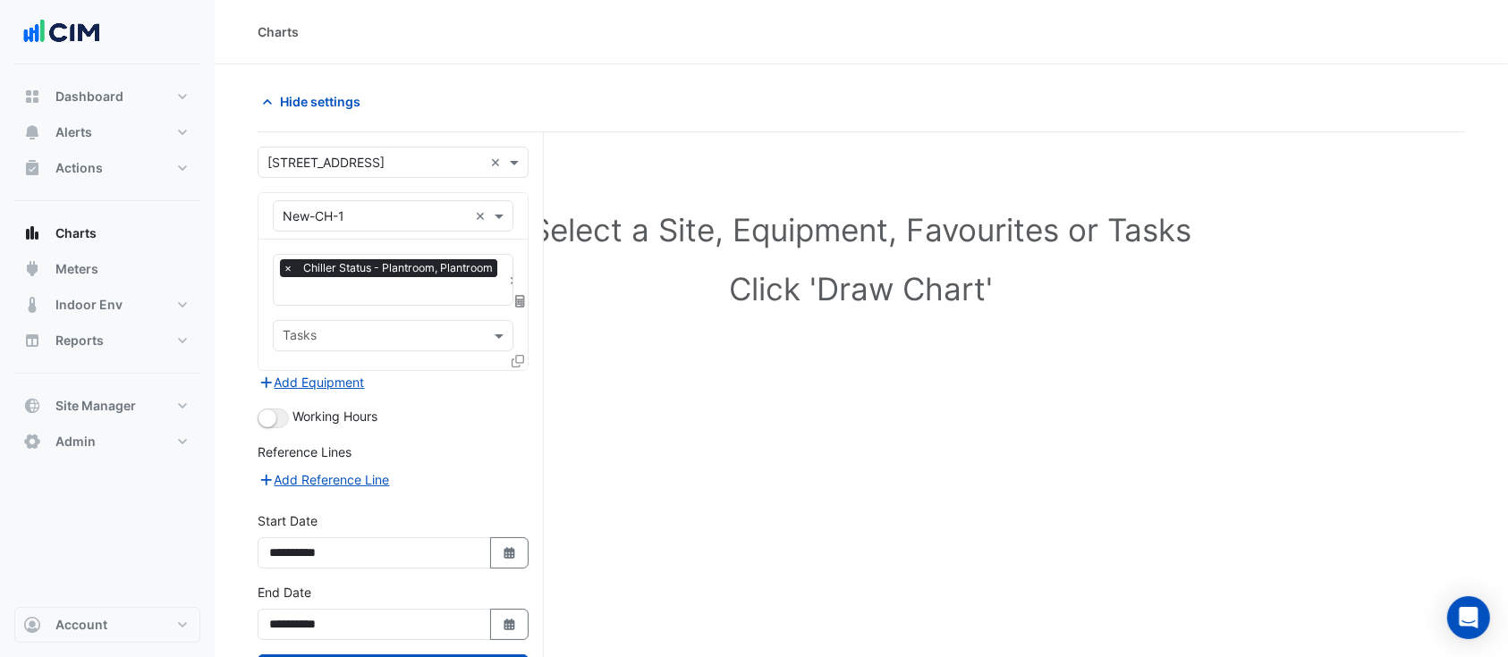
click at [514, 357] on icon at bounding box center [518, 361] width 13 height 13
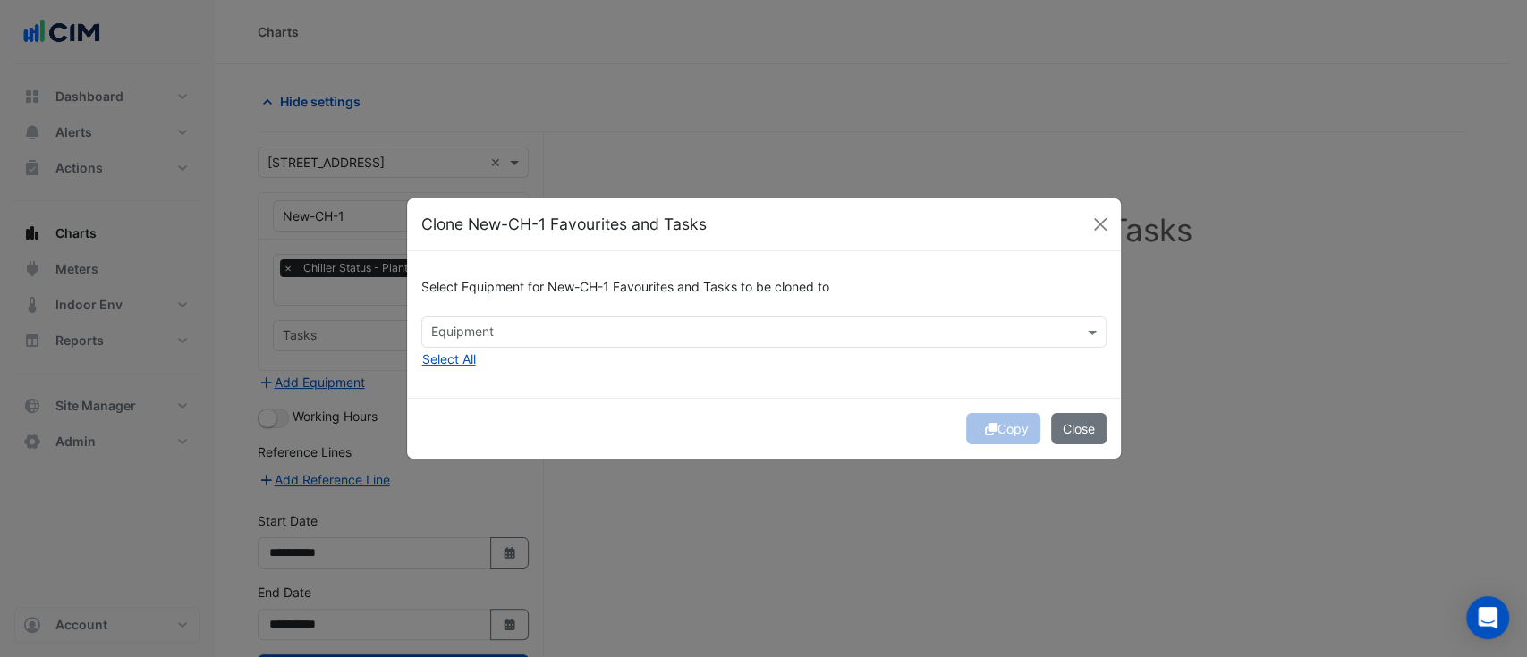
click at [496, 328] on input "text" at bounding box center [753, 334] width 645 height 19
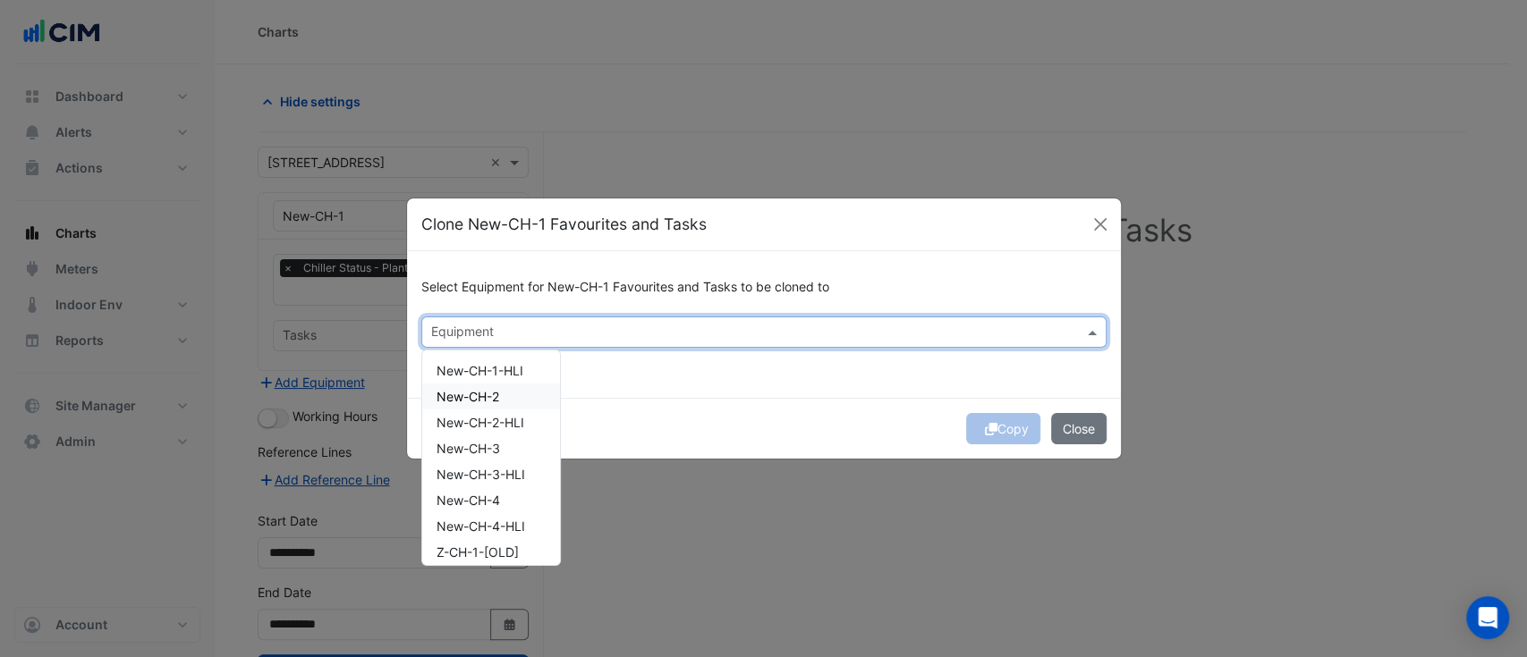
click at [495, 397] on span "New-CH-2" at bounding box center [467, 396] width 63 height 15
click at [507, 454] on div "New-CH-3" at bounding box center [491, 449] width 138 height 26
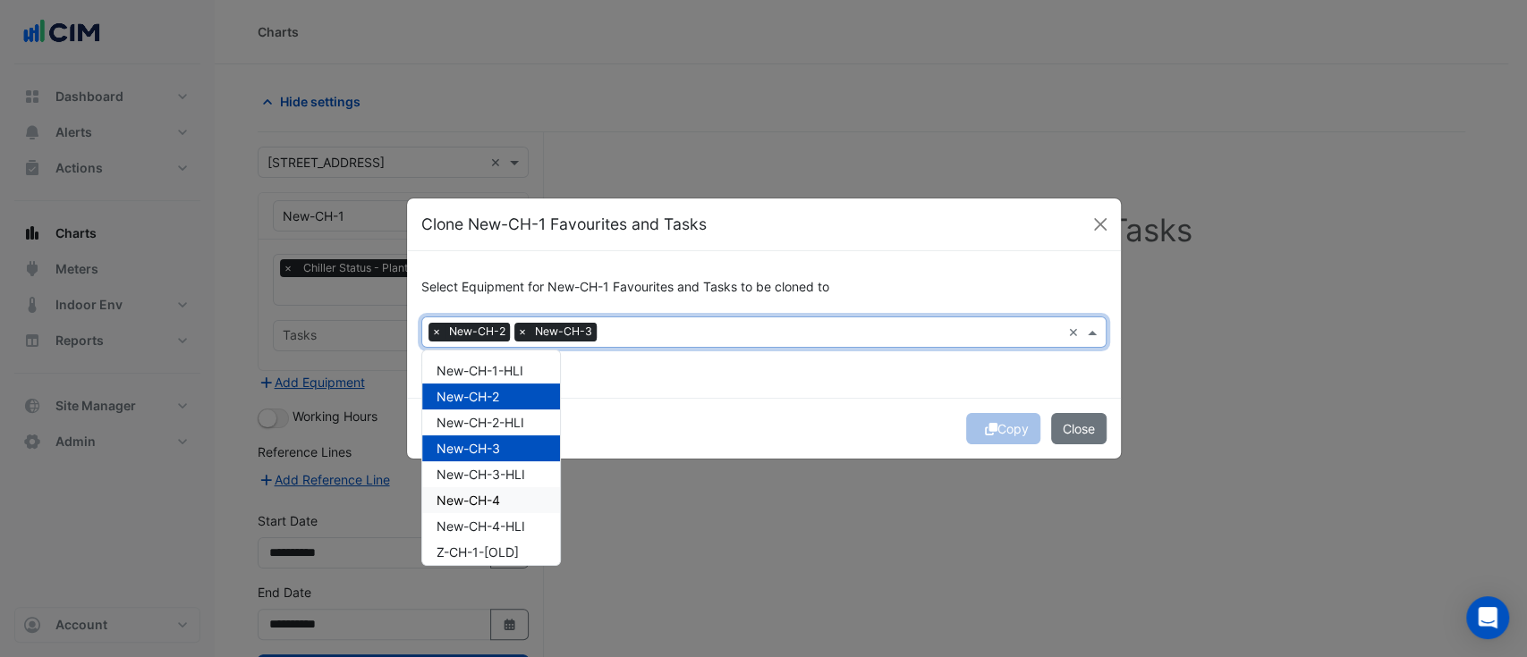
click at [510, 502] on div "New-CH-4" at bounding box center [491, 500] width 138 height 26
click at [673, 412] on div "Copy Close" at bounding box center [764, 428] width 714 height 61
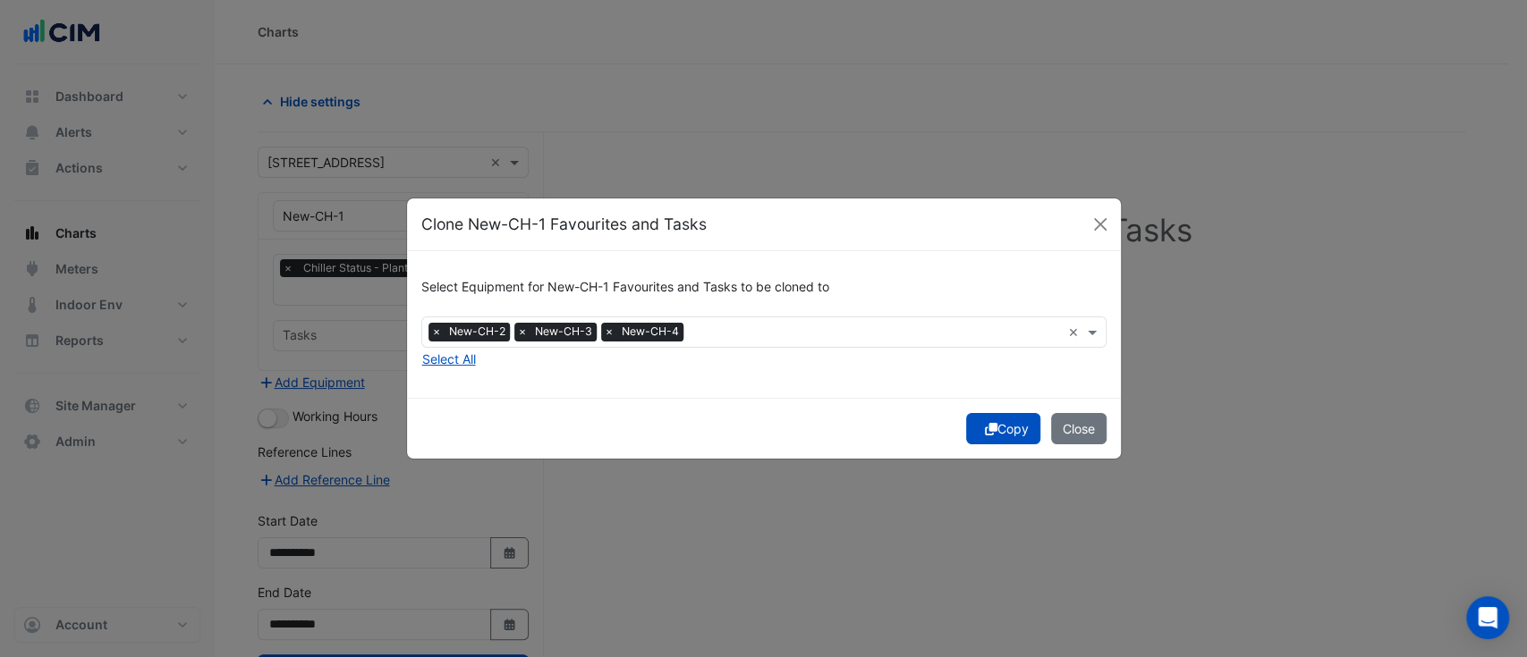
click at [999, 436] on button "Copy" at bounding box center [1003, 428] width 74 height 31
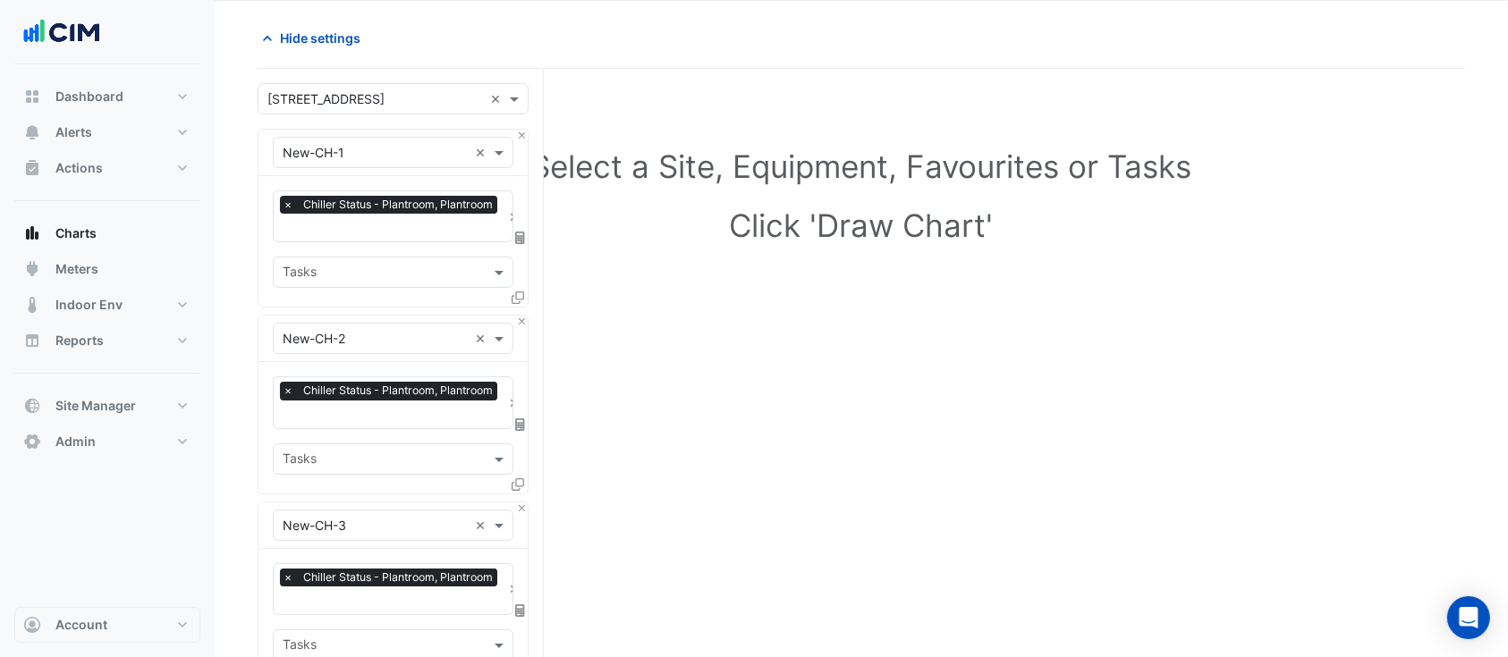
scroll to position [623, 0]
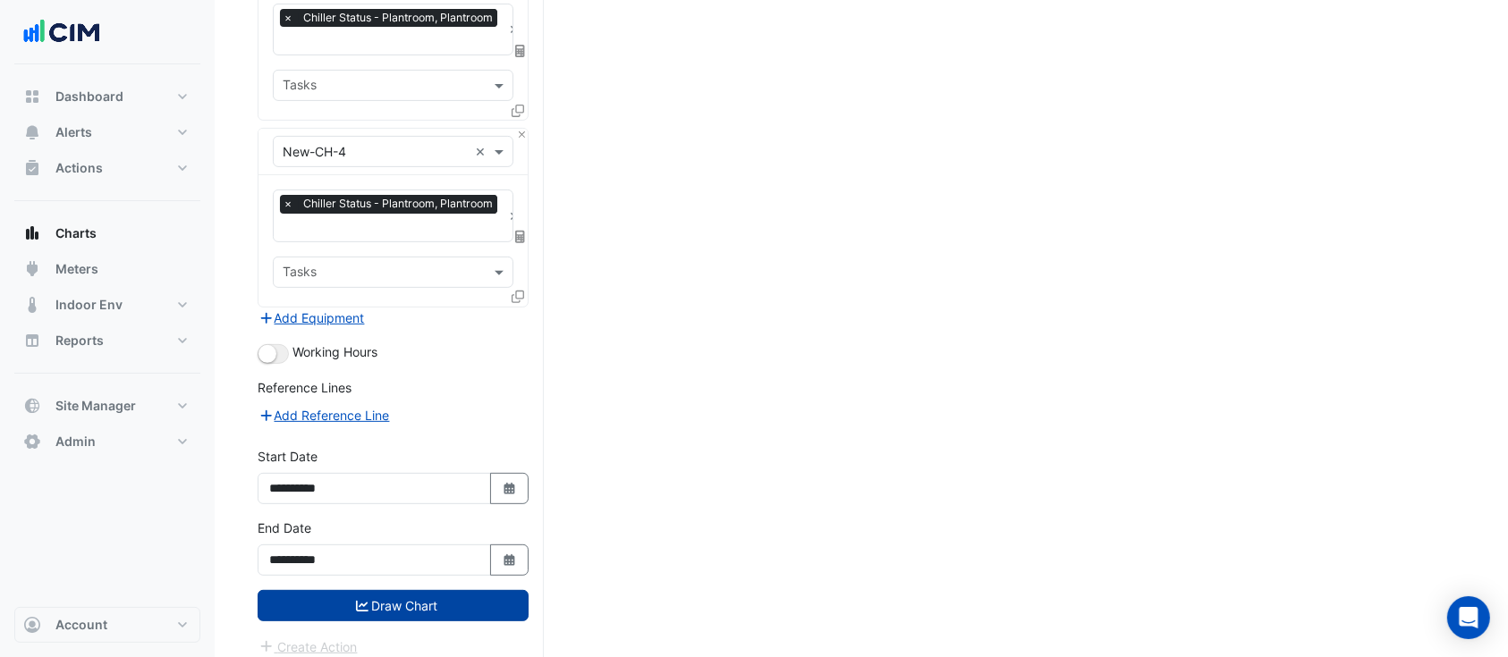
click at [437, 598] on button "Draw Chart" at bounding box center [393, 605] width 271 height 31
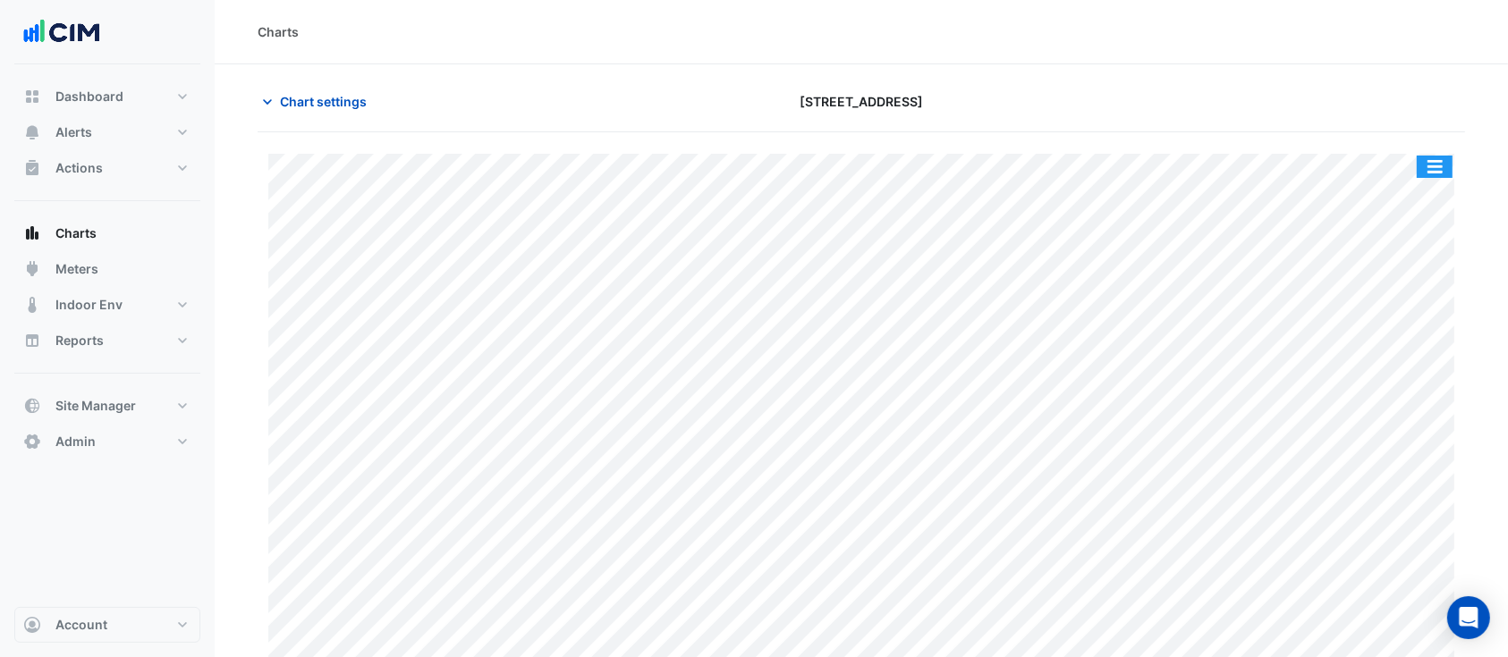
click at [1438, 167] on button "button" at bounding box center [1435, 167] width 36 height 22
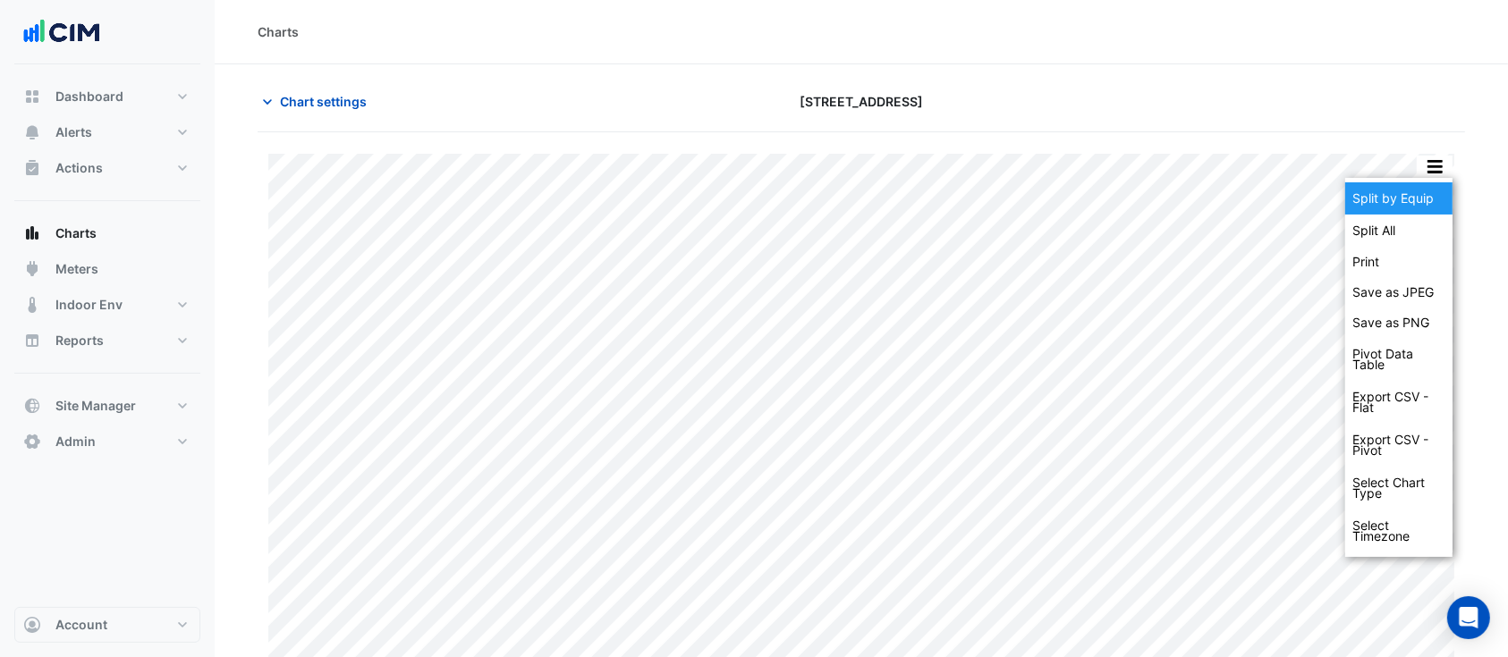
click at [1401, 200] on div "Split by Equip" at bounding box center [1398, 198] width 107 height 32
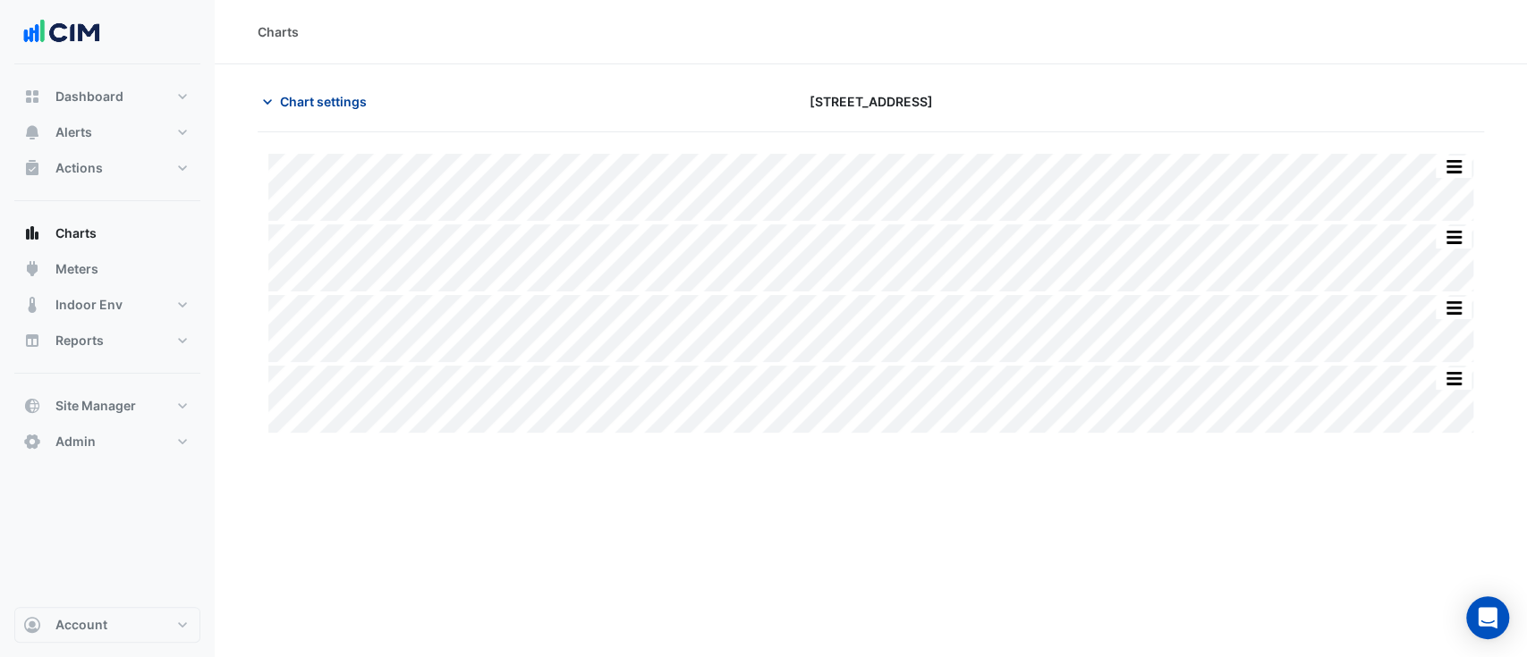
click at [293, 97] on span "Chart settings" at bounding box center [323, 101] width 87 height 19
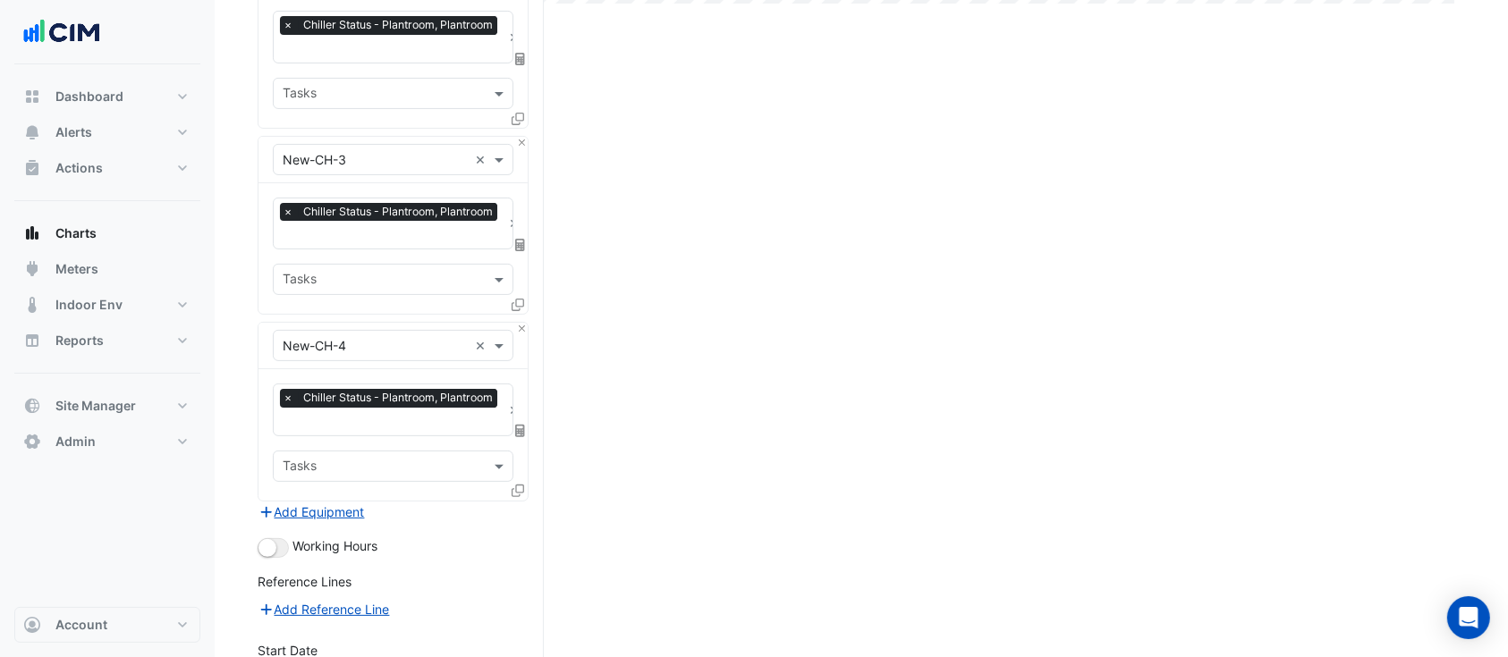
scroll to position [623, 0]
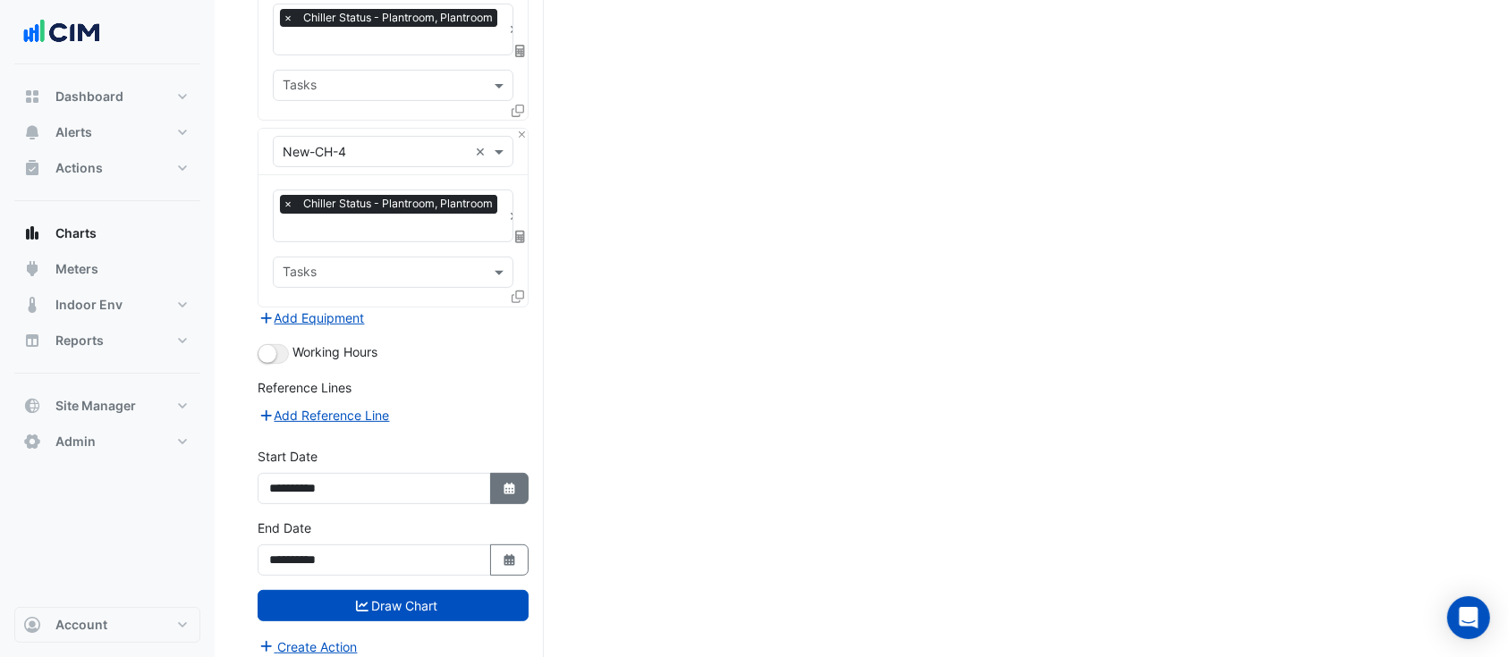
click at [501, 487] on button "Select Date" at bounding box center [509, 488] width 39 height 31
select select "*"
select select "****"
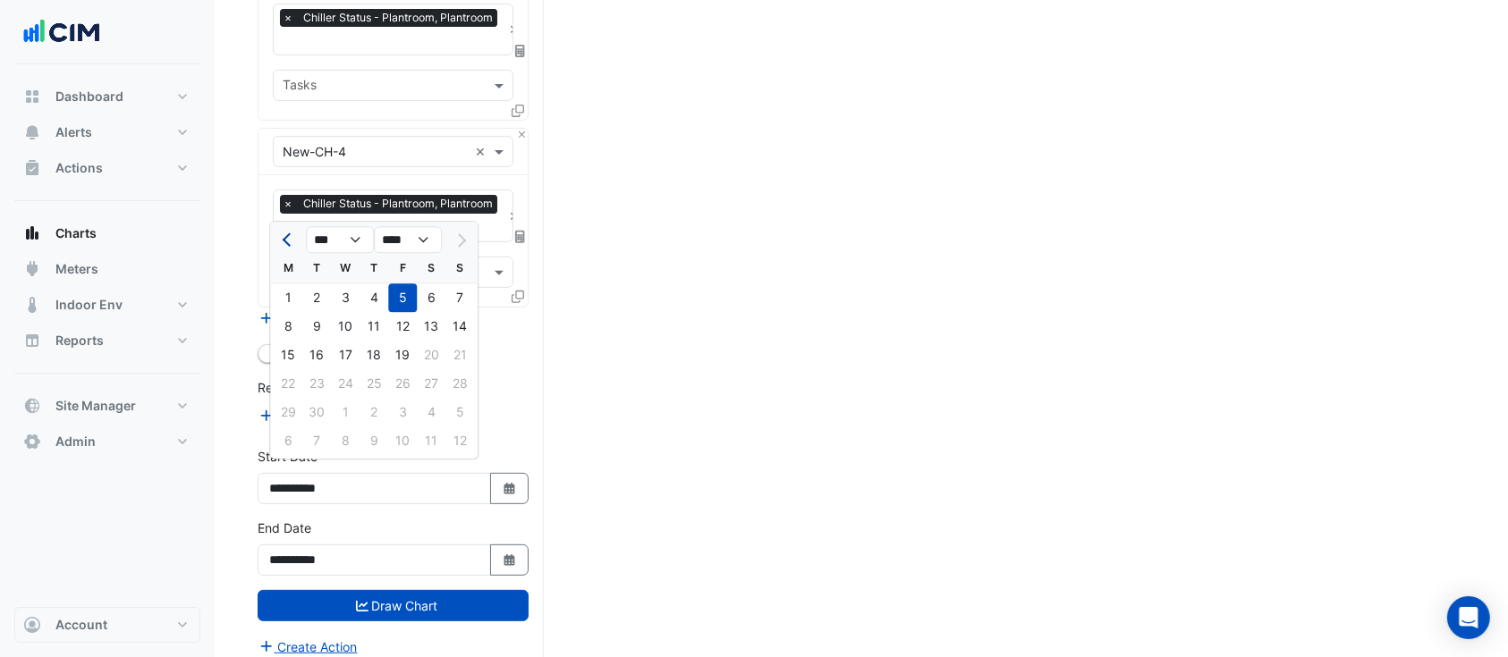
click at [286, 240] on span "Previous month" at bounding box center [289, 239] width 13 height 13
click at [457, 243] on span "Next month" at bounding box center [459, 239] width 13 height 13
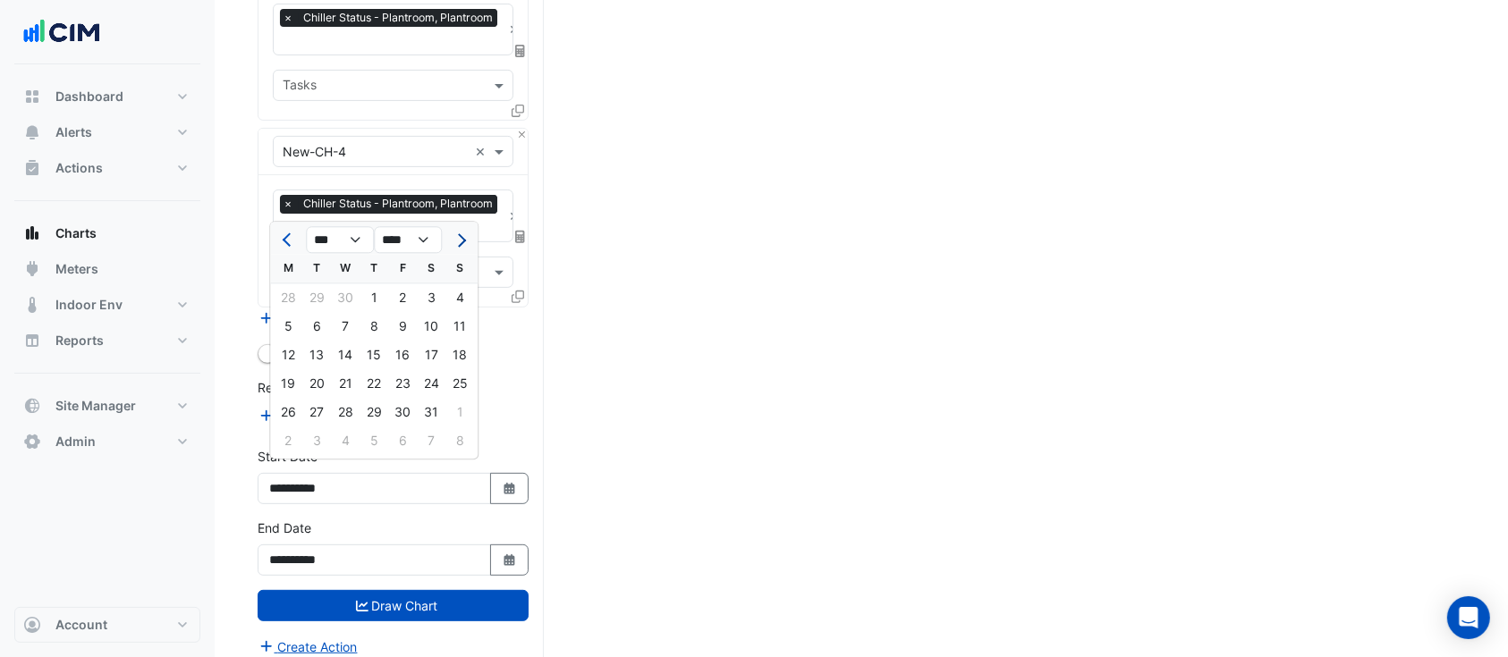
select select "*"
click at [459, 301] on div "1" at bounding box center [459, 298] width 29 height 29
type input "**********"
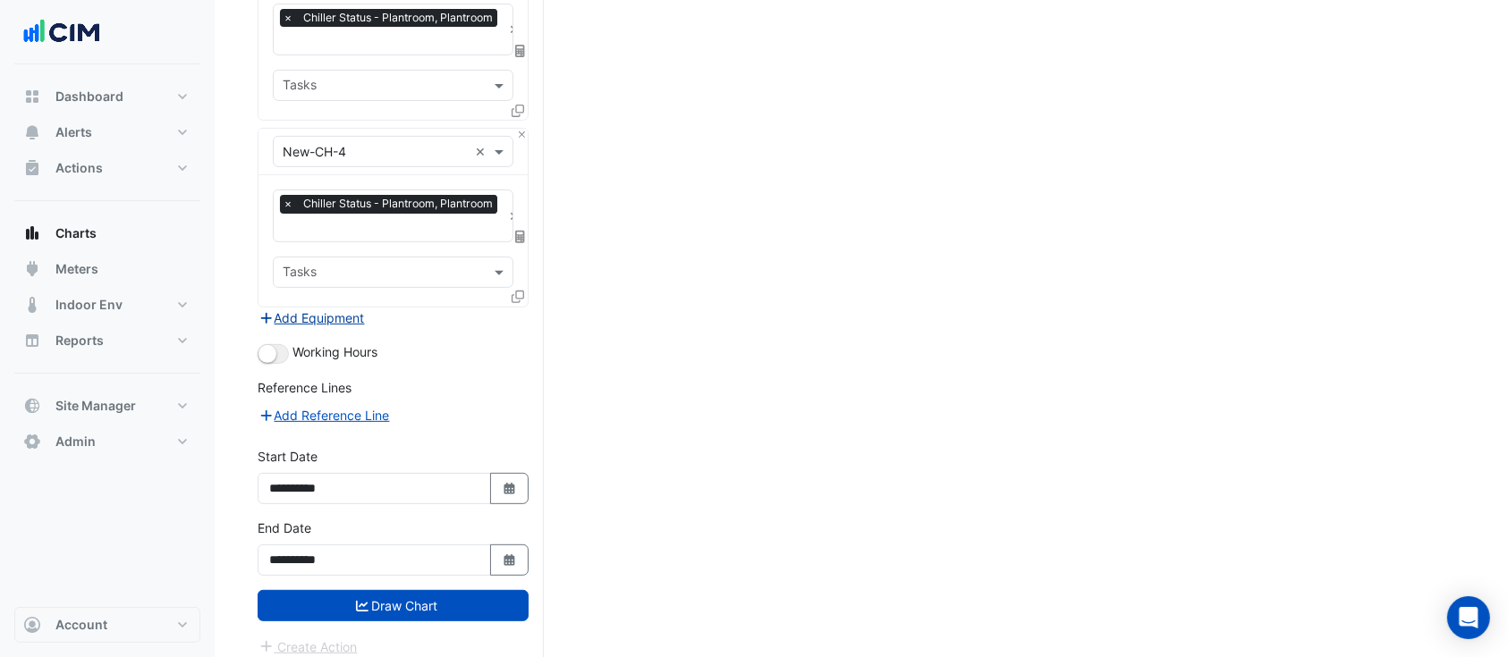
click at [310, 309] on button "Add Equipment" at bounding box center [312, 318] width 108 height 21
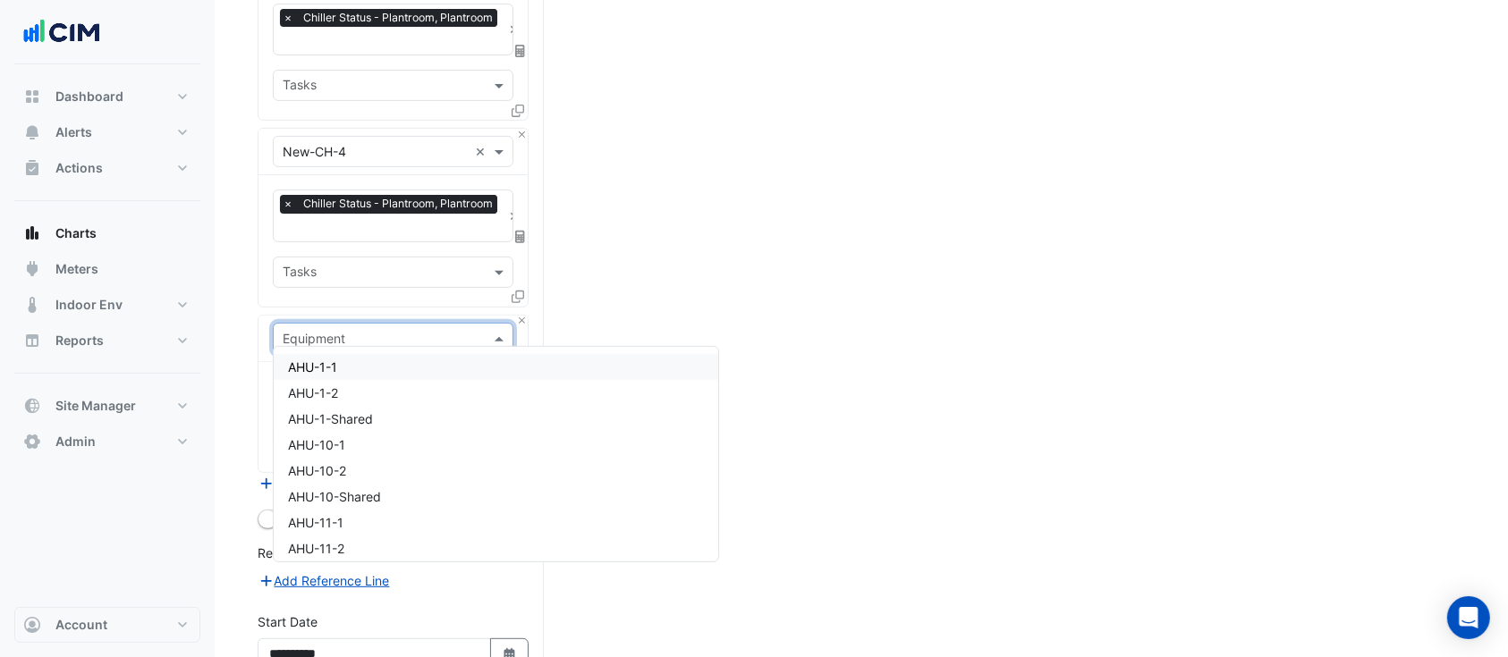
click at [338, 334] on input "text" at bounding box center [375, 339] width 185 height 19
type input "***"
click at [340, 387] on div "AHU-1-2" at bounding box center [444, 393] width 341 height 26
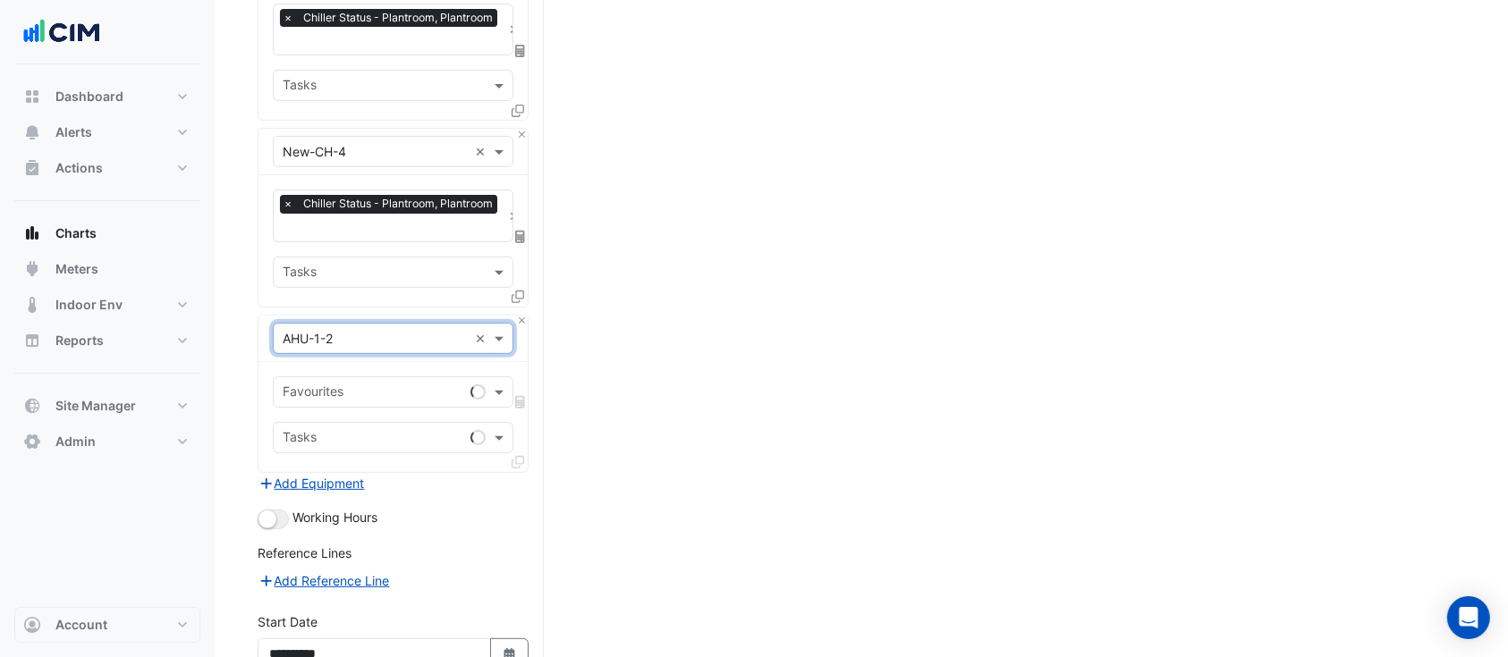
click at [356, 385] on input "text" at bounding box center [373, 394] width 181 height 19
type input "***"
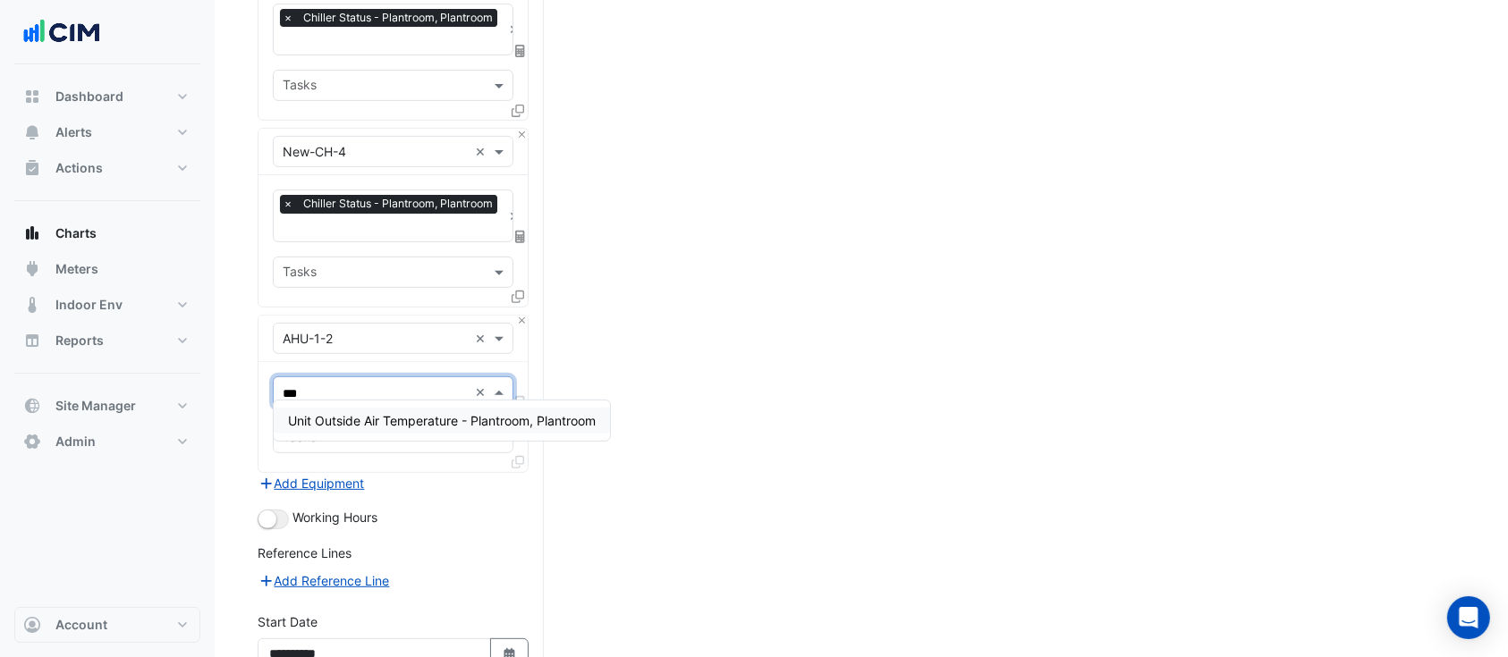
click at [399, 417] on span "Unit Outside Air Temperature - Plantroom, Plantroom" at bounding box center [442, 420] width 308 height 15
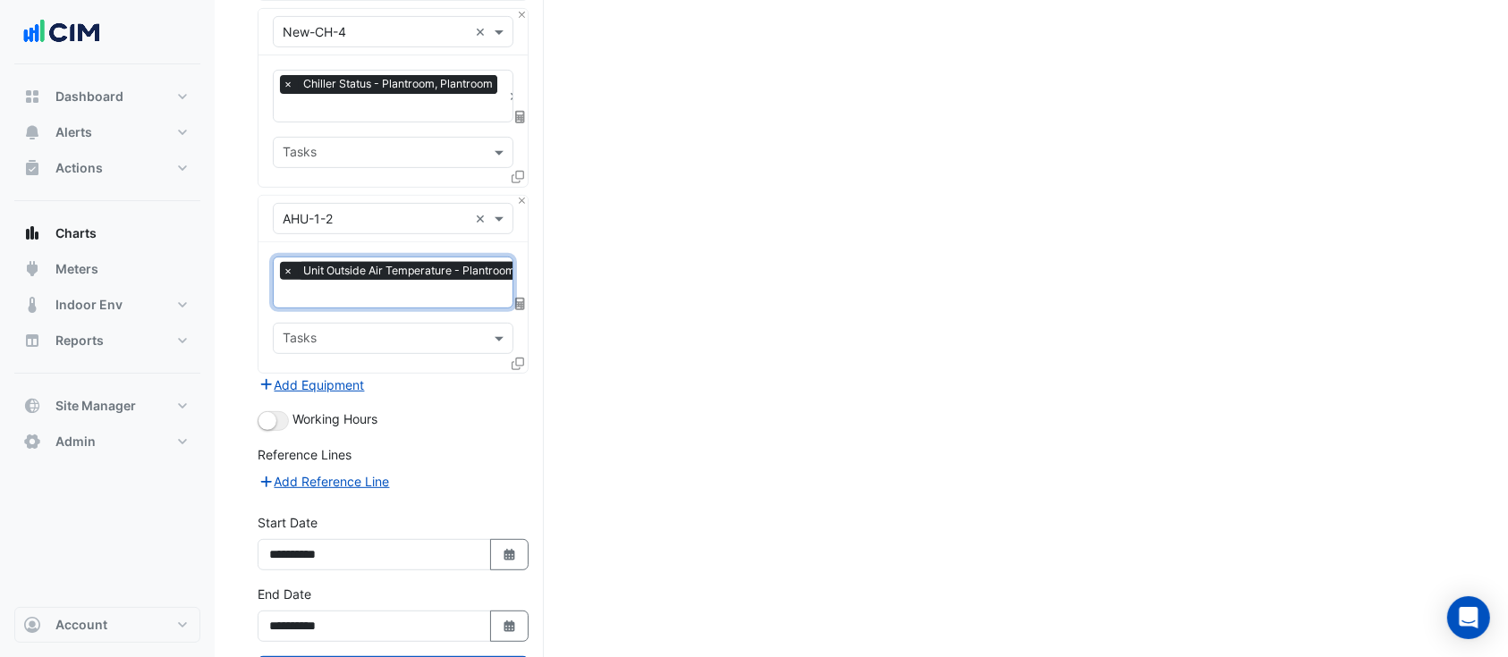
scroll to position [809, 0]
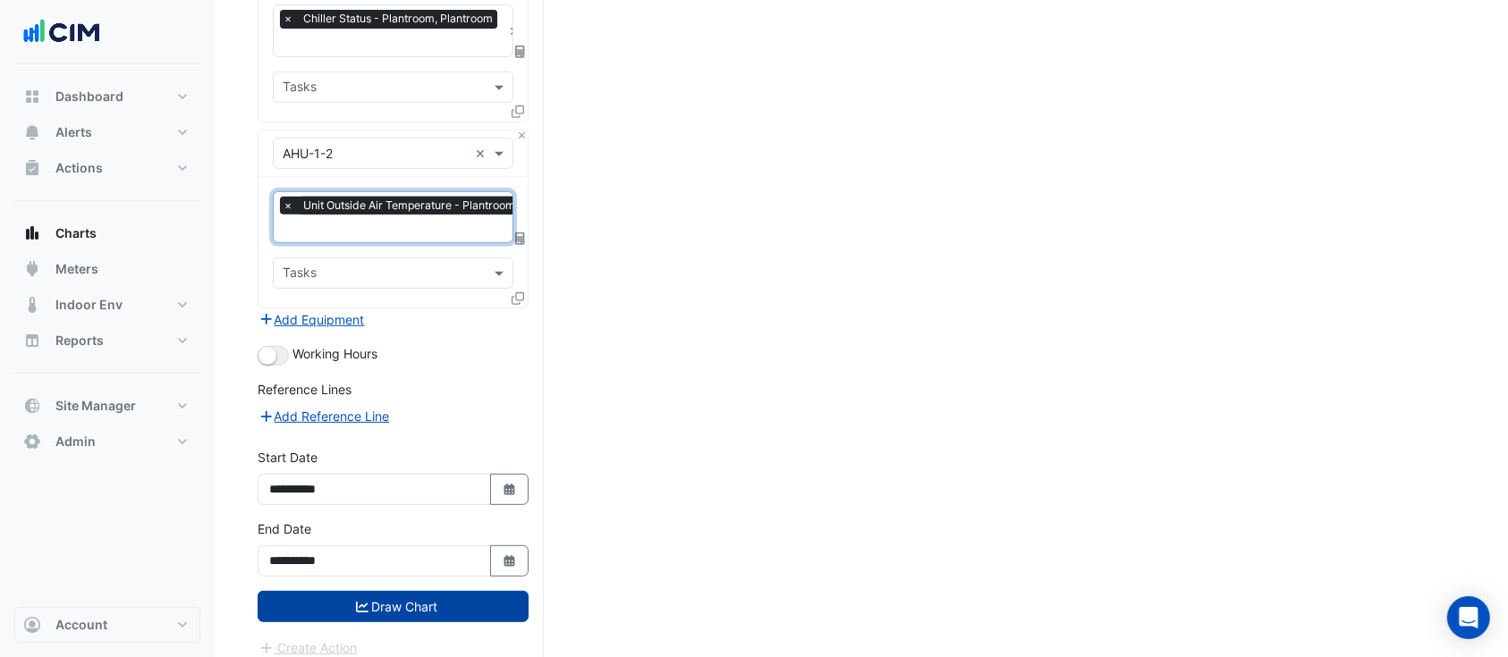
click at [411, 591] on button "Draw Chart" at bounding box center [393, 606] width 271 height 31
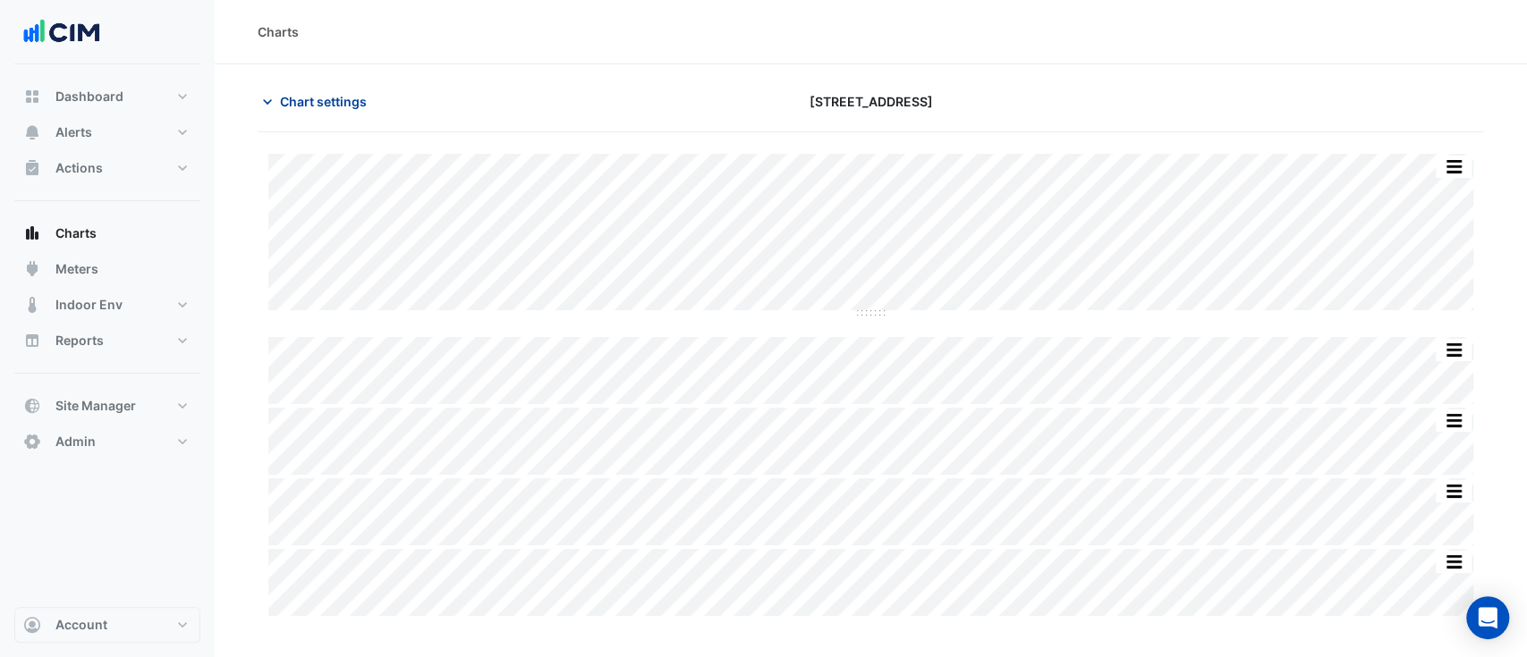
click at [328, 98] on span "Chart settings" at bounding box center [323, 101] width 87 height 19
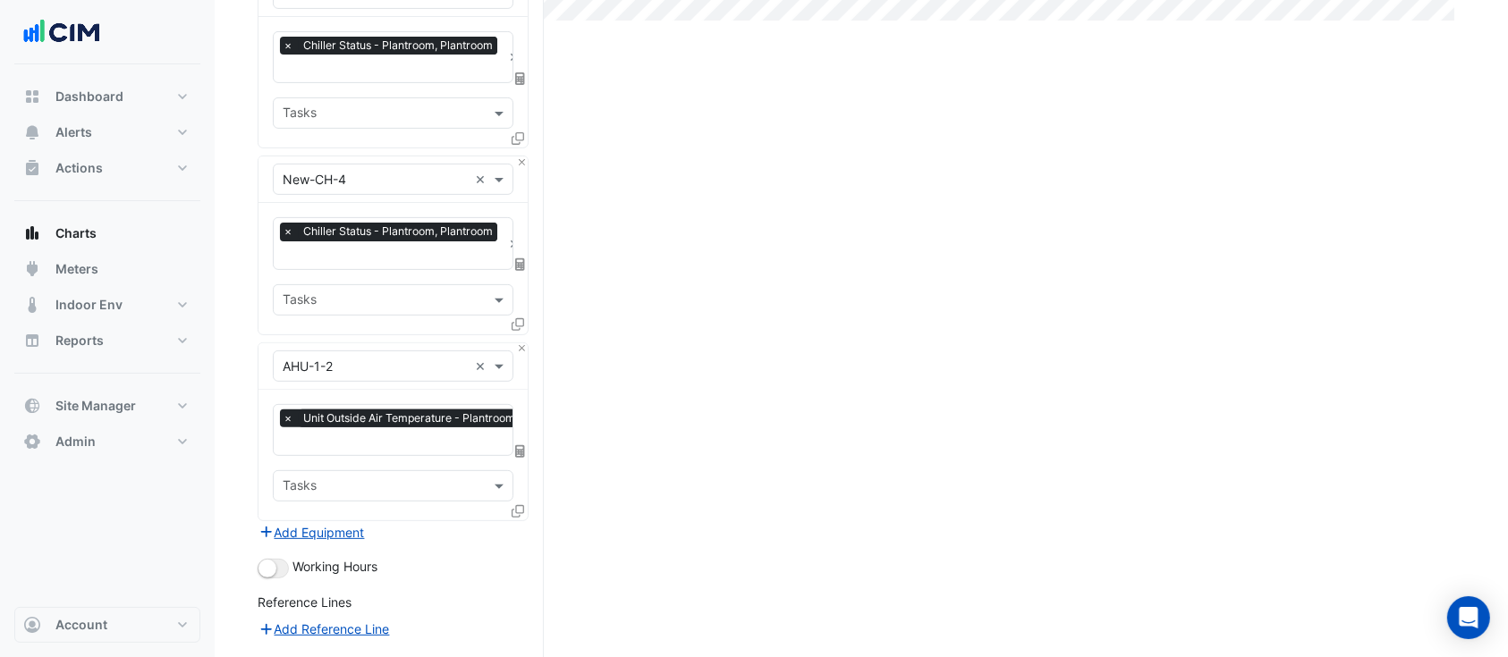
scroll to position [809, 0]
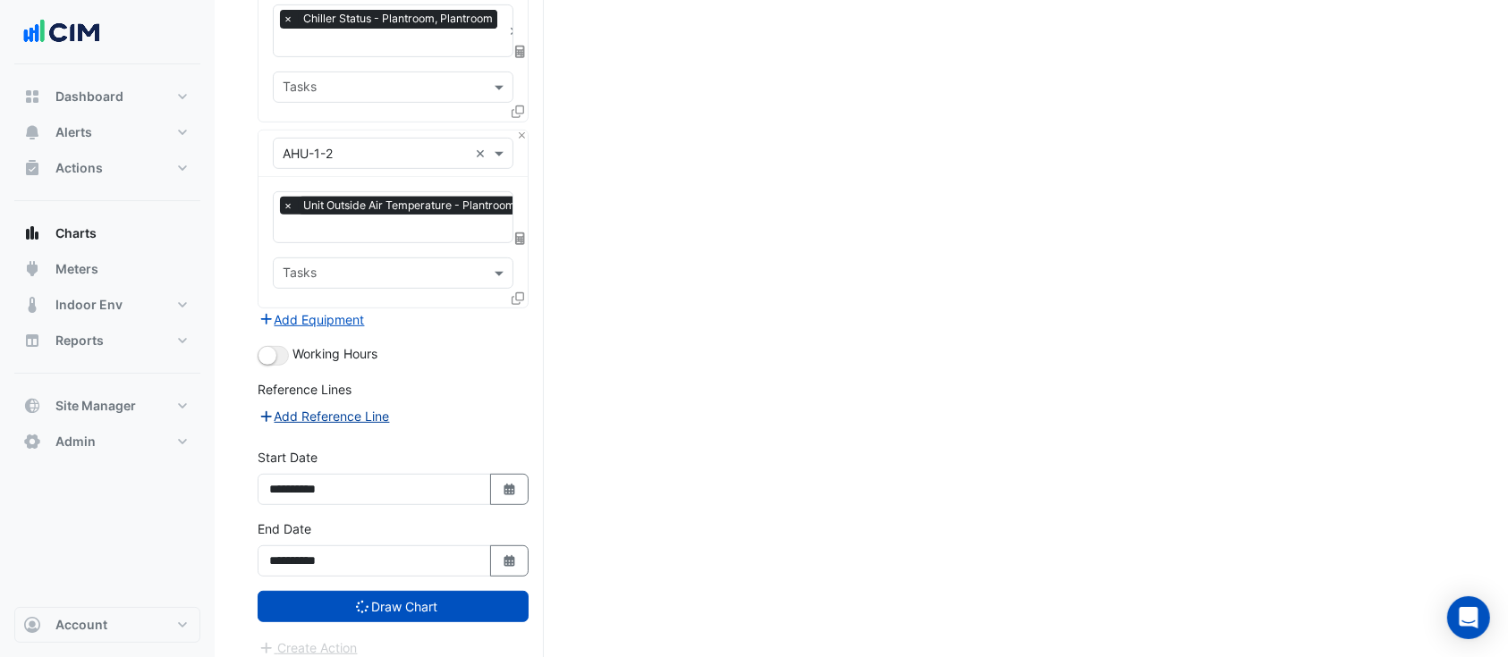
click at [355, 406] on button "Add Reference Line" at bounding box center [324, 416] width 133 height 21
select select "*"
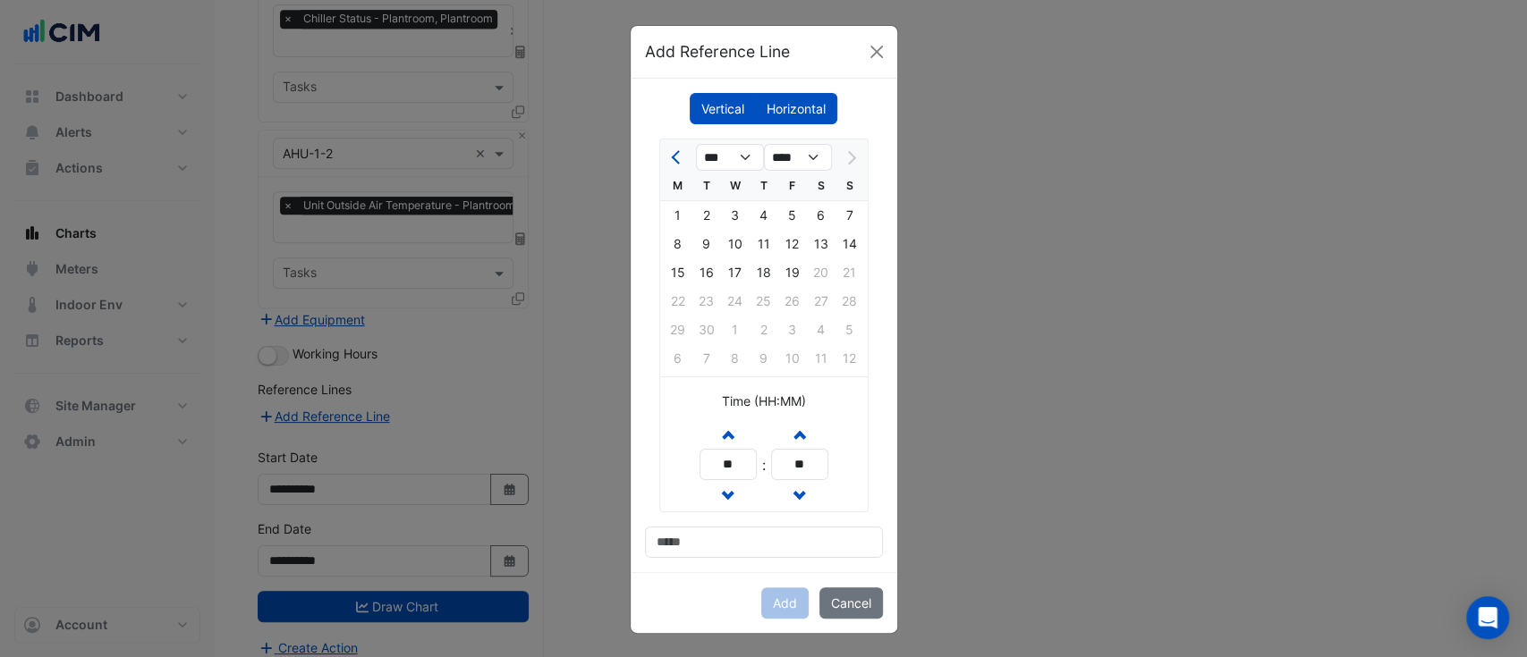
click at [801, 104] on label "Horizontal" at bounding box center [796, 108] width 82 height 31
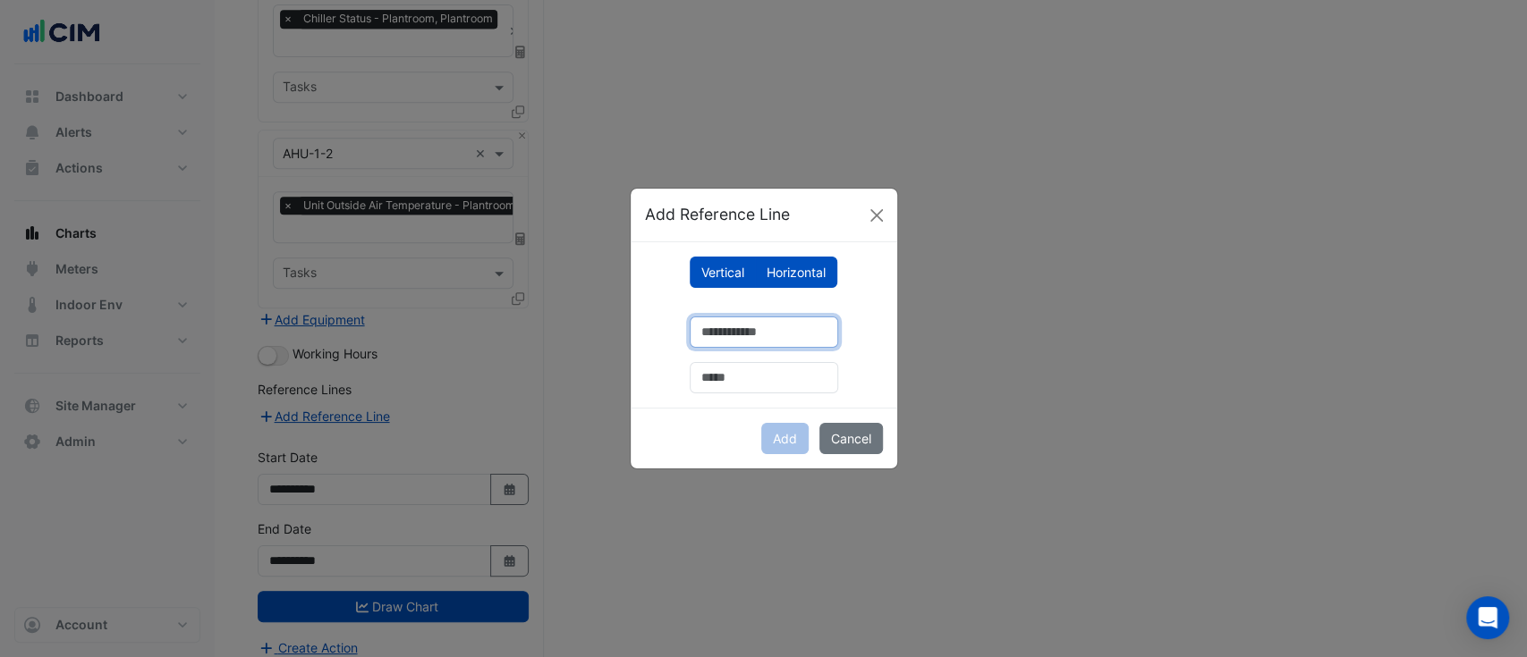
click at [764, 329] on input "number" at bounding box center [764, 332] width 148 height 31
type input "**"
click at [758, 371] on input "text" at bounding box center [764, 377] width 148 height 31
type input "*"
type input "*******"
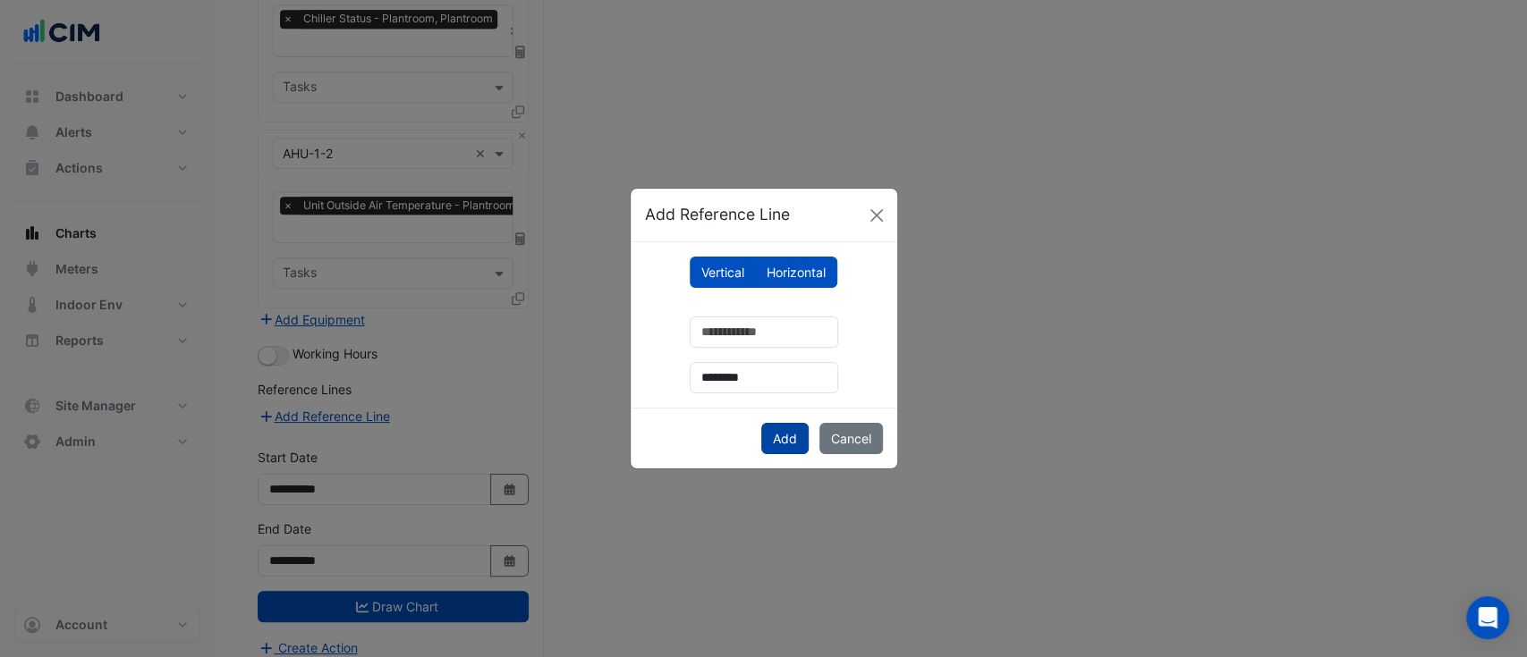
click at [794, 437] on button "Add" at bounding box center [784, 438] width 47 height 31
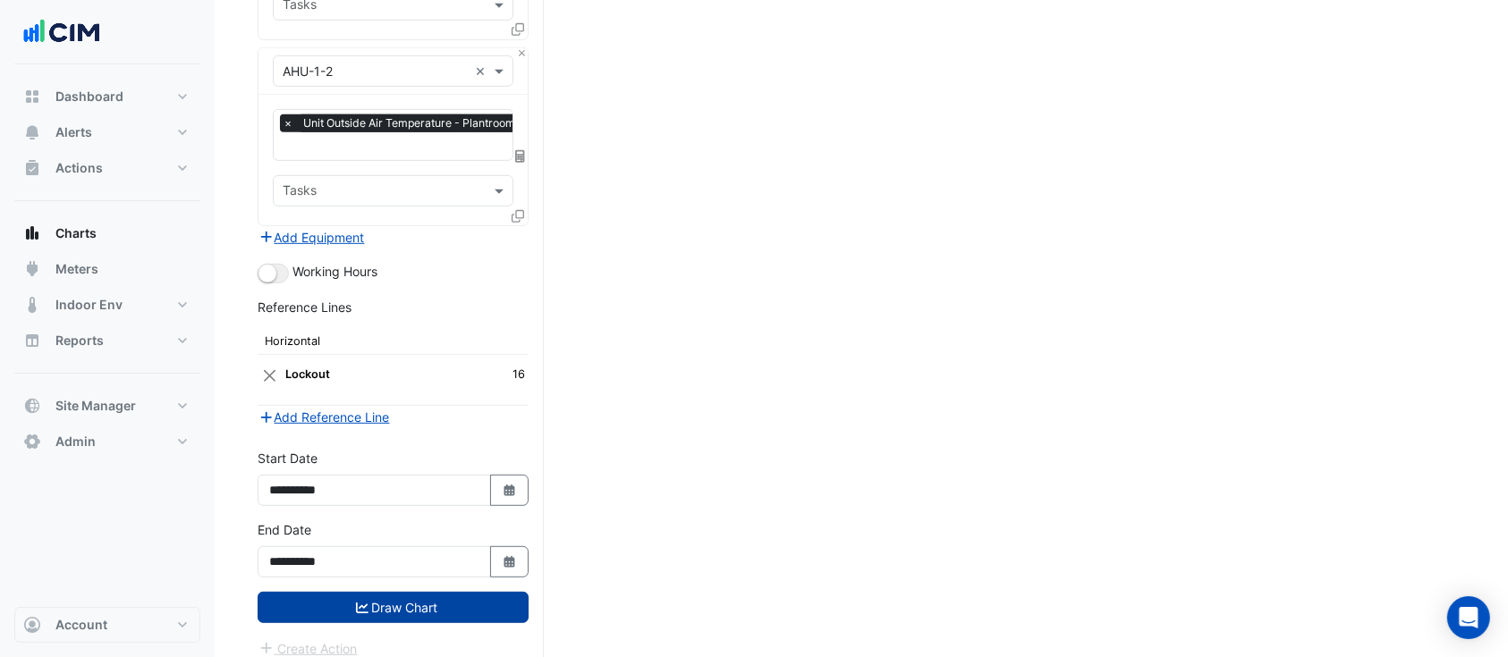
click at [454, 600] on button "Draw Chart" at bounding box center [393, 607] width 271 height 31
